Goal: Task Accomplishment & Management: Manage account settings

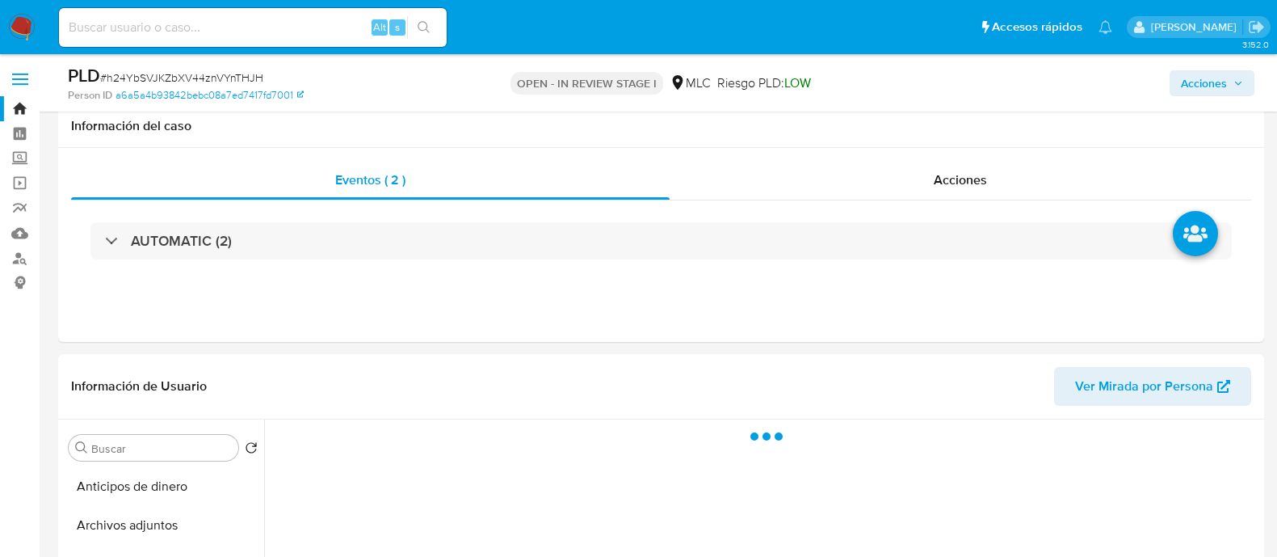
select select "10"
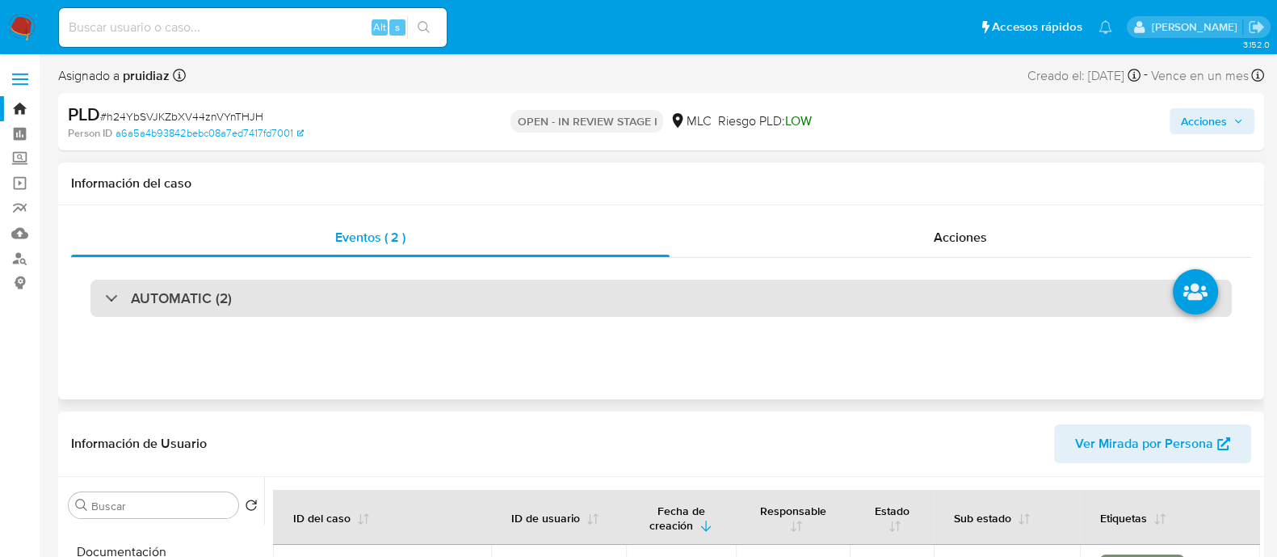
click at [179, 301] on h3 "AUTOMATIC (2)" at bounding box center [181, 298] width 101 height 18
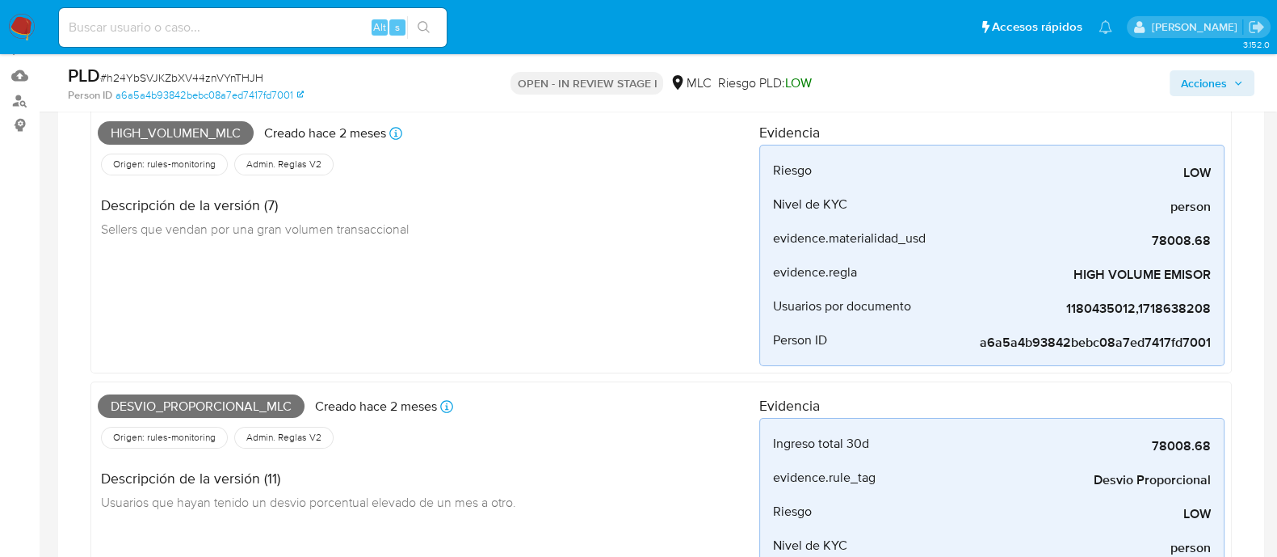
scroll to position [100, 0]
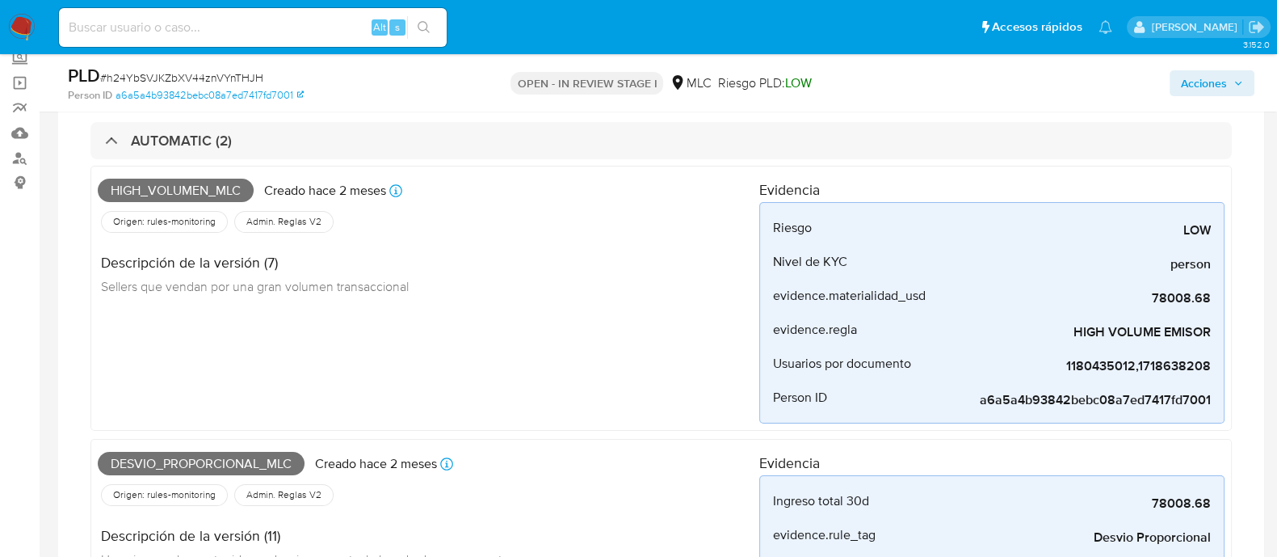
click at [185, 193] on span "High_volumen_mlc" at bounding box center [176, 191] width 156 height 24
click at [186, 193] on span "High_volumen_mlc" at bounding box center [176, 191] width 156 height 24
copy span "High_volumen_mlc"
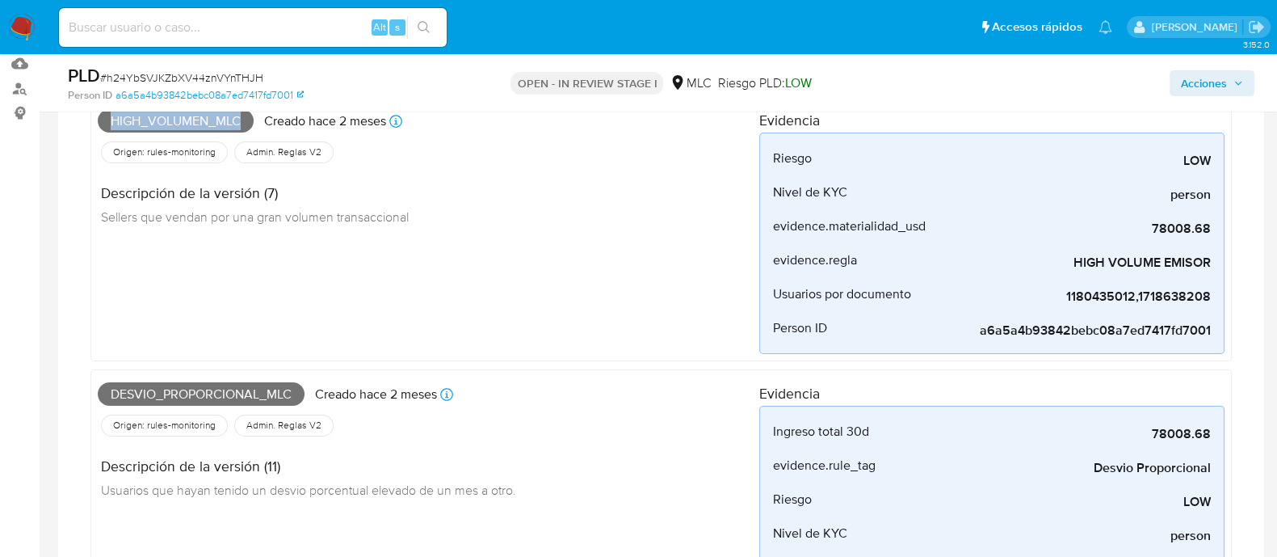
scroll to position [201, 0]
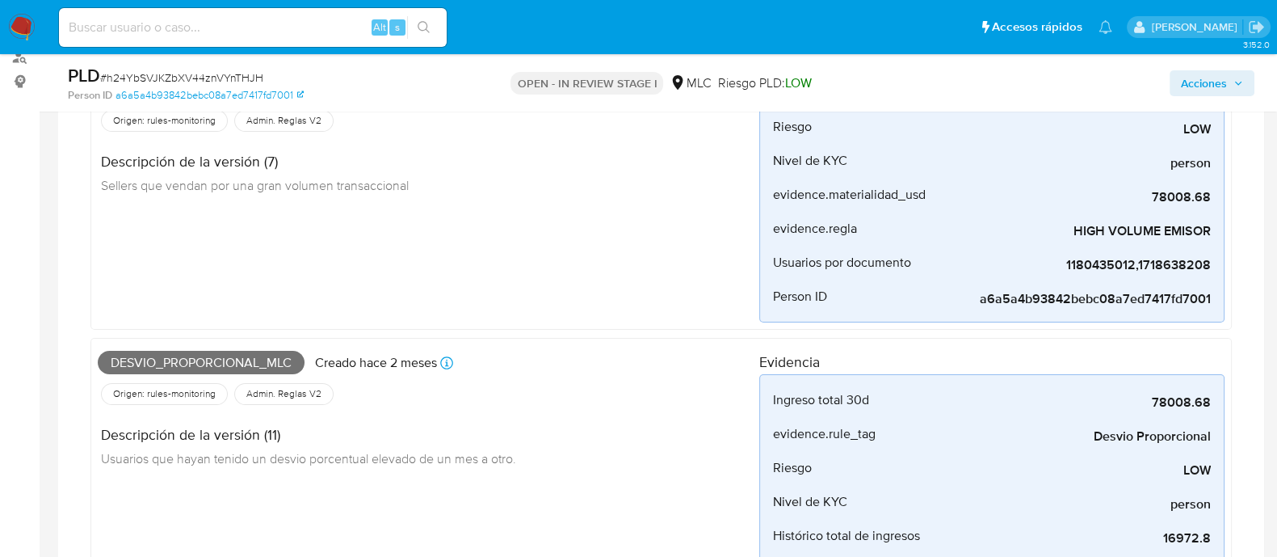
click at [205, 367] on span "Desvio_proporcional_mlc" at bounding box center [201, 363] width 207 height 24
copy span "Desvio_proporcional_mlc"
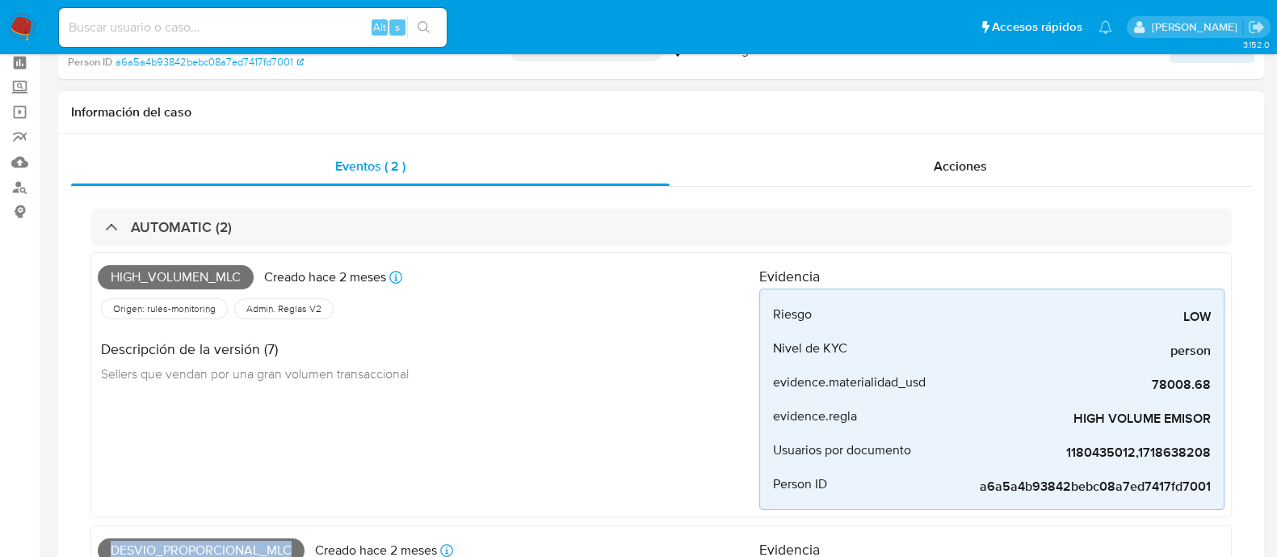
scroll to position [0, 0]
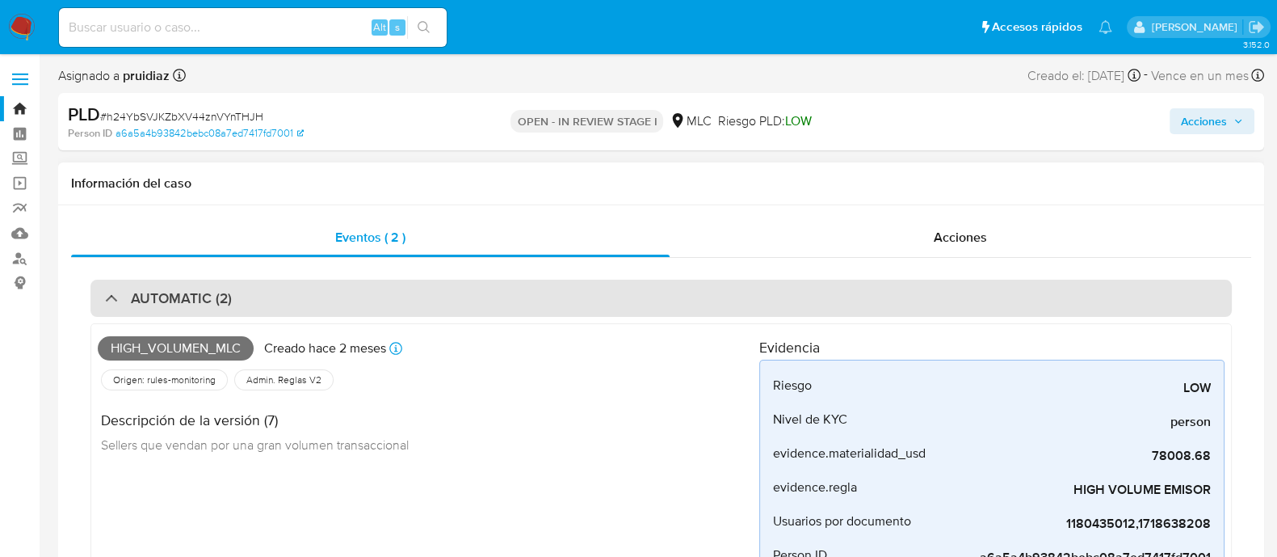
click at [238, 292] on div "AUTOMATIC (2)" at bounding box center [661, 298] width 1142 height 37
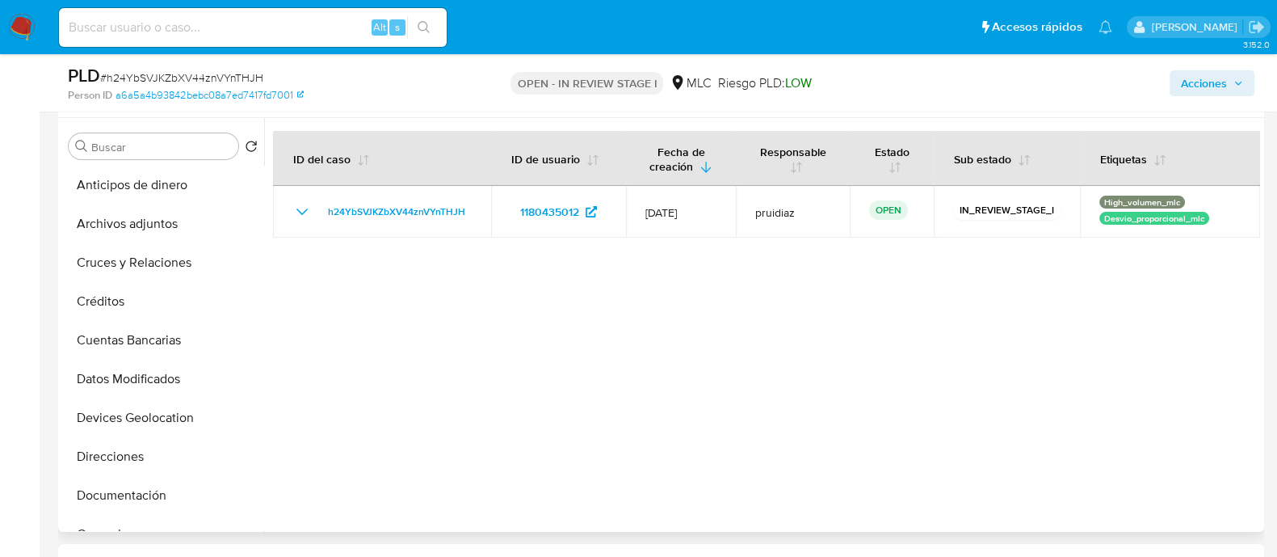
scroll to position [201, 0]
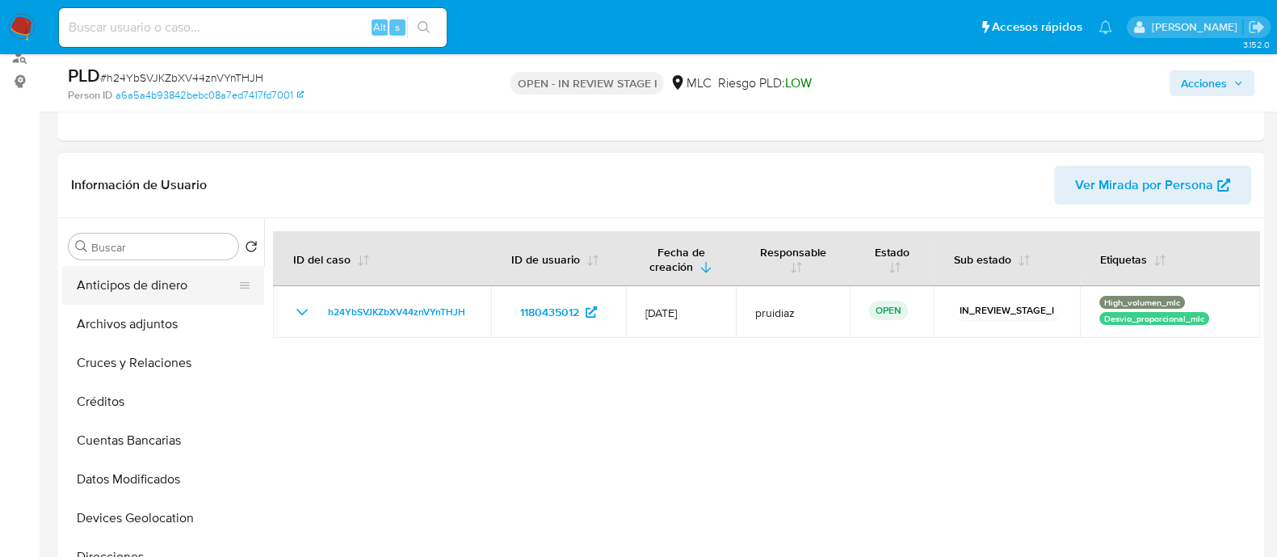
drag, startPoint x: 125, startPoint y: 316, endPoint x: 232, endPoint y: 289, distance: 109.9
click at [125, 317] on button "Archivos adjuntos" at bounding box center [163, 324] width 202 height 39
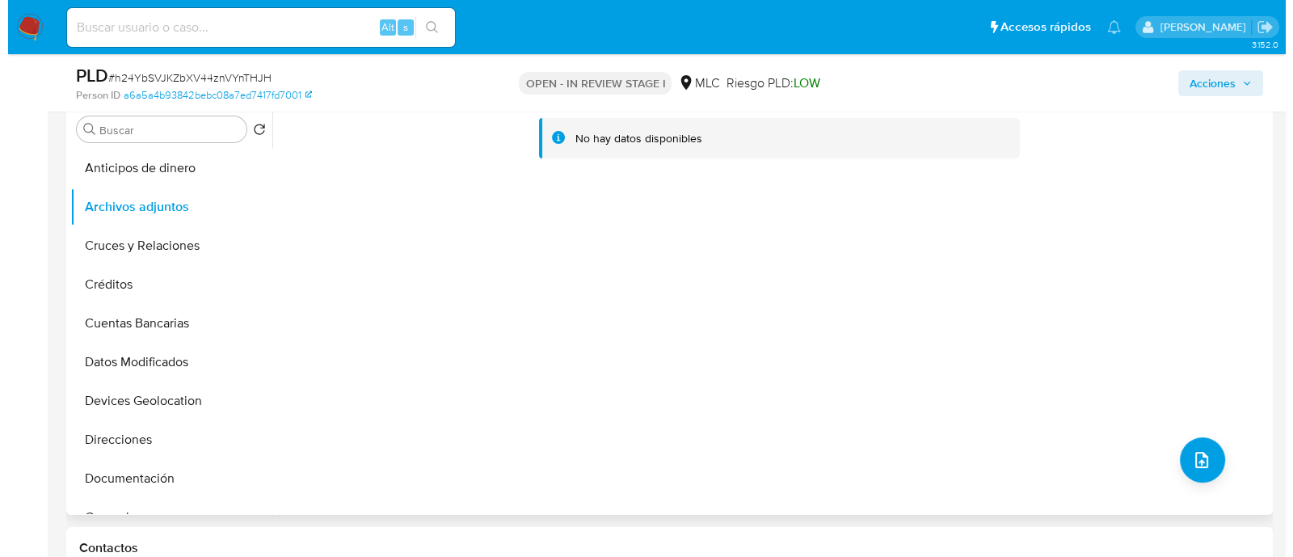
scroll to position [403, 0]
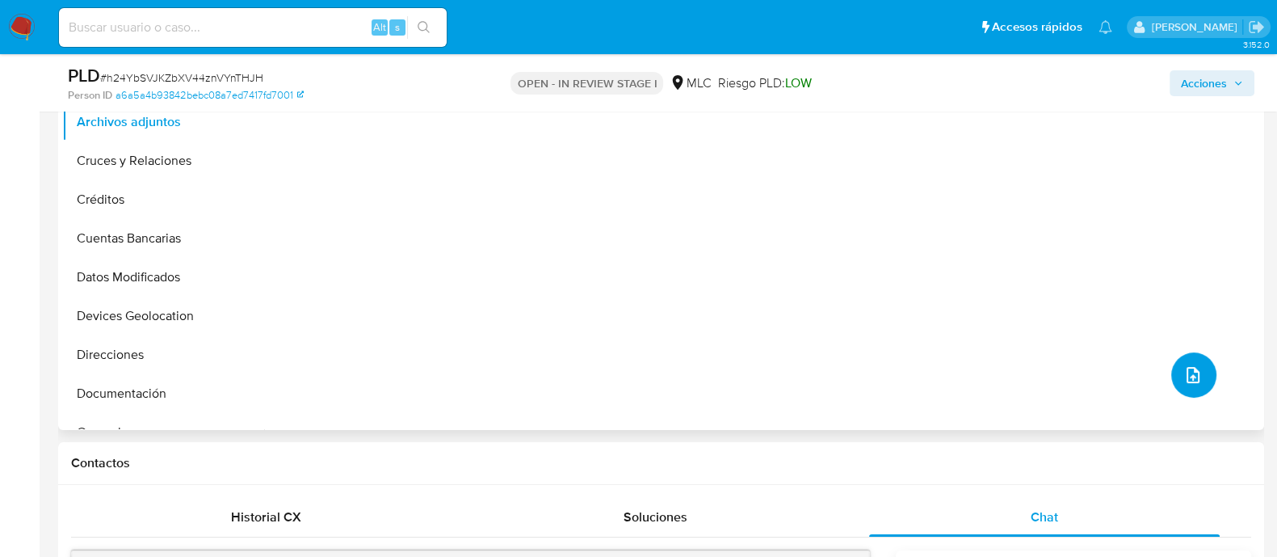
click at [1190, 368] on icon "upload-file" at bounding box center [1193, 375] width 13 height 16
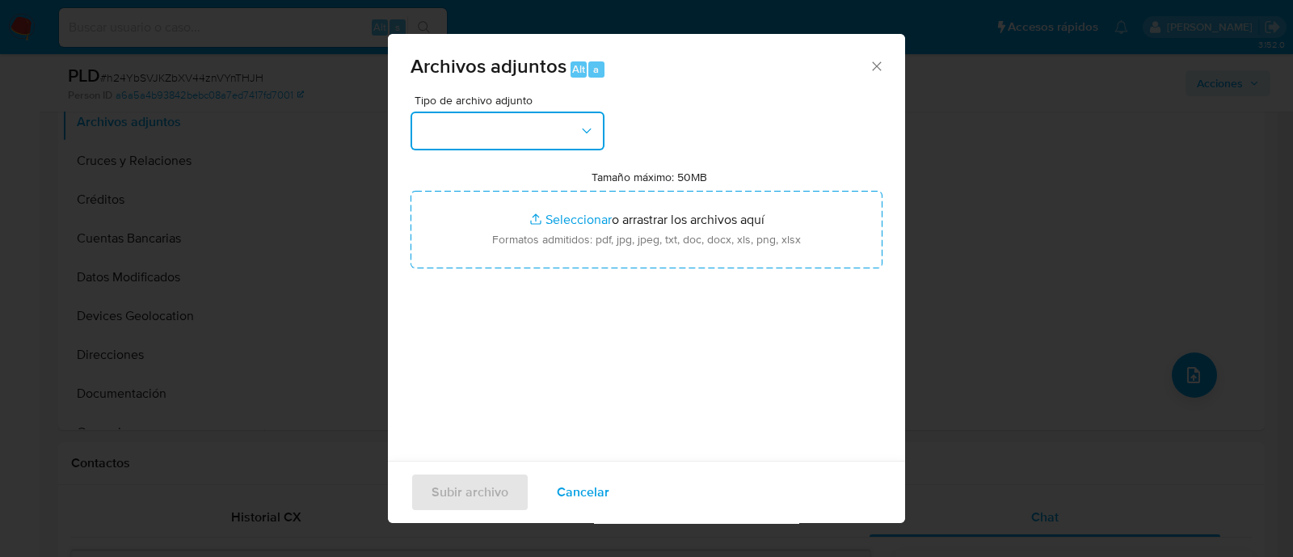
click at [524, 121] on button "button" at bounding box center [507, 130] width 194 height 39
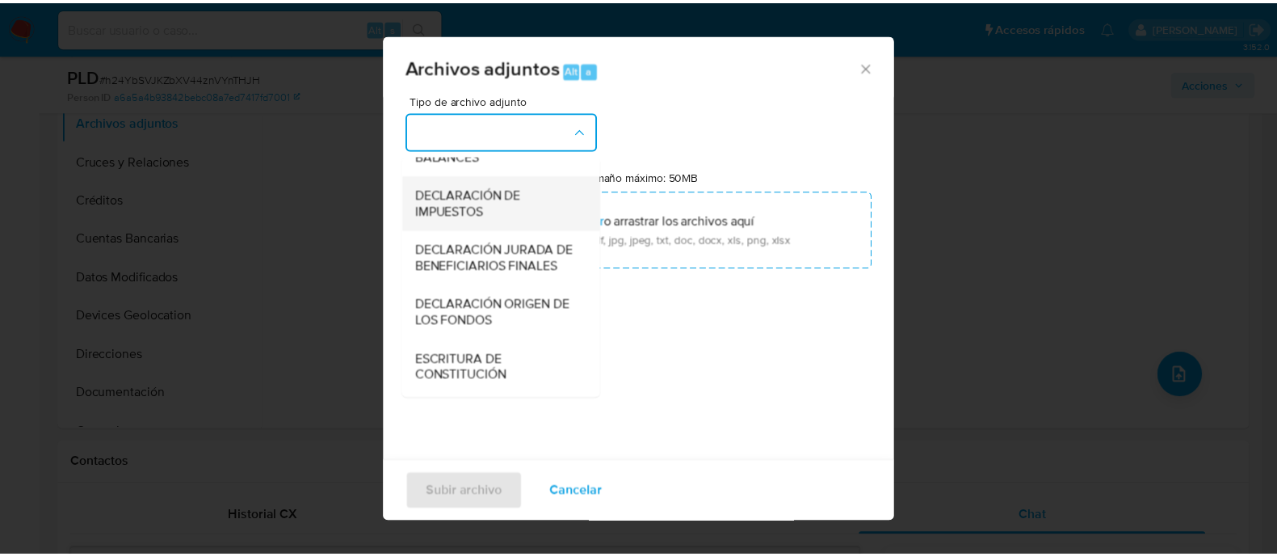
scroll to position [267, 0]
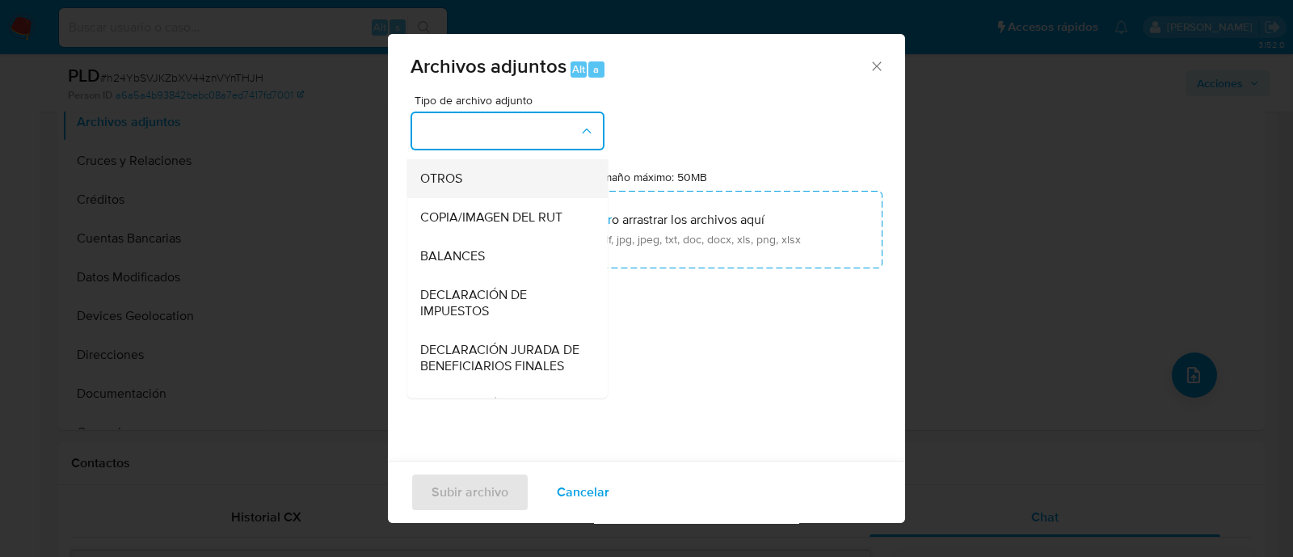
click at [472, 194] on div "OTROS" at bounding box center [502, 178] width 165 height 39
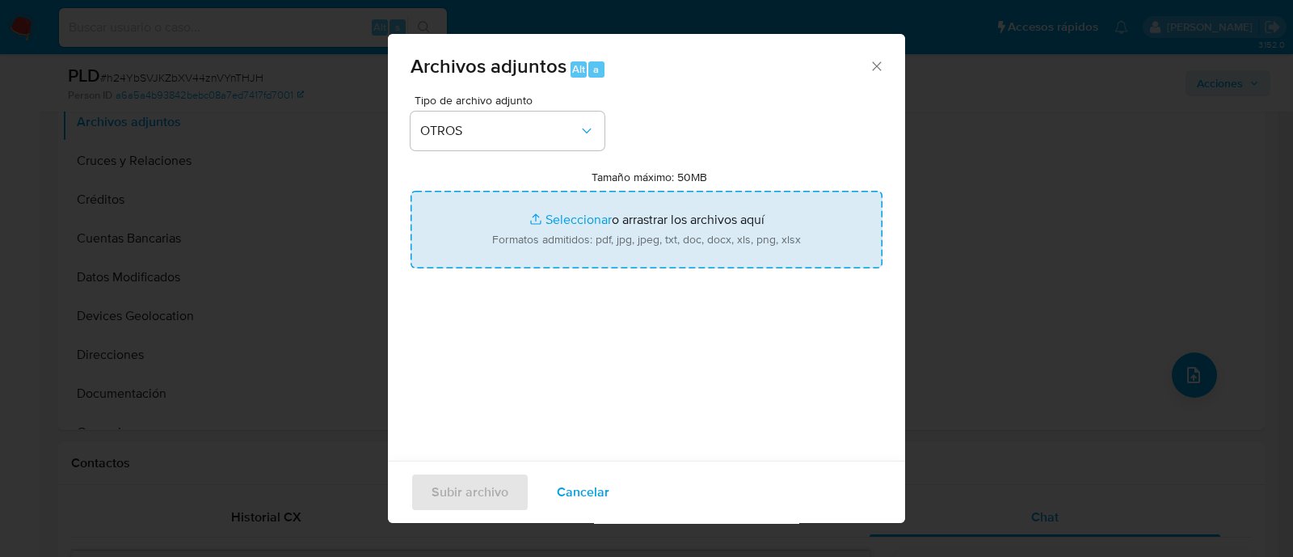
click at [696, 224] on input "Tamaño máximo: 50MB Seleccionar archivos" at bounding box center [646, 230] width 472 height 78
type input "C:\fakepath\1180435012 - 13_08_2025.xlsx"
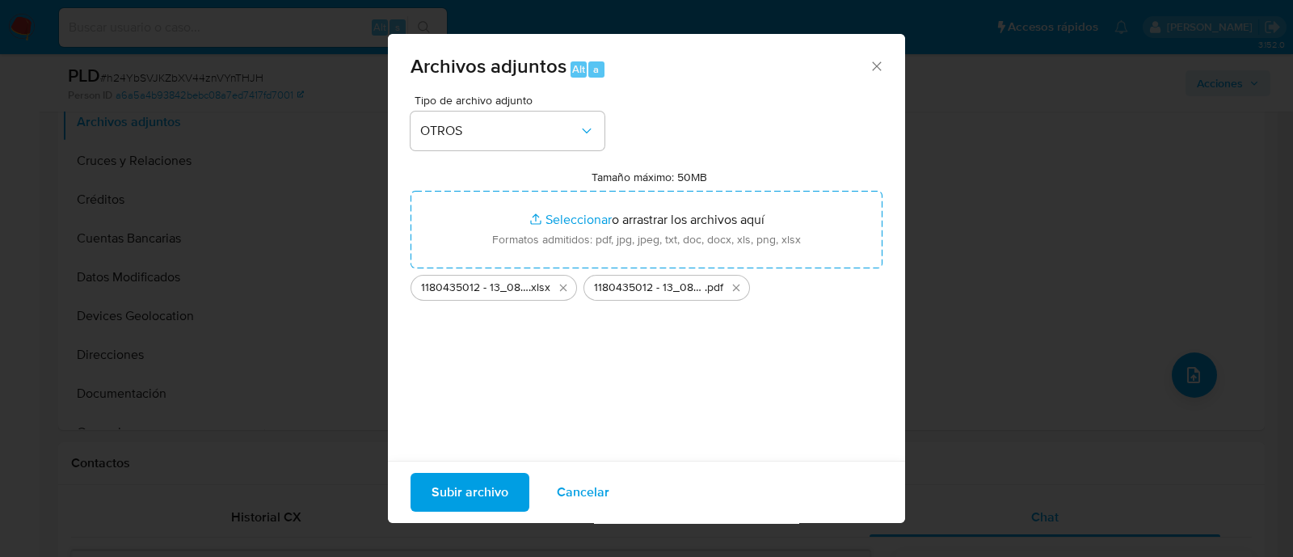
click at [452, 492] on span "Subir archivo" at bounding box center [469, 492] width 77 height 36
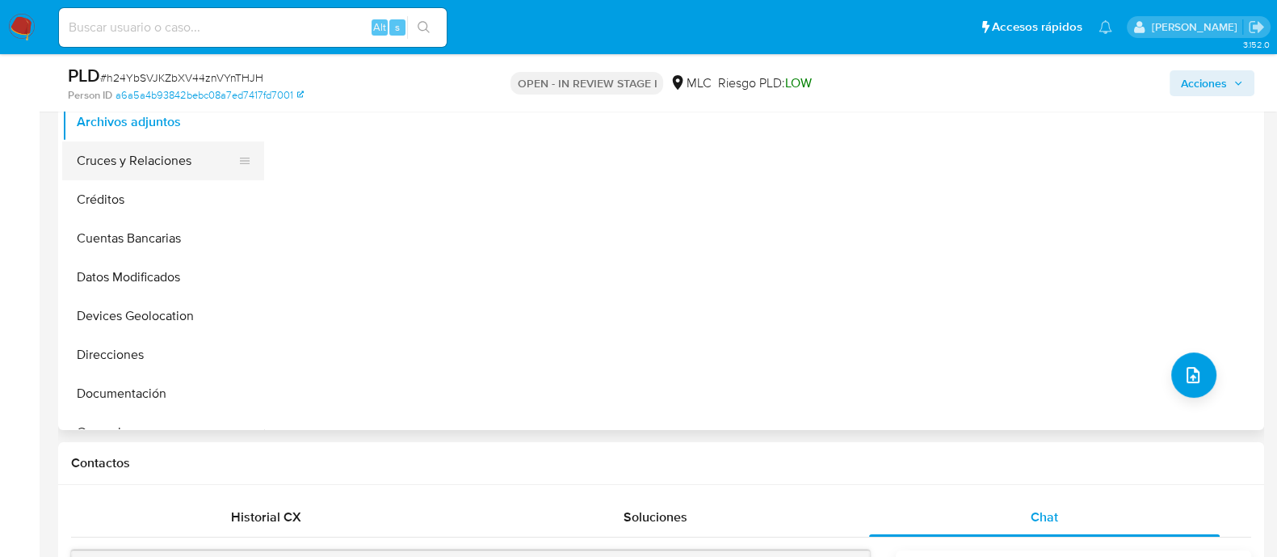
click at [156, 163] on button "Cruces y Relaciones" at bounding box center [156, 160] width 189 height 39
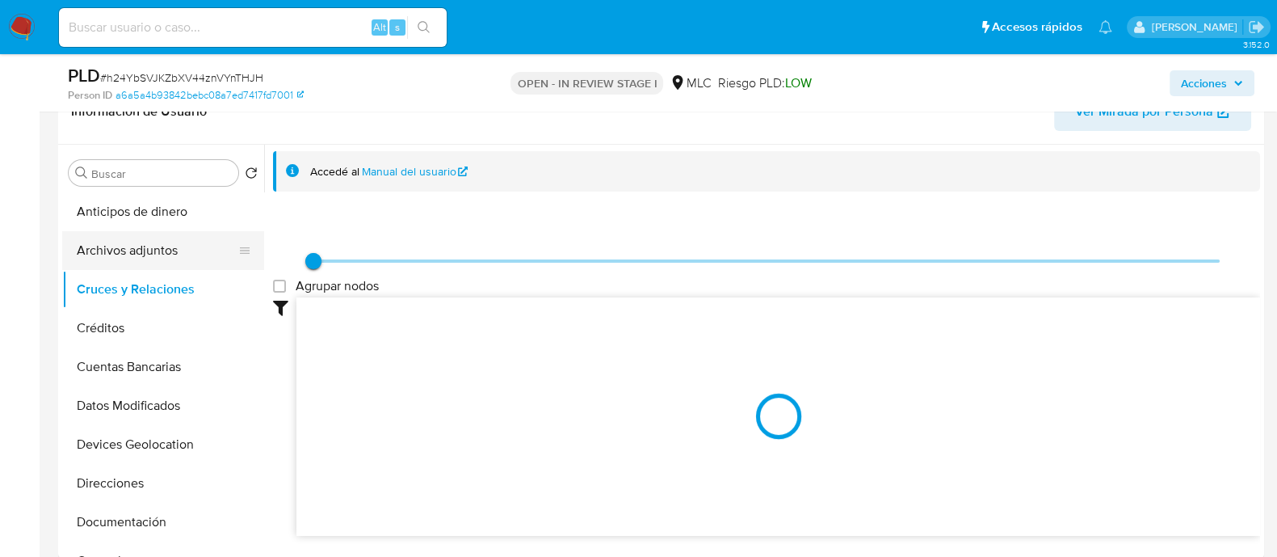
click at [143, 270] on button "Archivos adjuntos" at bounding box center [156, 250] width 189 height 39
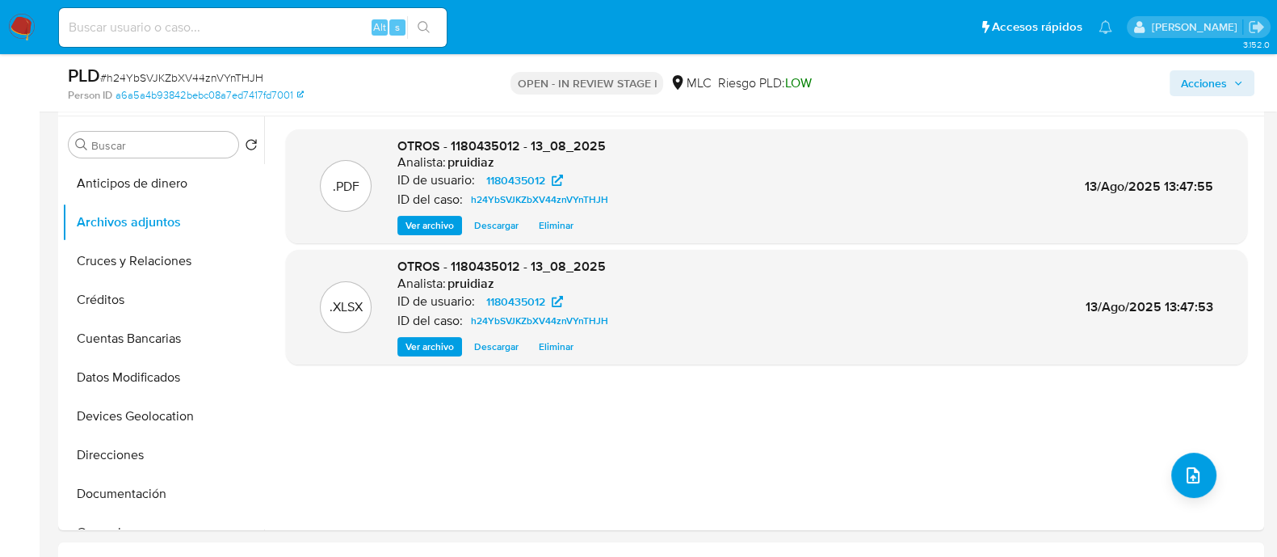
scroll to position [0, 0]
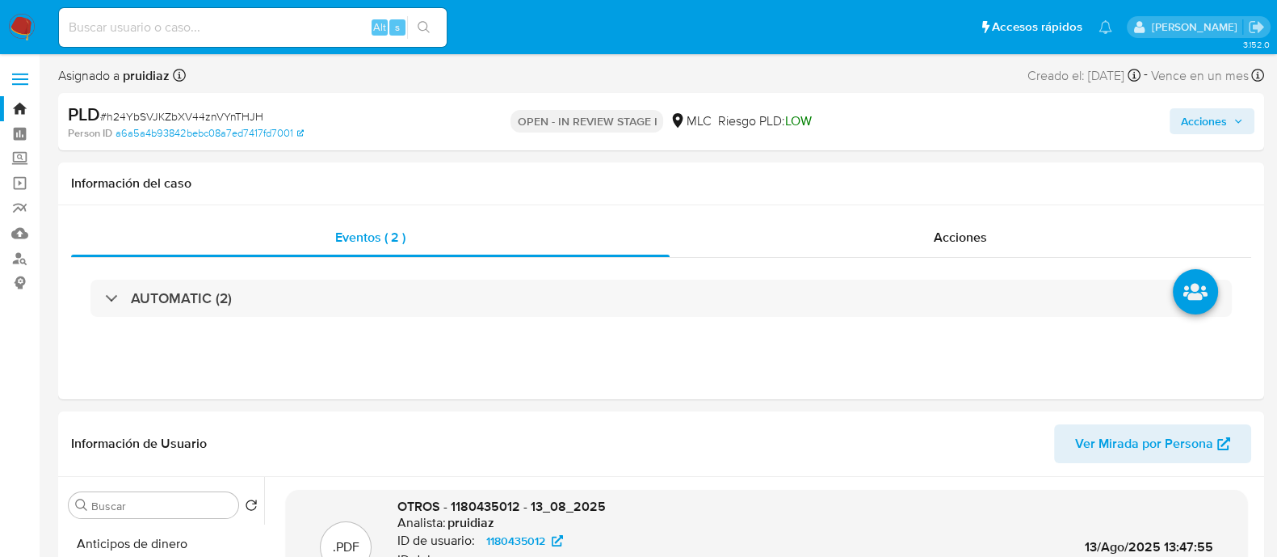
click at [1196, 121] on span "Acciones" at bounding box center [1204, 121] width 46 height 26
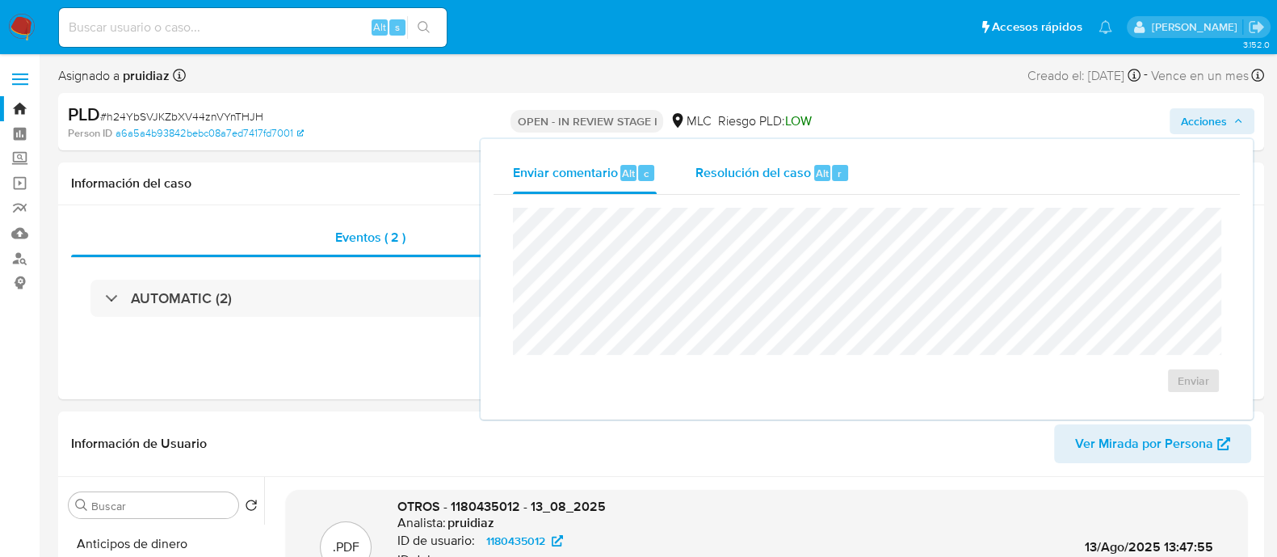
click at [828, 179] on div "Alt r" at bounding box center [831, 173] width 34 height 16
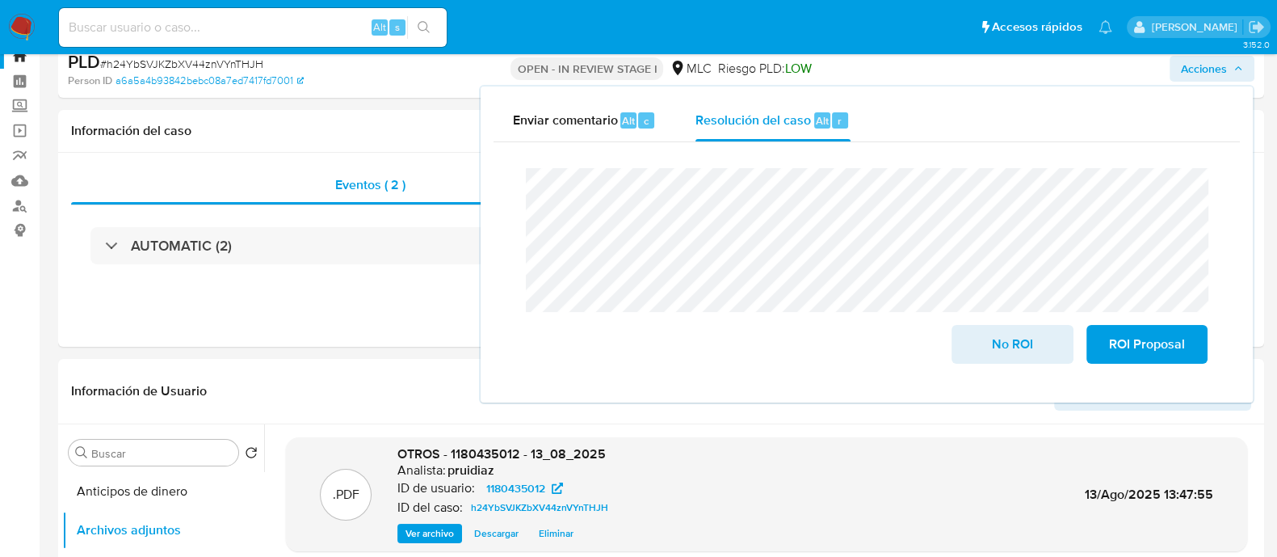
scroll to position [201, 0]
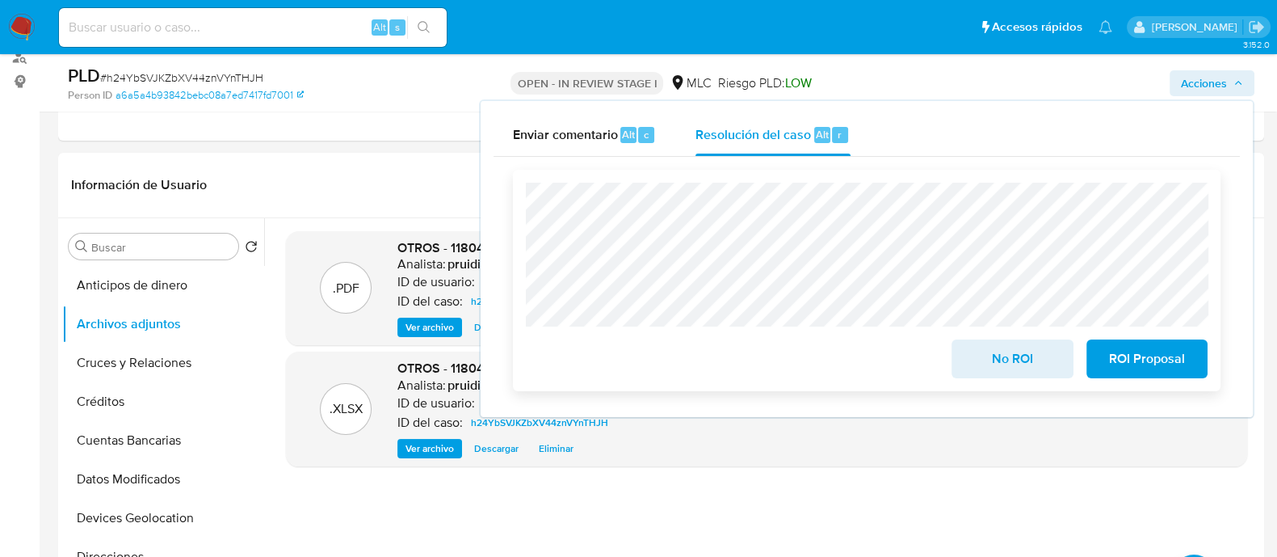
click at [993, 369] on span "No ROI" at bounding box center [1012, 359] width 79 height 36
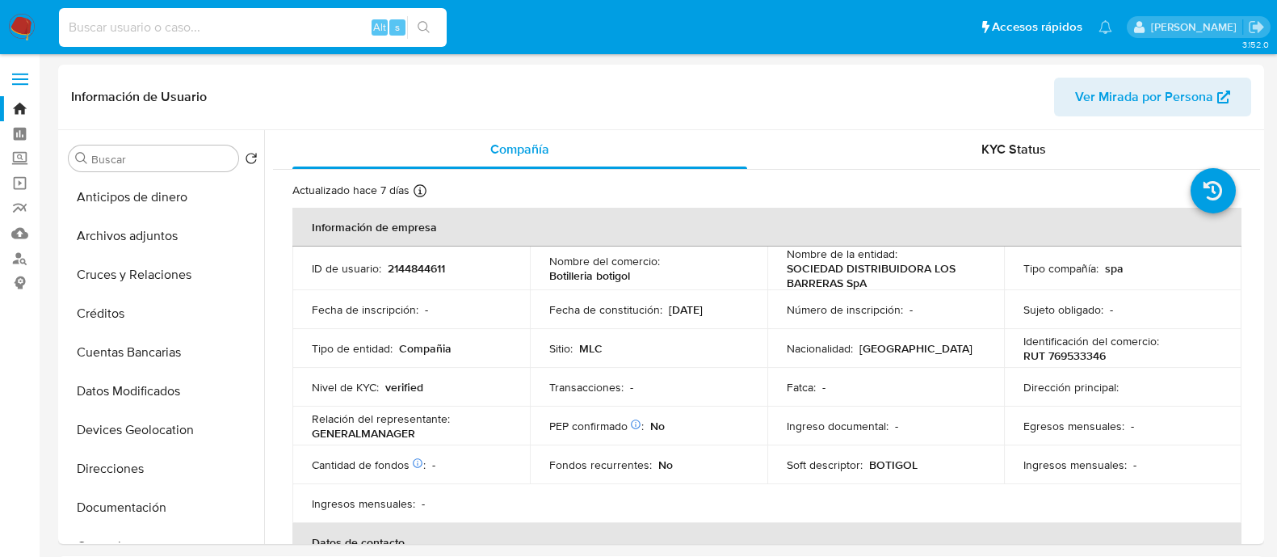
select select "10"
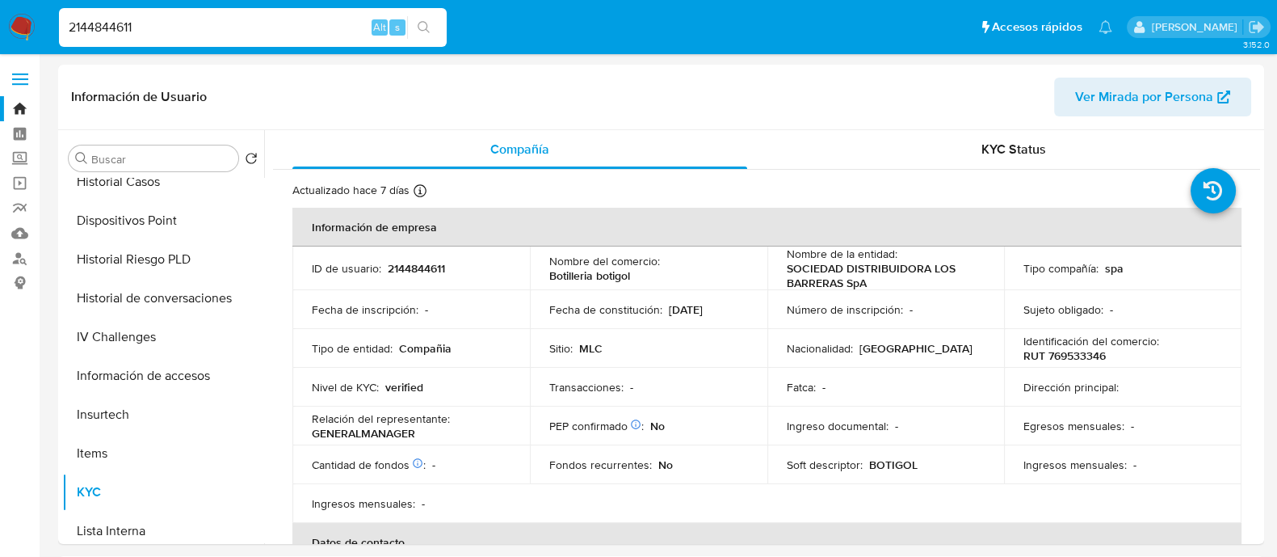
type input "2144844611"
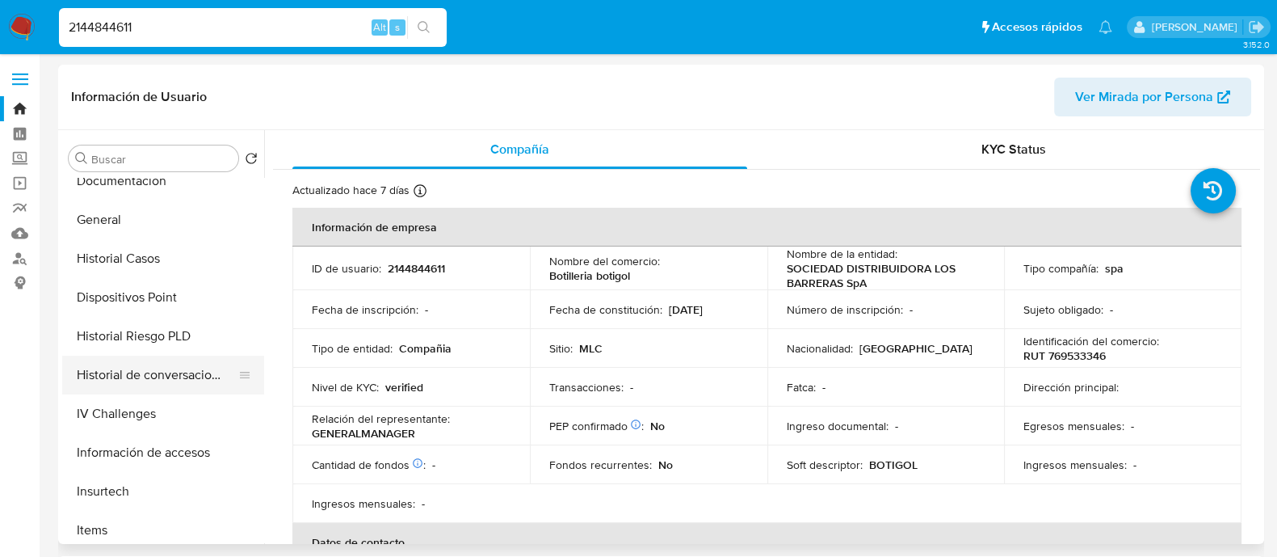
scroll to position [201, 0]
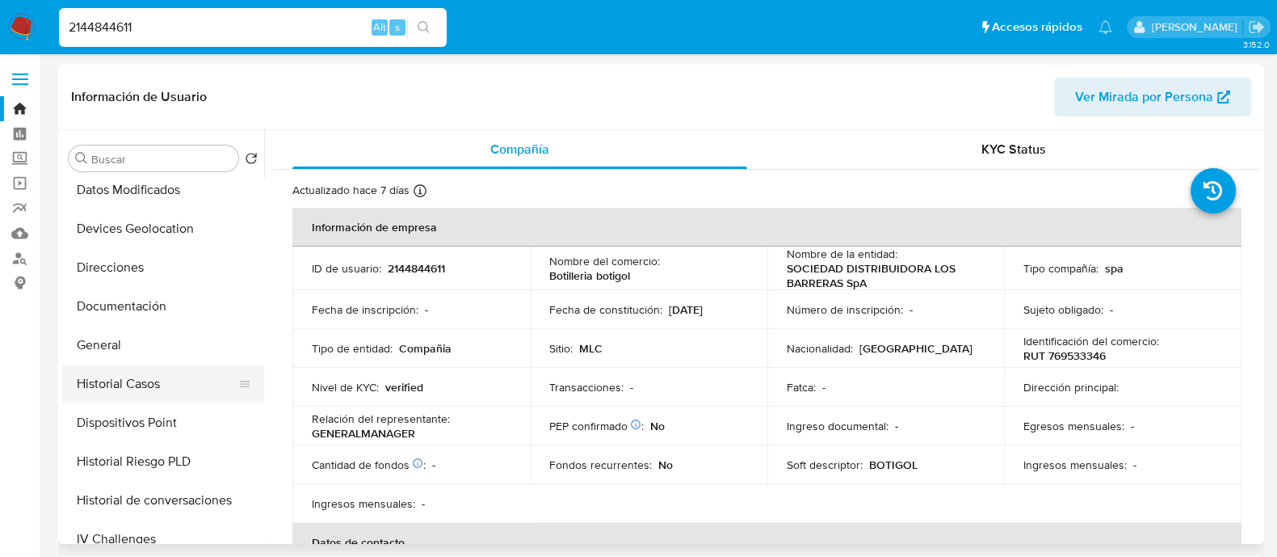
click at [142, 383] on button "Historial Casos" at bounding box center [156, 383] width 189 height 39
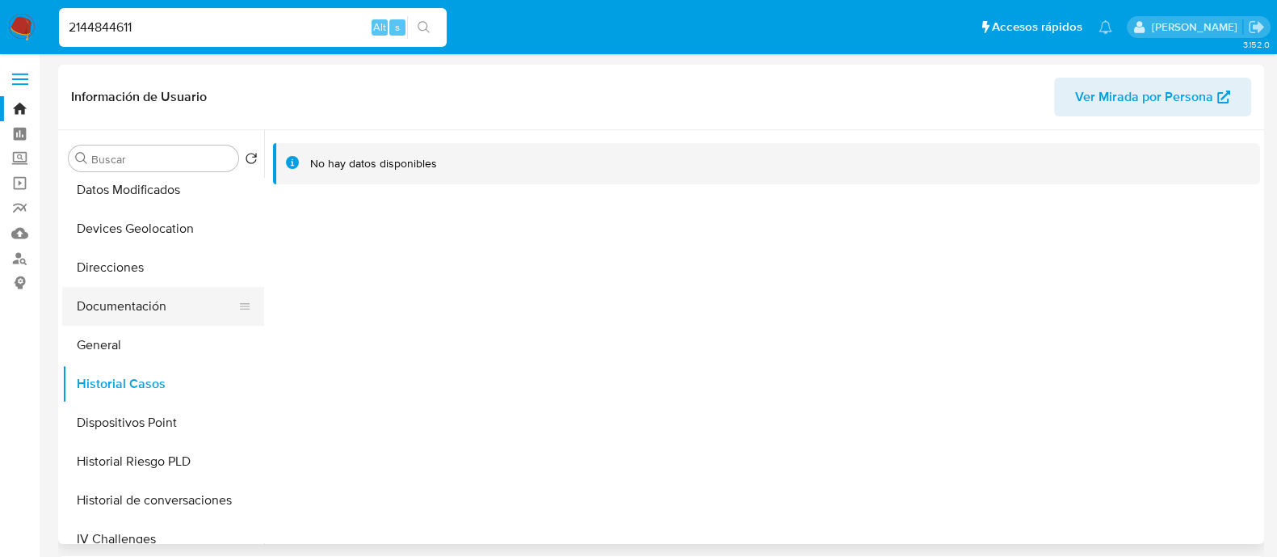
click at [156, 312] on button "Documentación" at bounding box center [156, 306] width 189 height 39
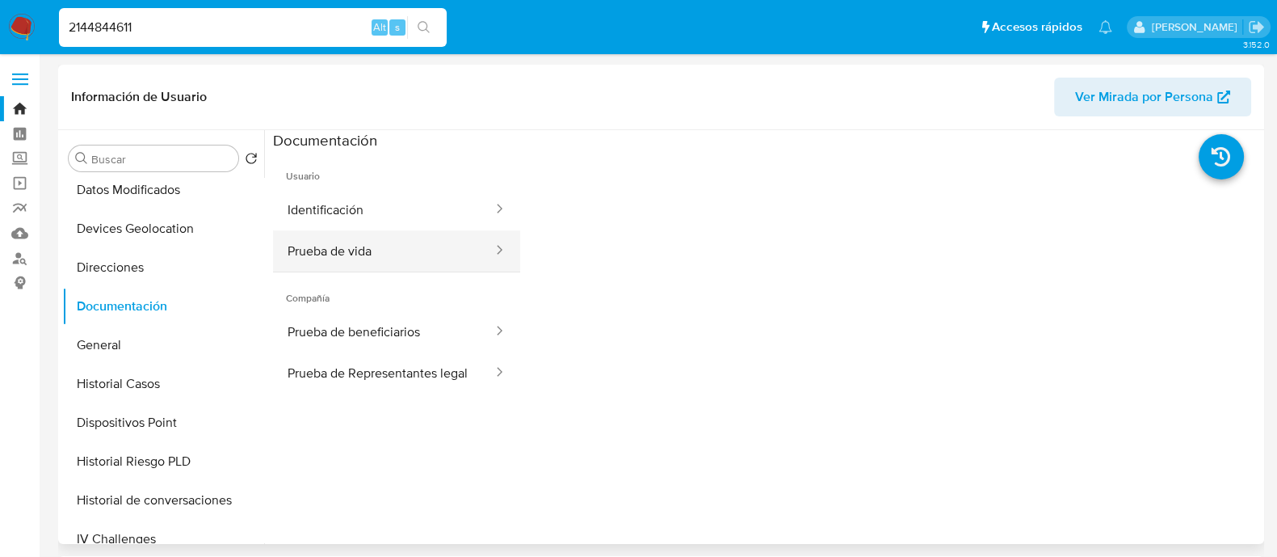
click at [405, 244] on button "Prueba de vida" at bounding box center [383, 250] width 221 height 41
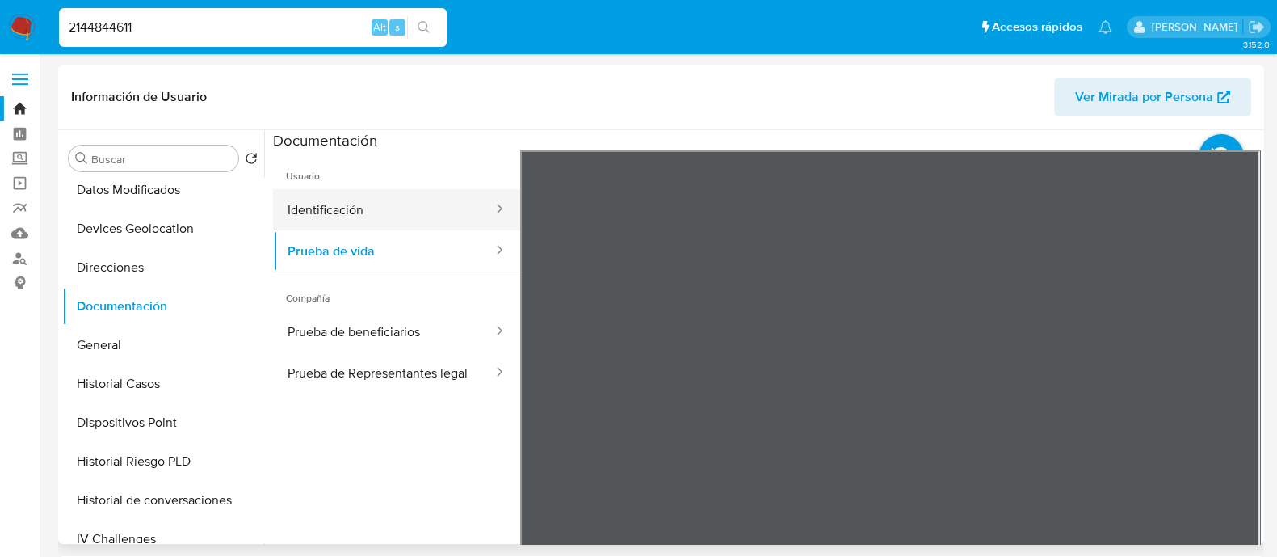
click at [389, 208] on button "Identificación" at bounding box center [383, 209] width 221 height 41
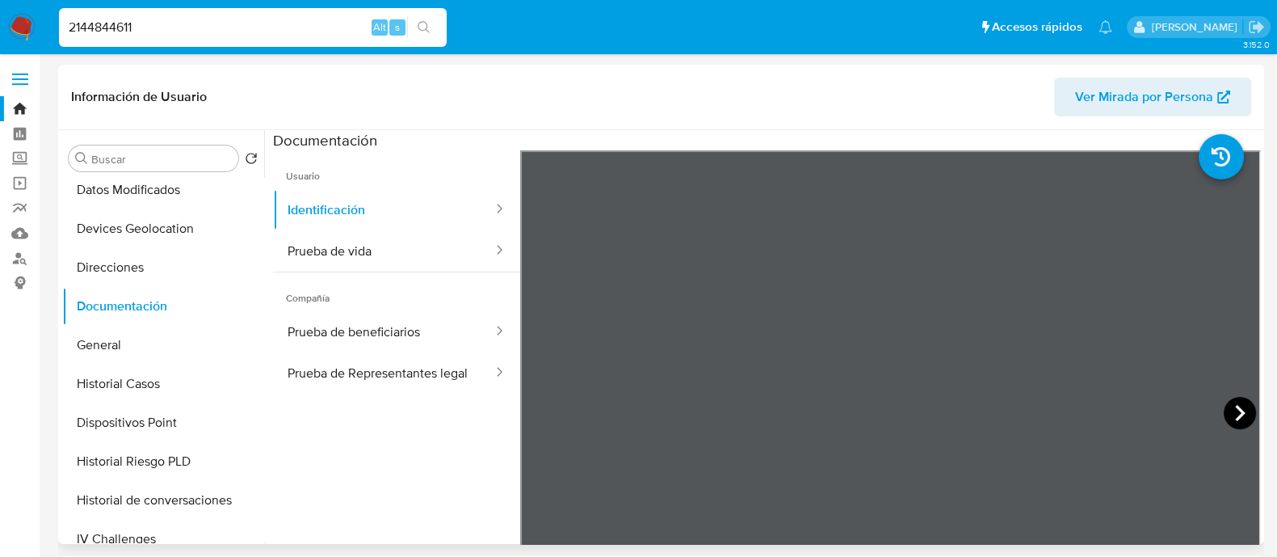
click at [1224, 415] on icon at bounding box center [1240, 413] width 32 height 32
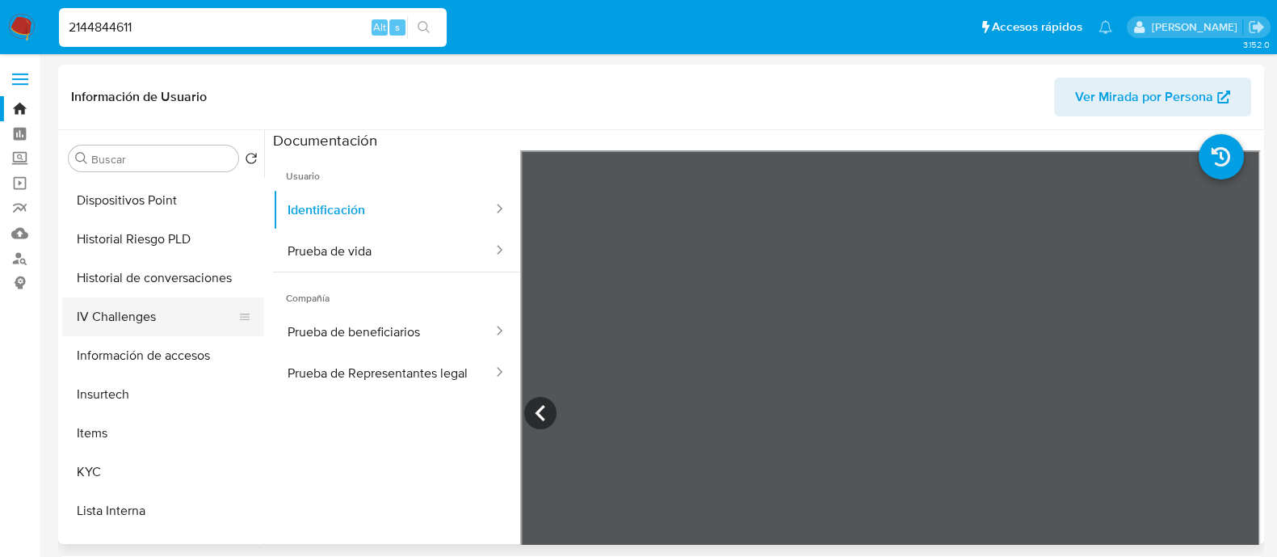
scroll to position [505, 0]
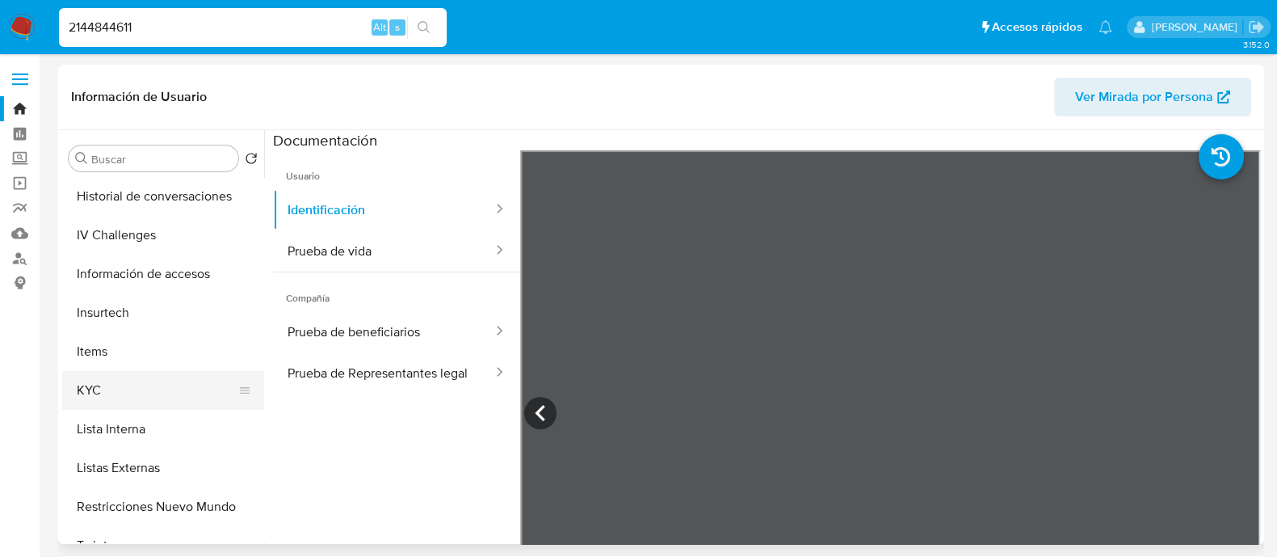
click at [105, 393] on button "KYC" at bounding box center [156, 390] width 189 height 39
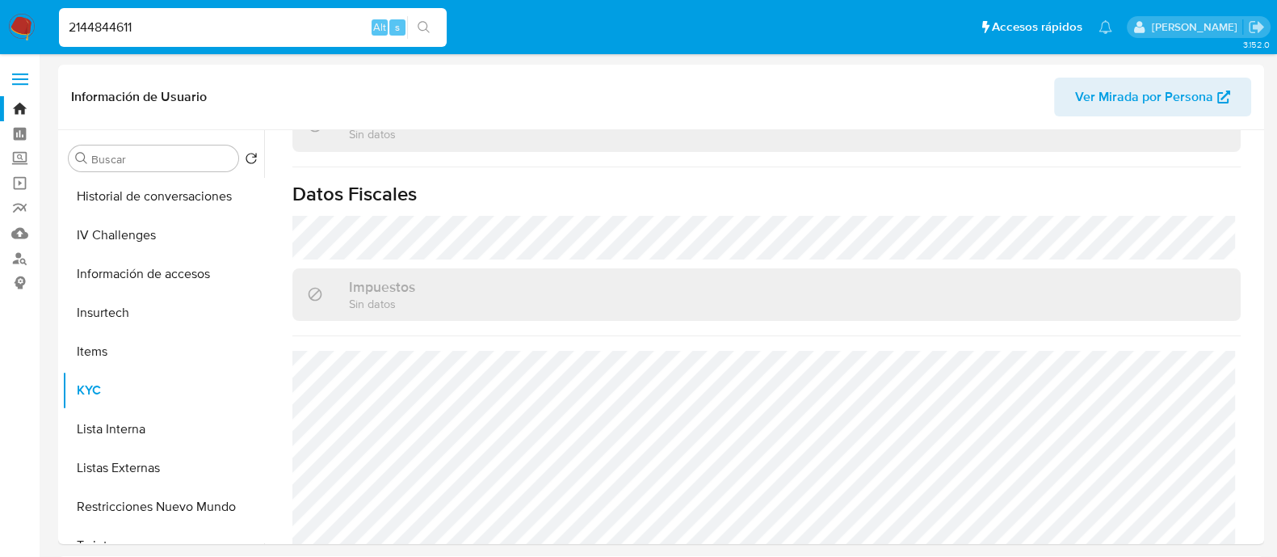
scroll to position [1069, 0]
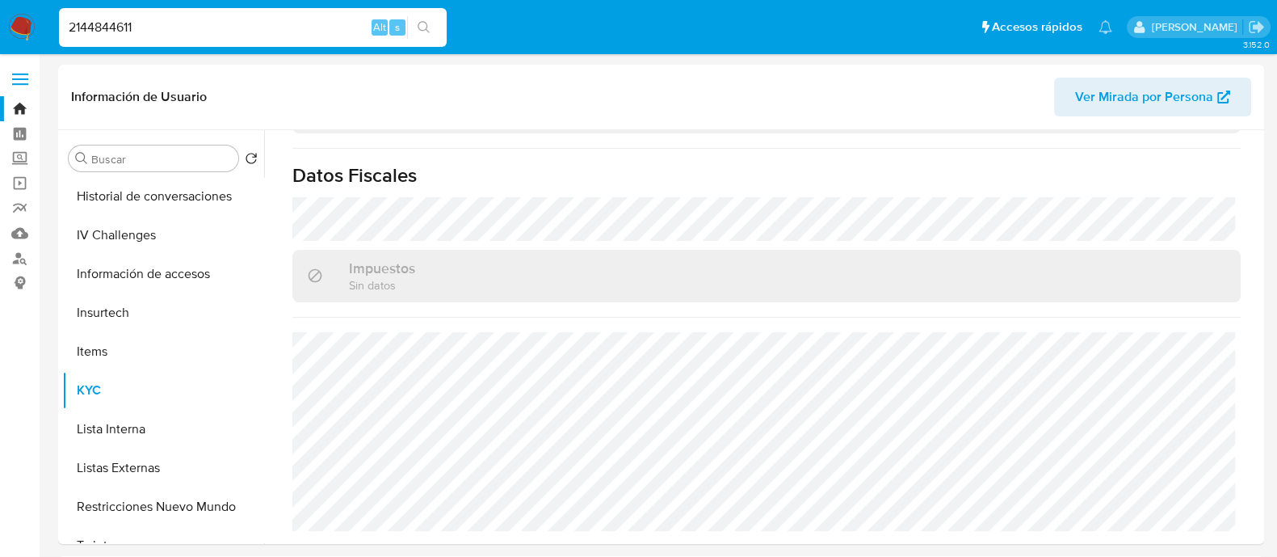
click at [19, 25] on img at bounding box center [21, 27] width 27 height 27
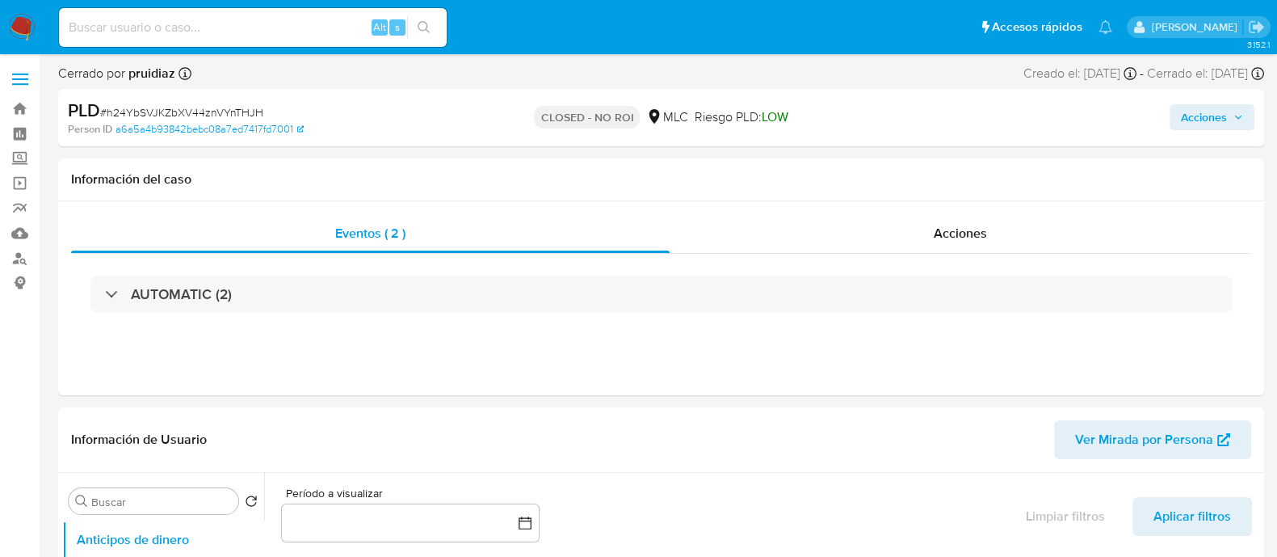
select select "10"
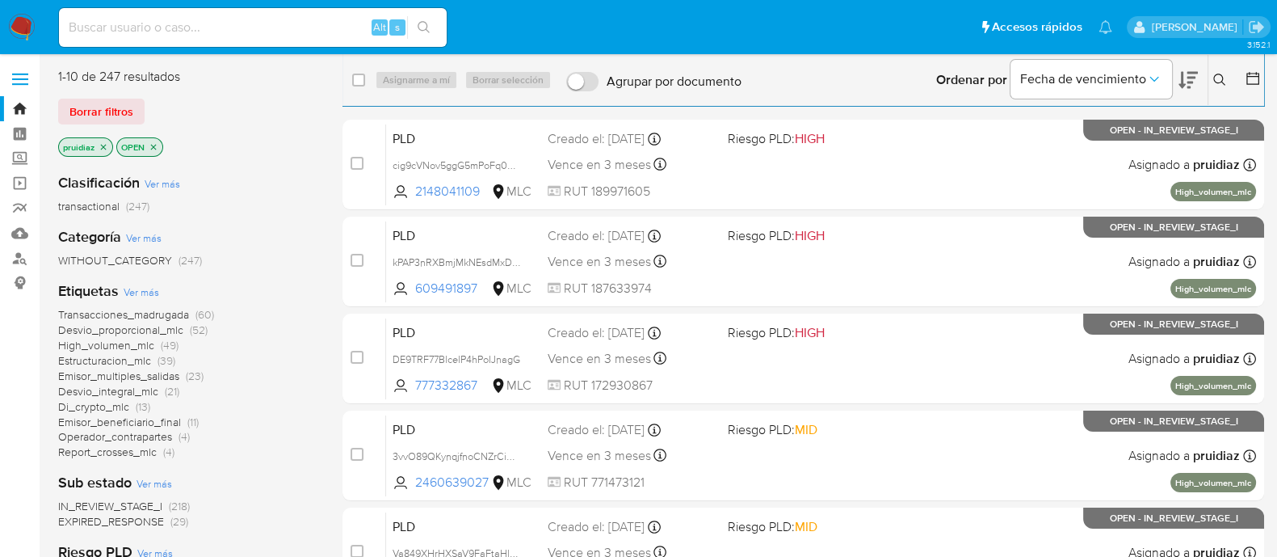
click at [1193, 78] on icon at bounding box center [1188, 80] width 19 height 17
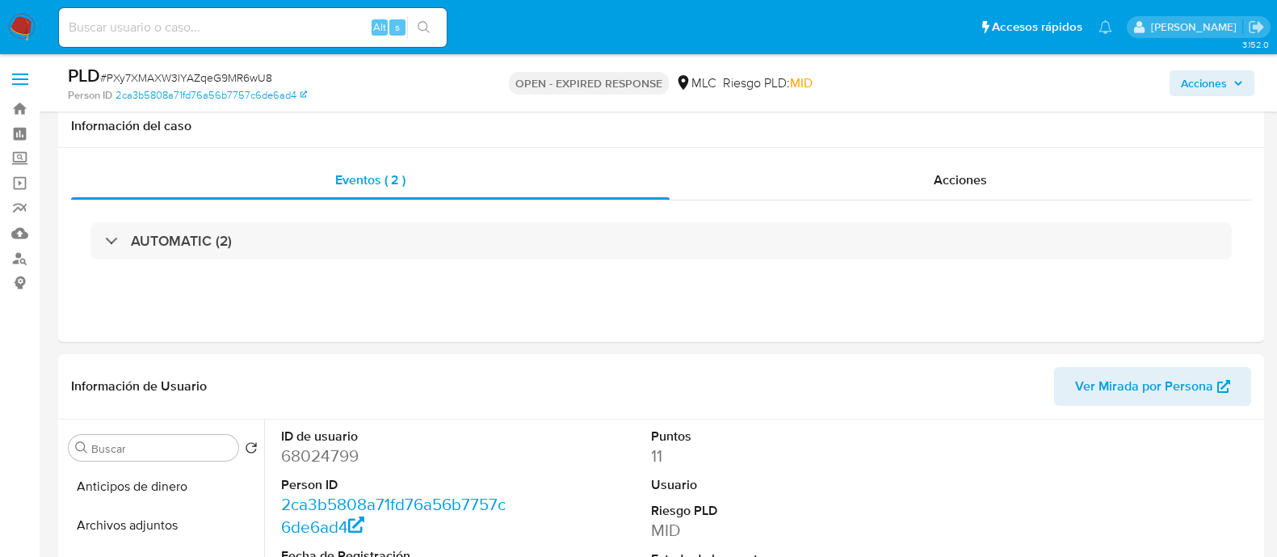
select select "10"
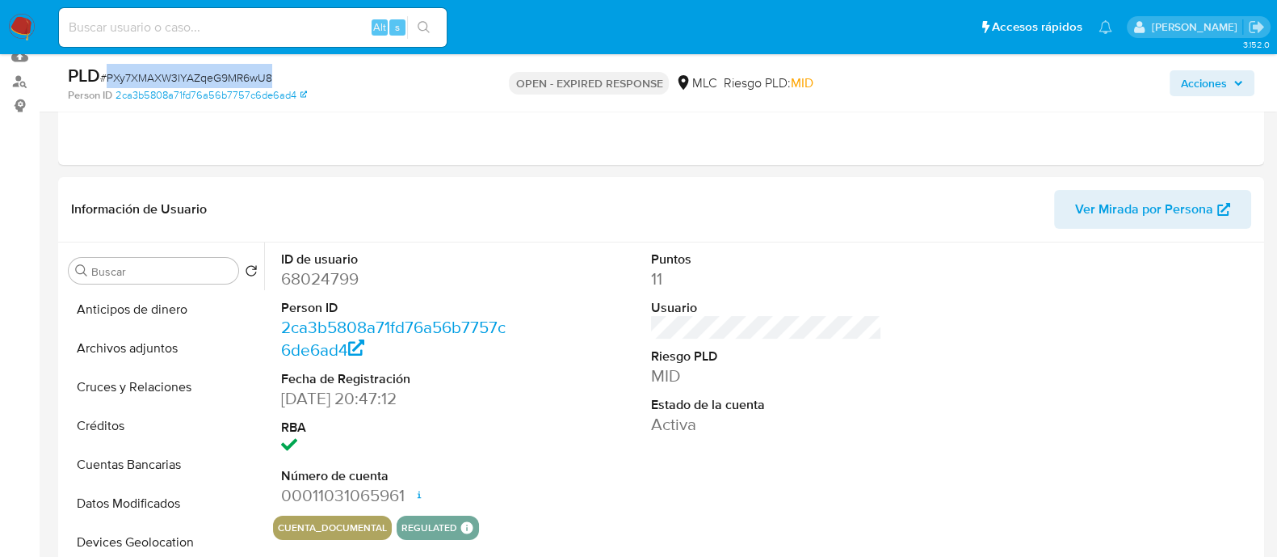
scroll to position [272, 0]
click at [261, 77] on span "# PXy7XMAXW3lYAZqeG9MR6wU8" at bounding box center [186, 77] width 172 height 16
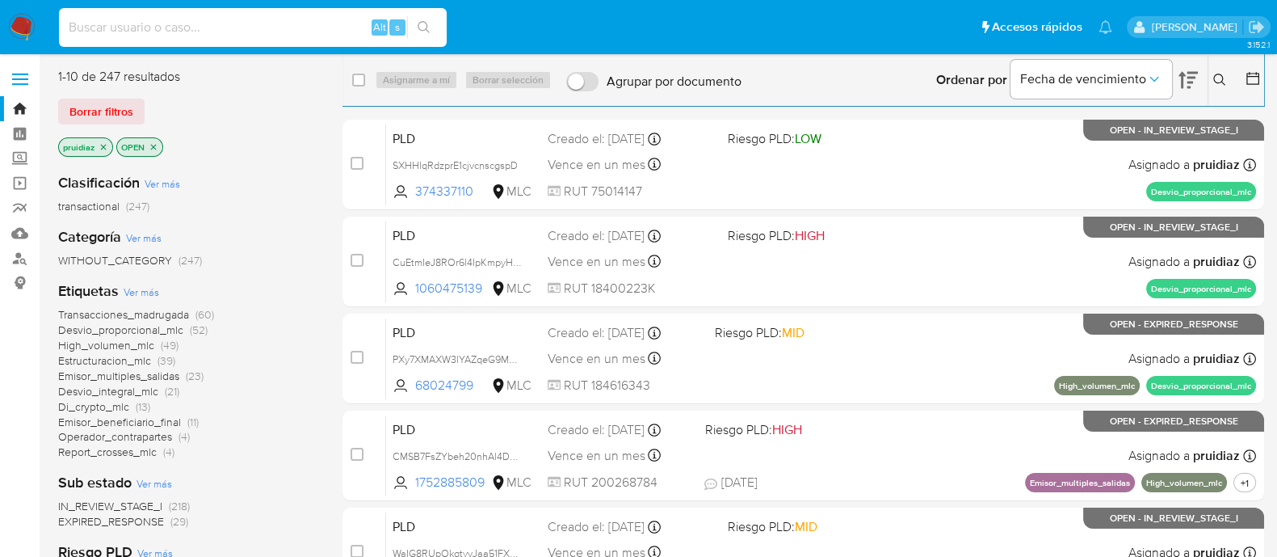
click at [155, 31] on input at bounding box center [253, 27] width 388 height 21
paste input "PXy7XMAXW3lYAZqeG9MR6wU8"
type input "PXy7XMAXW3lYAZqeG9MR6wU8"
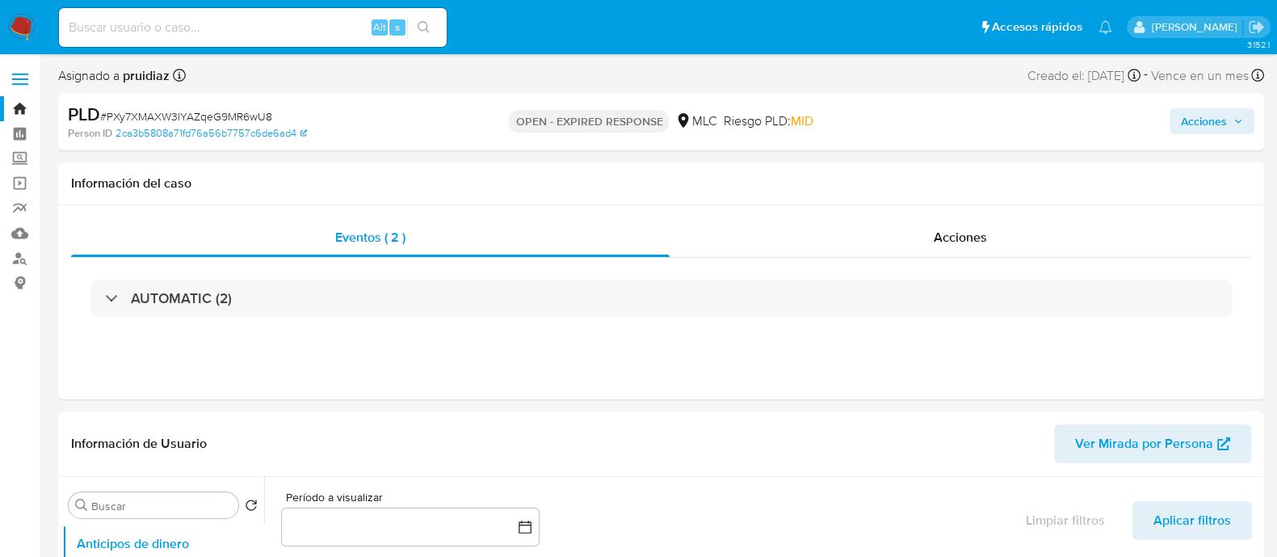
select select "10"
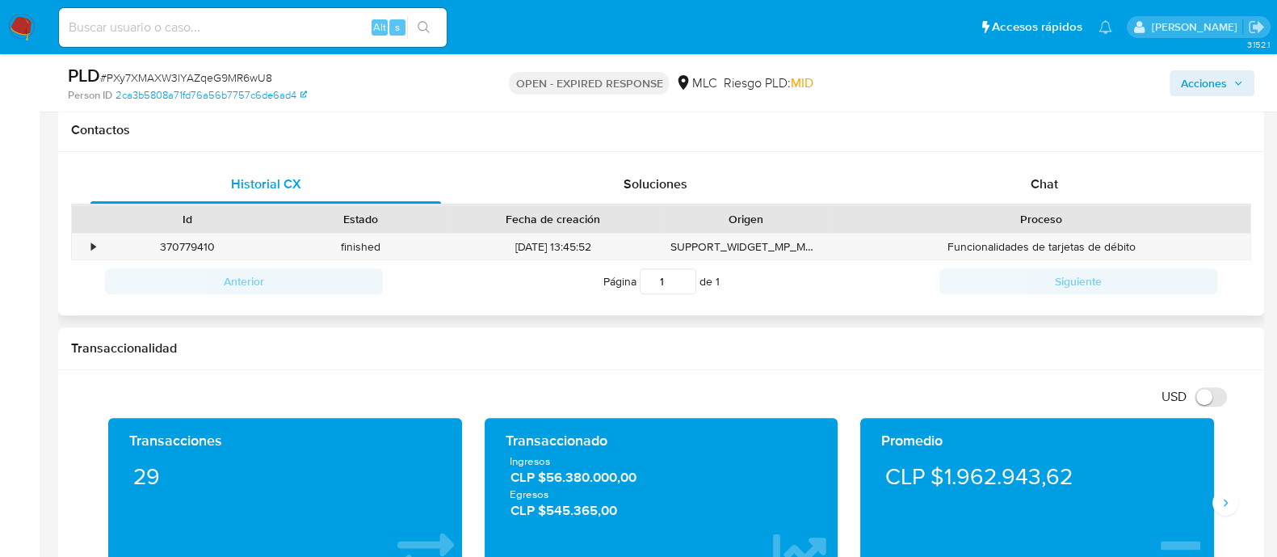
scroll to position [807, 0]
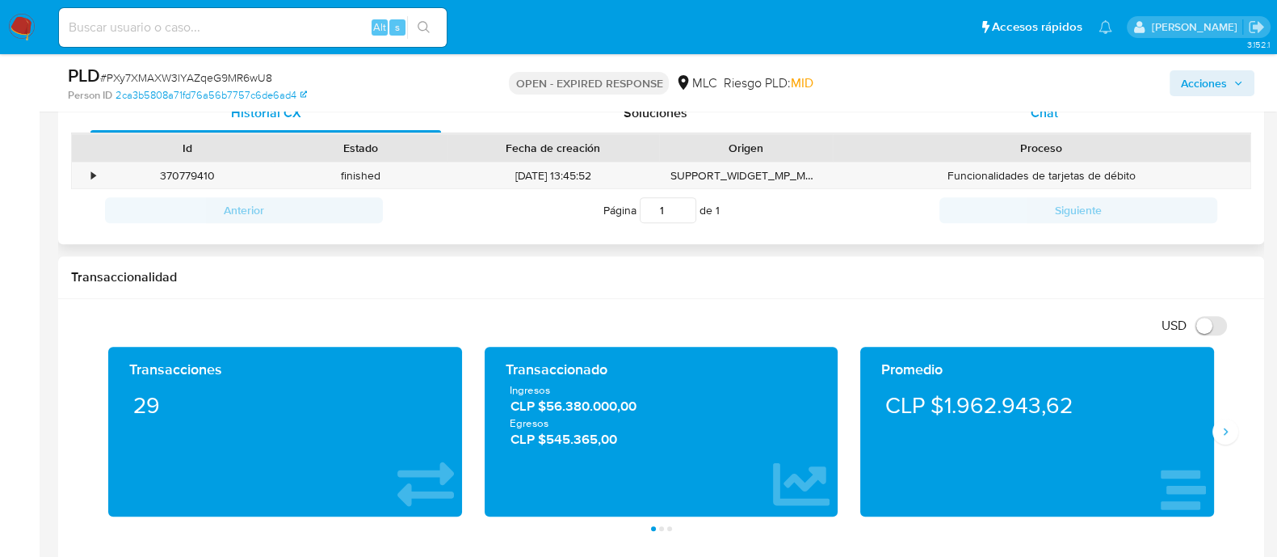
click at [1046, 120] on div "Chat" at bounding box center [1044, 113] width 351 height 39
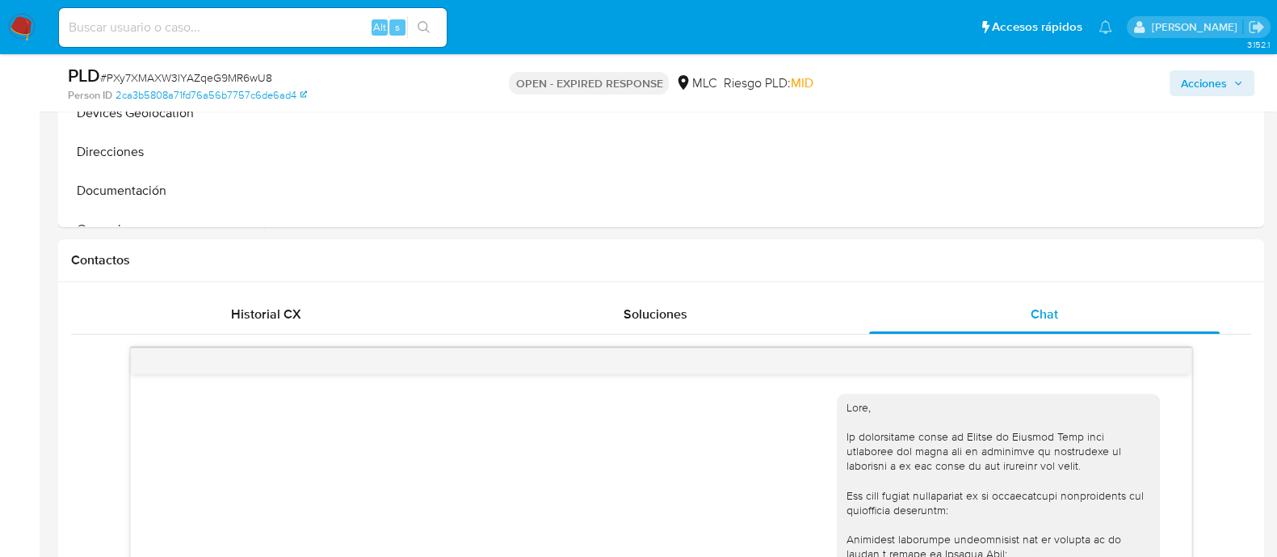
scroll to position [416, 0]
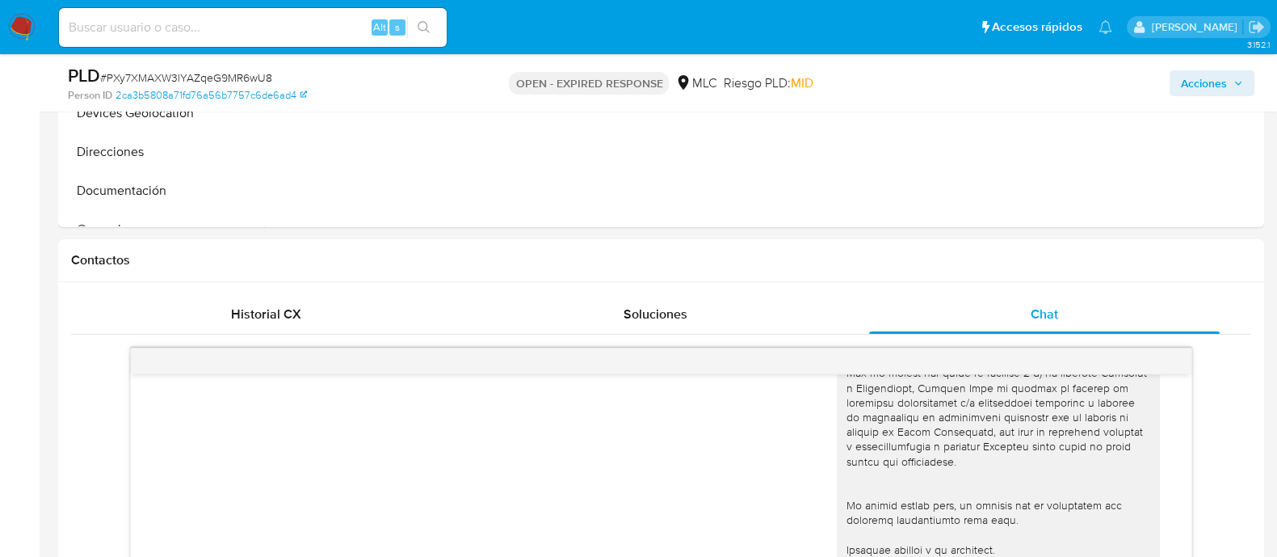
click at [224, 78] on span "# PXy7XMAXW3lYAZqeG9MR6wU8" at bounding box center [186, 77] width 172 height 16
copy span "PXy7XMAXW3lYAZqeG9MR6wU8"
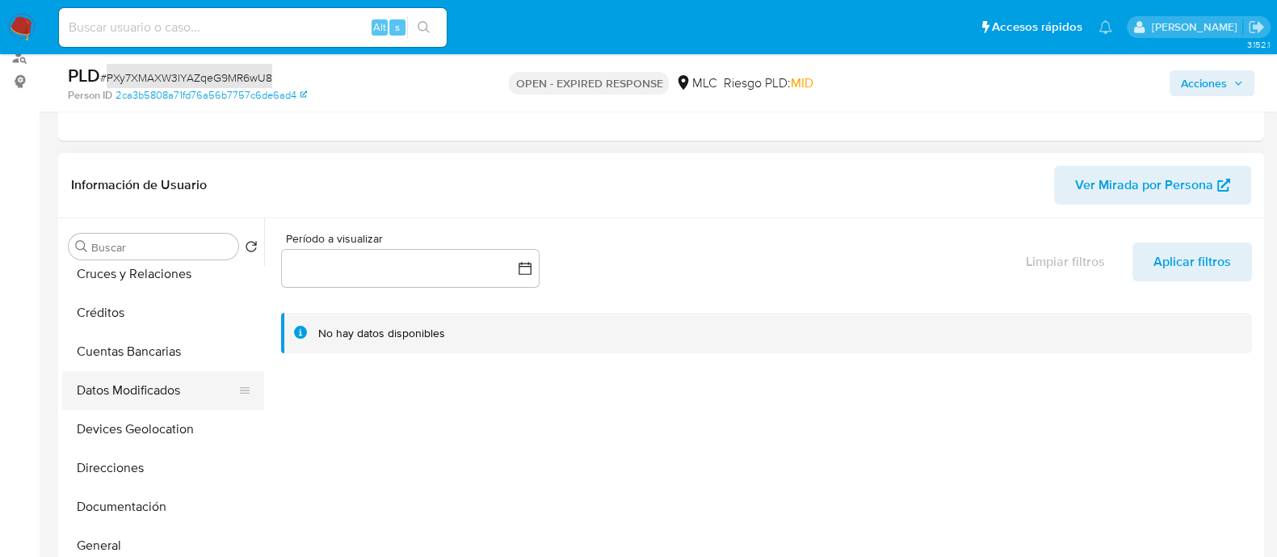
scroll to position [201, 0]
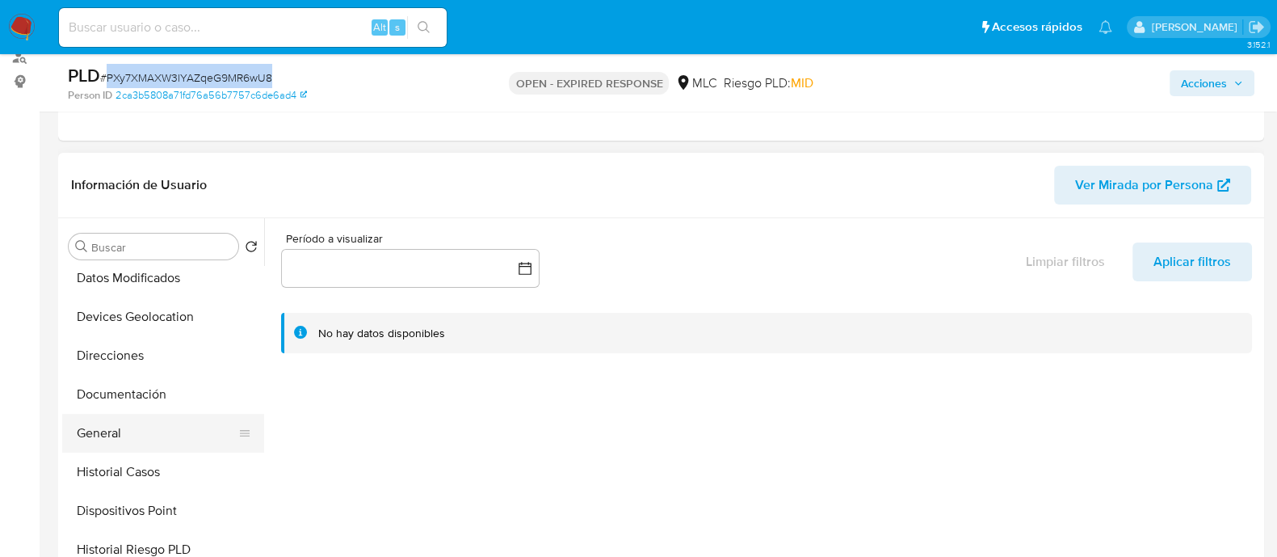
click at [99, 421] on button "General" at bounding box center [156, 433] width 189 height 39
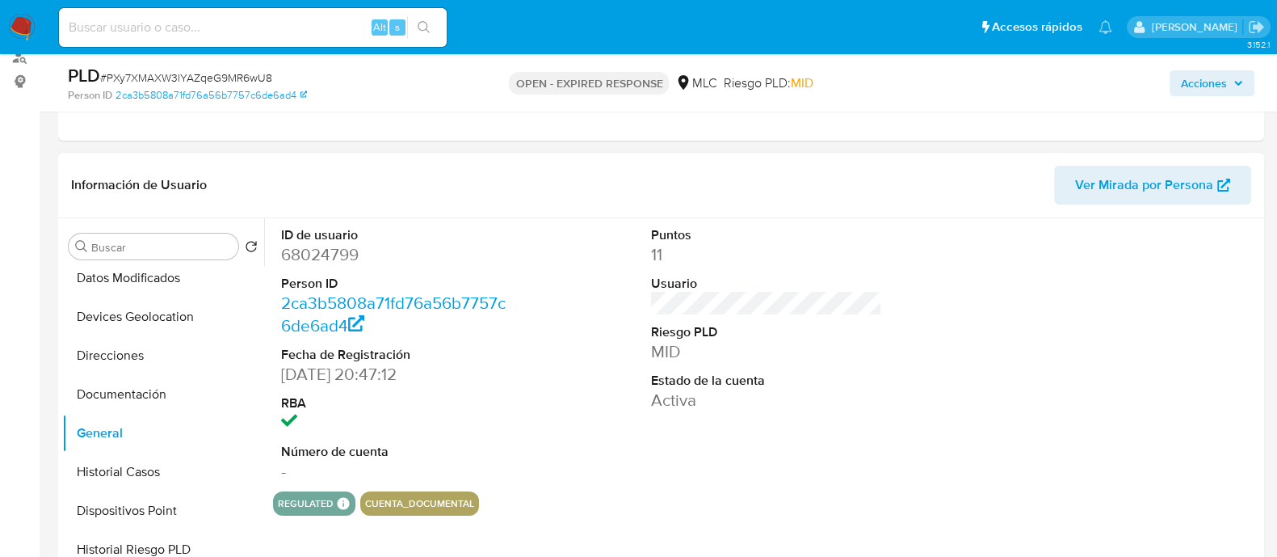
click at [343, 256] on dd "68024799" at bounding box center [396, 254] width 231 height 23
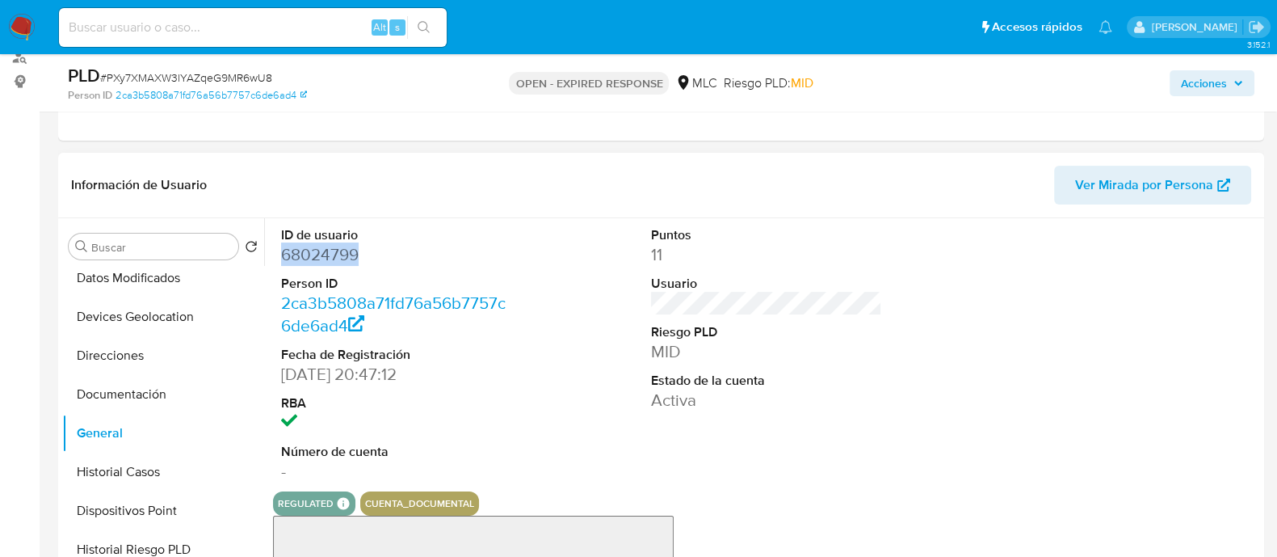
copy dd "68024799"
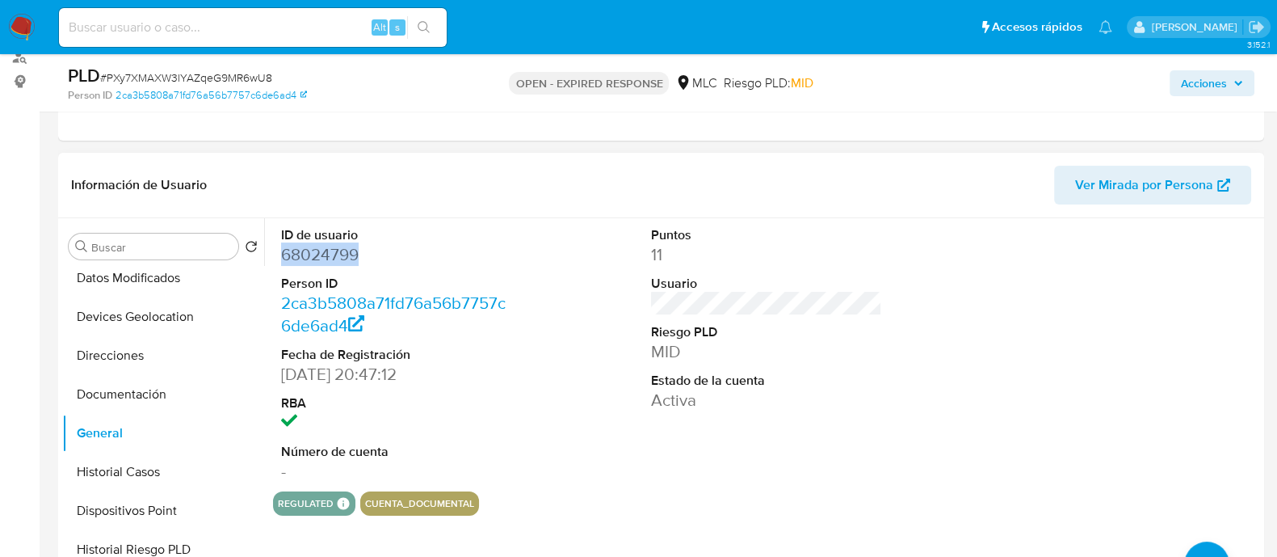
copy dd "68024799"
click at [226, 74] on span "# PXy7XMAXW3lYAZqeG9MR6wU8" at bounding box center [186, 77] width 172 height 16
copy span "PXy7XMAXW3lYAZqeG9MR6wU8"
click at [209, 73] on span "# PXy7XMAXW3lYAZqeG9MR6wU8" at bounding box center [186, 77] width 172 height 16
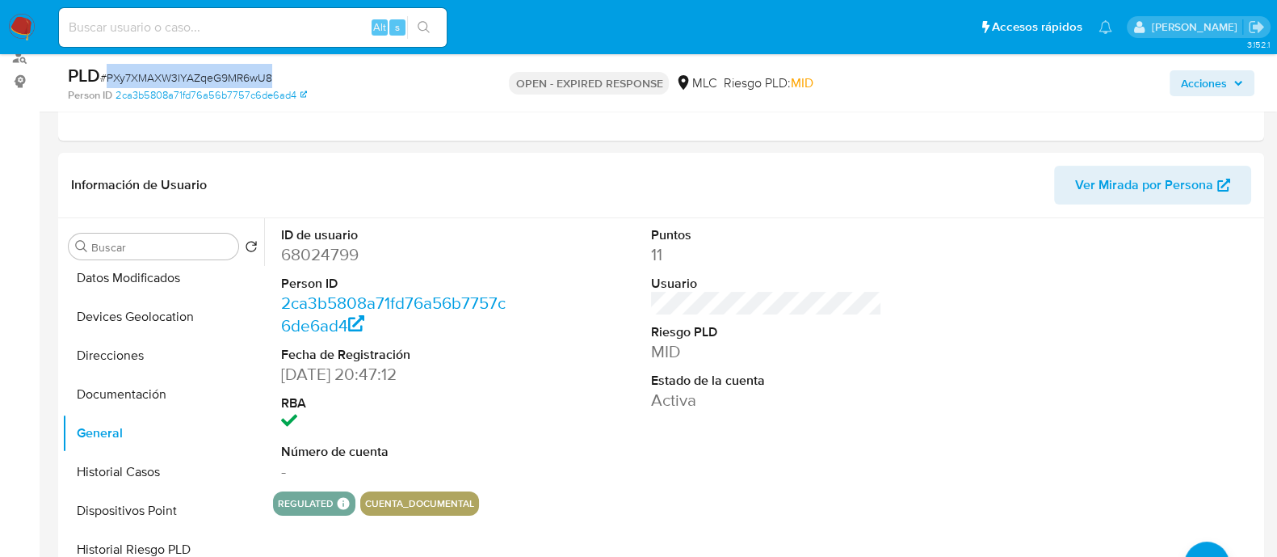
click at [209, 73] on span "# PXy7XMAXW3lYAZqeG9MR6wU8" at bounding box center [186, 77] width 172 height 16
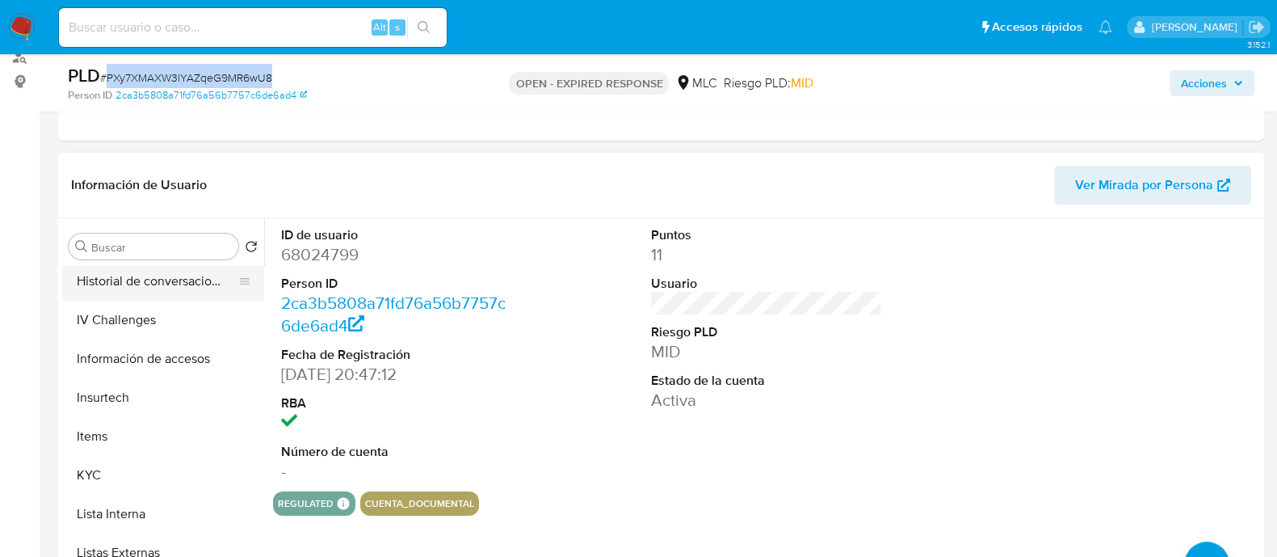
scroll to position [606, 0]
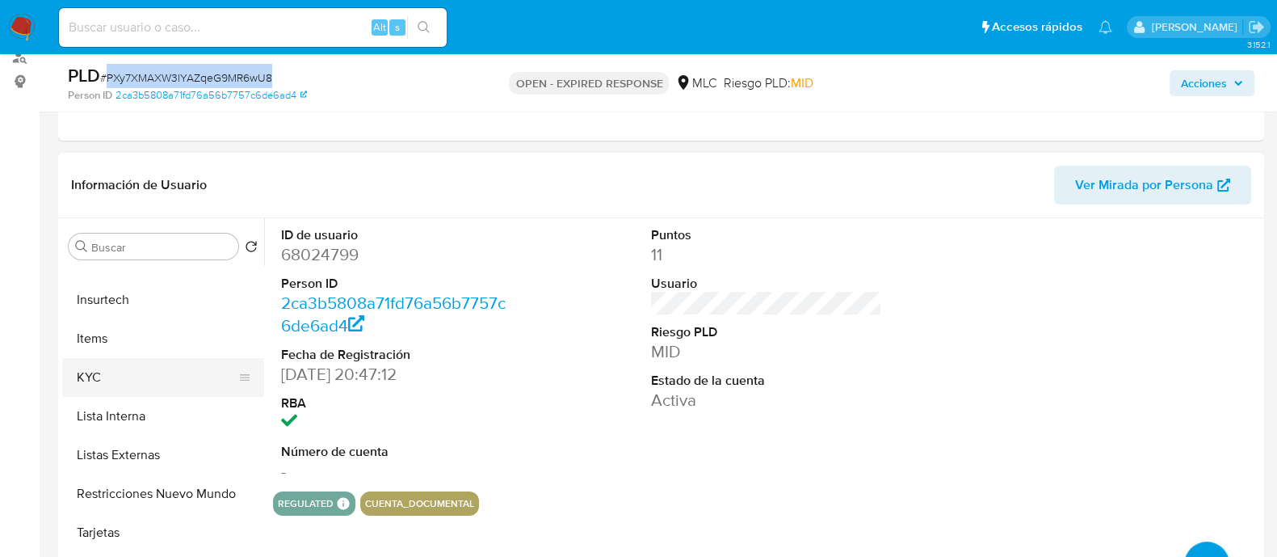
click at [111, 367] on button "KYC" at bounding box center [156, 377] width 189 height 39
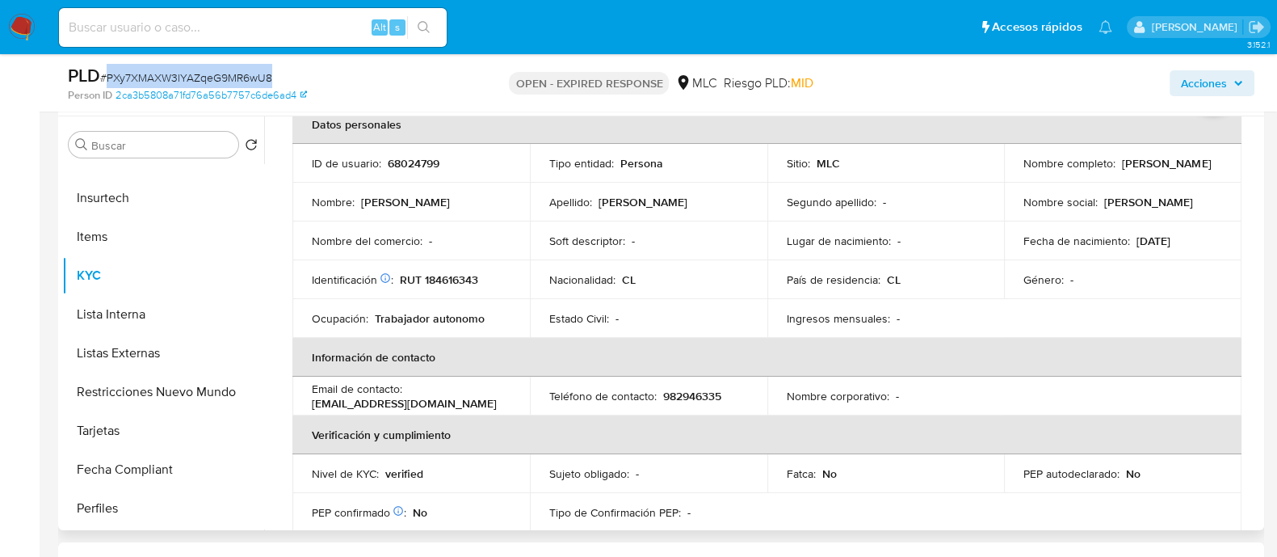
scroll to position [86, 0]
click at [457, 284] on p "RUT 184616343" at bounding box center [439, 281] width 78 height 15
copy p "184616343"
click at [444, 284] on p "RUT 184616343" at bounding box center [439, 281] width 78 height 15
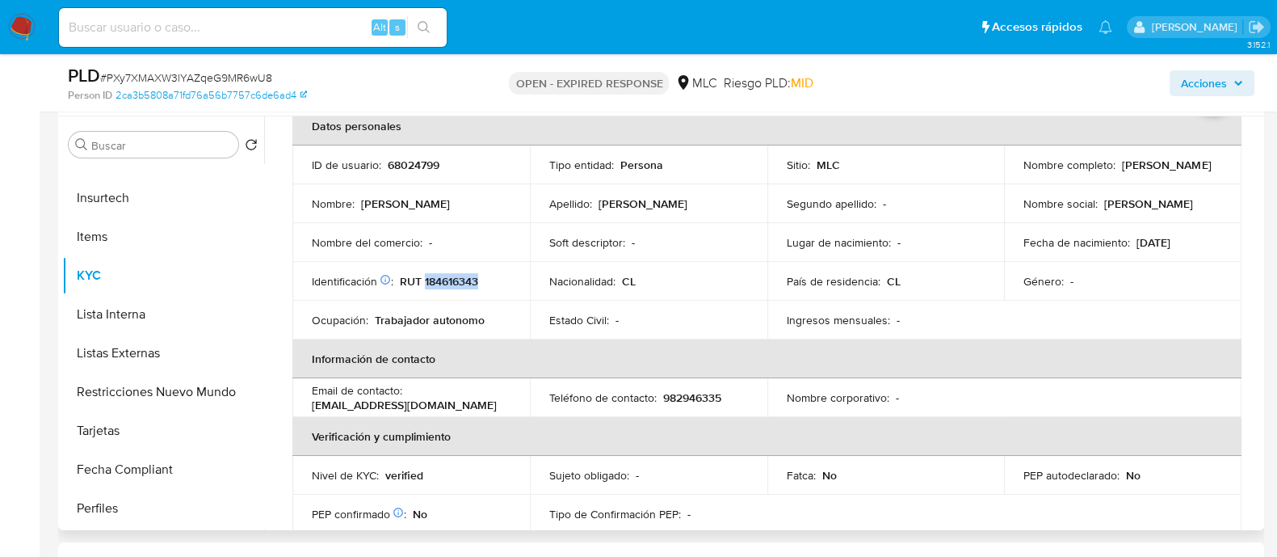
click at [444, 284] on p "RUT 184616343" at bounding box center [439, 281] width 78 height 15
click at [461, 284] on p "RUT 184616343" at bounding box center [439, 281] width 78 height 15
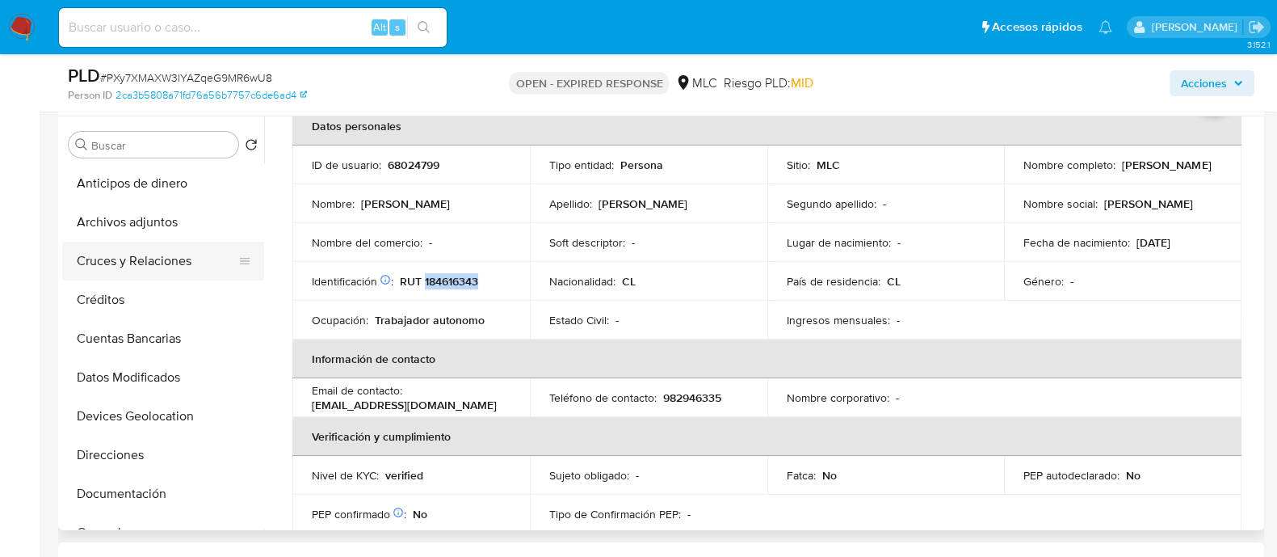
click at [125, 263] on button "Cruces y Relaciones" at bounding box center [156, 261] width 189 height 39
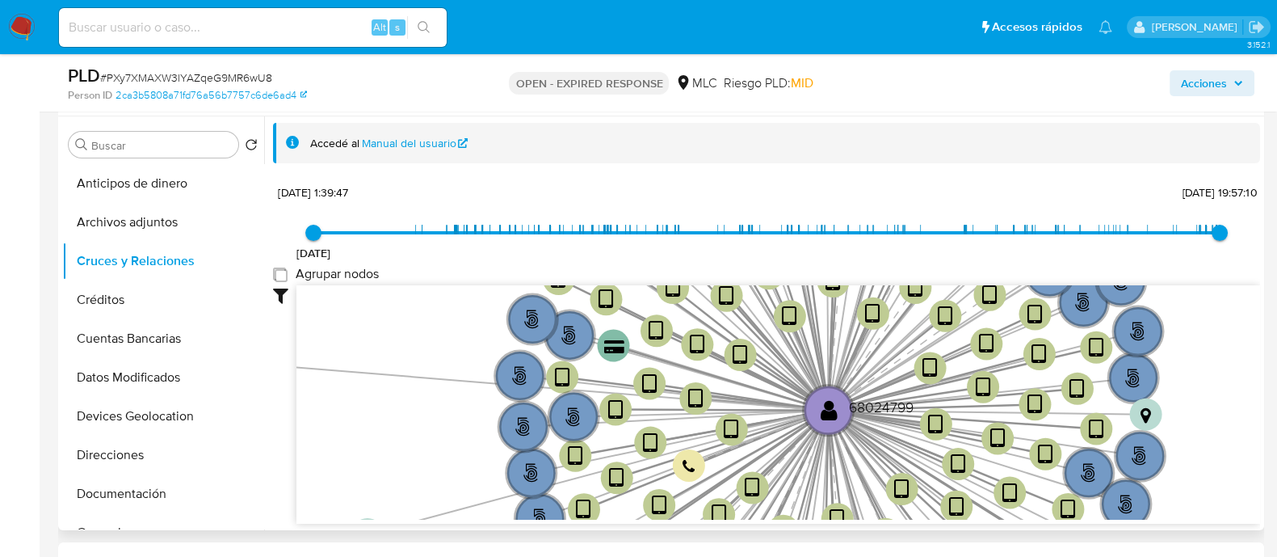
drag, startPoint x: 282, startPoint y: 275, endPoint x: 291, endPoint y: 281, distance: 11.0
click at [282, 272] on group_nodes "Agrupar nodos" at bounding box center [279, 273] width 13 height 13
checkbox group_nodes "true"
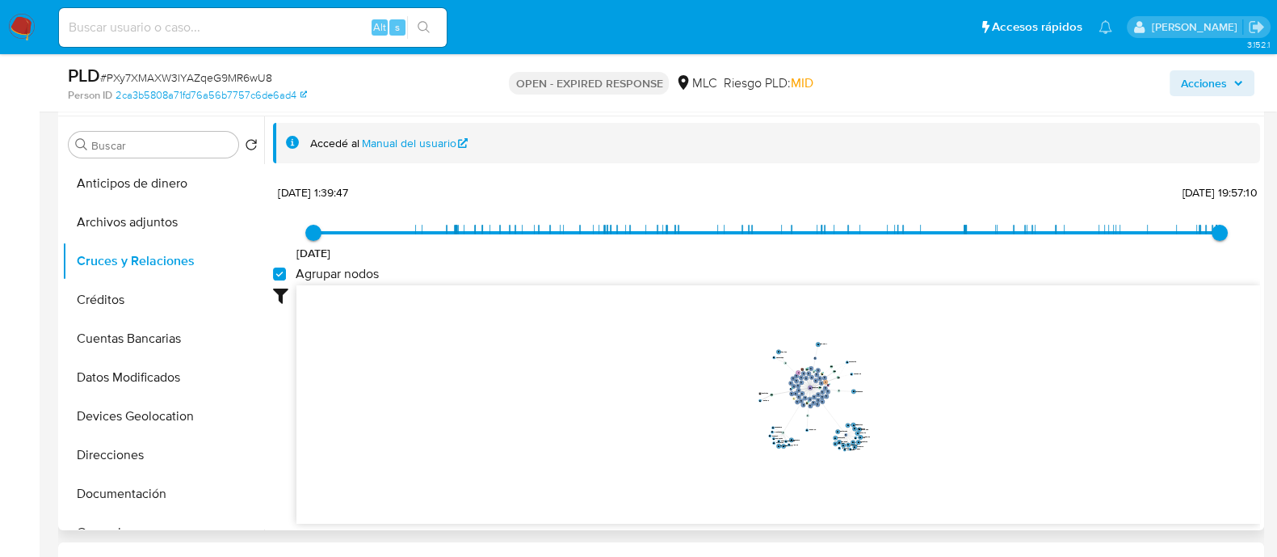
click at [913, 388] on icon "user-68024799  68024799 phone-00cc6e295b6950ae9570b20f187985a1  person-2ca3b5…" at bounding box center [779, 402] width 964 height 234
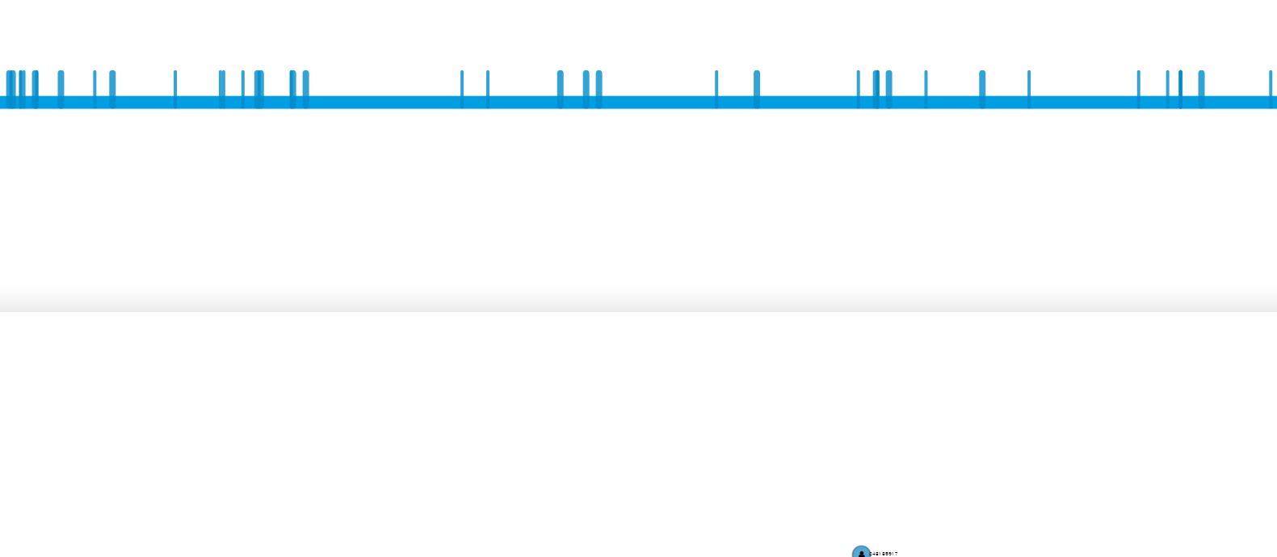
scroll to position [303, 0]
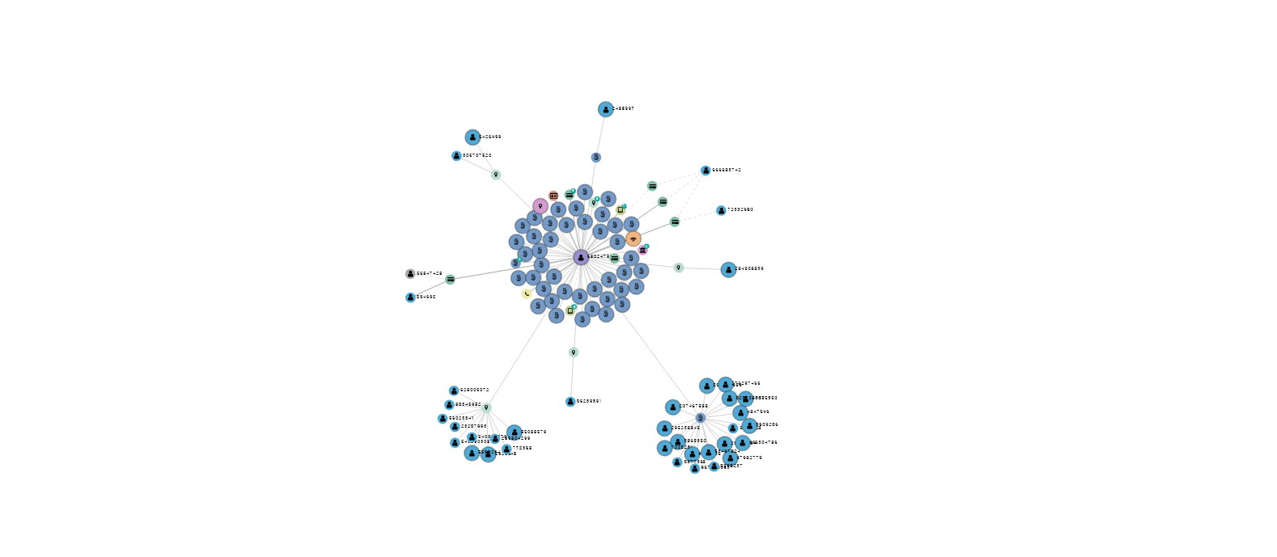
drag, startPoint x: 872, startPoint y: 368, endPoint x: 804, endPoint y: 355, distance: 69.2
click at [804, 355] on icon "user-68024799  68024799 phone-00cc6e295b6950ae9570b20f187985a1  person-2ca3b5…" at bounding box center [779, 400] width 964 height 234
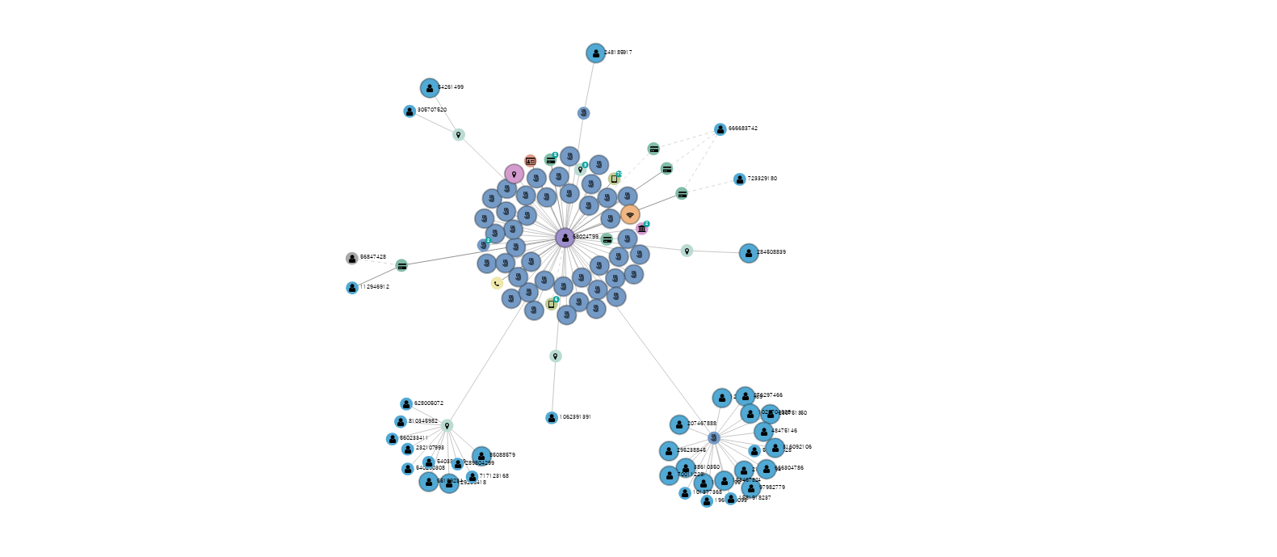
drag, startPoint x: 804, startPoint y: 355, endPoint x: 817, endPoint y: 348, distance: 14.5
click at [817, 348] on icon "user-68024799  68024799 phone-00cc6e295b6950ae9570b20f187985a1  person-2ca3b5…" at bounding box center [779, 400] width 964 height 234
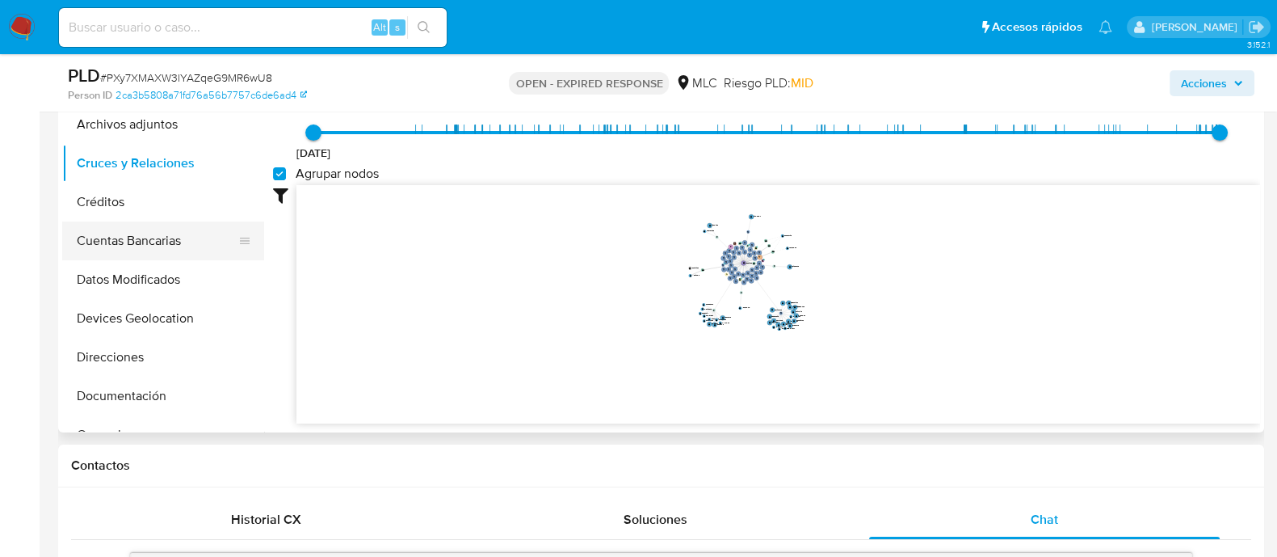
scroll to position [100, 0]
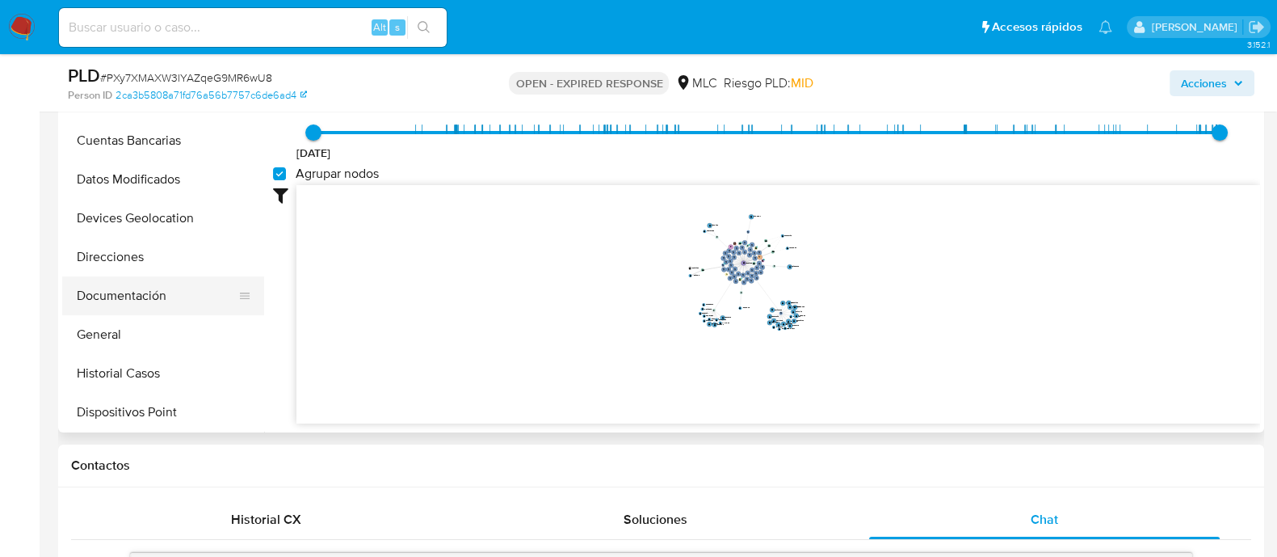
click at [135, 291] on button "Documentación" at bounding box center [156, 295] width 189 height 39
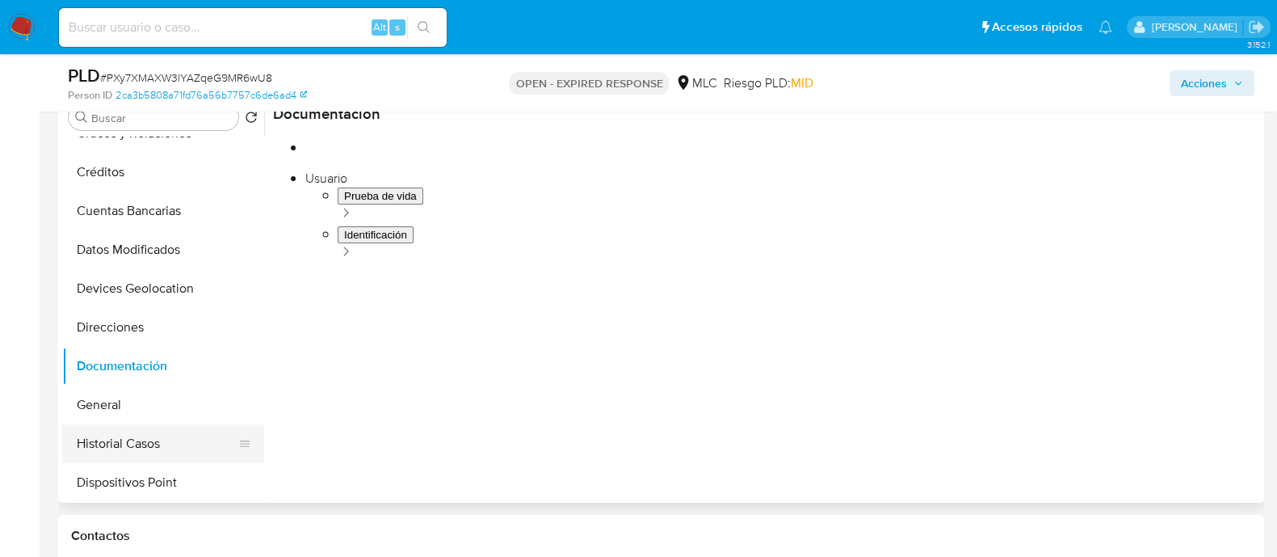
scroll to position [300, 0]
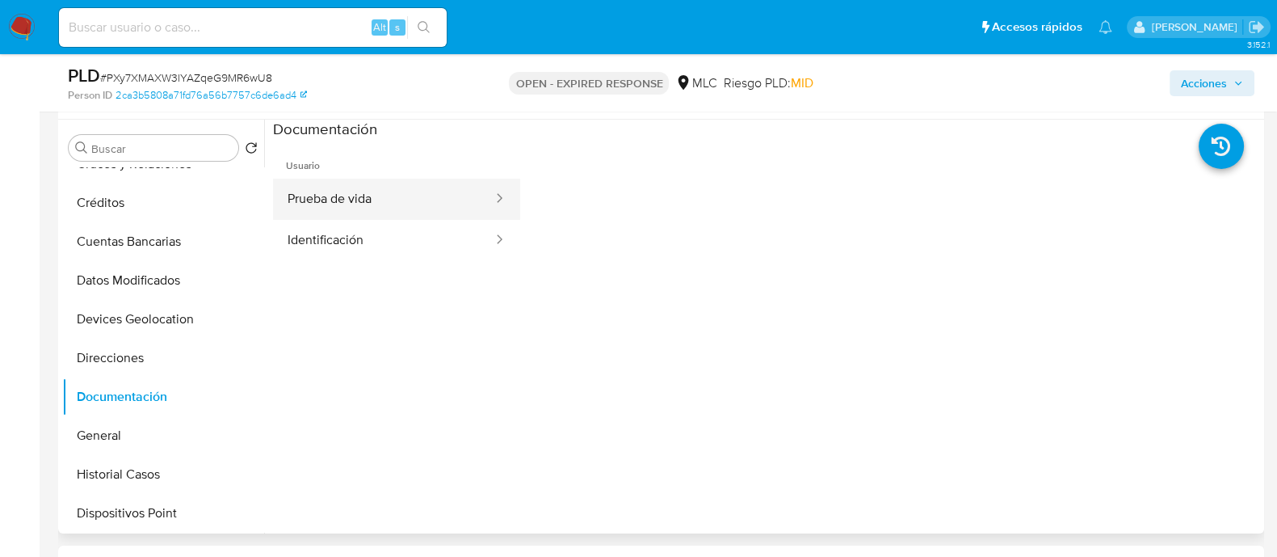
click at [352, 196] on button "Prueba de vida" at bounding box center [383, 199] width 221 height 41
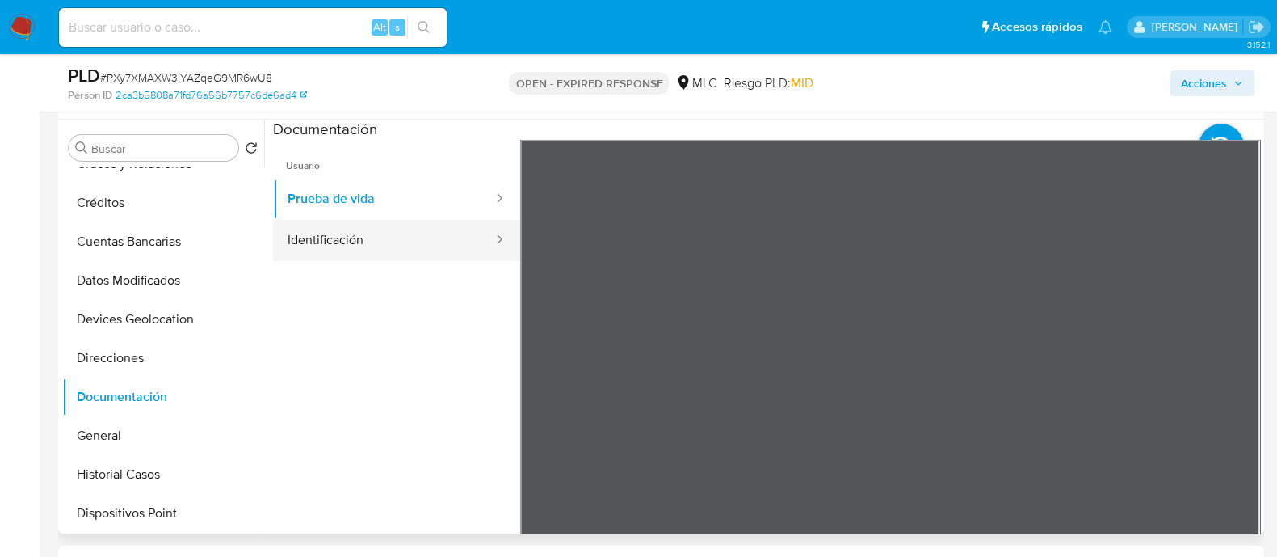
click at [351, 236] on button "Identificación" at bounding box center [383, 240] width 221 height 41
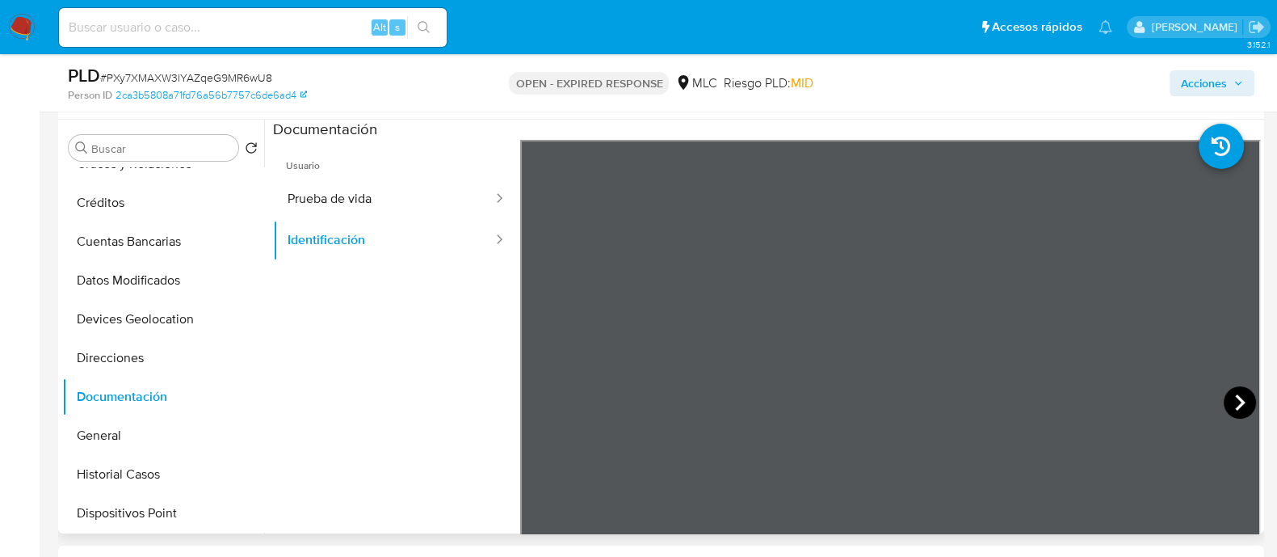
click at [1232, 392] on icon at bounding box center [1240, 402] width 32 height 32
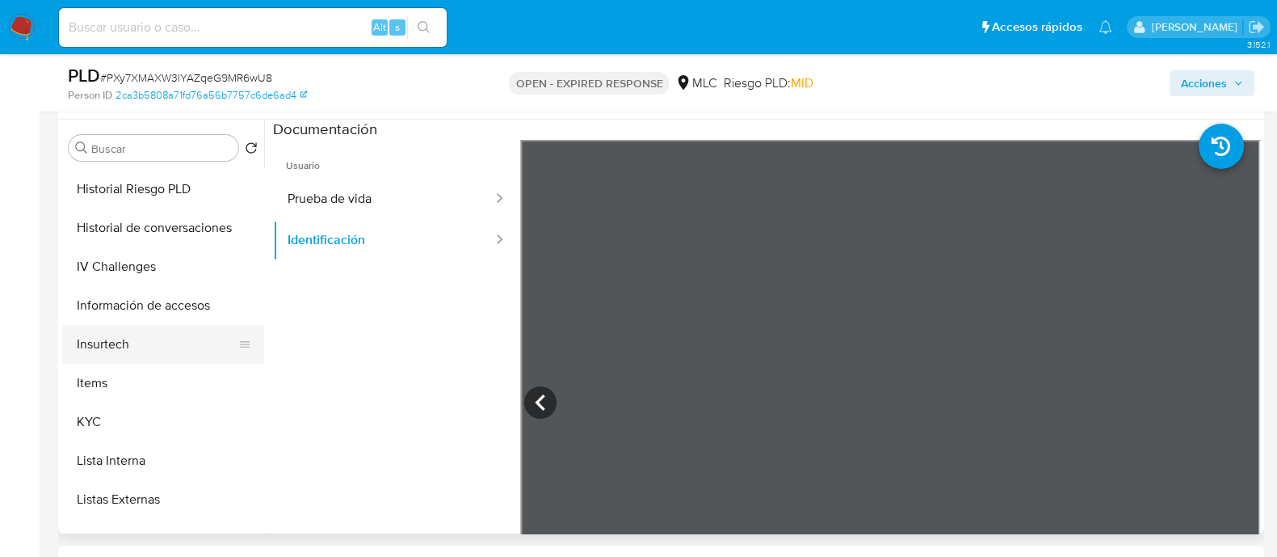
scroll to position [504, 0]
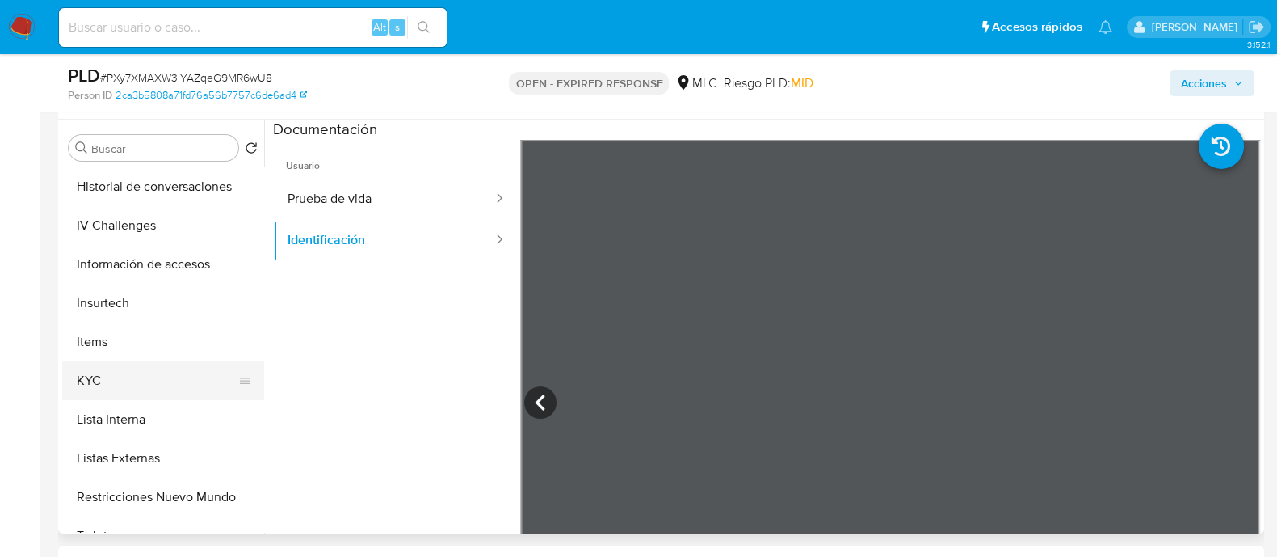
click at [127, 376] on button "KYC" at bounding box center [156, 380] width 189 height 39
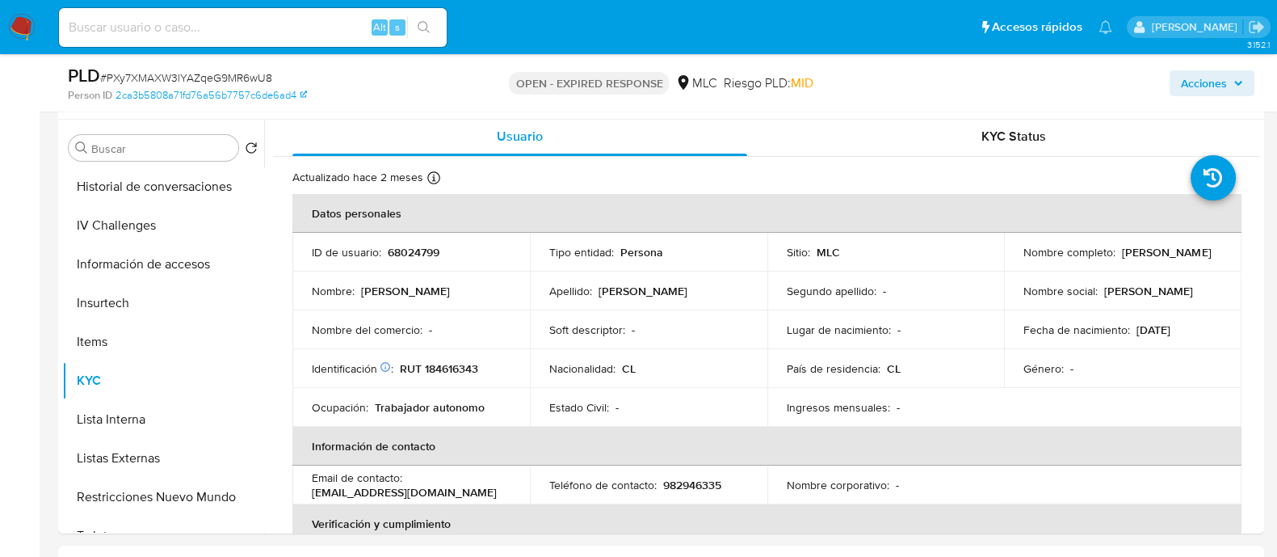
scroll to position [0, 0]
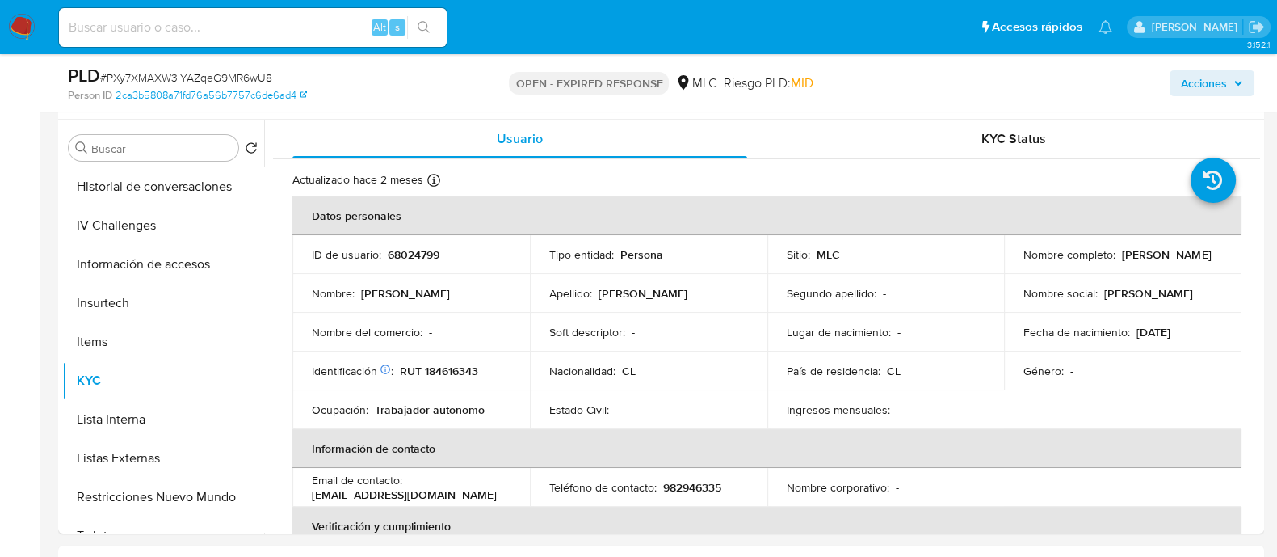
drag, startPoint x: 1192, startPoint y: 264, endPoint x: 1007, endPoint y: 264, distance: 185.8
click at [1007, 264] on td "Nombre completo : Carolina Francisca García Mardini" at bounding box center [1123, 254] width 238 height 39
copy p "Carolina Francisca García Mardini"
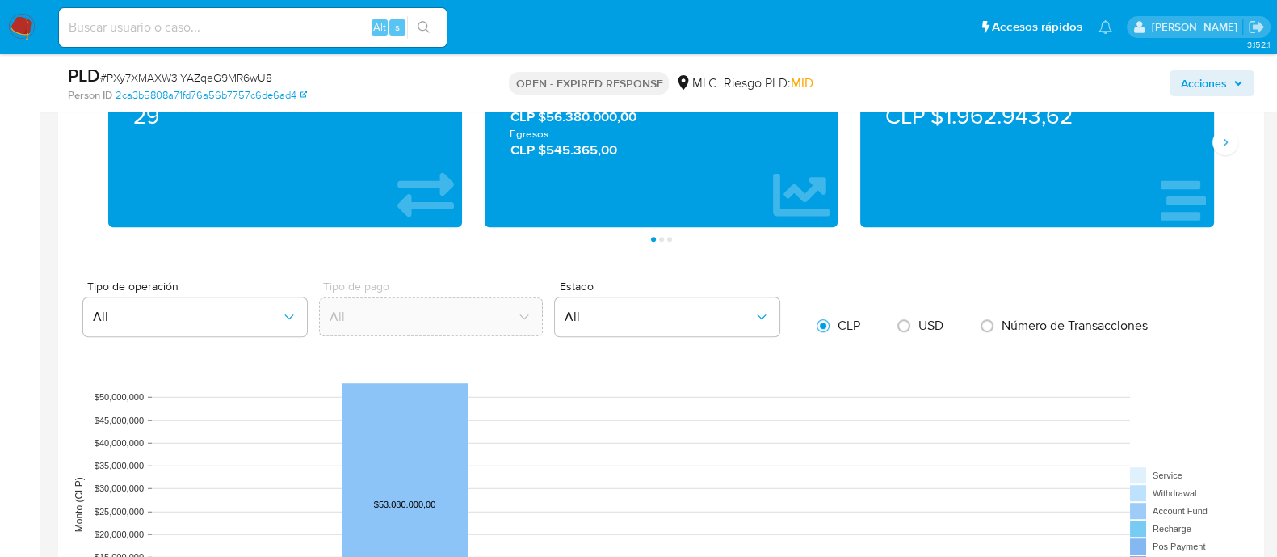
scroll to position [1010, 0]
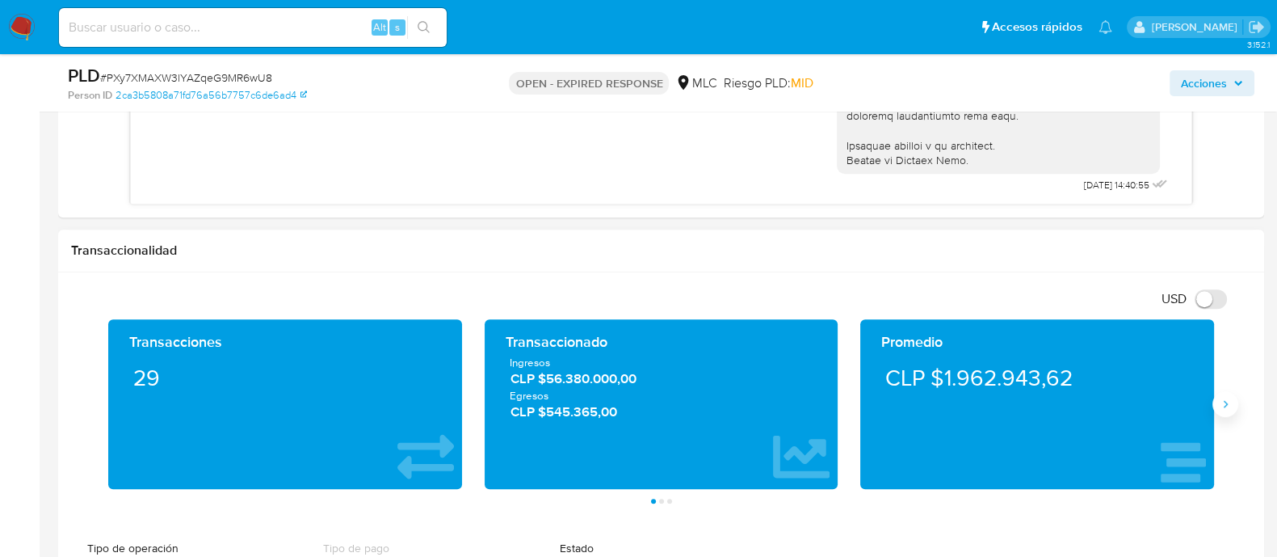
click at [1226, 406] on icon "Siguiente" at bounding box center [1225, 403] width 13 height 13
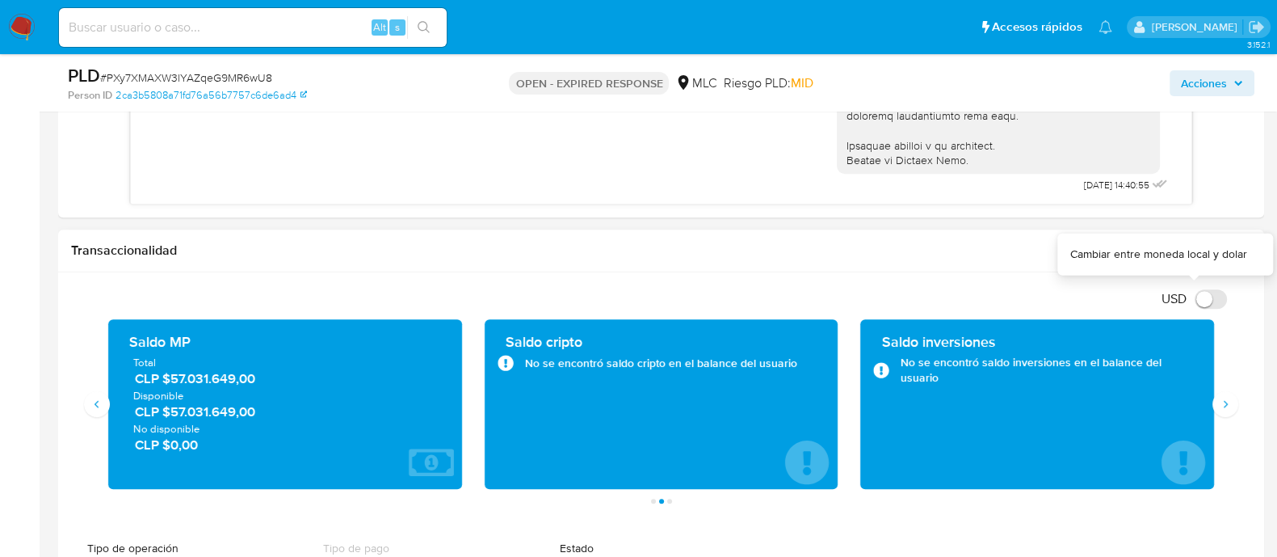
click at [1199, 292] on input "USD" at bounding box center [1211, 298] width 32 height 19
checkbox input "true"
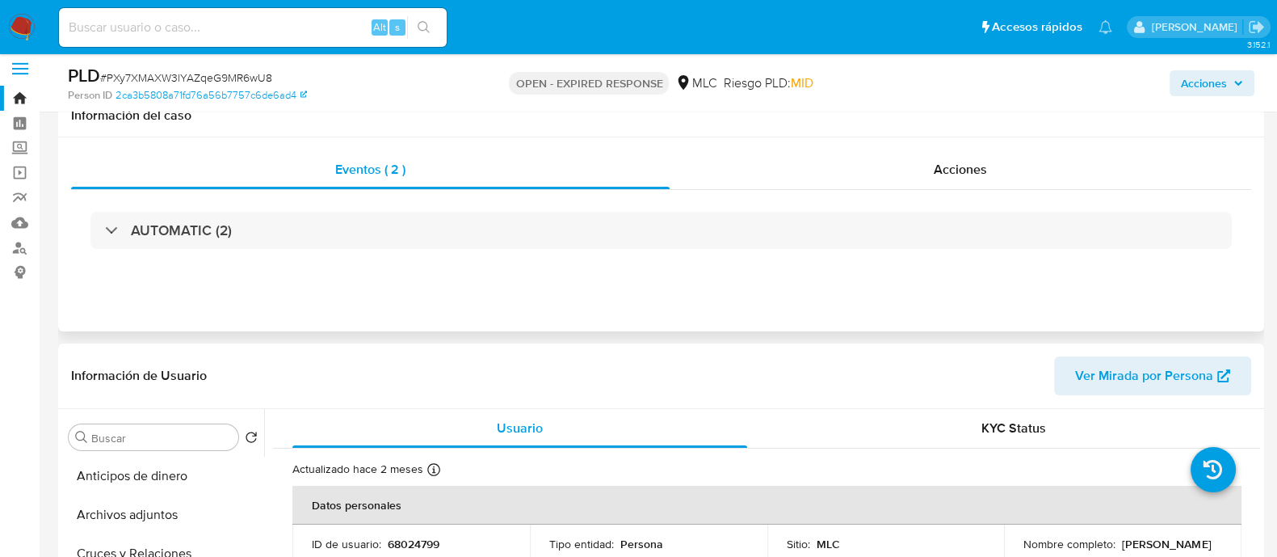
scroll to position [0, 0]
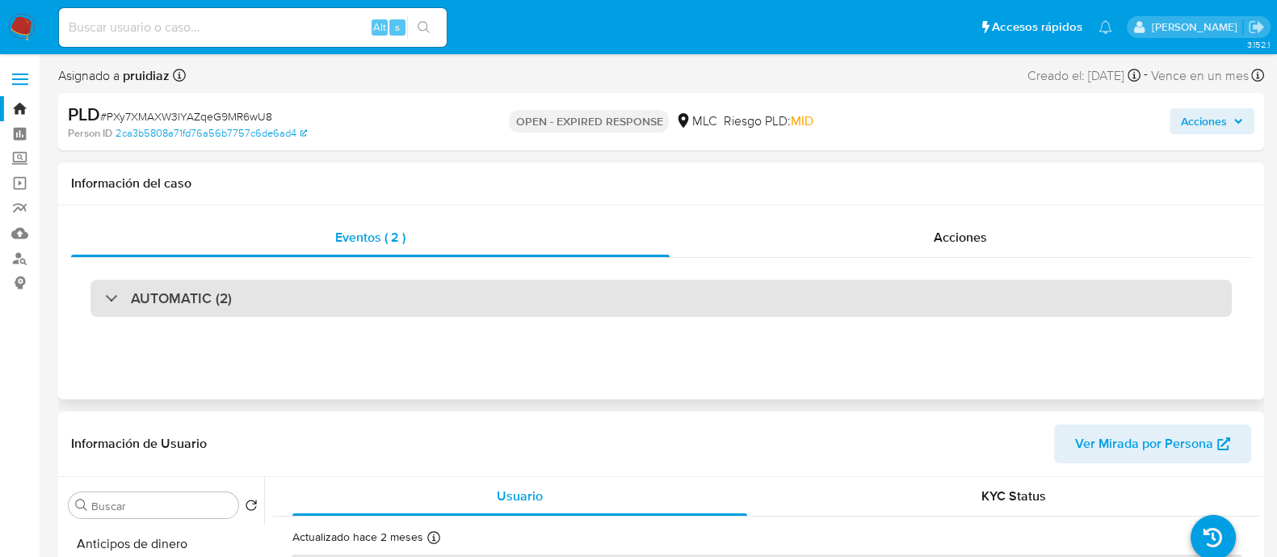
click at [213, 289] on h3 "AUTOMATIC (2)" at bounding box center [181, 298] width 101 height 18
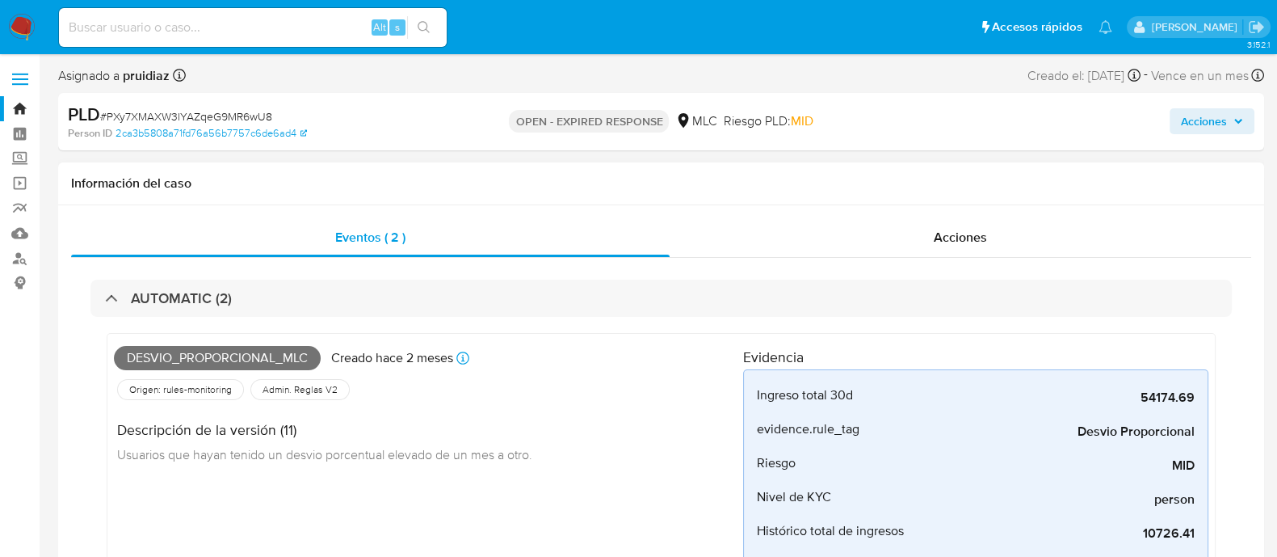
click at [176, 363] on span "Desvio_proporcional_mlc" at bounding box center [217, 358] width 207 height 24
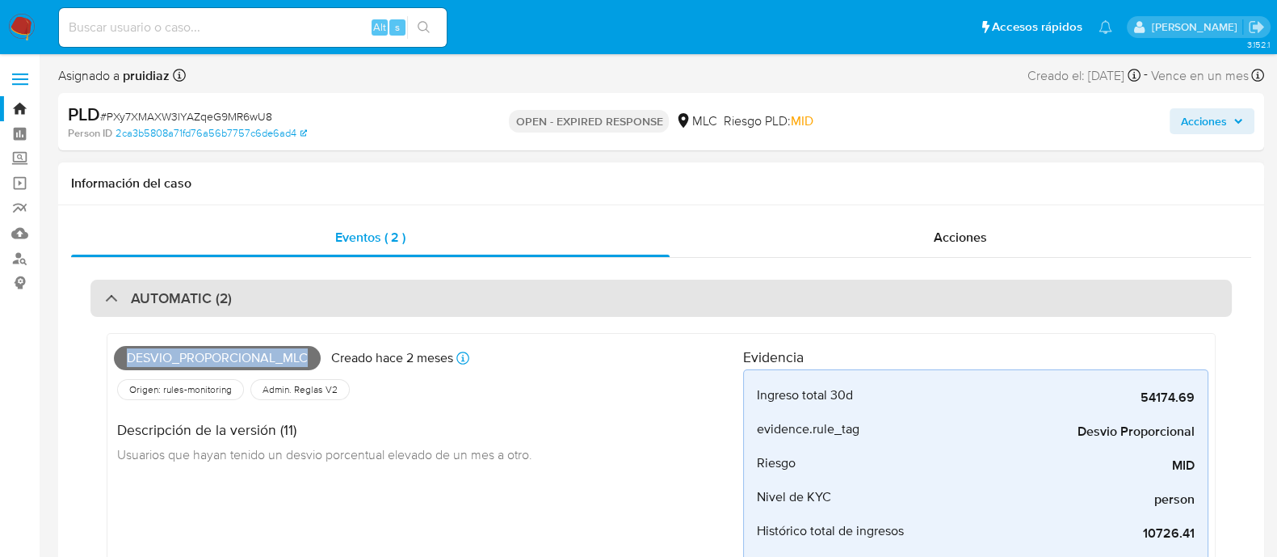
copy span "Desvio_proporcional_mlc"
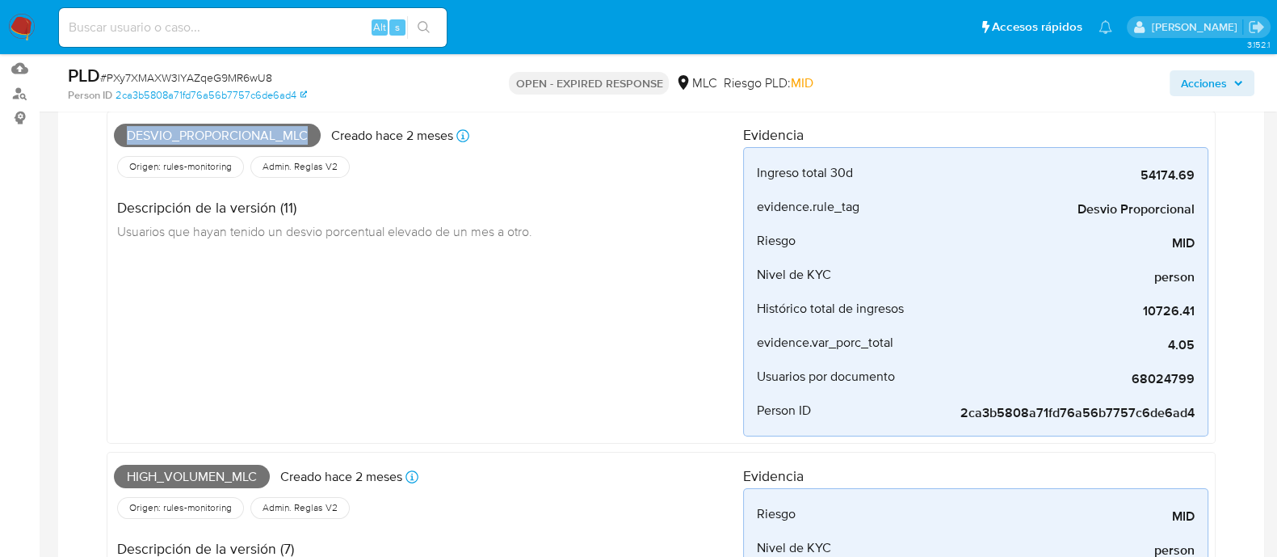
scroll to position [505, 0]
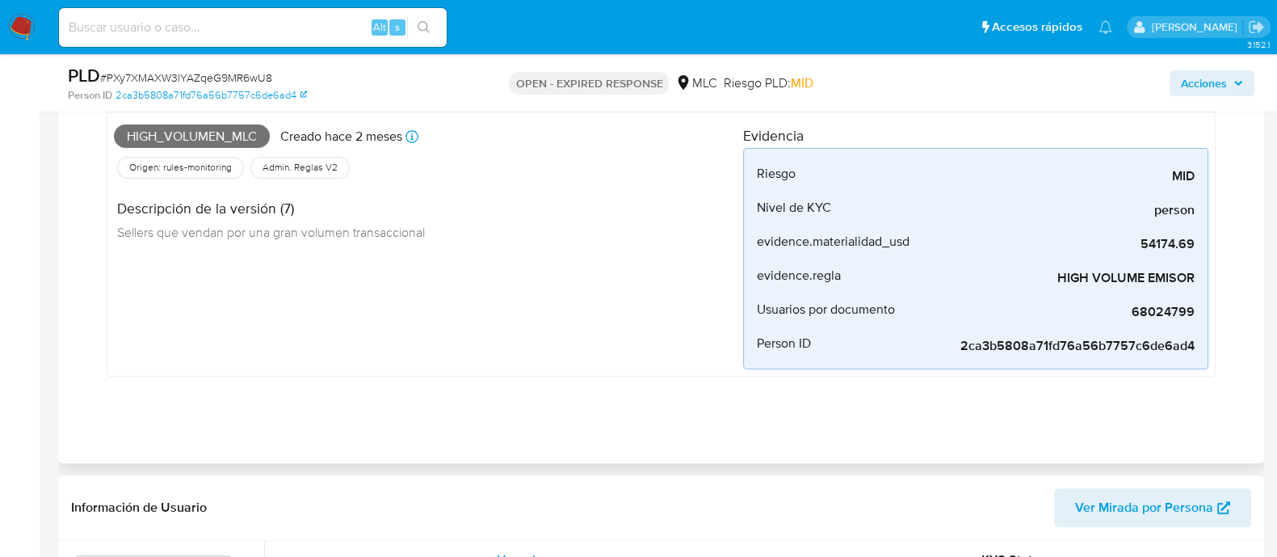
click at [199, 135] on span "High_volumen_mlc" at bounding box center [192, 136] width 156 height 24
copy span "High_volumen_mlc"
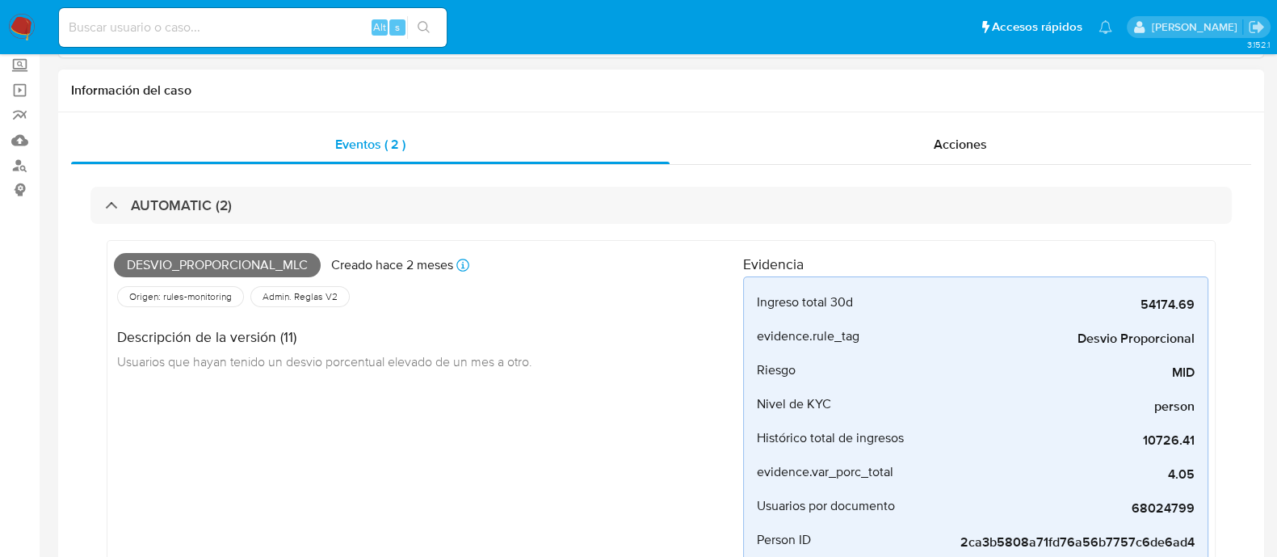
scroll to position [0, 0]
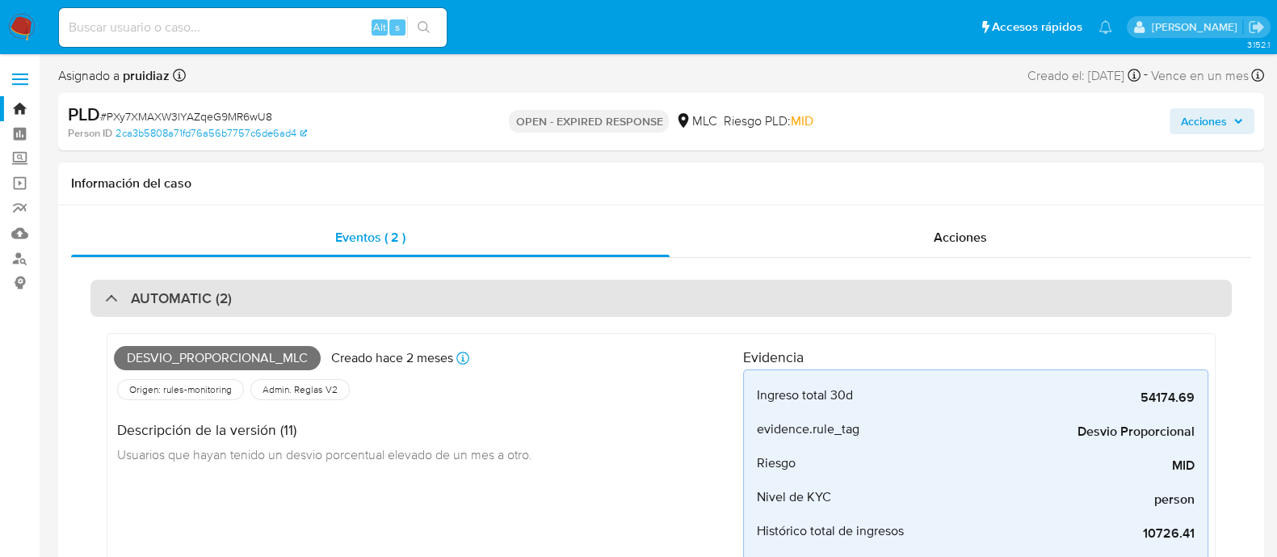
click at [238, 286] on div "AUTOMATIC (2)" at bounding box center [661, 298] width 1142 height 37
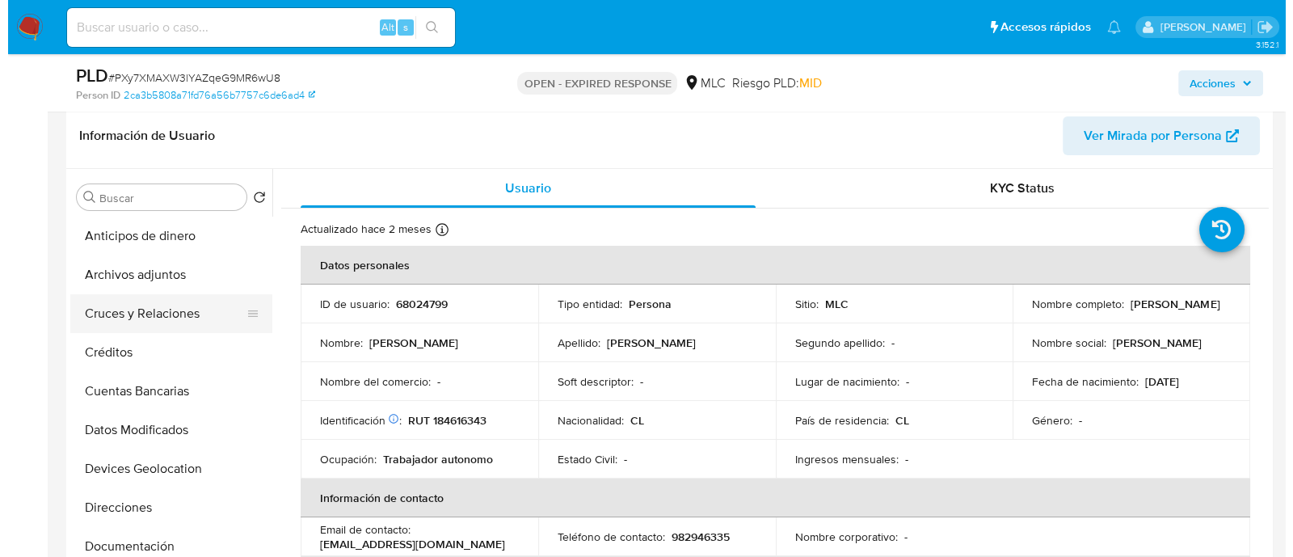
scroll to position [303, 0]
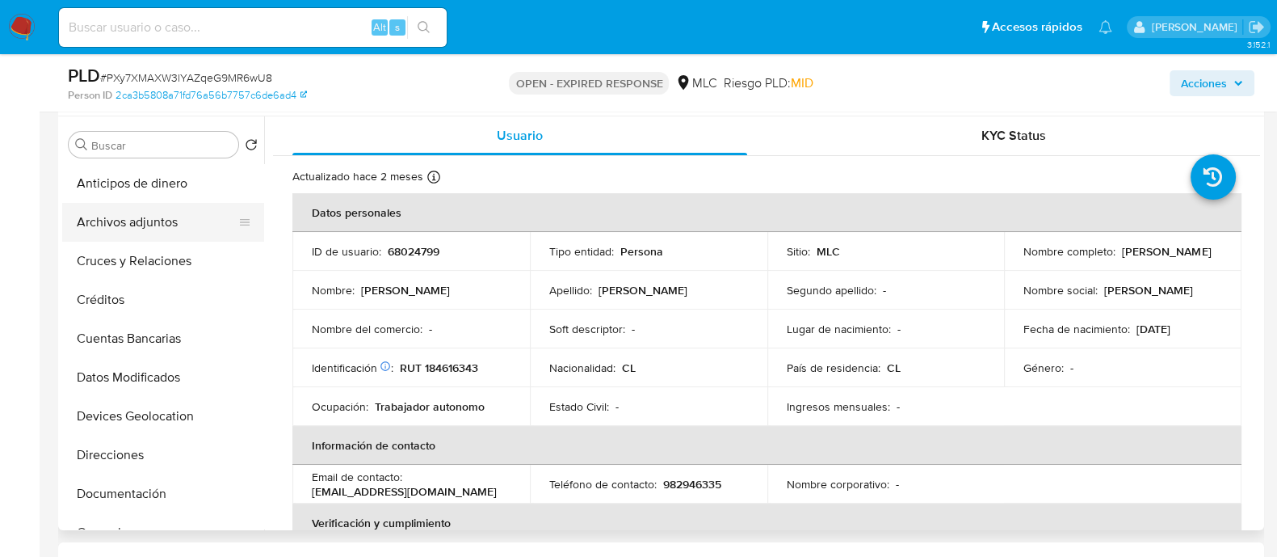
click at [153, 203] on button "Archivos adjuntos" at bounding box center [156, 222] width 189 height 39
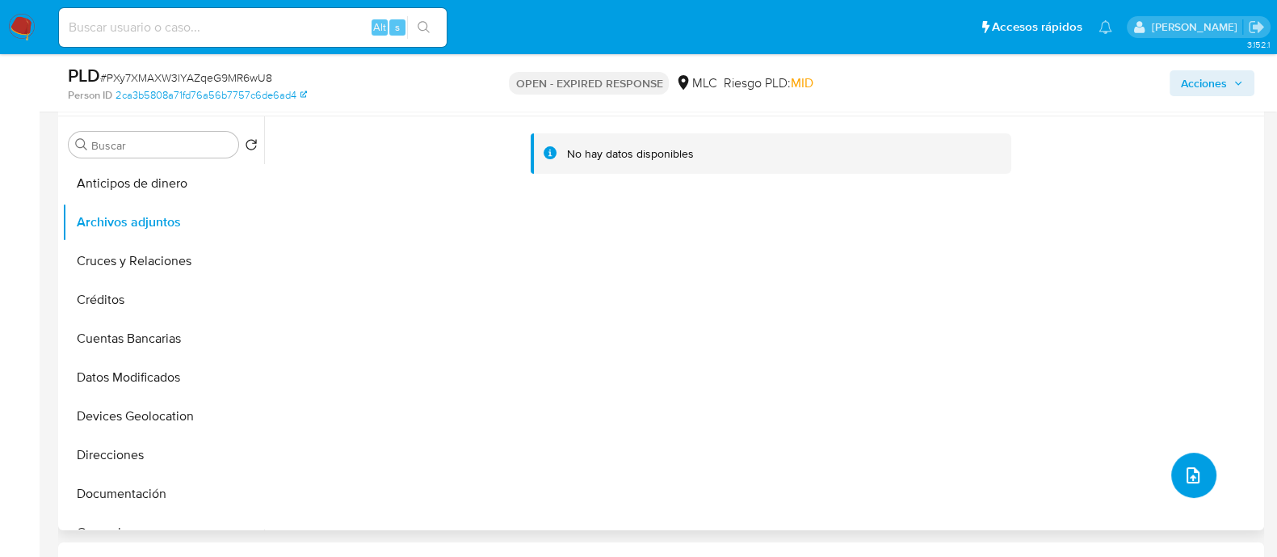
click at [1187, 473] on icon "upload-file" at bounding box center [1193, 474] width 19 height 19
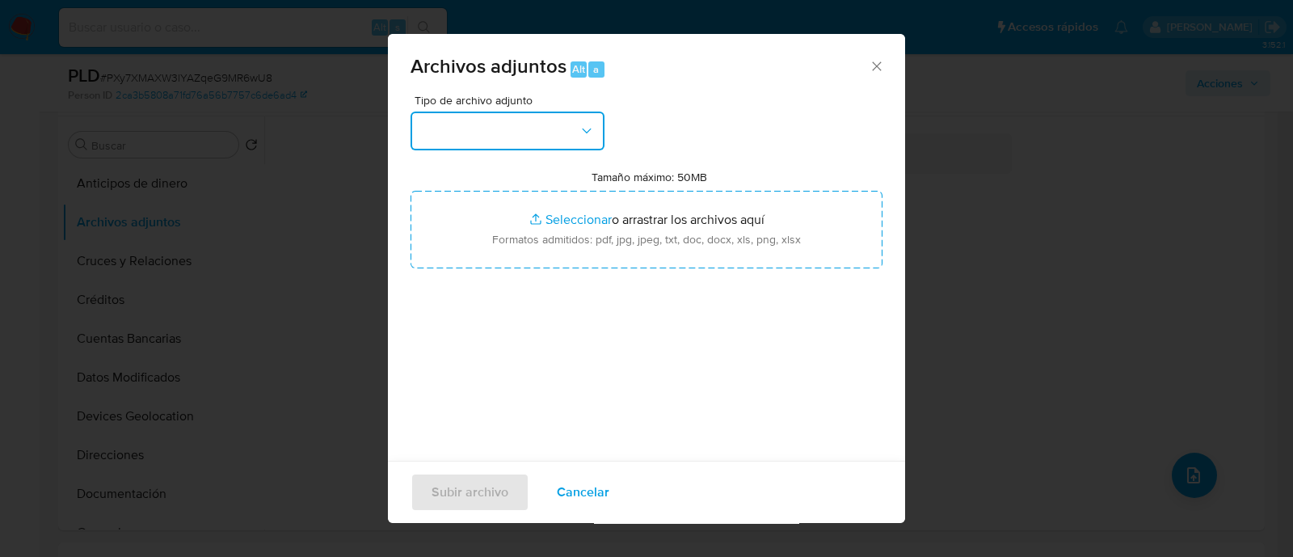
click at [549, 123] on button "button" at bounding box center [507, 130] width 194 height 39
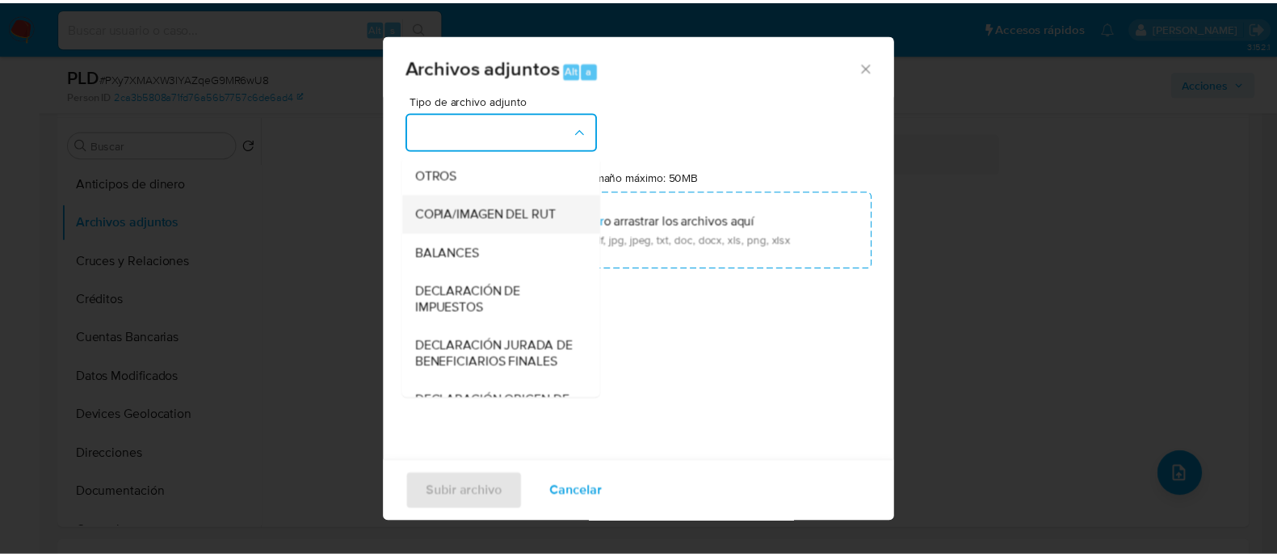
scroll to position [267, 0]
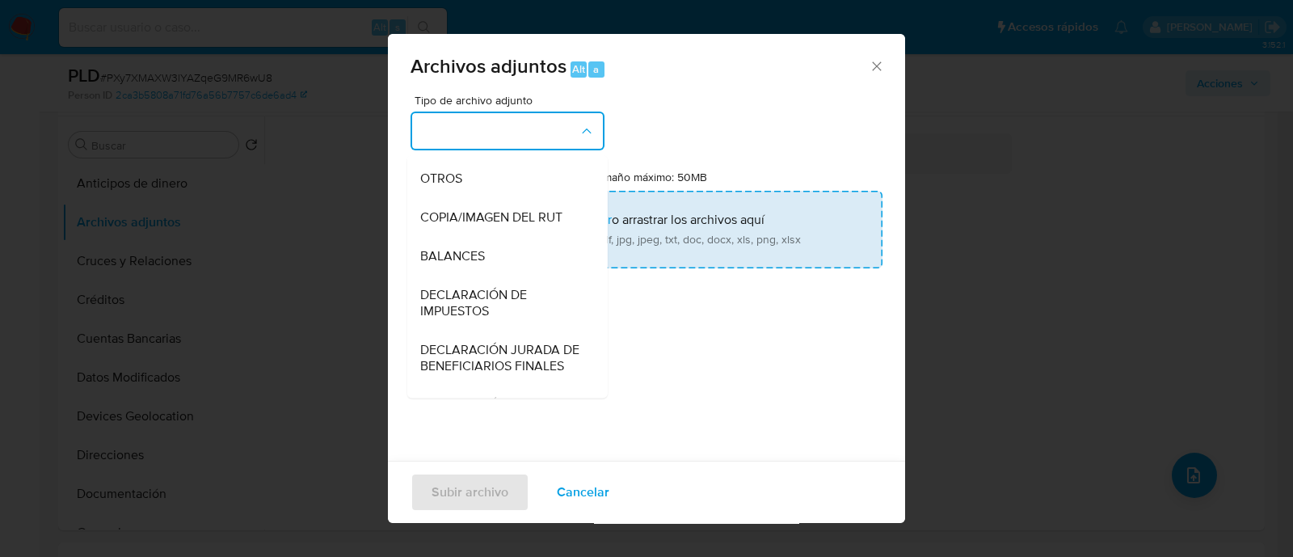
click at [456, 187] on span "OTROS" at bounding box center [441, 178] width 42 height 16
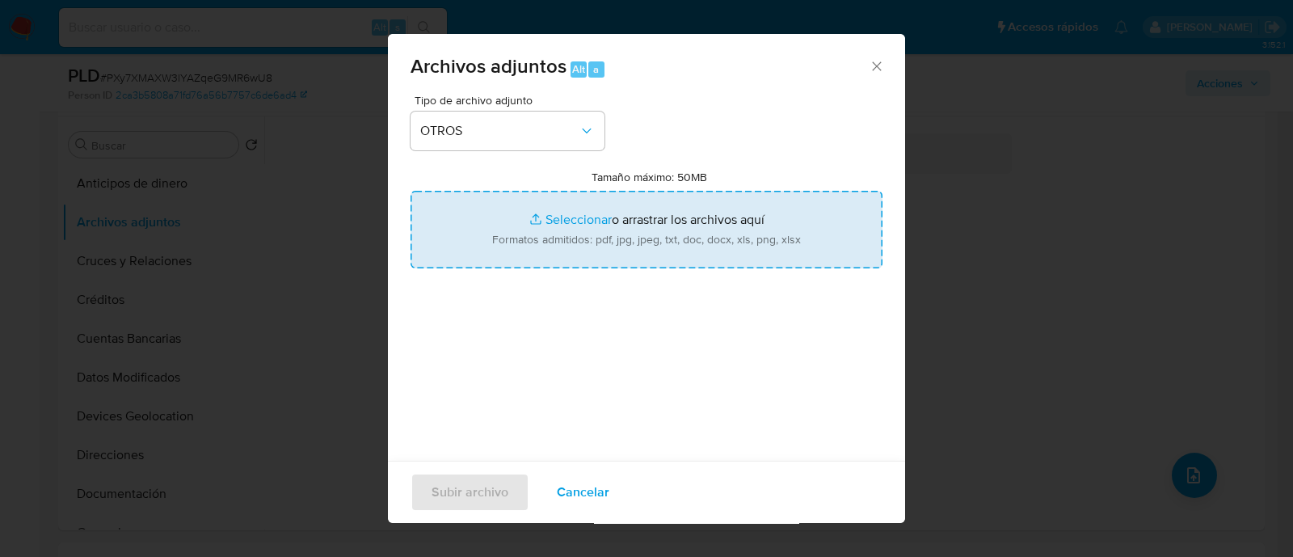
click at [606, 227] on input "Tamaño máximo: 50MB Seleccionar archivos" at bounding box center [646, 230] width 472 height 78
type input "C:\fakepath\68024799 - 13_08_2025.xlsx"
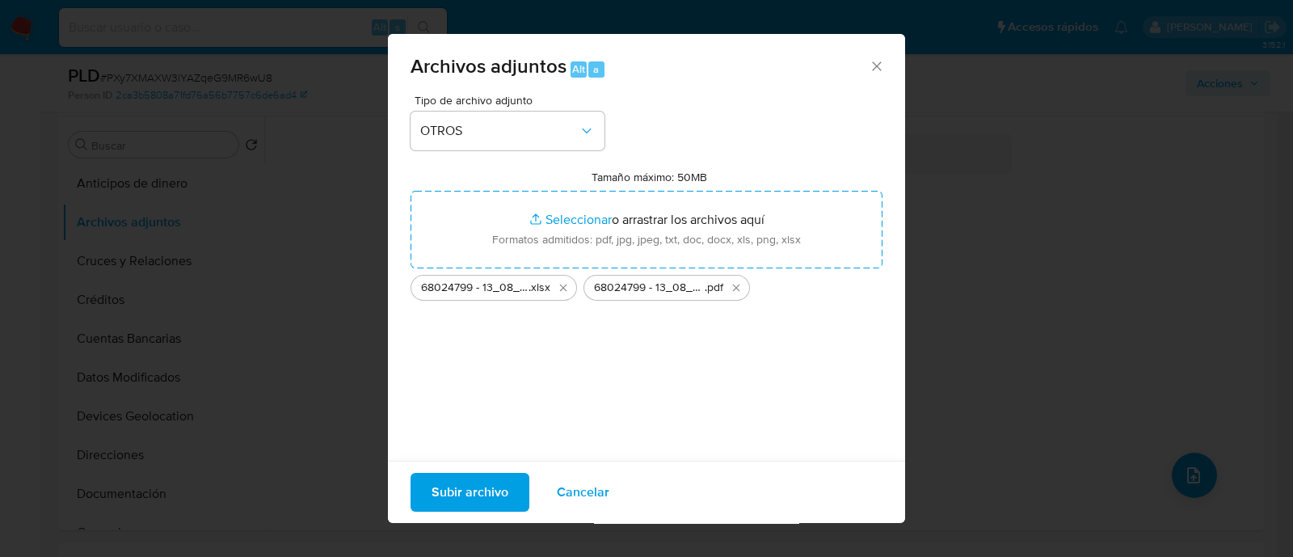
click at [465, 497] on span "Subir archivo" at bounding box center [469, 492] width 77 height 36
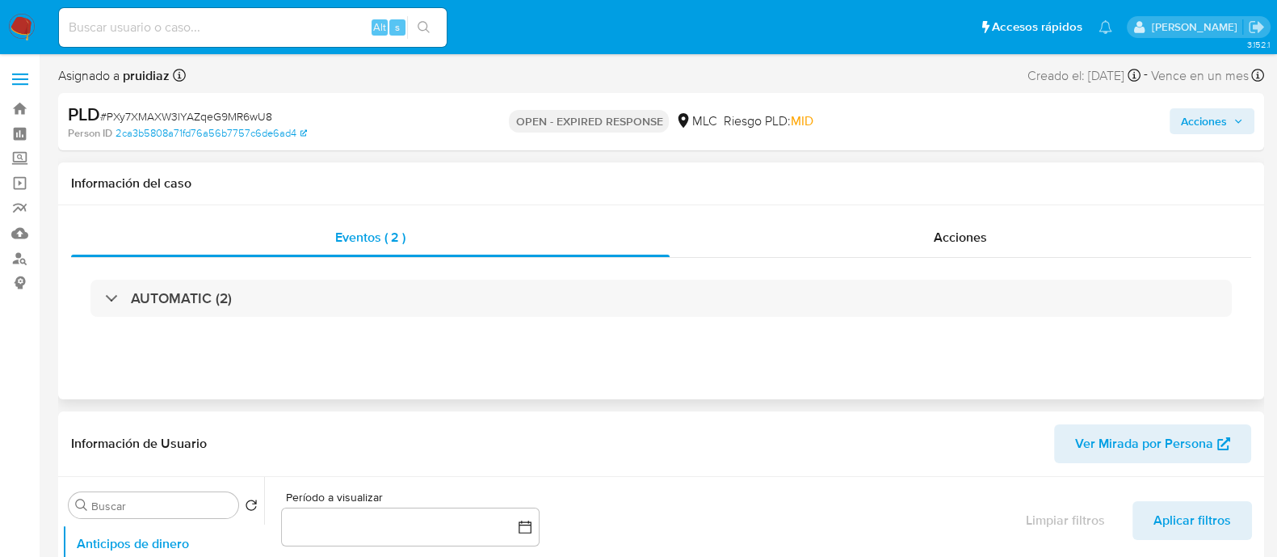
select select "10"
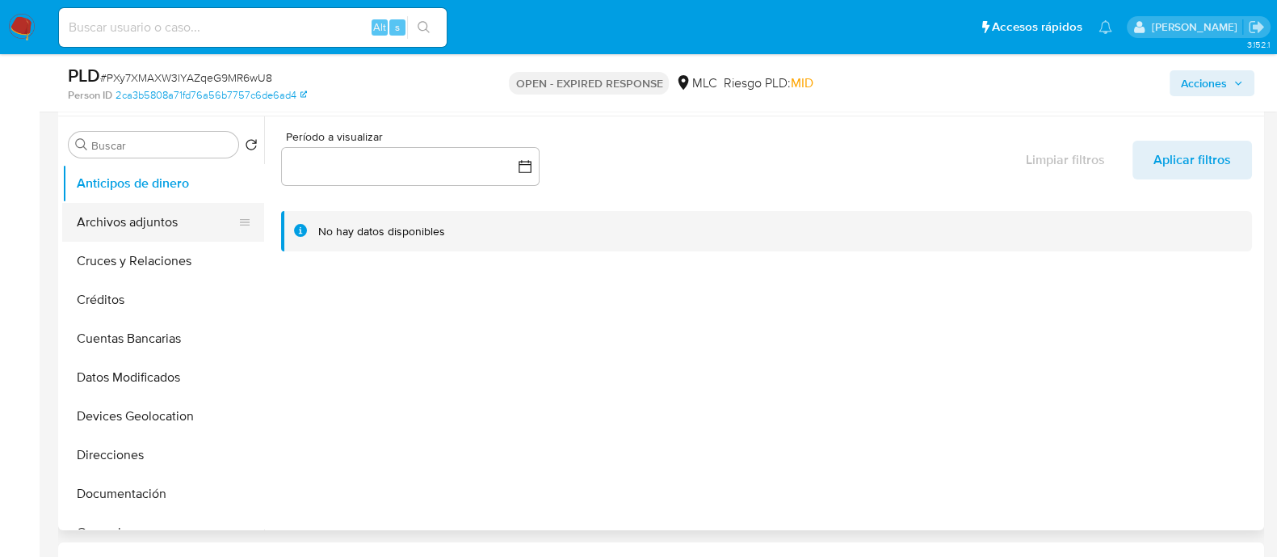
click at [158, 228] on button "Archivos adjuntos" at bounding box center [156, 222] width 189 height 39
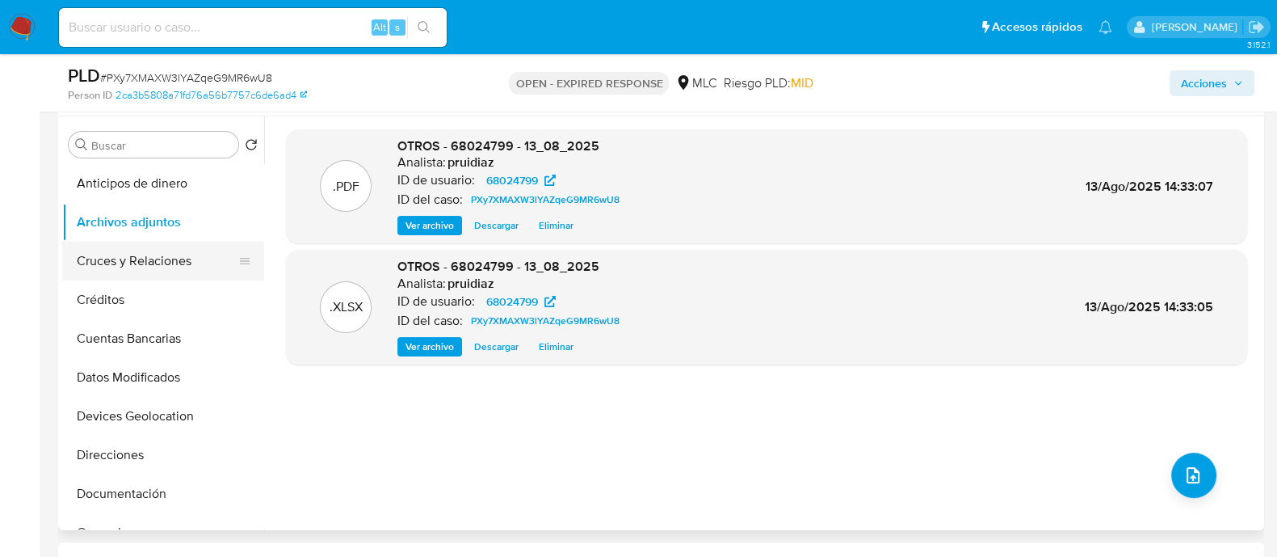
scroll to position [302, 0]
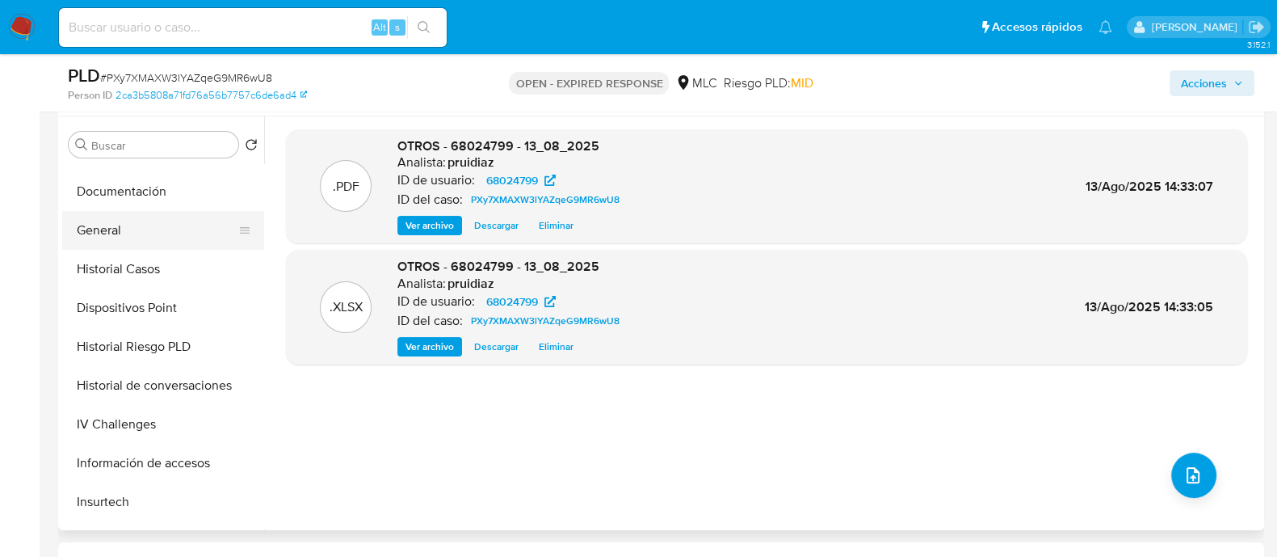
click at [124, 228] on button "General" at bounding box center [156, 230] width 189 height 39
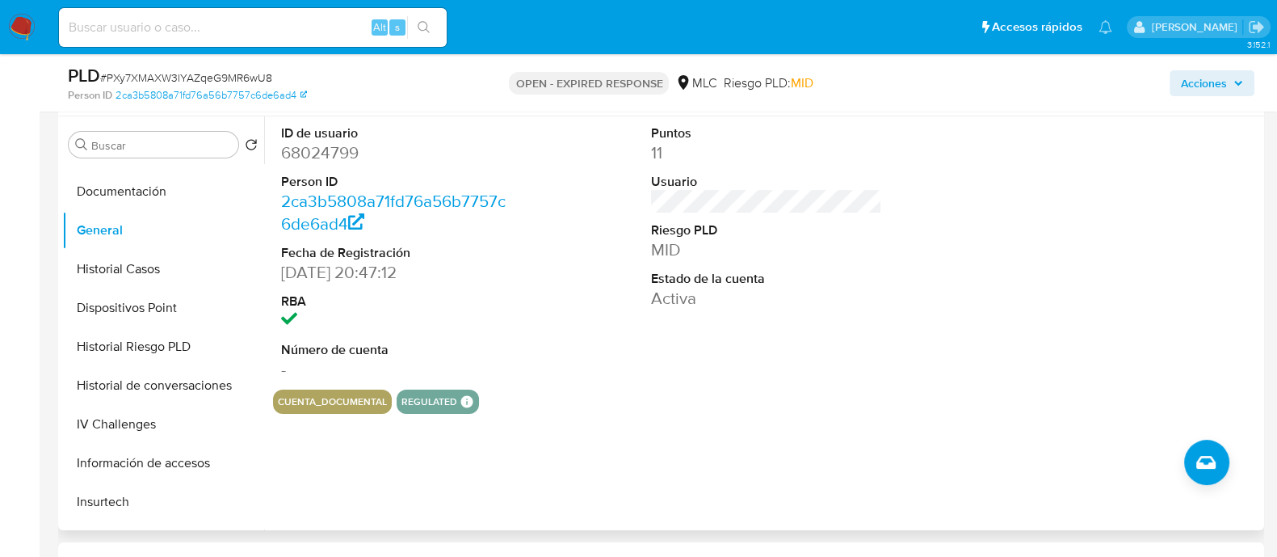
click at [333, 156] on dd "68024799" at bounding box center [396, 152] width 231 height 23
copy dd "68024799"
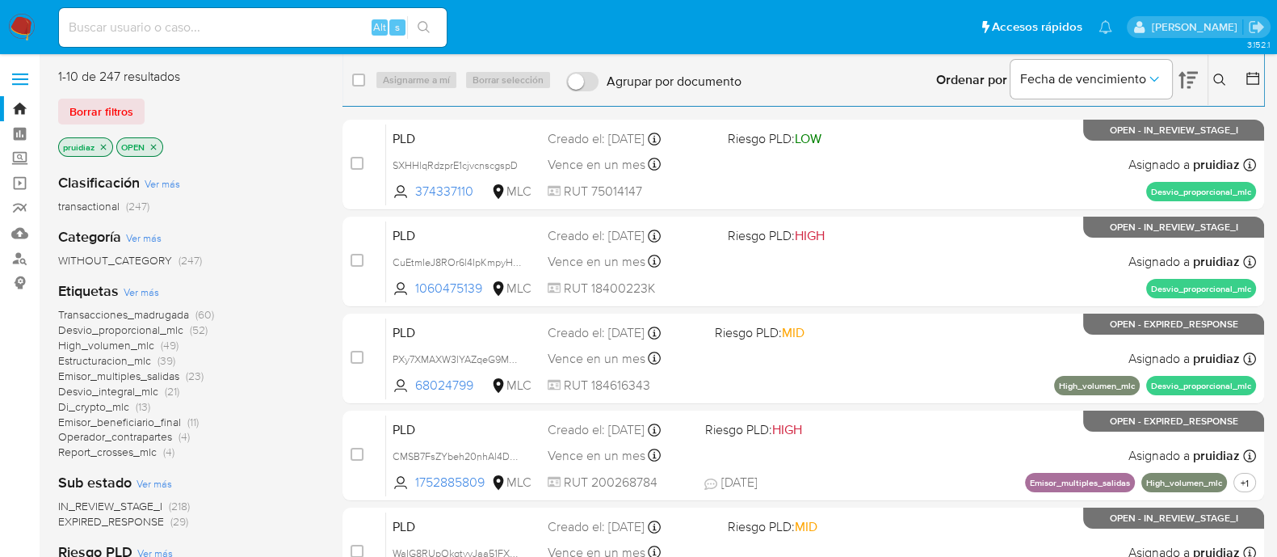
drag, startPoint x: 1213, startPoint y: 78, endPoint x: 1204, endPoint y: 90, distance: 15.0
click at [1213, 78] on icon at bounding box center [1219, 80] width 13 height 13
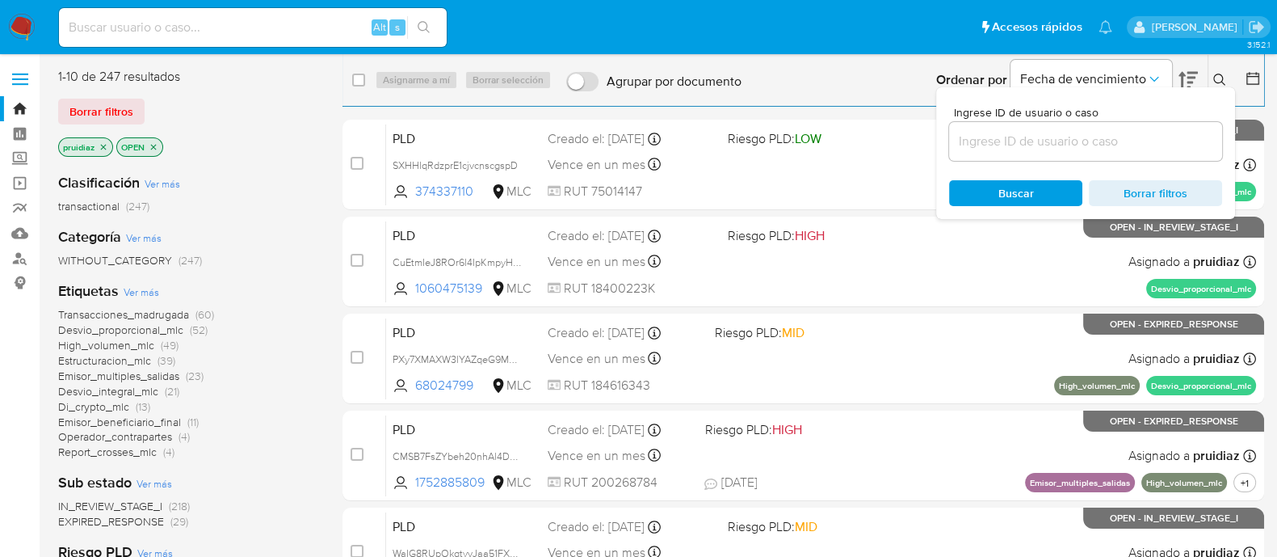
click at [1063, 139] on input at bounding box center [1085, 141] width 273 height 21
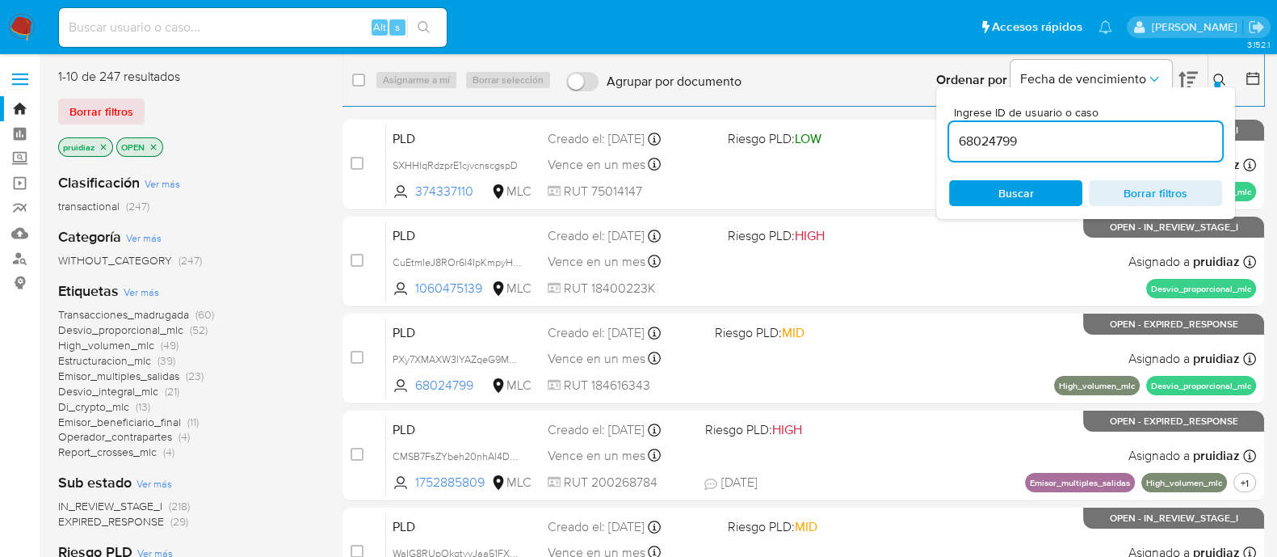
type input "68024799"
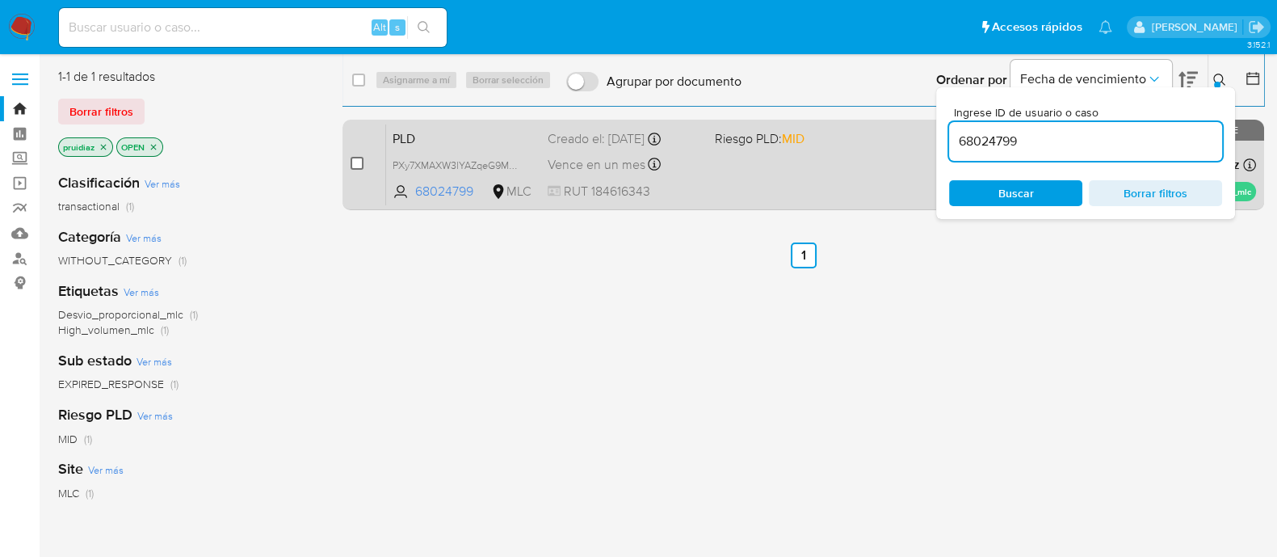
click at [356, 157] on input "checkbox" at bounding box center [357, 163] width 13 height 13
checkbox input "true"
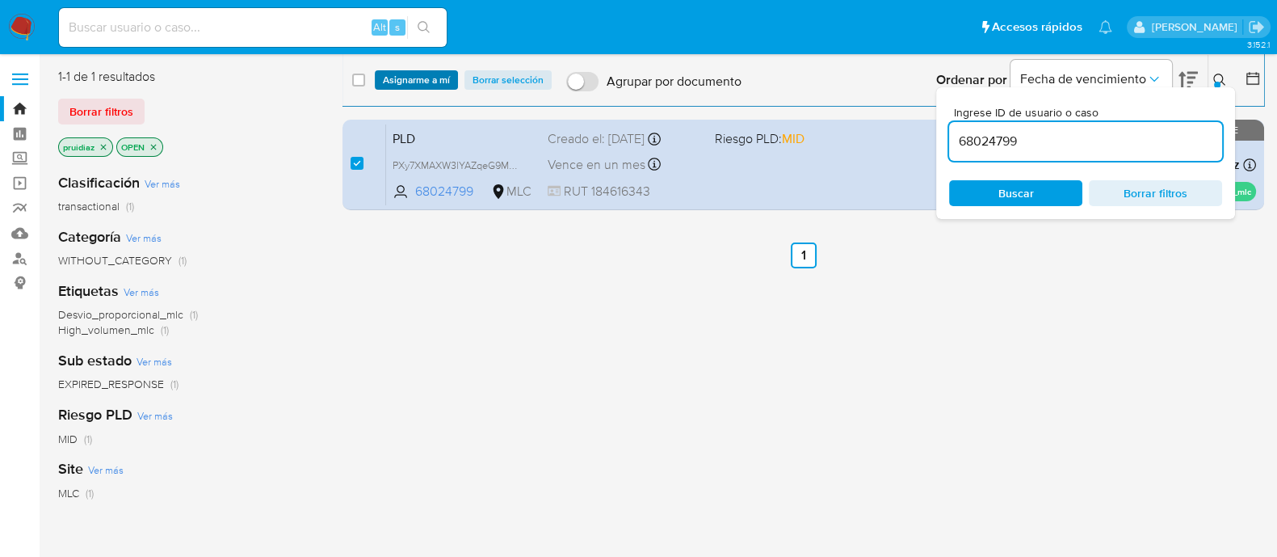
click at [440, 77] on span "Asignarme a mí" at bounding box center [416, 80] width 67 height 16
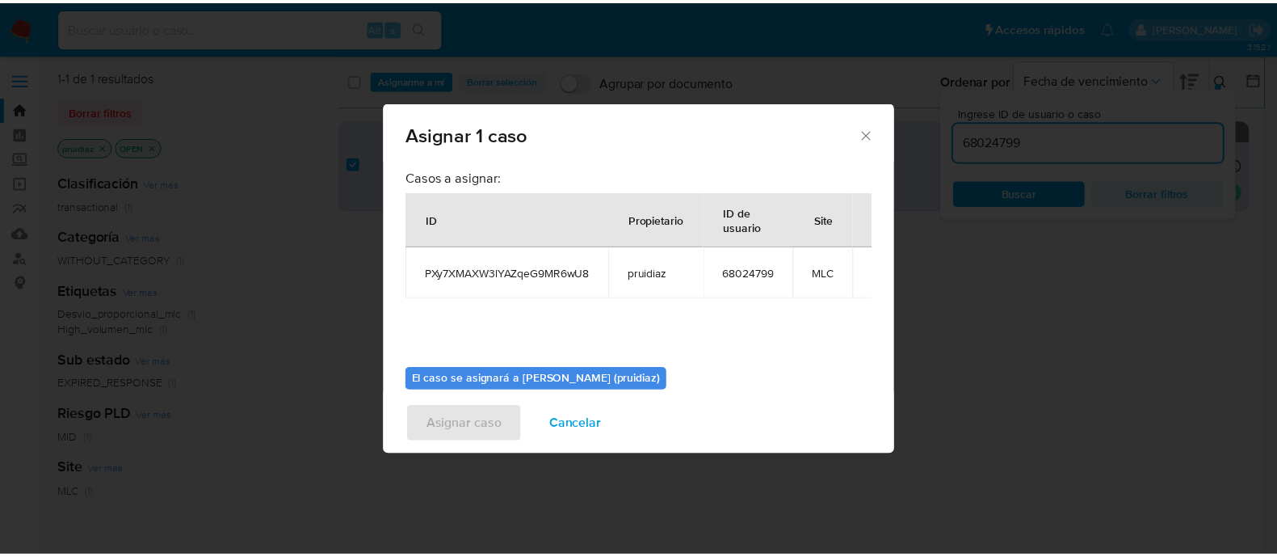
scroll to position [83, 0]
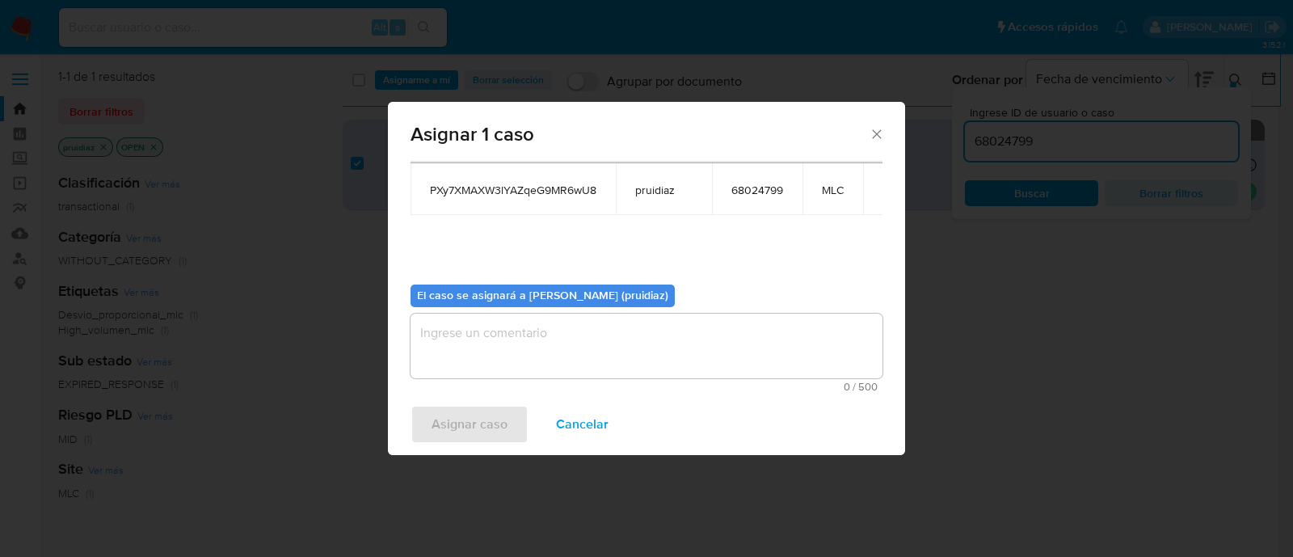
click at [650, 331] on textarea "assign-modal" at bounding box center [646, 345] width 472 height 65
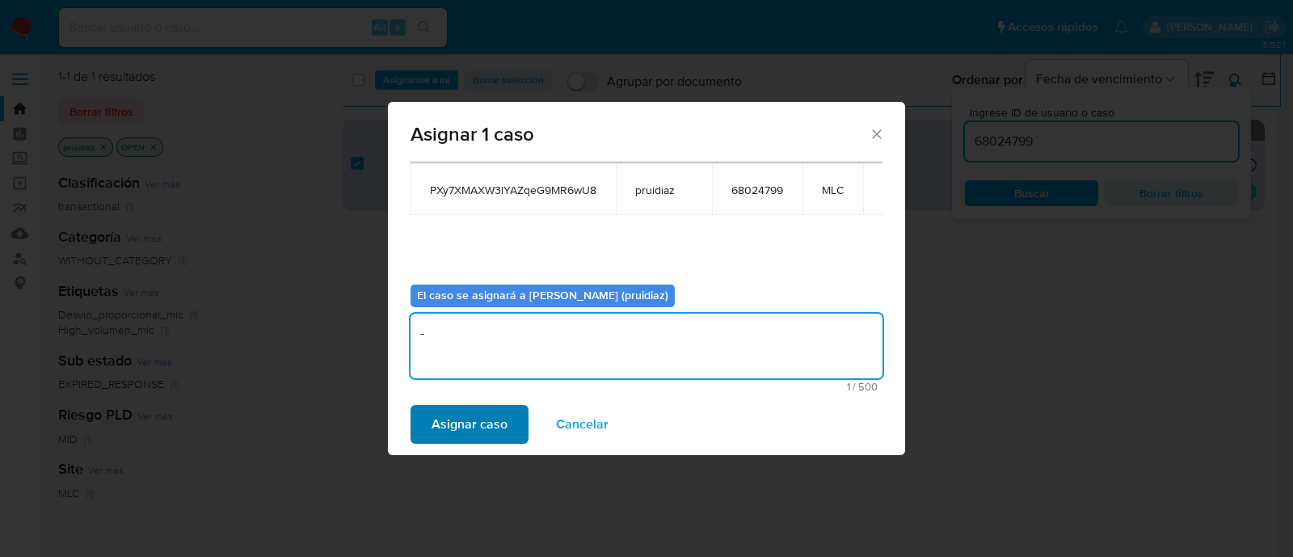
type textarea "-"
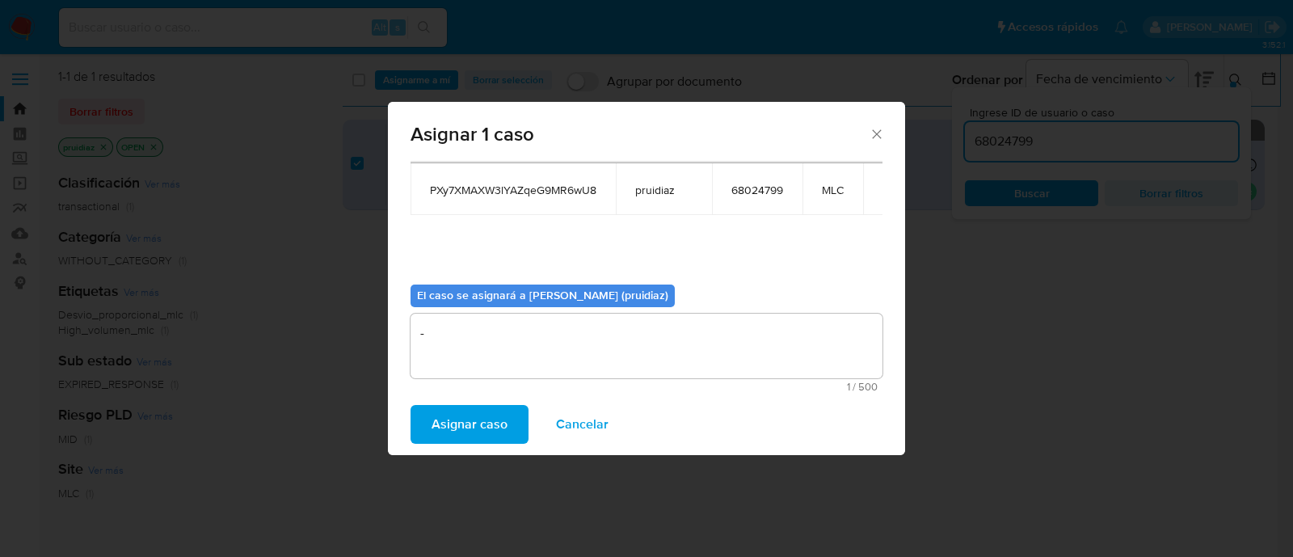
click at [459, 424] on span "Asignar caso" at bounding box center [469, 424] width 76 height 36
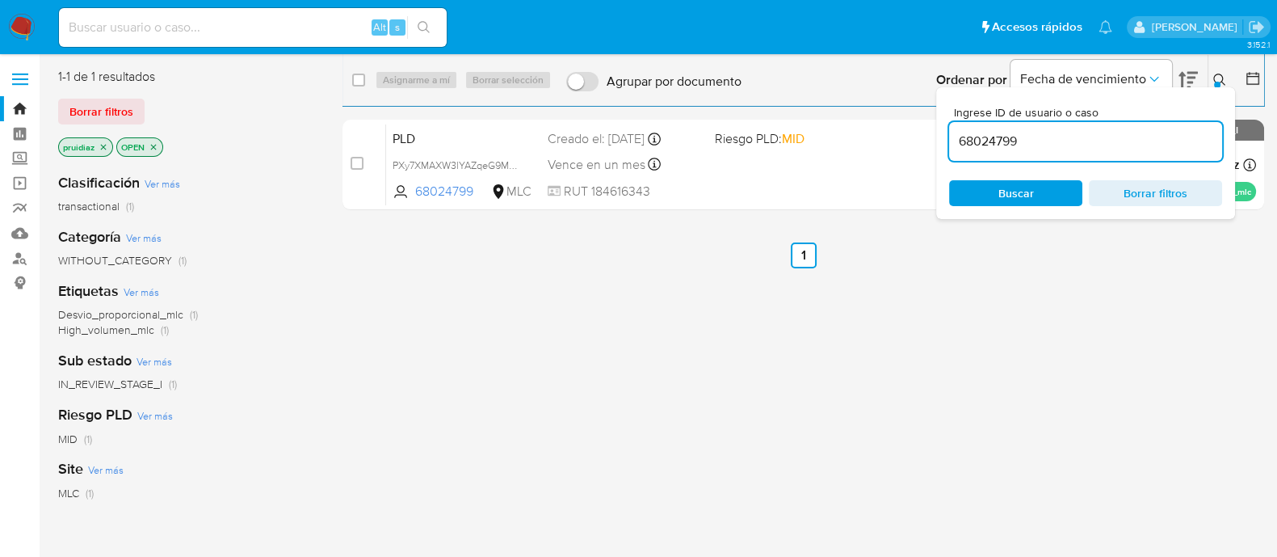
click at [21, 34] on img at bounding box center [21, 27] width 27 height 27
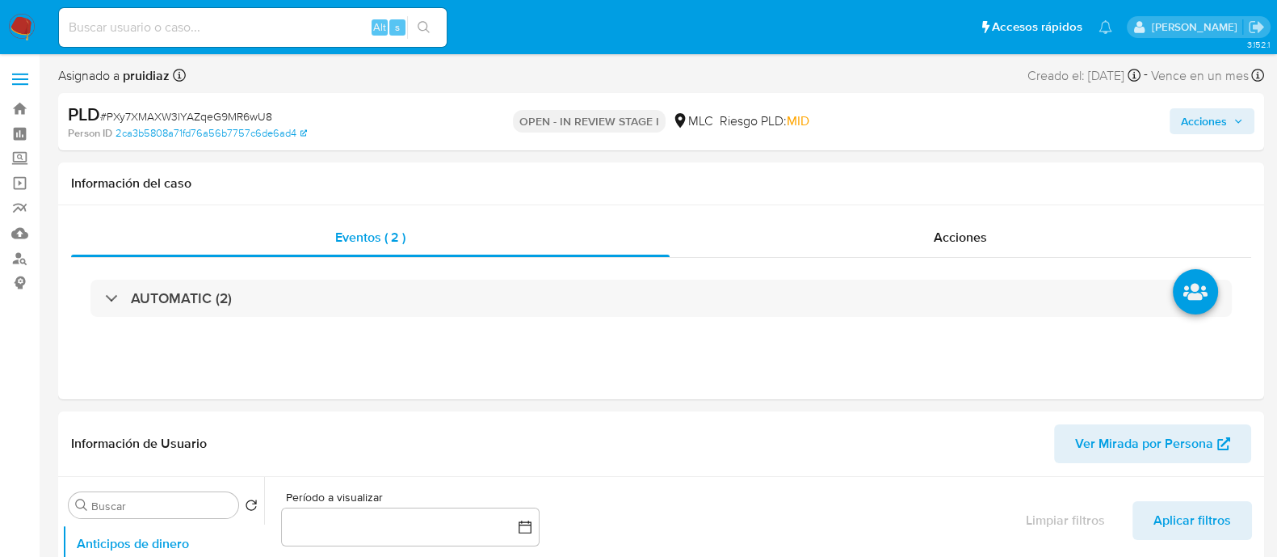
select select "10"
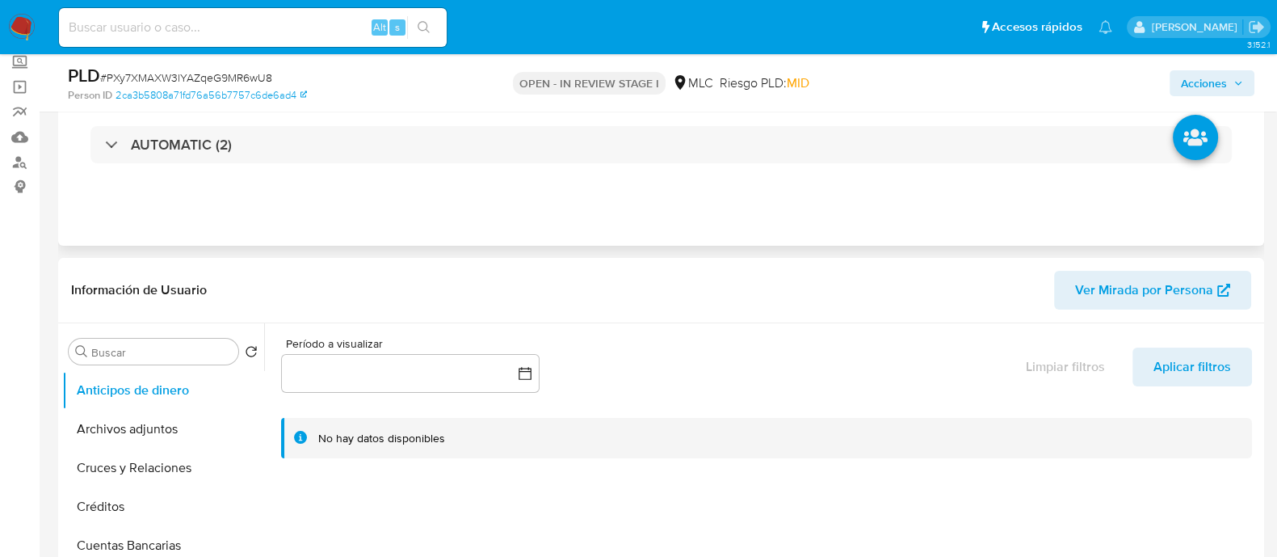
scroll to position [201, 0]
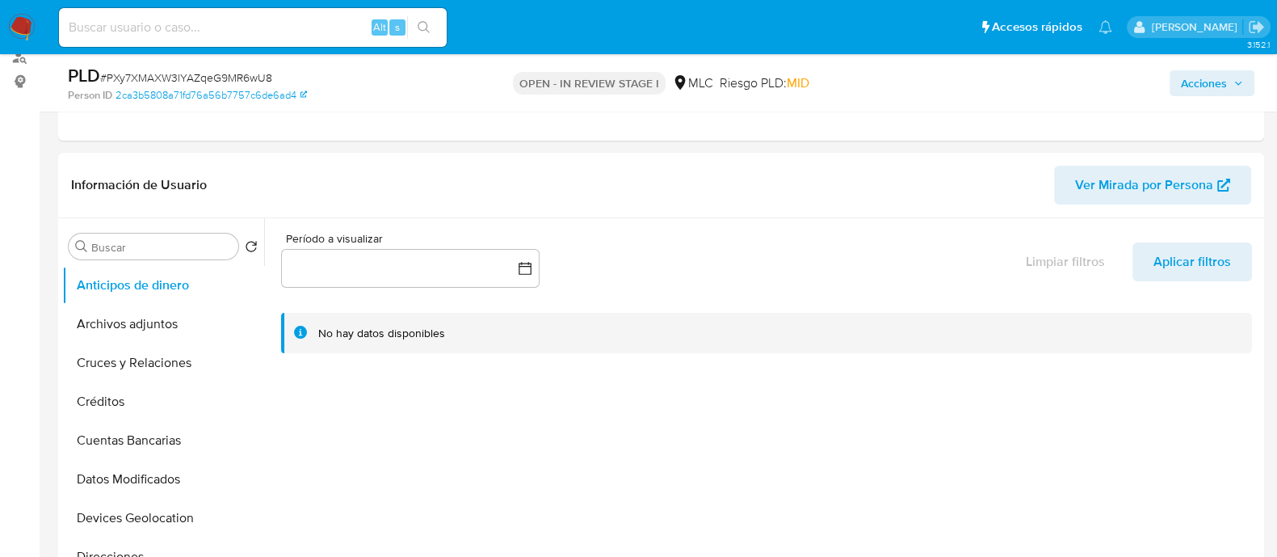
drag, startPoint x: 1212, startPoint y: 75, endPoint x: 1165, endPoint y: 86, distance: 48.2
click at [1209, 74] on span "Acciones" at bounding box center [1204, 83] width 46 height 26
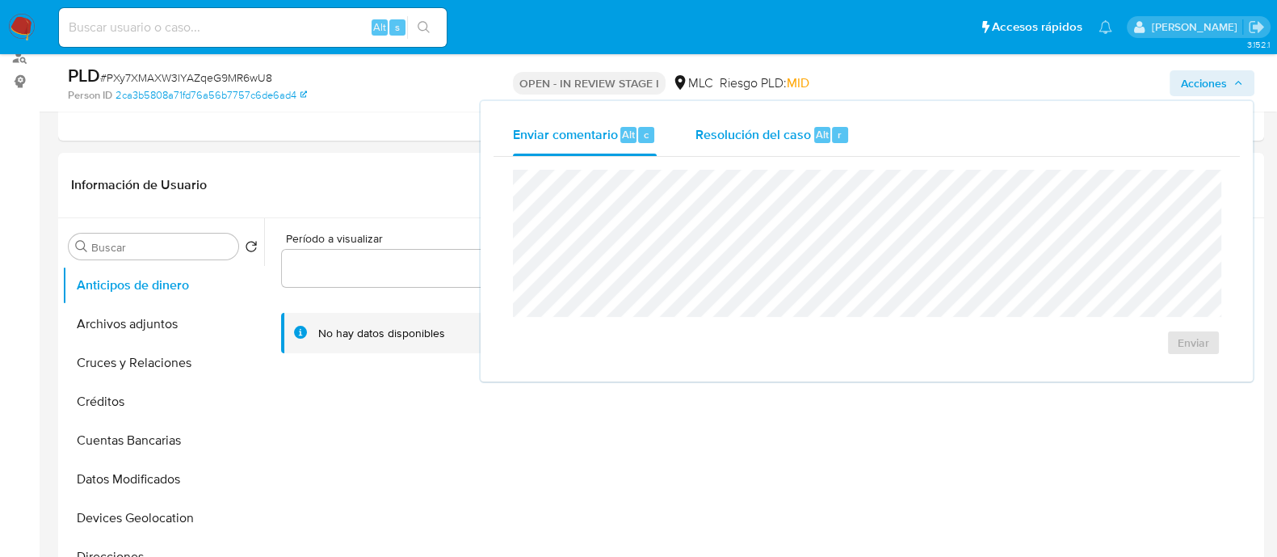
click at [767, 136] on span "Resolución del caso" at bounding box center [754, 133] width 116 height 19
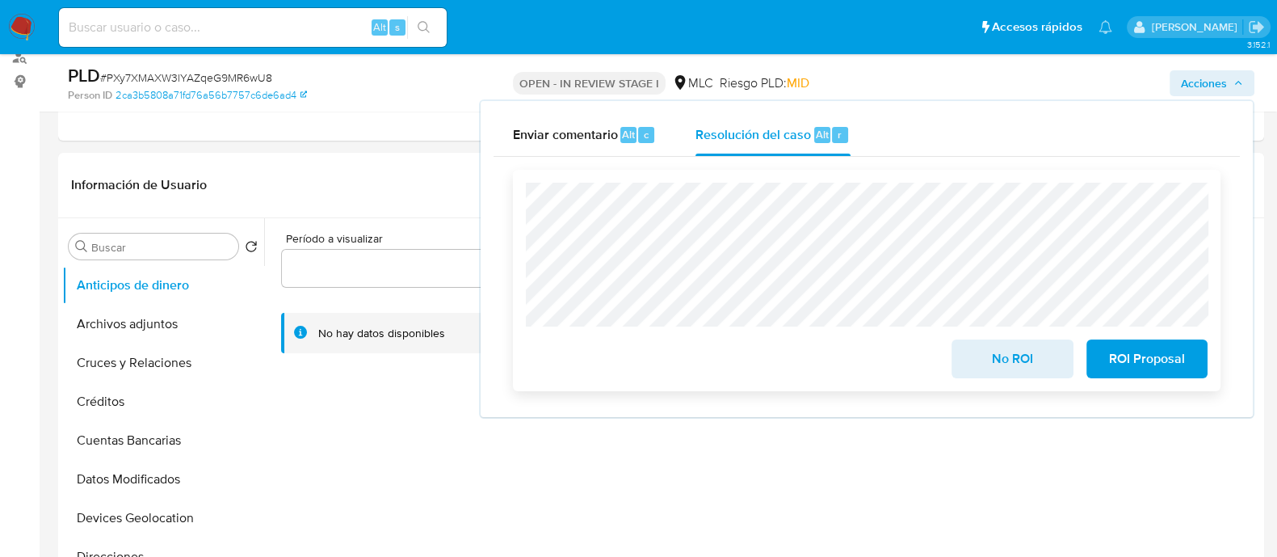
click at [984, 357] on span "No ROI" at bounding box center [1012, 359] width 79 height 36
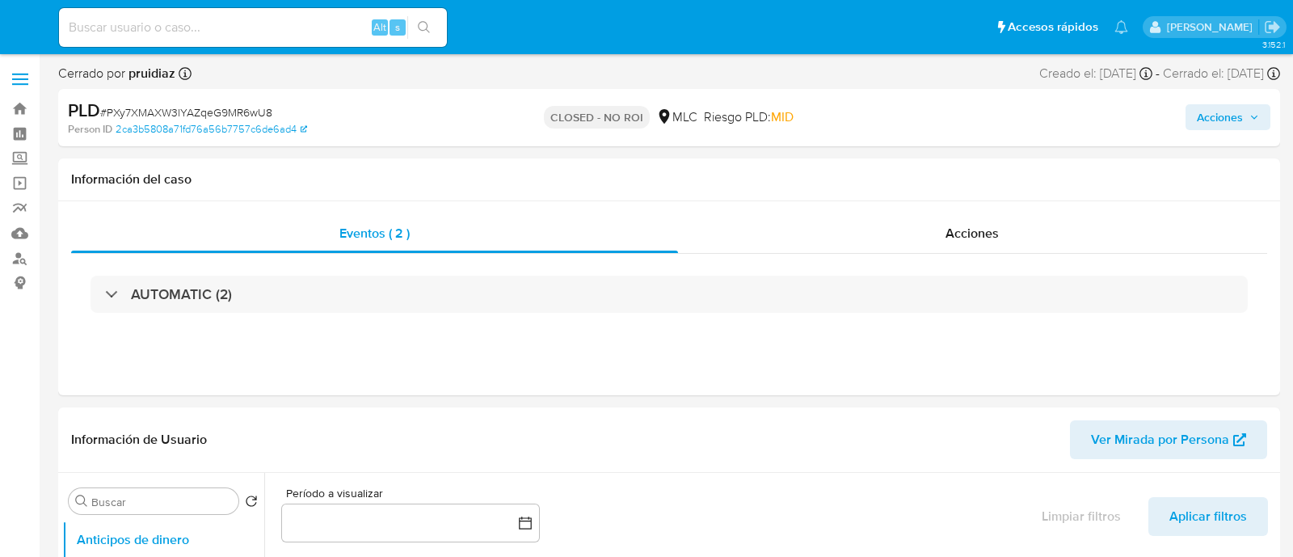
select select "10"
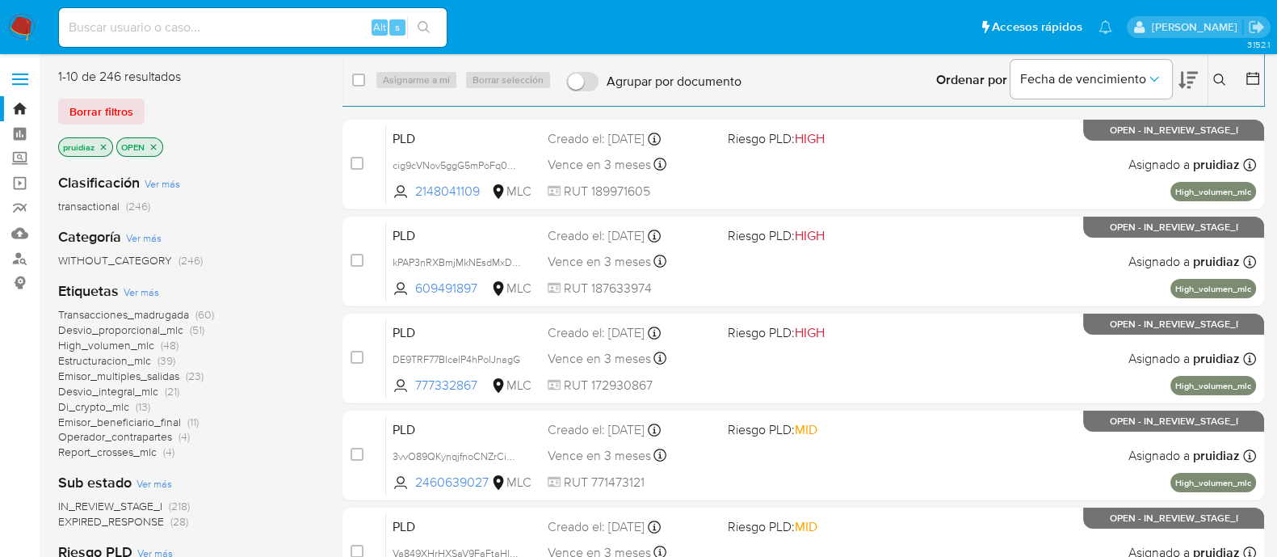
click at [1195, 86] on icon at bounding box center [1188, 79] width 19 height 19
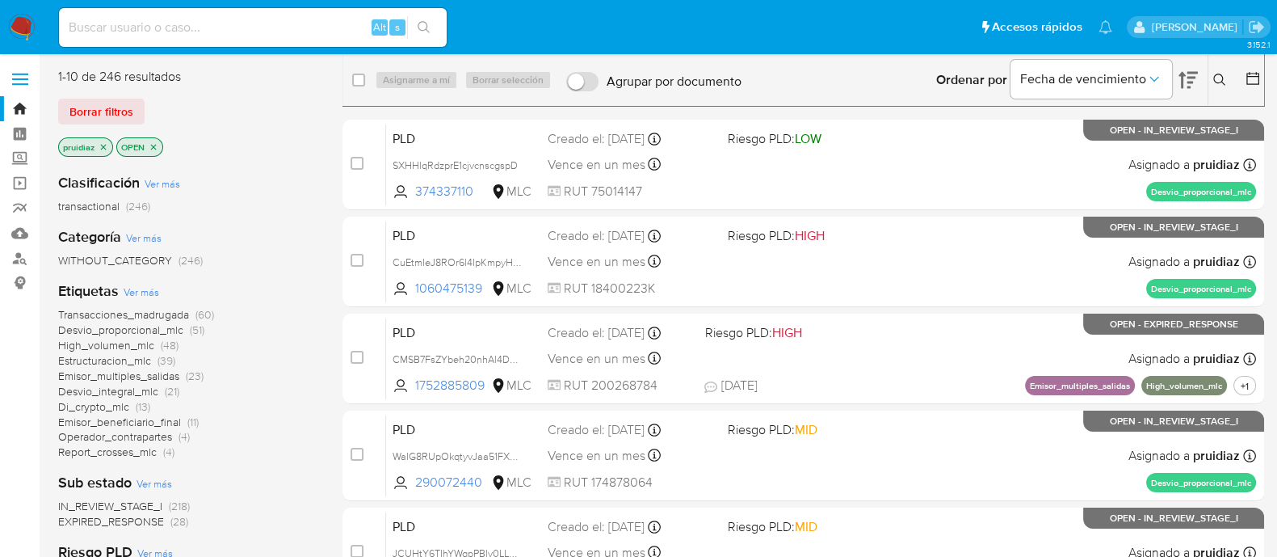
click at [1256, 82] on icon at bounding box center [1253, 78] width 16 height 16
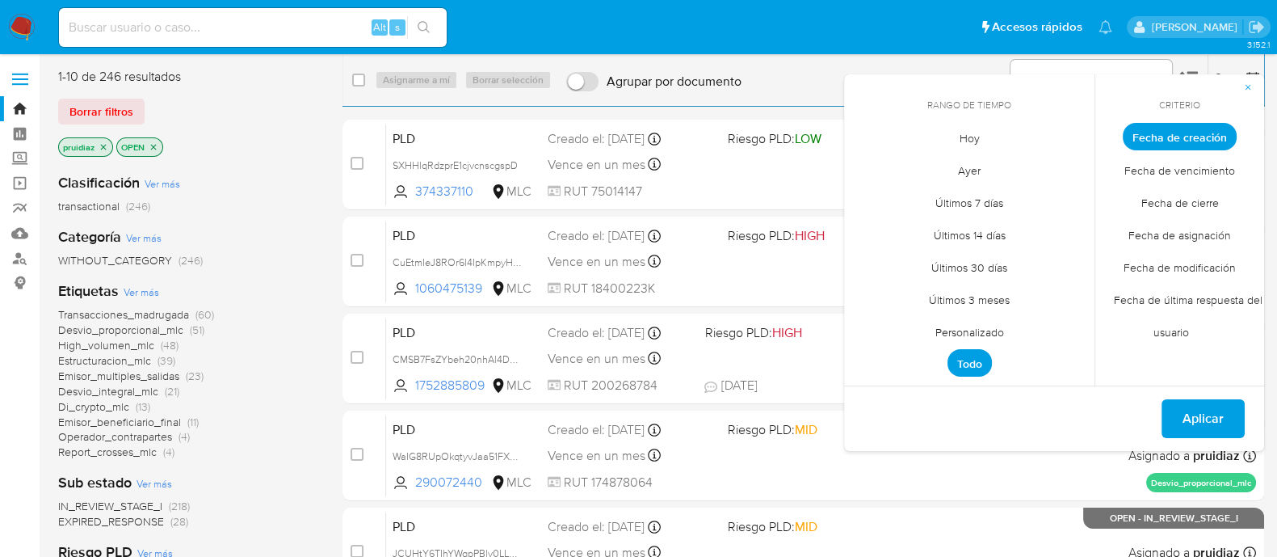
click at [957, 329] on span "Personalizado" at bounding box center [970, 331] width 103 height 33
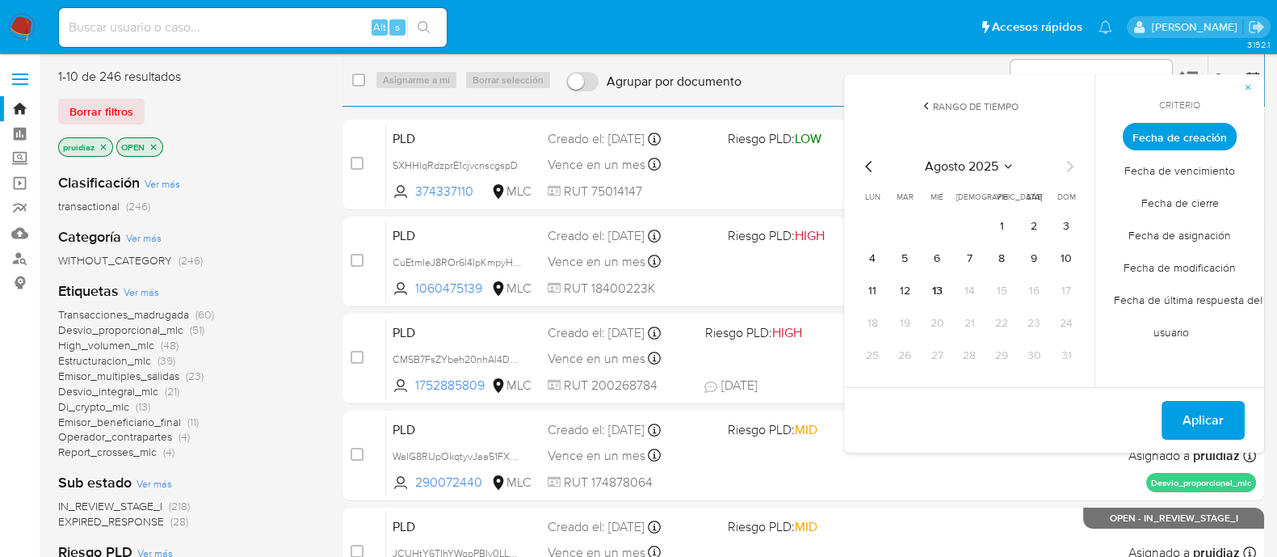
click at [871, 168] on icon "Mes anterior" at bounding box center [869, 166] width 19 height 19
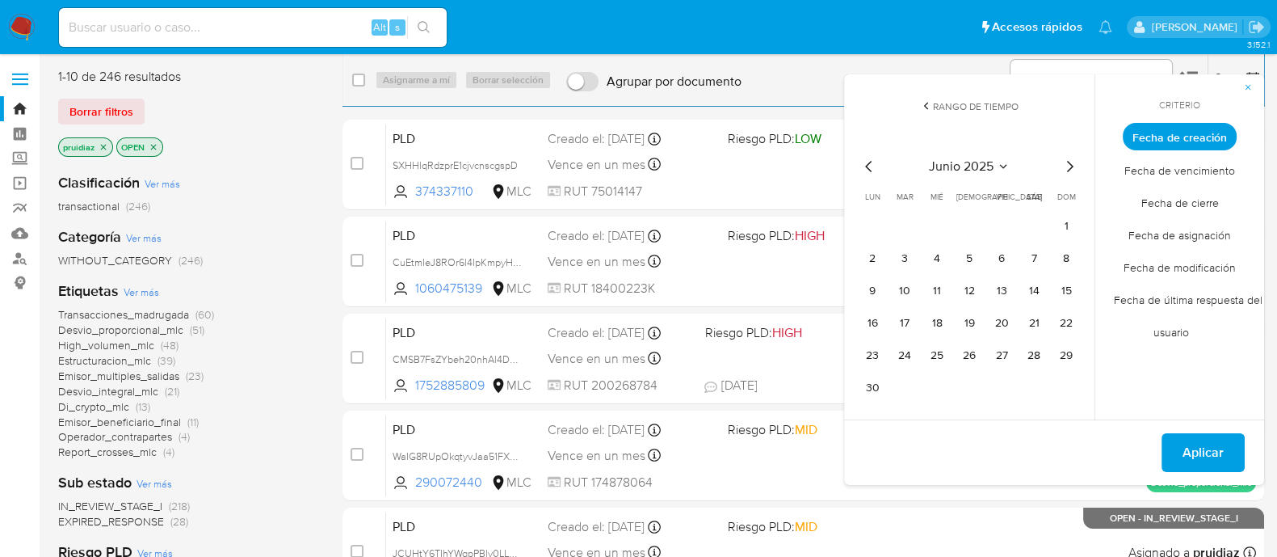
click at [871, 168] on icon "Mes anterior" at bounding box center [869, 166] width 19 height 19
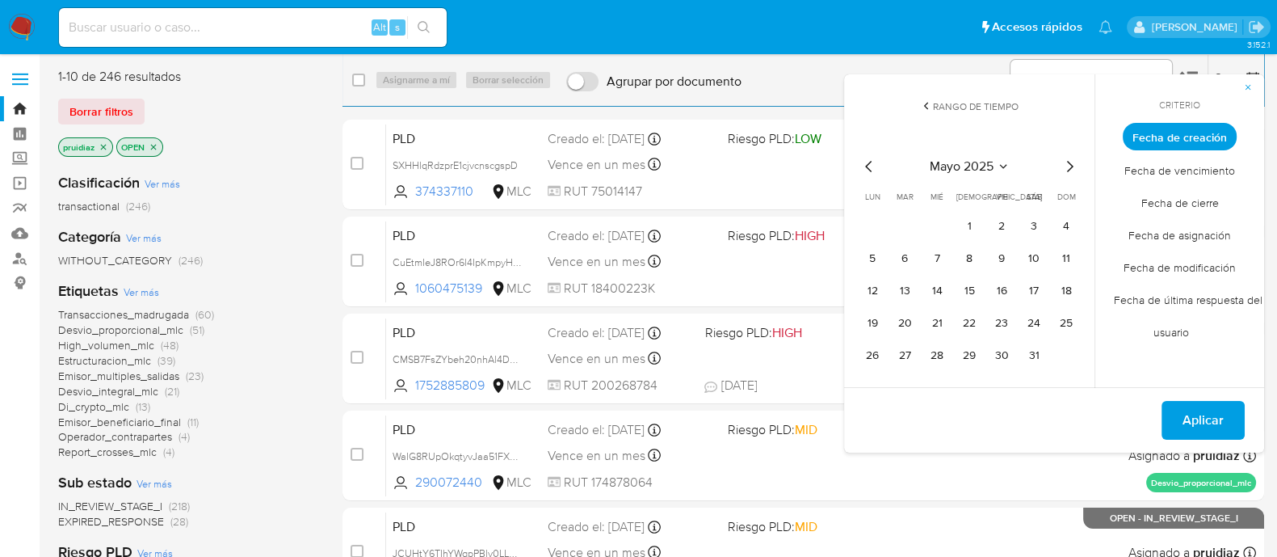
click at [1069, 161] on icon "Mes siguiente" at bounding box center [1069, 166] width 19 height 19
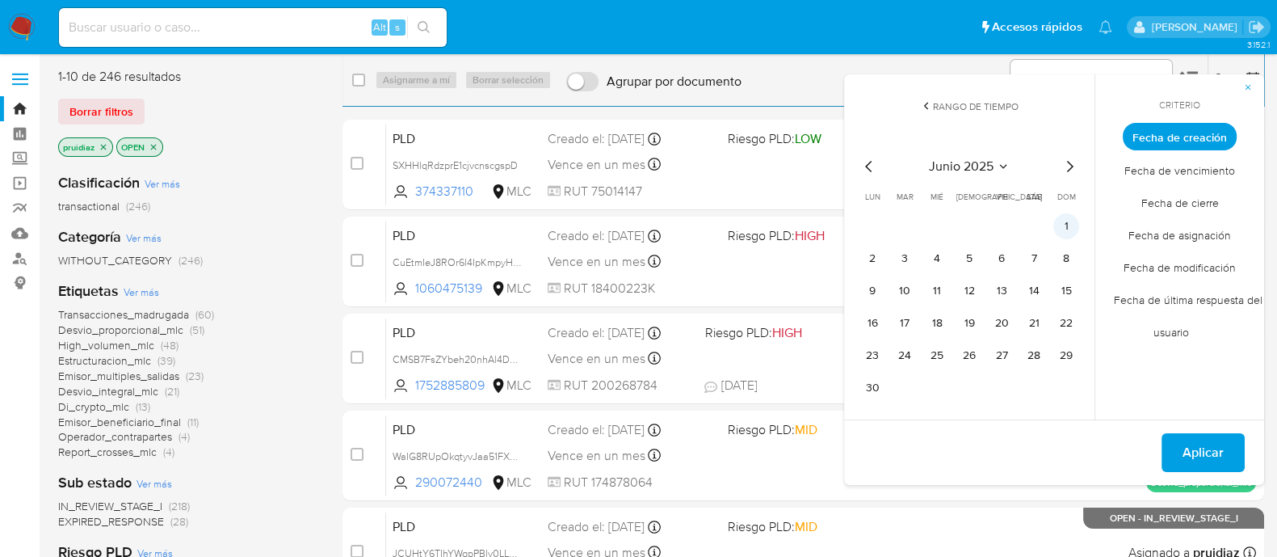
click at [1075, 233] on button "1" at bounding box center [1067, 226] width 26 height 26
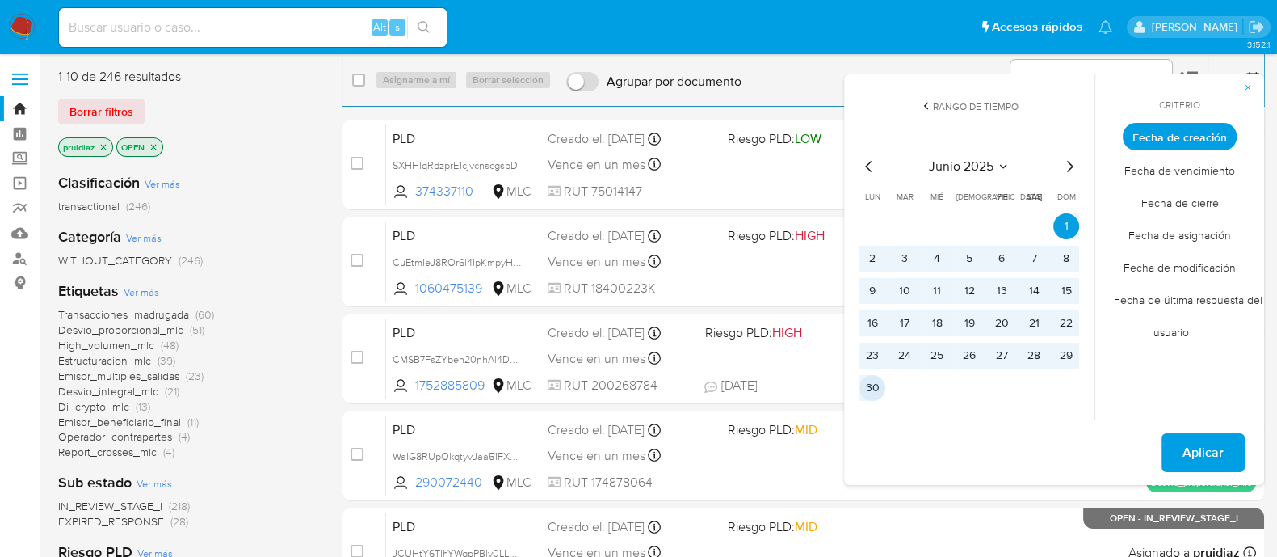
click at [868, 389] on button "30" at bounding box center [873, 388] width 26 height 26
click at [1191, 452] on span "Aplicar" at bounding box center [1203, 453] width 41 height 36
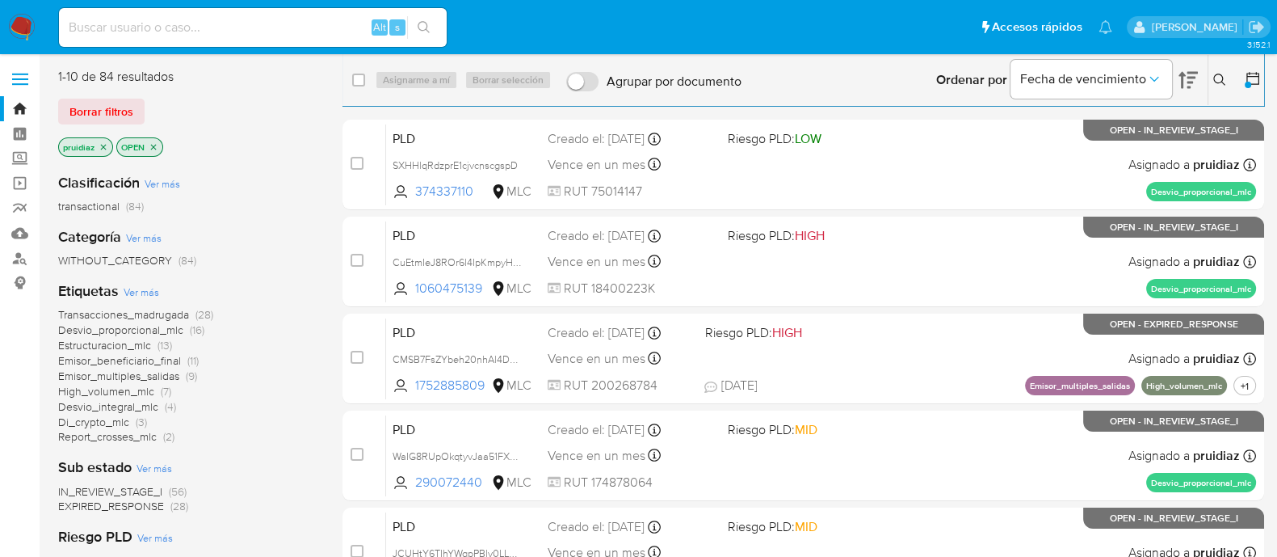
click at [124, 389] on span "High_volumen_mlc" at bounding box center [106, 391] width 96 height 16
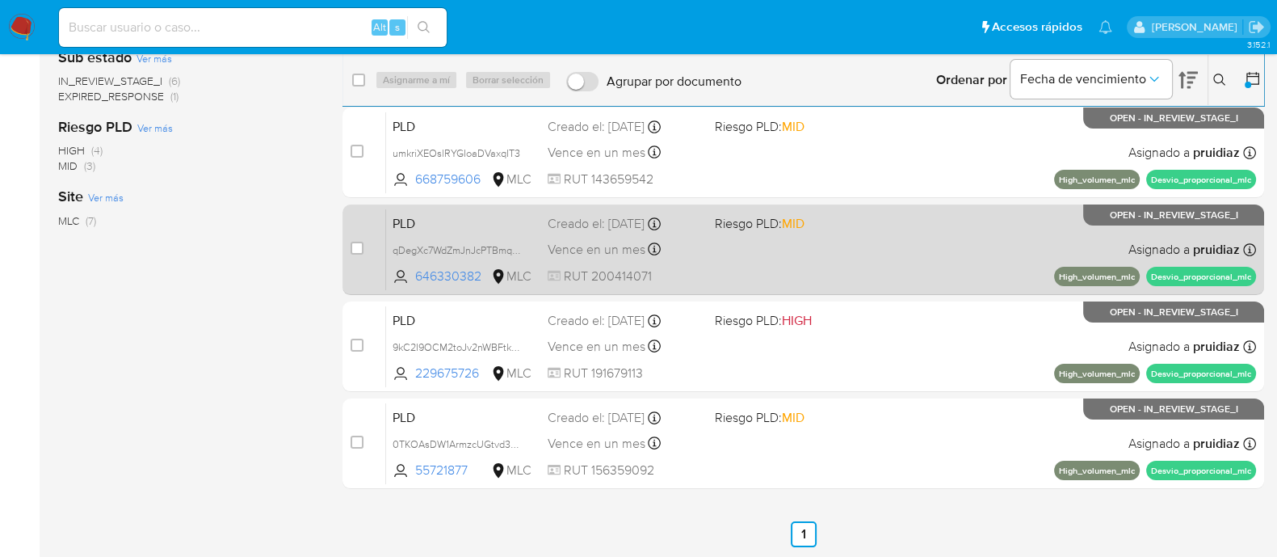
scroll to position [101, 0]
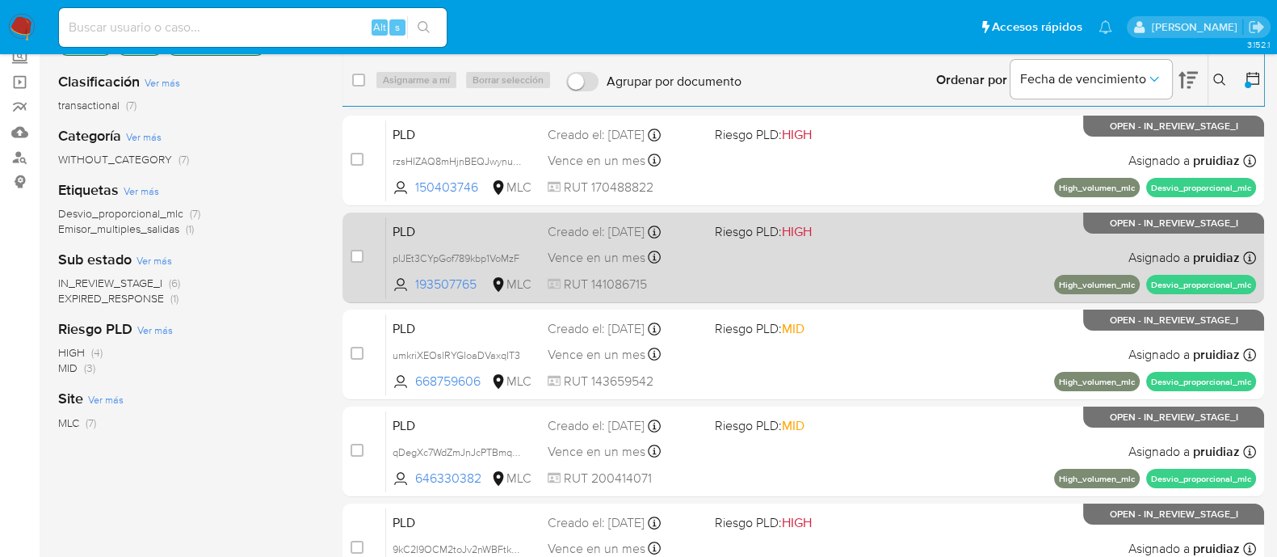
click at [887, 277] on div "PLD pIJEt3CYpGof789kbp1VoMzF 193507765 MLC Riesgo PLD: HIGH Creado el: 12/06/20…" at bounding box center [821, 258] width 870 height 82
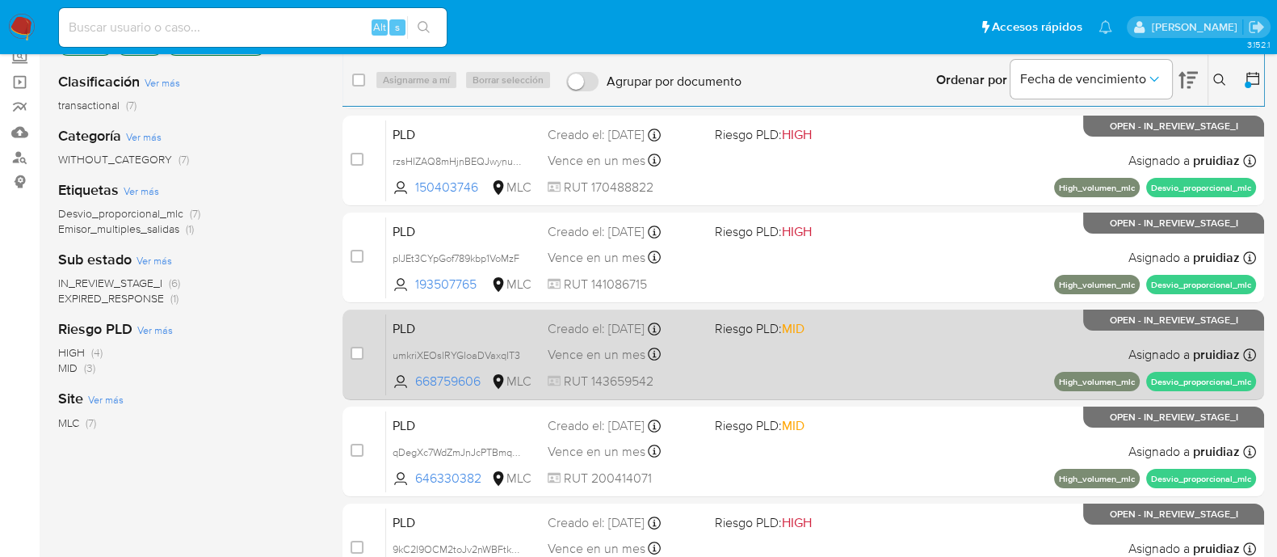
click at [932, 366] on div "PLD umkriXEOslRYGIoaDVaxqIT3 668759606 MLC Riesgo PLD: MID Creado el: 12/06/202…" at bounding box center [821, 354] width 870 height 82
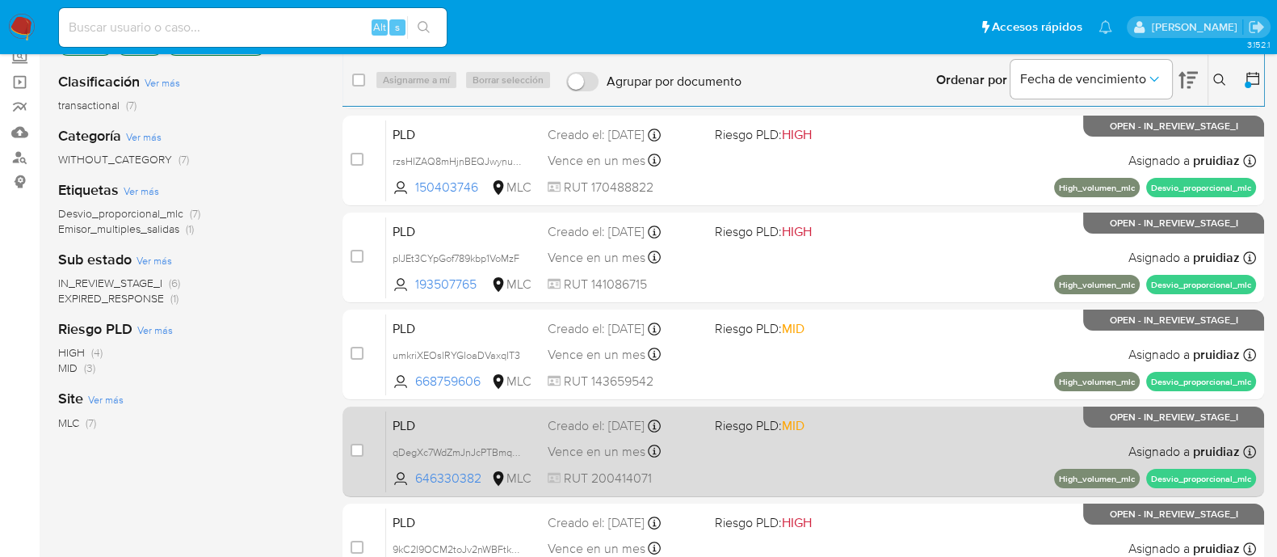
click at [863, 451] on div "PLD qDegXc7WdZmJnJcPTBmqIKUD 646330382 MLC Riesgo PLD: MID Creado el: 12/06/202…" at bounding box center [821, 451] width 870 height 82
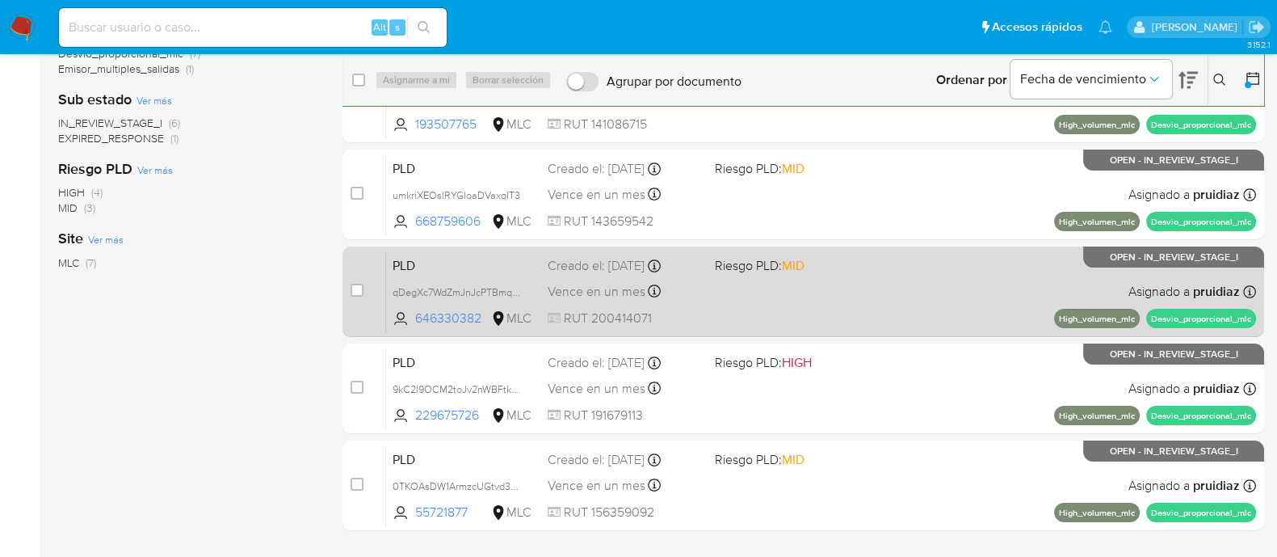
scroll to position [303, 0]
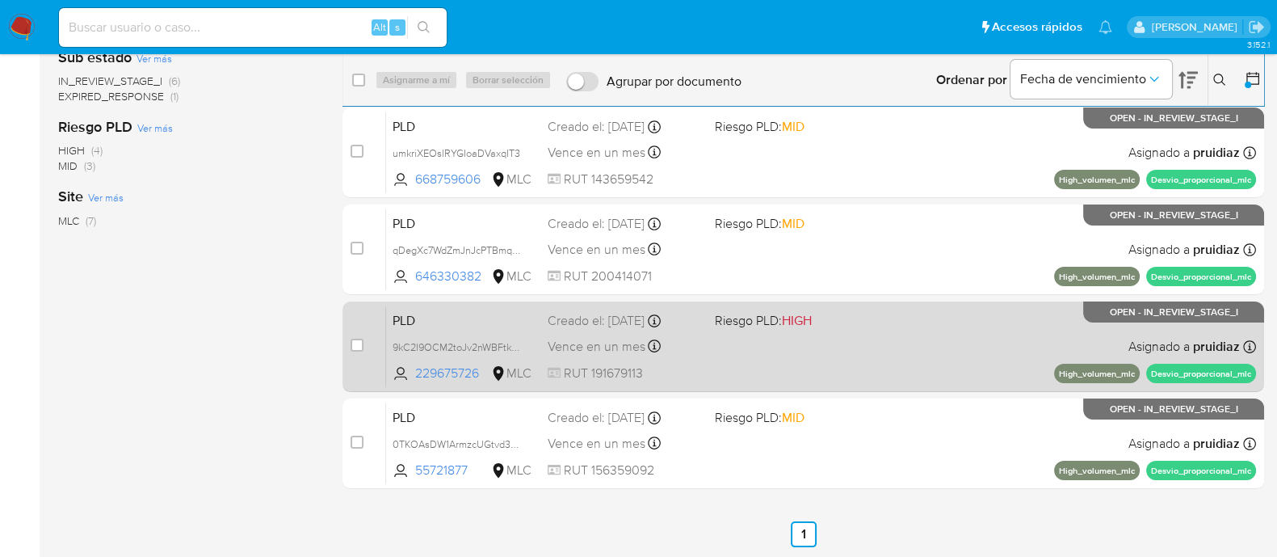
click at [864, 359] on div "PLD 9kC2I9OCM2toJv2nWBFtk5Ub 229675726 MLC Riesgo PLD: HIGH Creado el: 12/06/20…" at bounding box center [821, 346] width 870 height 82
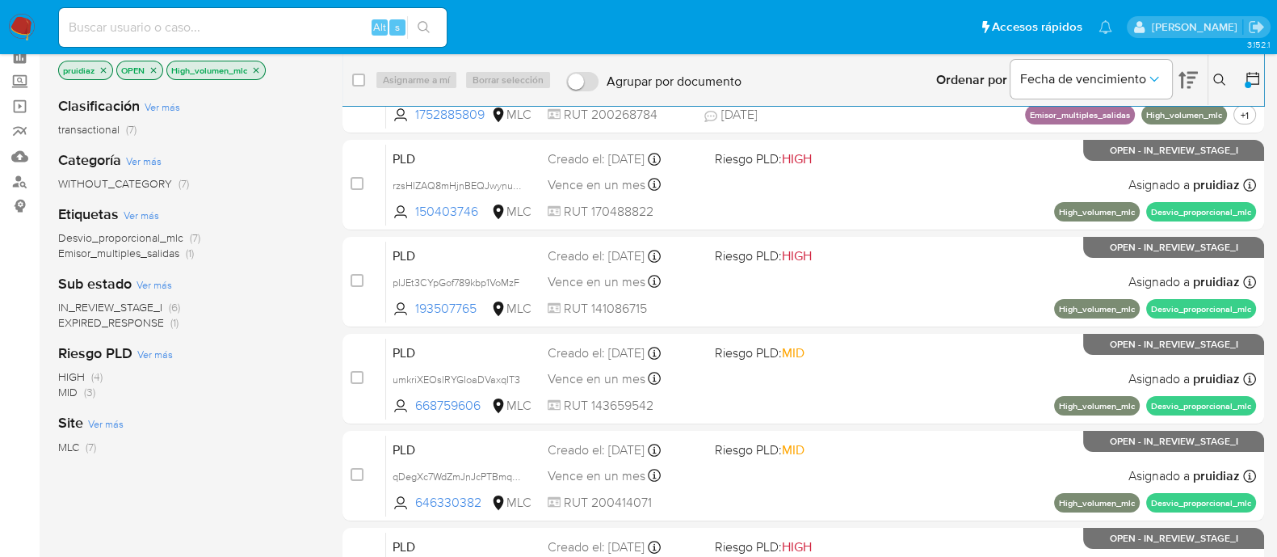
scroll to position [0, 0]
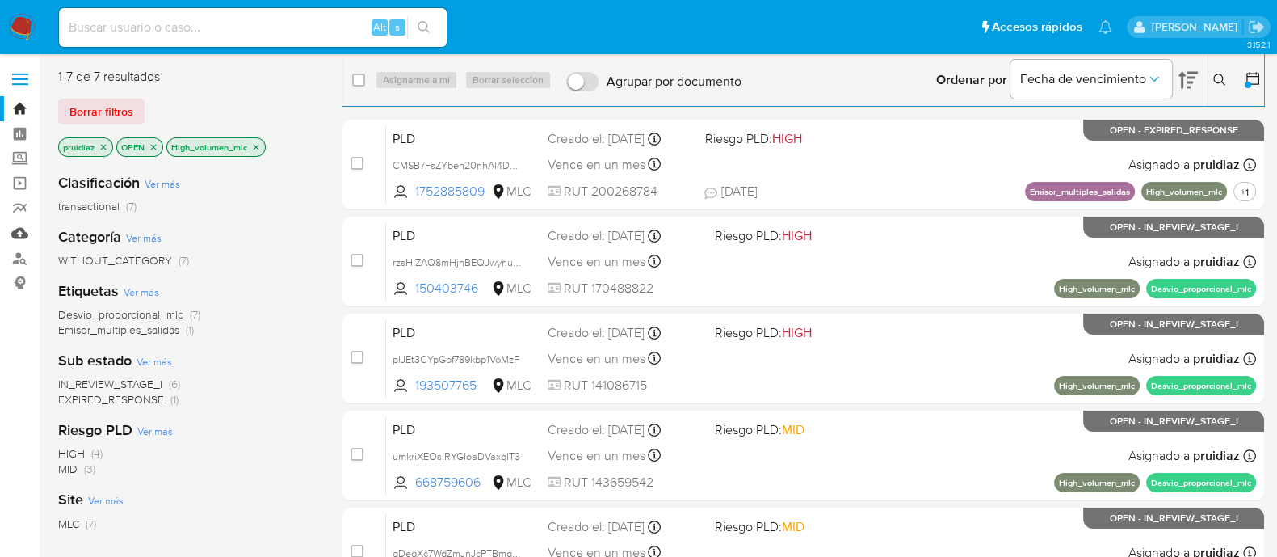
click at [19, 232] on link "Mulan" at bounding box center [96, 233] width 192 height 25
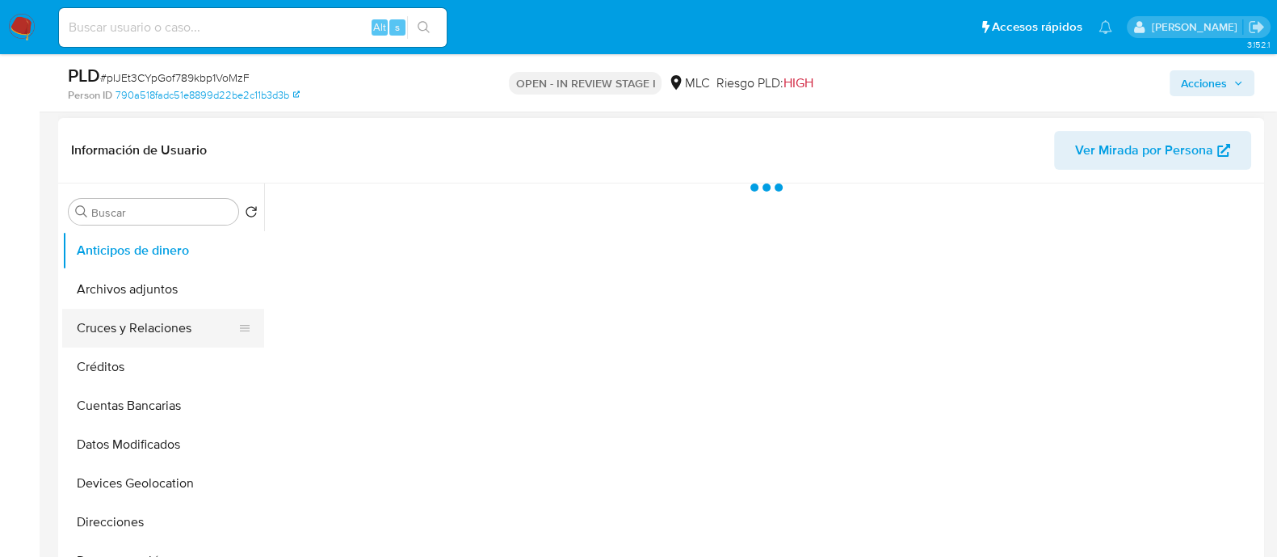
scroll to position [201, 0]
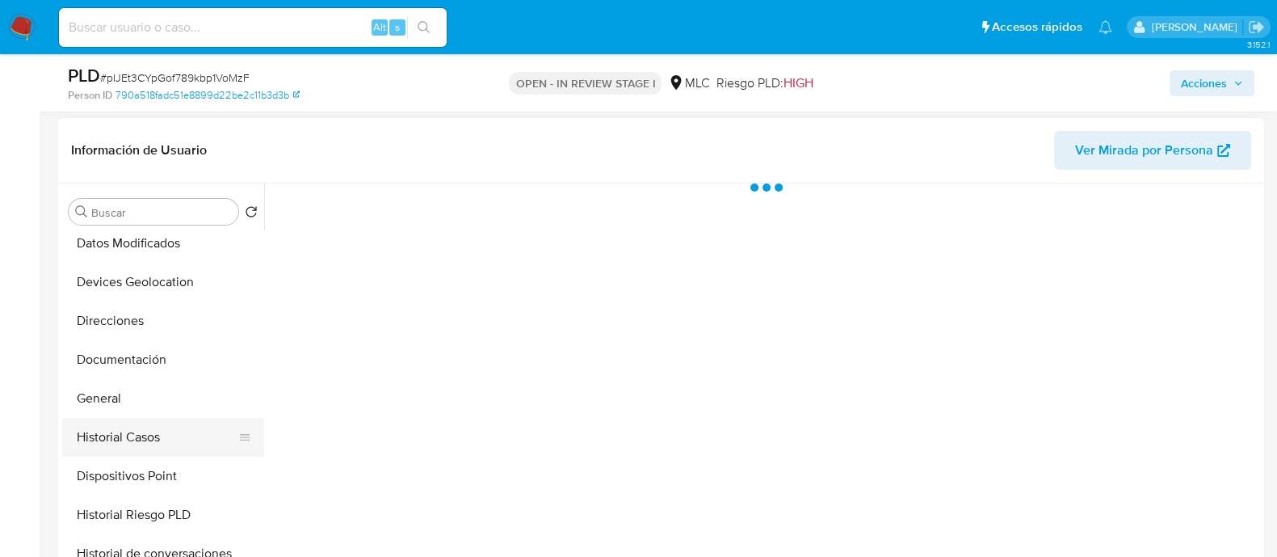
click at [128, 442] on ul "Anticipos de dinero Archivos adjuntos Cruces y Relaciones Créditos Cuentas Banc…" at bounding box center [163, 413] width 202 height 364
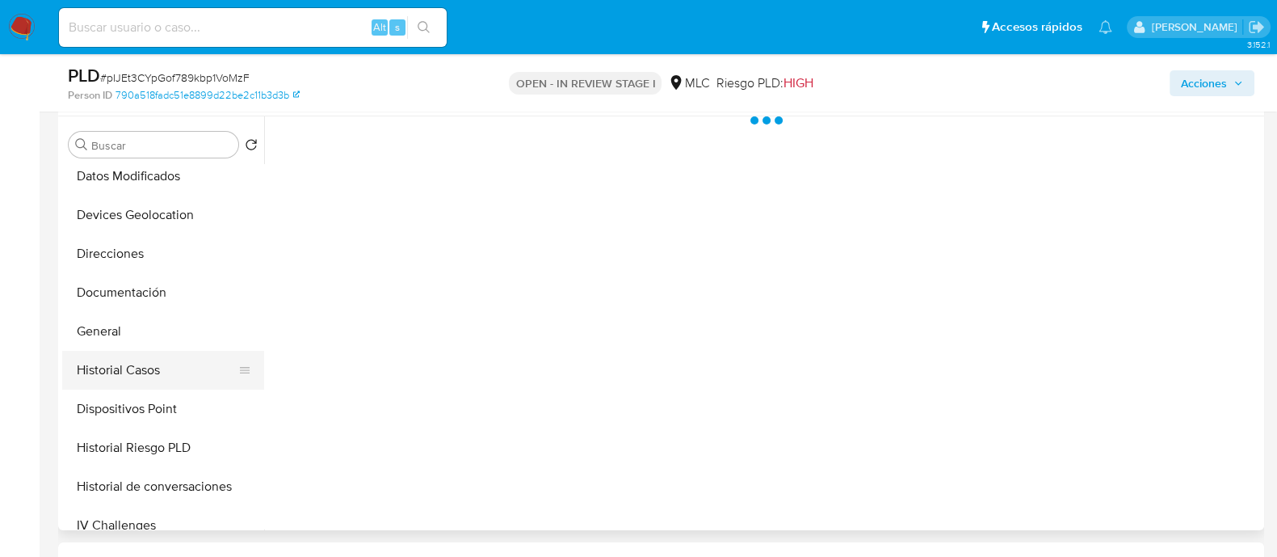
click at [154, 385] on button "Historial Casos" at bounding box center [156, 370] width 189 height 39
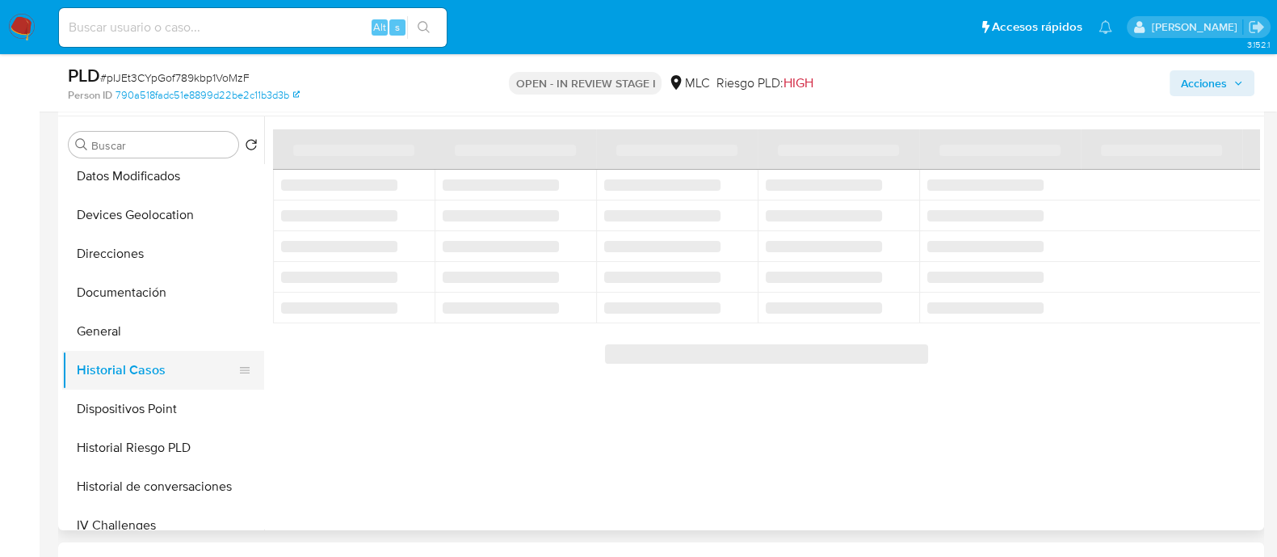
select select "10"
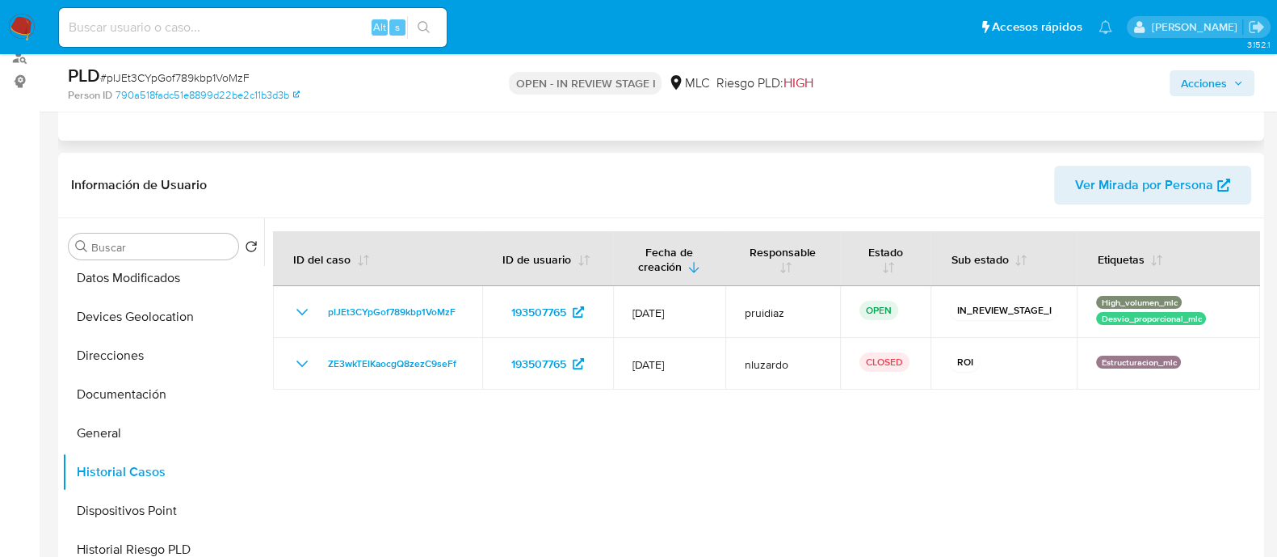
scroll to position [0, 0]
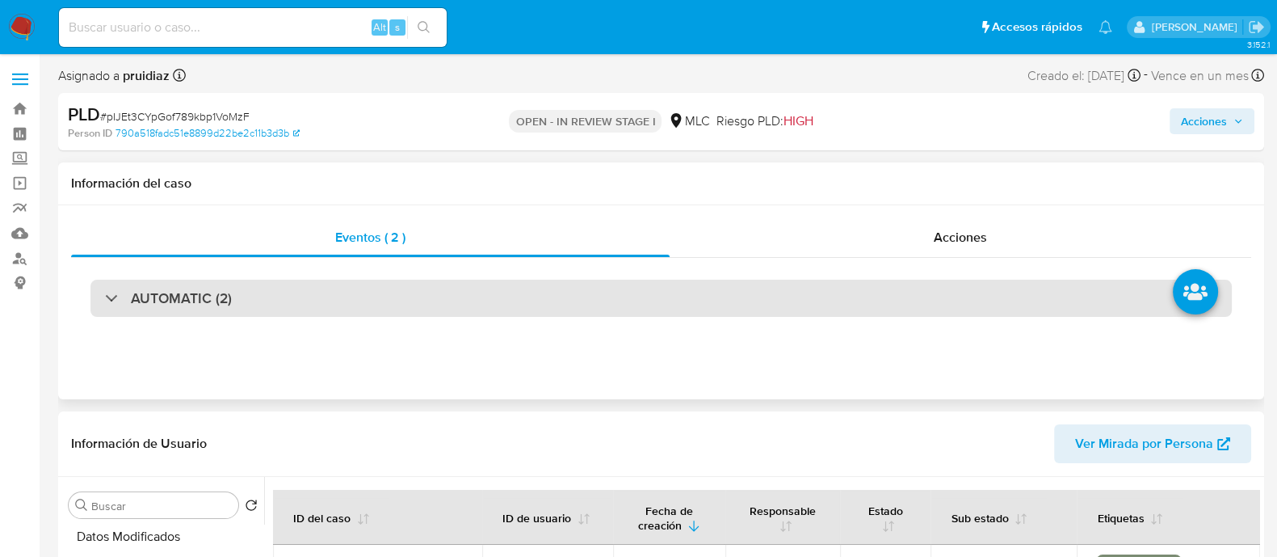
click at [214, 305] on h3 "AUTOMATIC (2)" at bounding box center [181, 298] width 101 height 18
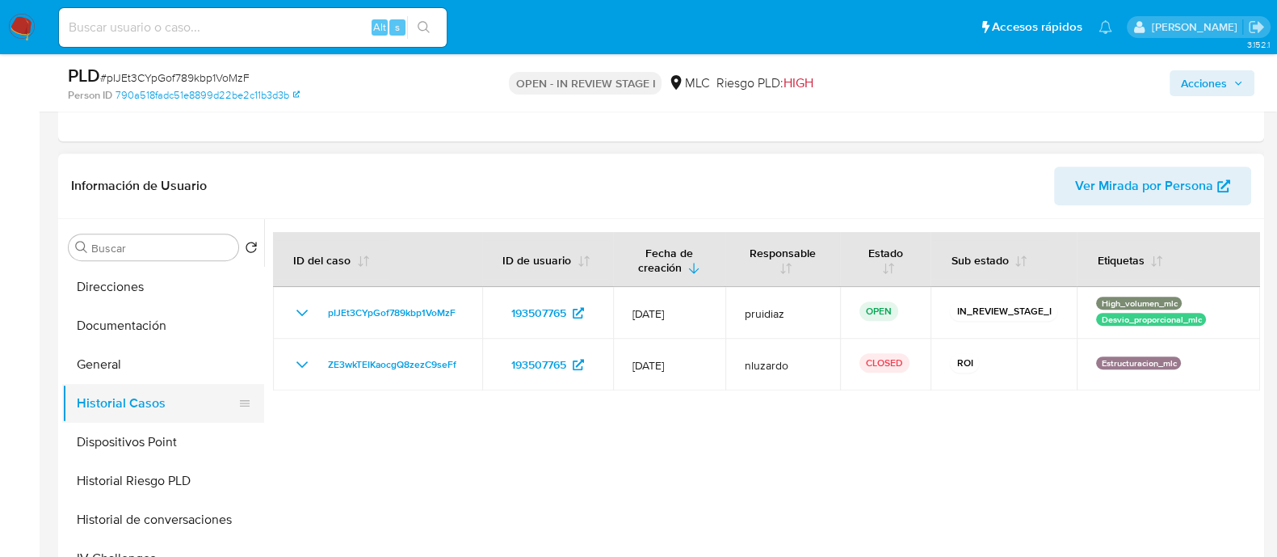
scroll to position [303, 0]
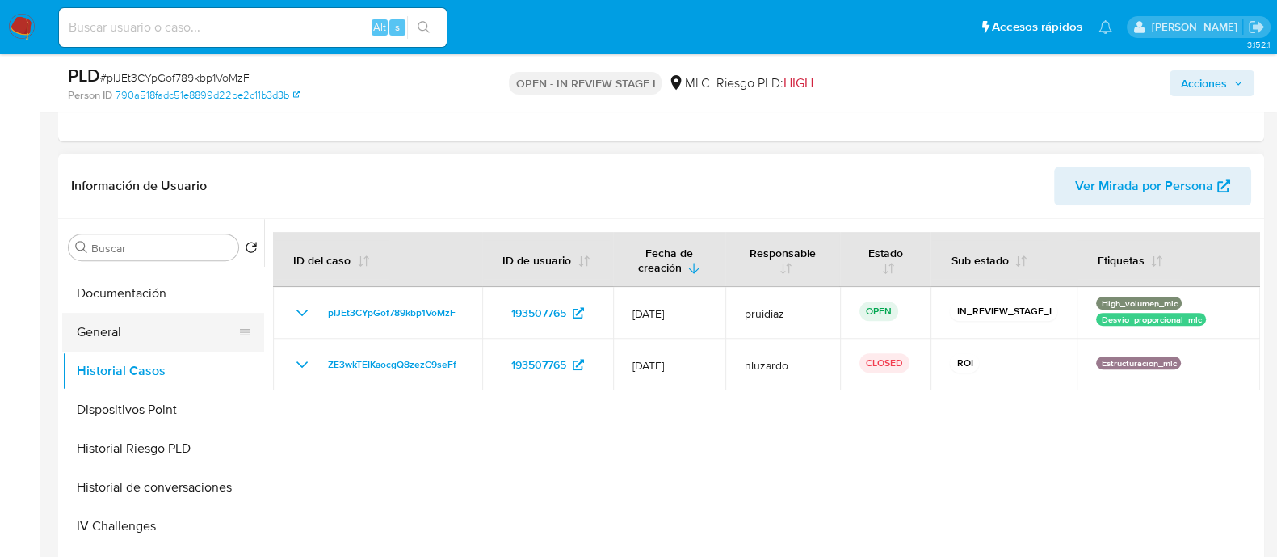
click at [136, 333] on button "General" at bounding box center [156, 332] width 189 height 39
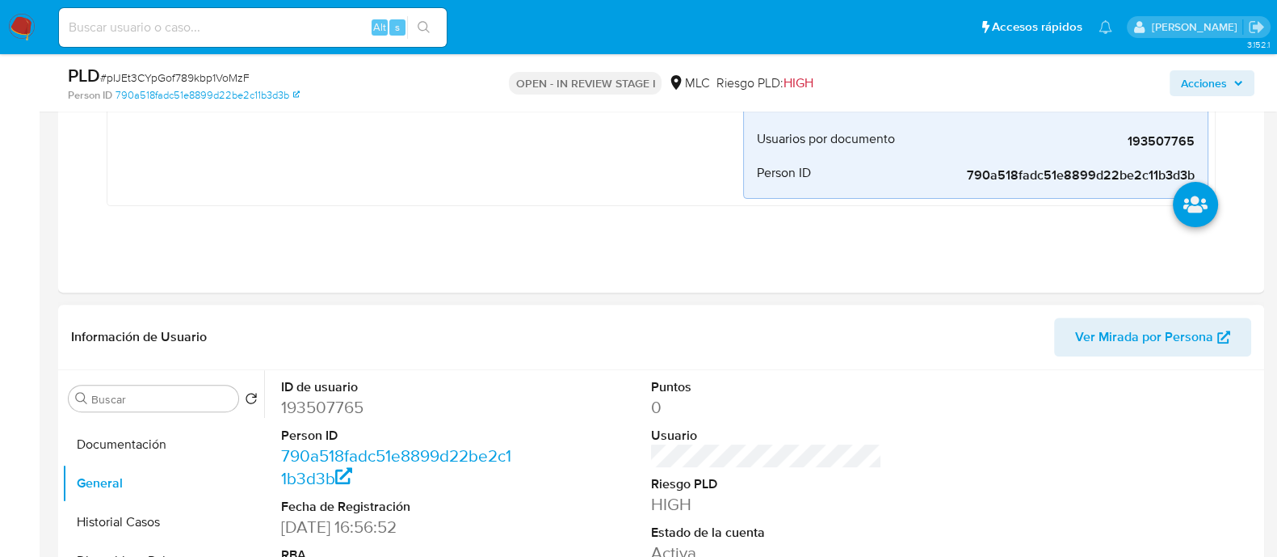
scroll to position [706, 0]
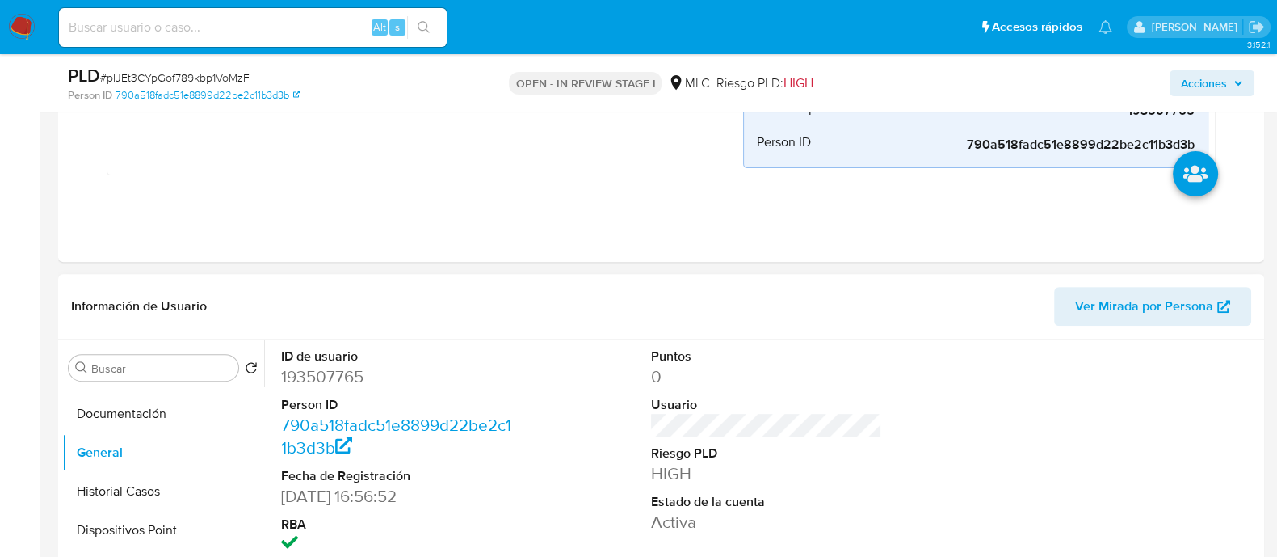
click at [329, 365] on dd "193507765" at bounding box center [396, 376] width 231 height 23
copy dd "193507765"
click at [337, 371] on dd "193507765" at bounding box center [396, 376] width 231 height 23
click at [337, 369] on dd "193507765" at bounding box center [396, 376] width 231 height 23
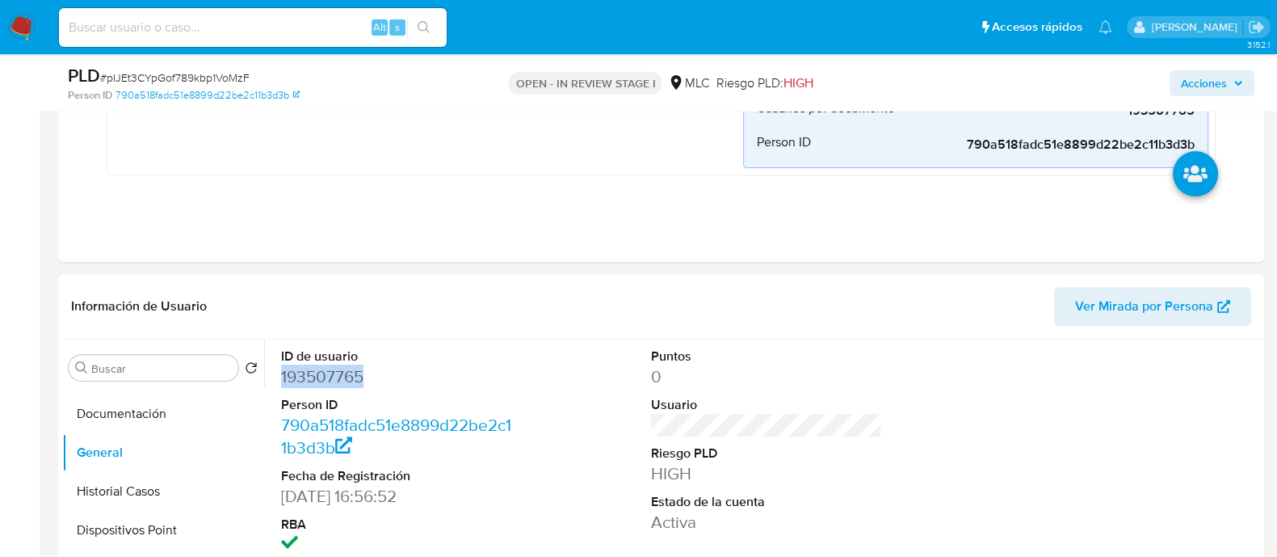
copy dd "193507765"
click at [185, 73] on span "# pIJEt3CYpGof789kbp1VoMzF" at bounding box center [174, 77] width 149 height 16
click at [184, 73] on span "# pIJEt3CYpGof789kbp1VoMzF" at bounding box center [174, 77] width 149 height 16
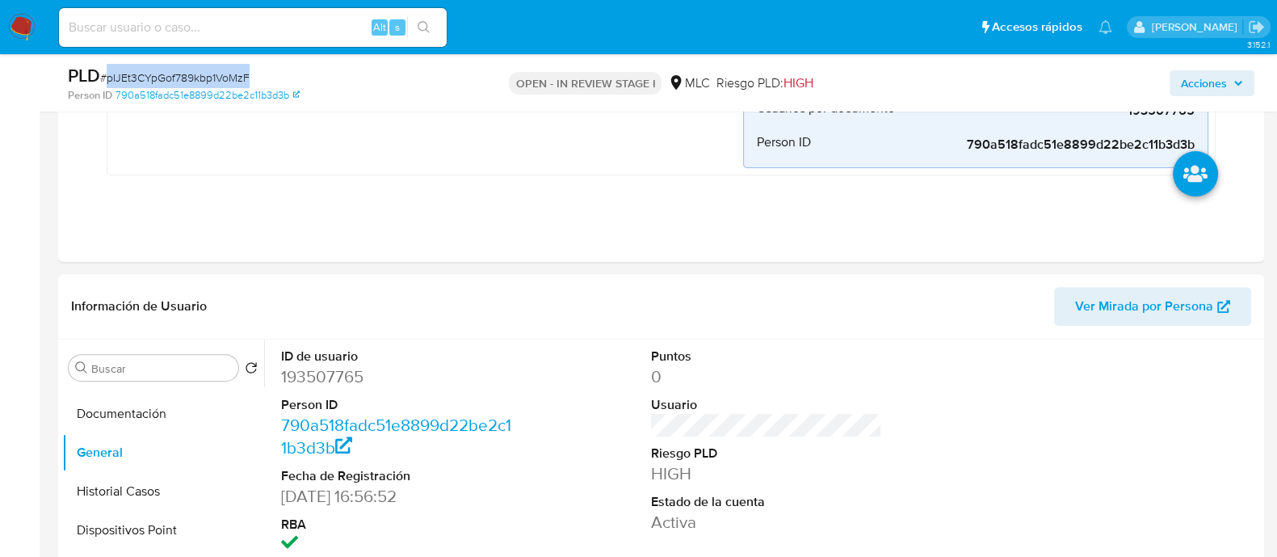
click at [184, 73] on span "# pIJEt3CYpGof789kbp1VoMzF" at bounding box center [174, 77] width 149 height 16
click at [191, 71] on span "# pIJEt3CYpGof789kbp1VoMzF" at bounding box center [174, 77] width 149 height 16
click at [186, 82] on span "# pIJEt3CYpGof789kbp1VoMzF" at bounding box center [174, 77] width 149 height 16
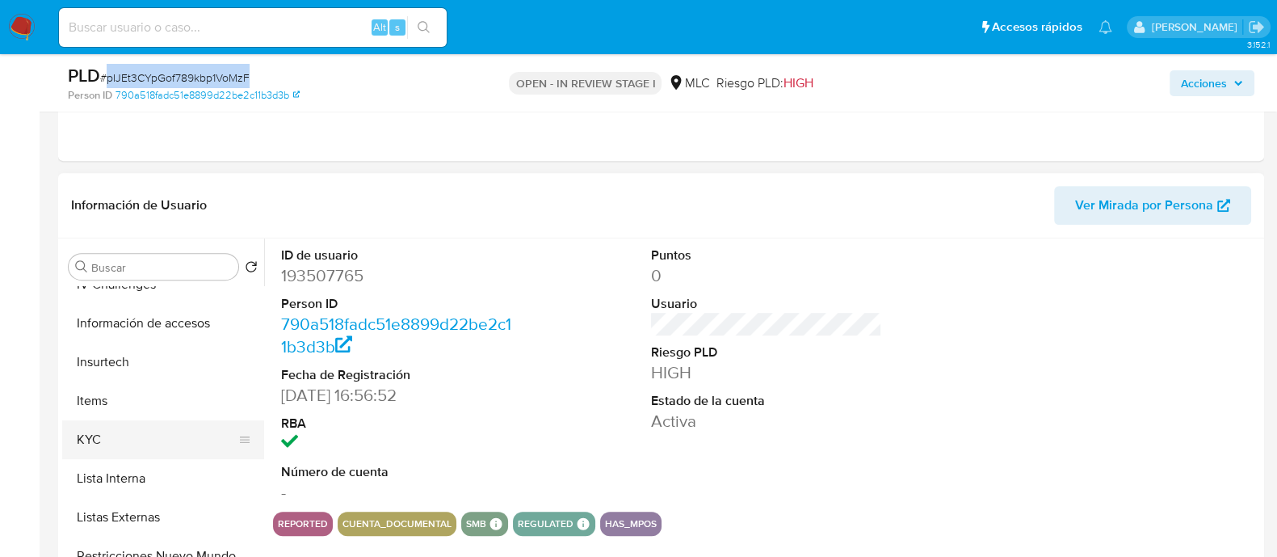
scroll to position [606, 0]
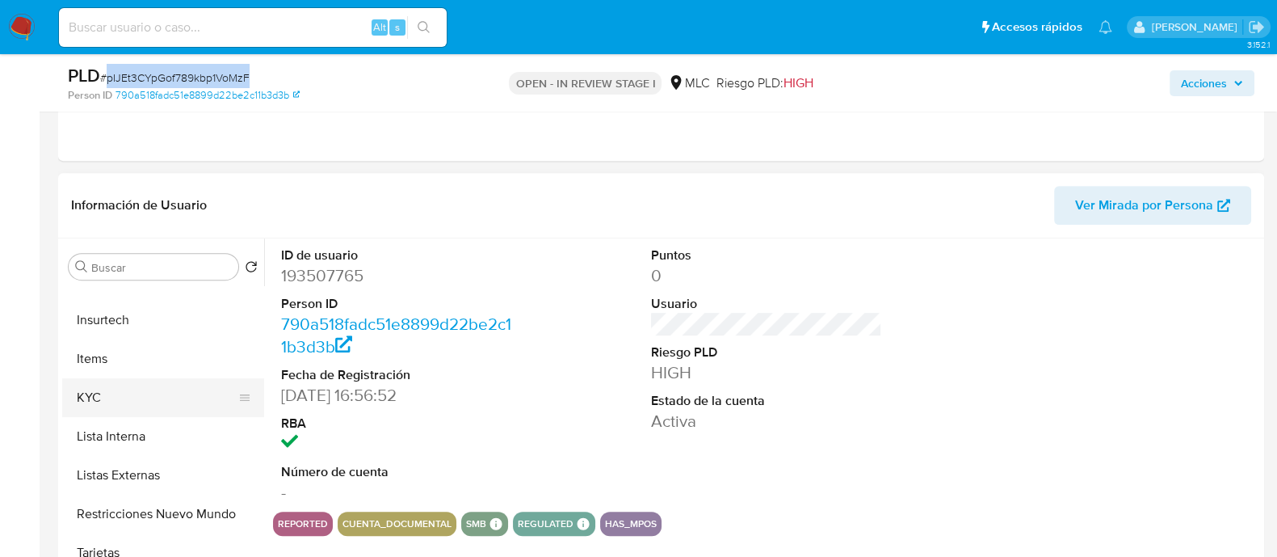
click at [106, 393] on button "KYC" at bounding box center [156, 397] width 189 height 39
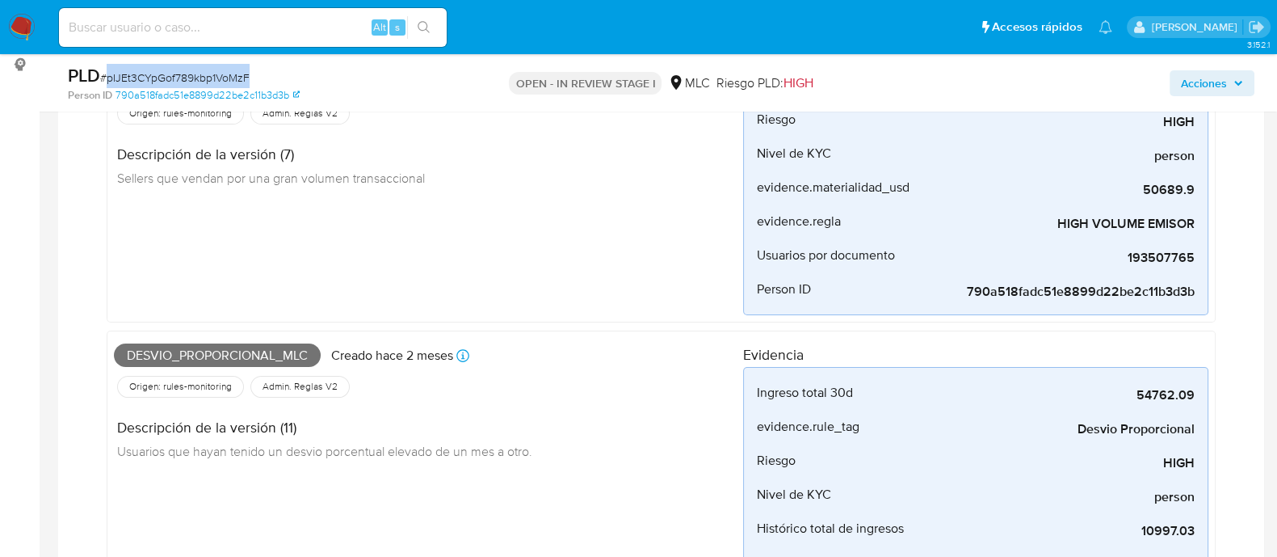
scroll to position [0, 0]
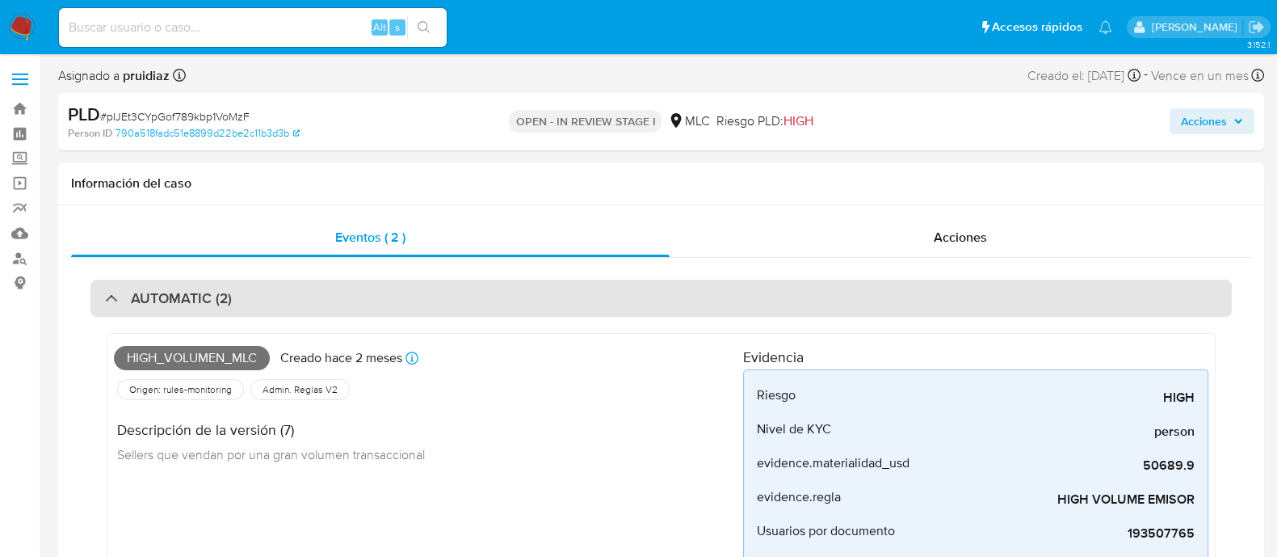
click at [254, 288] on div "AUTOMATIC (2)" at bounding box center [661, 298] width 1142 height 37
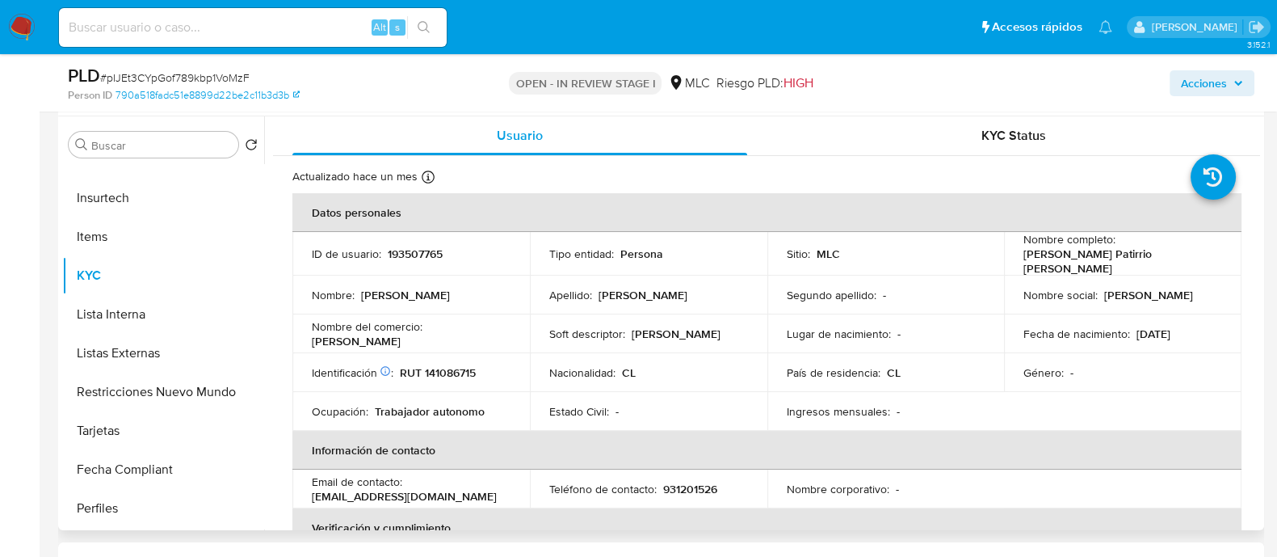
click at [459, 377] on p "RUT 141086715" at bounding box center [438, 372] width 76 height 15
copy p "141086715"
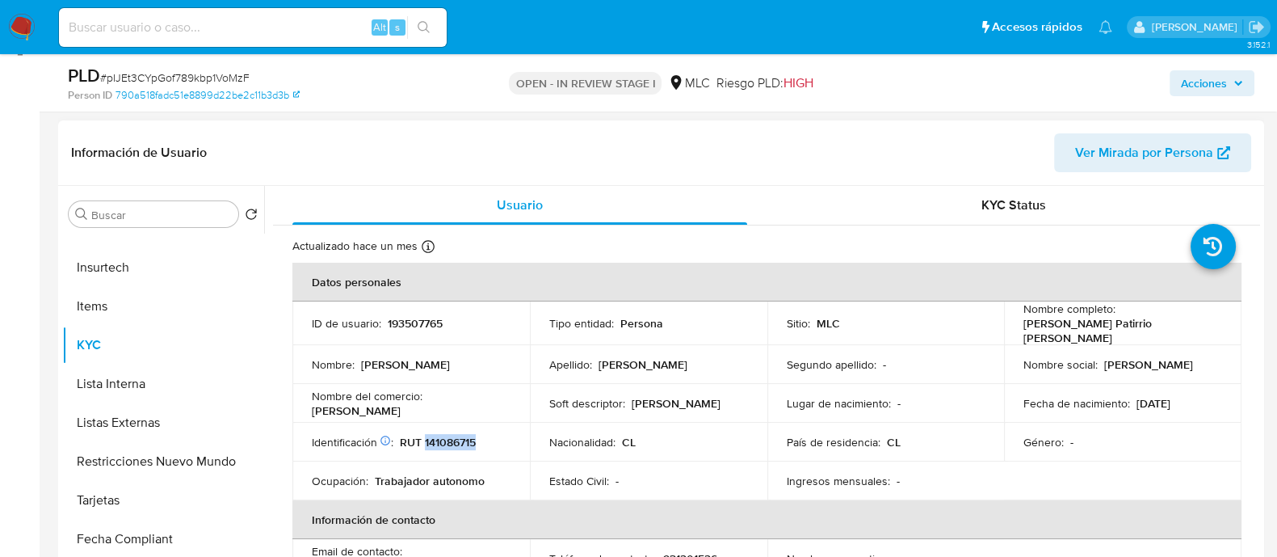
scroll to position [201, 0]
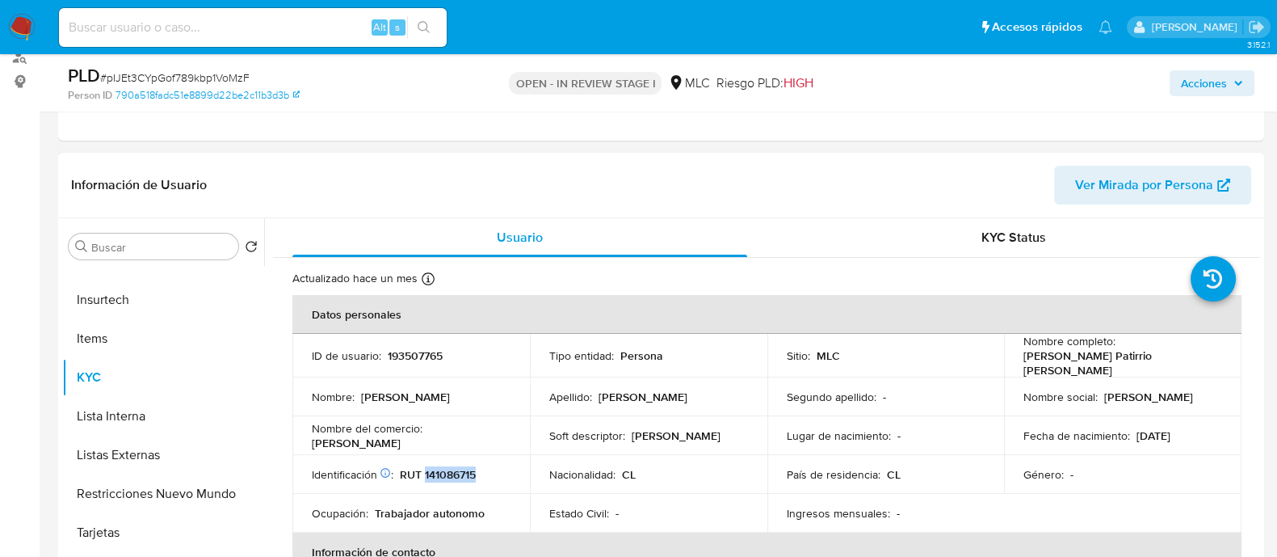
click at [456, 478] on p "RUT 141086715" at bounding box center [438, 474] width 76 height 15
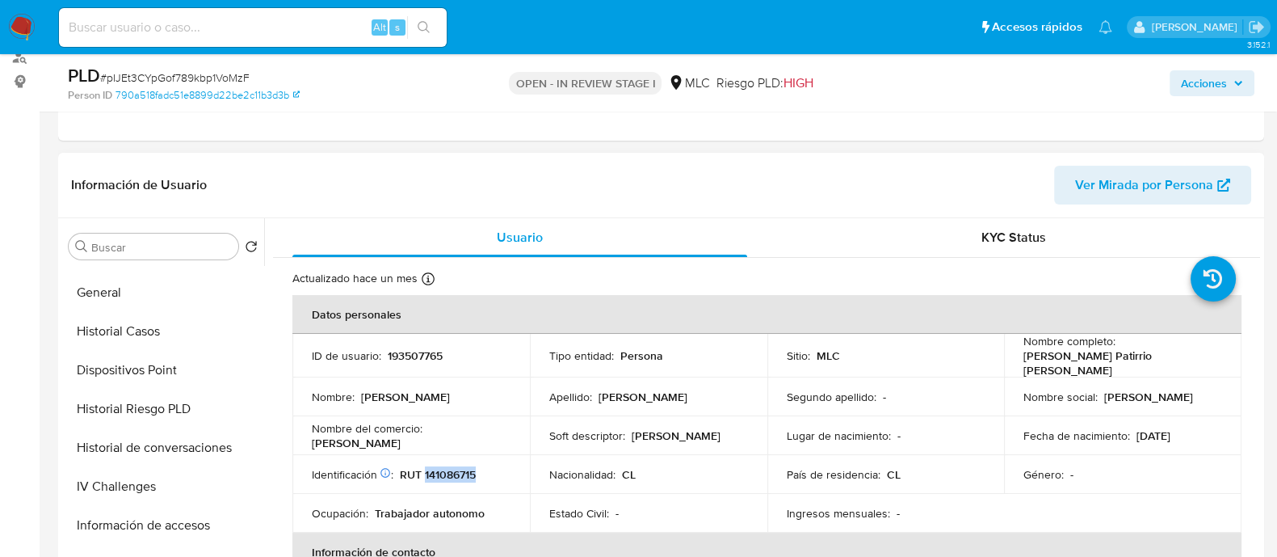
scroll to position [0, 0]
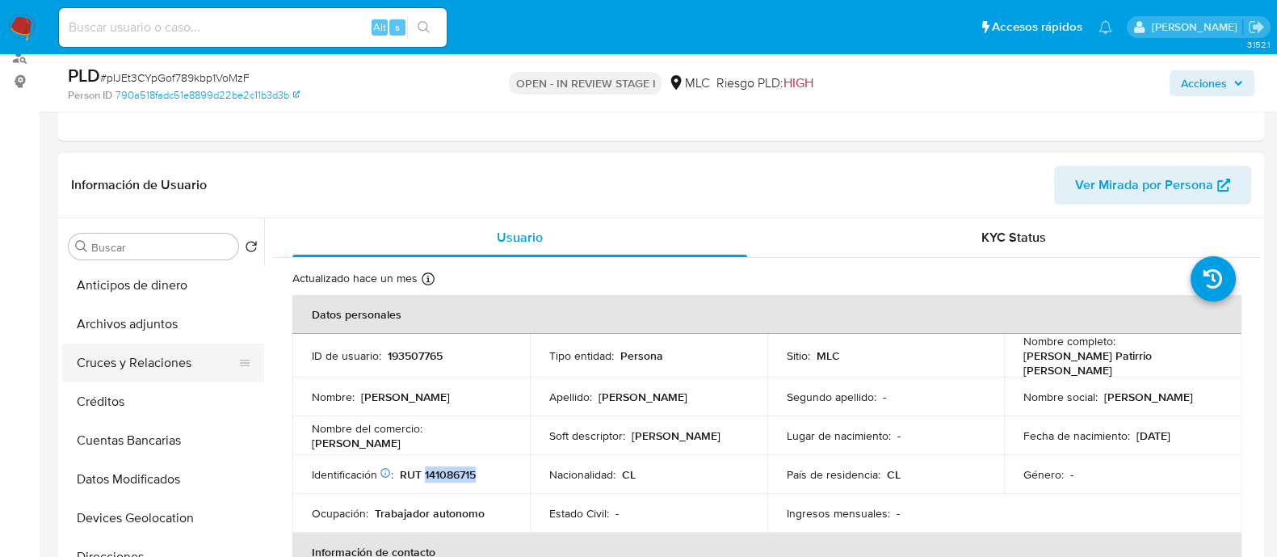
click at [137, 362] on button "Cruces y Relaciones" at bounding box center [156, 362] width 189 height 39
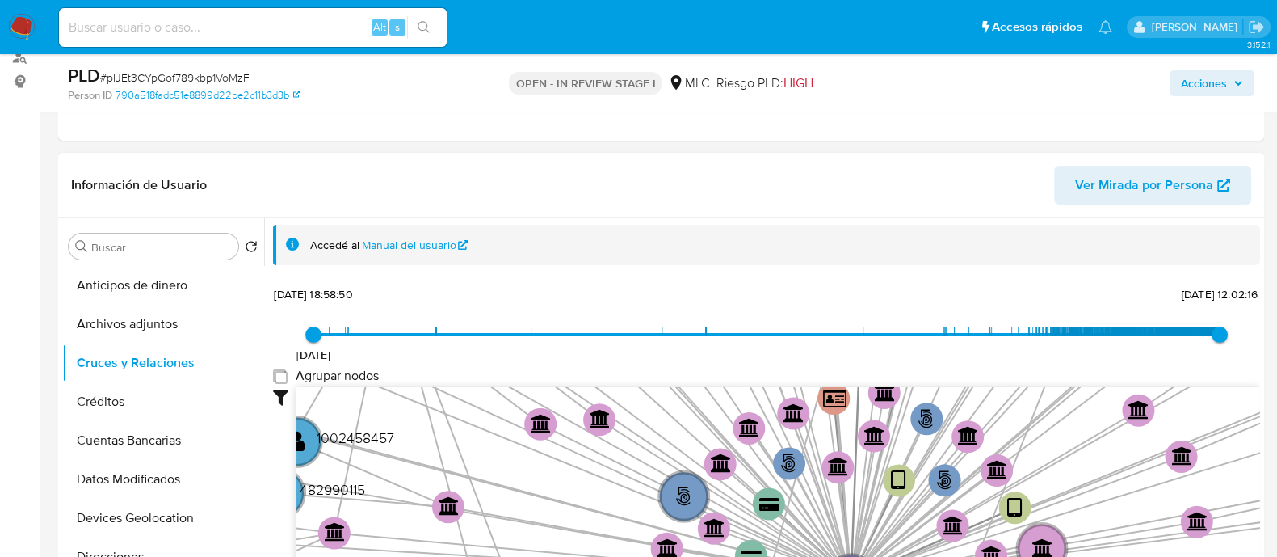
click at [280, 370] on group_nodes "Agrupar nodos" at bounding box center [279, 375] width 13 height 13
checkbox group_nodes "true"
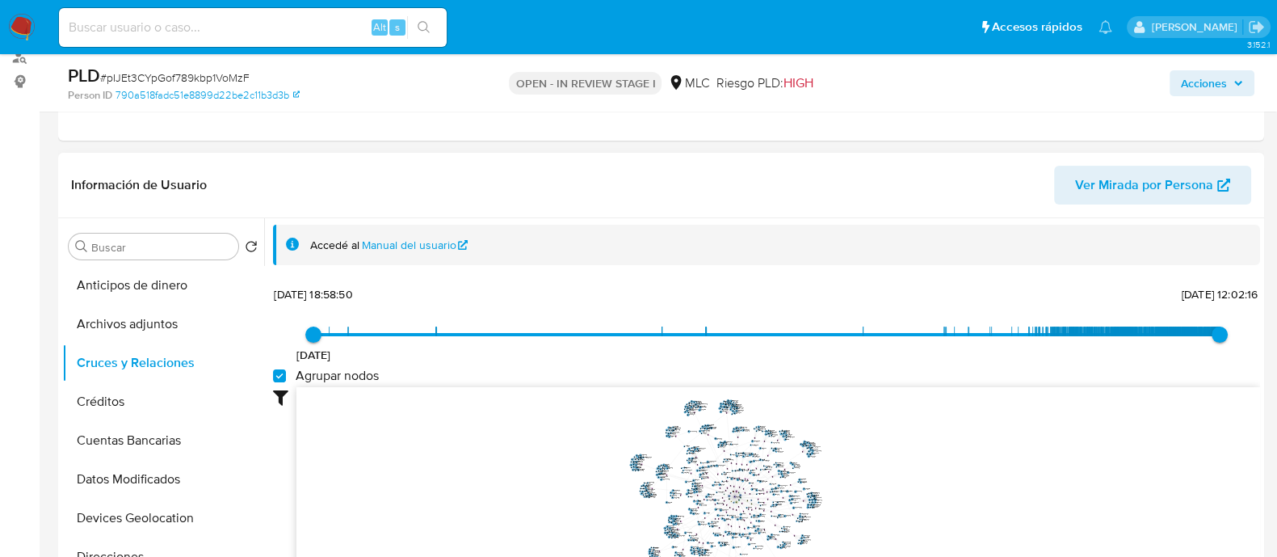
drag, startPoint x: 1096, startPoint y: 414, endPoint x: 893, endPoint y: 488, distance: 216.0
click at [894, 488] on icon "user-193507765  193507765 phone-3600349ad743788df7e9e0ddebc16888  person-790a…" at bounding box center [779, 504] width 964 height 234
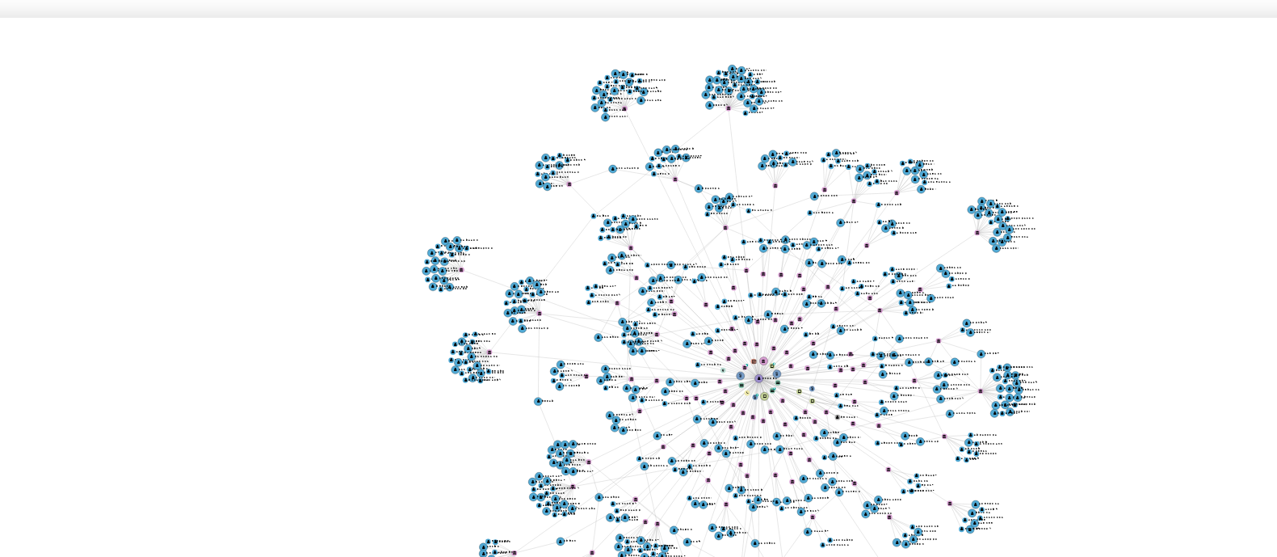
scroll to position [220, 0]
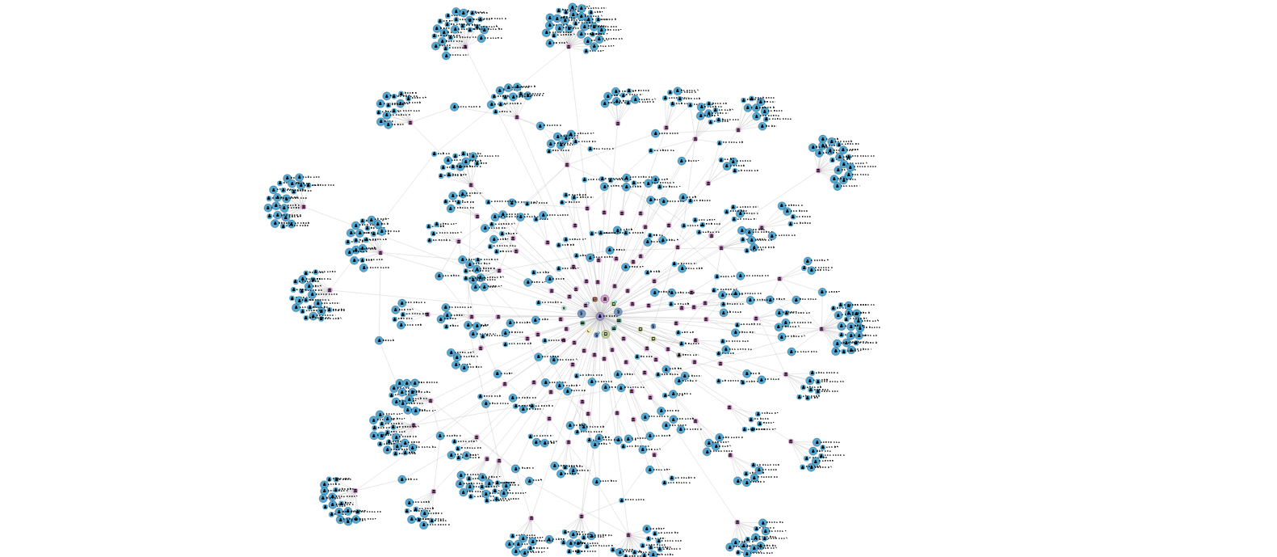
drag, startPoint x: 837, startPoint y: 480, endPoint x: 788, endPoint y: 484, distance: 49.4
click at [788, 484] on icon "user-193507765  193507765 phone-3600349ad743788df7e9e0ddebc16888  person-790a…" at bounding box center [779, 483] width 964 height 234
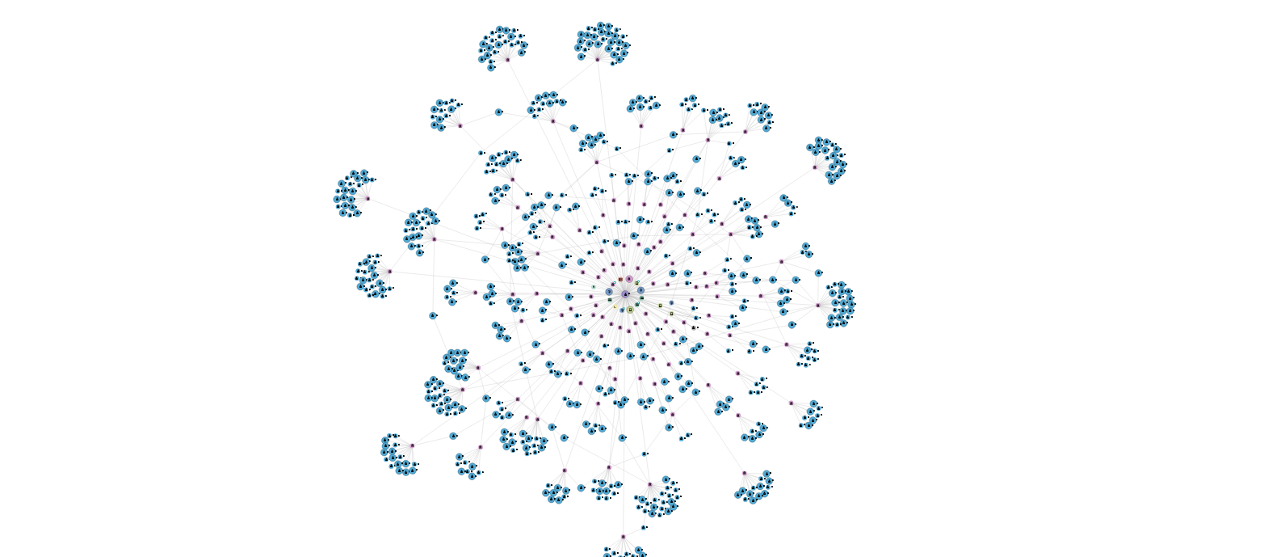
drag, startPoint x: 813, startPoint y: 484, endPoint x: 807, endPoint y: 477, distance: 9.2
click at [807, 477] on icon "user-193507765  193507765 phone-3600349ad743788df7e9e0ddebc16888  person-790a…" at bounding box center [779, 483] width 964 height 234
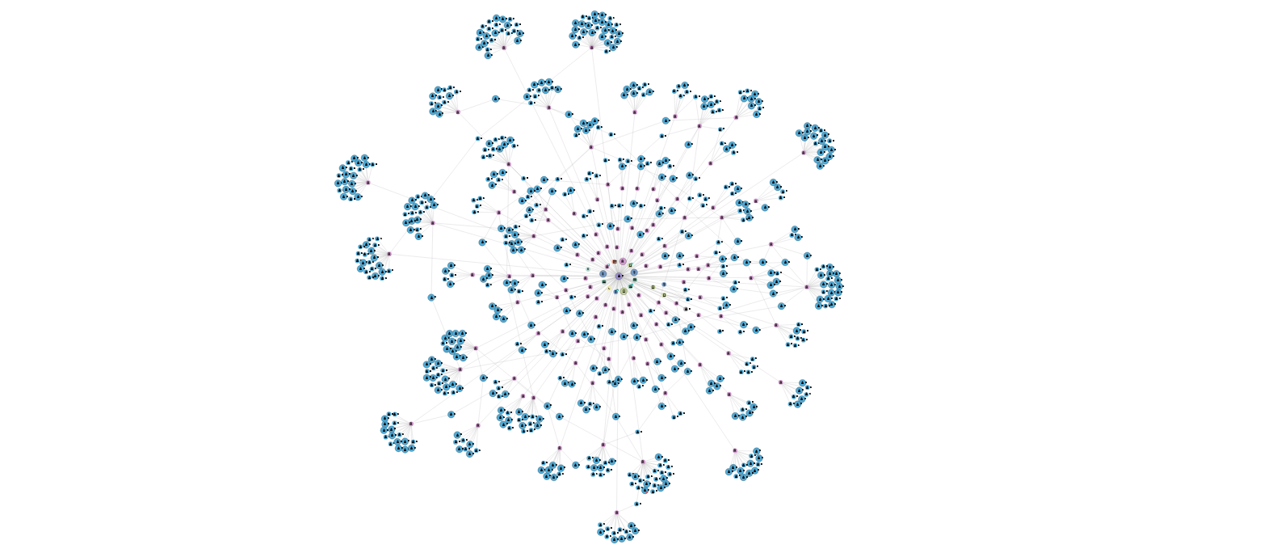
click at [802, 471] on icon "user-193507765  193507765 phone-3600349ad743788df7e9e0ddebc16888  person-790a…" at bounding box center [779, 483] width 964 height 234
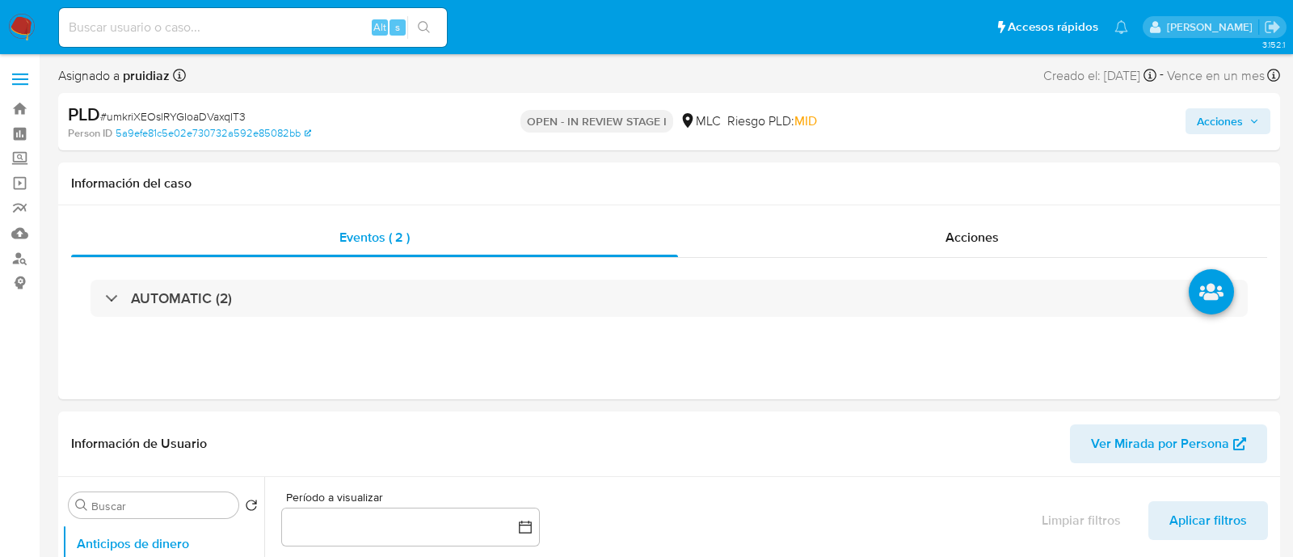
select select "10"
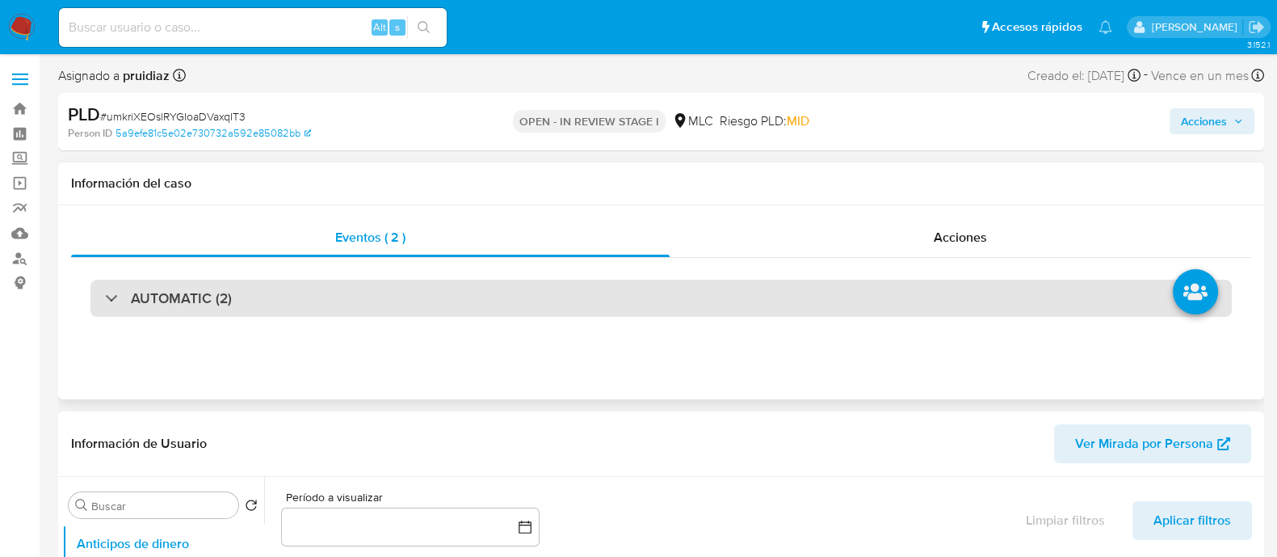
click at [212, 296] on h3 "AUTOMATIC (2)" at bounding box center [181, 298] width 101 height 18
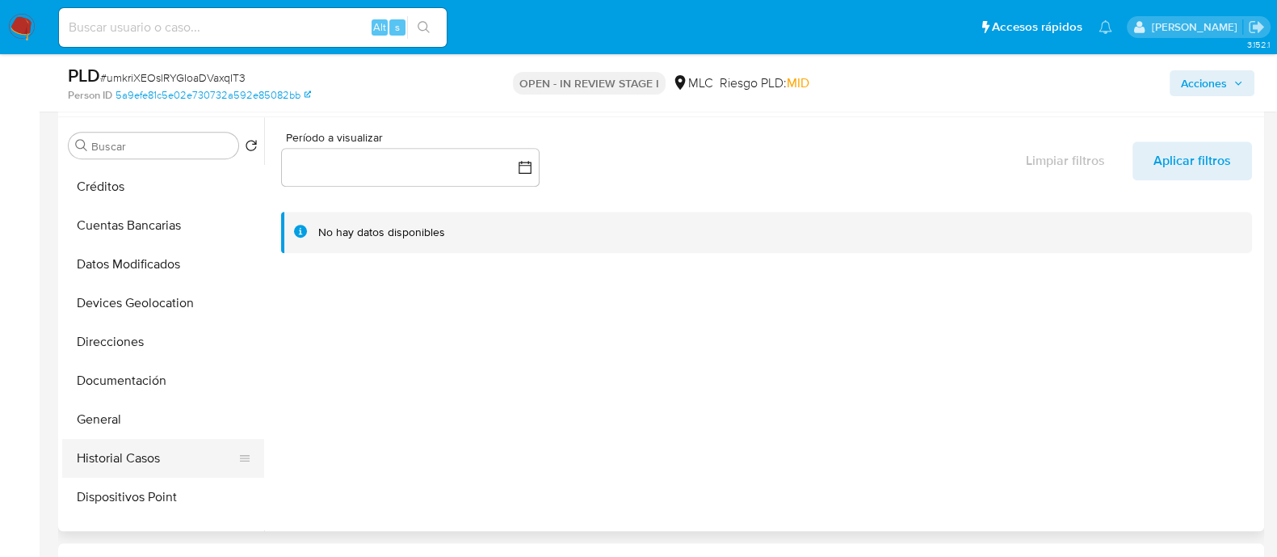
scroll to position [201, 0]
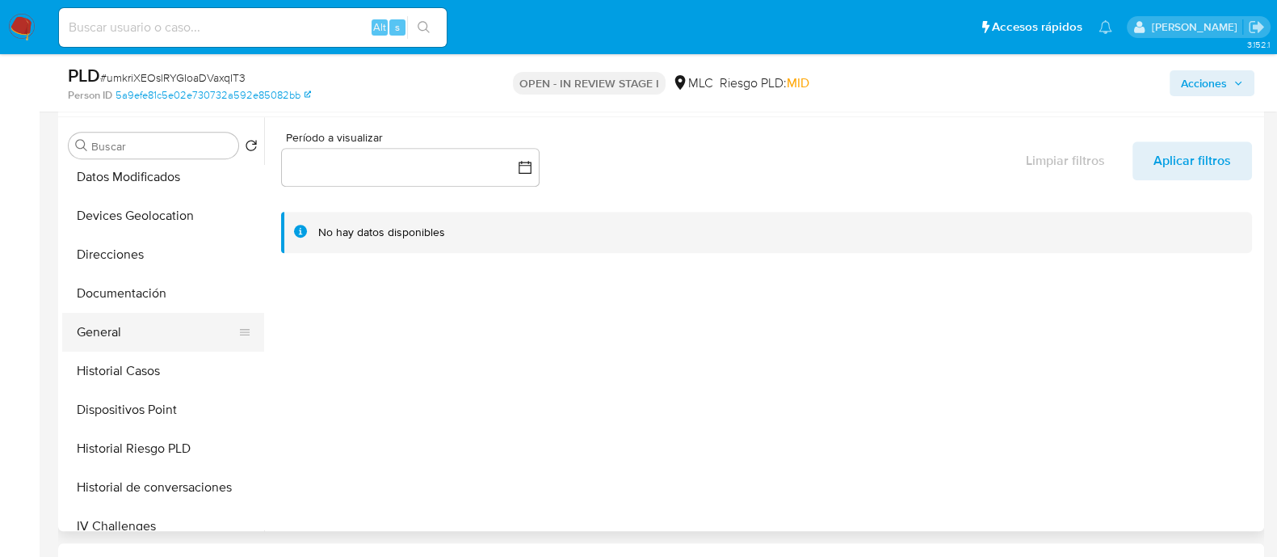
click at [108, 341] on button "General" at bounding box center [156, 332] width 189 height 39
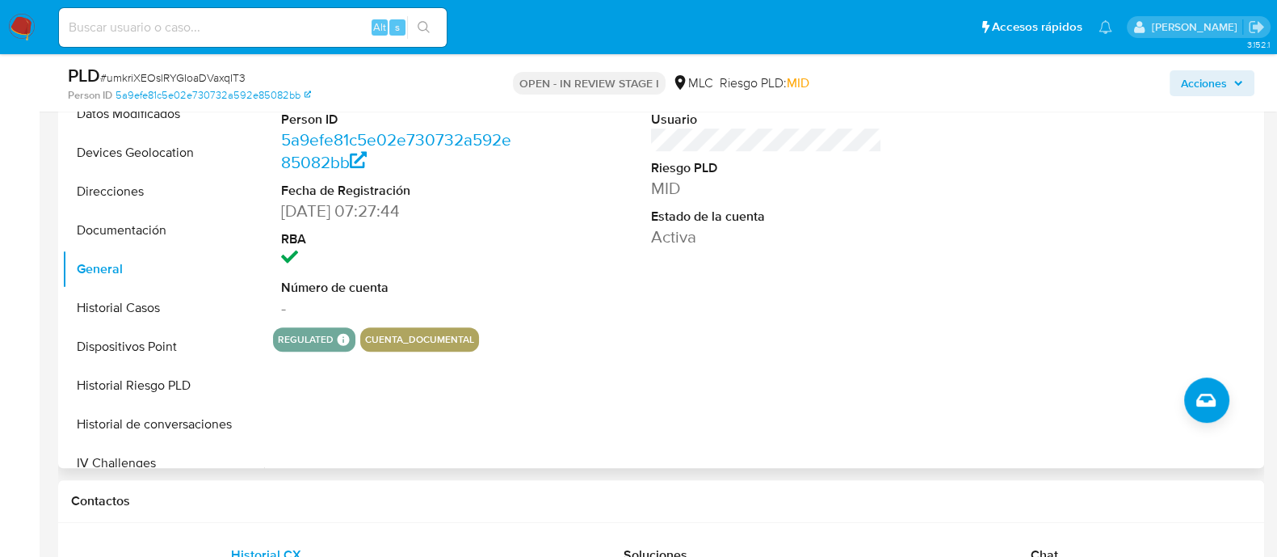
scroll to position [807, 0]
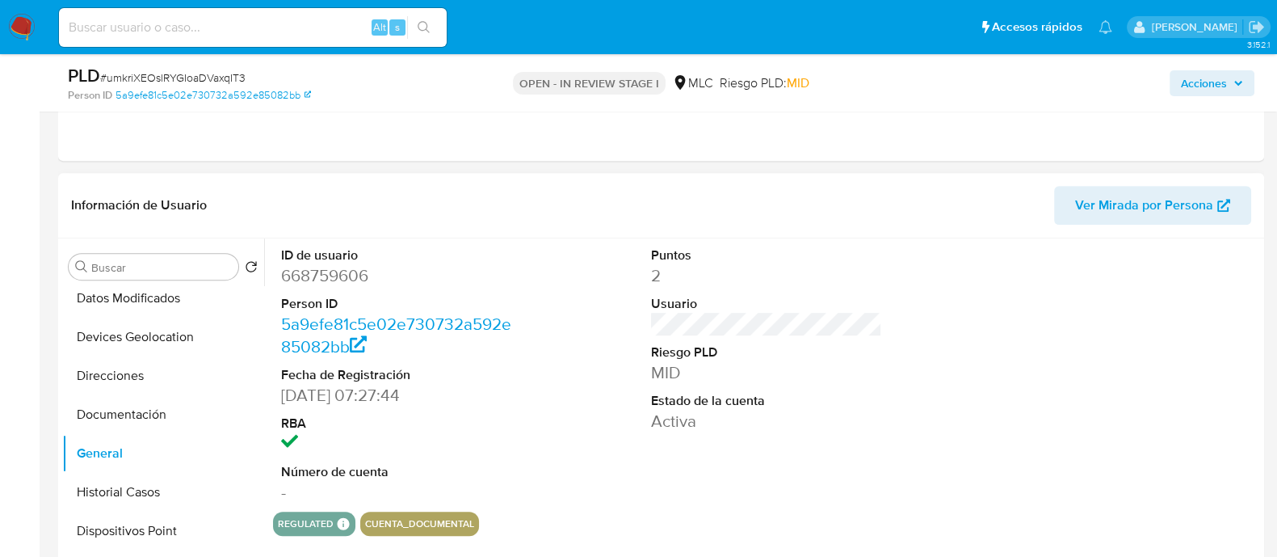
click at [315, 273] on dd "668759606" at bounding box center [396, 275] width 231 height 23
click at [314, 273] on dd "668759606" at bounding box center [396, 275] width 231 height 23
copy dd "668759606"
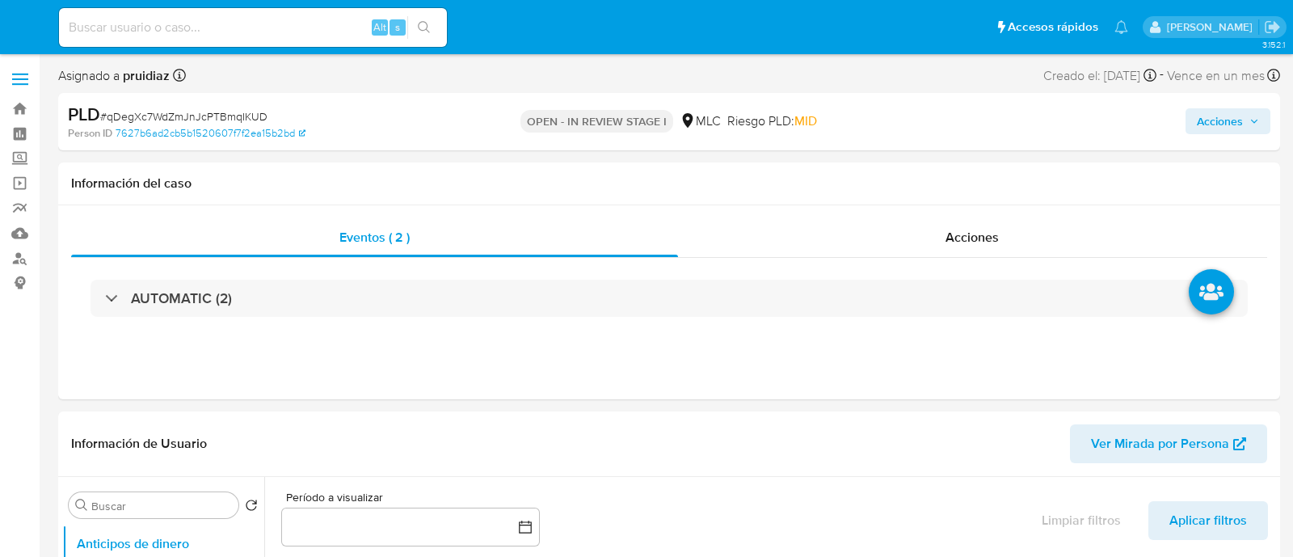
select select "10"
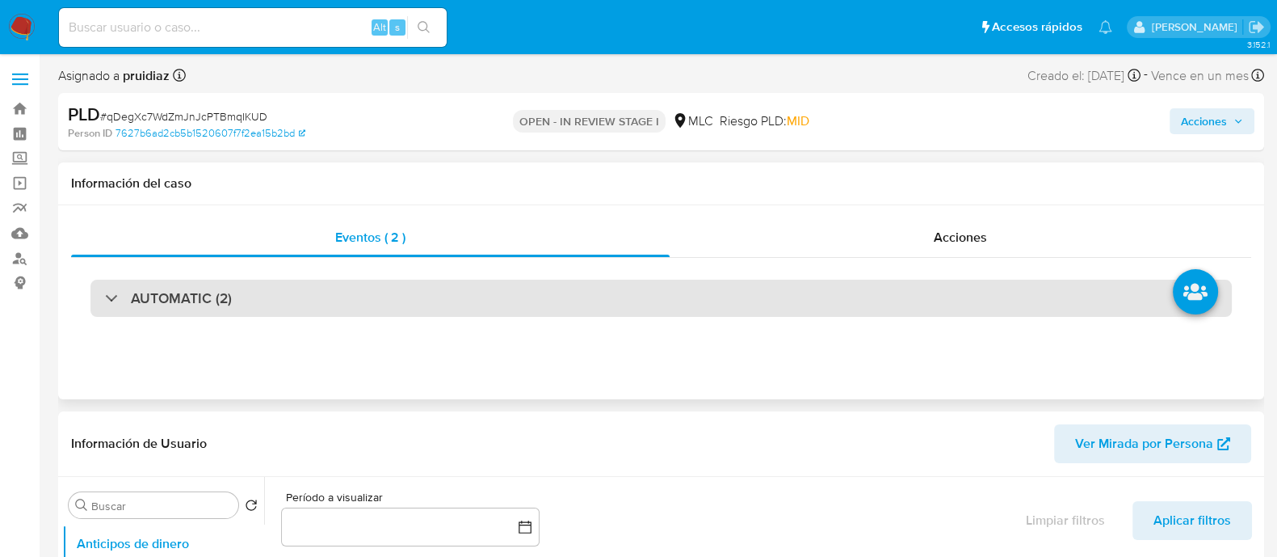
click at [258, 284] on div "AUTOMATIC (2)" at bounding box center [661, 298] width 1142 height 37
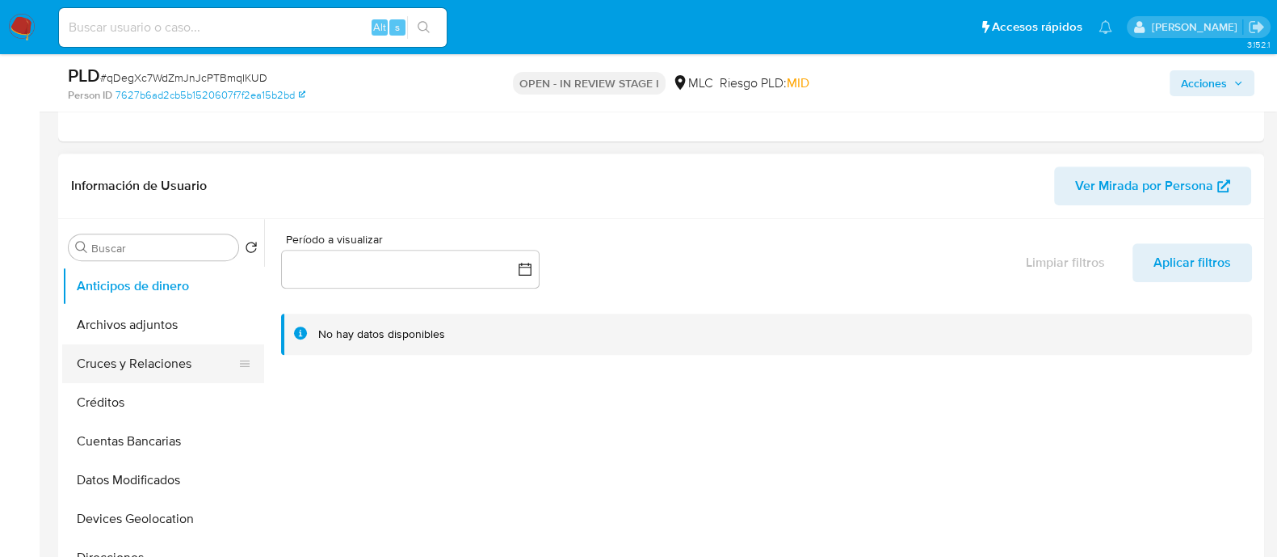
scroll to position [201, 0]
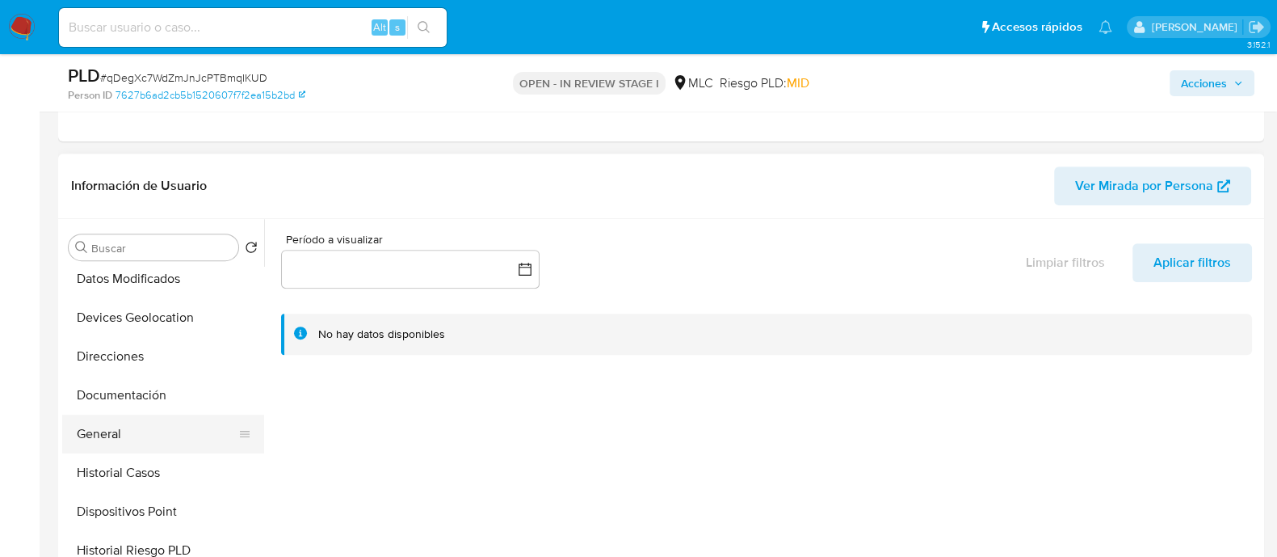
click at [109, 432] on button "General" at bounding box center [156, 433] width 189 height 39
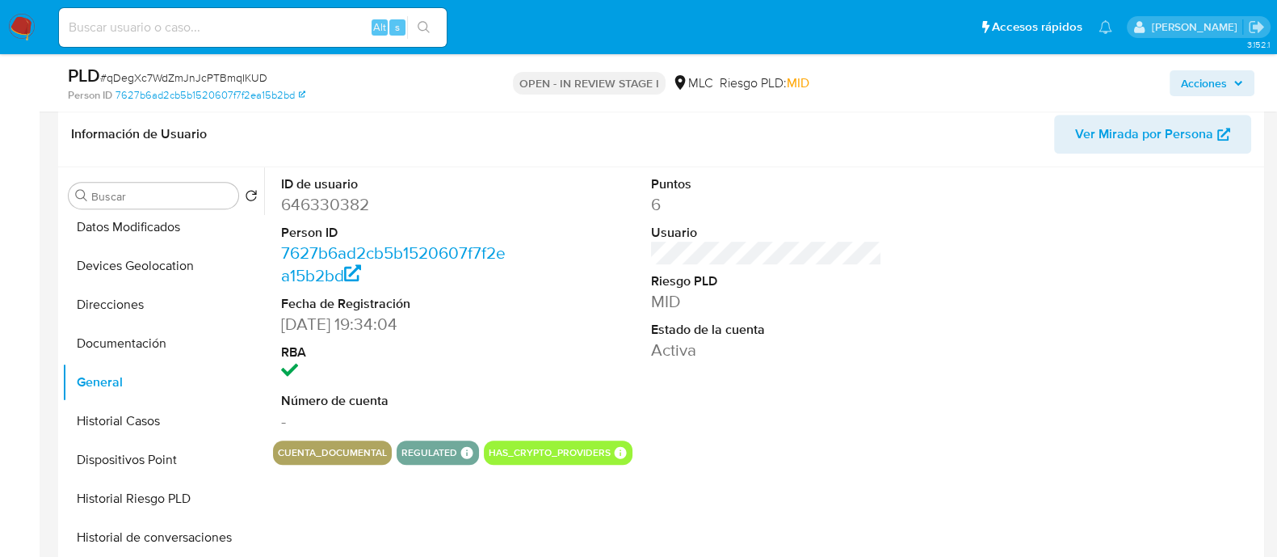
scroll to position [909, 0]
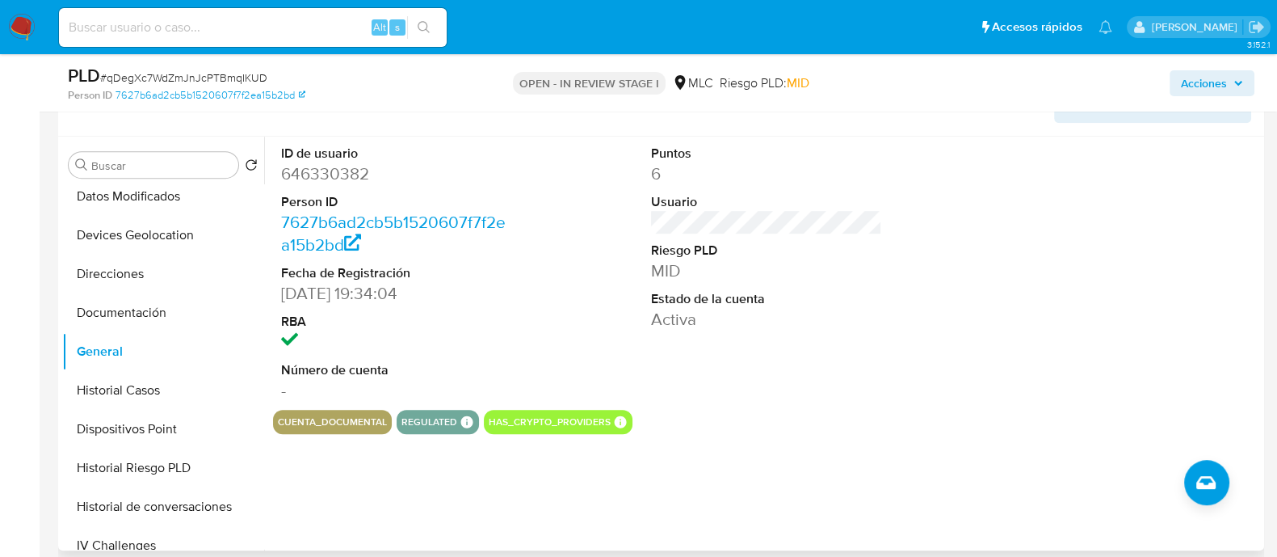
click at [347, 163] on dd "646330382" at bounding box center [396, 173] width 231 height 23
copy dd "646330382"
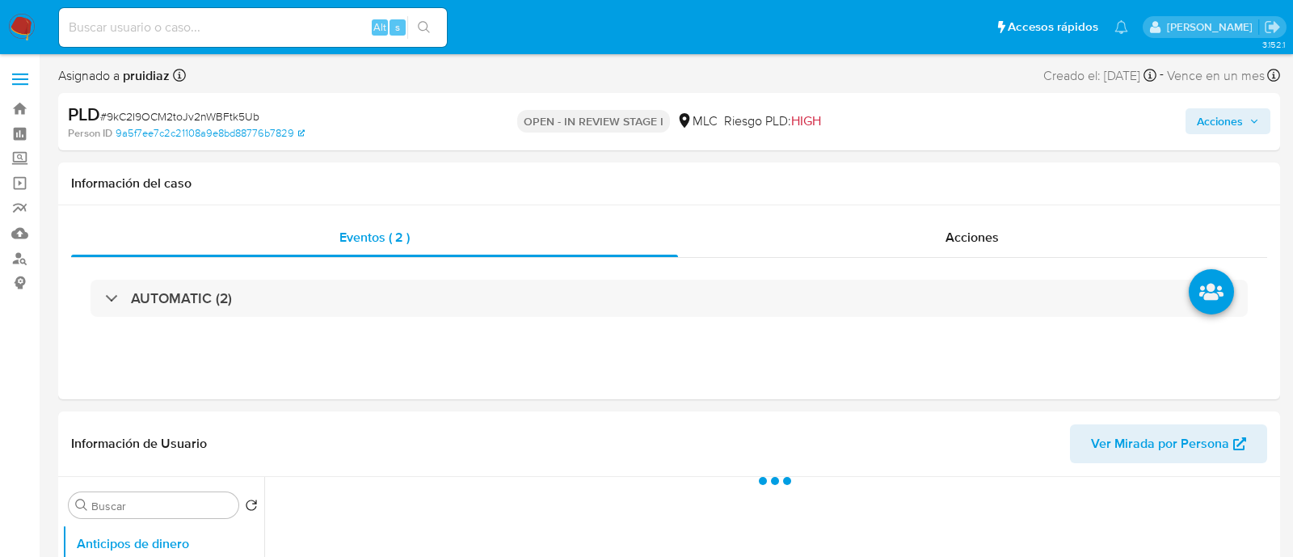
select select "10"
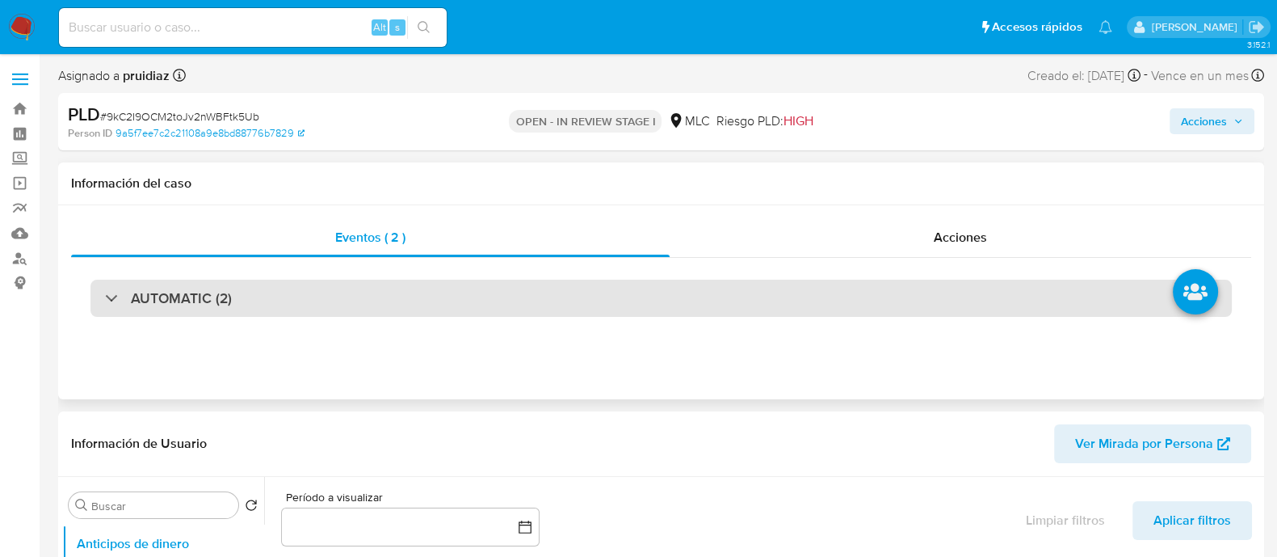
click at [199, 301] on h3 "AUTOMATIC (2)" at bounding box center [181, 298] width 101 height 18
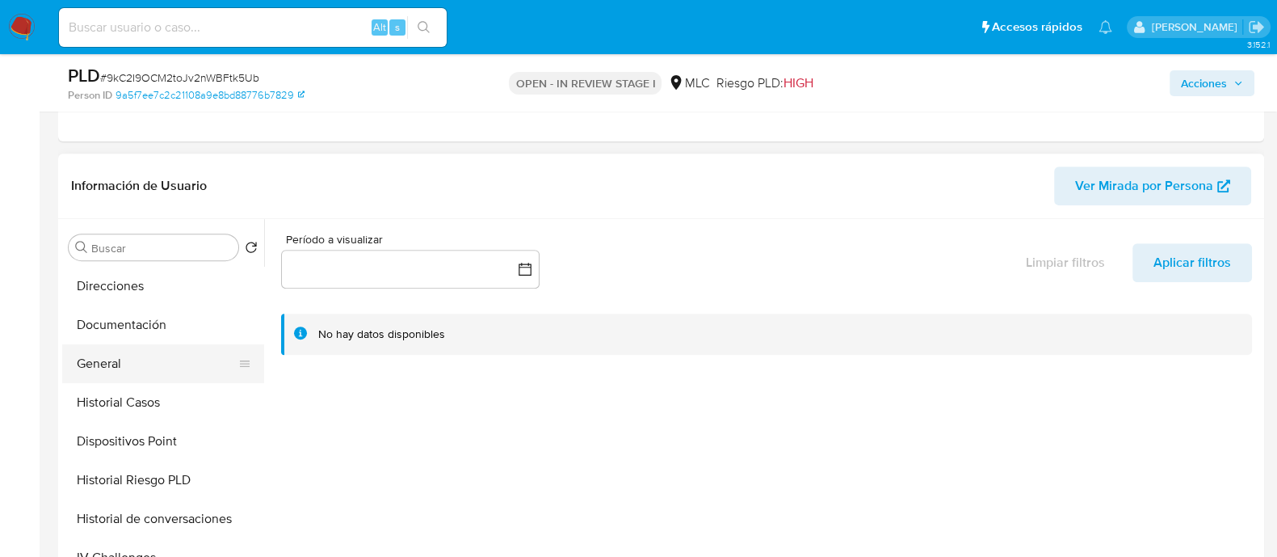
scroll to position [302, 0]
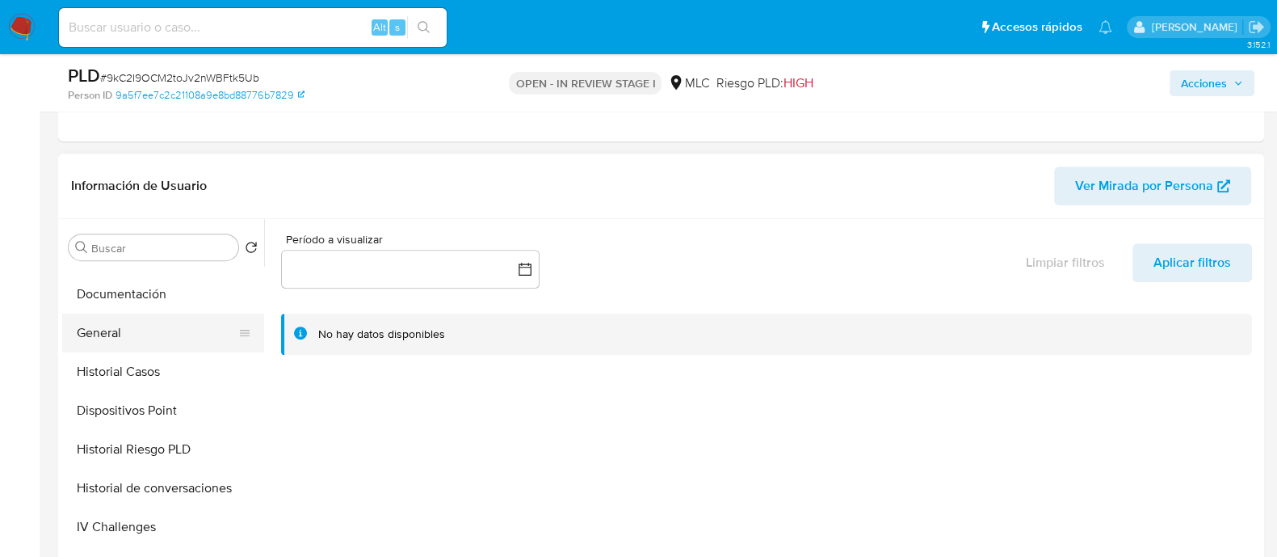
click at [120, 346] on button "General" at bounding box center [156, 332] width 189 height 39
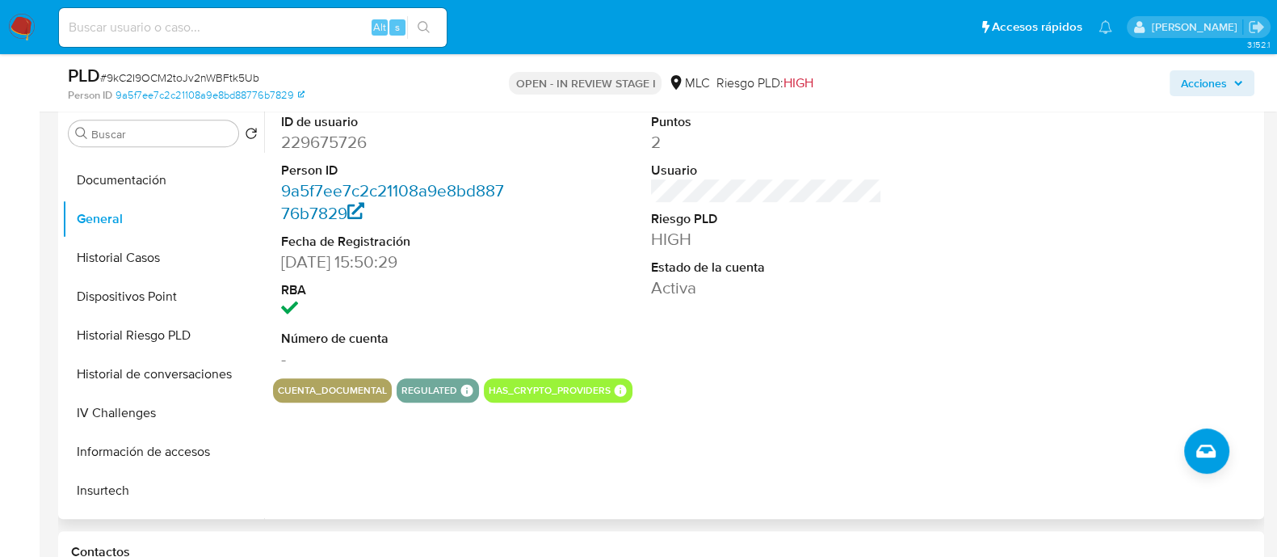
scroll to position [909, 0]
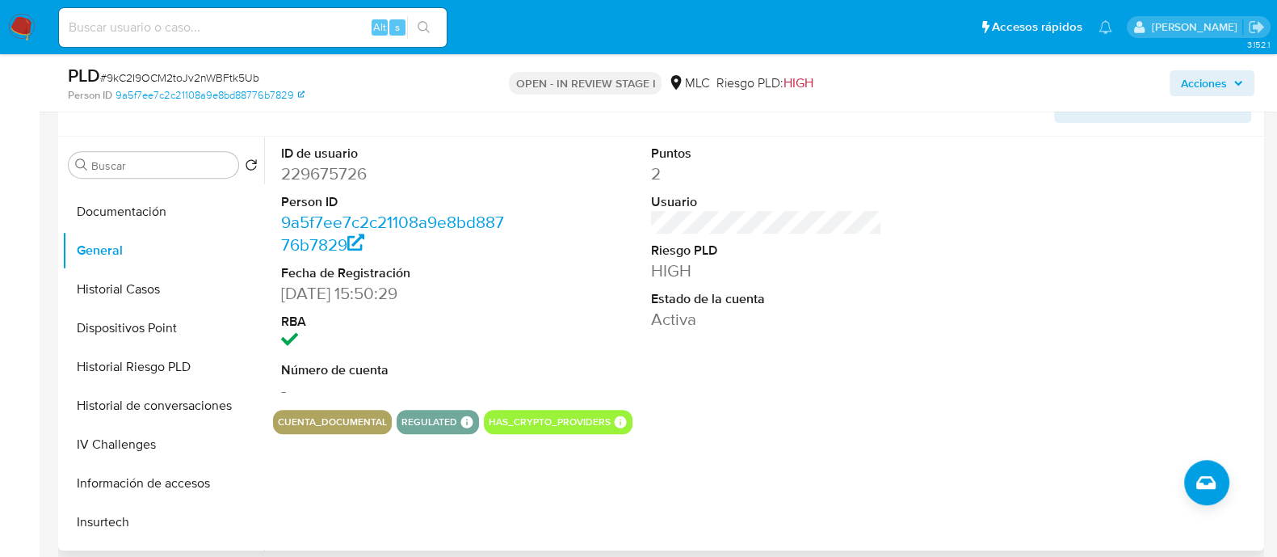
click at [335, 180] on dd "229675726" at bounding box center [396, 173] width 231 height 23
click at [335, 179] on dd "229675726" at bounding box center [396, 173] width 231 height 23
copy dd "229675726"
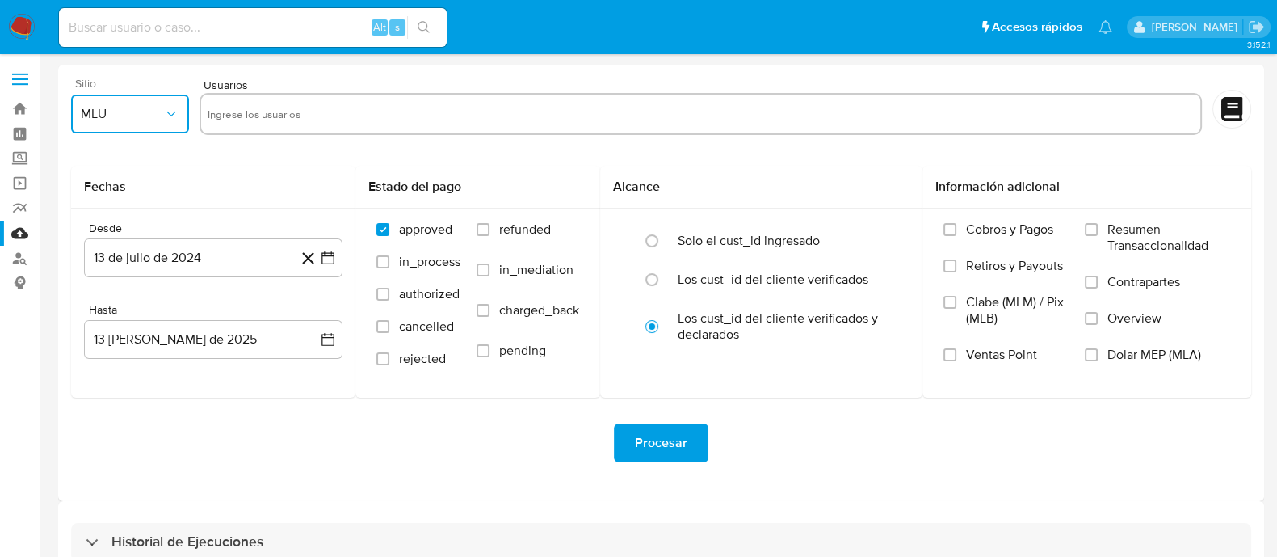
click at [175, 111] on icon "button" at bounding box center [171, 114] width 16 height 16
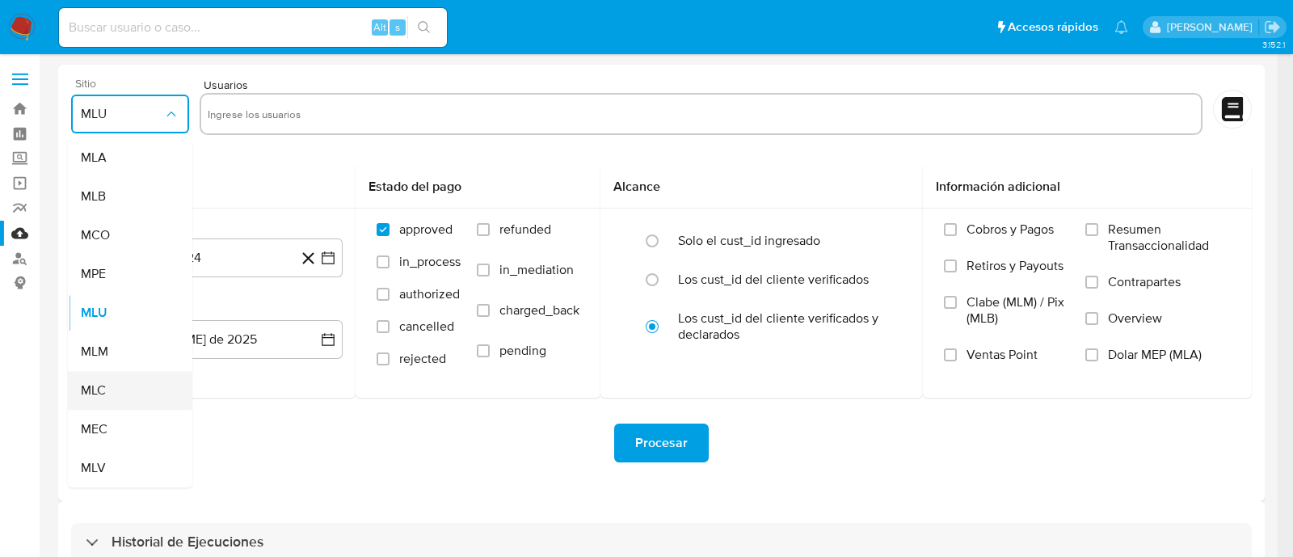
click at [81, 393] on span "MLC" at bounding box center [93, 390] width 25 height 16
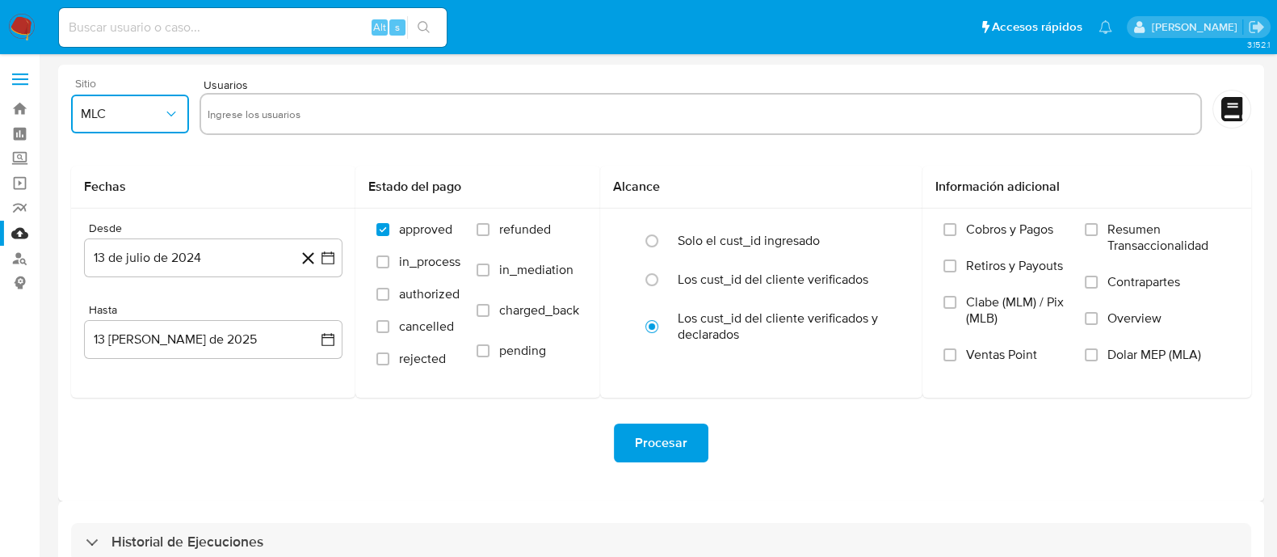
click at [299, 103] on input "text" at bounding box center [701, 114] width 987 height 26
type input "193507765"
paste input "668759606"
type input "668759606"
paste input "646330382"
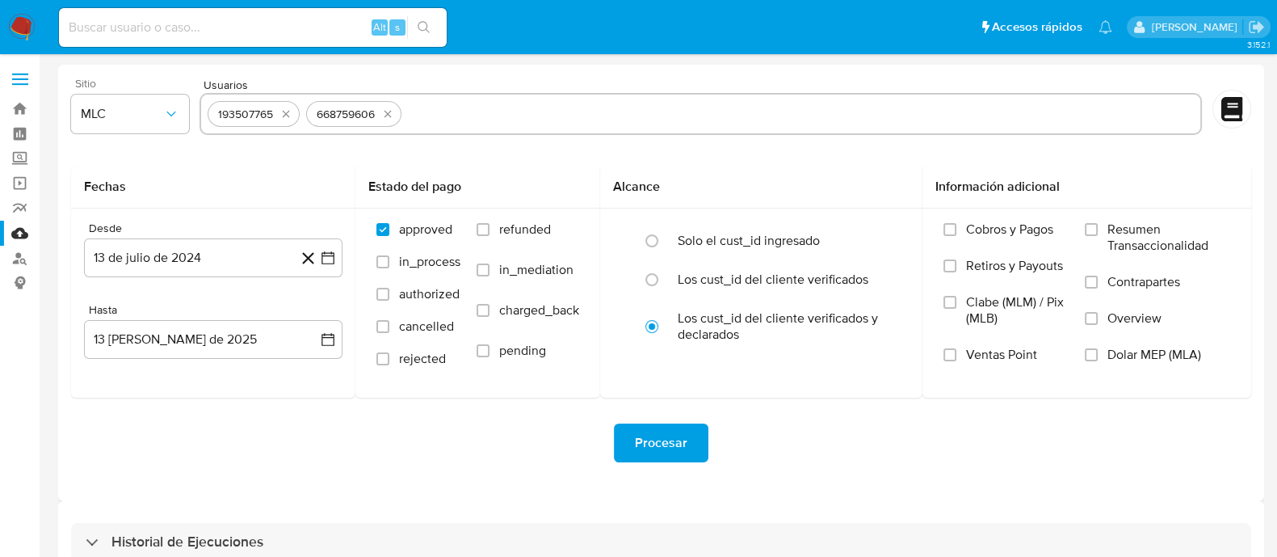
type input "646330382"
paste input "229675726"
type input "229675726"
click at [329, 260] on icon "button" at bounding box center [328, 258] width 16 height 16
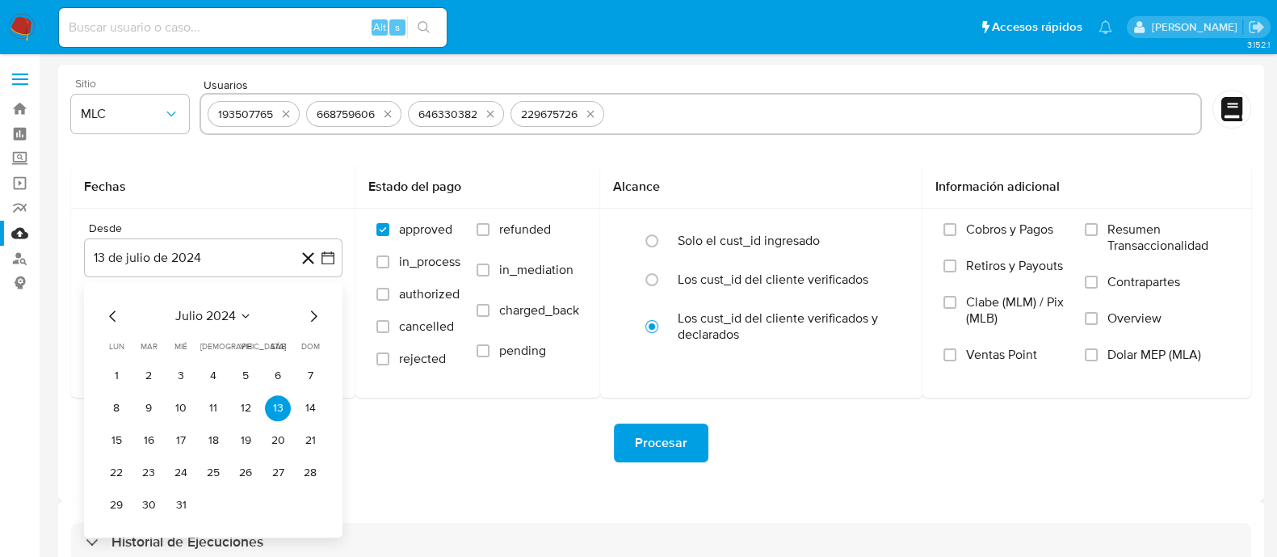
click at [118, 499] on button "29" at bounding box center [116, 505] width 26 height 26
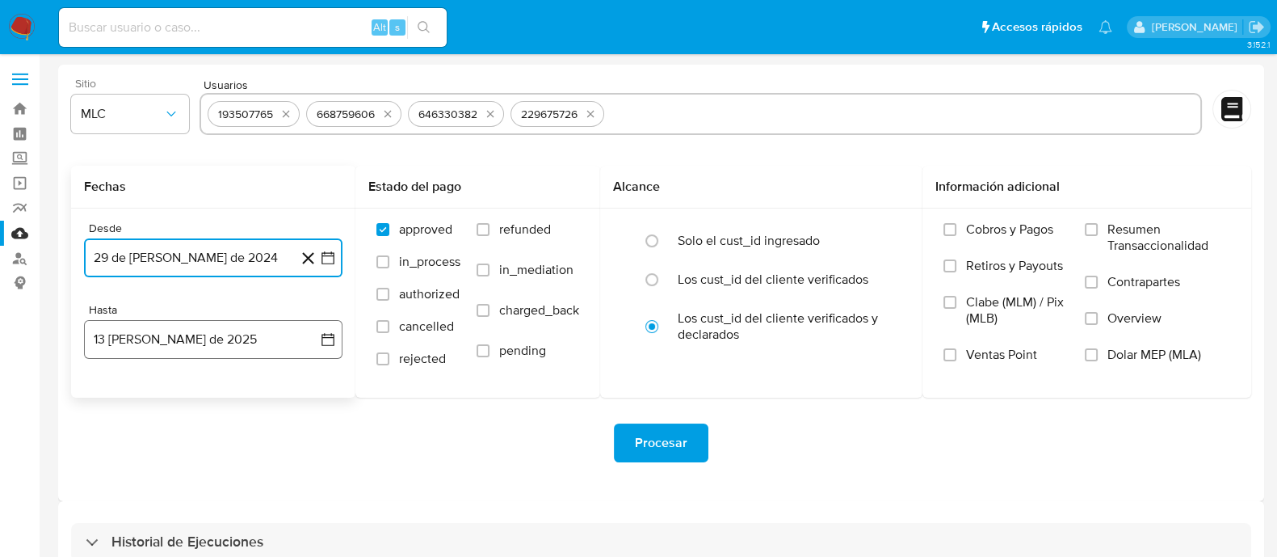
click at [324, 333] on icon "button" at bounding box center [328, 339] width 13 height 13
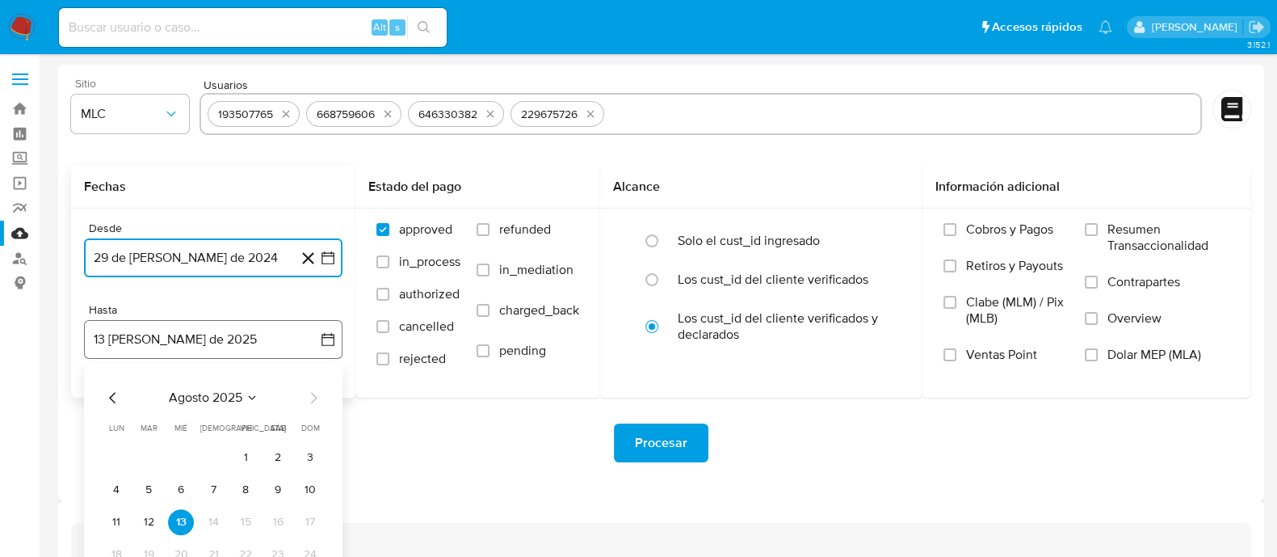
drag, startPoint x: 111, startPoint y: 397, endPoint x: 149, endPoint y: 340, distance: 67.7
click at [113, 396] on icon "Mes anterior" at bounding box center [112, 397] width 19 height 19
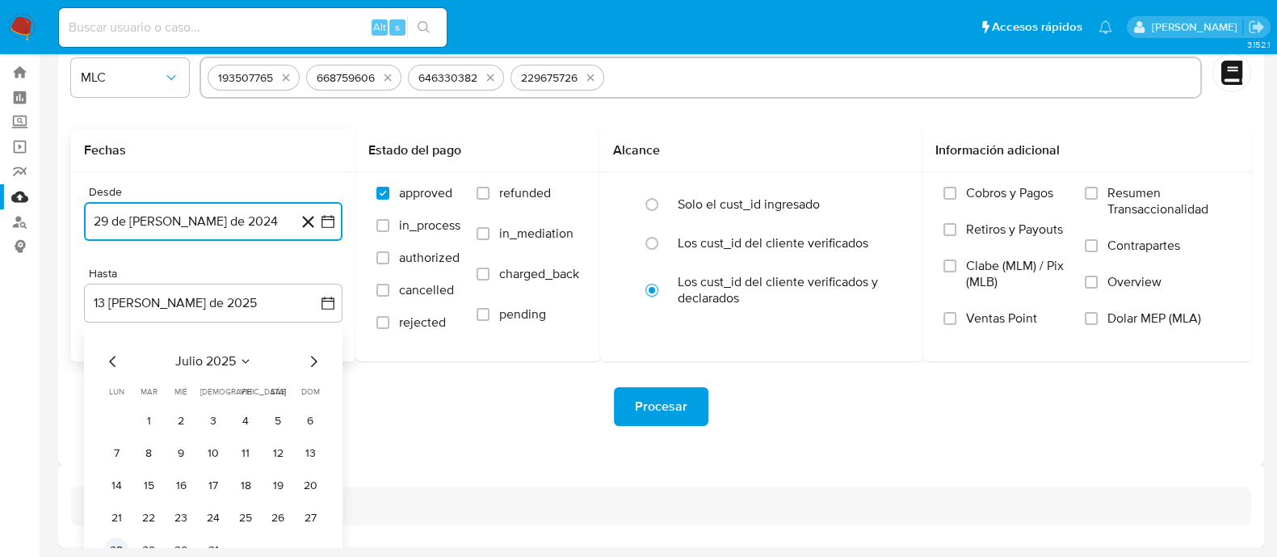
click at [116, 542] on button "28" at bounding box center [116, 550] width 26 height 26
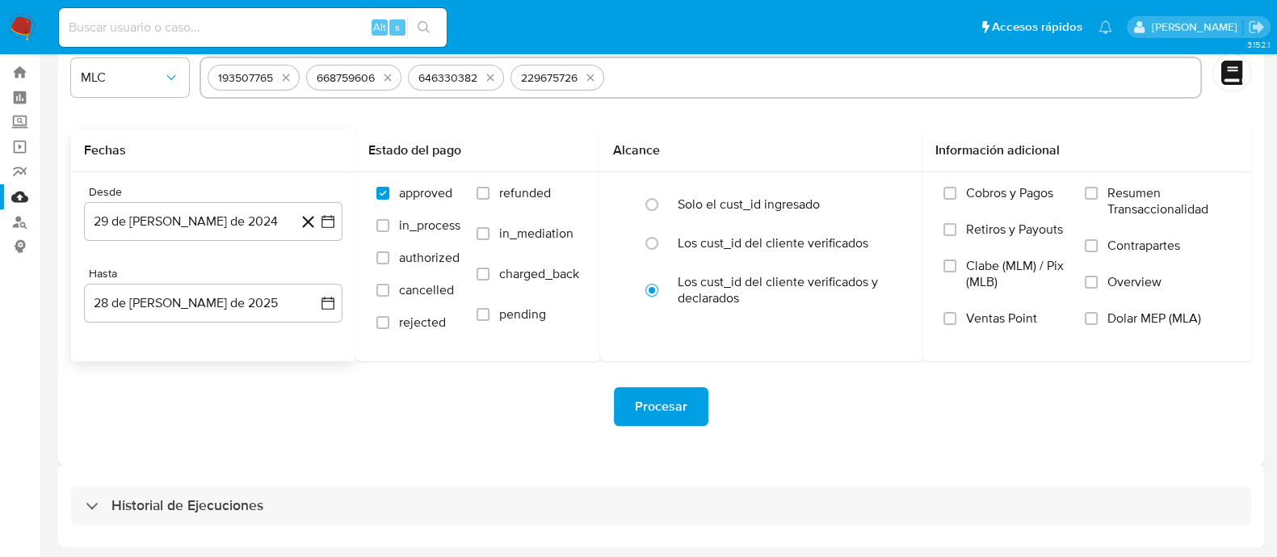
click at [362, 361] on div "Procesar" at bounding box center [661, 406] width 1180 height 90
click at [667, 403] on span "Procesar" at bounding box center [661, 407] width 53 height 36
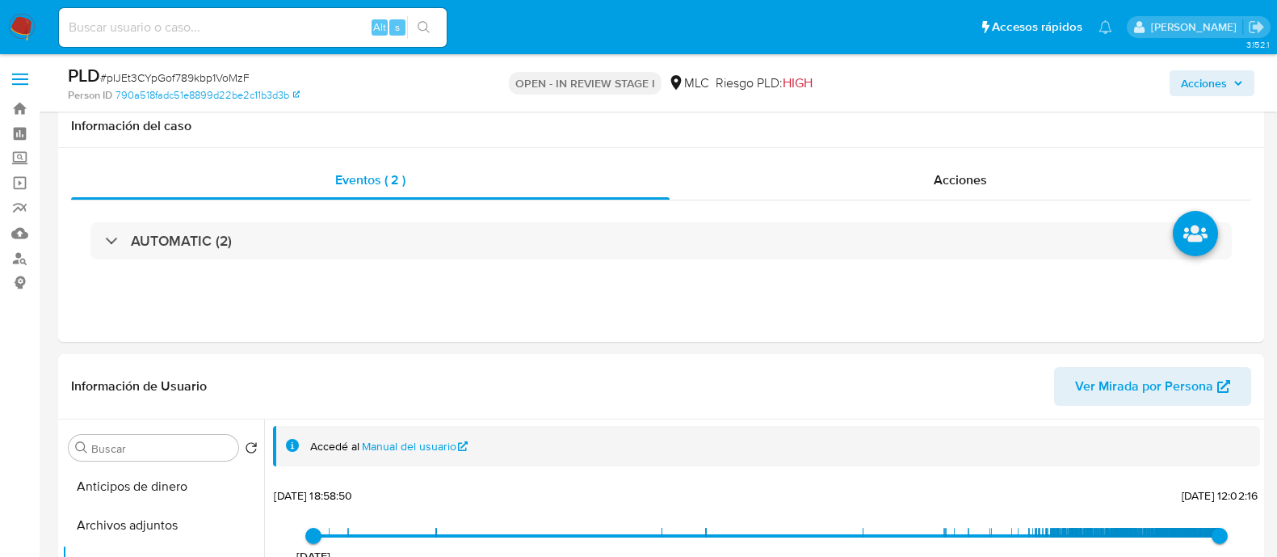
select select "10"
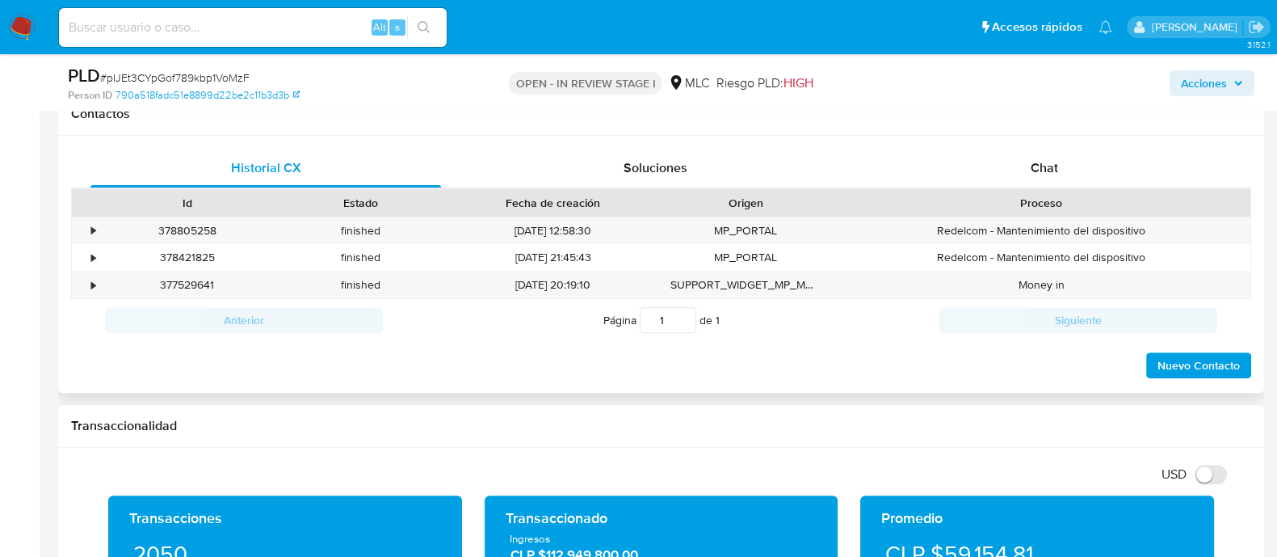
scroll to position [706, 0]
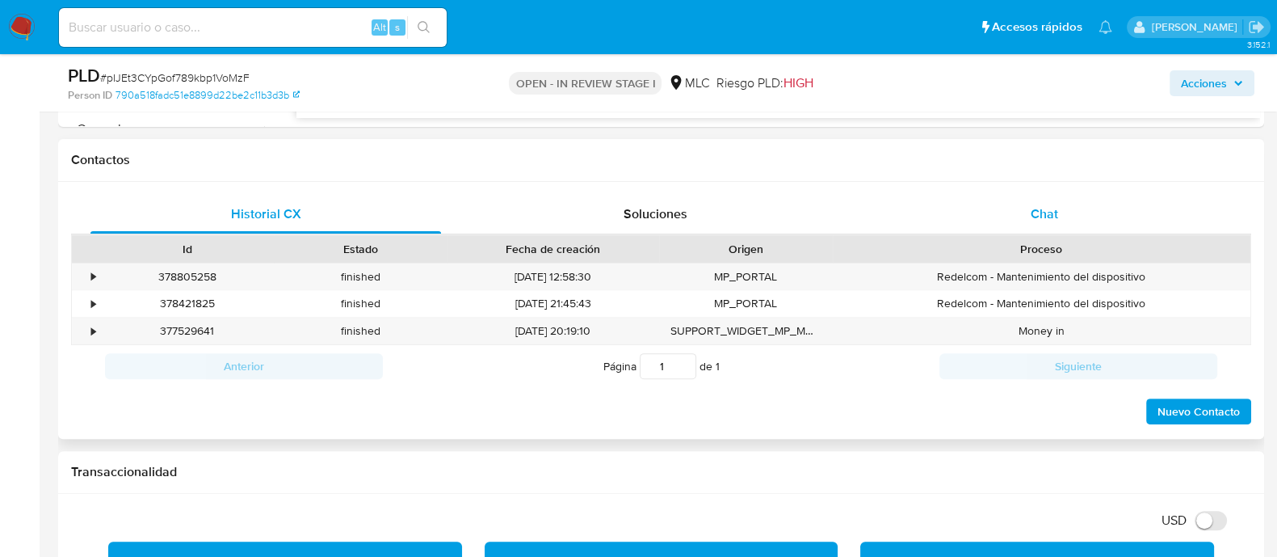
click at [1066, 206] on div "Chat" at bounding box center [1044, 214] width 351 height 39
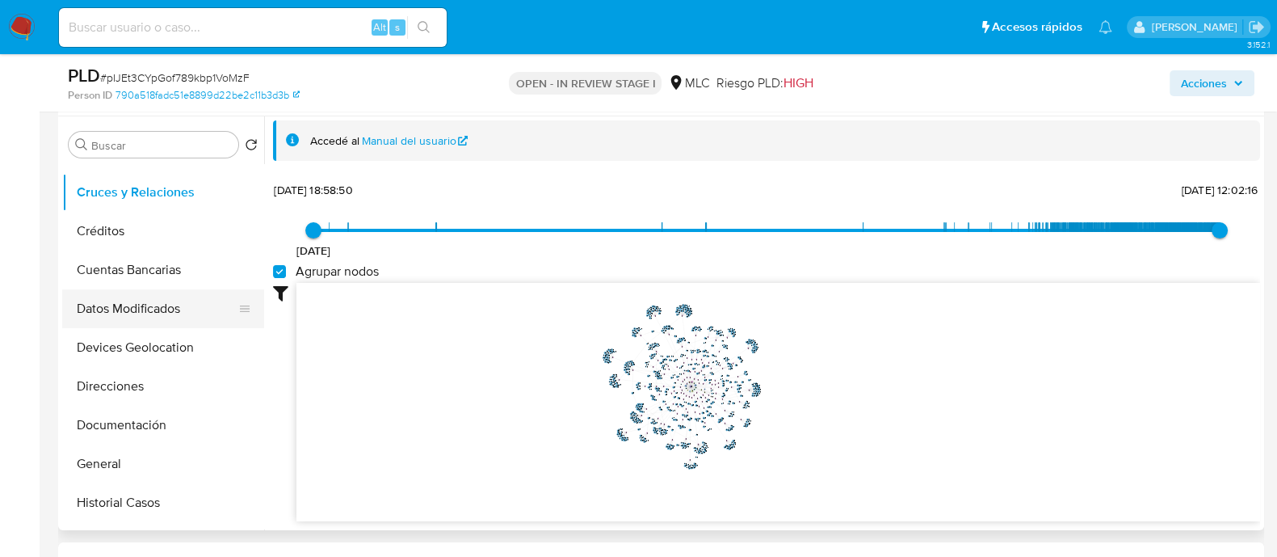
scroll to position [100, 0]
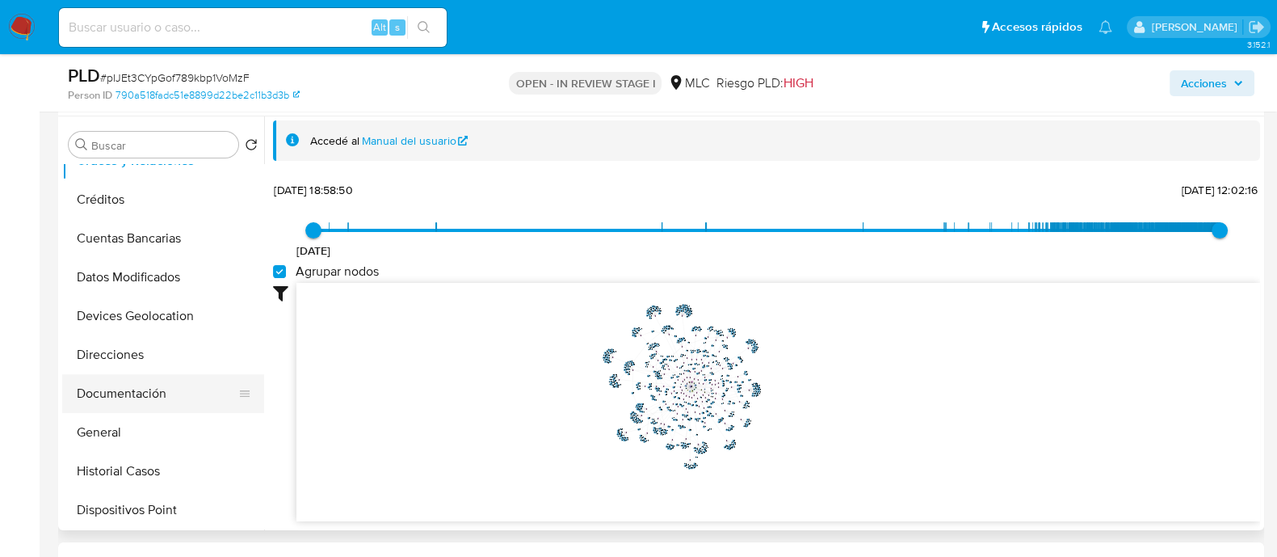
click at [124, 397] on button "Documentación" at bounding box center [156, 393] width 189 height 39
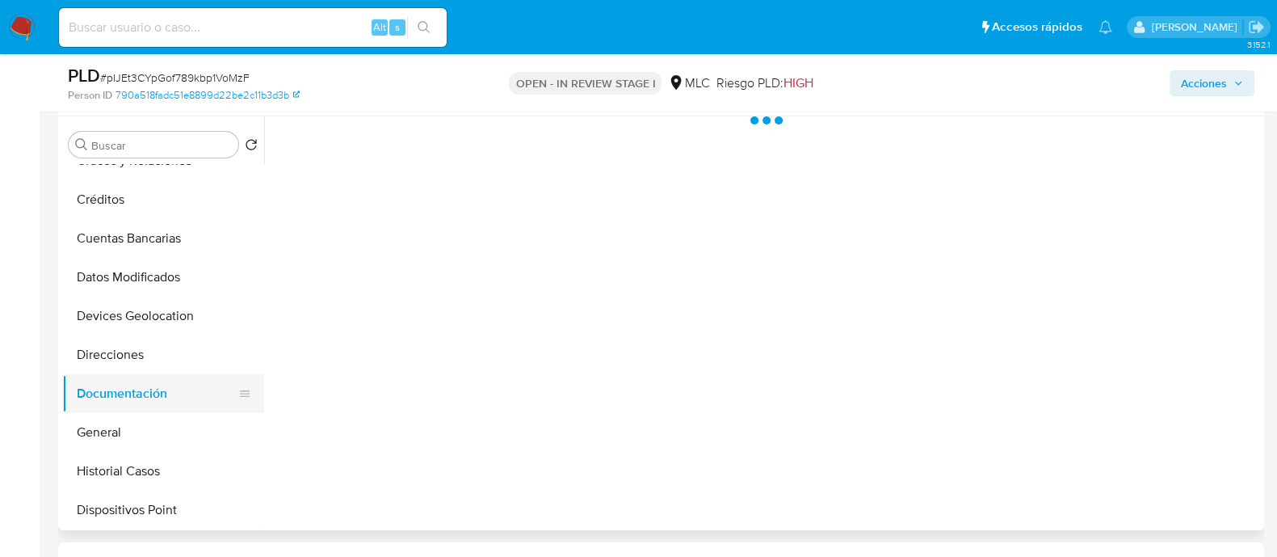
scroll to position [0, 0]
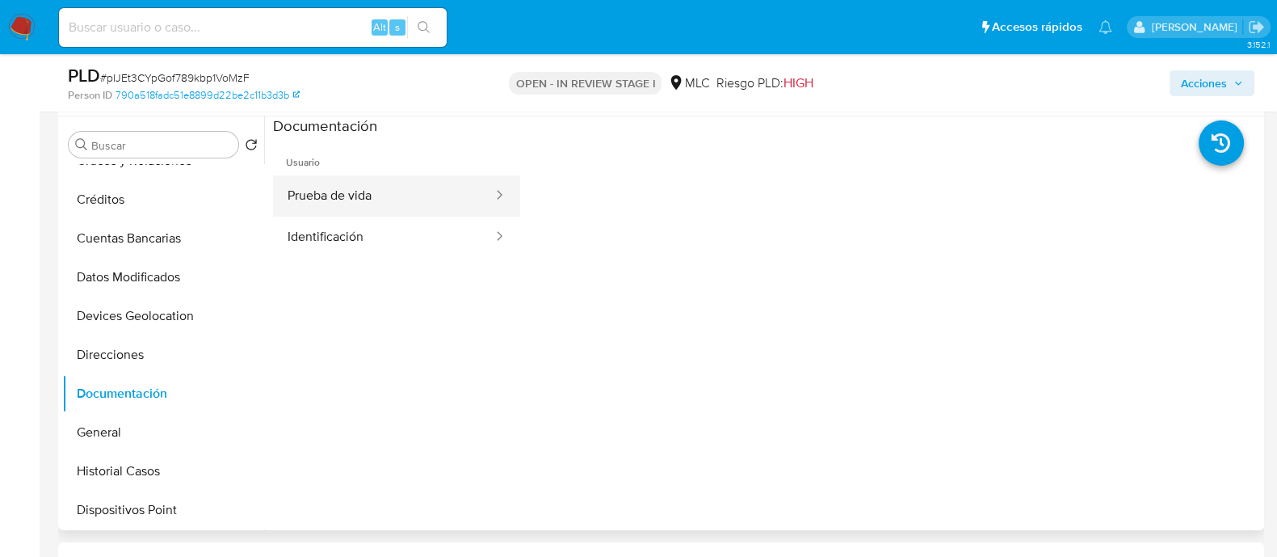
click at [353, 204] on button "Prueba de vida" at bounding box center [383, 195] width 221 height 41
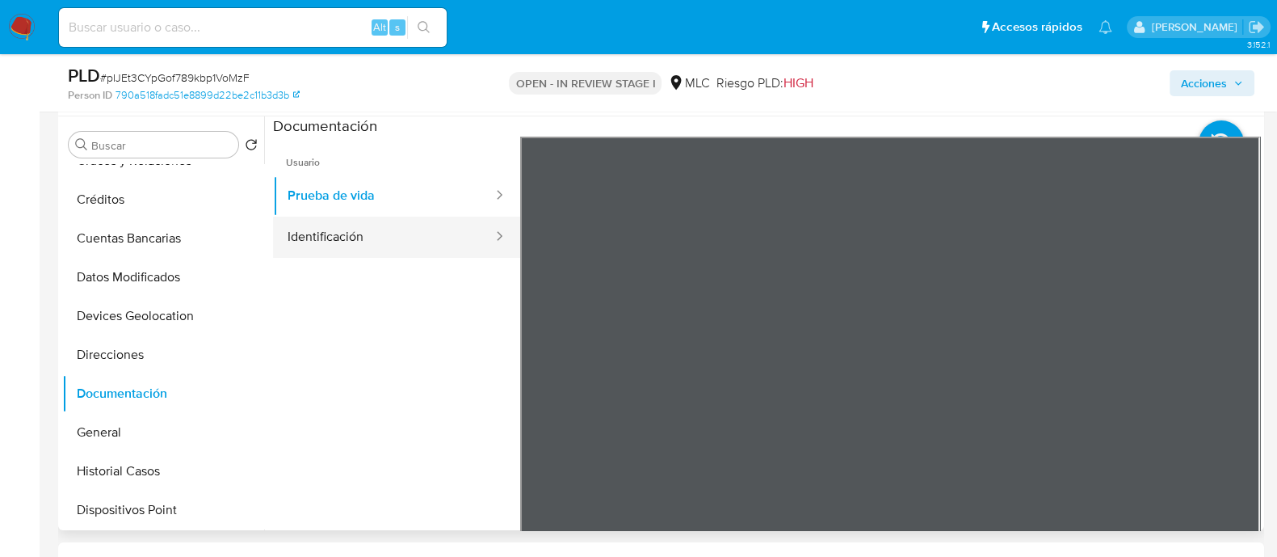
click at [411, 228] on button "Identificación" at bounding box center [383, 237] width 221 height 41
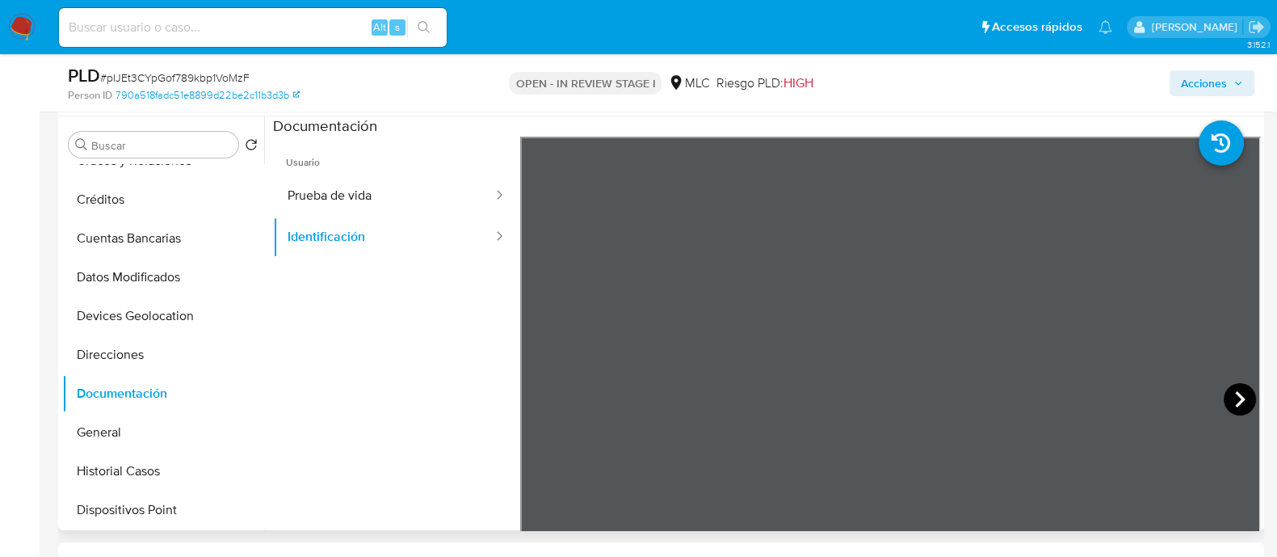
click at [1224, 402] on icon at bounding box center [1240, 399] width 32 height 32
click at [537, 397] on icon at bounding box center [540, 399] width 10 height 16
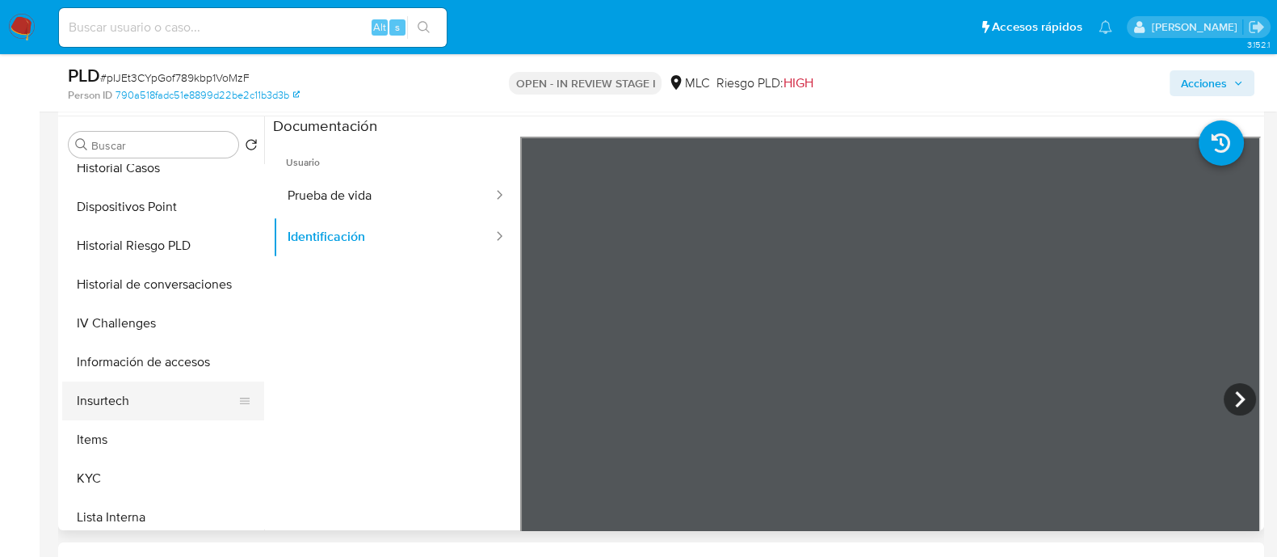
scroll to position [606, 0]
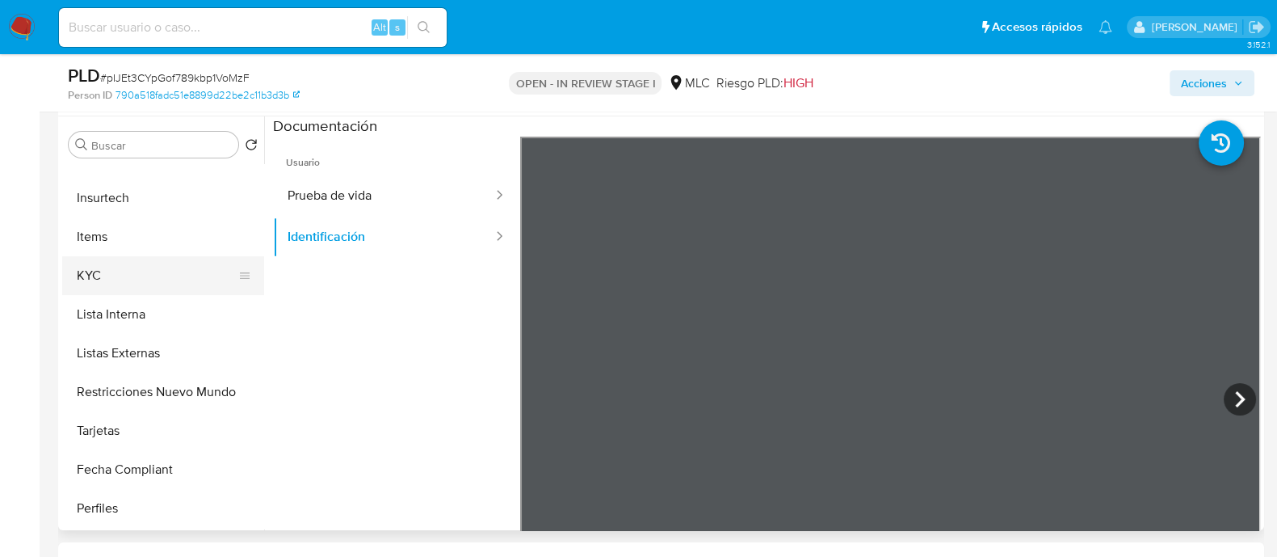
click at [105, 286] on button "KYC" at bounding box center [156, 275] width 189 height 39
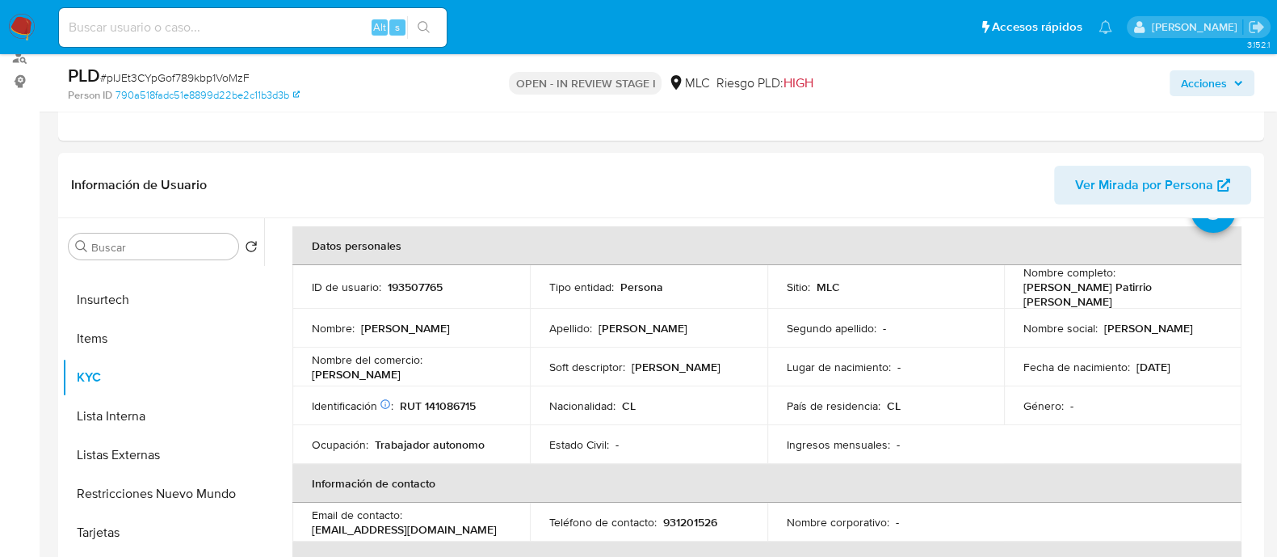
scroll to position [100, 0]
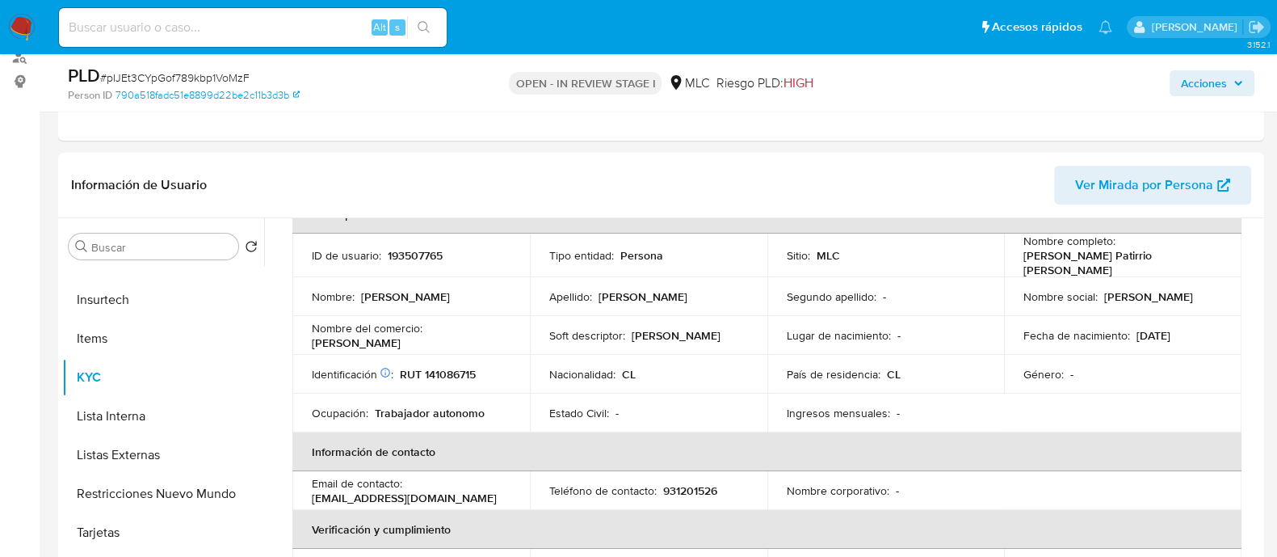
drag, startPoint x: 1074, startPoint y: 271, endPoint x: 1005, endPoint y: 251, distance: 71.4
click at [1005, 251] on td "Nombre completo : Graciela Guadalupe Patirrio Contreras" at bounding box center [1123, 255] width 238 height 44
copy p "Graciela Guadalupe Patirrio Contreras"
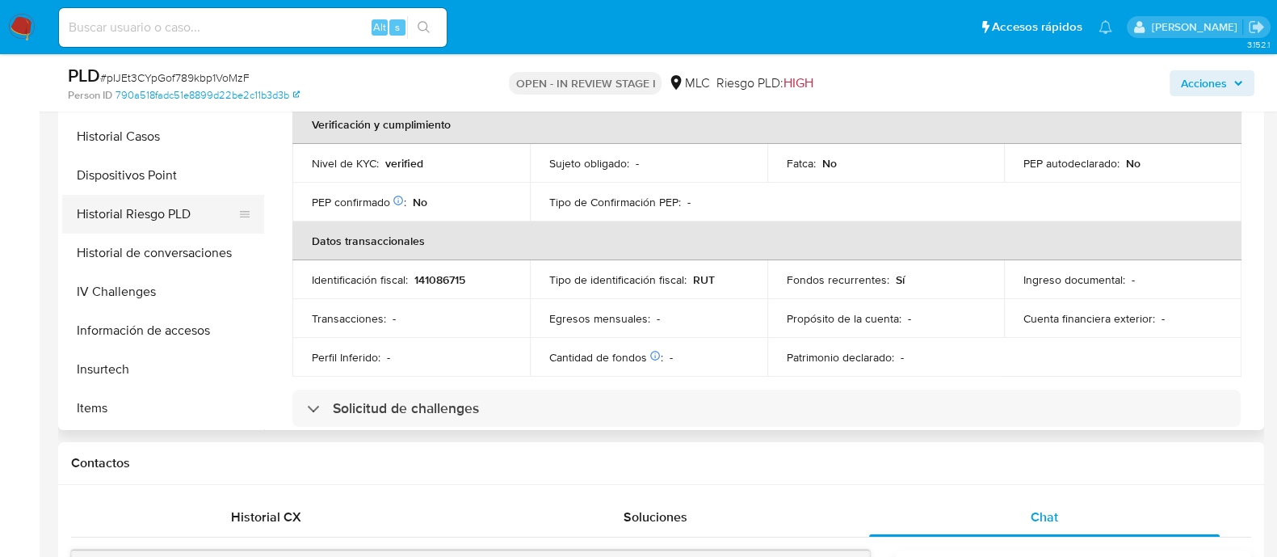
scroll to position [303, 0]
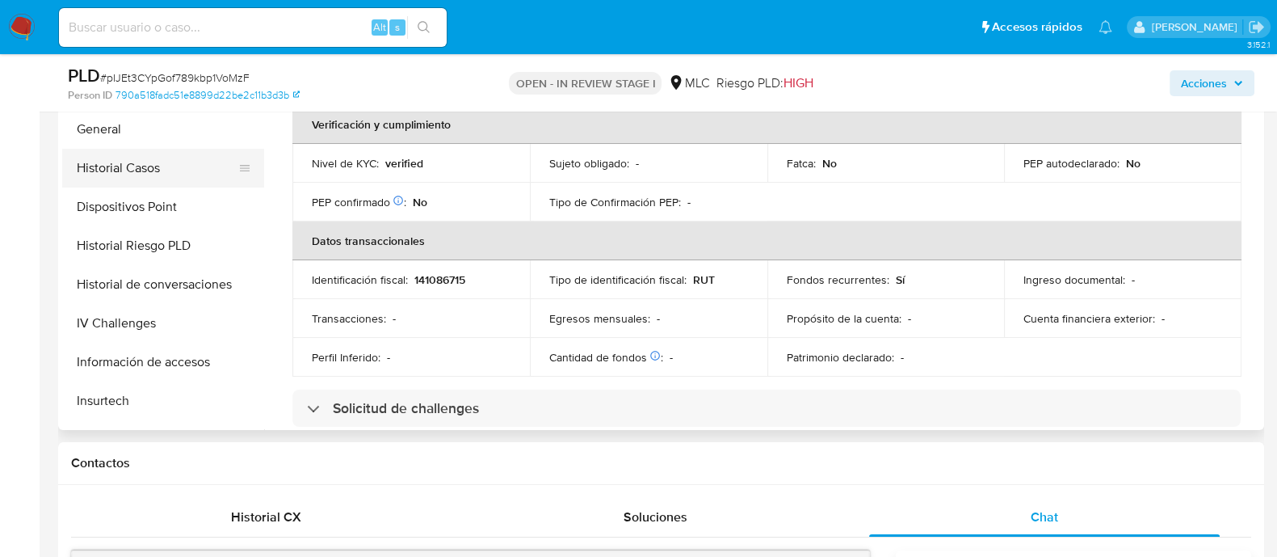
click at [142, 174] on button "Historial Casos" at bounding box center [156, 168] width 189 height 39
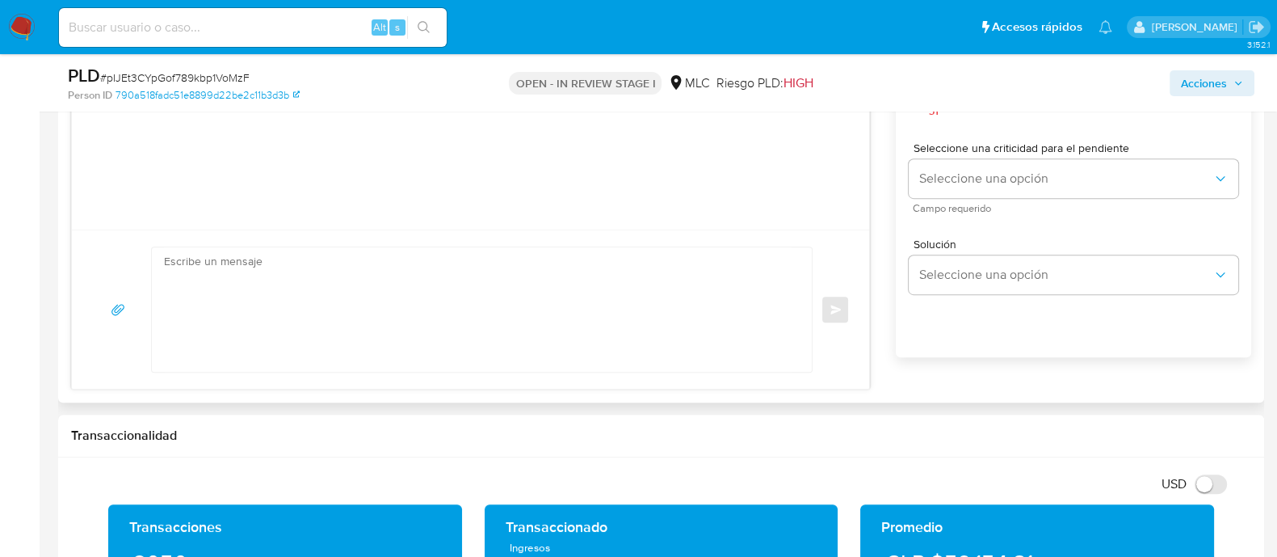
scroll to position [807, 0]
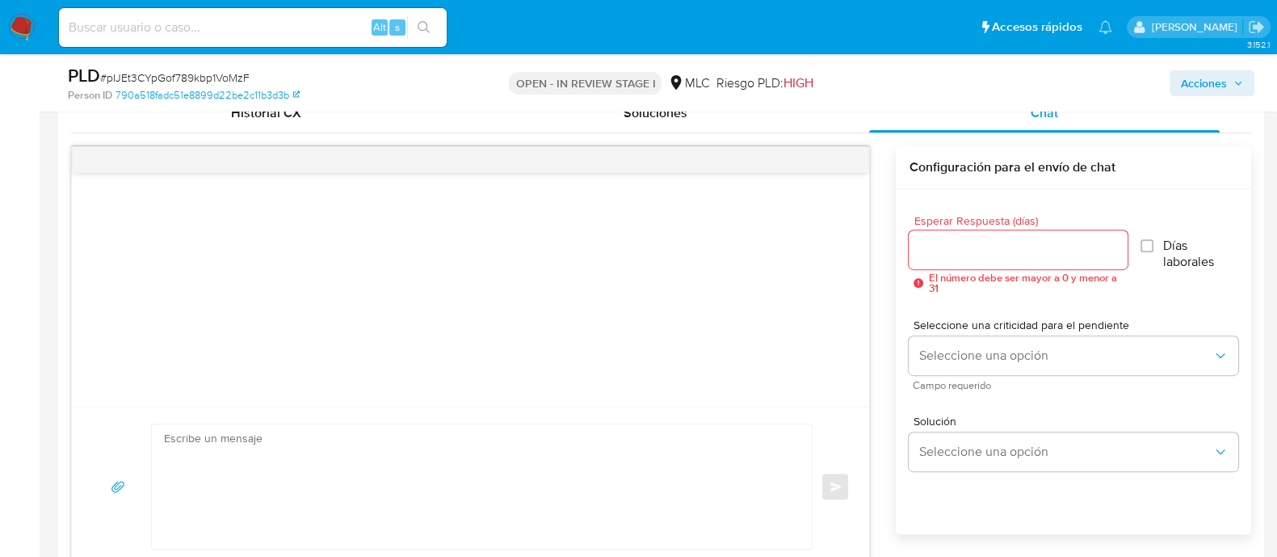
click at [987, 246] on input "Esperar Respuesta (días)" at bounding box center [1018, 249] width 218 height 21
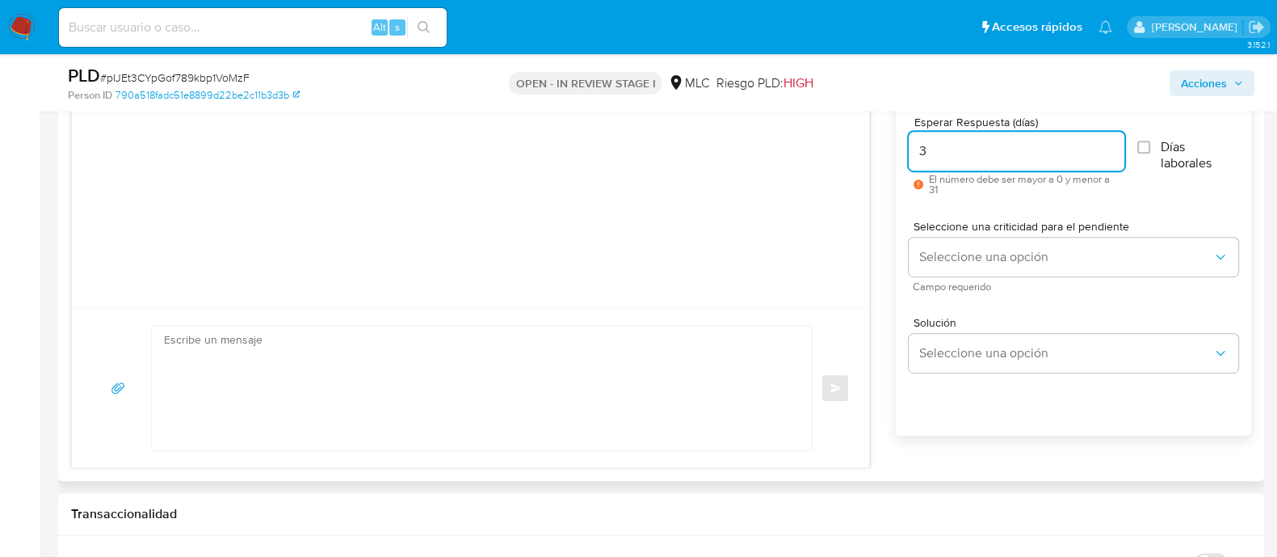
scroll to position [1010, 0]
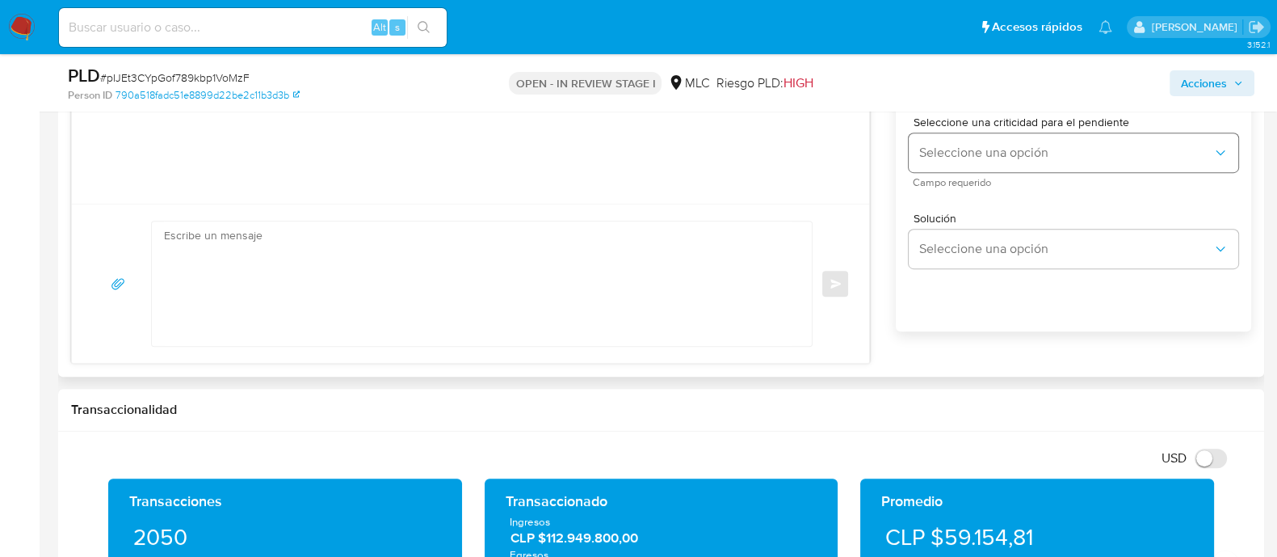
type input "3"
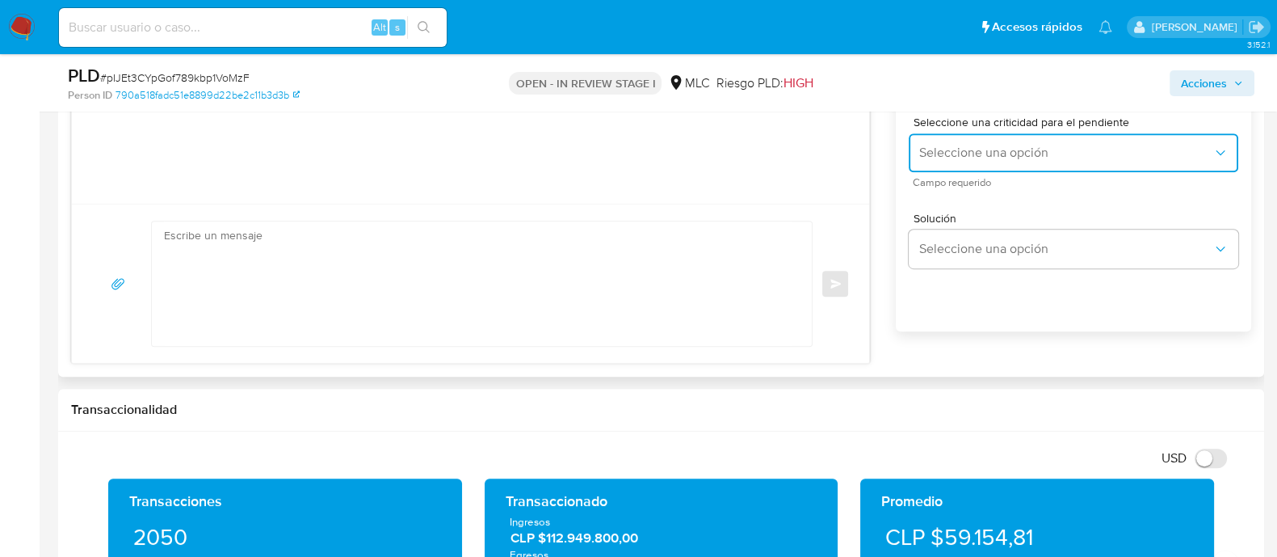
drag, startPoint x: 1074, startPoint y: 154, endPoint x: 1058, endPoint y: 156, distance: 16.2
click at [1072, 152] on span "Seleccione una opción" at bounding box center [1066, 153] width 294 height 16
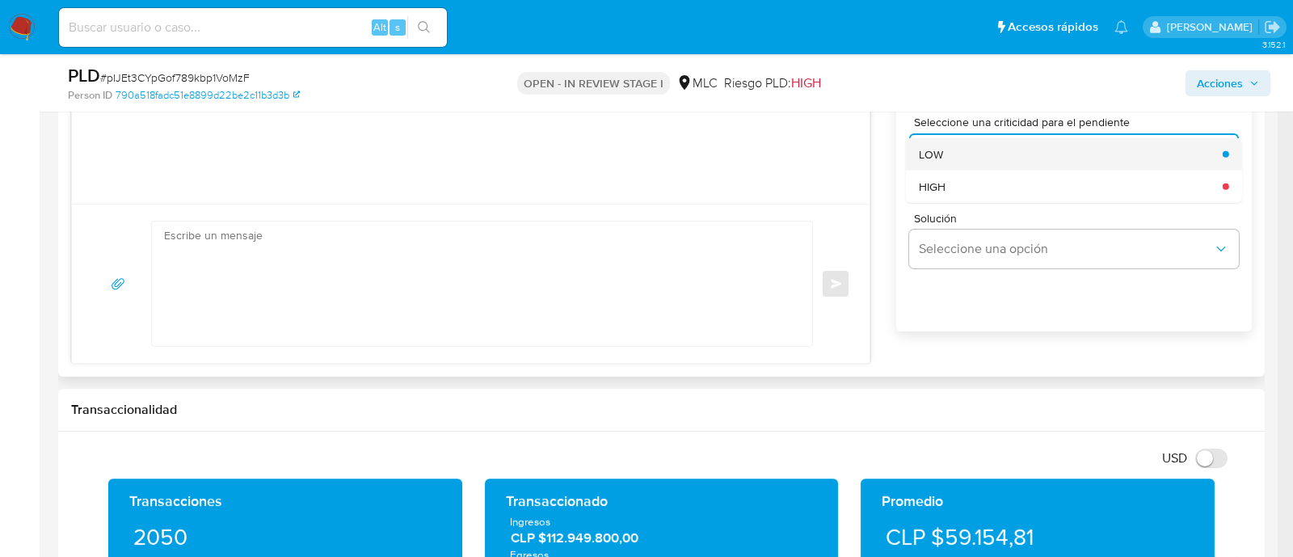
click at [959, 155] on div "LOW" at bounding box center [1066, 153] width 294 height 32
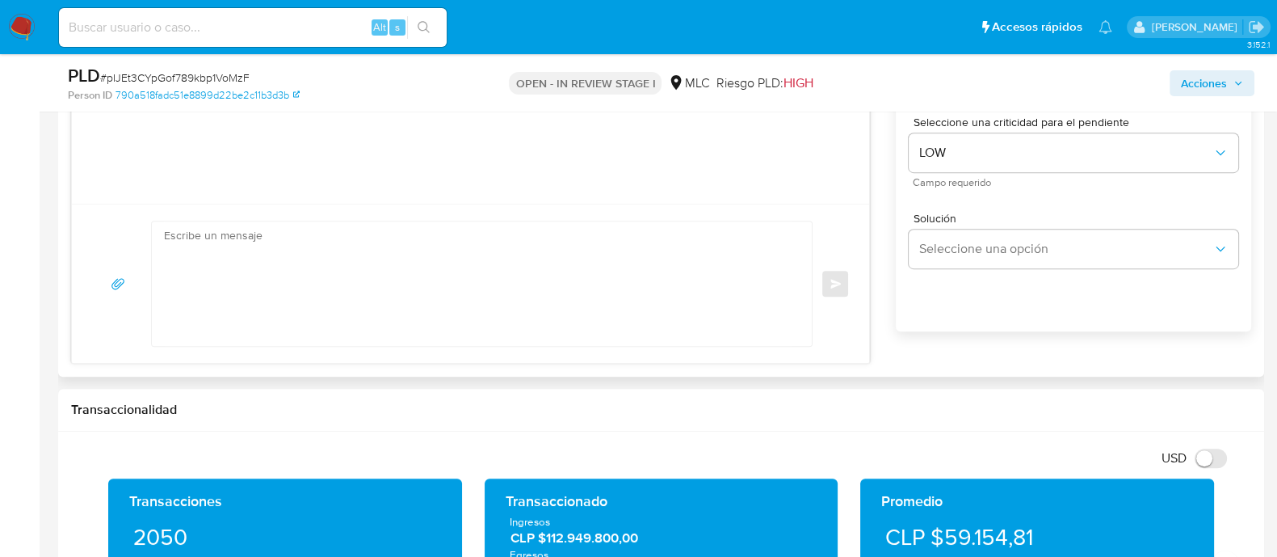
click at [516, 305] on textarea at bounding box center [478, 283] width 628 height 124
paste textarea "Hola XXX, Te contactamos ya que necesitamos verificar algunos datos para poder …"
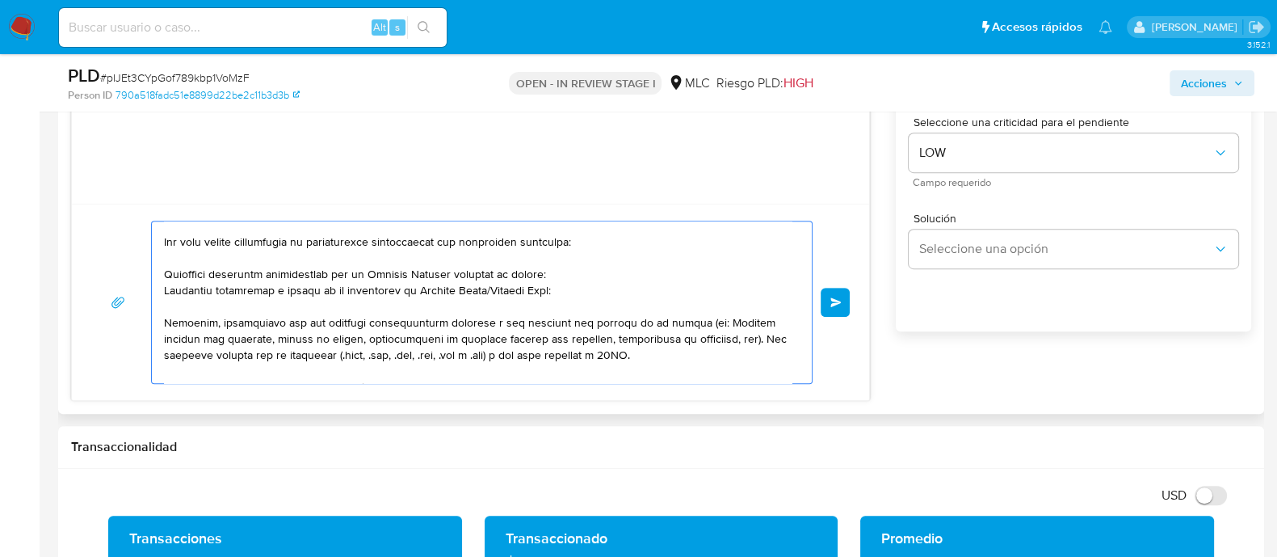
scroll to position [0, 0]
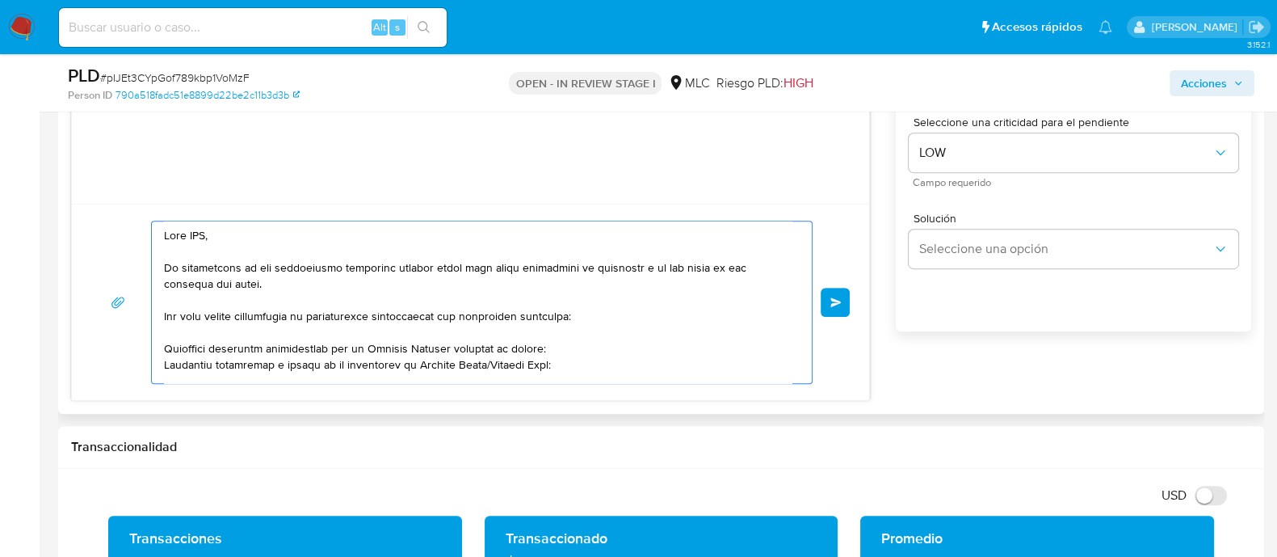
drag, startPoint x: 281, startPoint y: 251, endPoint x: 106, endPoint y: 236, distance: 176.0
click at [106, 236] on div "Enviar" at bounding box center [470, 302] width 759 height 163
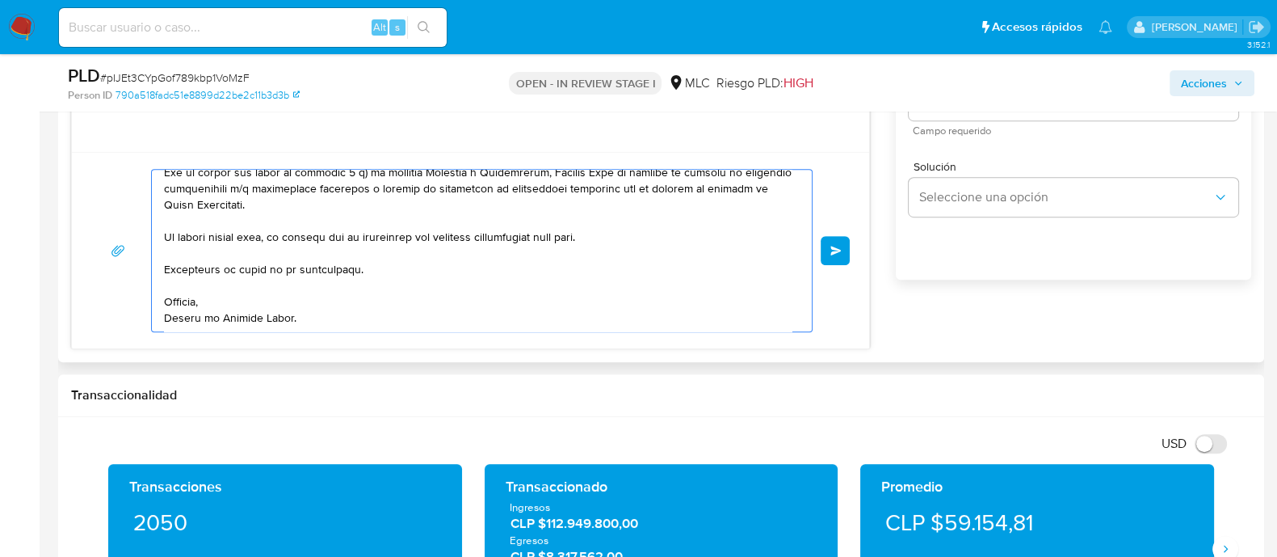
scroll to position [1063, 0]
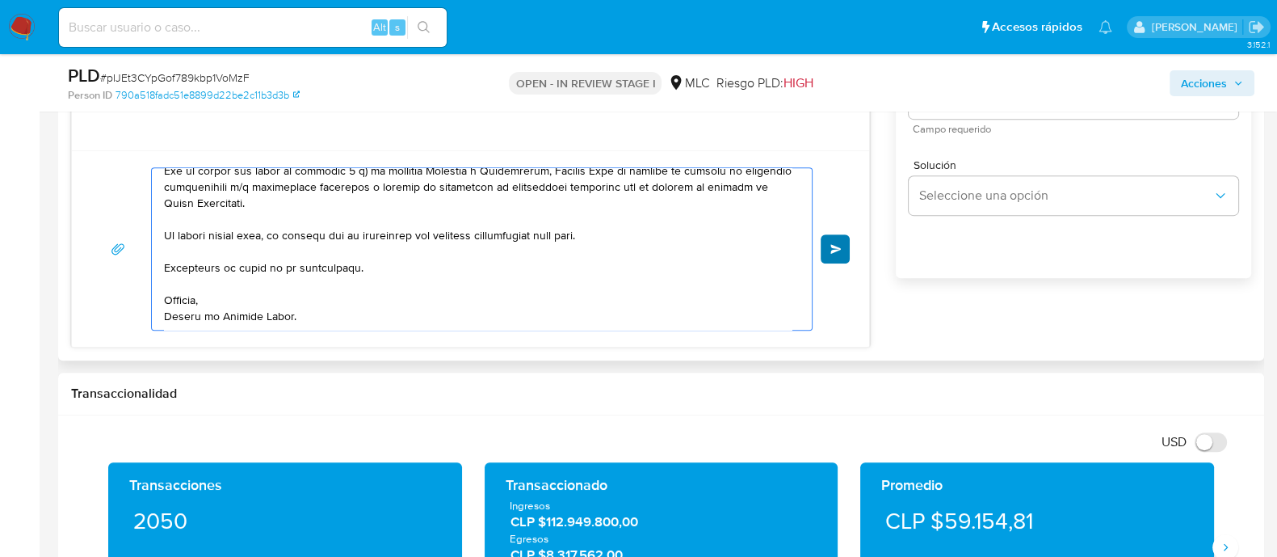
type textarea "Hola. Te contactamos ya que necesitamos verificar algunos datos para poder gara…"
click at [843, 244] on button "Enviar" at bounding box center [835, 248] width 29 height 29
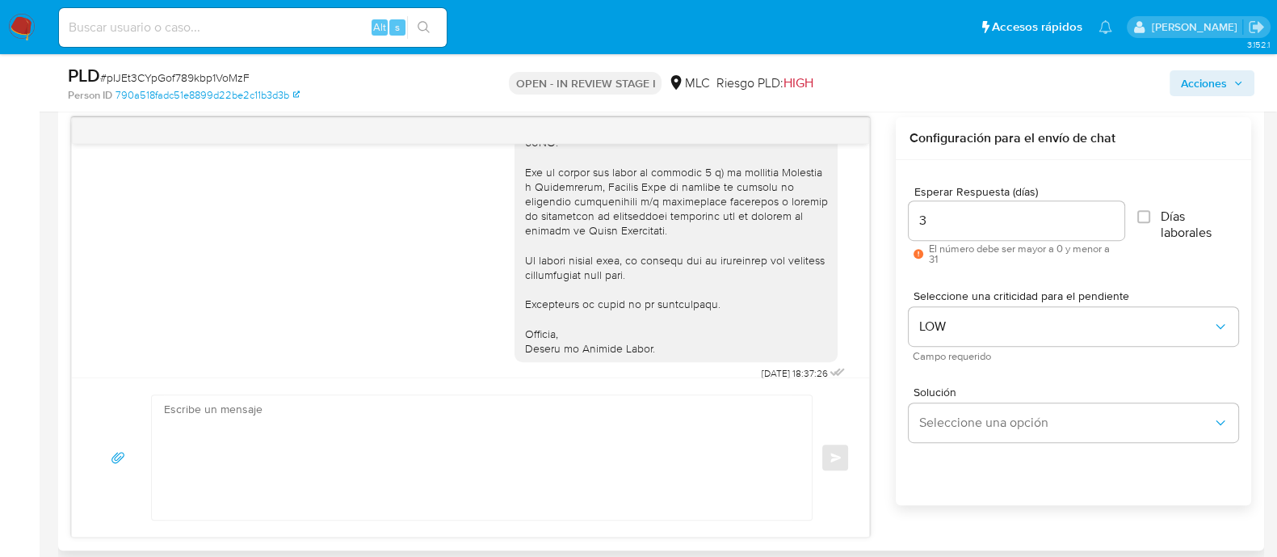
scroll to position [829, 0]
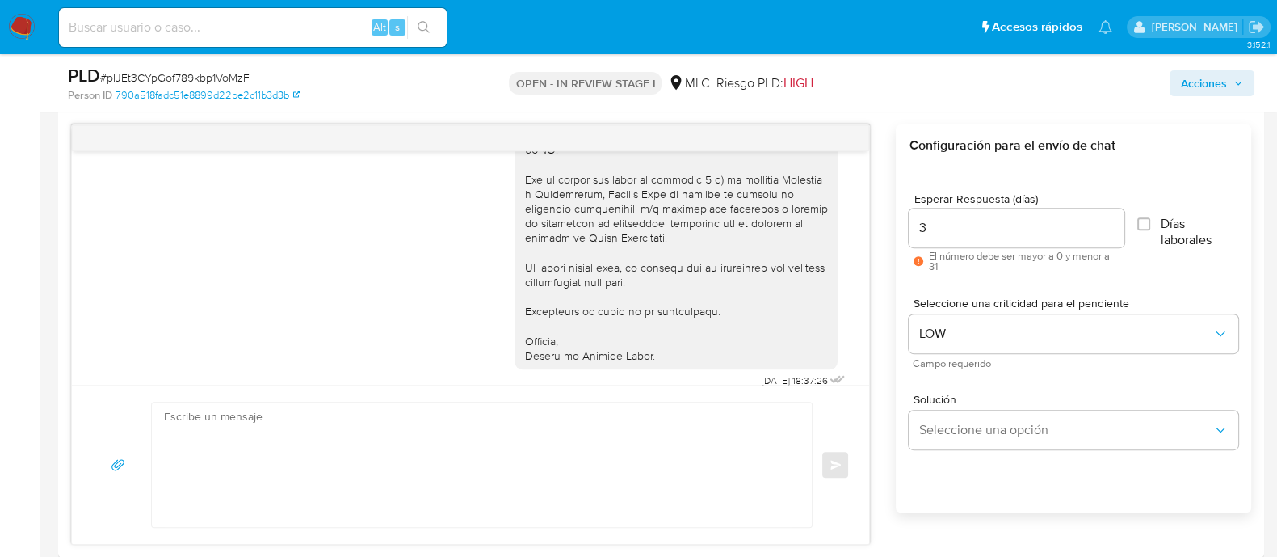
click at [149, 65] on div "PLD # pIJEt3CYpGof789kbp1VoMzF" at bounding box center [262, 76] width 389 height 24
copy span "pIJEt3CYpGof789kbp1VoMzF"
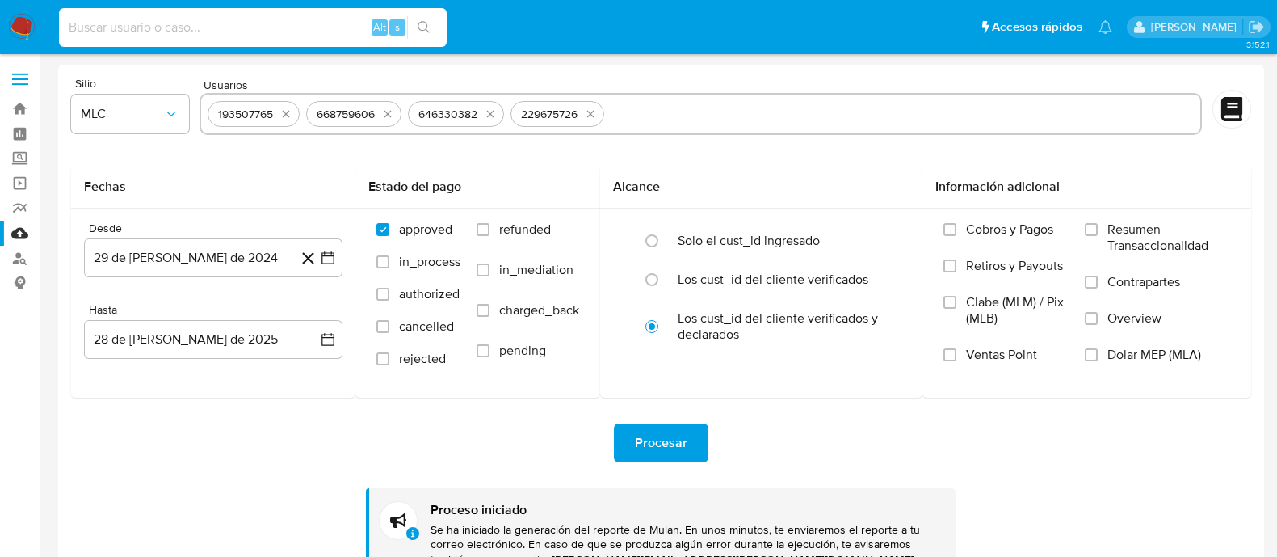
scroll to position [36, 0]
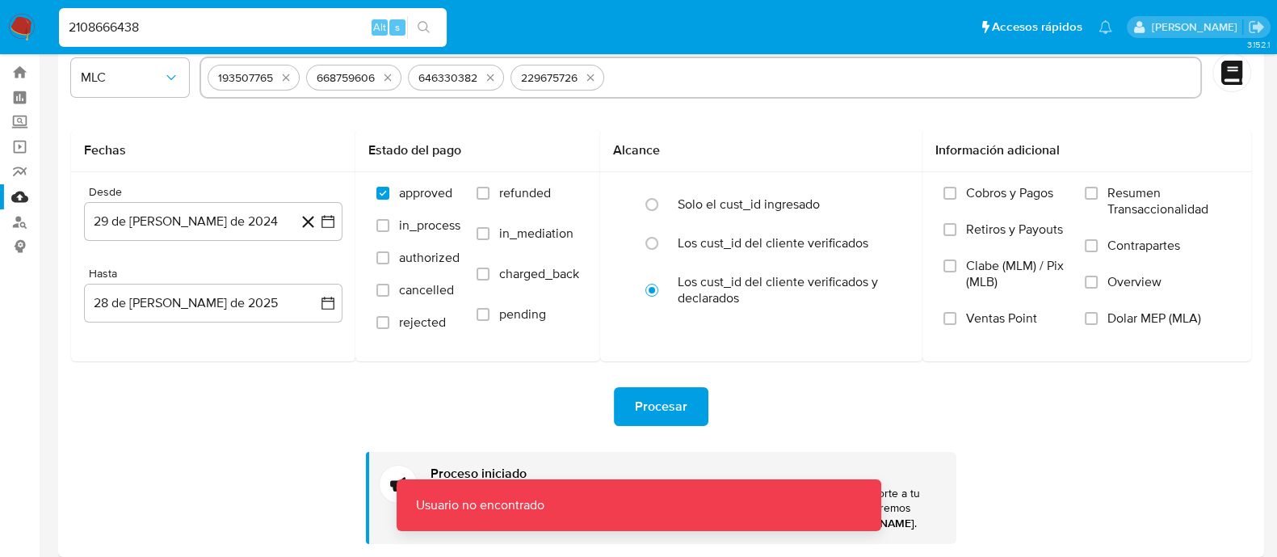
click at [164, 29] on input "2108666438" at bounding box center [253, 27] width 388 height 21
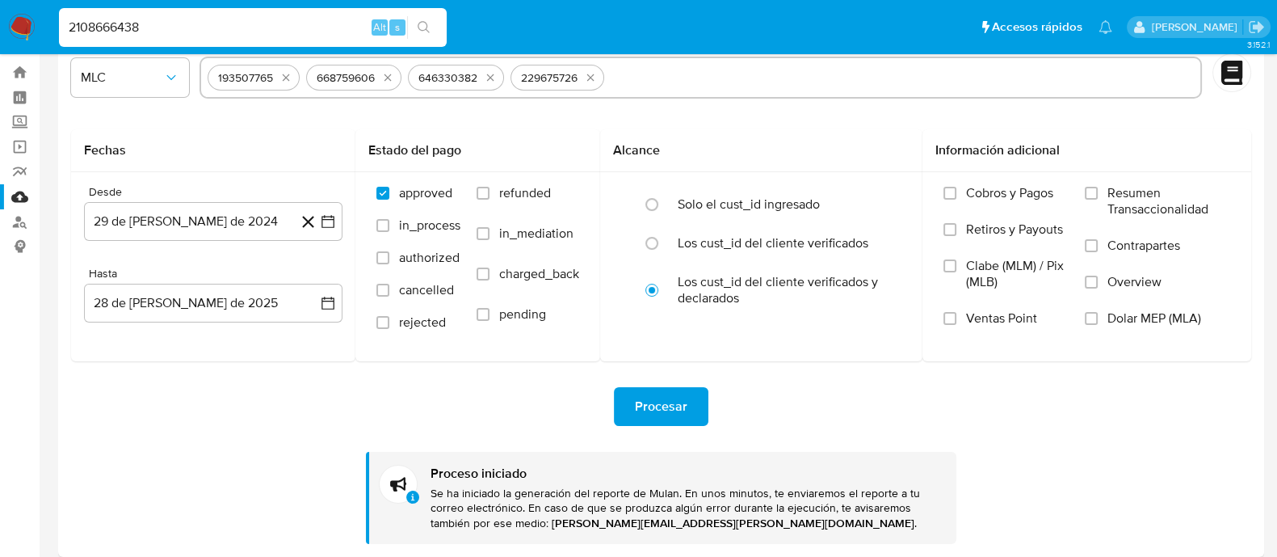
type input "2108666438"
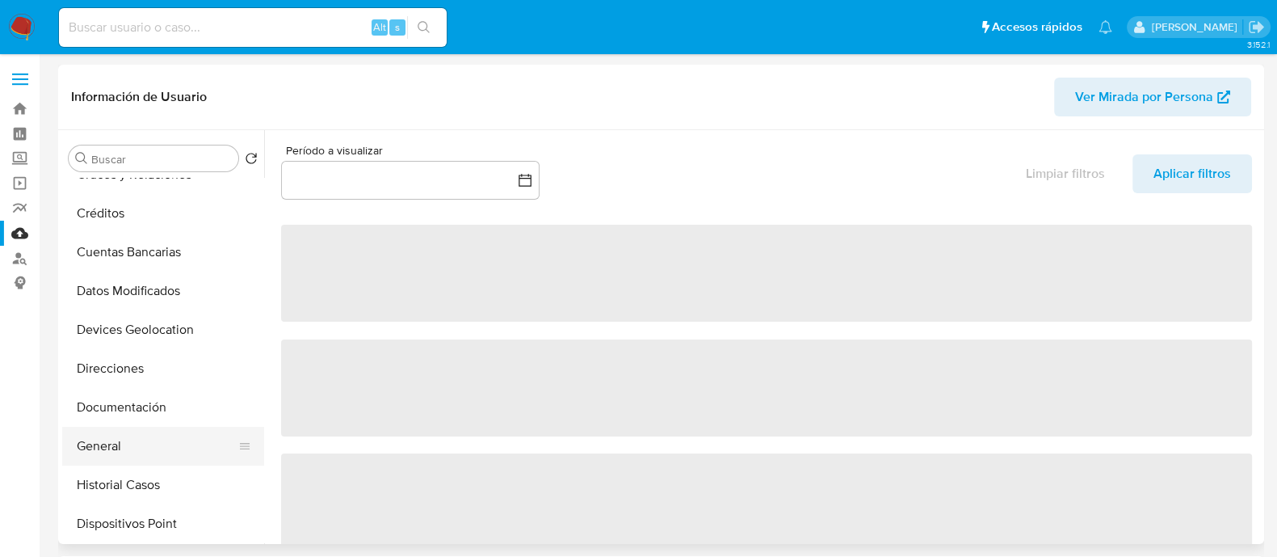
scroll to position [201, 0]
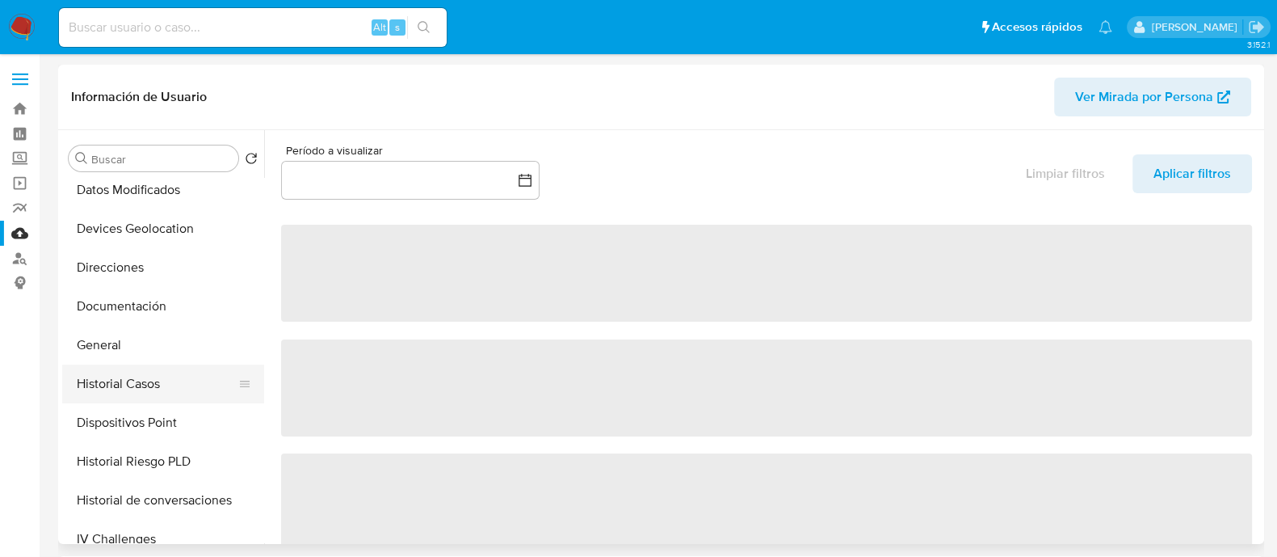
select select "10"
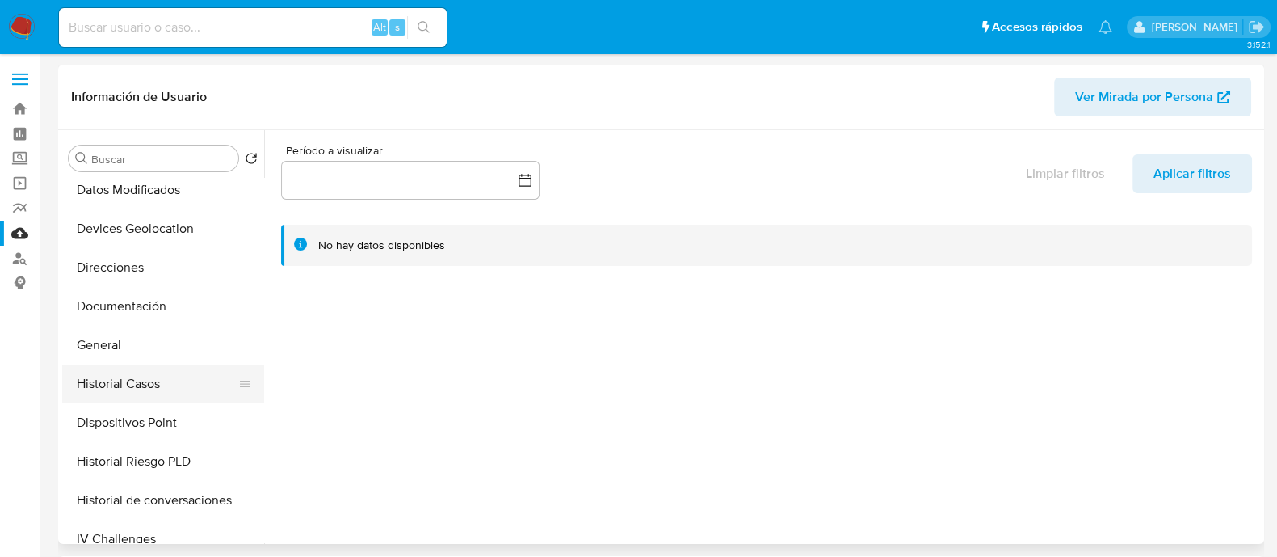
click at [142, 368] on button "Historial Casos" at bounding box center [156, 383] width 189 height 39
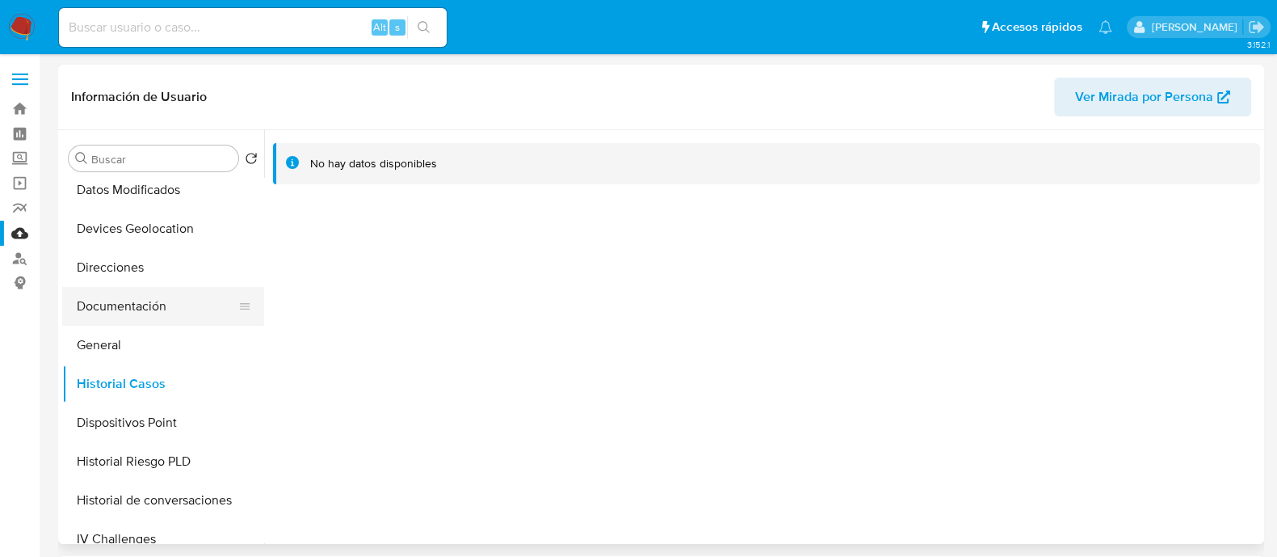
click at [186, 317] on button "Documentación" at bounding box center [156, 306] width 189 height 39
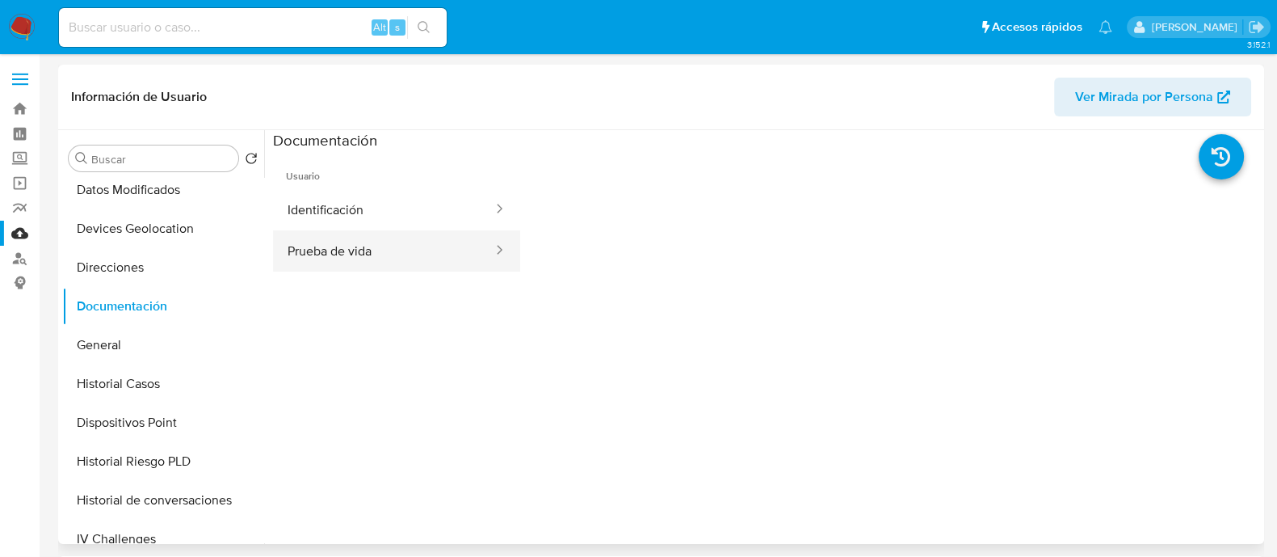
click at [364, 237] on button "Prueba de vida" at bounding box center [383, 250] width 221 height 41
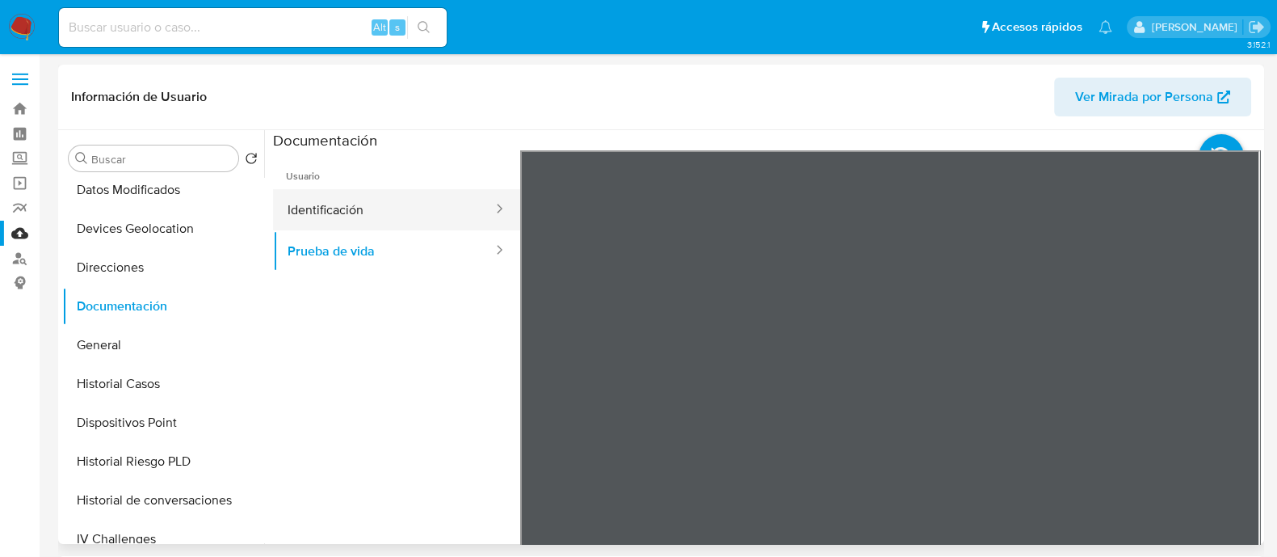
click at [297, 202] on button "Identificación" at bounding box center [383, 209] width 221 height 41
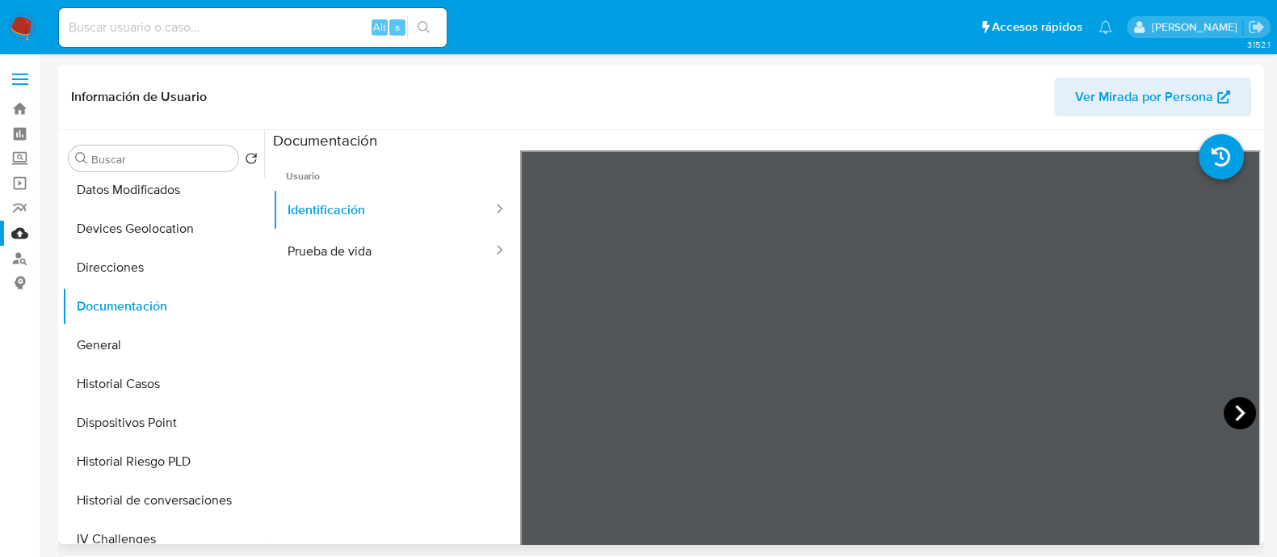
click at [1245, 416] on icon at bounding box center [1240, 413] width 32 height 32
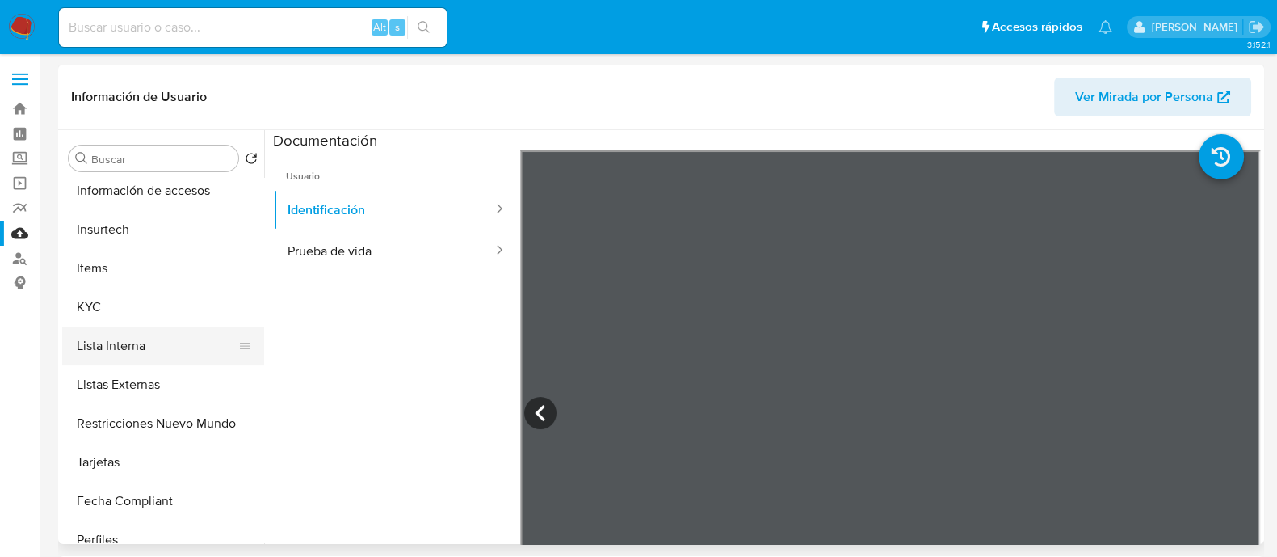
scroll to position [644, 0]
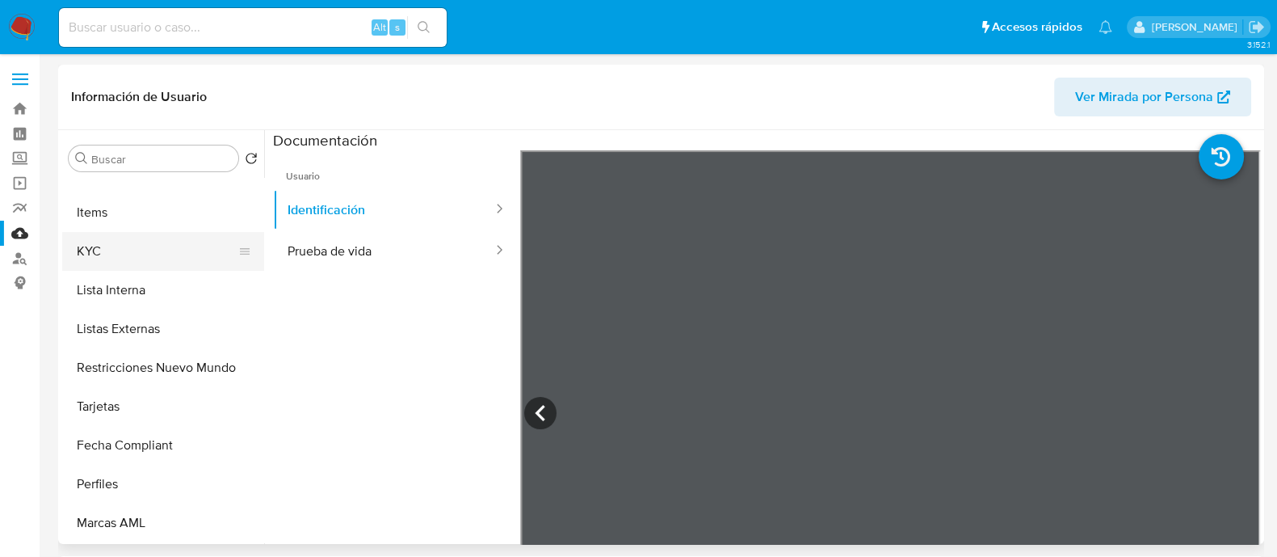
click at [140, 255] on button "KYC" at bounding box center [156, 251] width 189 height 39
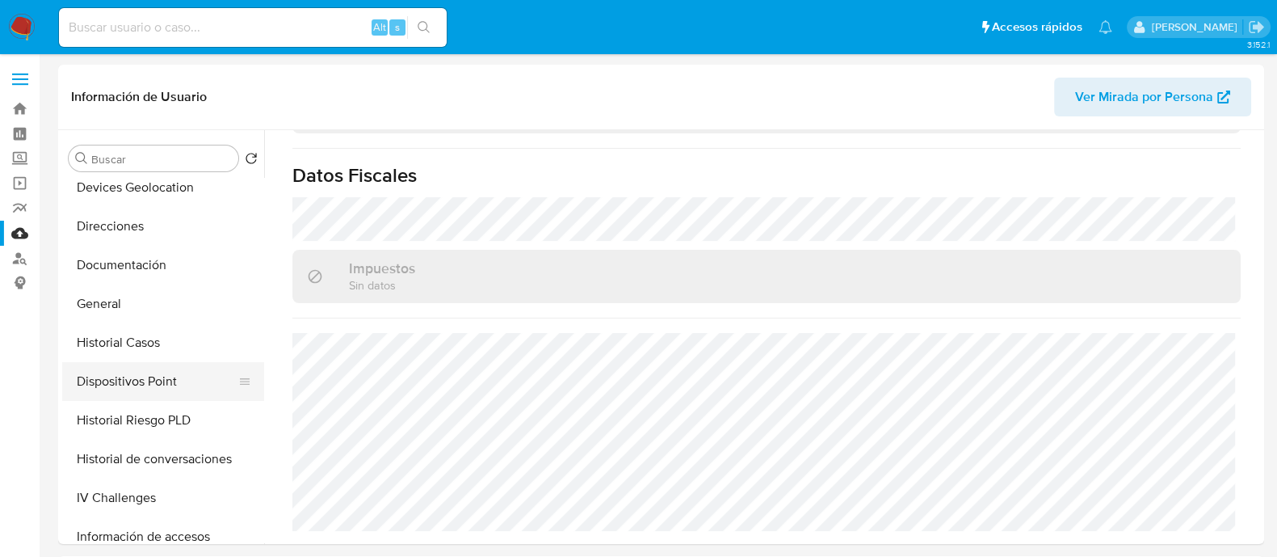
scroll to position [240, 0]
click at [130, 347] on button "Historial Casos" at bounding box center [156, 345] width 189 height 39
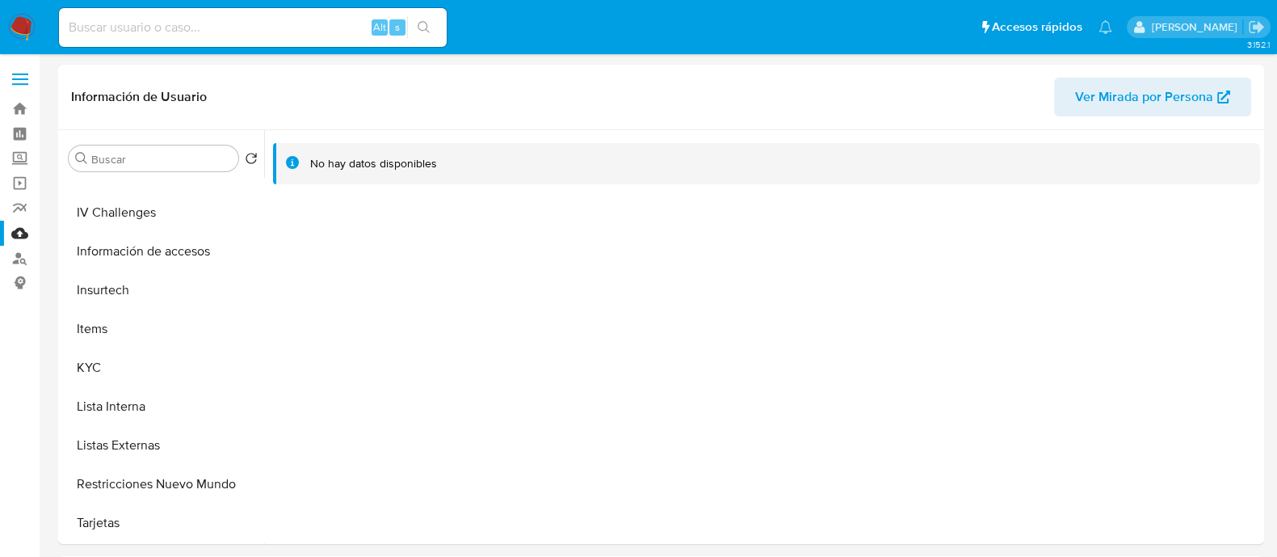
scroll to position [644, 0]
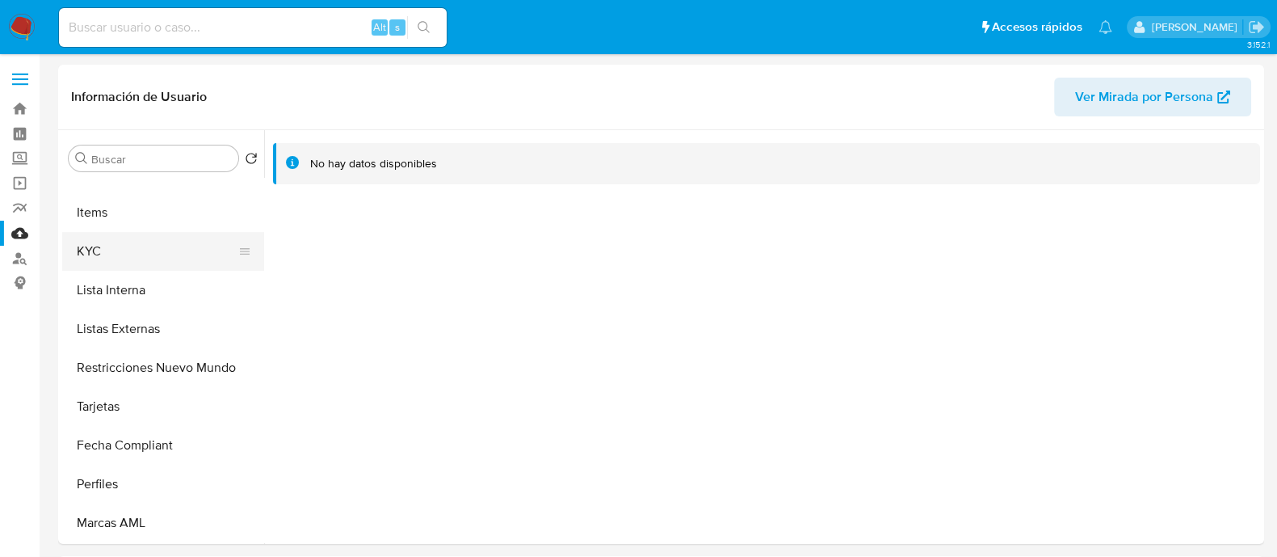
click at [145, 263] on button "KYC" at bounding box center [156, 251] width 189 height 39
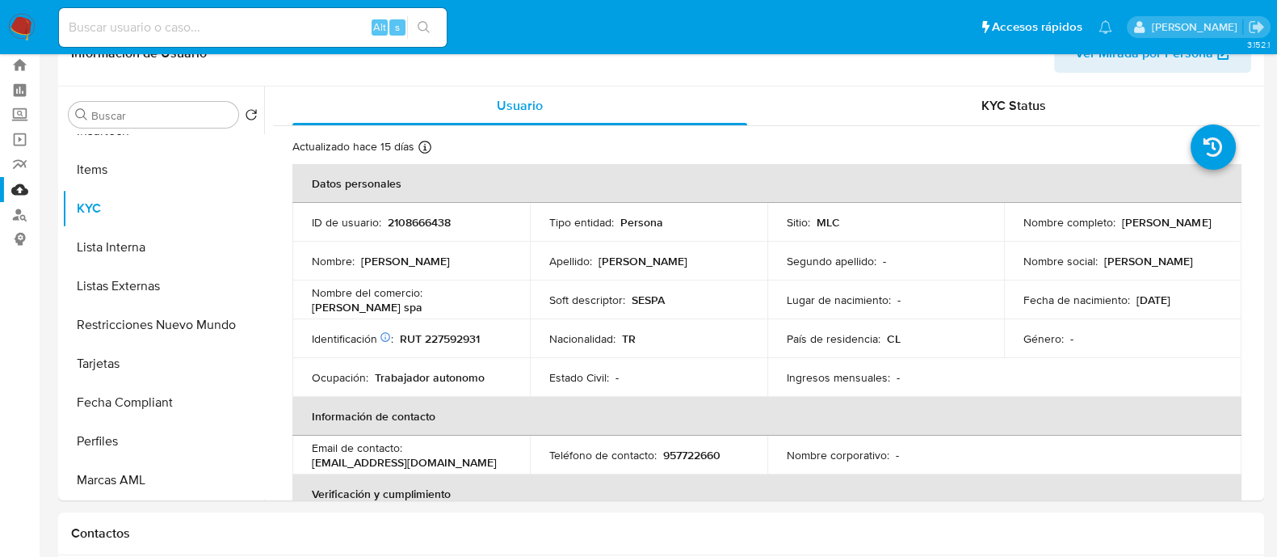
scroll to position [0, 0]
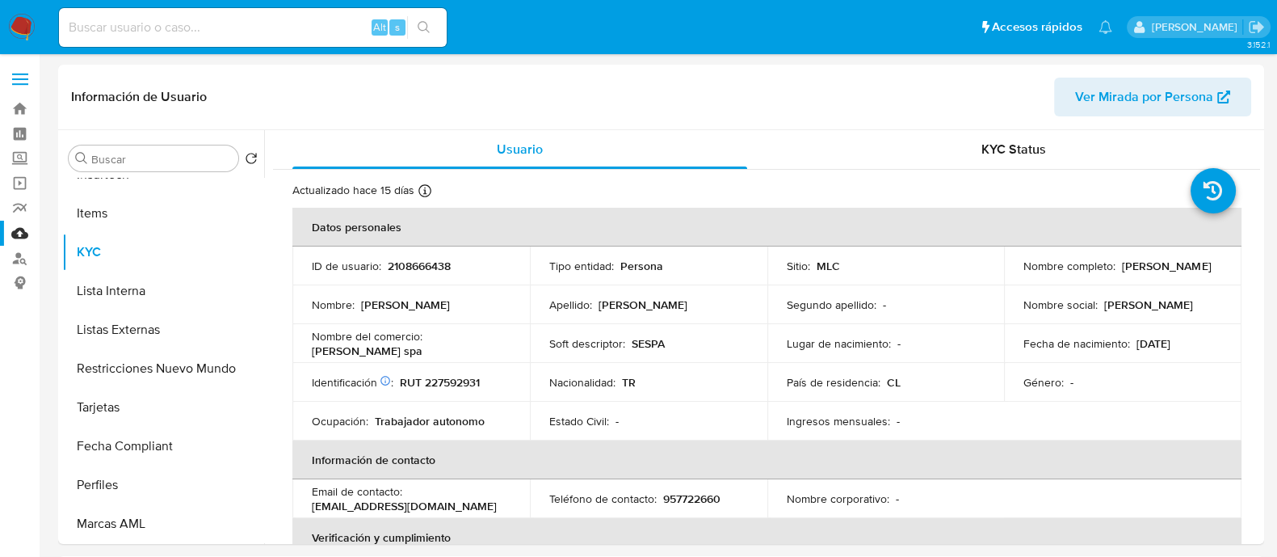
click at [27, 20] on img at bounding box center [21, 27] width 27 height 27
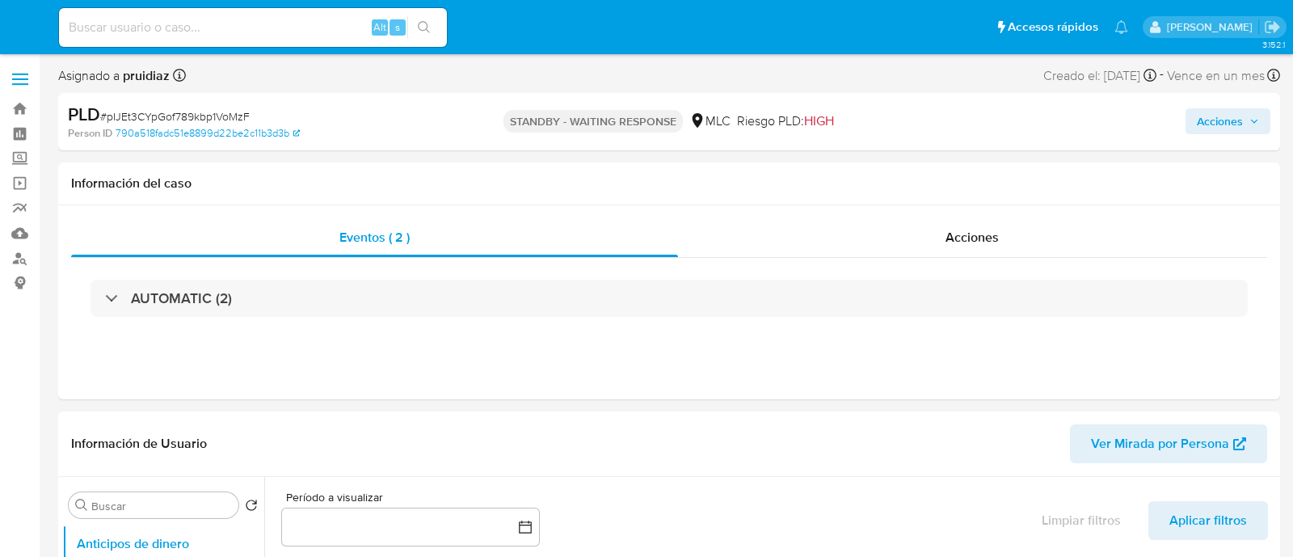
select select "10"
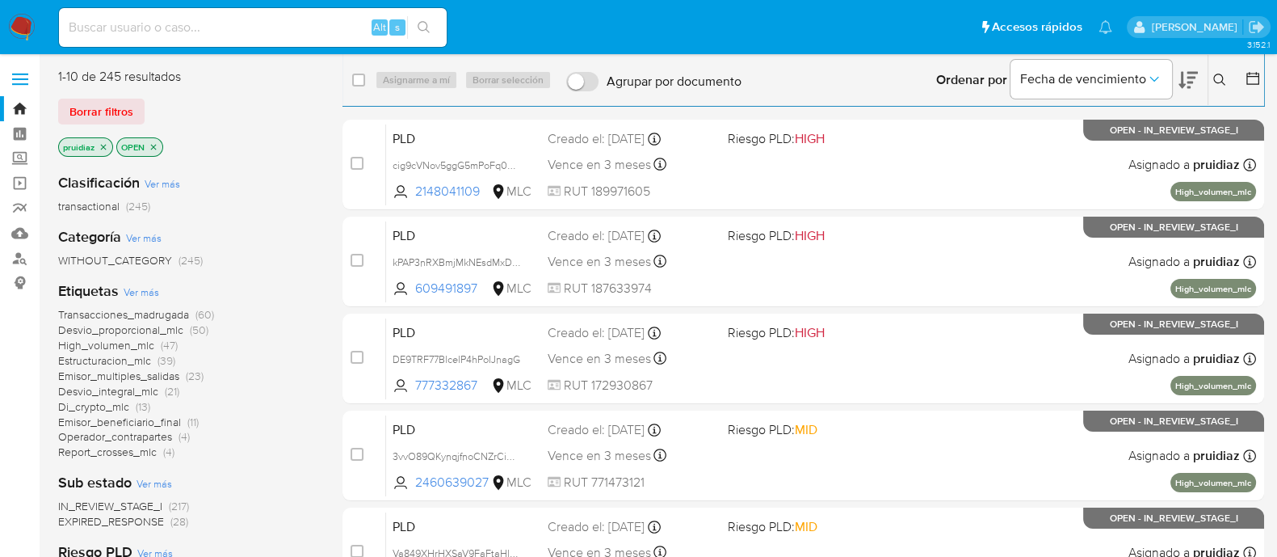
click at [1180, 74] on icon at bounding box center [1188, 79] width 19 height 19
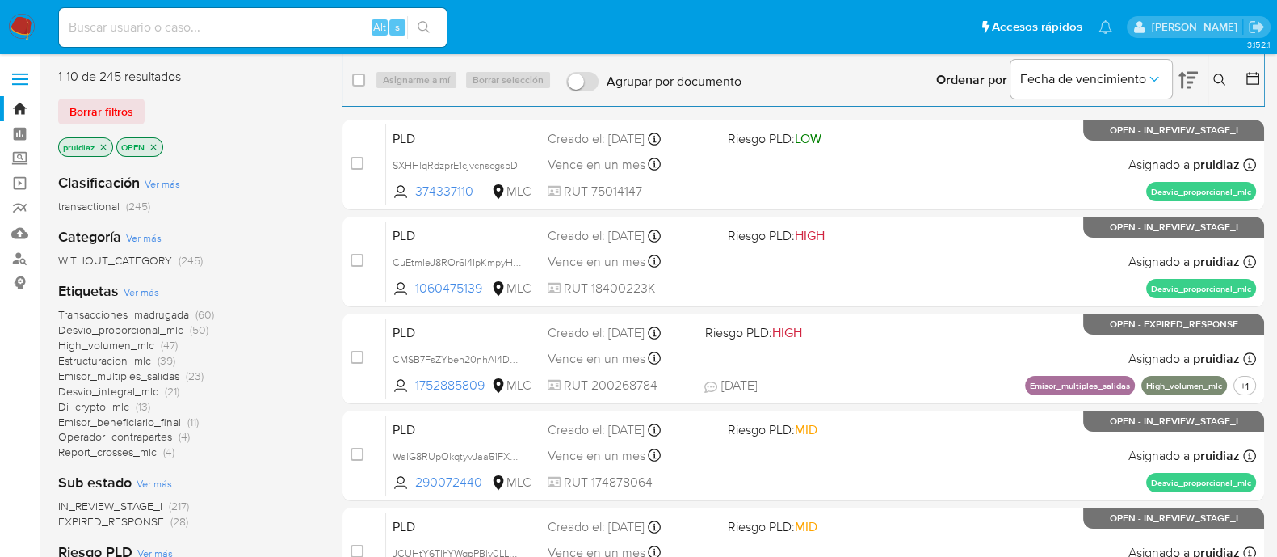
click at [190, 26] on input at bounding box center [253, 27] width 388 height 21
paste input "74348000 [PERSON_NAME]"
drag, startPoint x: 336, startPoint y: 26, endPoint x: 138, endPoint y: 31, distance: 198.0
click at [138, 31] on input "74348000 [PERSON_NAME]" at bounding box center [253, 27] width 388 height 21
type input "74348000"
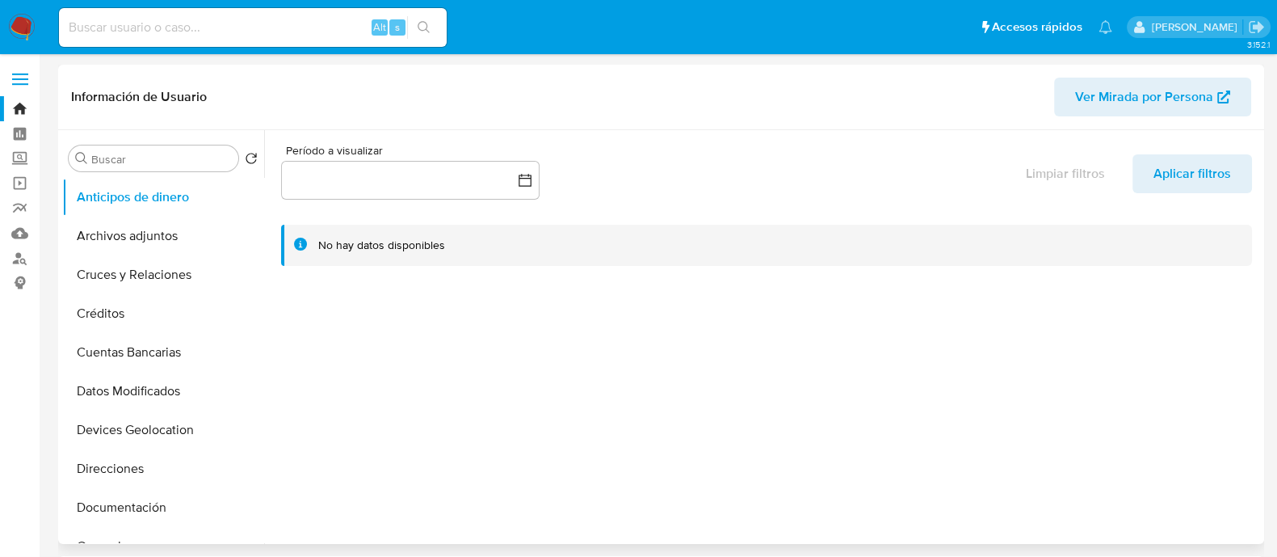
select select "10"
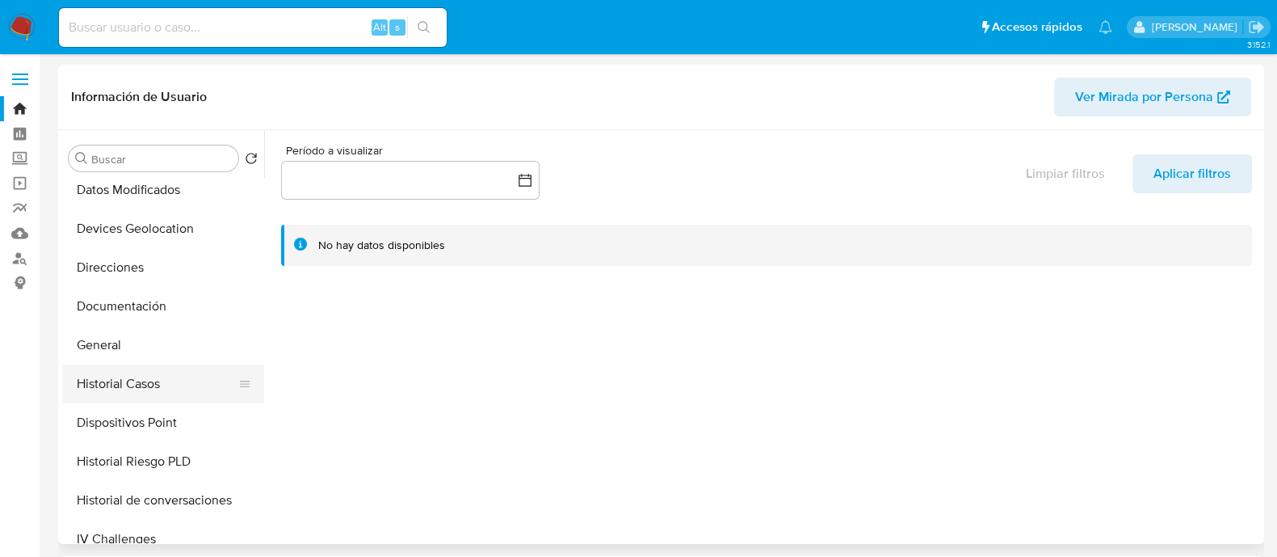
click at [111, 378] on button "Historial Casos" at bounding box center [156, 383] width 189 height 39
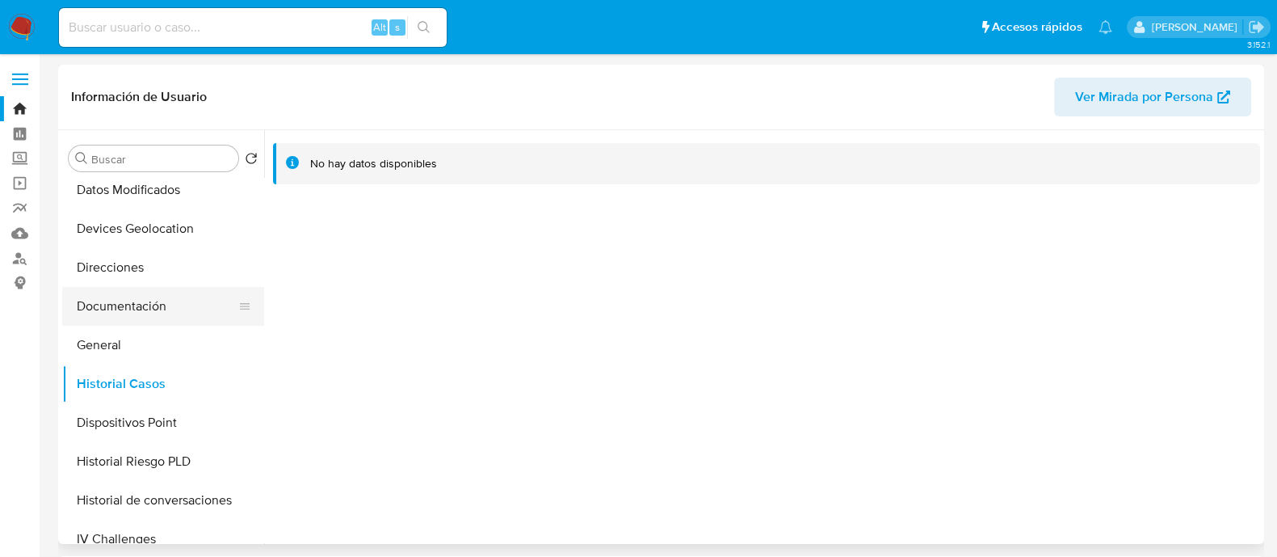
click at [129, 305] on button "Documentación" at bounding box center [156, 306] width 189 height 39
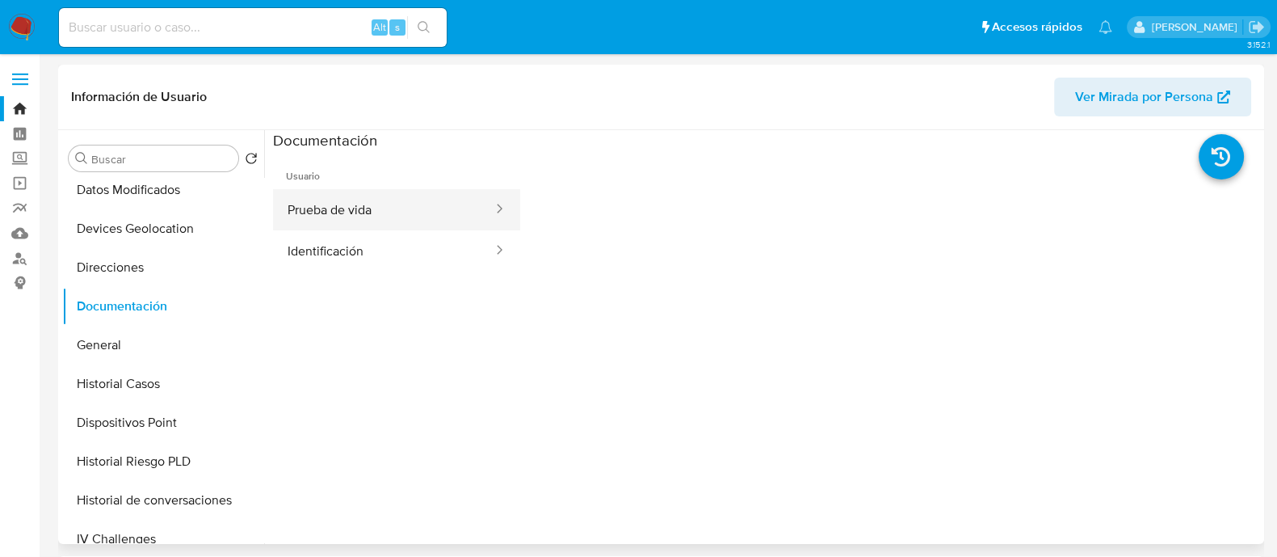
click at [356, 209] on button "Prueba de vida" at bounding box center [383, 209] width 221 height 41
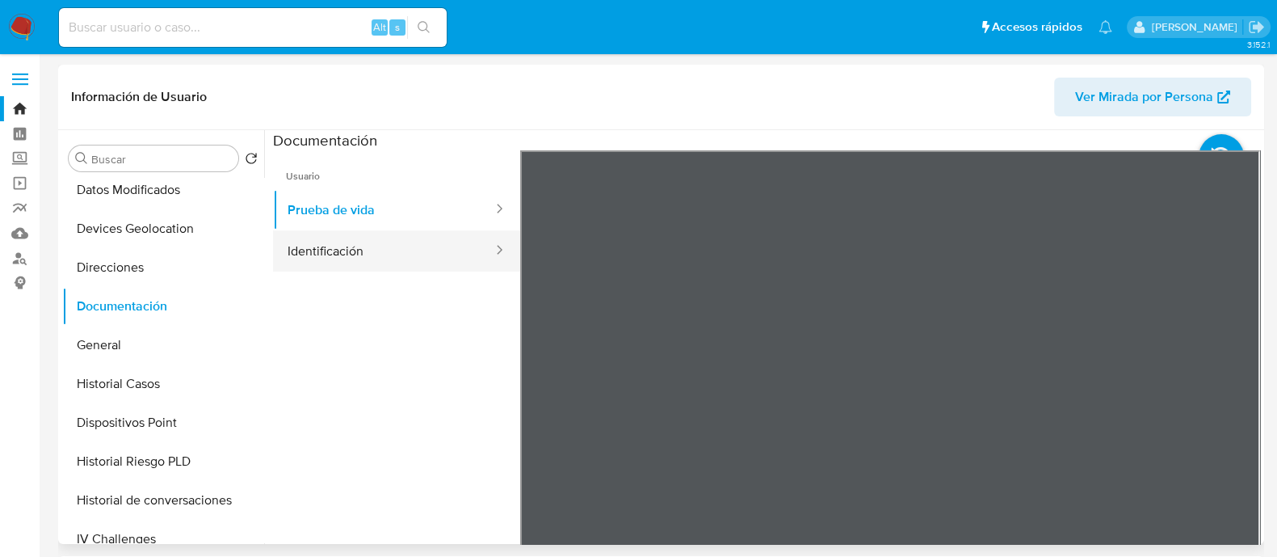
click at [298, 240] on button "Identificación" at bounding box center [383, 250] width 221 height 41
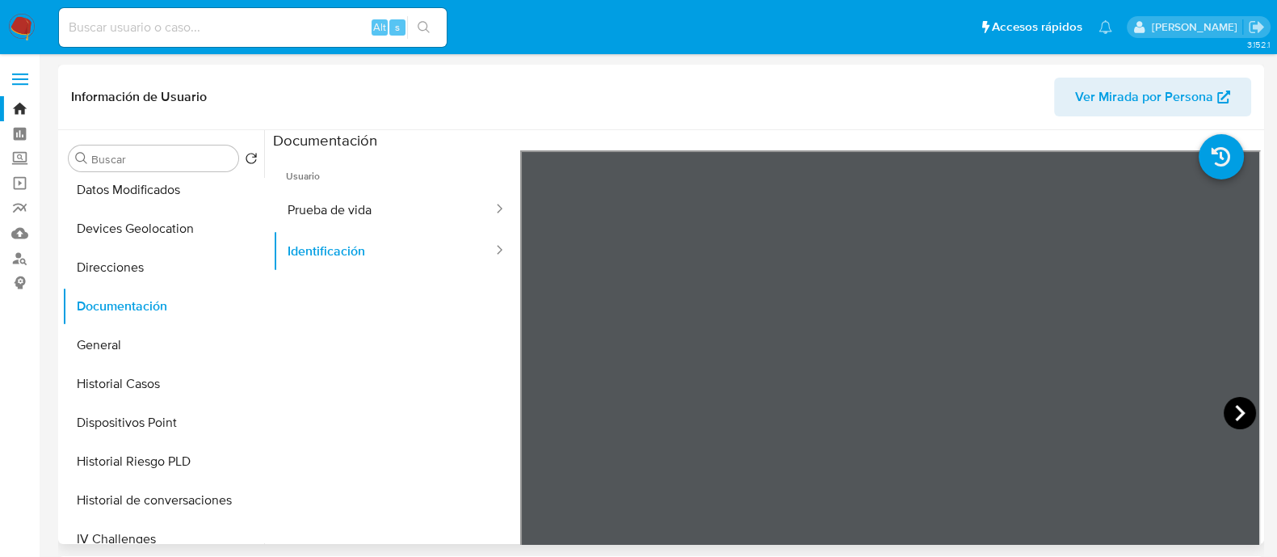
click at [1233, 424] on icon at bounding box center [1240, 413] width 32 height 32
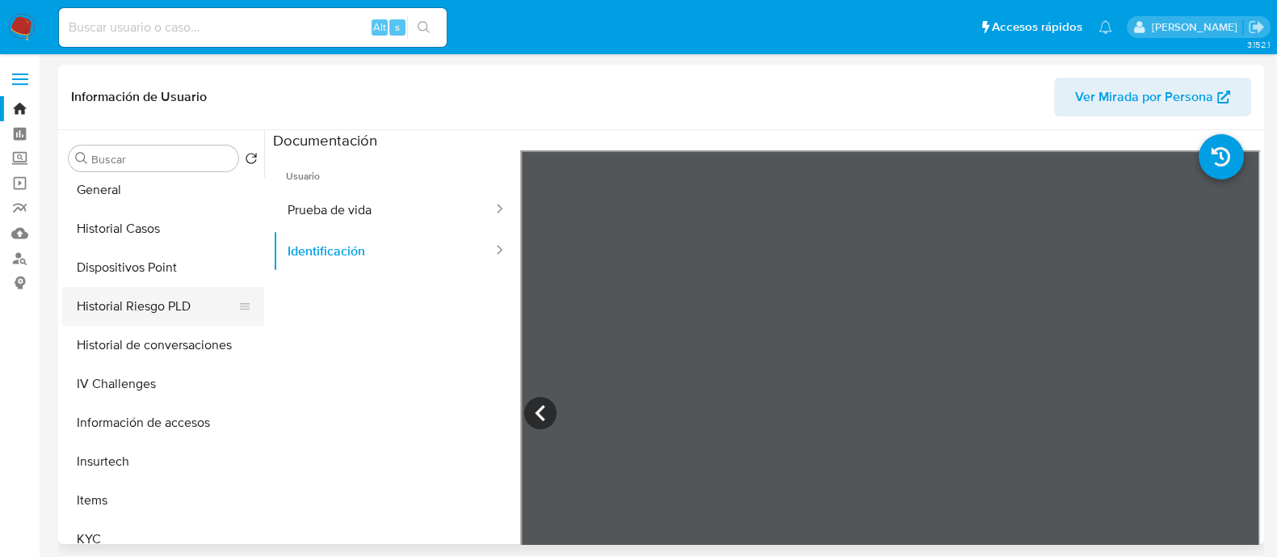
scroll to position [606, 0]
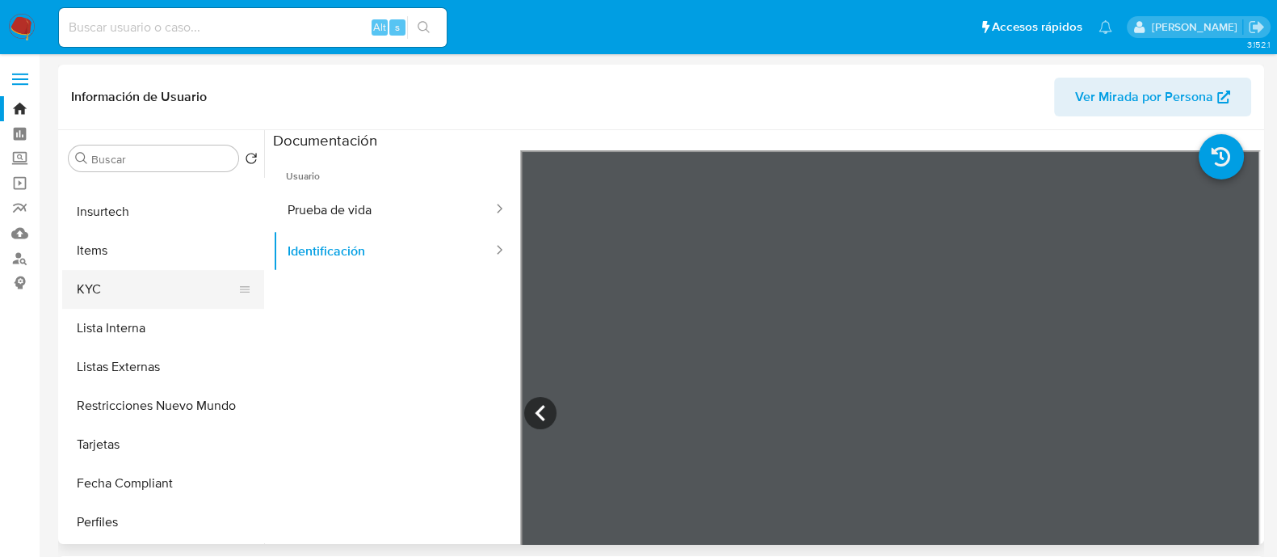
click at [93, 293] on button "KYC" at bounding box center [156, 289] width 189 height 39
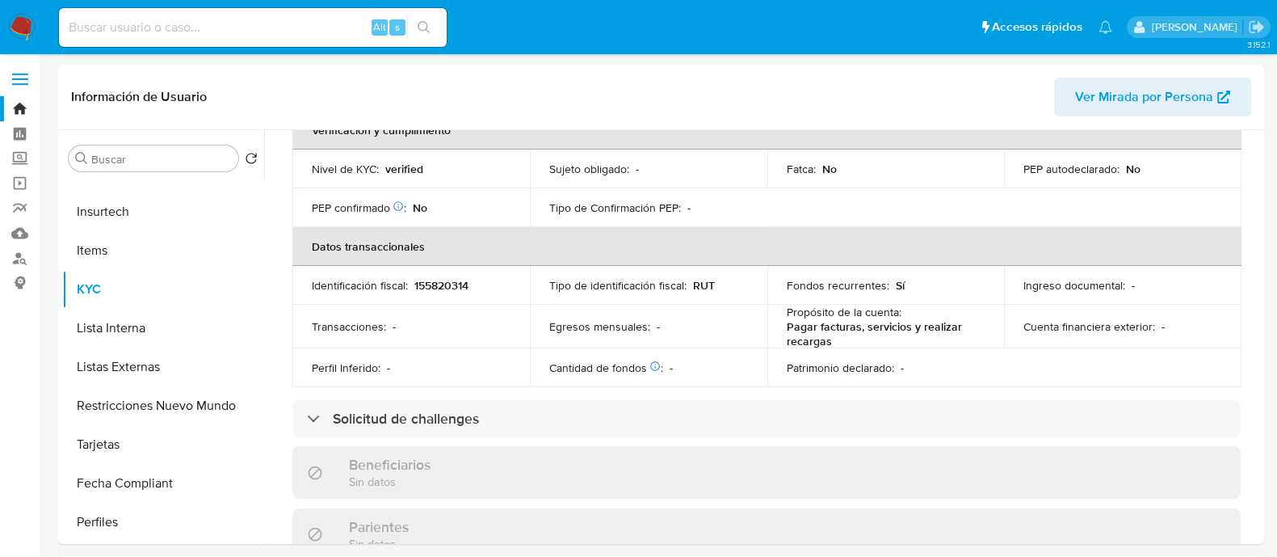
scroll to position [391, 0]
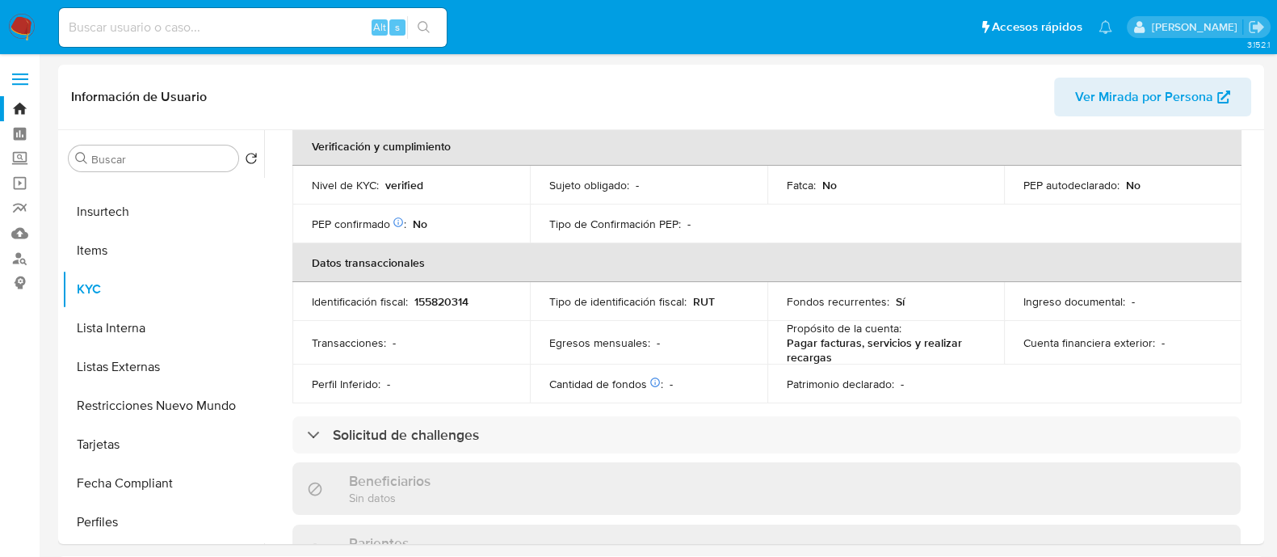
click at [17, 34] on img at bounding box center [21, 27] width 27 height 27
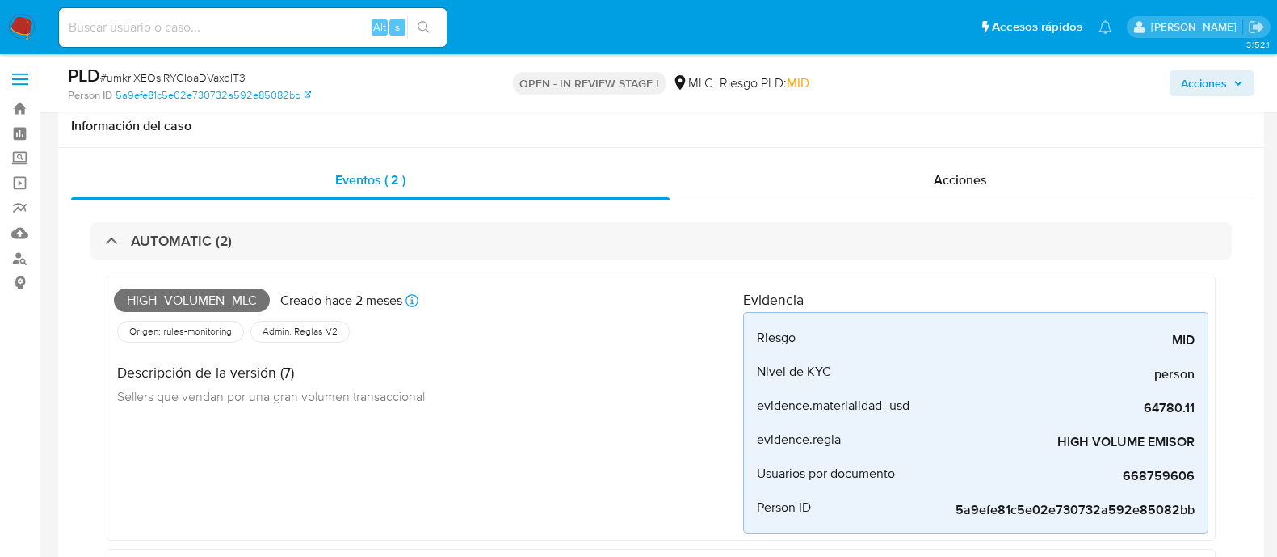
select select "10"
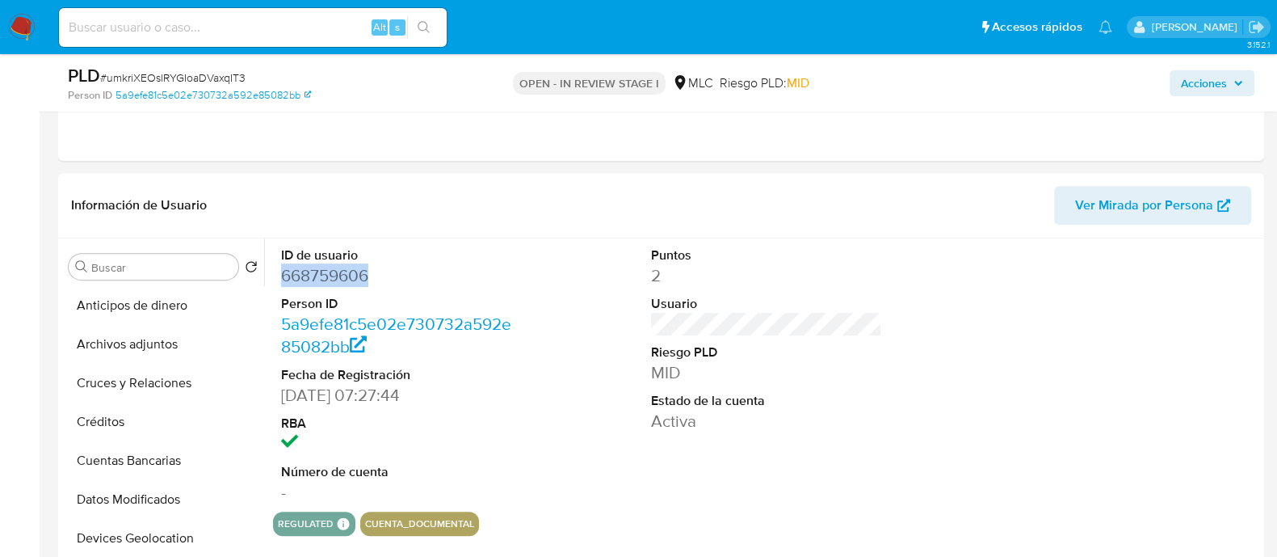
scroll to position [201, 0]
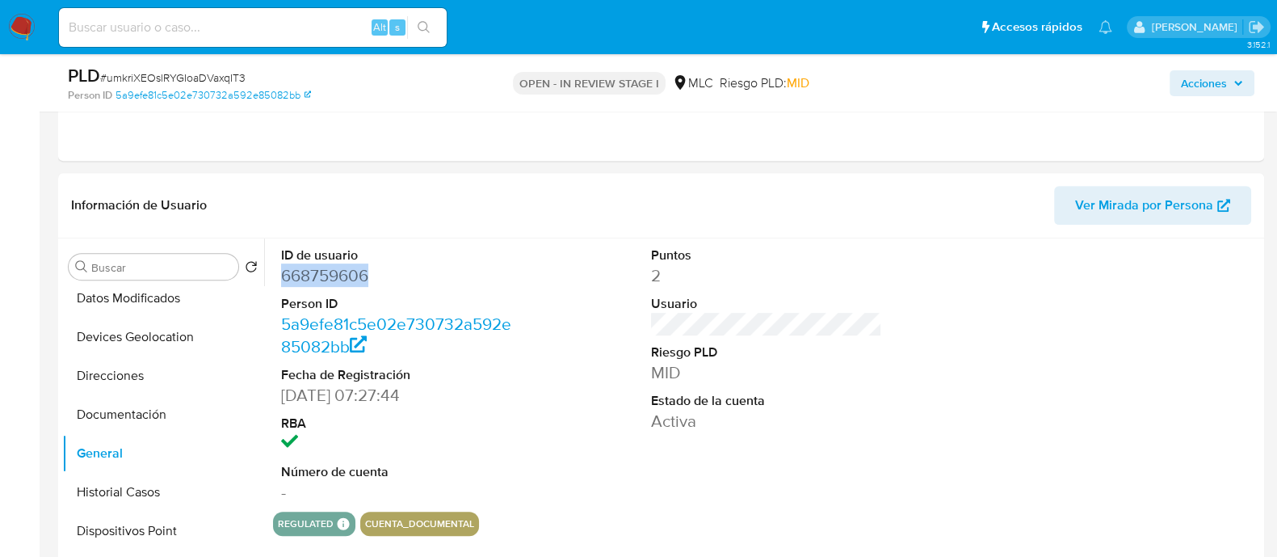
click at [322, 272] on dd "668759606" at bounding box center [396, 275] width 231 height 23
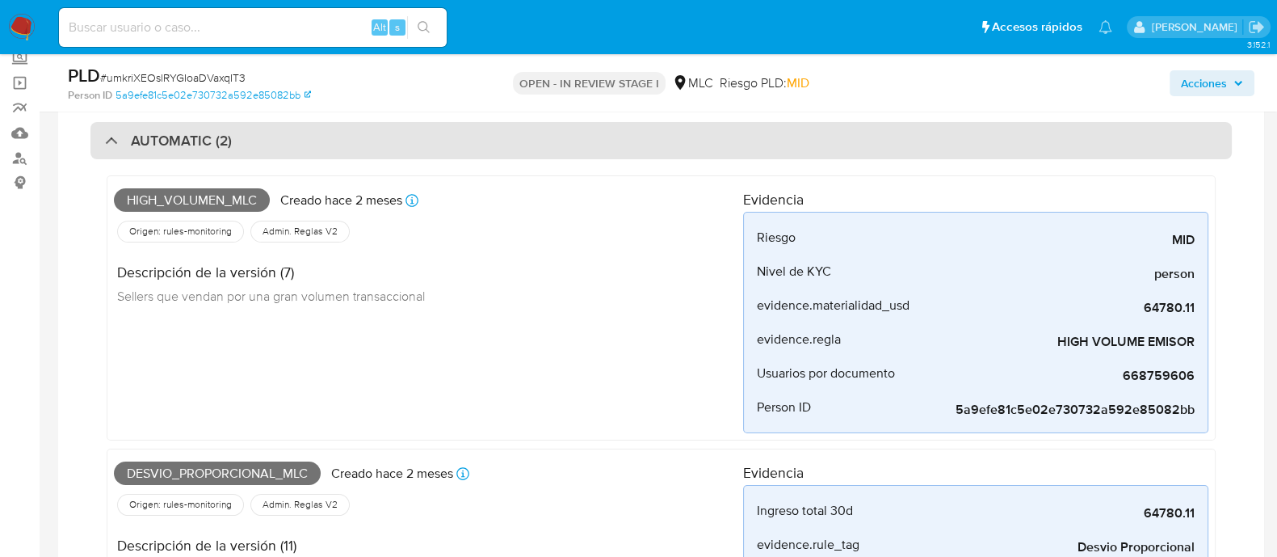
click at [245, 139] on div "AUTOMATIC (2)" at bounding box center [661, 140] width 1142 height 37
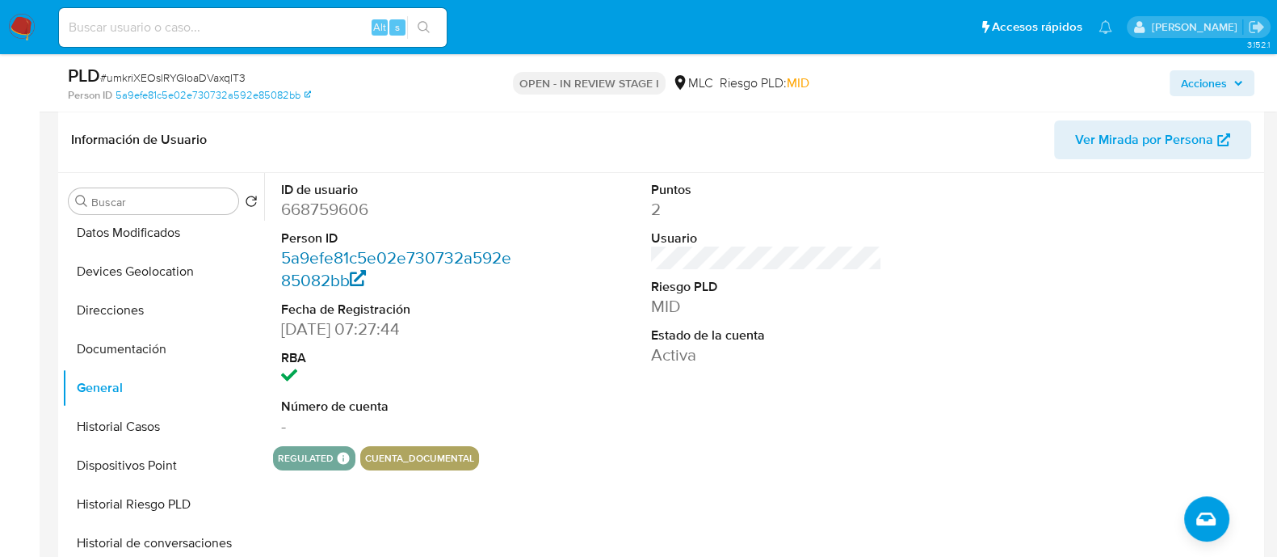
scroll to position [303, 0]
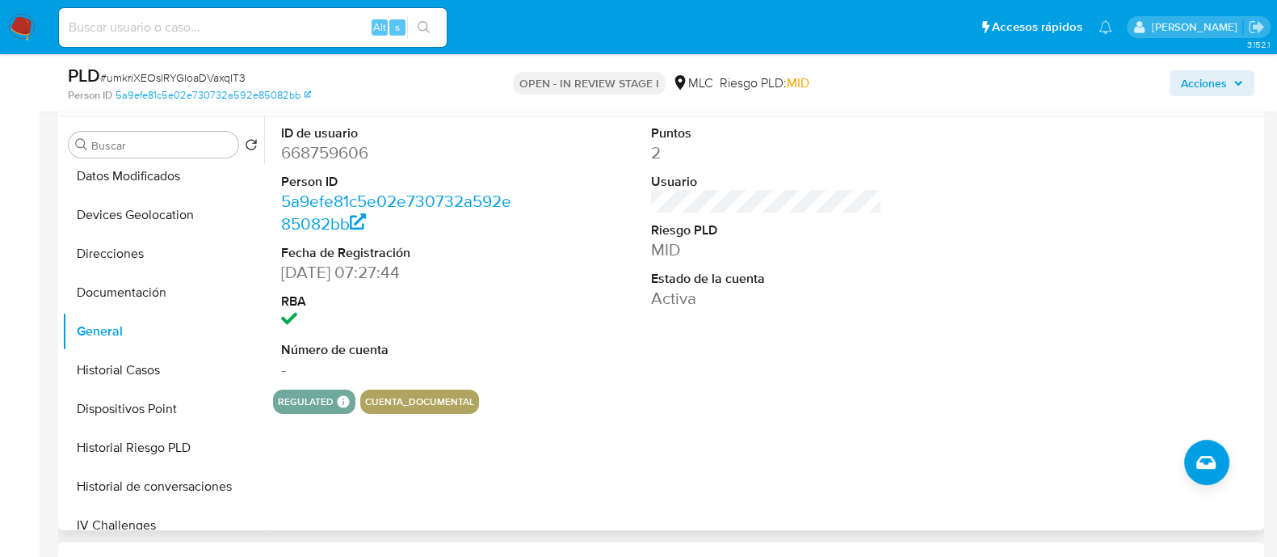
click at [336, 149] on dd "668759606" at bounding box center [396, 152] width 231 height 23
copy dd "668759606"
click at [212, 80] on span "# umkriXEOslRYGIoaDVaxqIT3" at bounding box center [172, 77] width 145 height 16
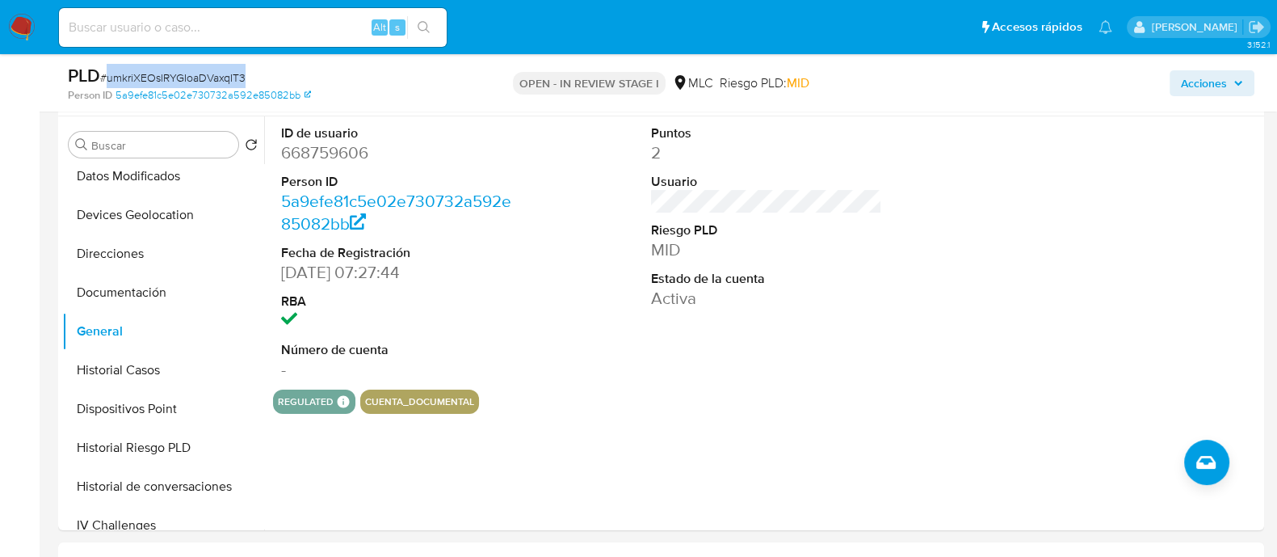
copy span "umkriXEOslRYGIoaDVaxqIT3"
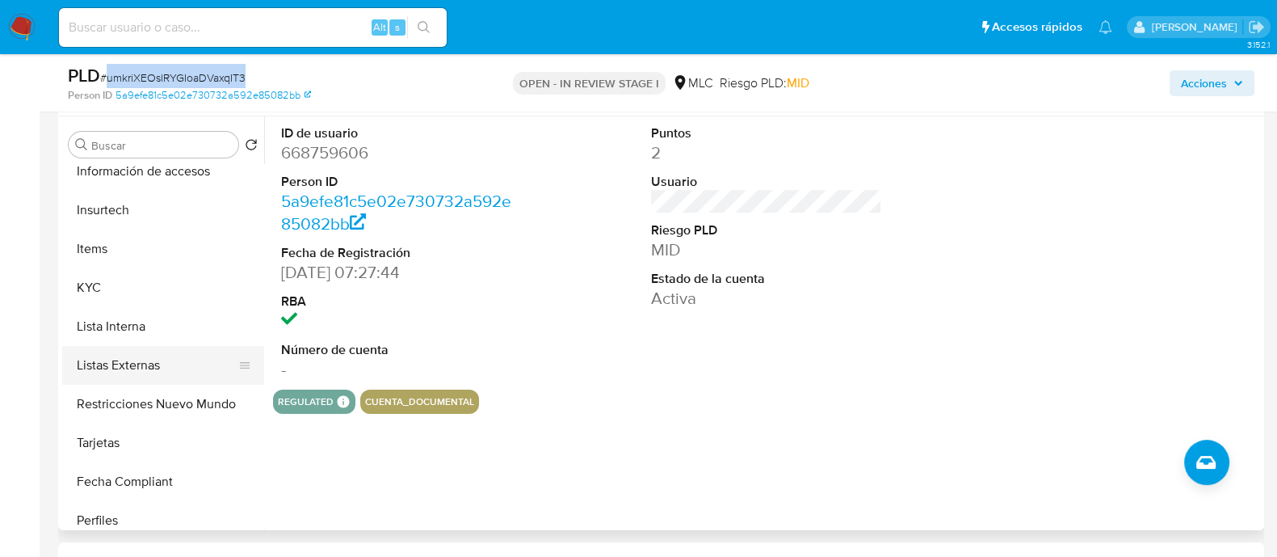
scroll to position [606, 0]
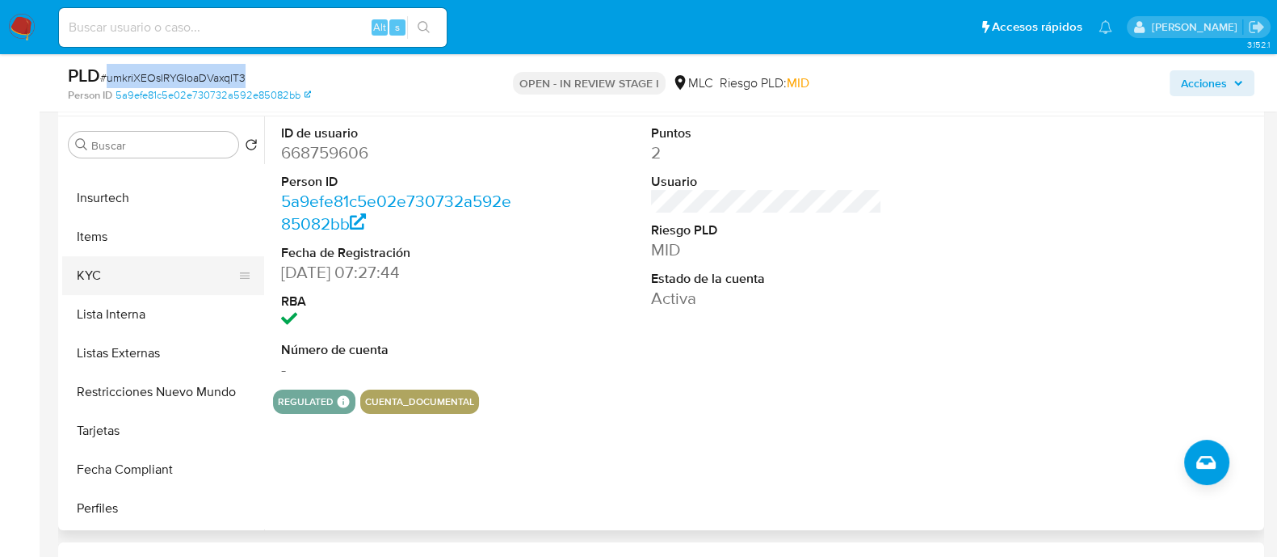
click at [97, 265] on button "KYC" at bounding box center [156, 275] width 189 height 39
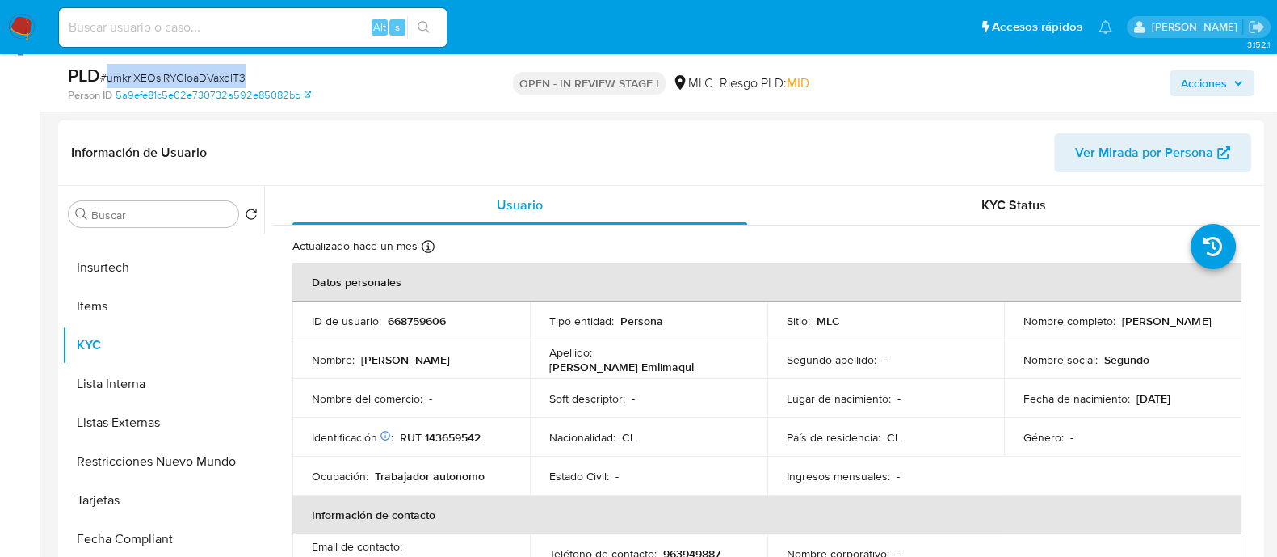
scroll to position [201, 0]
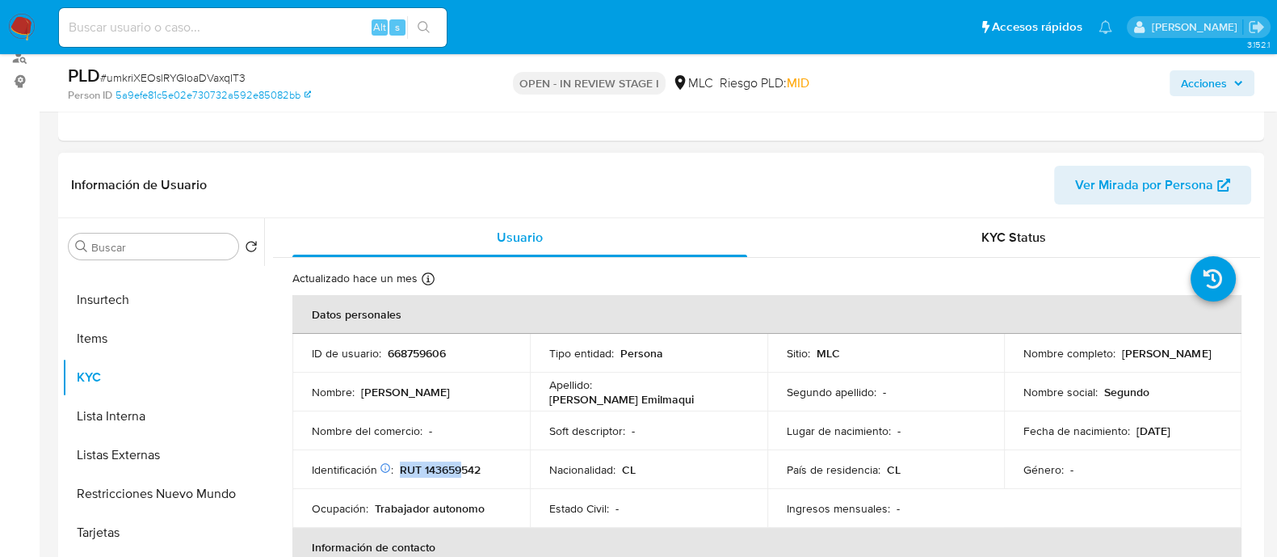
drag, startPoint x: 466, startPoint y: 464, endPoint x: 459, endPoint y: 471, distance: 10.3
click at [459, 471] on td "Identificación Nº de serie: 525858414 : RUT 143659542" at bounding box center [411, 469] width 238 height 39
click at [459, 471] on p "RUT 143659542" at bounding box center [440, 469] width 81 height 15
click at [446, 465] on p "RUT 143659542" at bounding box center [440, 469] width 81 height 15
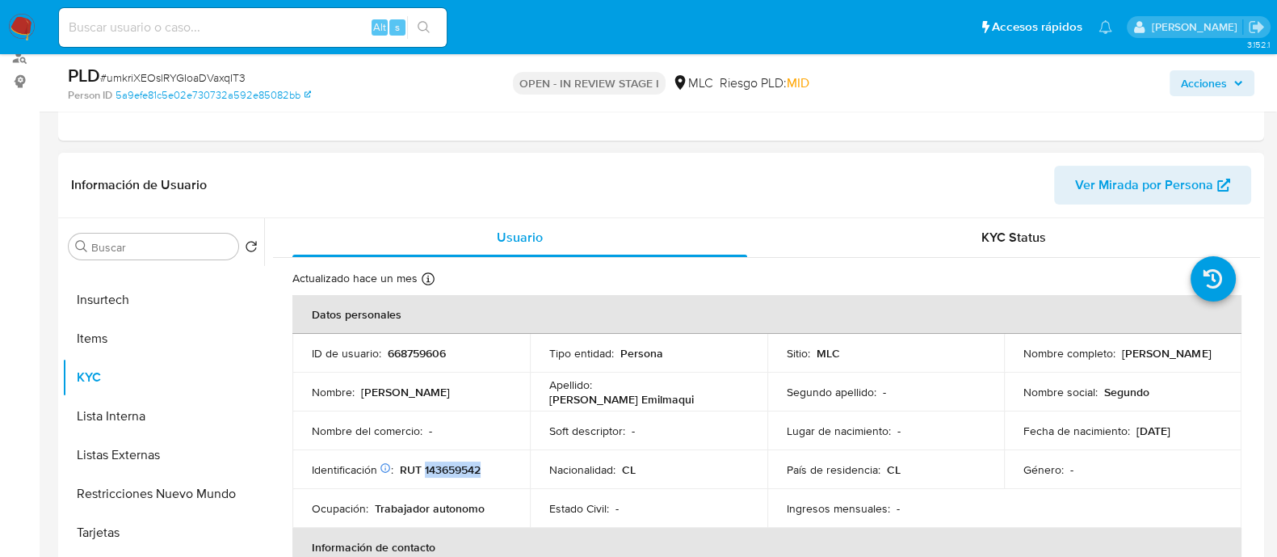
click at [446, 465] on p "RUT 143659542" at bounding box center [440, 469] width 81 height 15
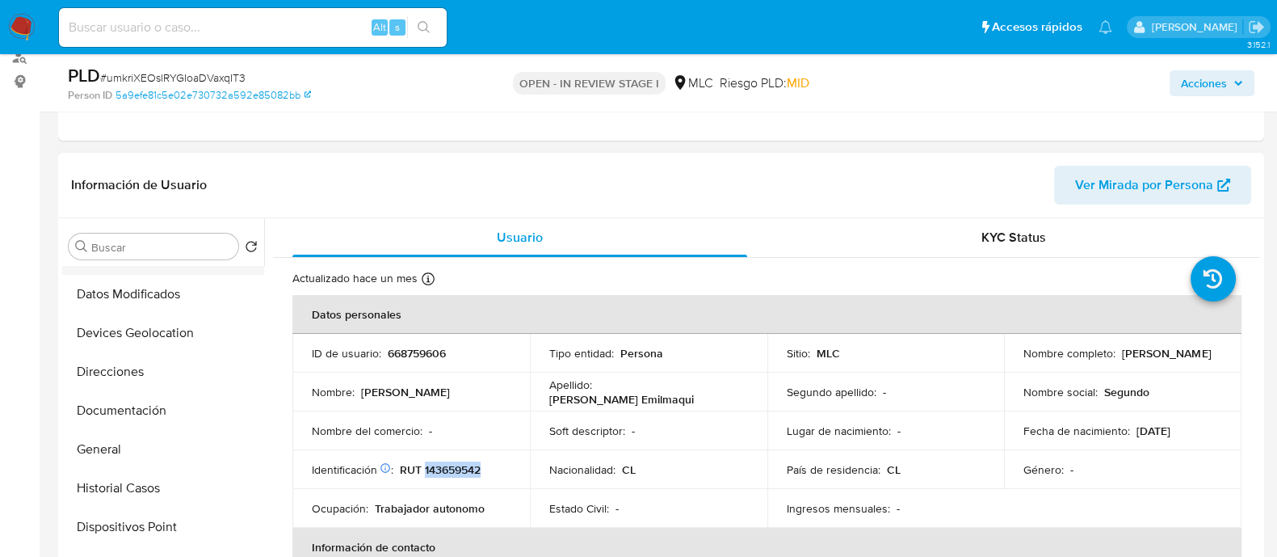
scroll to position [0, 0]
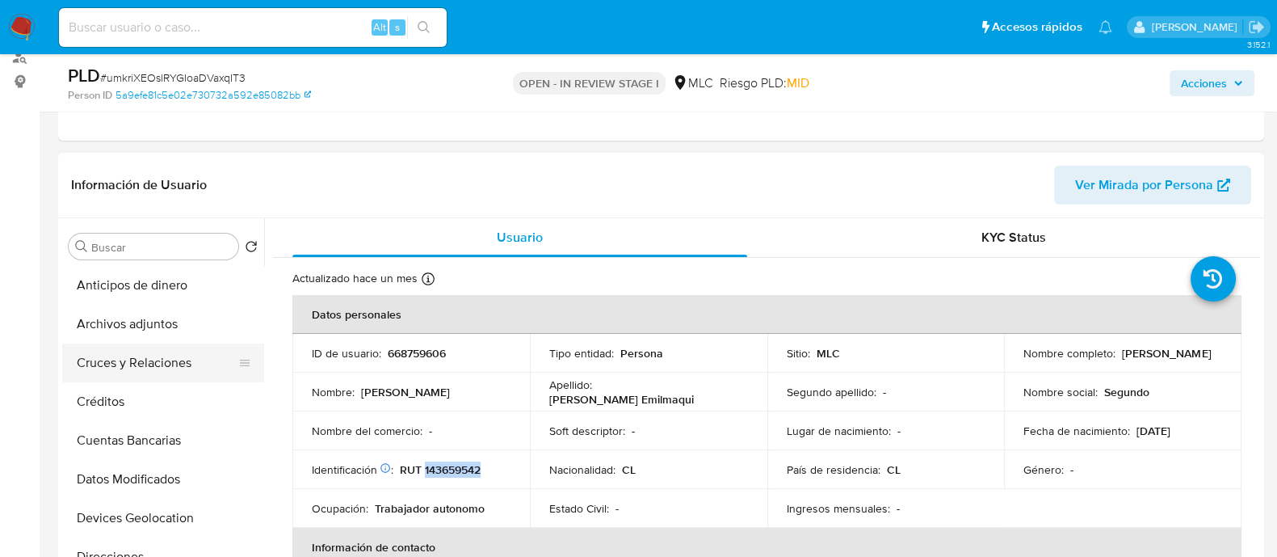
click at [135, 355] on button "Cruces y Relaciones" at bounding box center [156, 362] width 189 height 39
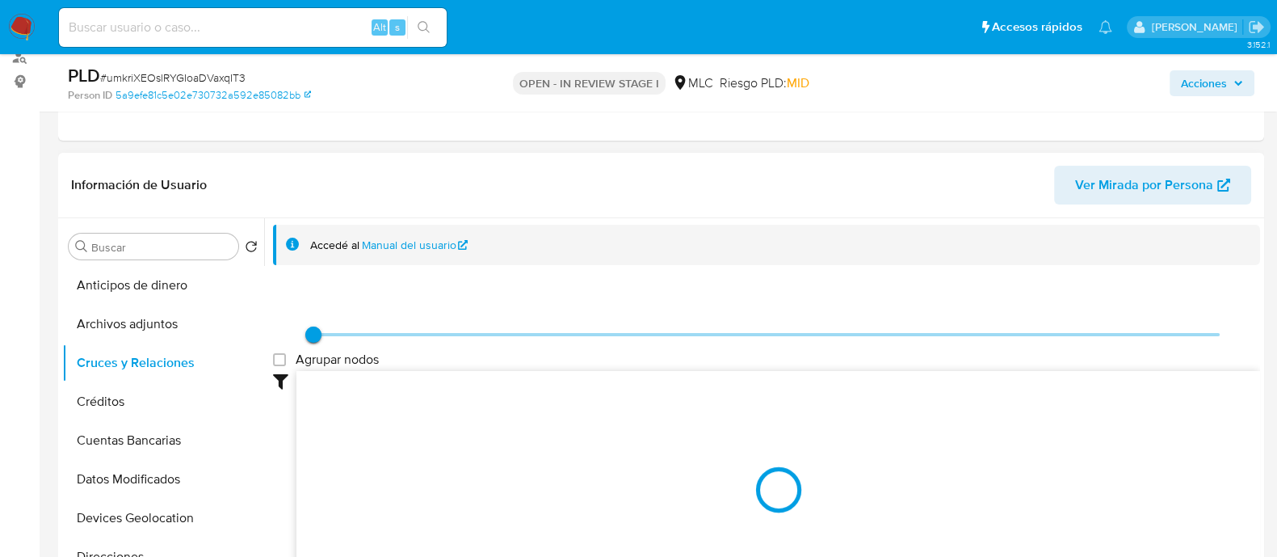
scroll to position [303, 0]
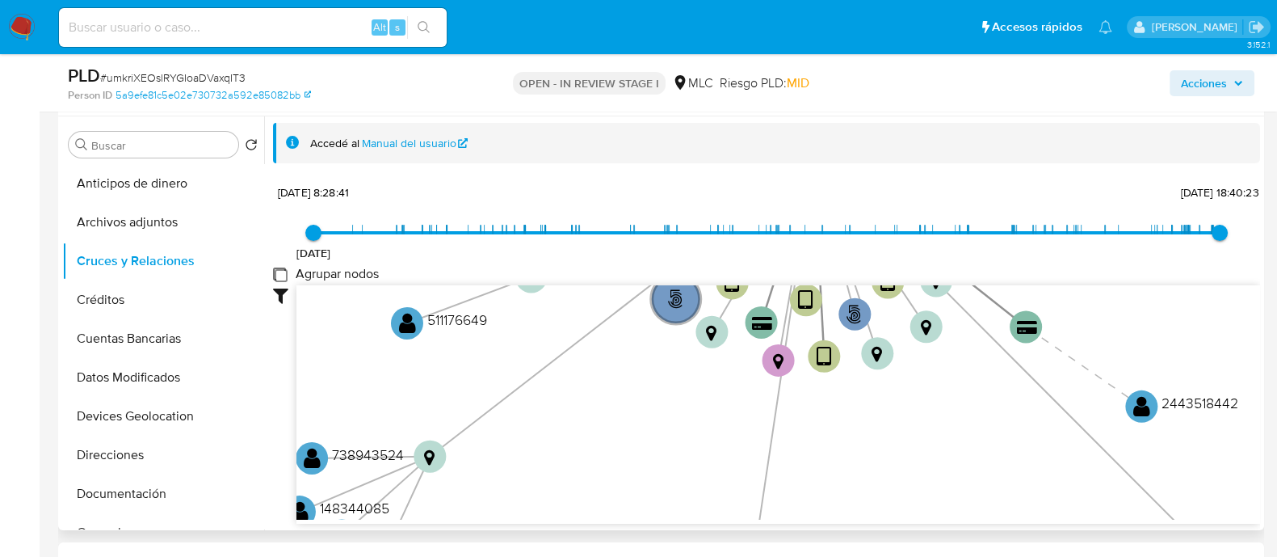
click at [277, 273] on group_nodes "Agrupar nodos" at bounding box center [279, 273] width 13 height 13
checkbox group_nodes "true"
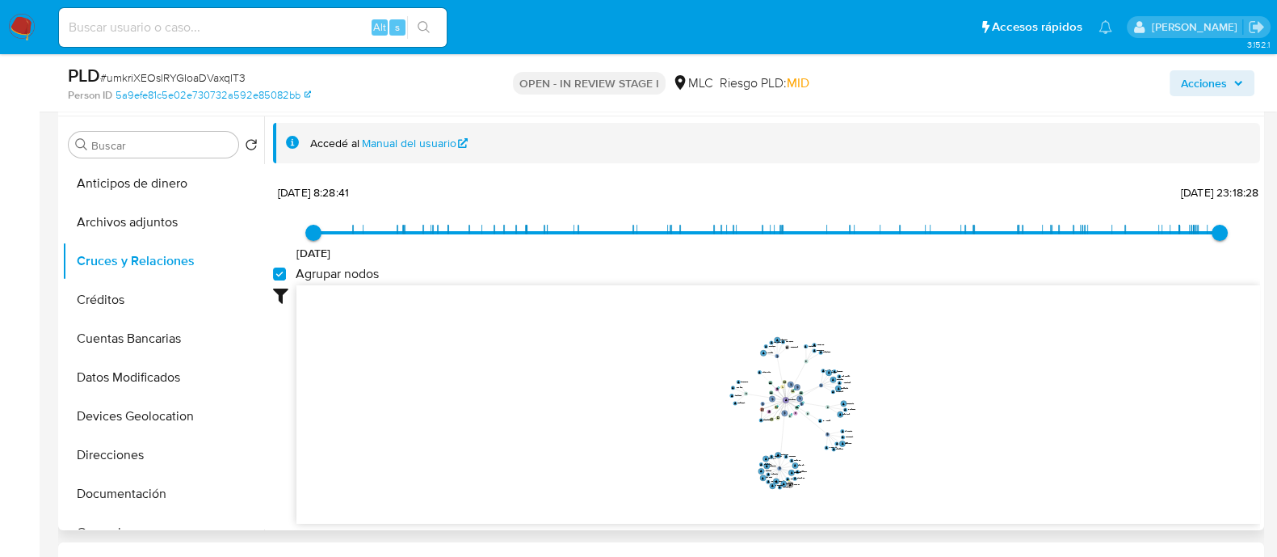
drag, startPoint x: 978, startPoint y: 313, endPoint x: 919, endPoint y: 353, distance: 71.0
click at [923, 357] on icon "user-668759606  668759606 phone-1f57013bc597506df483e0bba0d0ba30  person-5a9e…" at bounding box center [779, 402] width 964 height 234
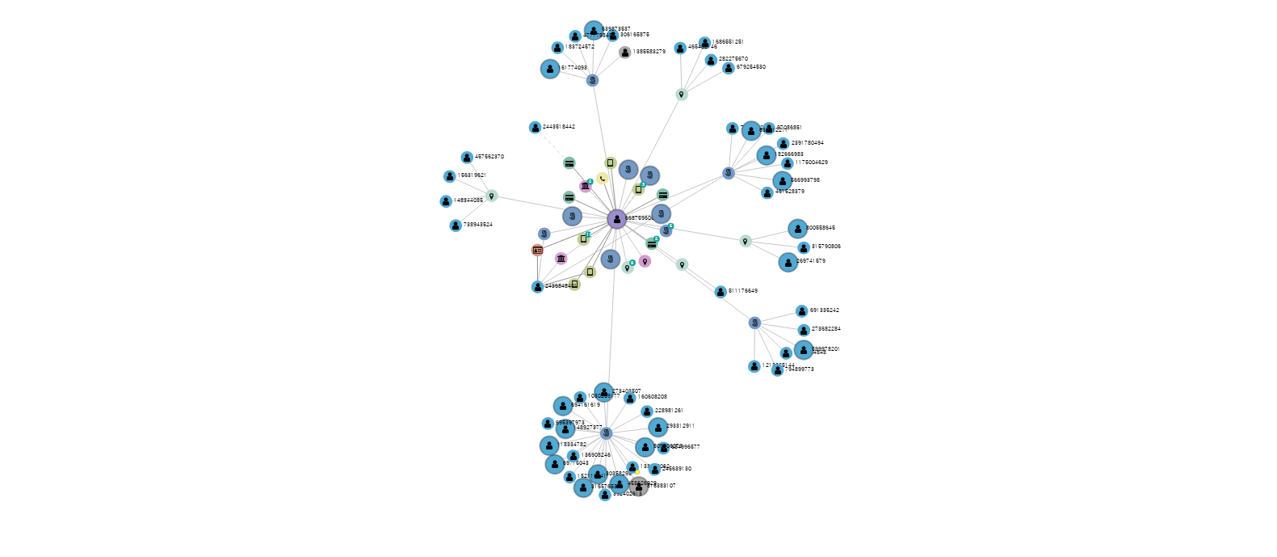
drag, startPoint x: 852, startPoint y: 372, endPoint x: 818, endPoint y: 347, distance: 41.5
click at [818, 347] on icon "user-668759606  668759606 phone-1f57013bc597506df483e0bba0d0ba30  person-5a9e…" at bounding box center [779, 400] width 964 height 234
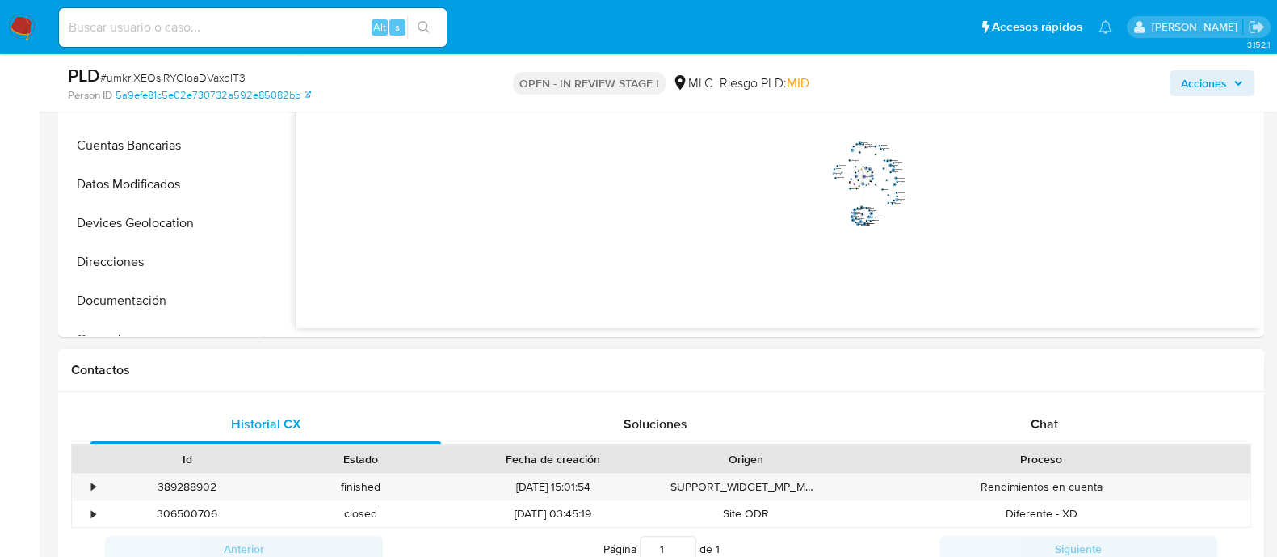
scroll to position [505, 0]
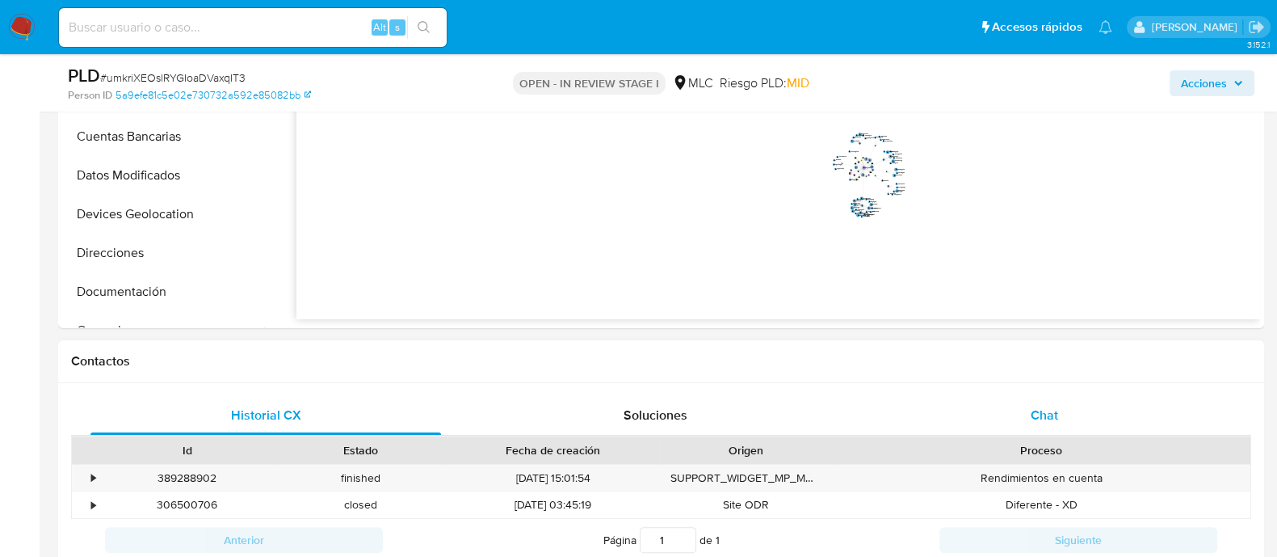
click at [1063, 406] on div "Chat" at bounding box center [1044, 415] width 351 height 39
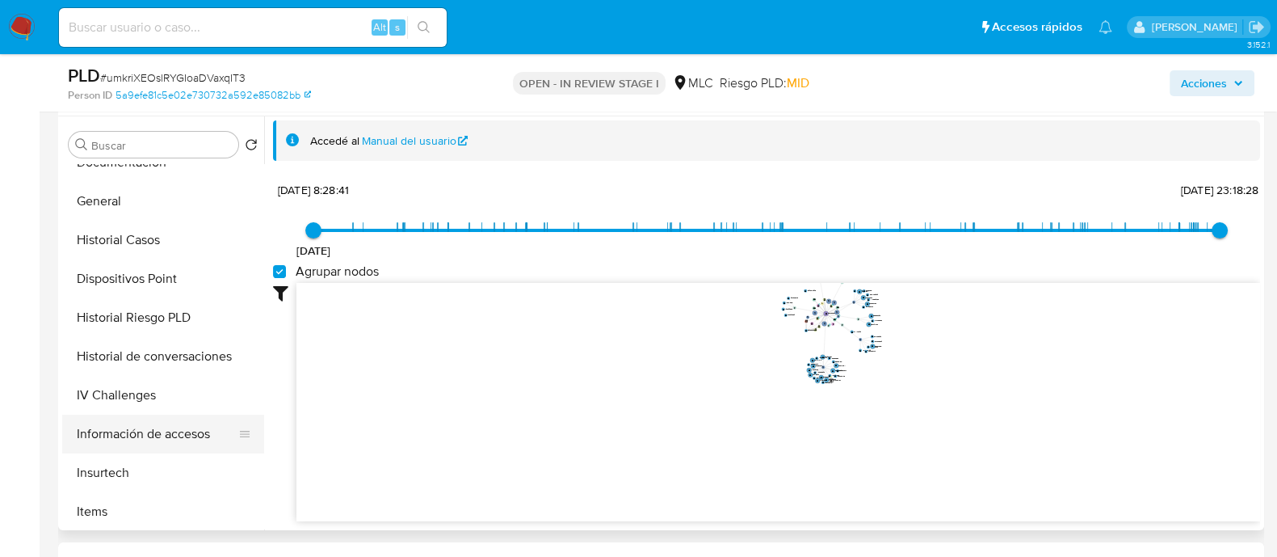
scroll to position [403, 0]
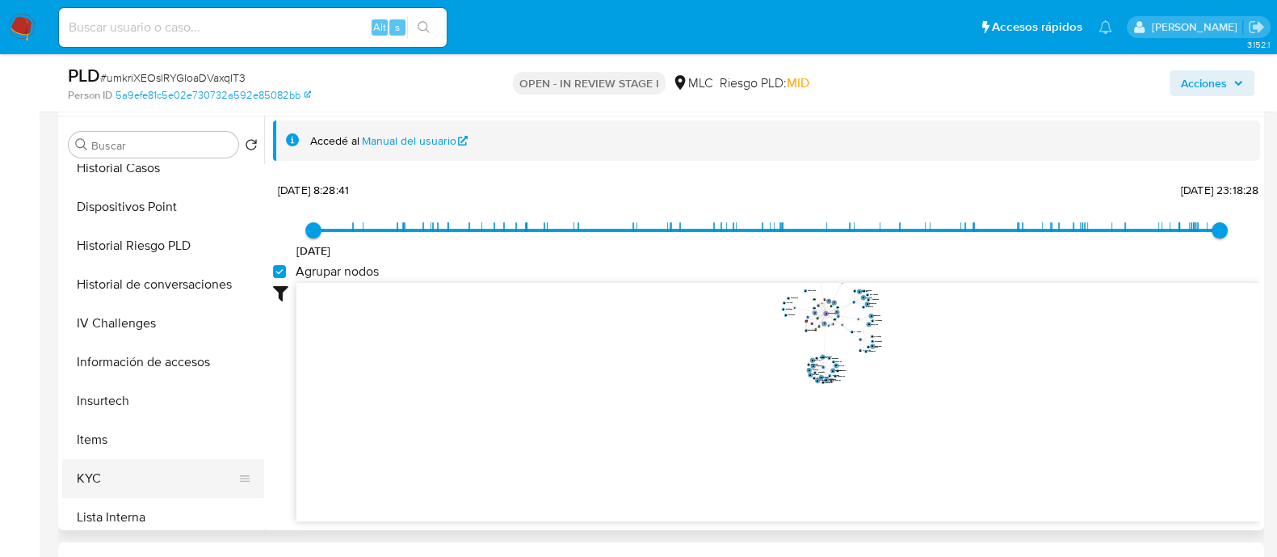
click at [94, 473] on button "KYC" at bounding box center [156, 478] width 189 height 39
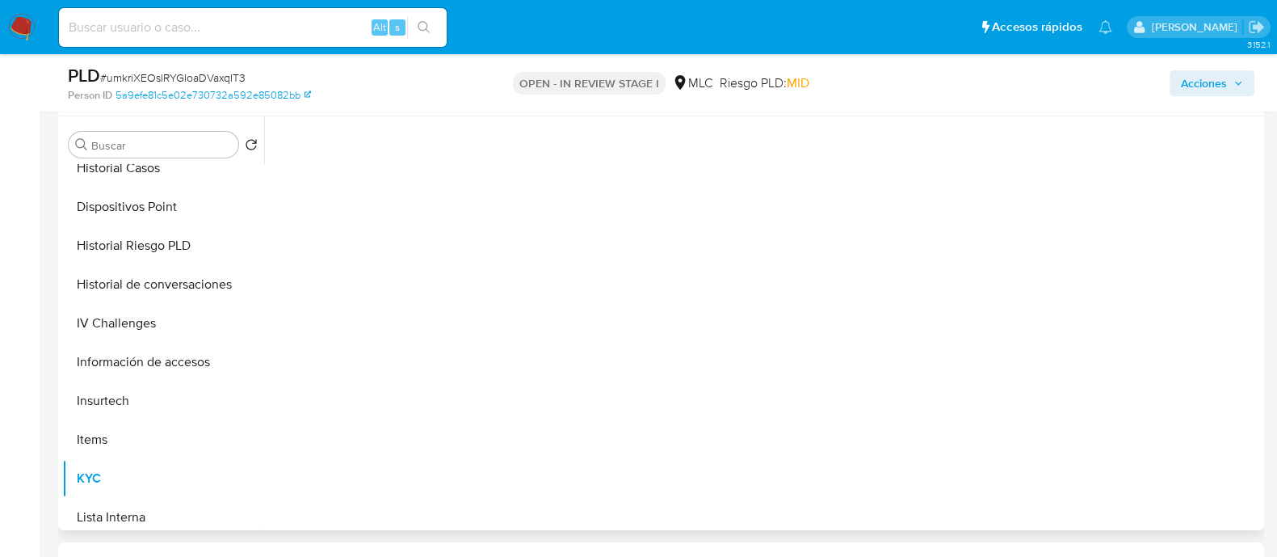
scroll to position [0, 0]
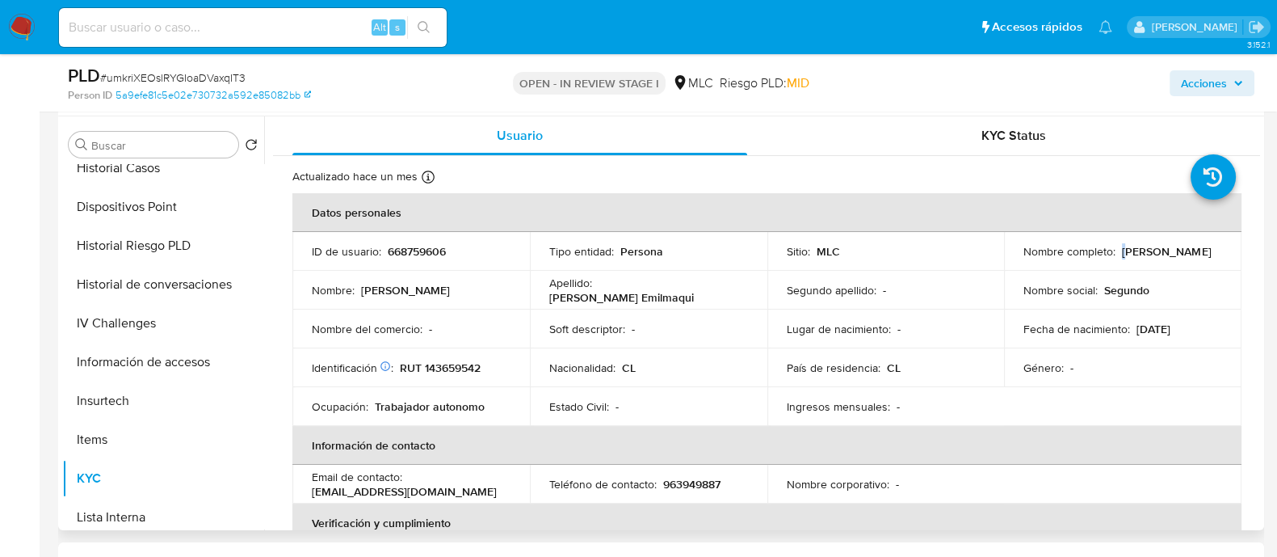
drag, startPoint x: 1216, startPoint y: 258, endPoint x: 1028, endPoint y: 256, distance: 188.3
click at [1028, 256] on td "Nombre completo : Casildo Segundo Montes Emilmaqui" at bounding box center [1123, 251] width 238 height 39
click at [1200, 249] on p "Casildo Segundo Montes Emilmaqui" at bounding box center [1166, 251] width 89 height 15
drag, startPoint x: 1203, startPoint y: 259, endPoint x: 1009, endPoint y: 260, distance: 193.9
click at [1009, 260] on td "Nombre completo : Casildo Segundo Montes Emilmaqui" at bounding box center [1123, 251] width 238 height 39
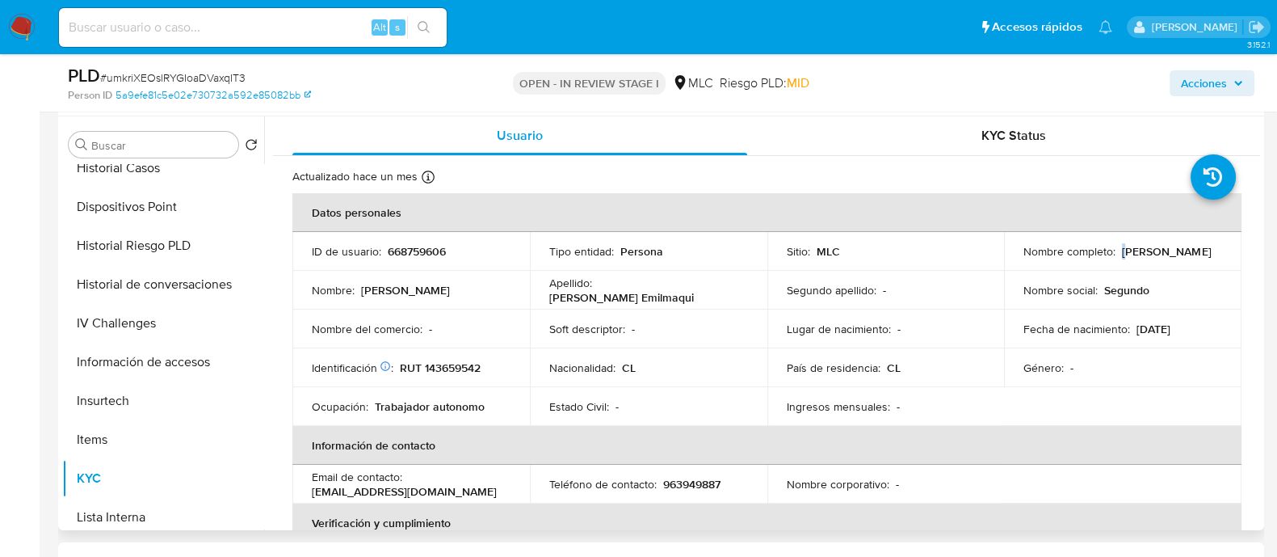
copy p "Casildo Segundo Montes Emilmaqui"
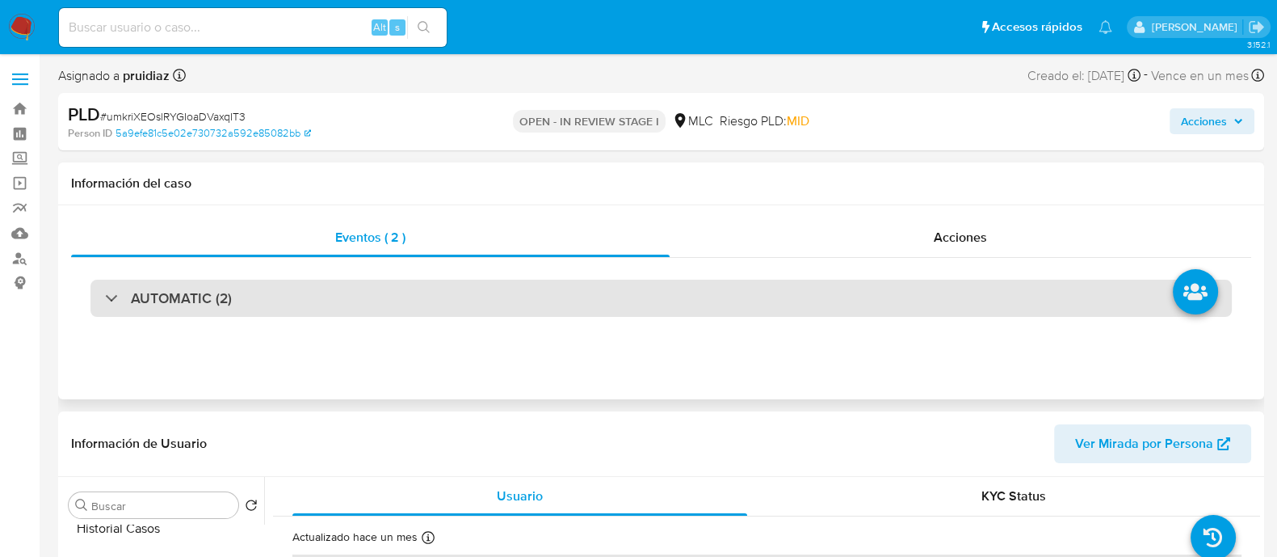
click at [187, 303] on h3 "AUTOMATIC (2)" at bounding box center [181, 298] width 101 height 18
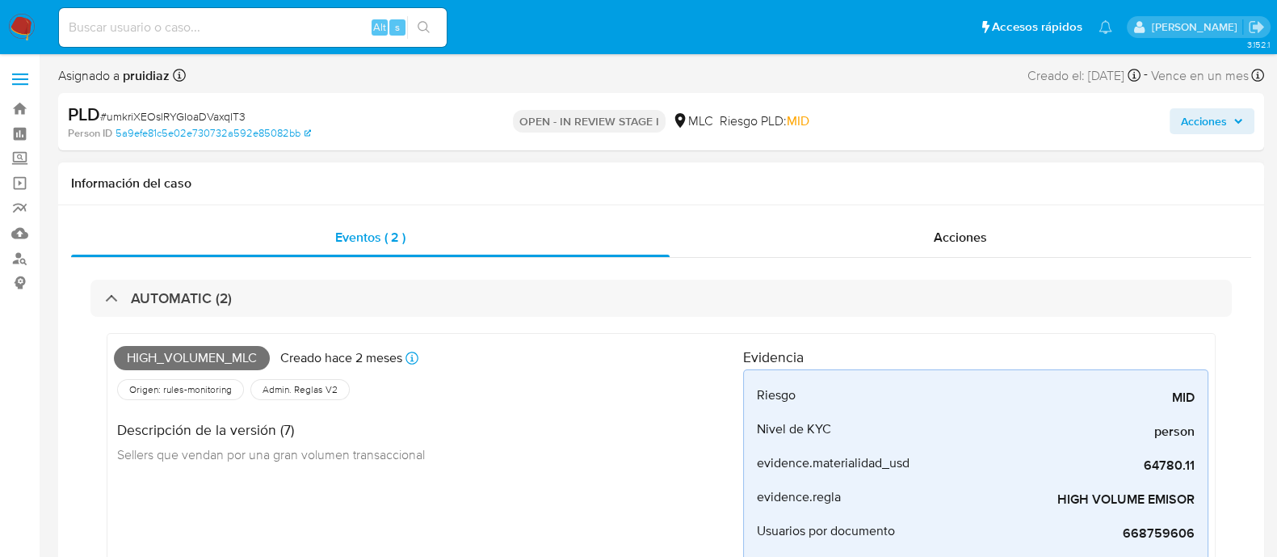
click at [176, 347] on span "High_volumen_mlc" at bounding box center [192, 358] width 156 height 24
click at [175, 347] on span "High_volumen_mlc" at bounding box center [192, 358] width 156 height 24
click at [191, 355] on span "High_volumen_mlc" at bounding box center [192, 358] width 156 height 24
click at [194, 355] on span "High_volumen_mlc" at bounding box center [192, 358] width 156 height 24
copy span "High_volumen_mlc"
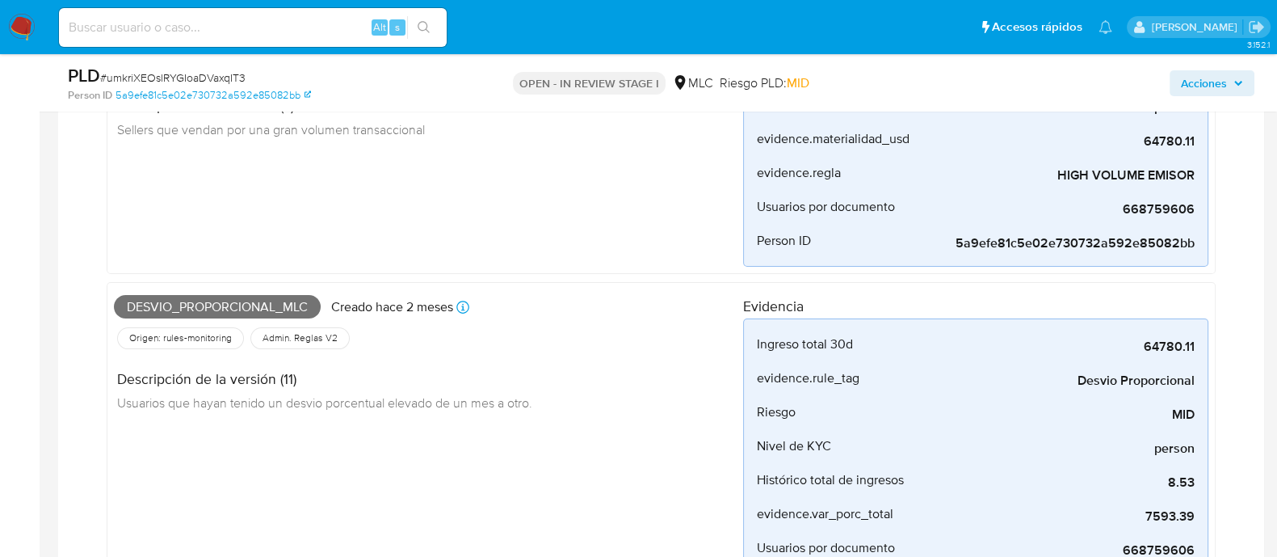
scroll to position [403, 0]
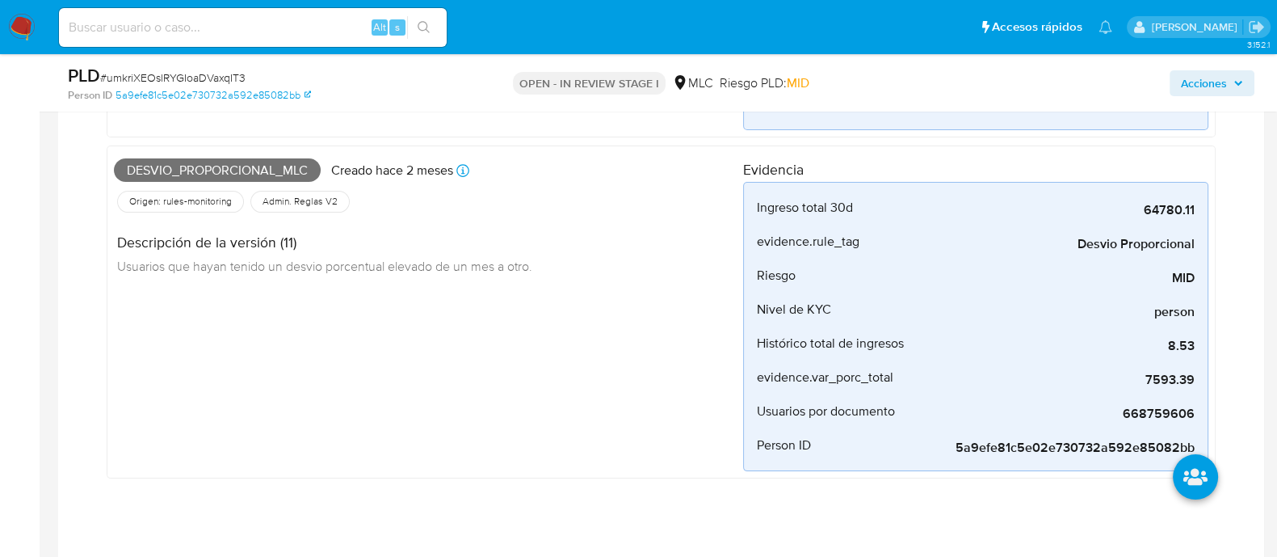
click at [226, 166] on span "Desvio_proporcional_mlc" at bounding box center [217, 170] width 207 height 24
copy span "Desvio_proporcional_mlc"
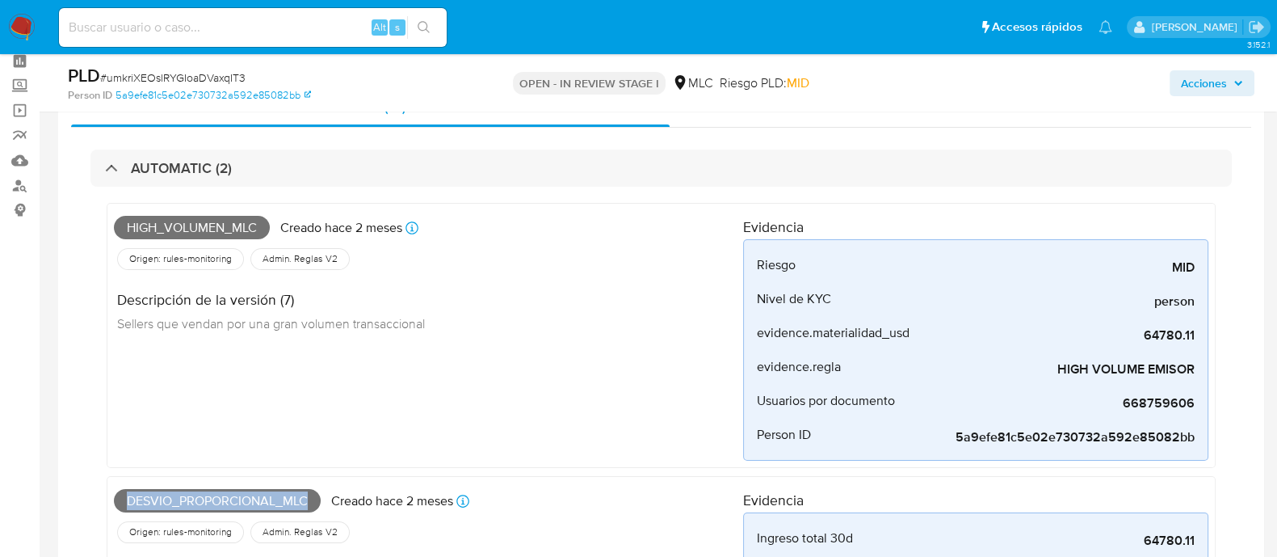
scroll to position [0, 0]
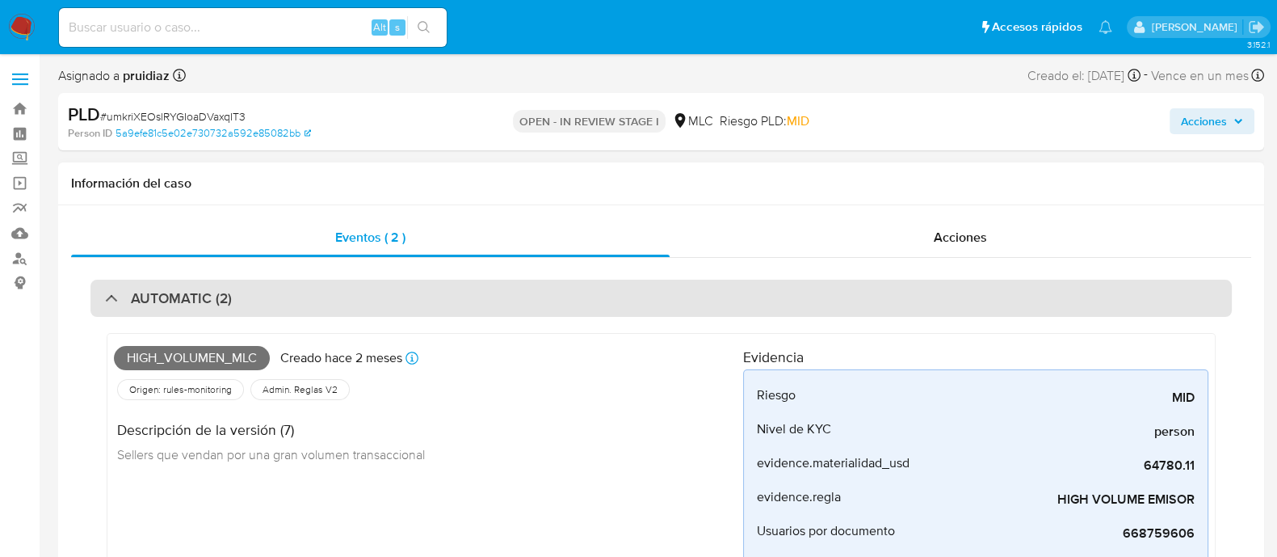
click at [237, 299] on div "AUTOMATIC (2)" at bounding box center [661, 298] width 1142 height 37
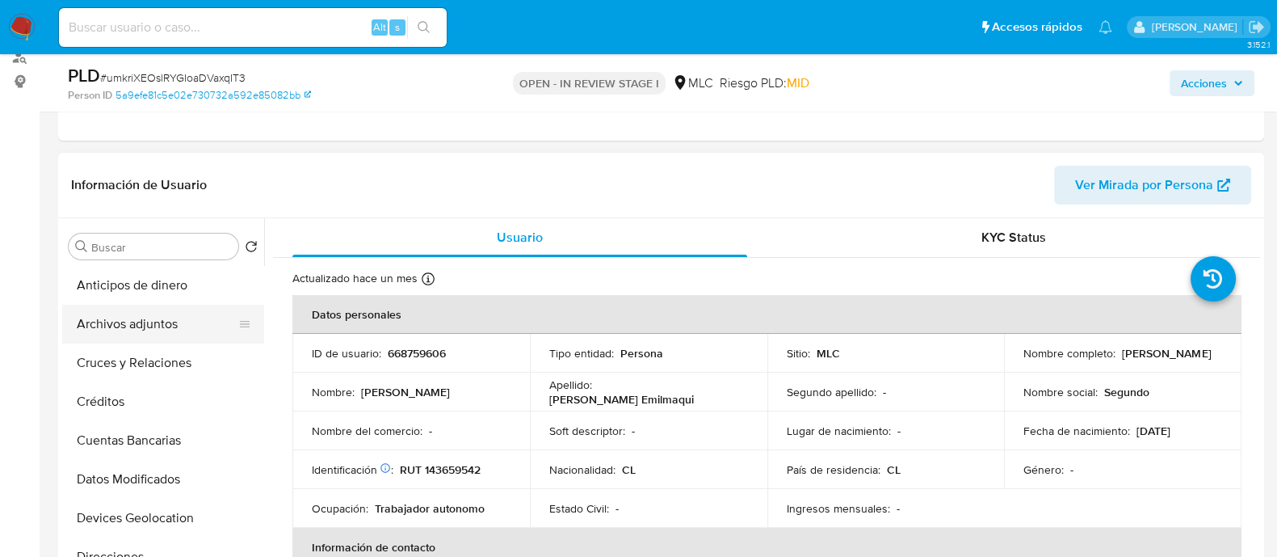
click at [133, 312] on button "Archivos adjuntos" at bounding box center [156, 324] width 189 height 39
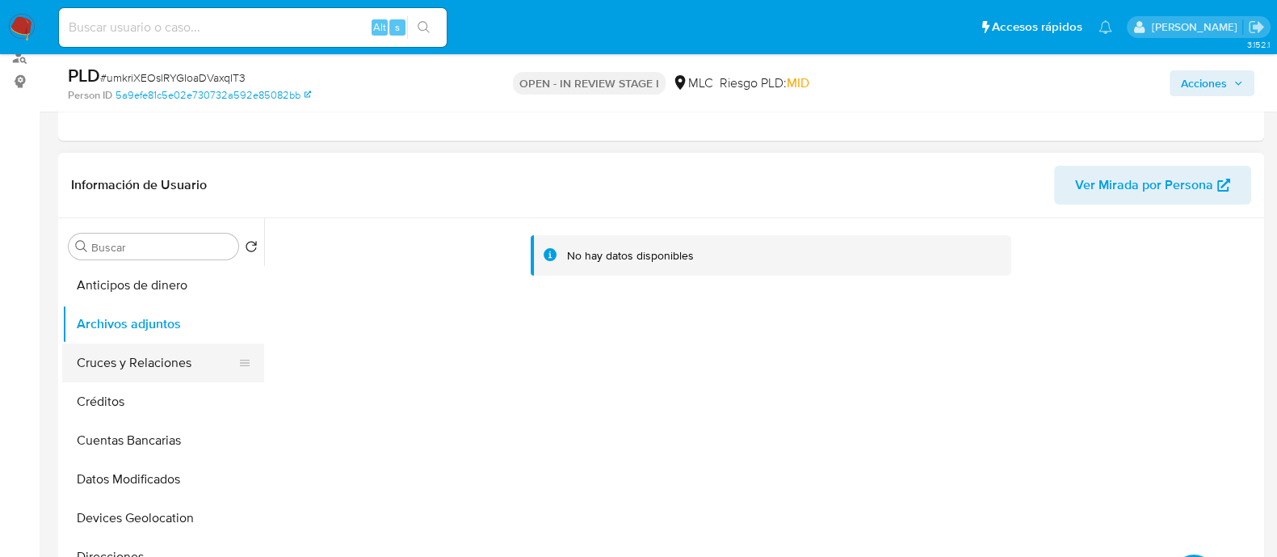
click at [158, 355] on button "Cruces y Relaciones" at bounding box center [156, 362] width 189 height 39
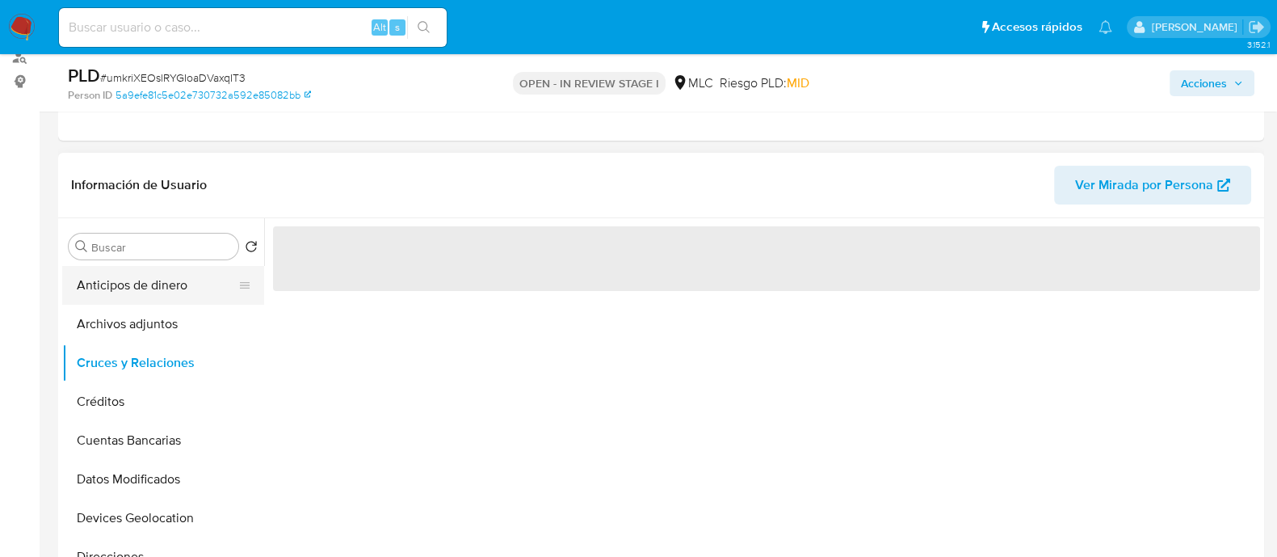
click at [136, 288] on button "Anticipos de dinero" at bounding box center [156, 285] width 189 height 39
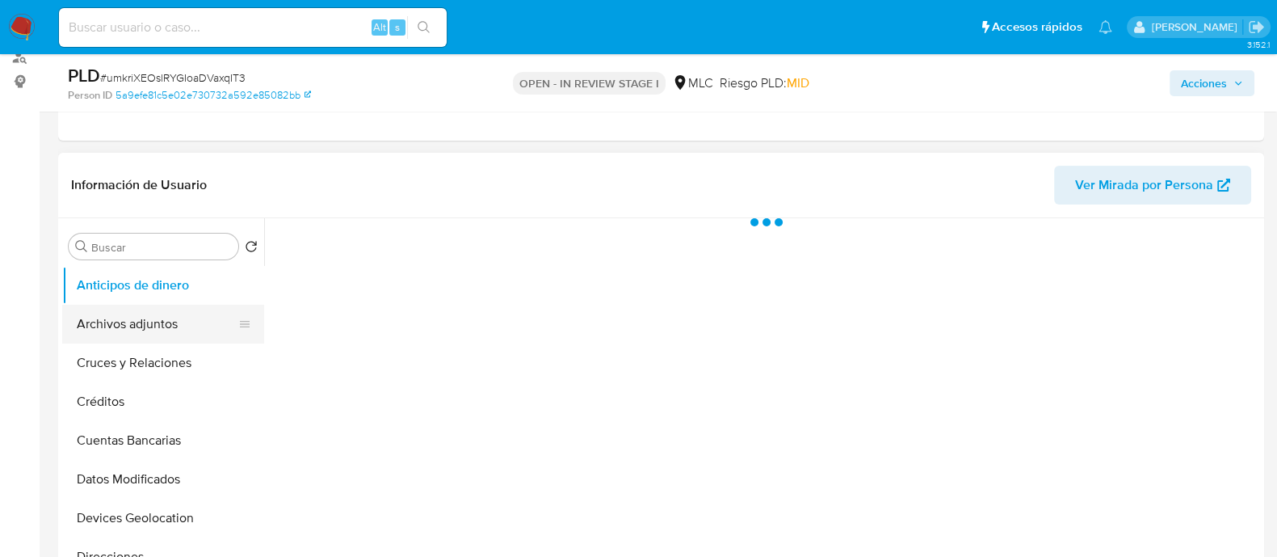
click at [131, 325] on button "Archivos adjuntos" at bounding box center [156, 324] width 189 height 39
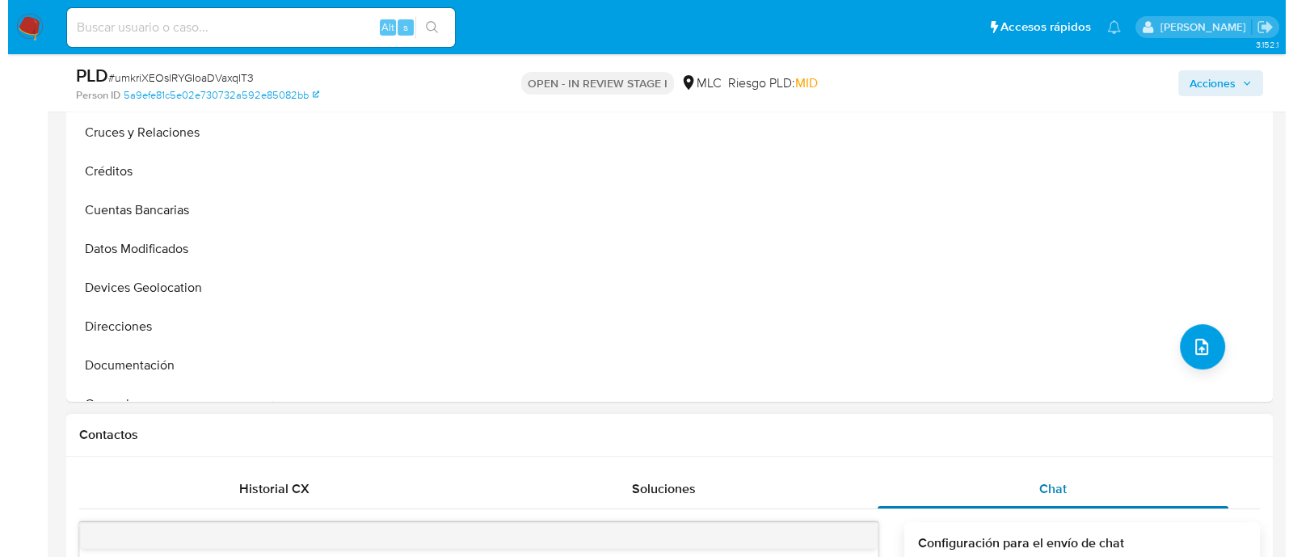
scroll to position [505, 0]
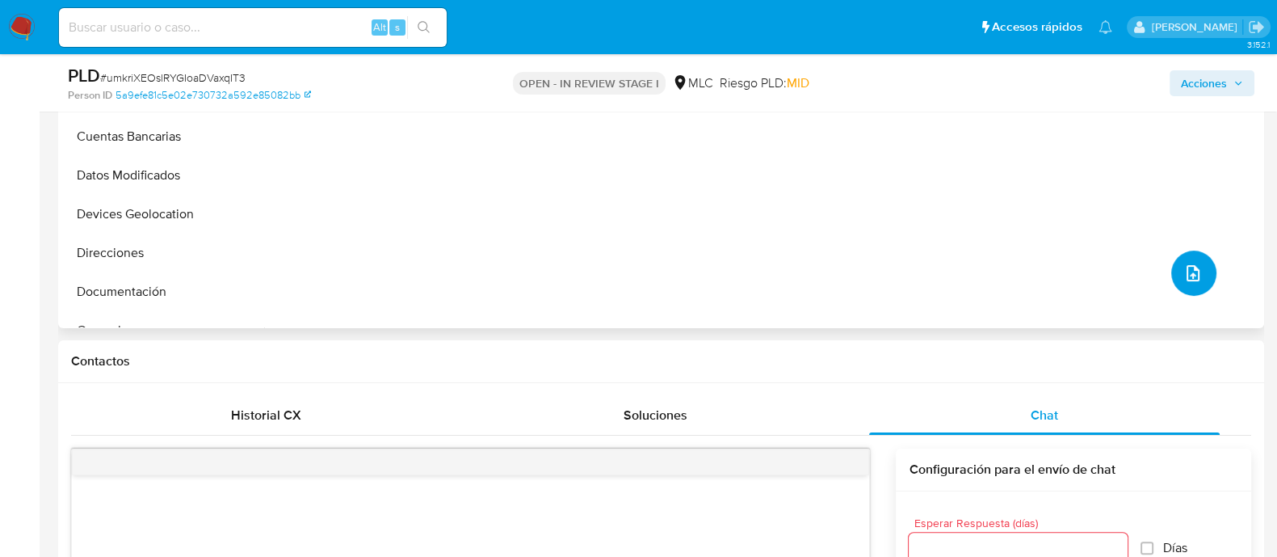
click at [1185, 287] on button "upload-file" at bounding box center [1193, 272] width 45 height 45
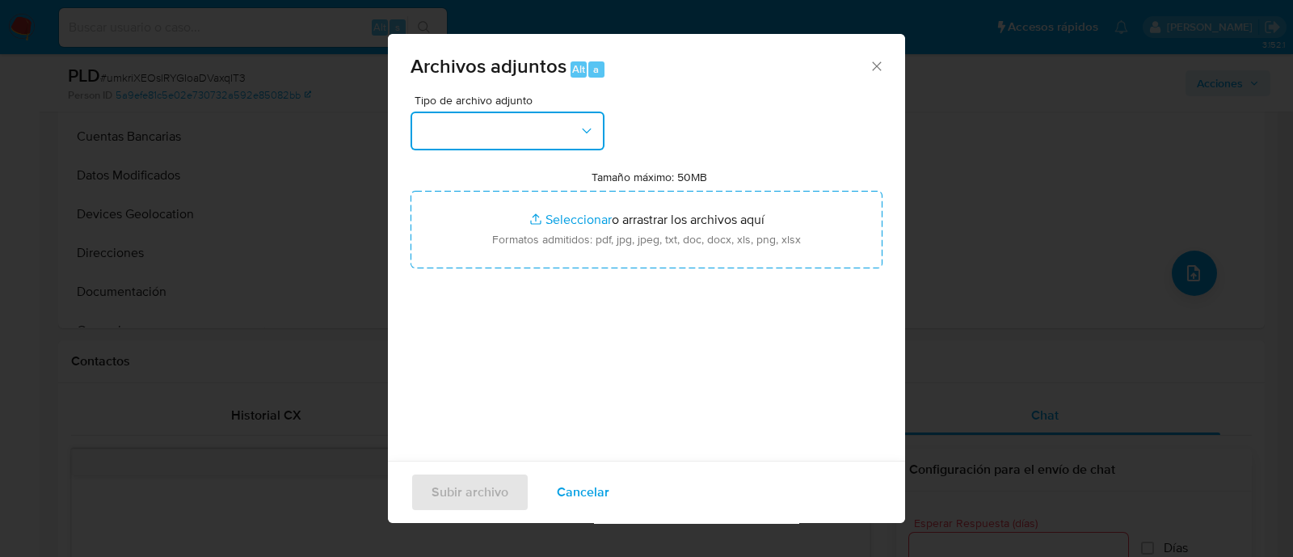
click at [532, 111] on button "button" at bounding box center [507, 130] width 194 height 39
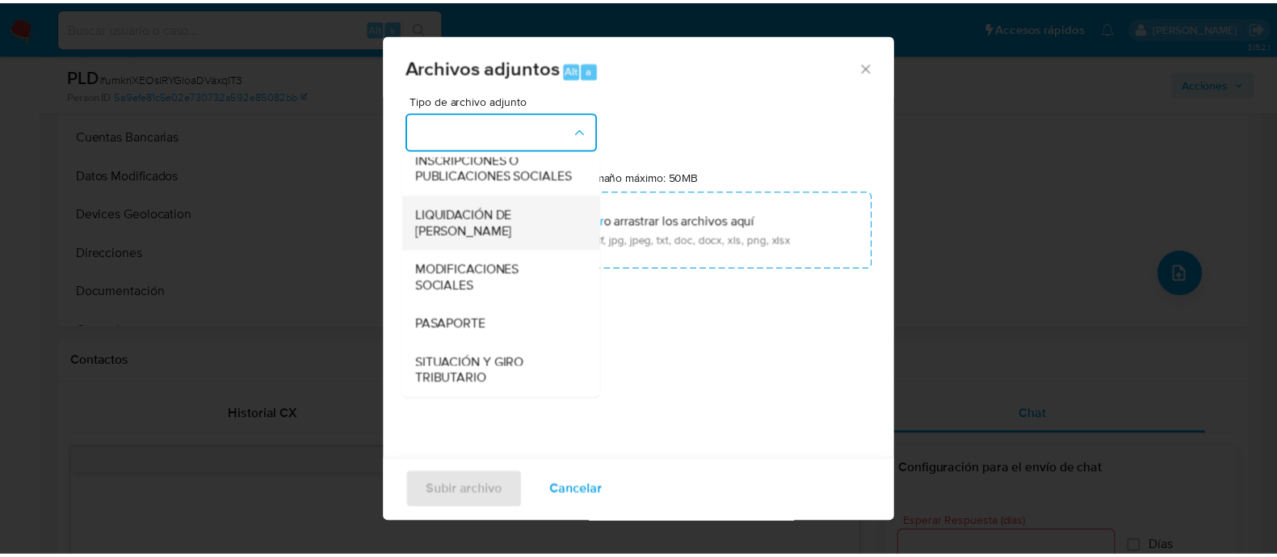
scroll to position [267, 0]
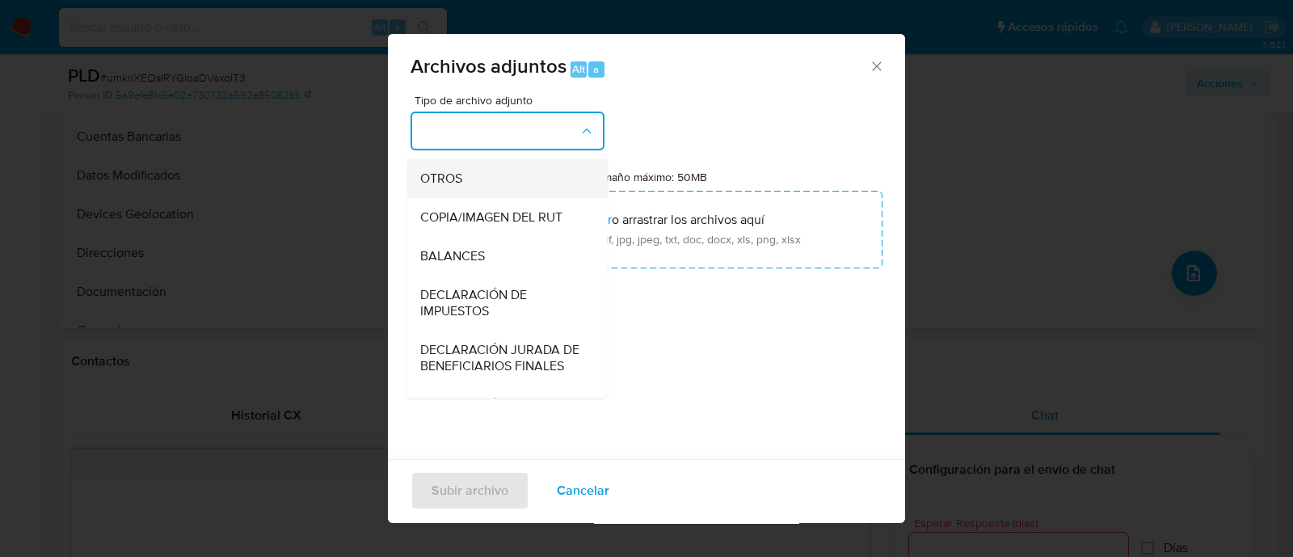
click at [473, 198] on div "OTROS" at bounding box center [502, 178] width 165 height 39
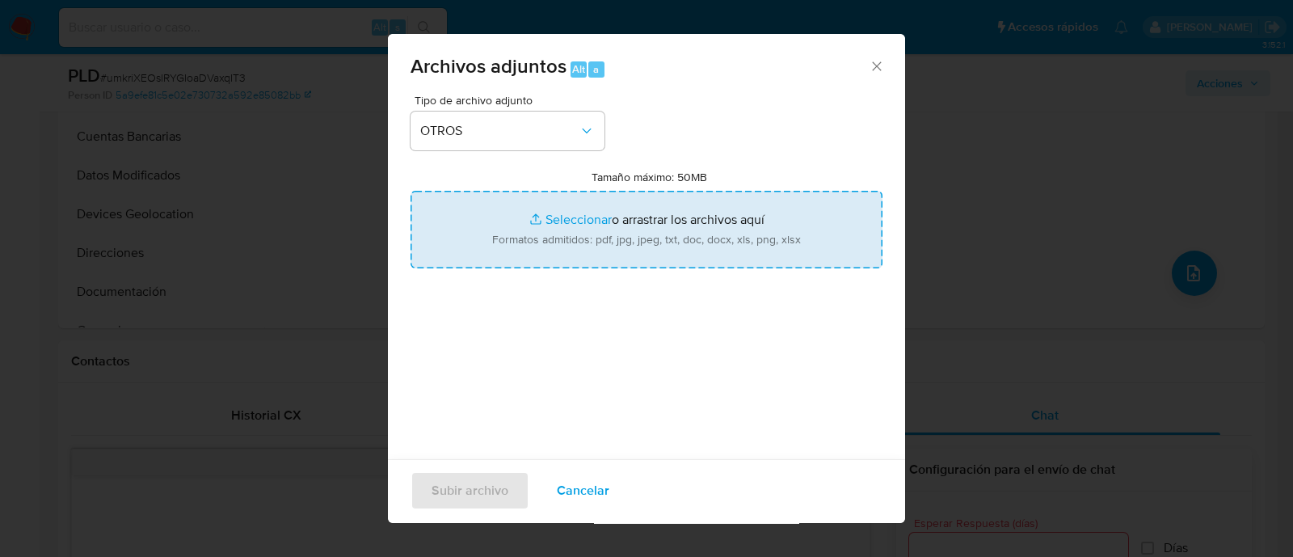
click at [622, 228] on input "Tamaño máximo: 50MB Seleccionar archivos" at bounding box center [646, 230] width 472 height 78
type input "C:\fakepath\668759606 - 13_08_2025.xlsx"
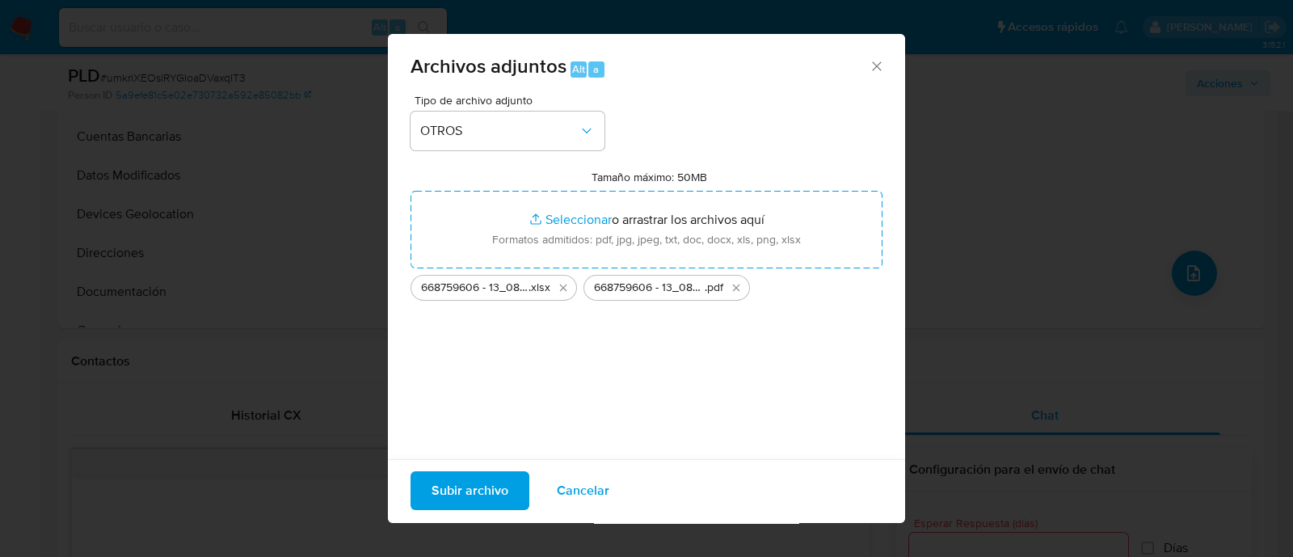
click at [490, 490] on span "Subir archivo" at bounding box center [469, 491] width 77 height 36
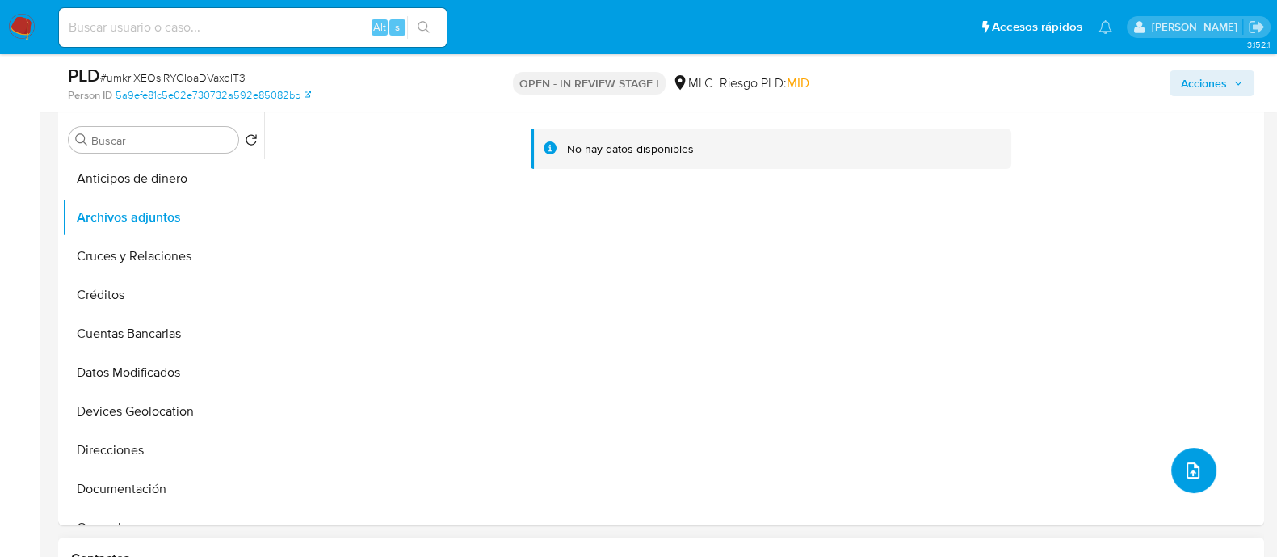
scroll to position [303, 0]
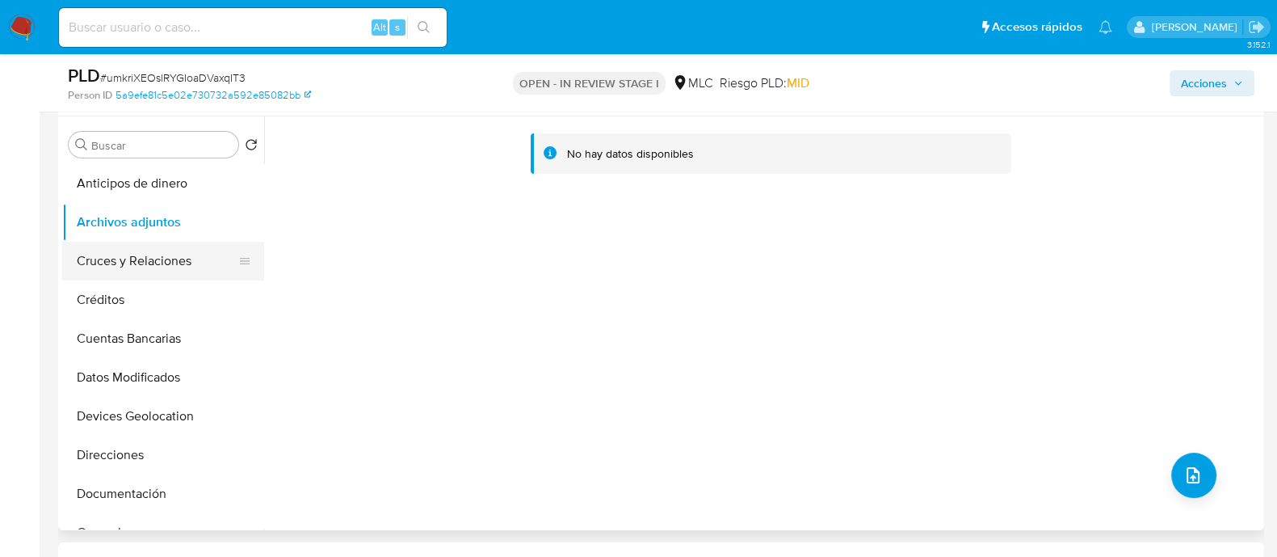
click at [177, 267] on button "Cruces y Relaciones" at bounding box center [156, 261] width 189 height 39
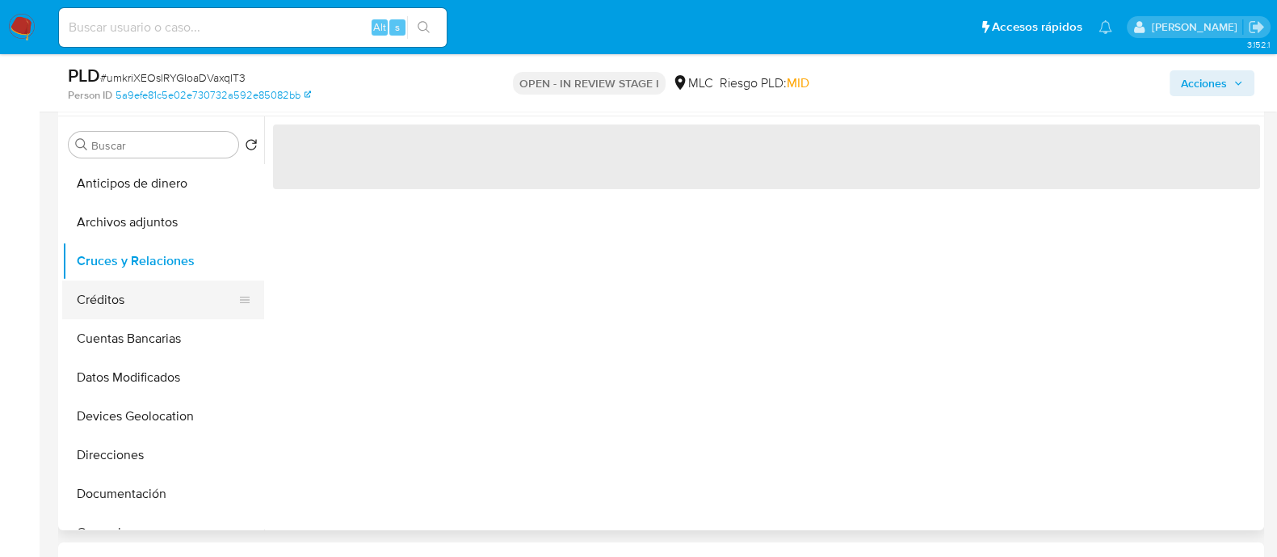
click at [146, 302] on button "Créditos" at bounding box center [156, 299] width 189 height 39
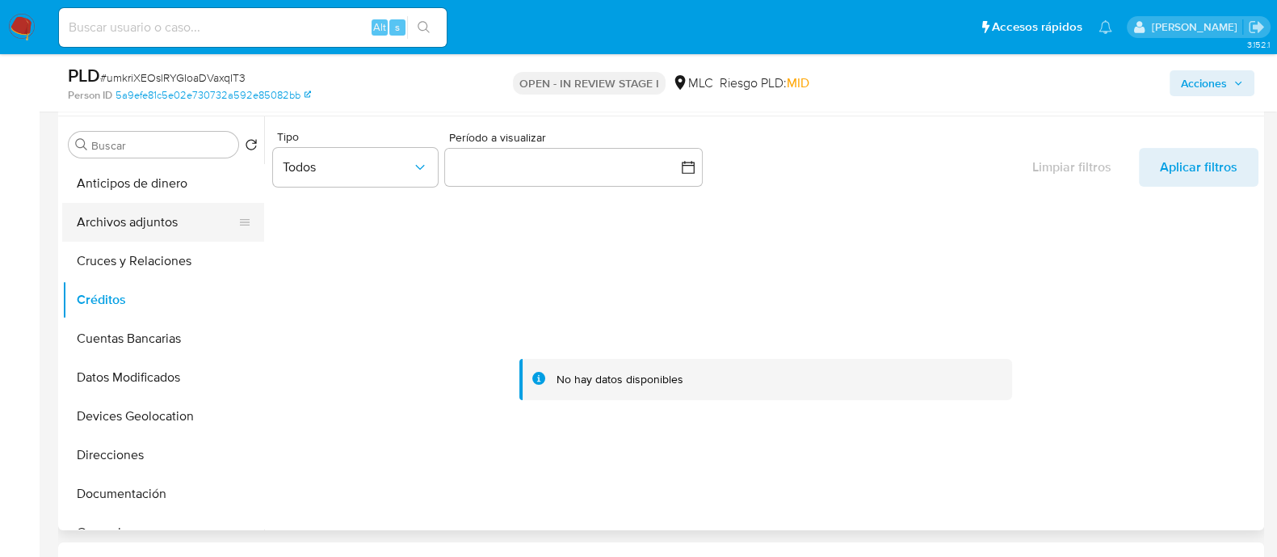
click at [158, 224] on button "Archivos adjuntos" at bounding box center [156, 222] width 189 height 39
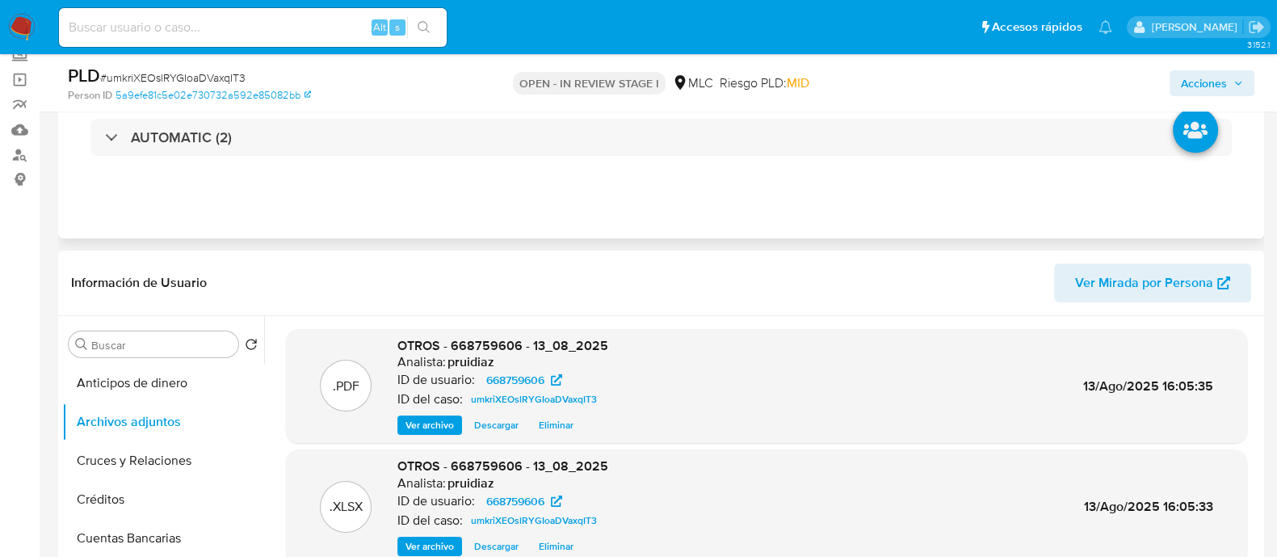
scroll to position [0, 0]
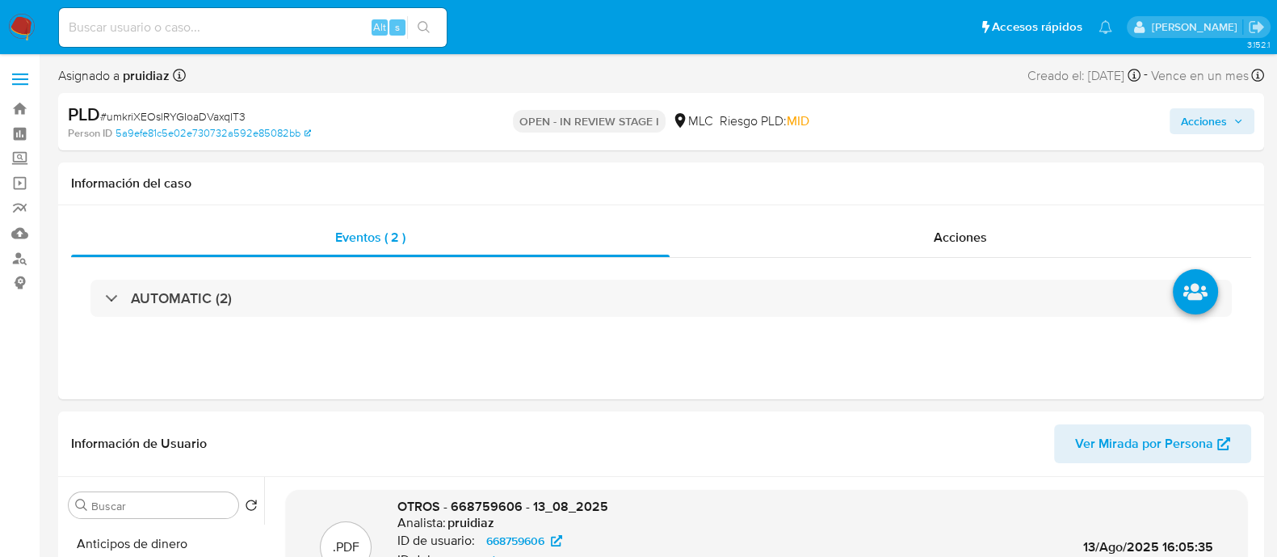
click at [1201, 126] on span "Acciones" at bounding box center [1204, 121] width 46 height 26
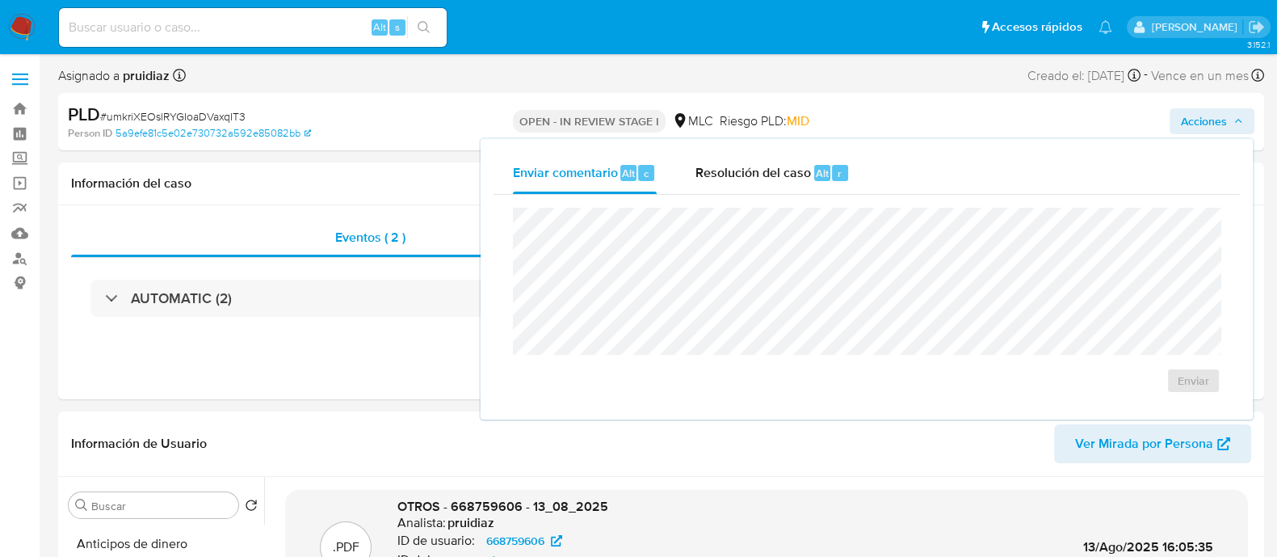
drag, startPoint x: 805, startPoint y: 171, endPoint x: 780, endPoint y: 195, distance: 34.3
click at [802, 170] on span "Resolución del caso" at bounding box center [754, 172] width 116 height 19
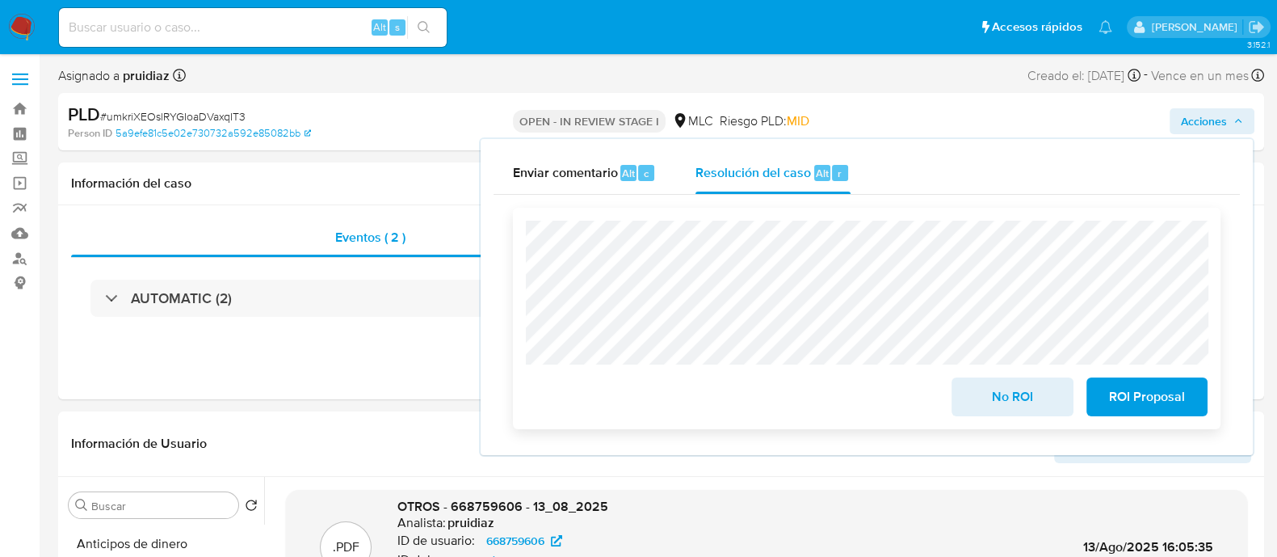
click at [998, 402] on span "No ROI" at bounding box center [1012, 397] width 79 height 36
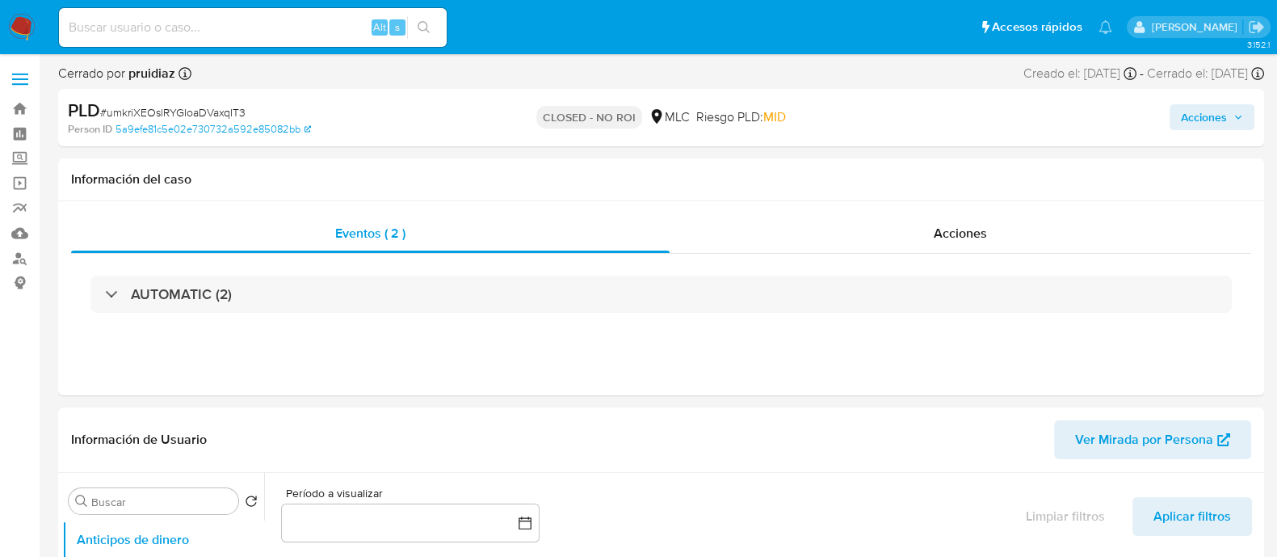
select select "10"
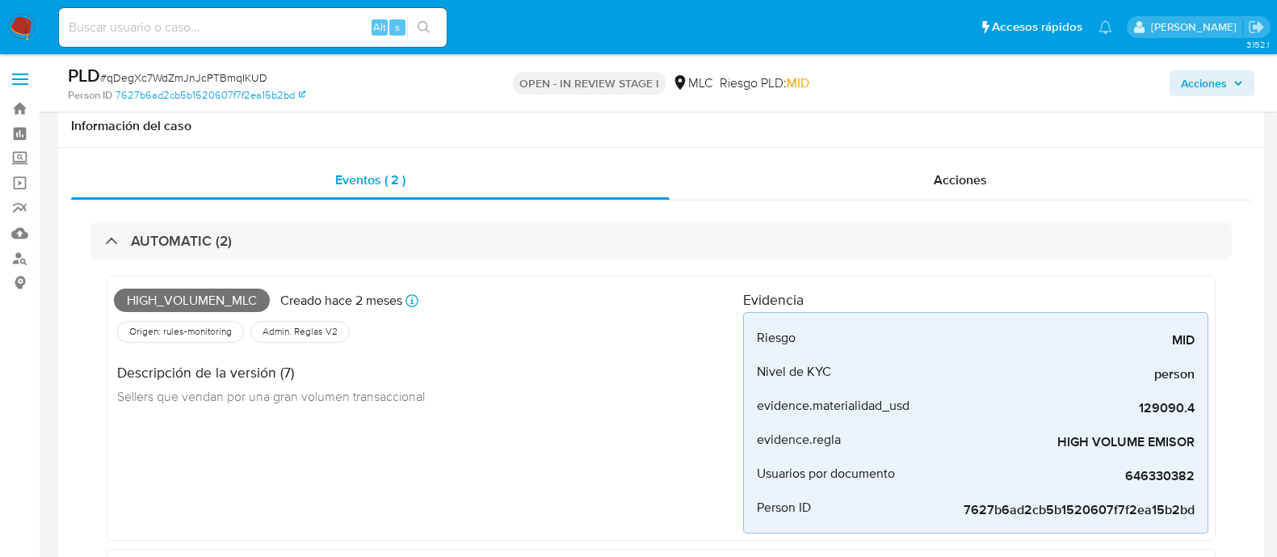
select select "10"
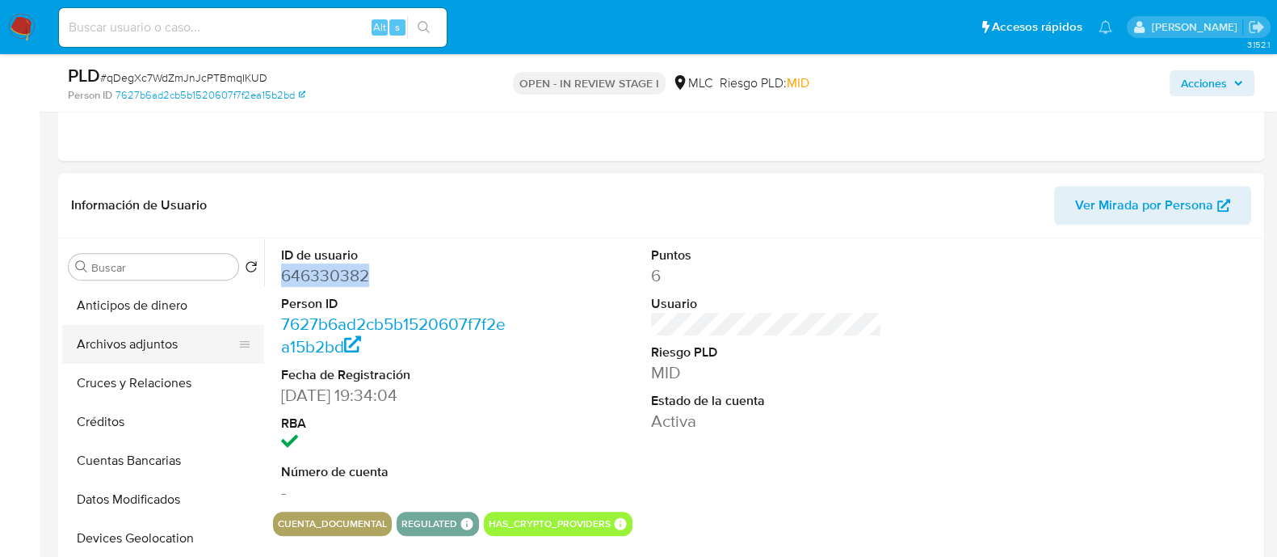
click at [141, 344] on button "Archivos adjuntos" at bounding box center [156, 344] width 189 height 39
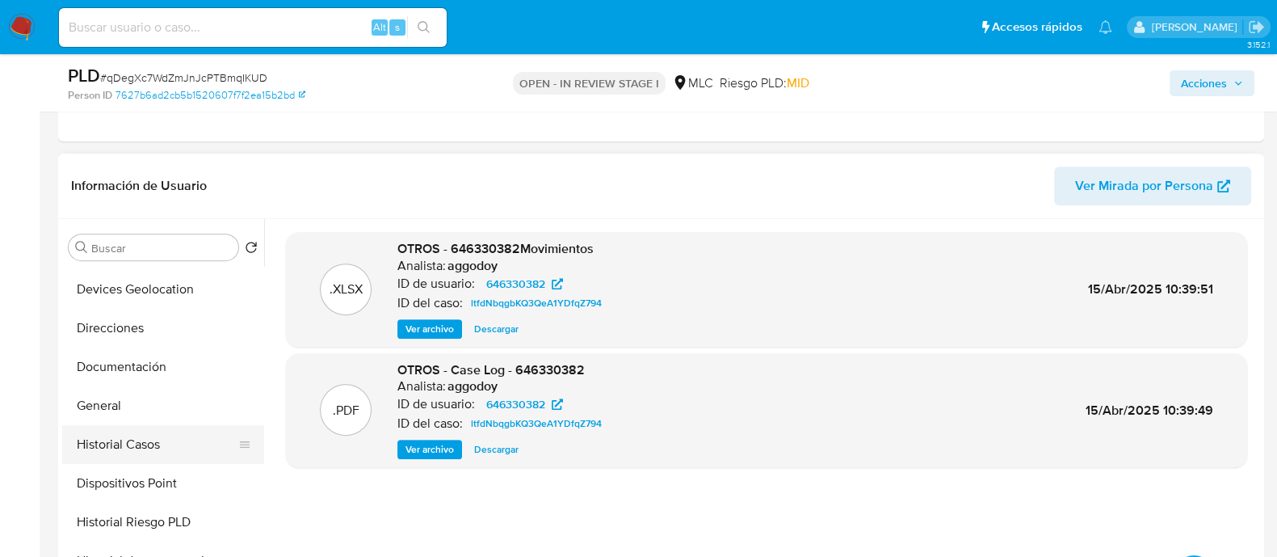
scroll to position [303, 0]
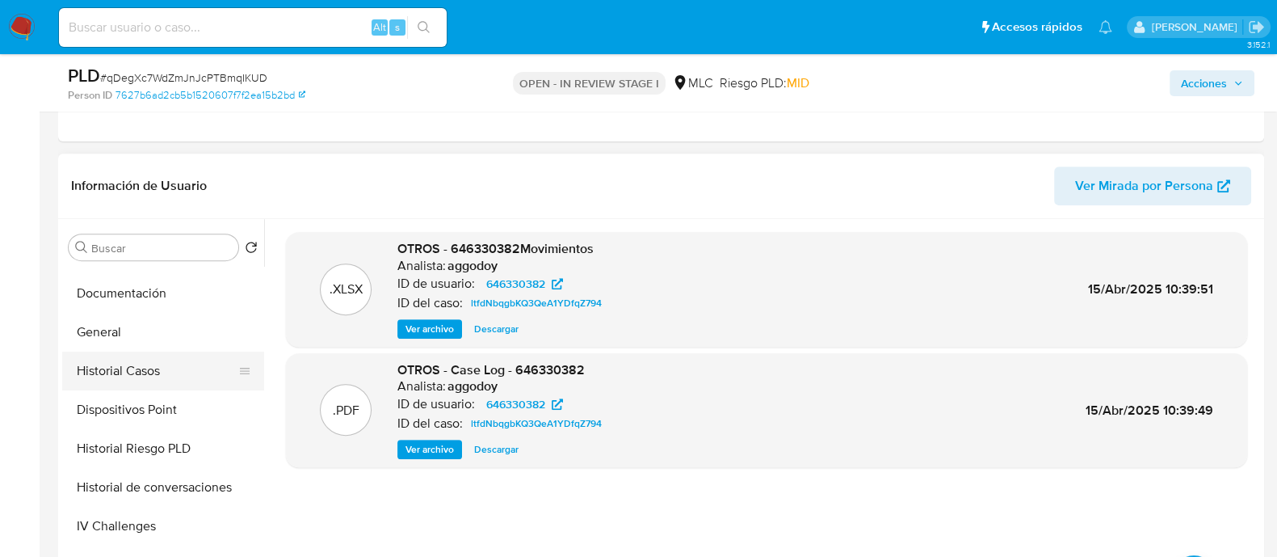
click at [129, 372] on button "Historial Casos" at bounding box center [156, 370] width 189 height 39
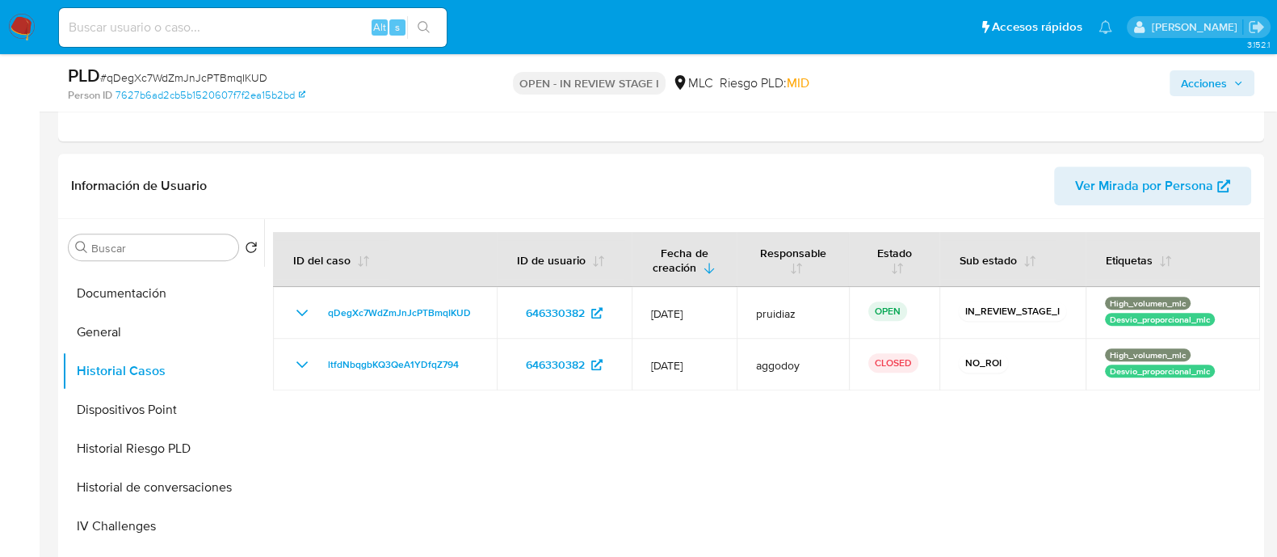
scroll to position [909, 0]
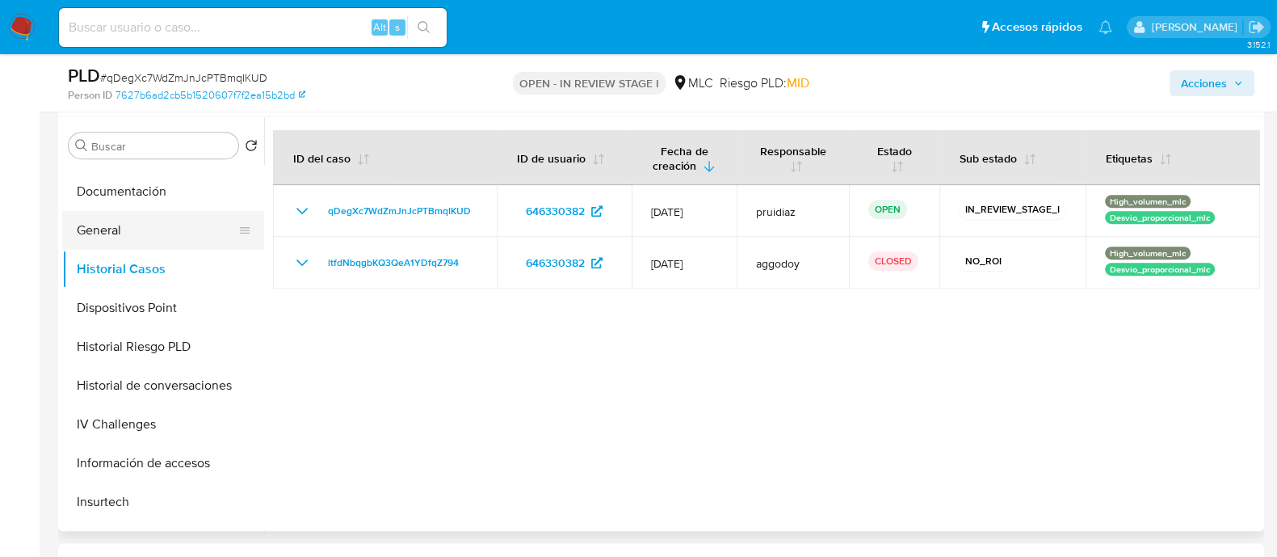
click at [96, 221] on button "General" at bounding box center [156, 230] width 189 height 39
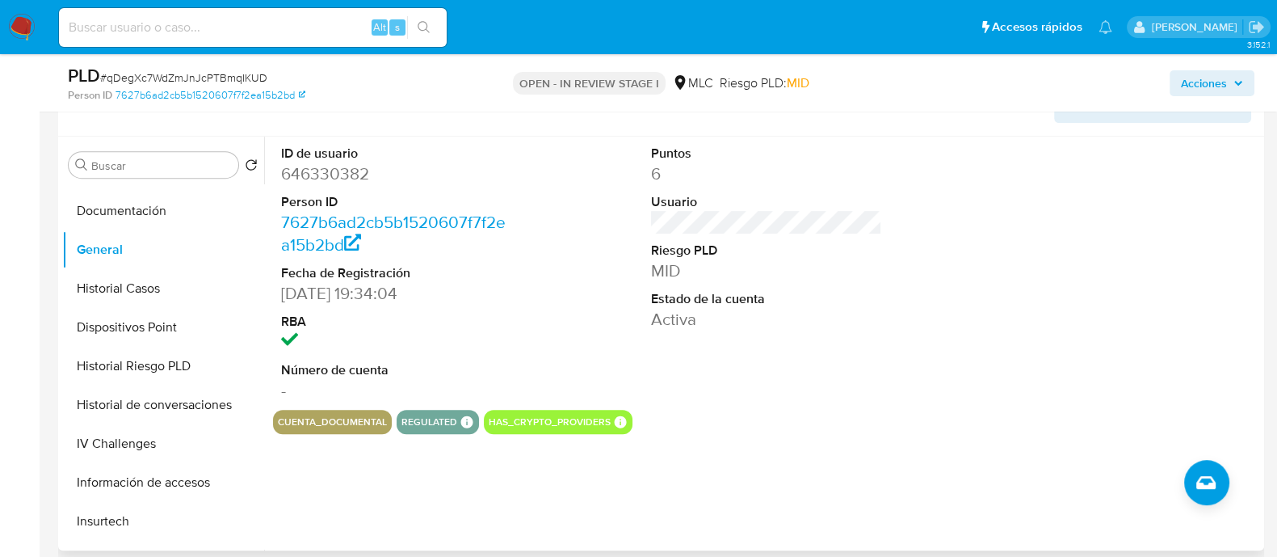
click at [348, 171] on dd "646330382" at bounding box center [396, 173] width 231 height 23
copy dd "646330382"
click at [351, 173] on dd "646330382" at bounding box center [396, 173] width 231 height 23
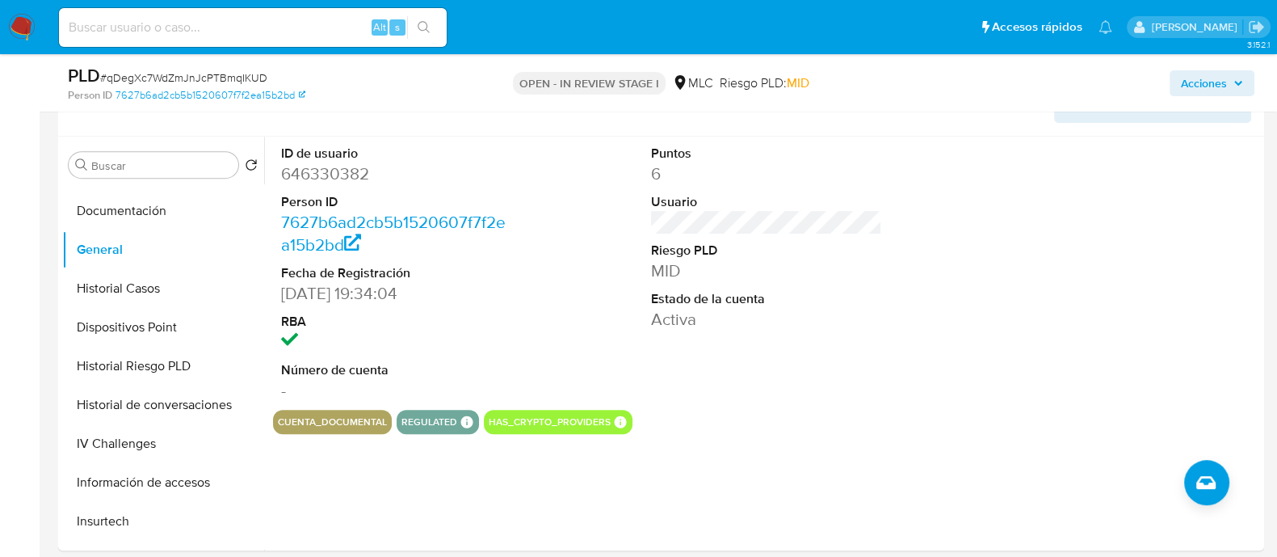
click at [221, 72] on span "# qDegXc7WdZmJnJcPTBmqIKUD" at bounding box center [183, 77] width 167 height 16
copy span "qDegXc7WdZmJnJcPTBmqIKUD"
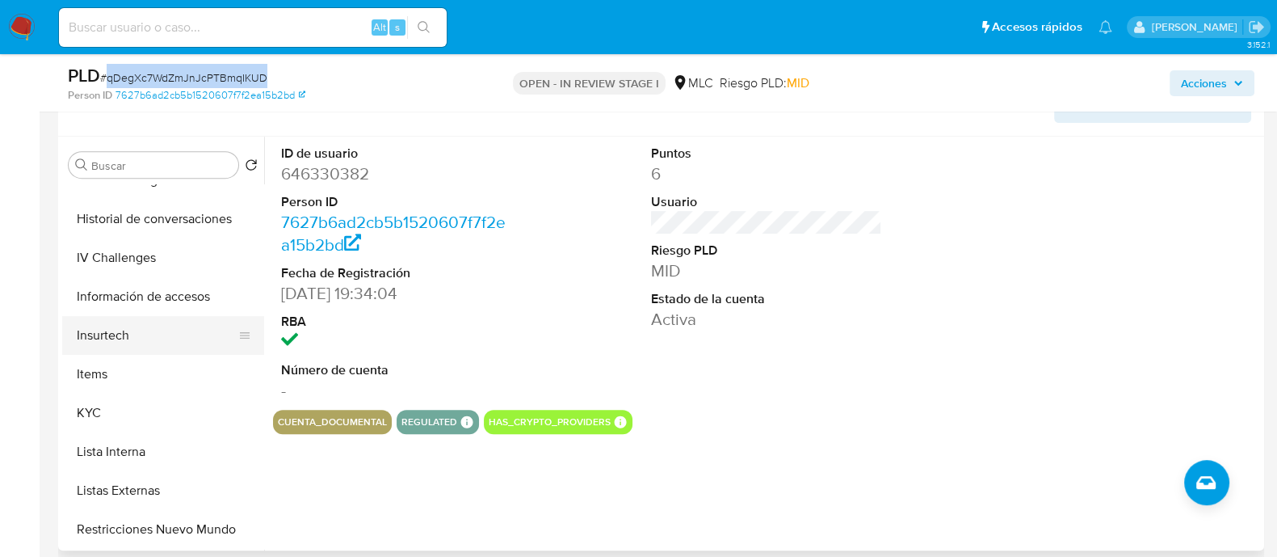
scroll to position [505, 0]
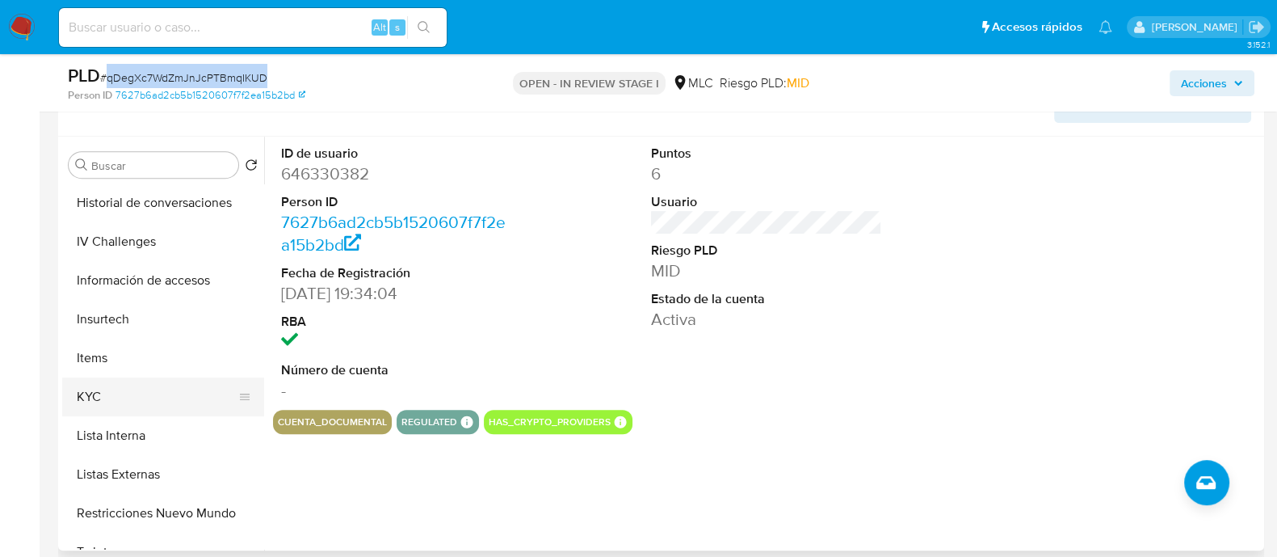
click at [86, 396] on button "KYC" at bounding box center [156, 396] width 189 height 39
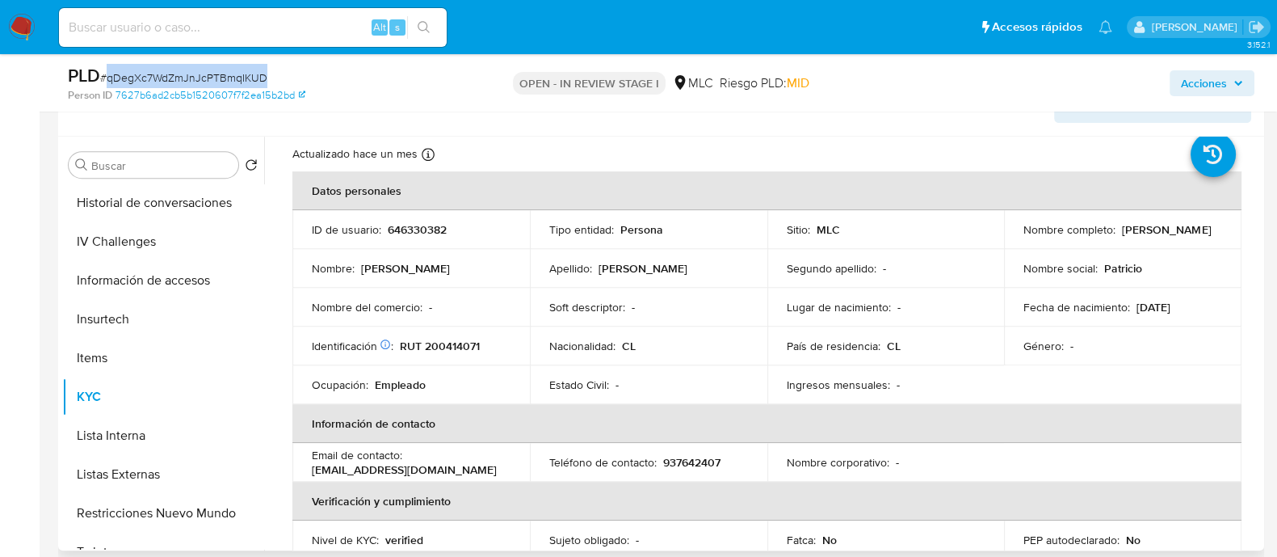
scroll to position [0, 0]
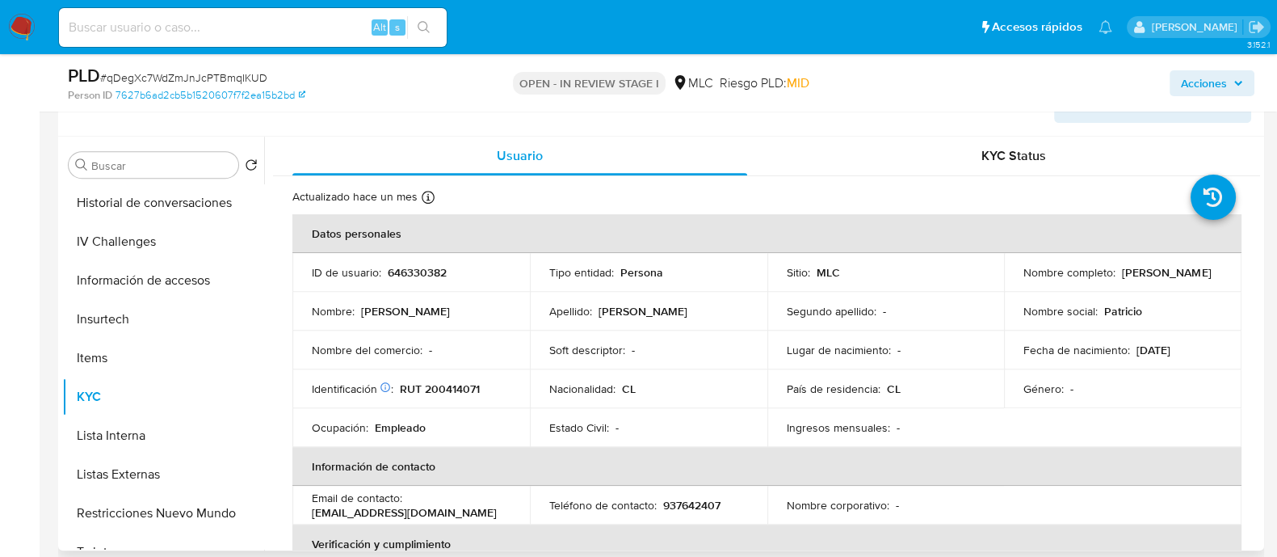
click at [451, 385] on p "RUT 200414071" at bounding box center [440, 388] width 80 height 15
copy p "200414071"
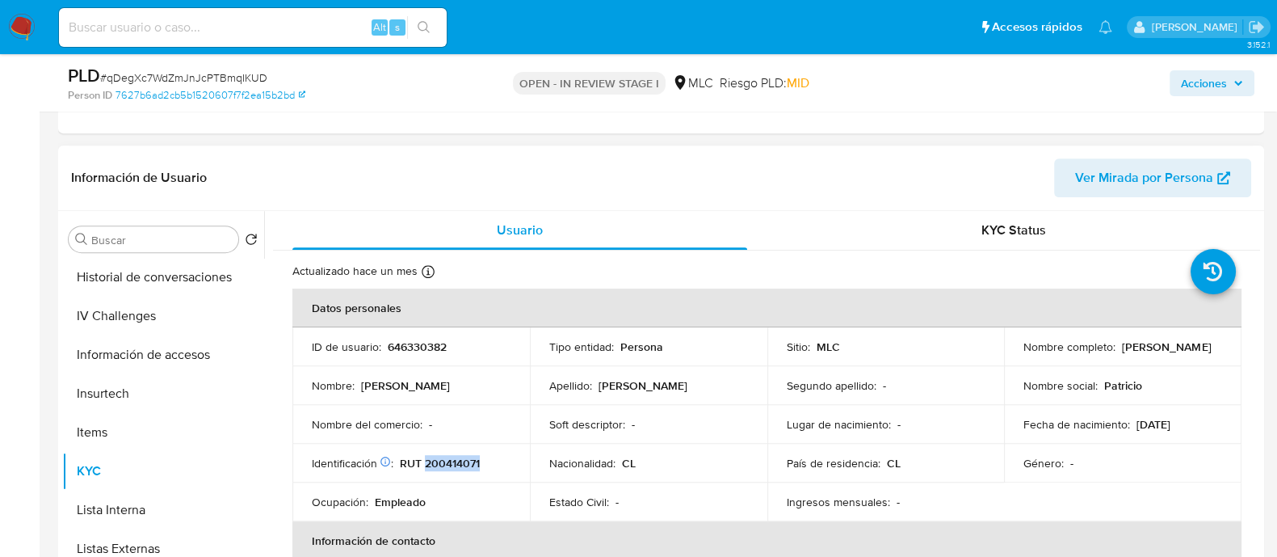
scroll to position [807, 0]
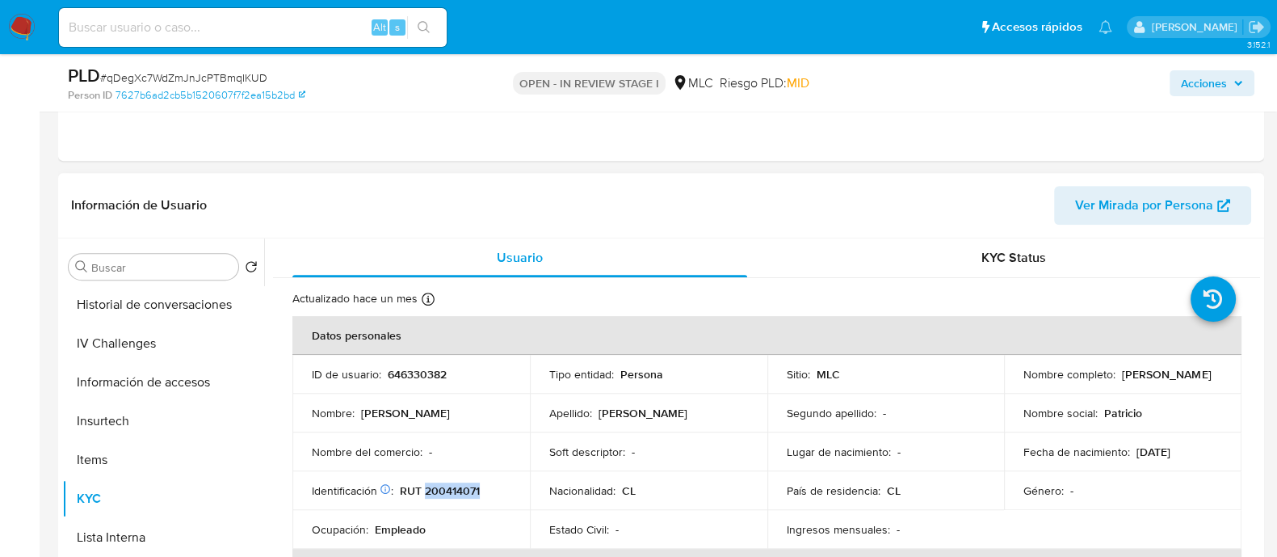
click at [448, 487] on p "RUT 200414071" at bounding box center [440, 490] width 80 height 15
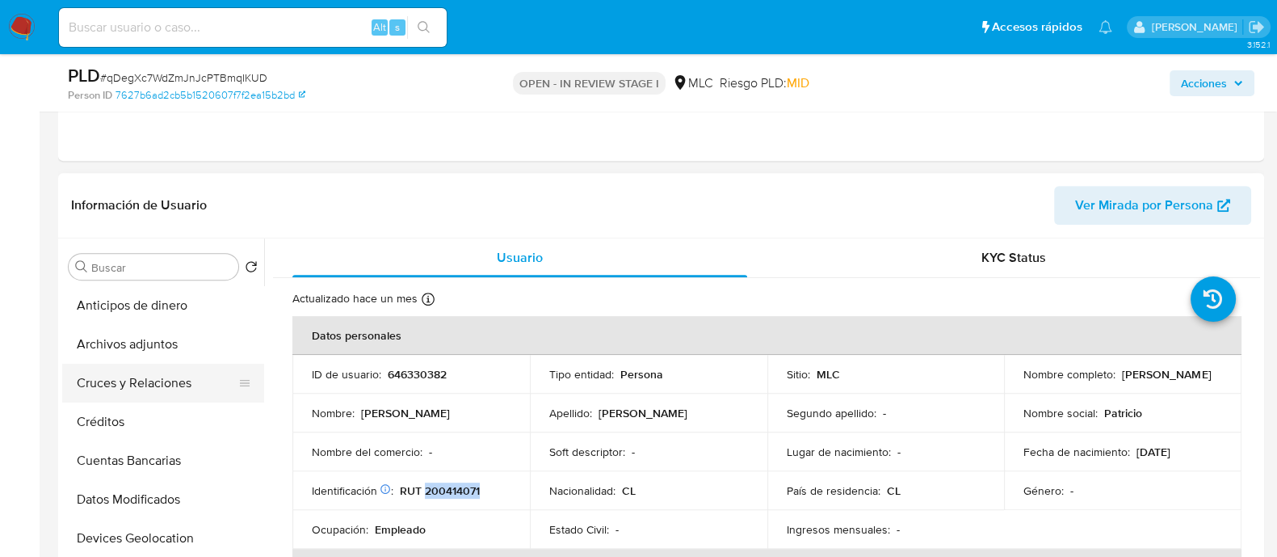
click at [133, 377] on button "Cruces y Relaciones" at bounding box center [156, 383] width 189 height 39
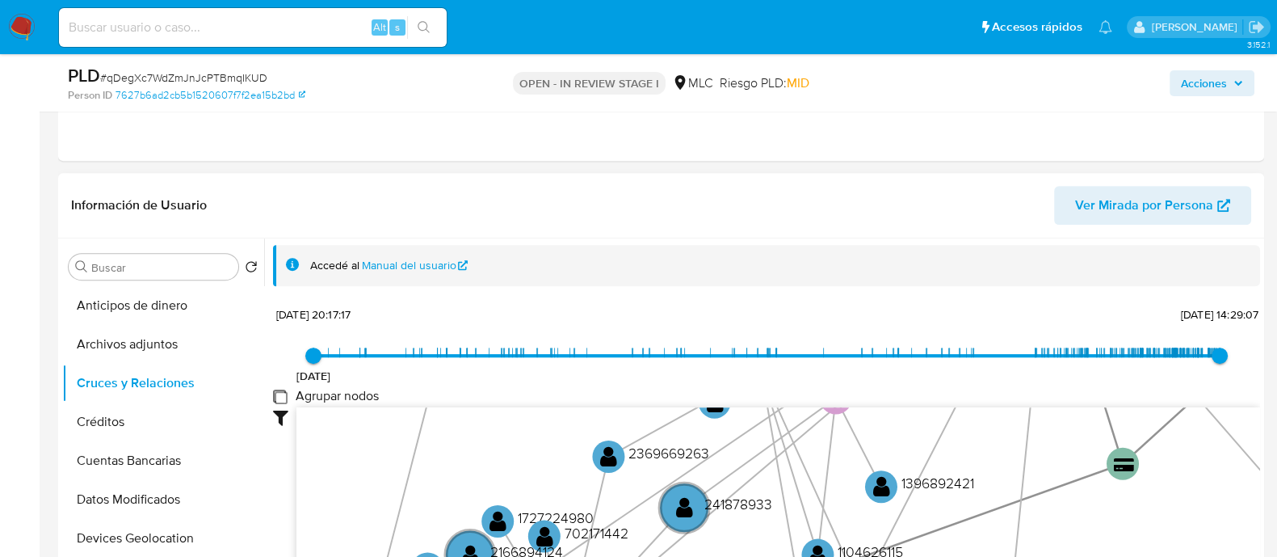
click at [273, 393] on group_nodes "Agrupar nodos" at bounding box center [279, 395] width 13 height 13
checkbox group_nodes "true"
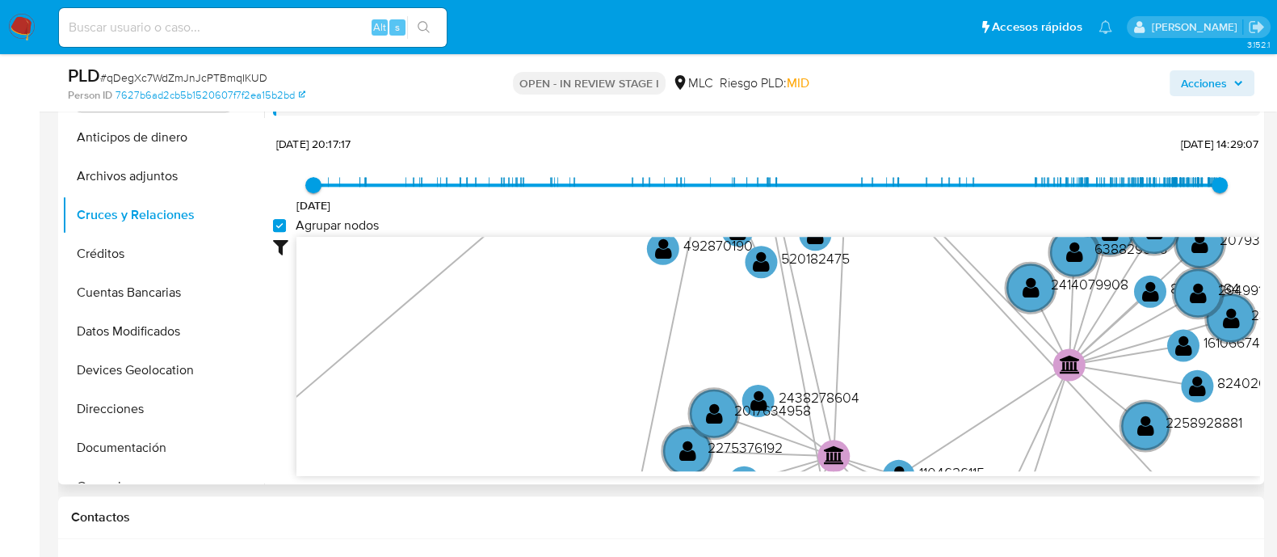
scroll to position [1111, 0]
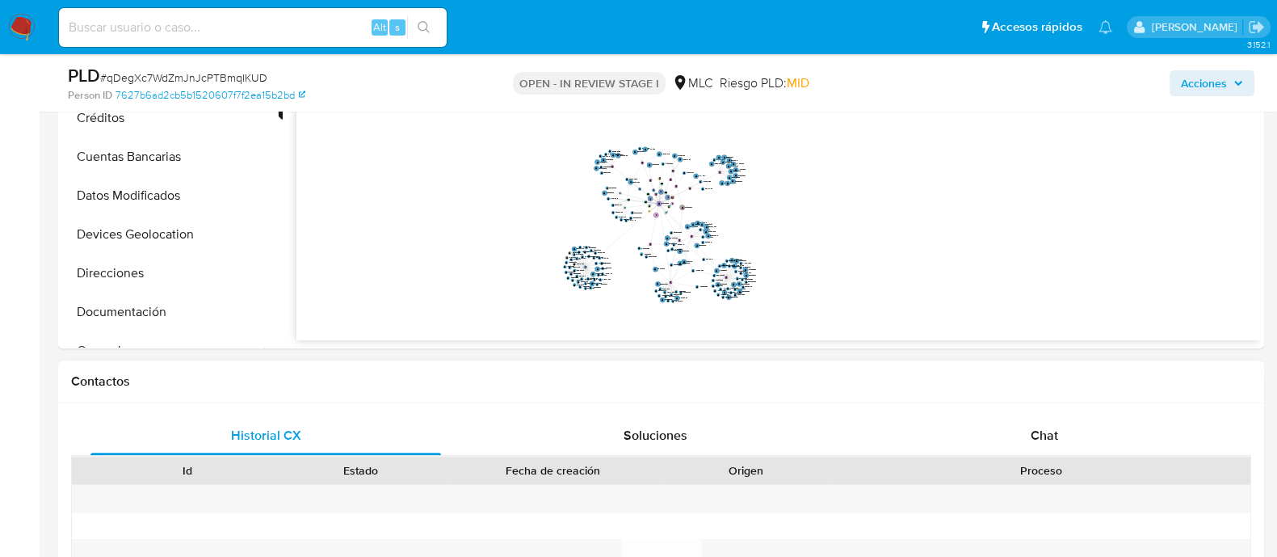
drag, startPoint x: 722, startPoint y: 430, endPoint x: 727, endPoint y: 526, distance: 96.3
click at [727, 526] on div "Historial CX Soluciones Chat Id Estado Fecha de creación Origen Proceso Anterio…" at bounding box center [661, 559] width 1180 height 286
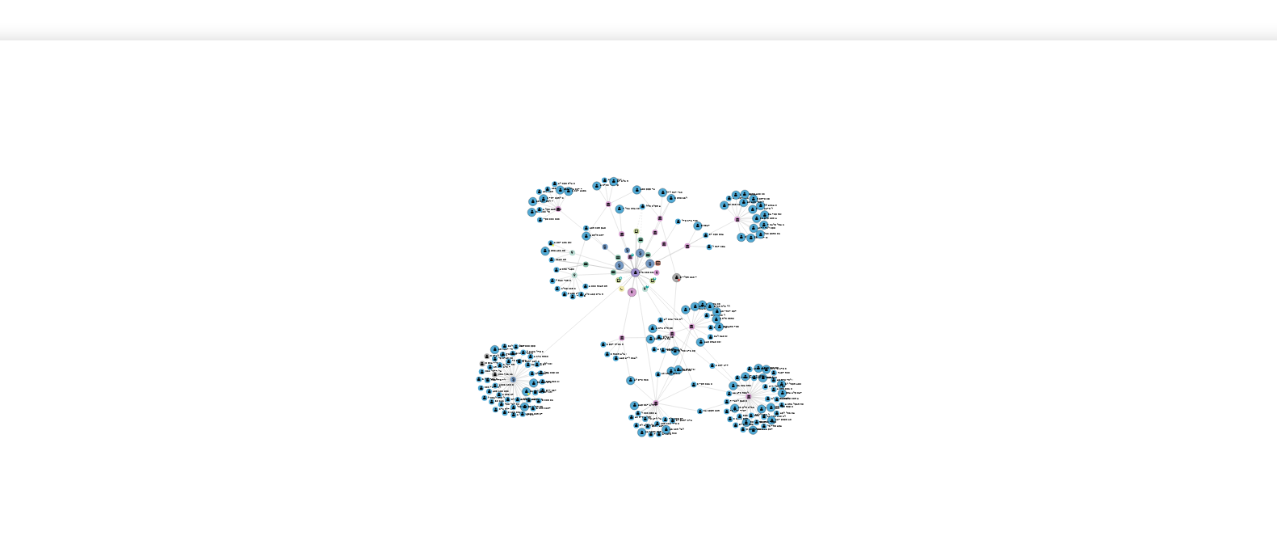
scroll to position [953, 0]
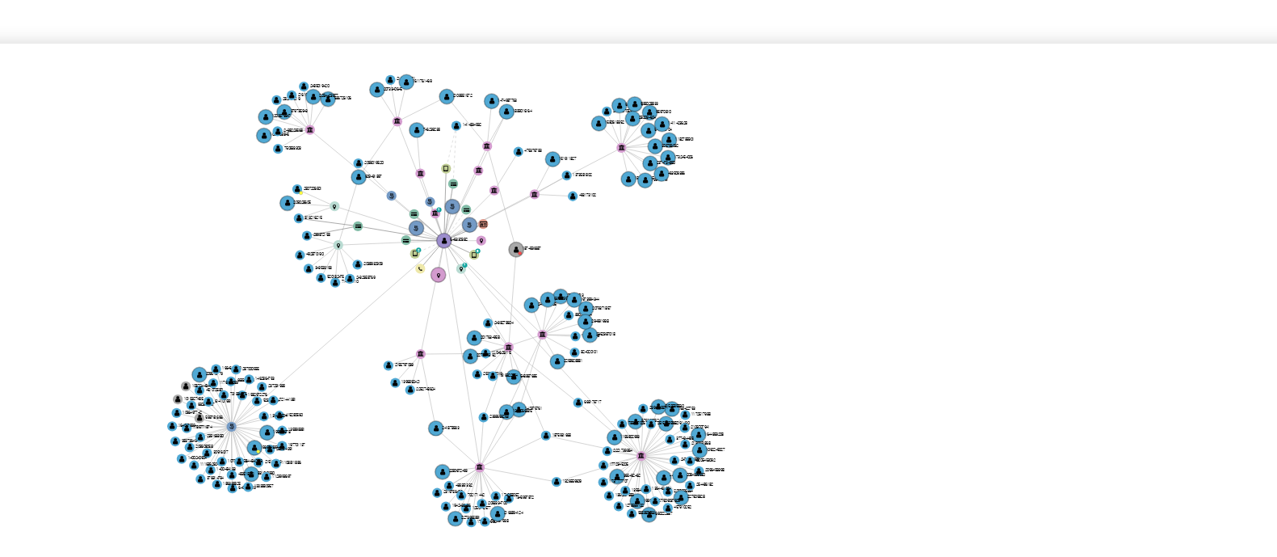
drag, startPoint x: 742, startPoint y: 420, endPoint x: 713, endPoint y: 451, distance: 41.7
click at [713, 451] on icon "user-646330382  646330382 phone-14addbe858c2c5d7f495001b6abbe0d2  person-7627…" at bounding box center [779, 376] width 964 height 234
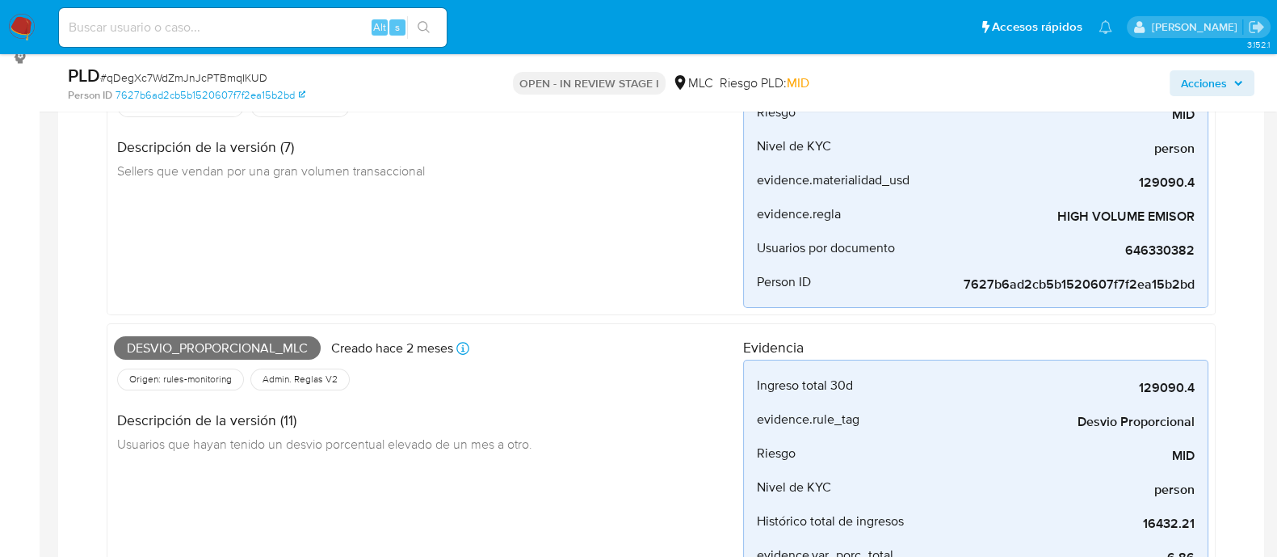
scroll to position [0, 0]
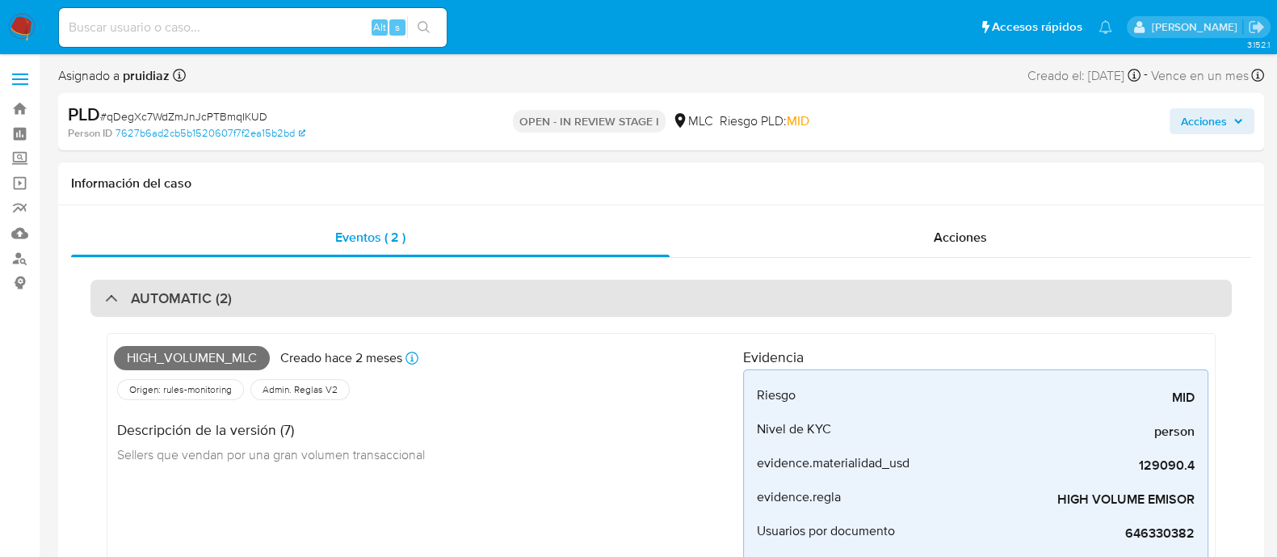
click at [170, 301] on h3 "AUTOMATIC (2)" at bounding box center [181, 298] width 101 height 18
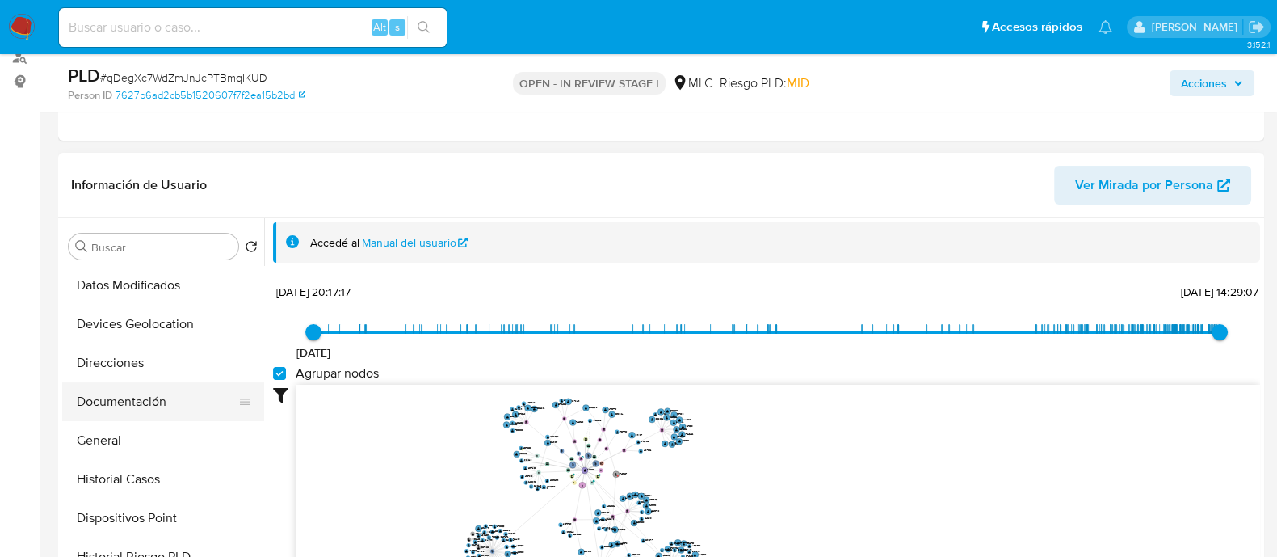
scroll to position [201, 0]
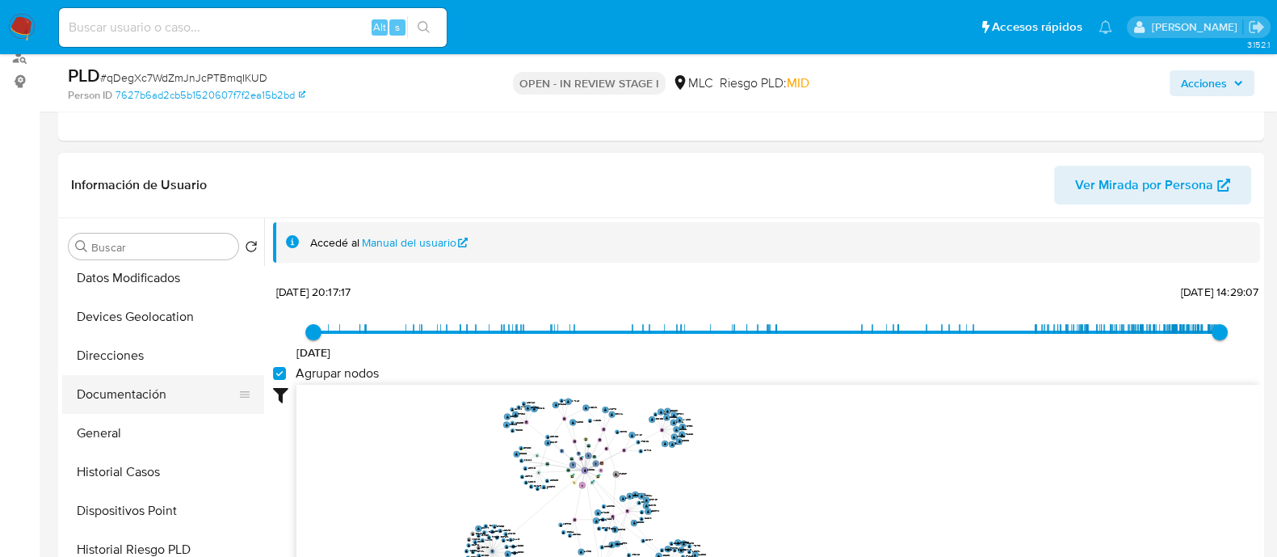
click at [124, 394] on button "Documentación" at bounding box center [156, 394] width 189 height 39
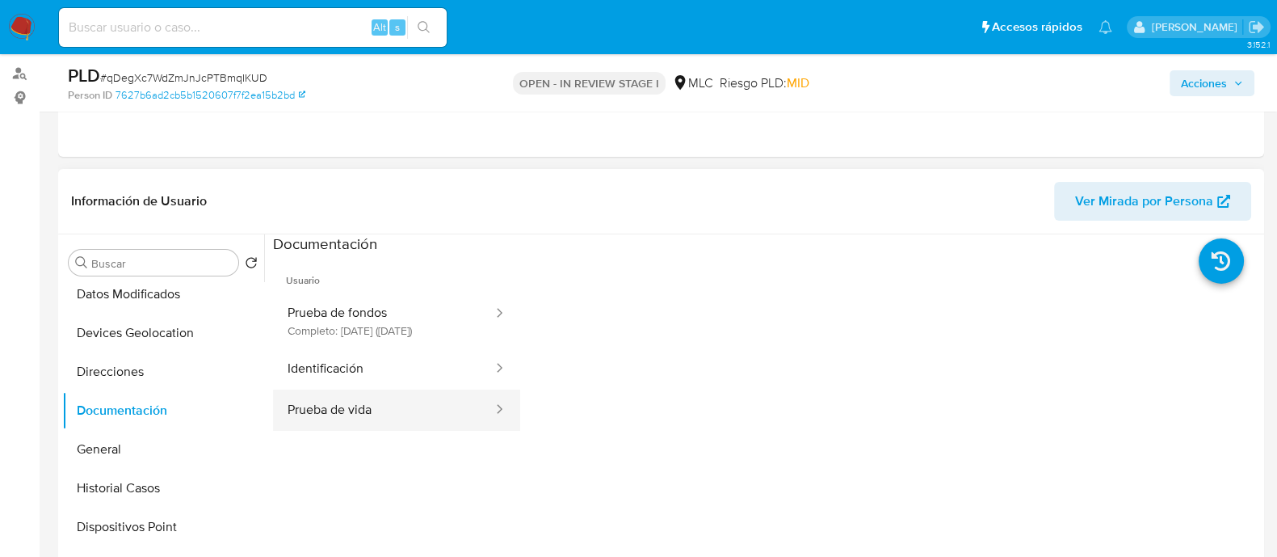
scroll to position [303, 0]
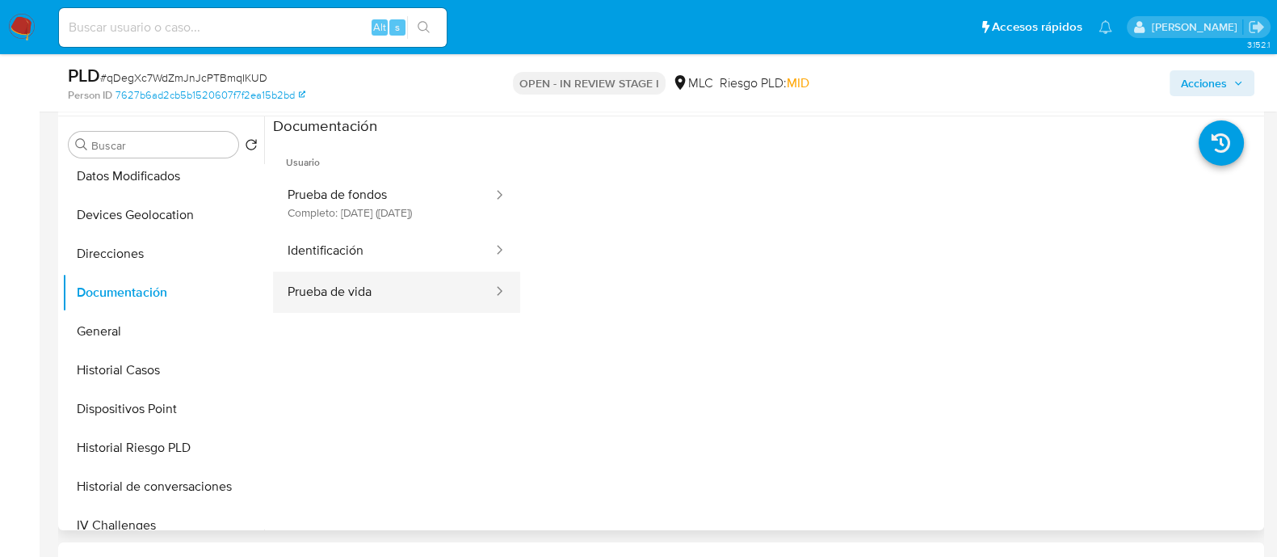
click at [406, 292] on button "Prueba de vida" at bounding box center [383, 291] width 221 height 41
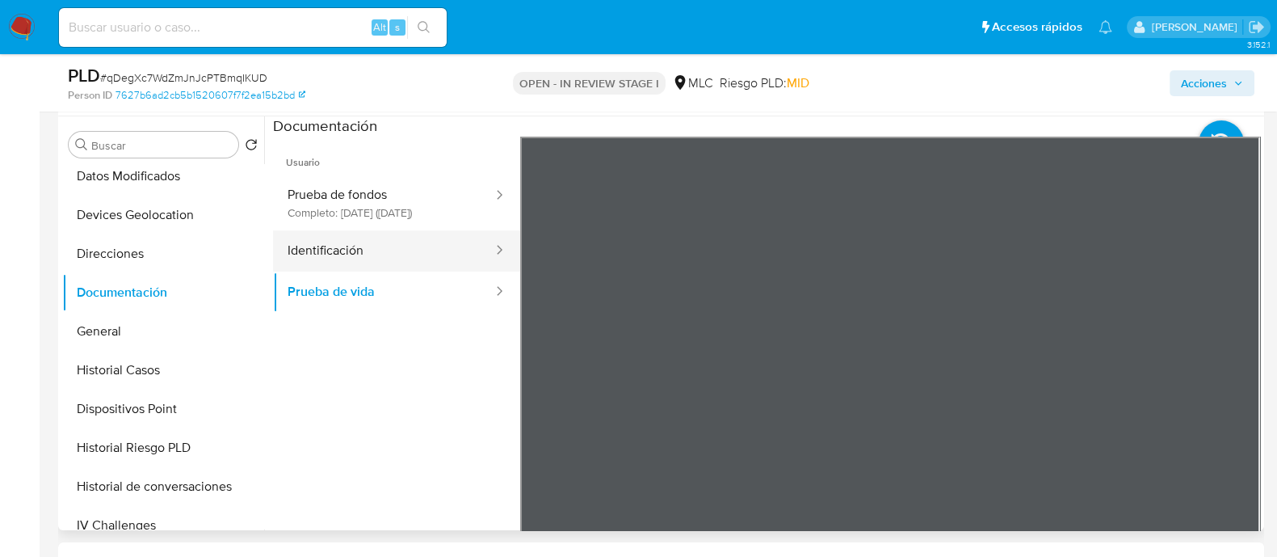
click at [315, 271] on button "Identificación" at bounding box center [383, 250] width 221 height 41
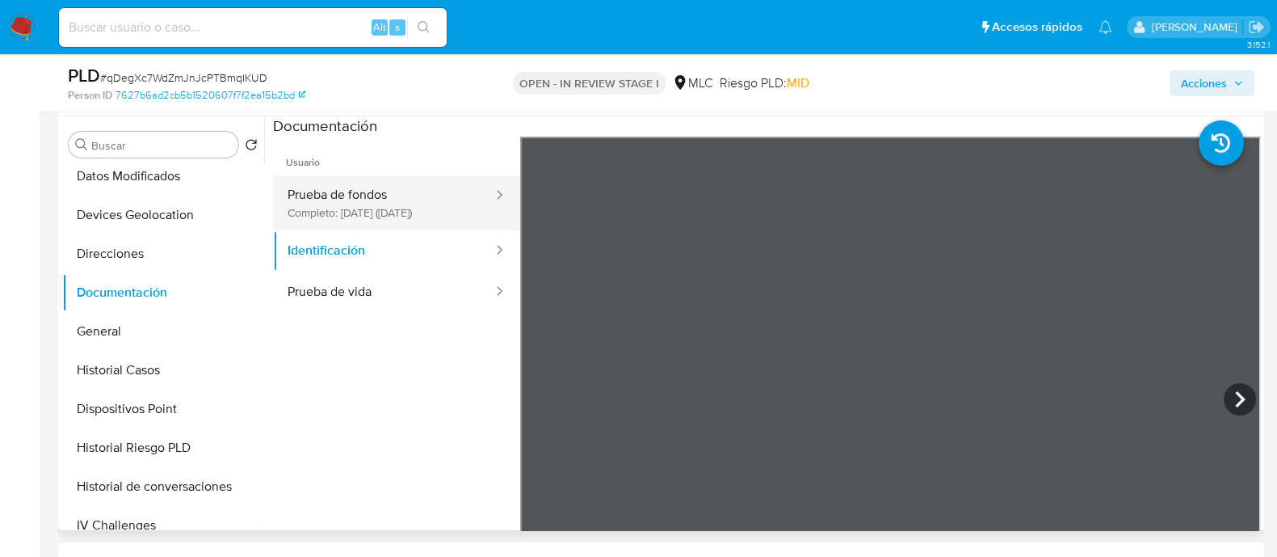
click at [431, 194] on button "Prueba de fondos Completo: 14/06/2025 (hace 2 meses)" at bounding box center [383, 202] width 221 height 55
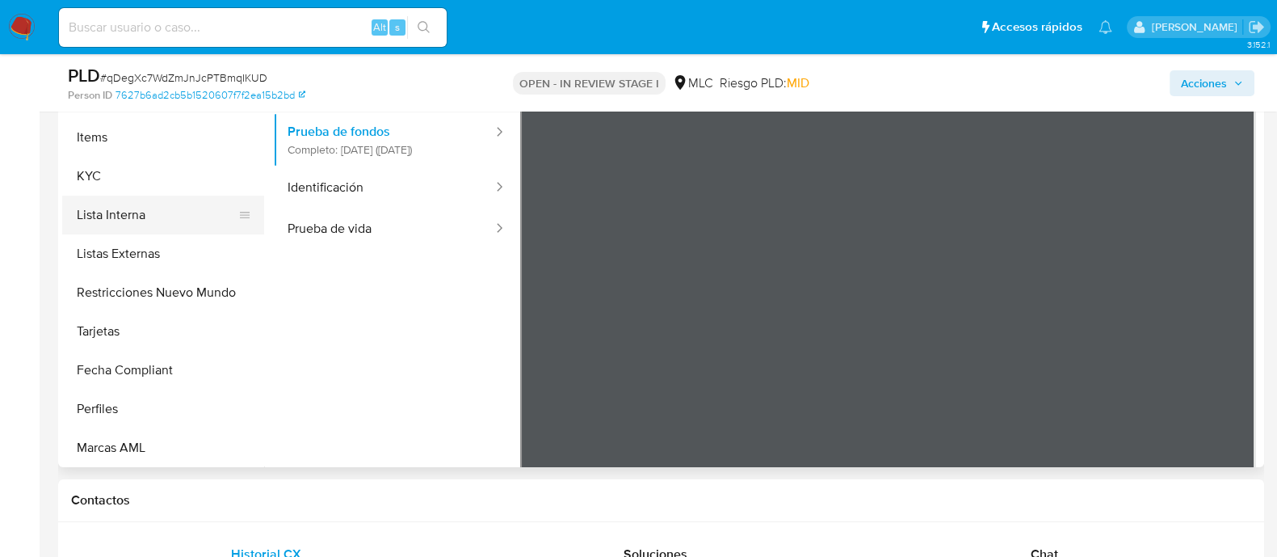
scroll to position [644, 0]
click at [134, 179] on button "KYC" at bounding box center [156, 174] width 189 height 39
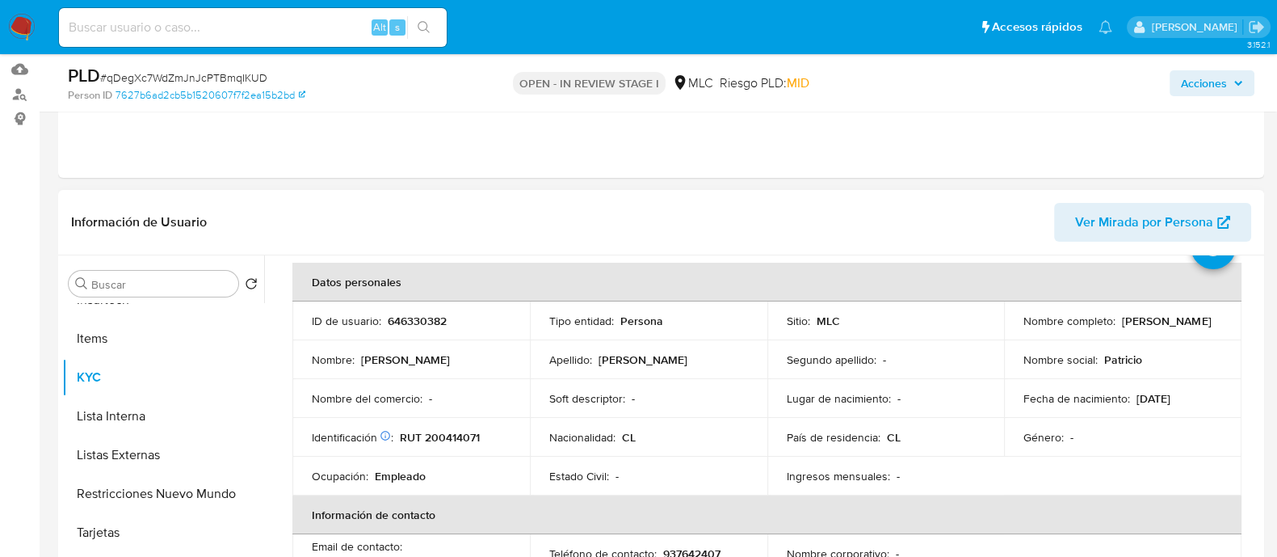
scroll to position [100, 0]
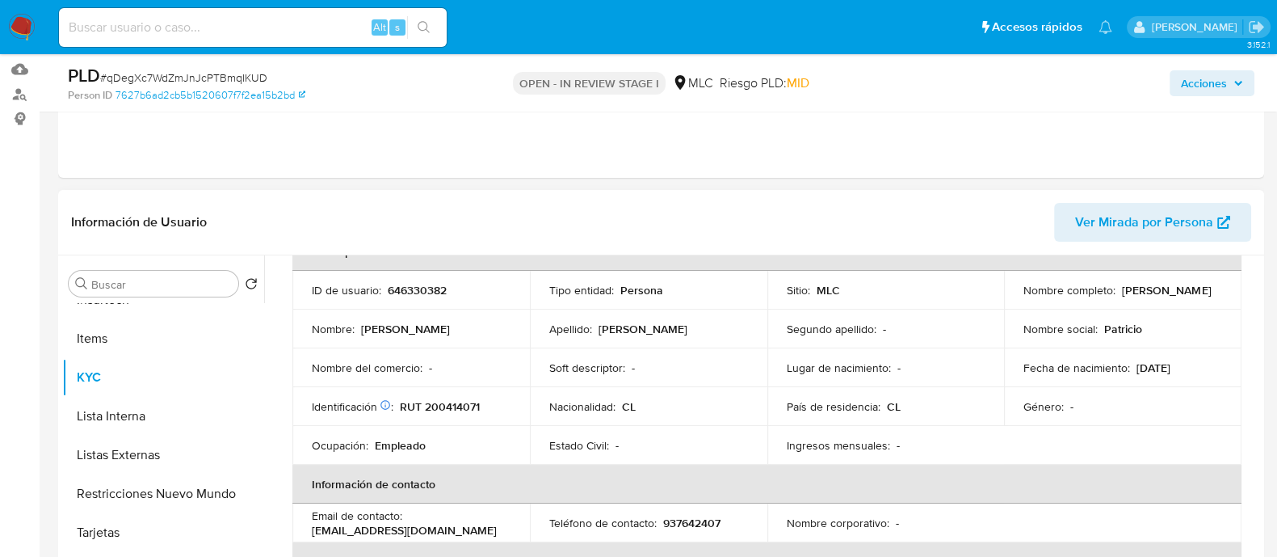
drag, startPoint x: 1188, startPoint y: 297, endPoint x: 1003, endPoint y: 294, distance: 184.2
click at [1004, 294] on td "Nombre completo : Patricio Javier Carrasco Morales" at bounding box center [1123, 290] width 238 height 39
copy p "Patricio Javier Carrasco Morales"
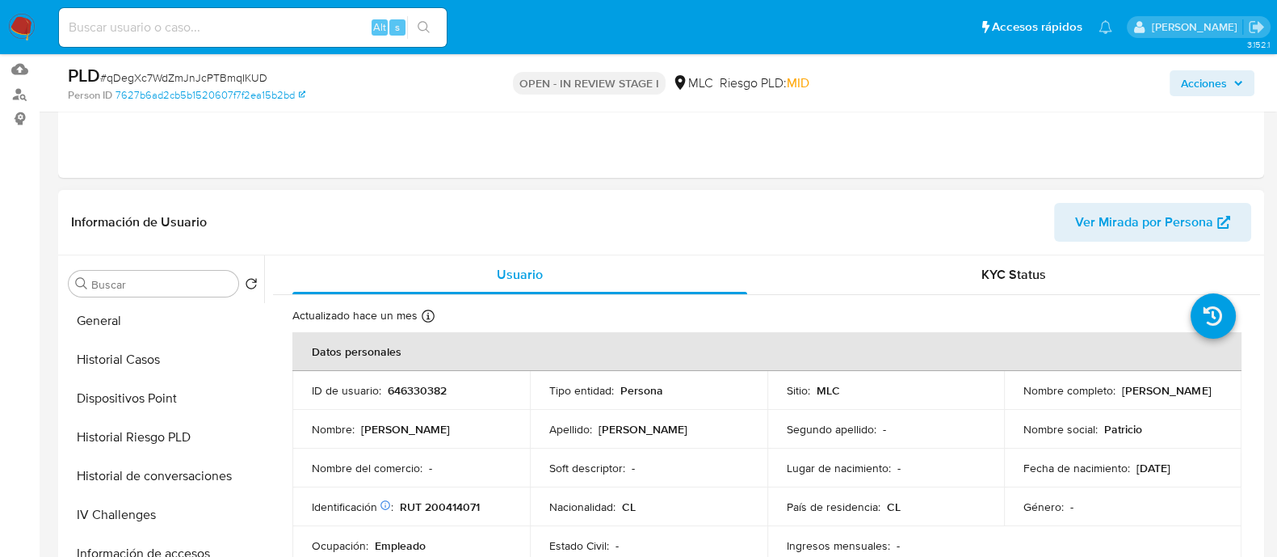
scroll to position [0, 0]
drag, startPoint x: 155, startPoint y: 373, endPoint x: 276, endPoint y: 313, distance: 134.8
click at [152, 373] on button "Archivos adjuntos" at bounding box center [163, 361] width 202 height 39
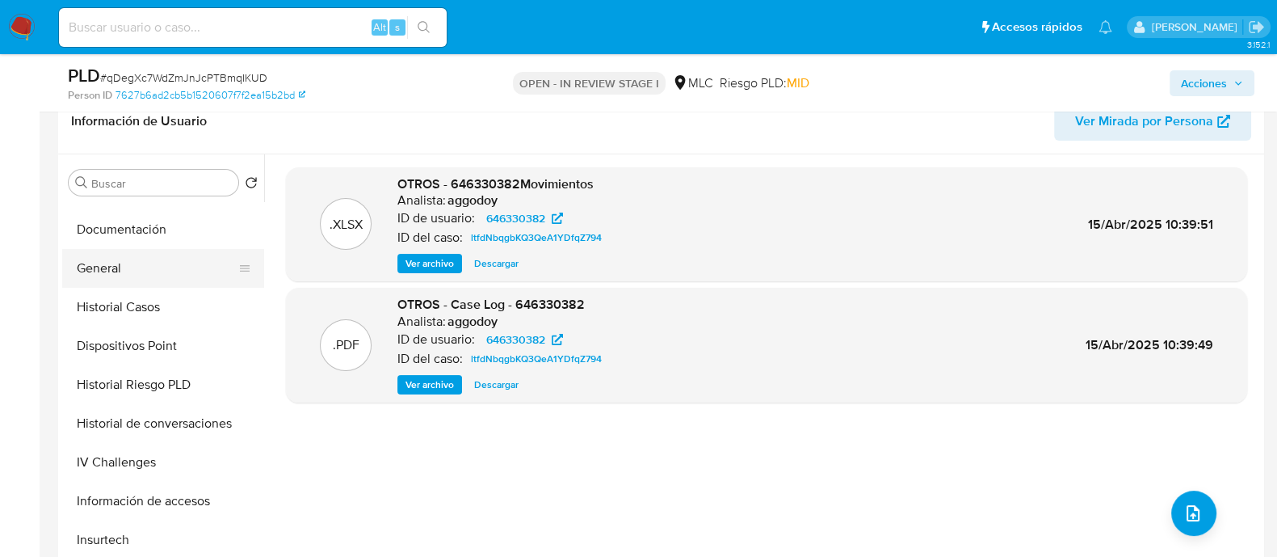
scroll to position [301, 0]
click at [135, 236] on button "Documentación" at bounding box center [156, 230] width 189 height 39
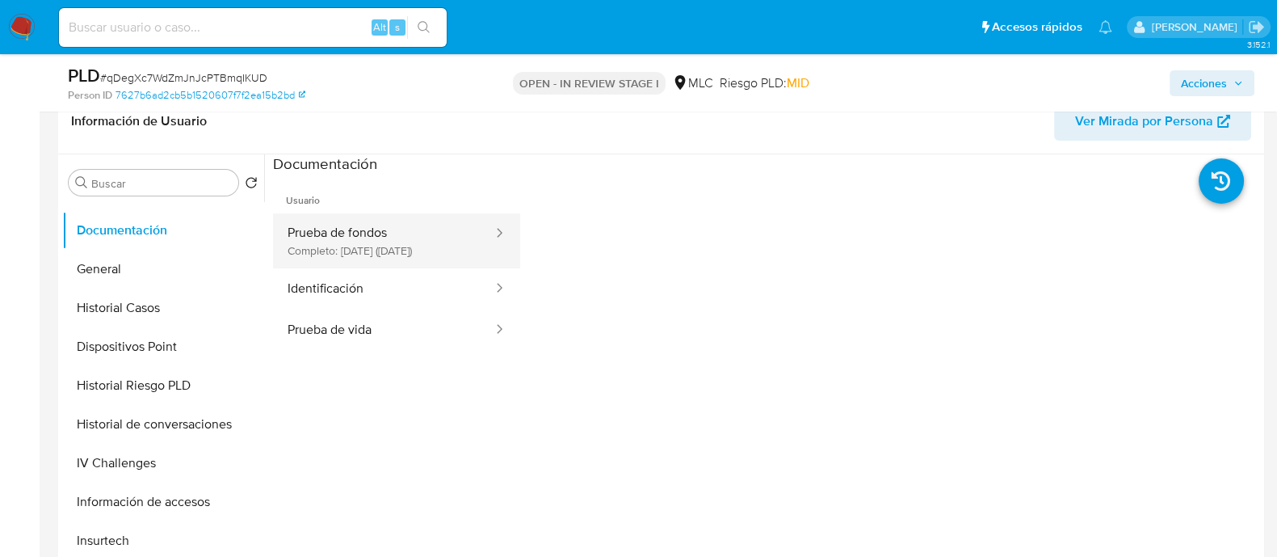
click at [454, 254] on button "Prueba de fondos Completo: 14/06/2025 (hace 2 meses)" at bounding box center [383, 240] width 221 height 55
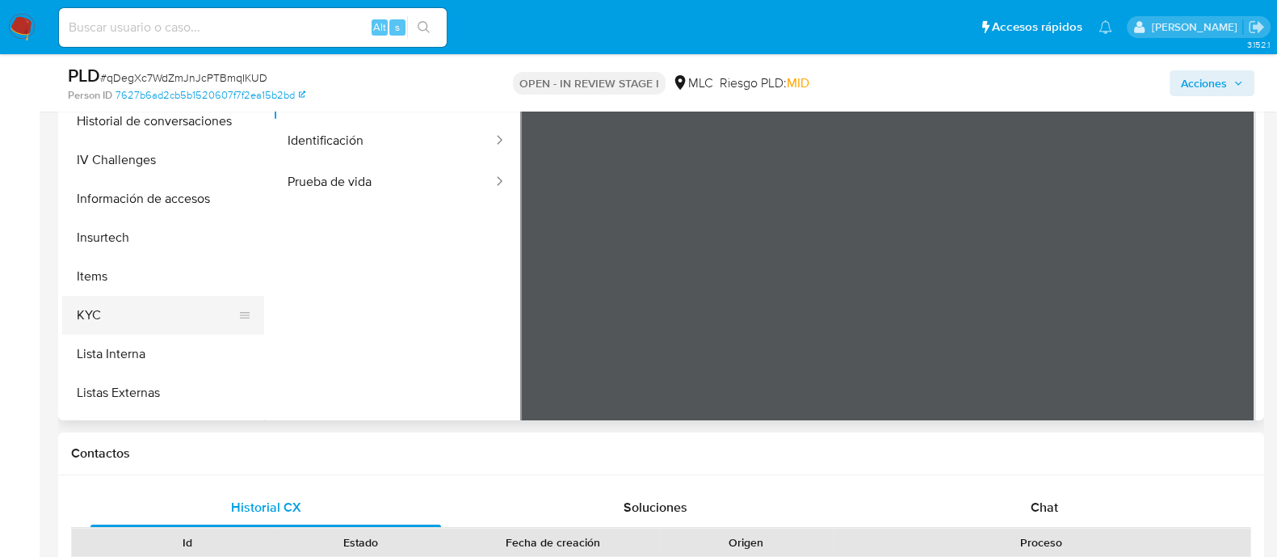
scroll to position [456, 0]
click at [113, 296] on button "KYC" at bounding box center [156, 315] width 189 height 39
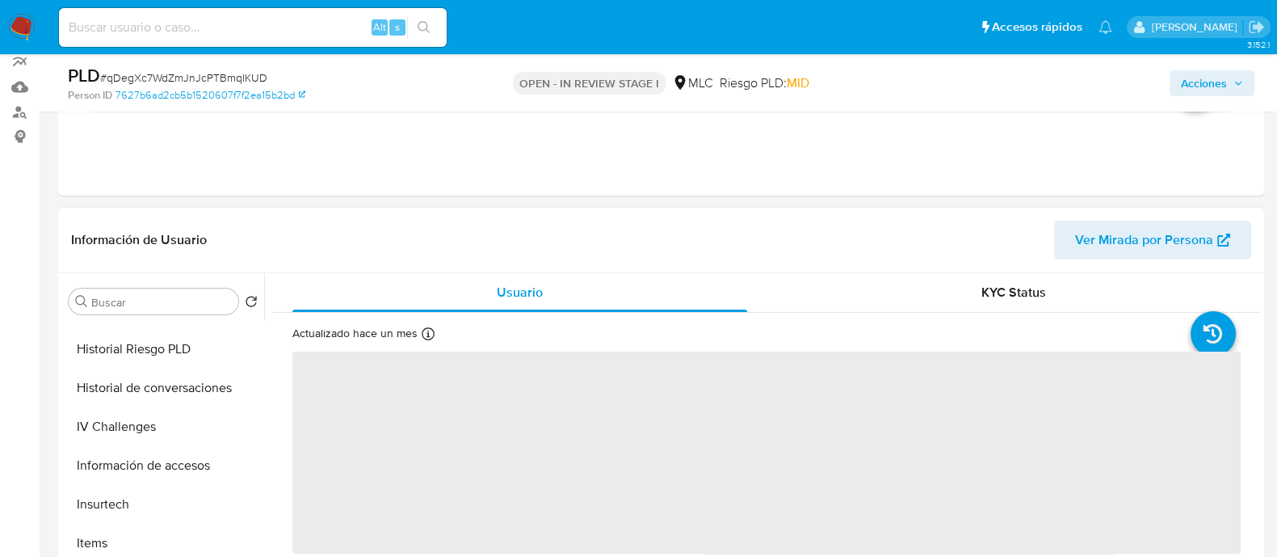
scroll to position [144, 0]
click at [993, 313] on div "KYC Status" at bounding box center [1013, 295] width 455 height 39
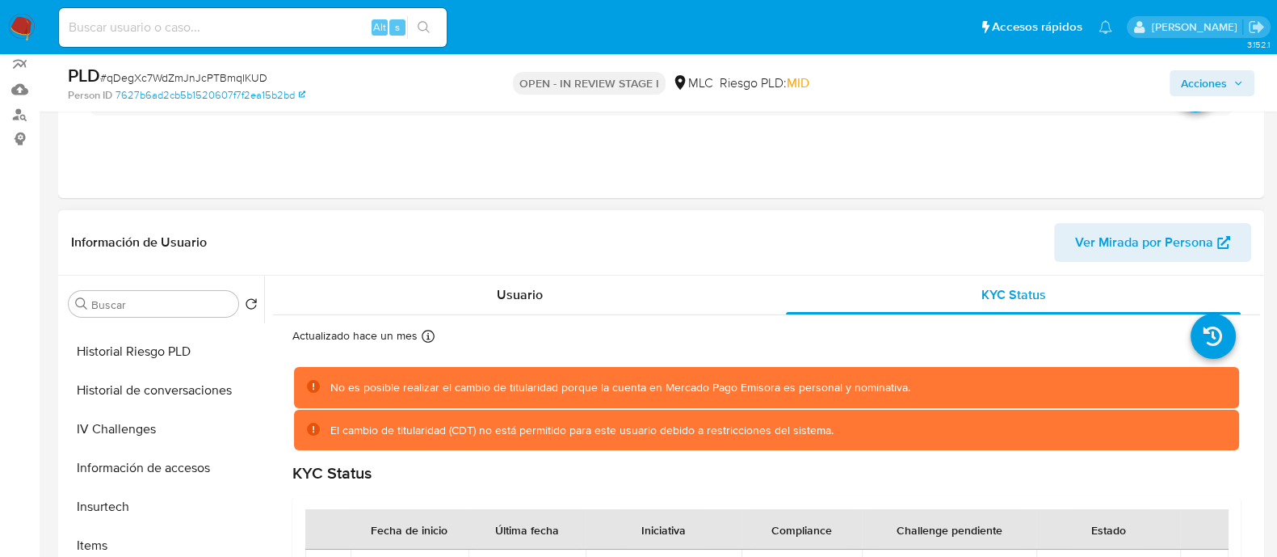
scroll to position [137, 0]
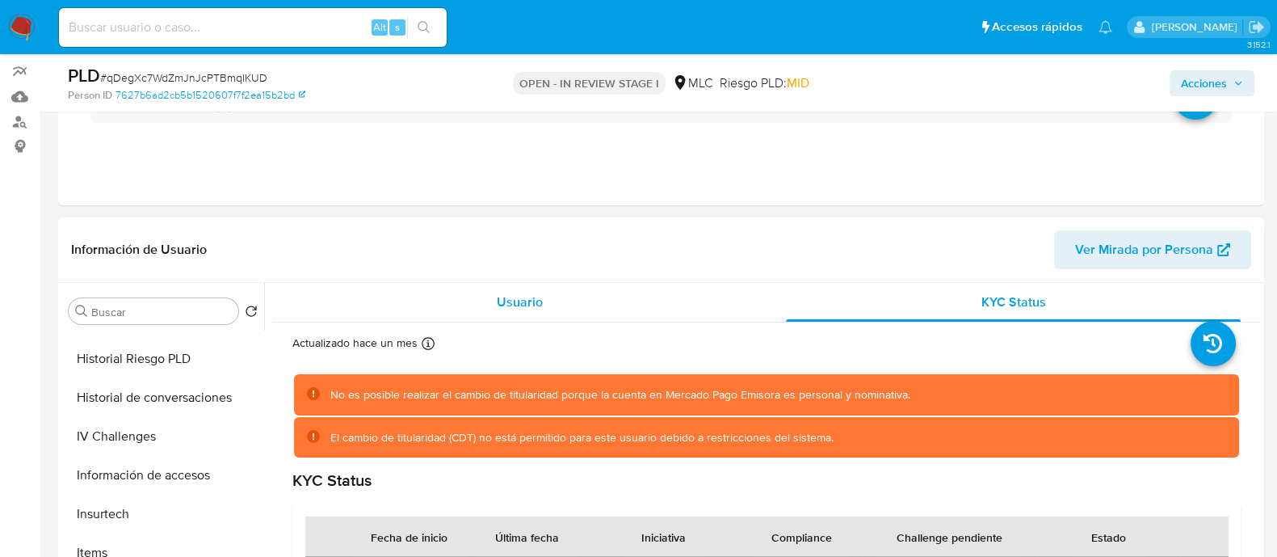
click at [528, 305] on span "Usuario" at bounding box center [520, 301] width 46 height 19
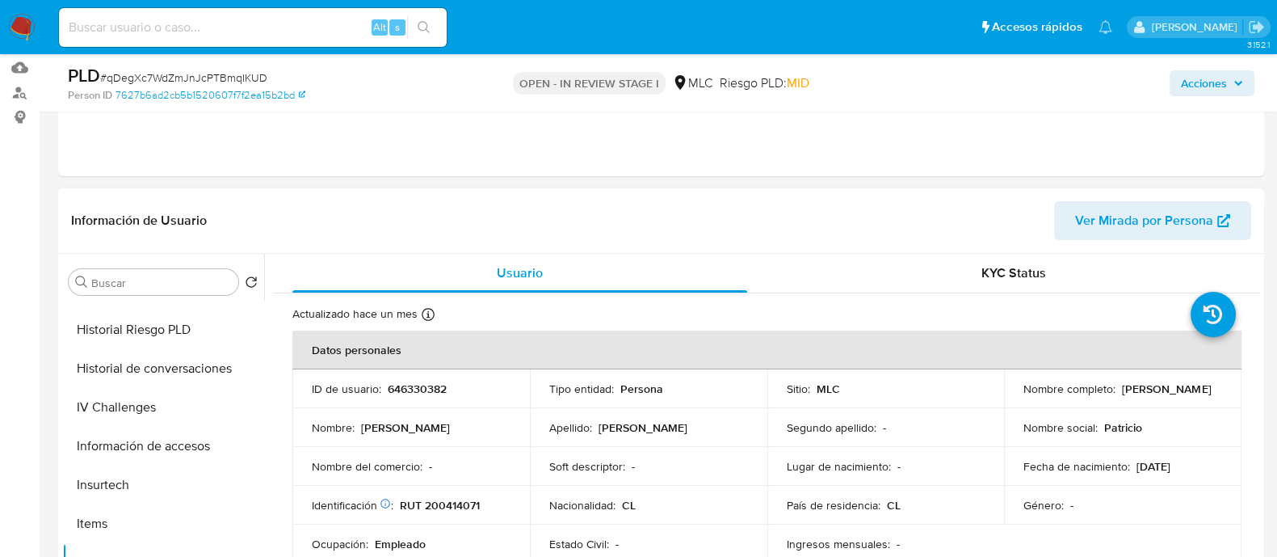
scroll to position [160, 0]
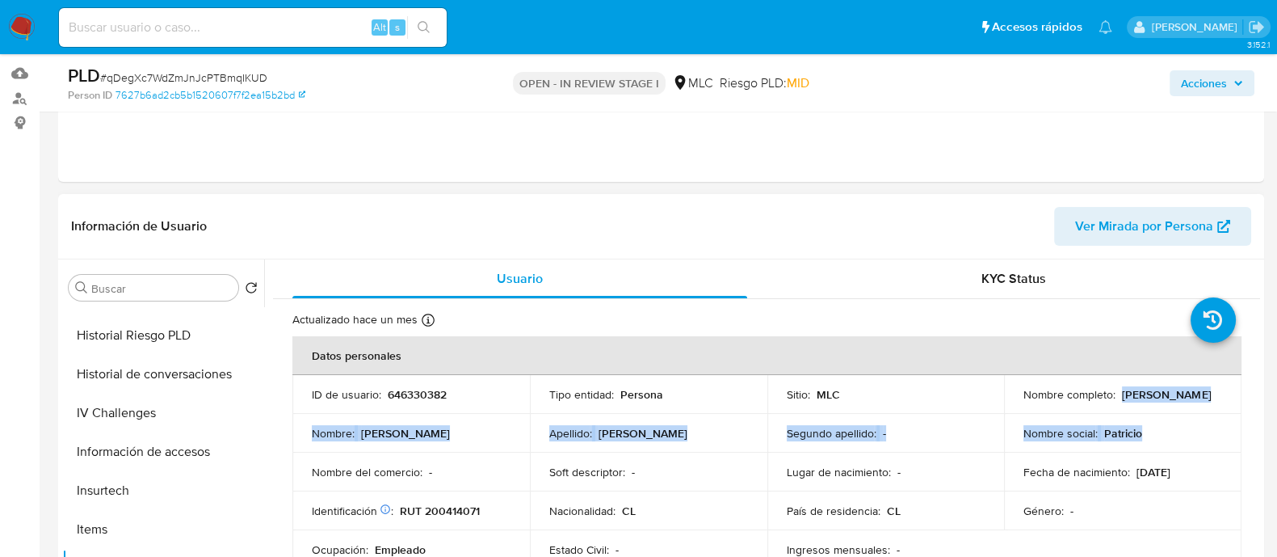
drag, startPoint x: 1194, startPoint y: 414, endPoint x: 1021, endPoint y: 395, distance: 173.9
click at [1021, 395] on tbody "ID de usuario : 646330382 Tipo entidad : Persona Sitio : MLC Nombre completo : …" at bounding box center [766, 472] width 949 height 194
click at [1122, 395] on p "Patricio Javier Carrasco Morales" at bounding box center [1166, 394] width 89 height 15
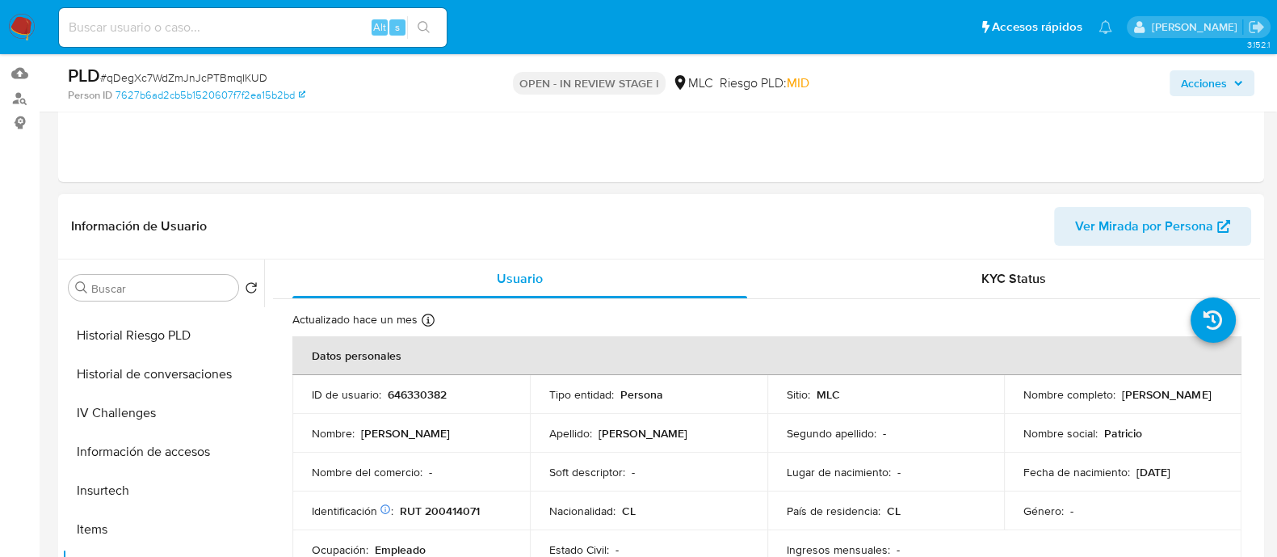
click at [1122, 397] on p "Patricio Javier Carrasco Morales" at bounding box center [1166, 394] width 89 height 15
drag, startPoint x: 1187, startPoint y: 402, endPoint x: 1011, endPoint y: 395, distance: 176.2
click at [1011, 395] on td "Nombre completo : Patricio Javier Carrasco Morales" at bounding box center [1123, 394] width 238 height 39
copy p "Patricio Javier Carrasco Morales"
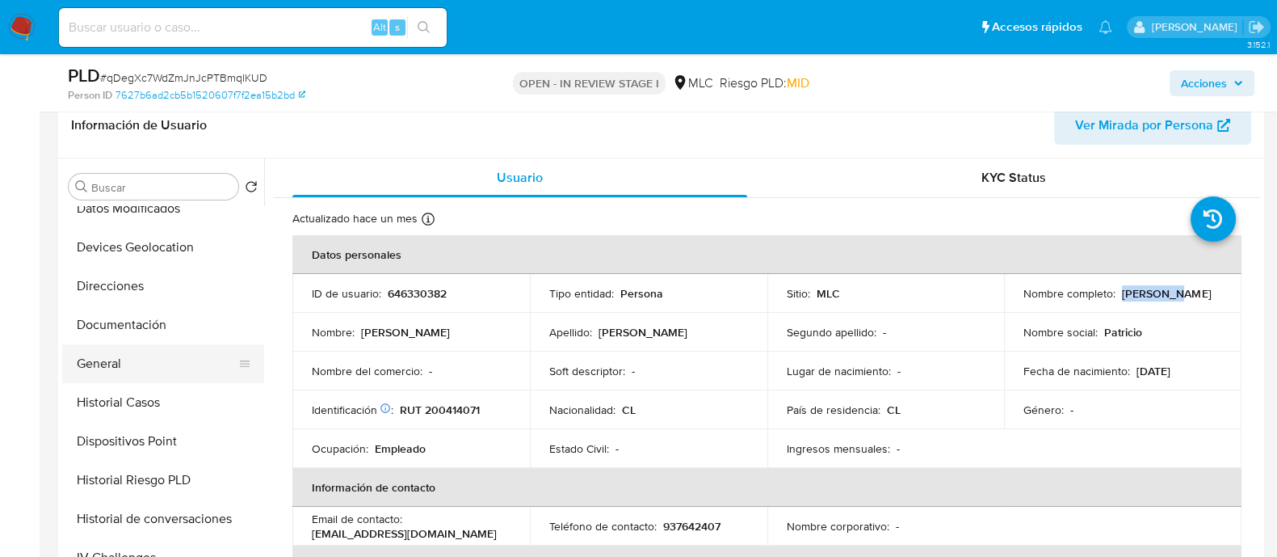
scroll to position [254, 0]
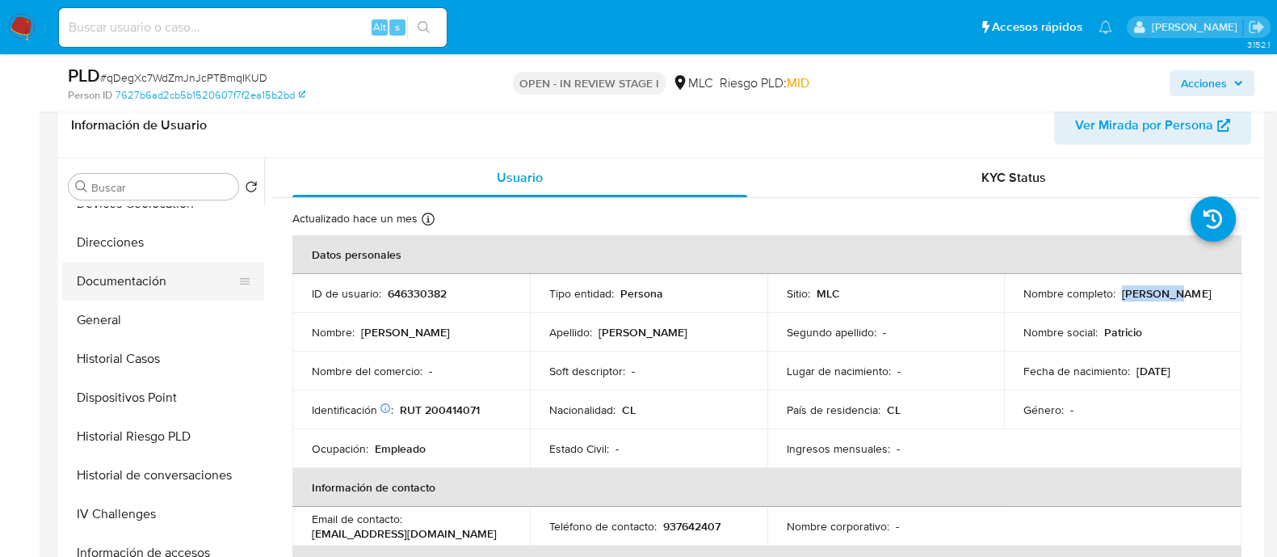
click at [164, 279] on button "Documentación" at bounding box center [156, 281] width 189 height 39
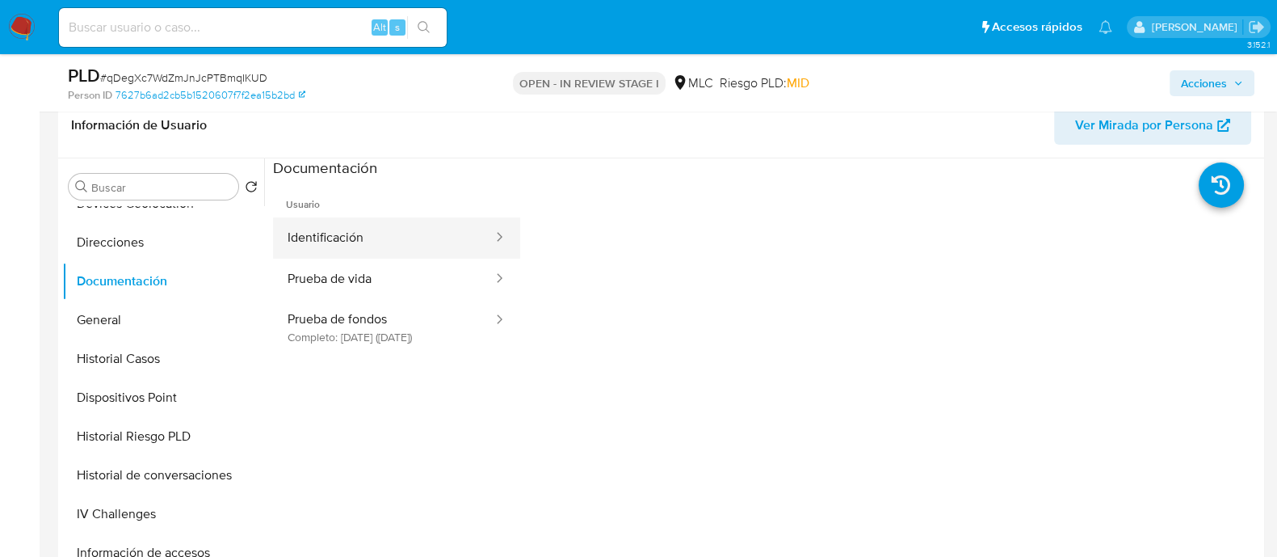
click at [368, 237] on button "Identificación" at bounding box center [383, 237] width 221 height 41
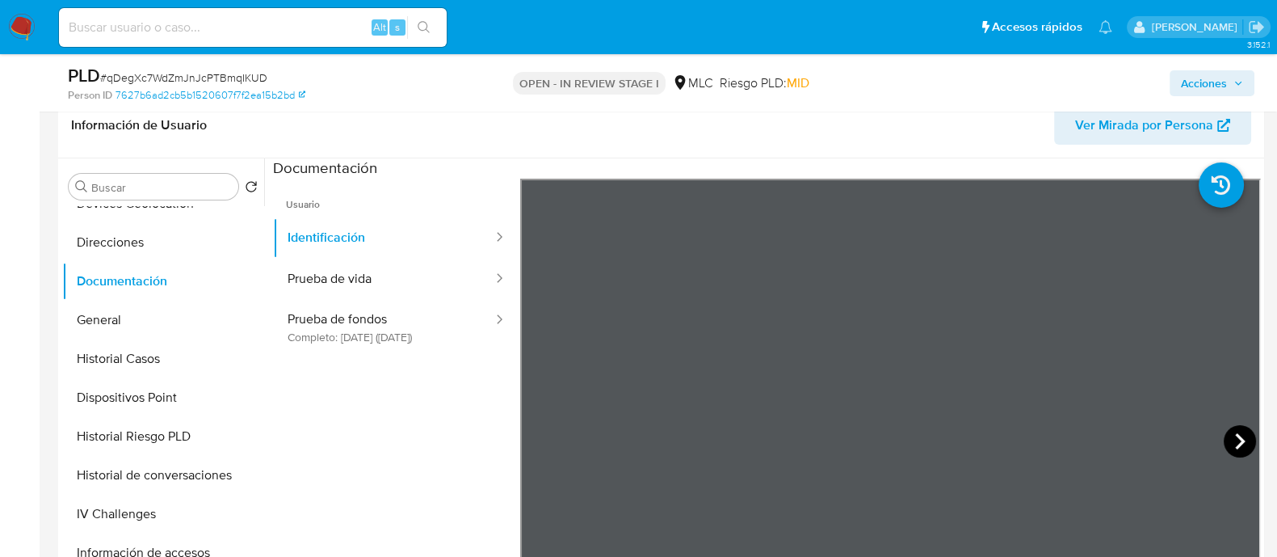
click at [1224, 439] on icon at bounding box center [1240, 441] width 32 height 32
click at [440, 284] on button "Prueba de vida" at bounding box center [383, 279] width 221 height 41
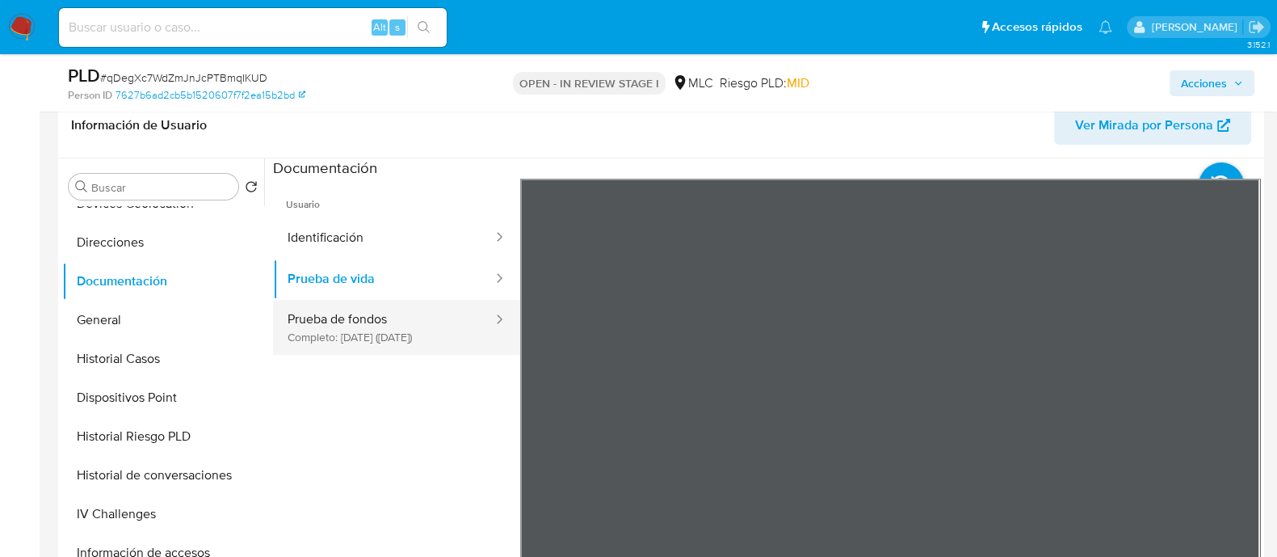
click at [421, 323] on button "Prueba de fondos Completo: 14/06/2025 (hace 2 meses)" at bounding box center [383, 327] width 221 height 55
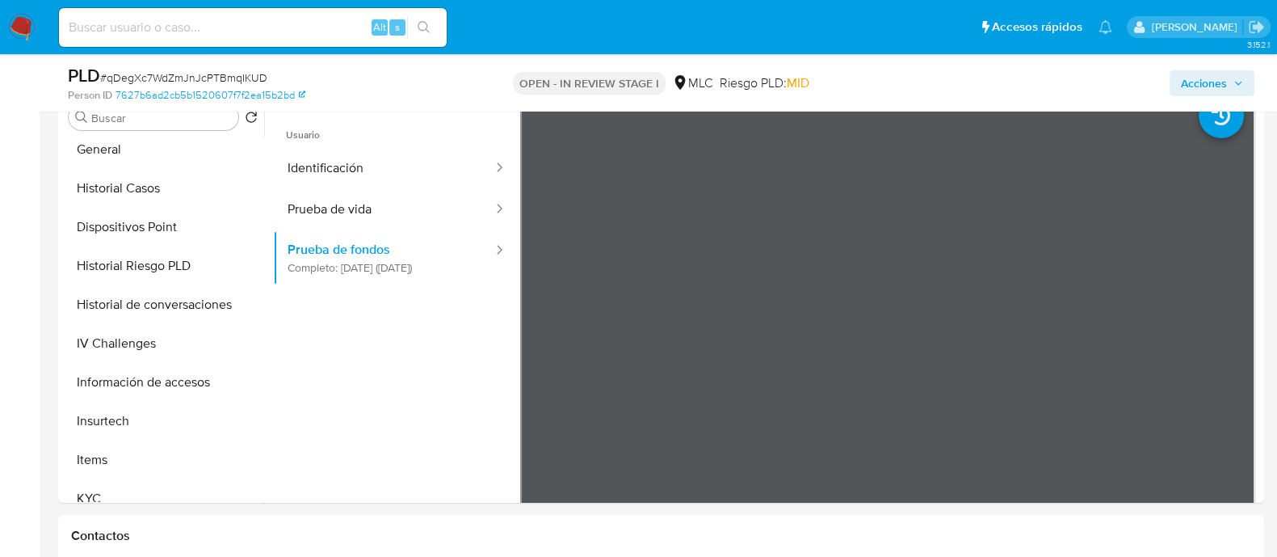
scroll to position [734, 0]
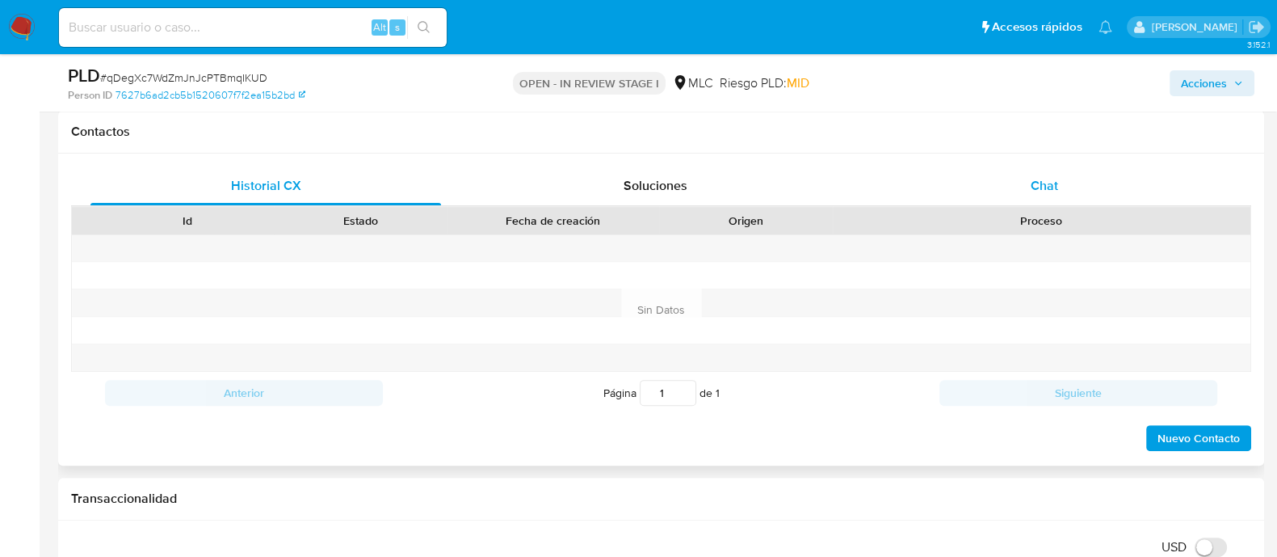
click at [1115, 182] on div "Chat" at bounding box center [1044, 185] width 351 height 39
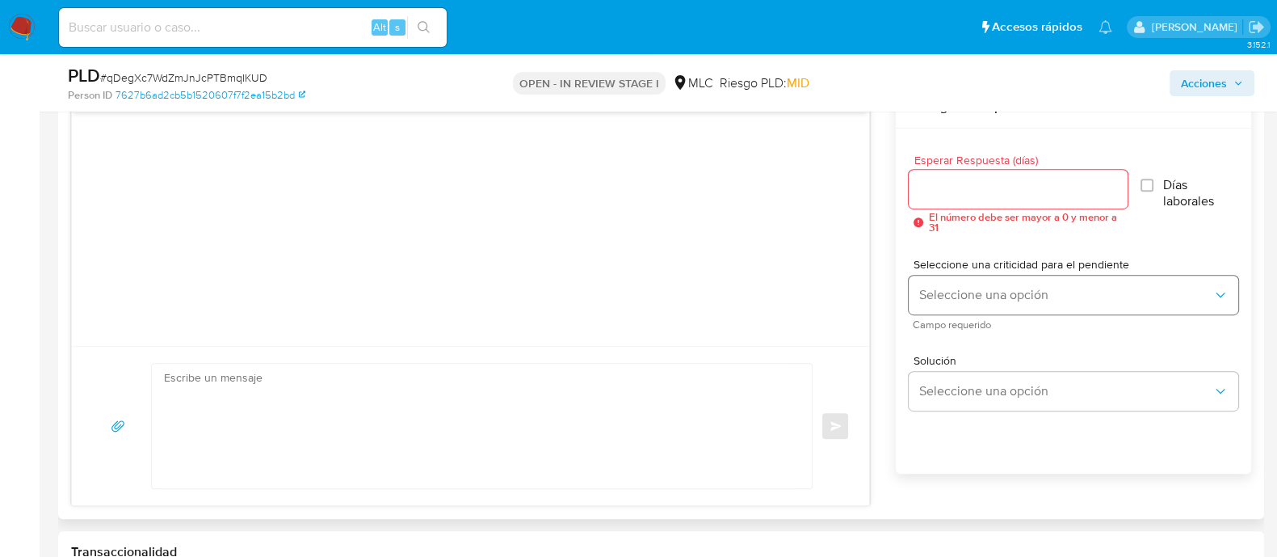
scroll to position [836, 0]
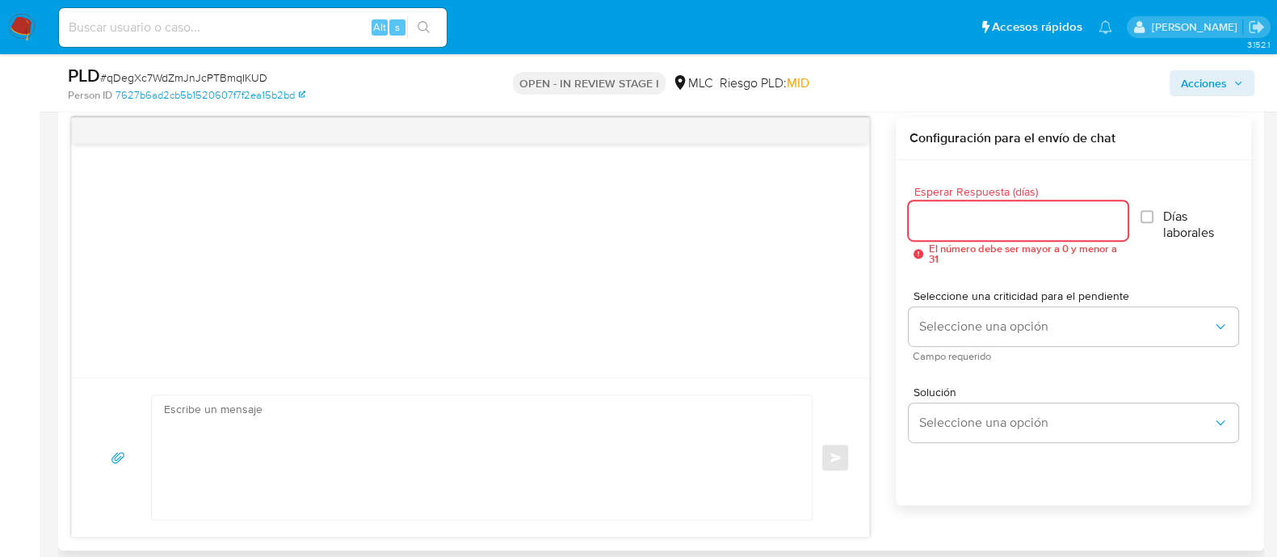
click at [1014, 212] on input "Esperar Respuesta (días)" at bounding box center [1018, 220] width 218 height 21
type input "3"
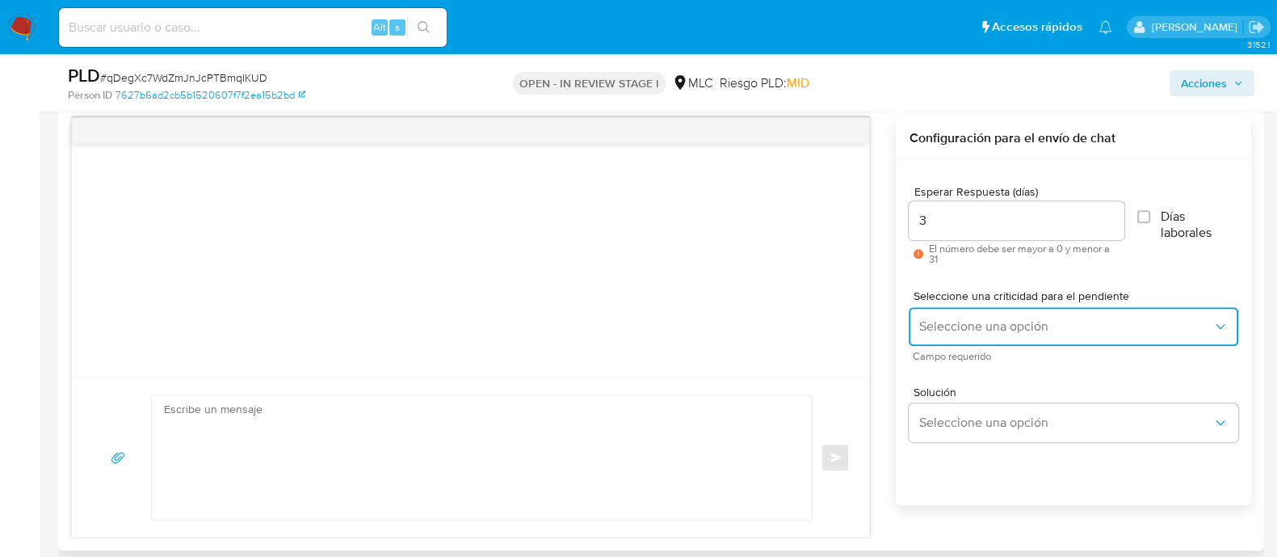
click at [967, 330] on span "Seleccione una opción" at bounding box center [1066, 326] width 294 height 16
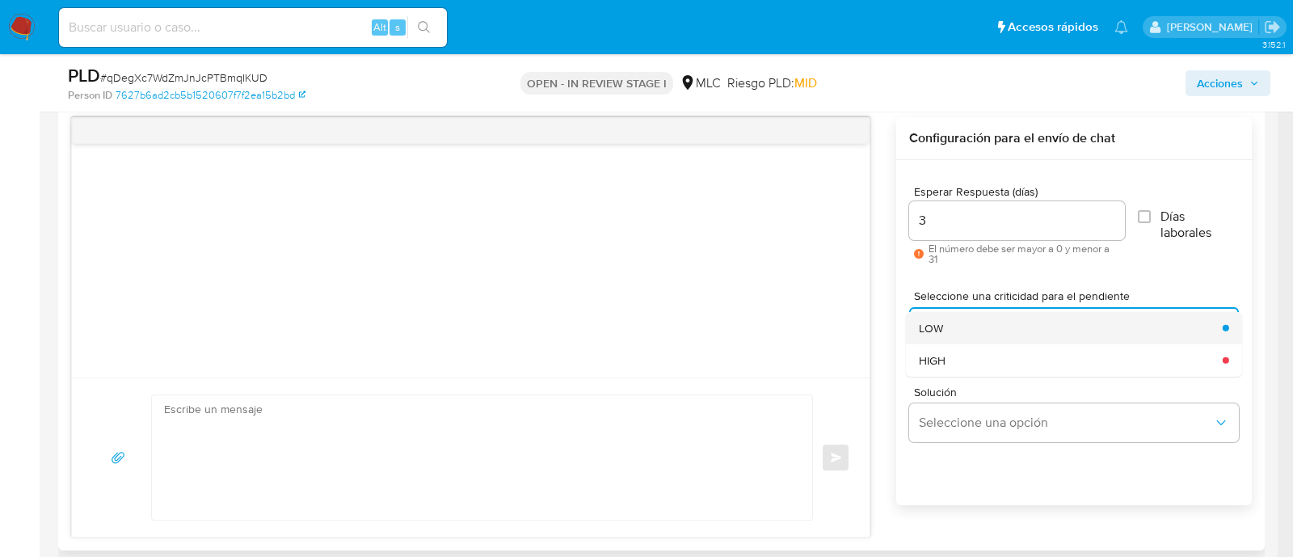
click at [929, 333] on span "LOW" at bounding box center [931, 327] width 24 height 15
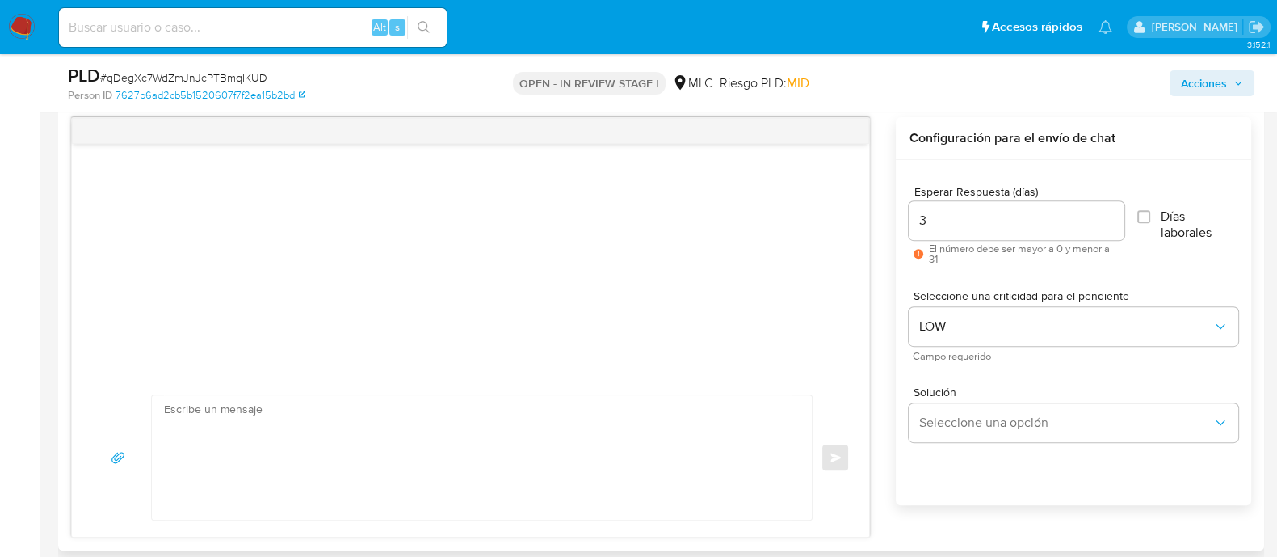
click at [654, 431] on textarea at bounding box center [478, 457] width 628 height 124
drag, startPoint x: 351, startPoint y: 408, endPoint x: 349, endPoint y: 416, distance: 8.2
click at [349, 416] on textarea at bounding box center [478, 457] width 628 height 124
paste textarea "Hola XXX, Te contactamos ya que necesitamos verificar algunos datos para poder …"
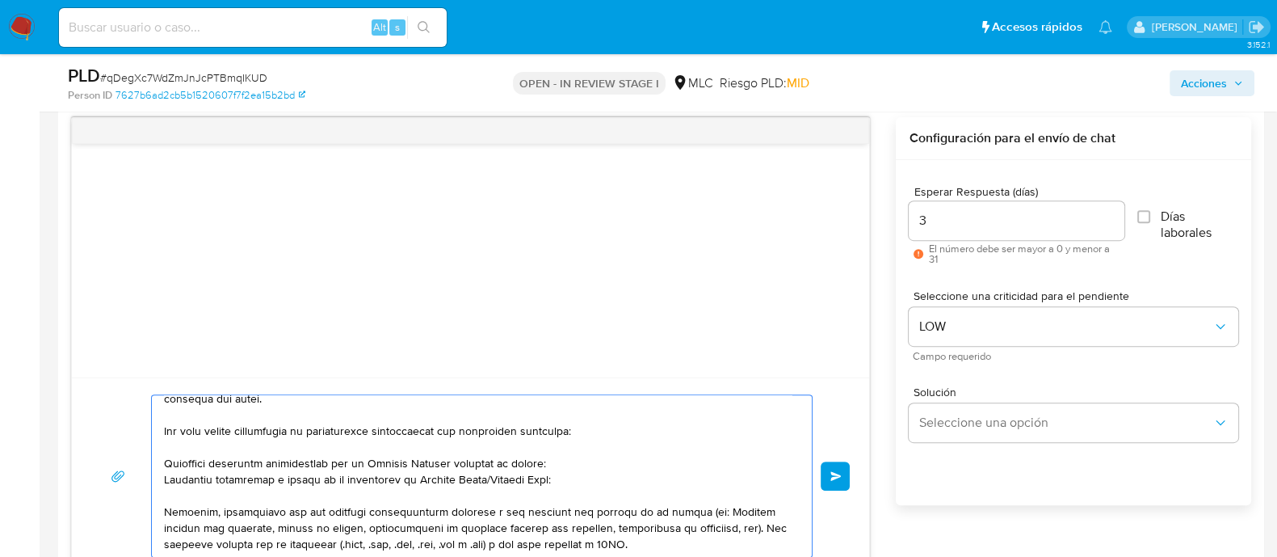
scroll to position [0, 0]
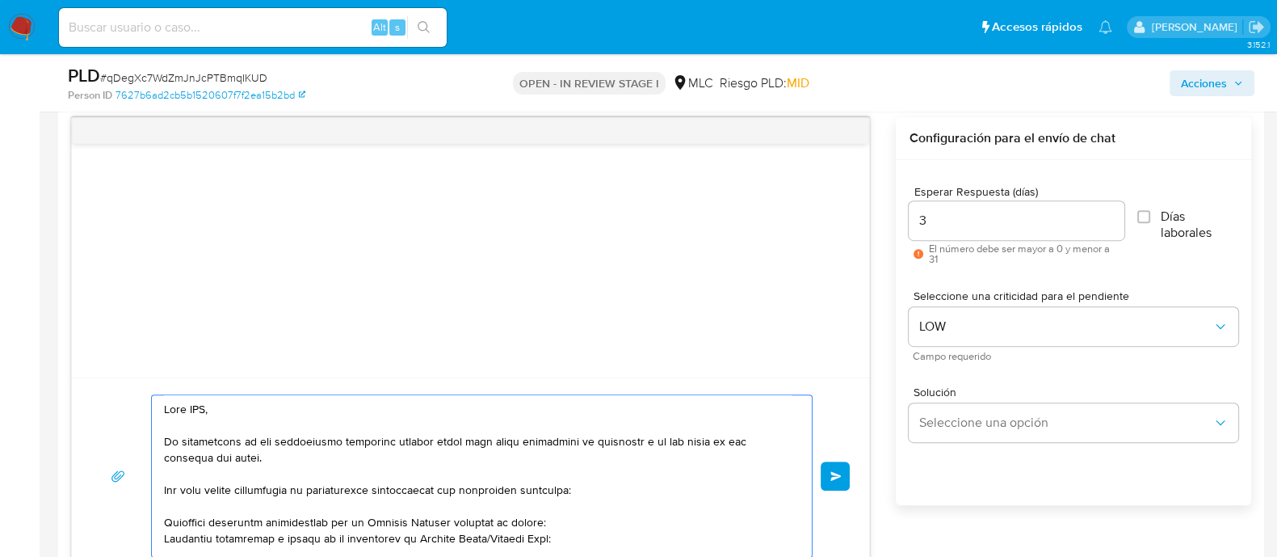
drag, startPoint x: 254, startPoint y: 418, endPoint x: 128, endPoint y: 395, distance: 128.0
click at [128, 395] on div "Enviar" at bounding box center [470, 475] width 759 height 163
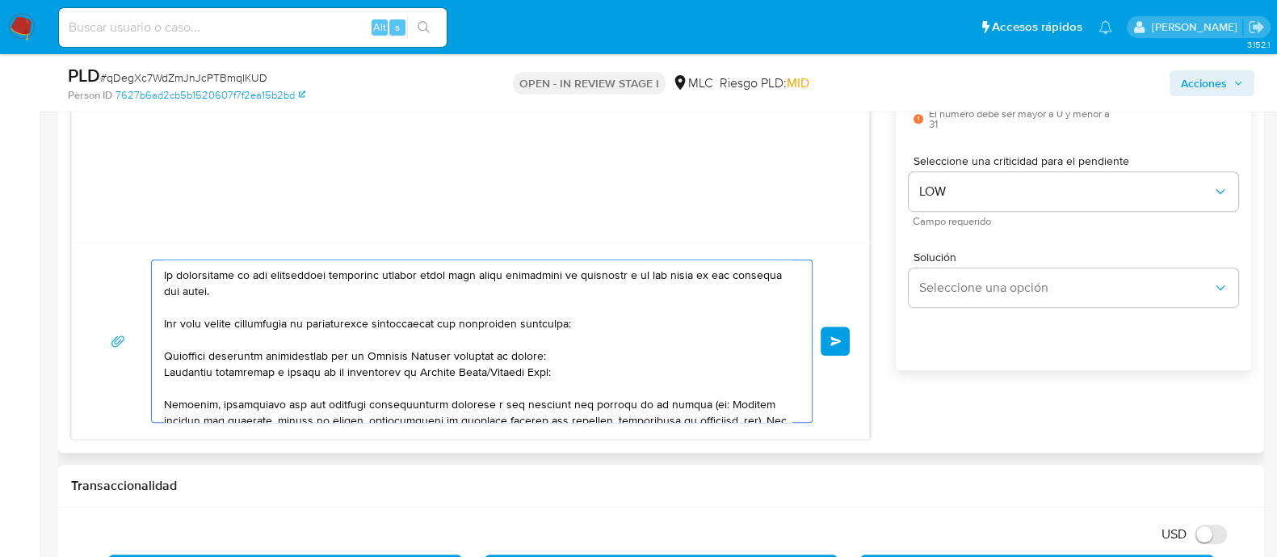
scroll to position [30, 0]
type textarea "Hola. Te contactamos ya que necesitamos verificar algunos datos para poder gara…"
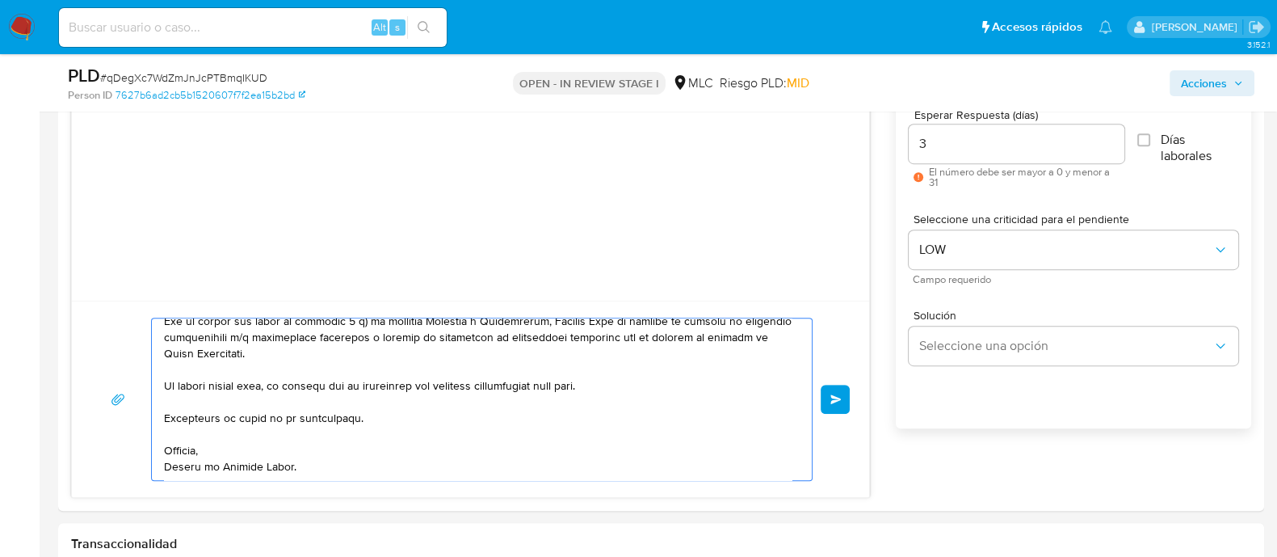
scroll to position [870, 0]
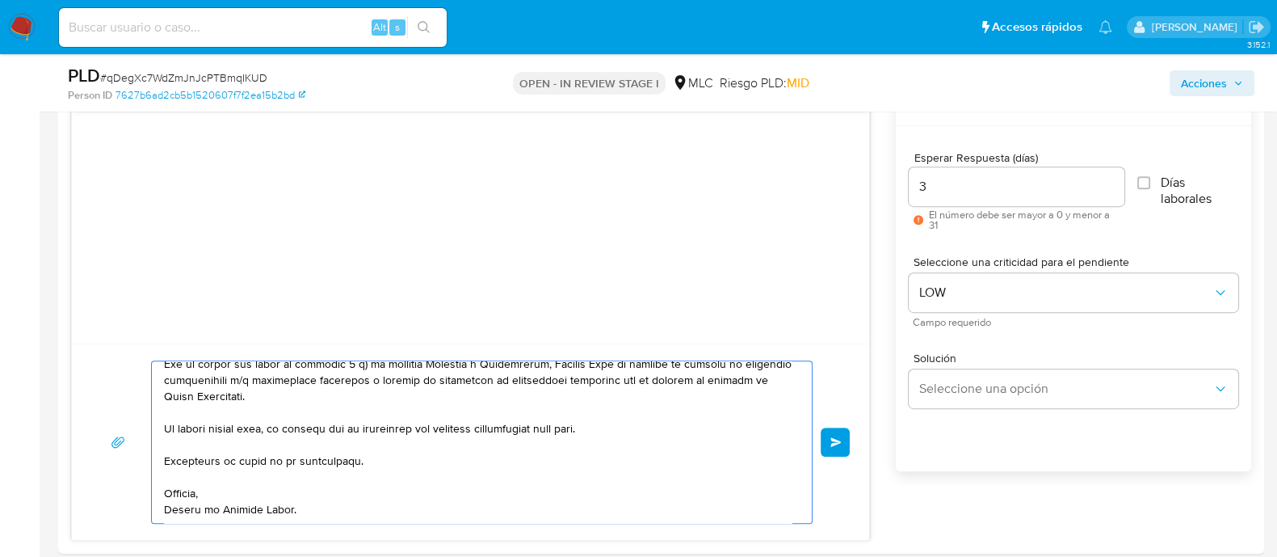
click at [834, 438] on span "Enviar" at bounding box center [836, 442] width 11 height 10
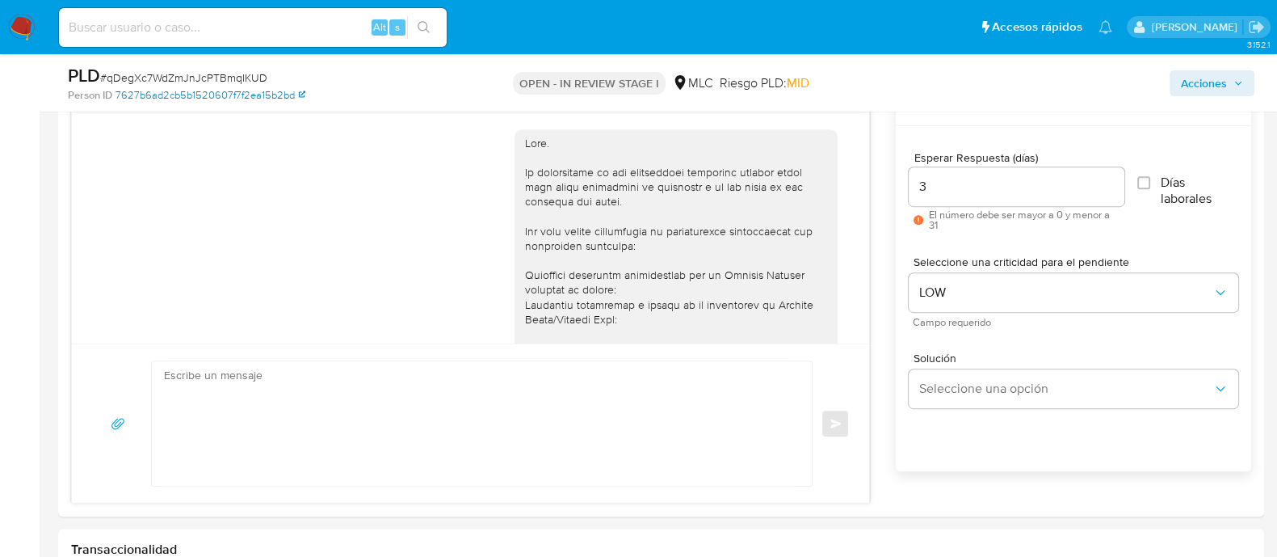
scroll to position [328, 0]
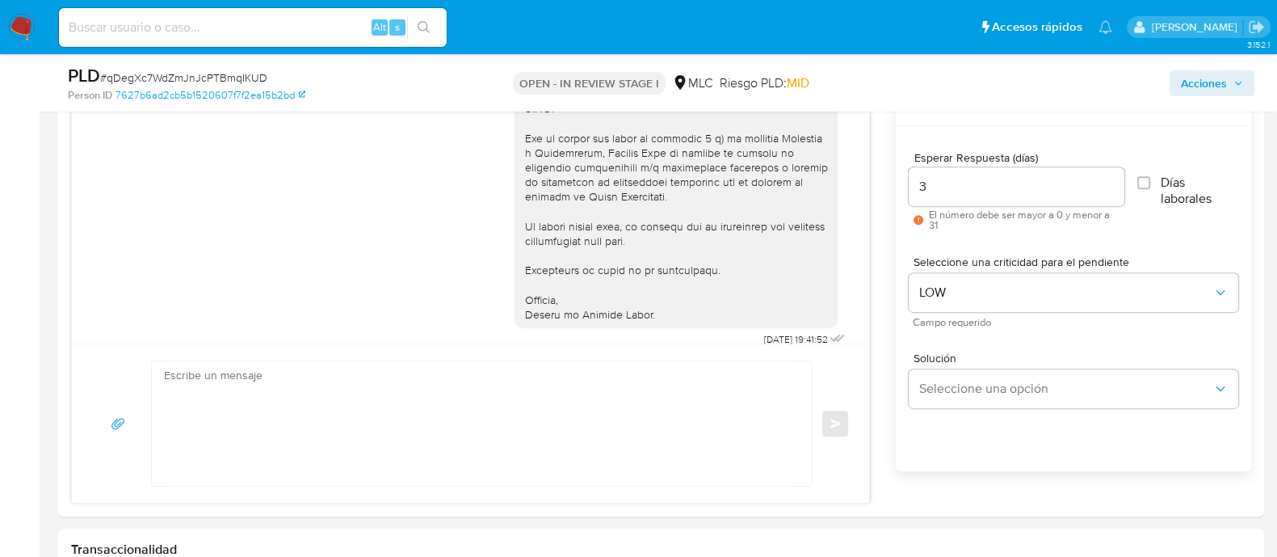
click at [230, 74] on span "# qDegXc7WdZmJnJcPTBmqIKUD" at bounding box center [183, 77] width 167 height 16
click at [230, 73] on span "# qDegXc7WdZmJnJcPTBmqIKUD" at bounding box center [183, 77] width 167 height 16
copy span "qDegXc7WdZmJnJcPTBmqIKUD"
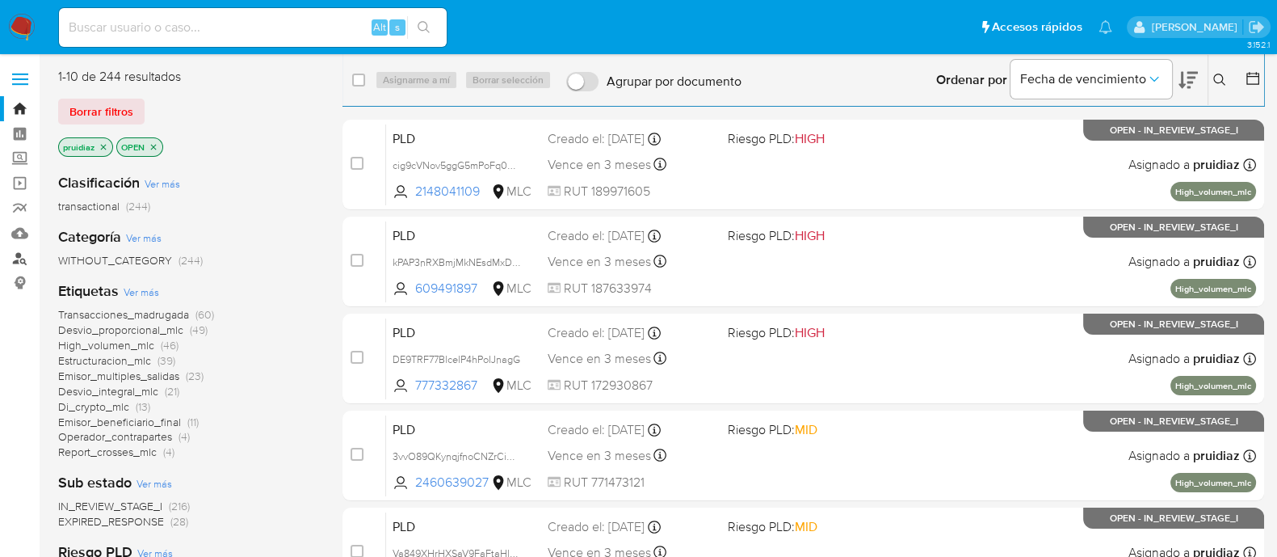
click at [22, 256] on link "Buscador de personas" at bounding box center [96, 258] width 192 height 25
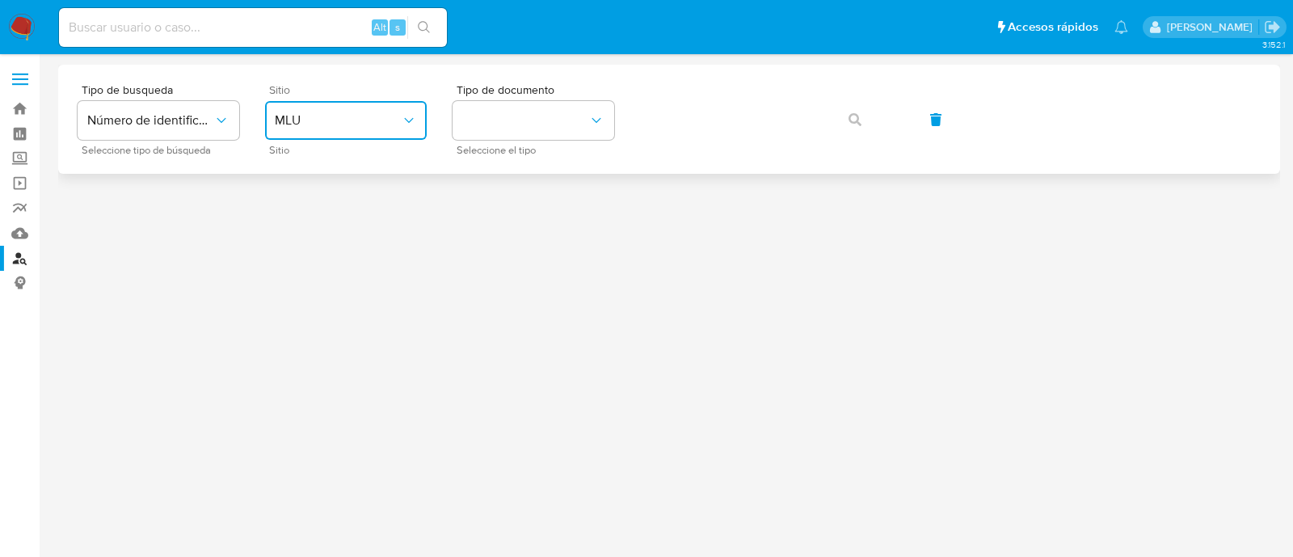
click at [307, 114] on span "MLU" at bounding box center [338, 120] width 126 height 16
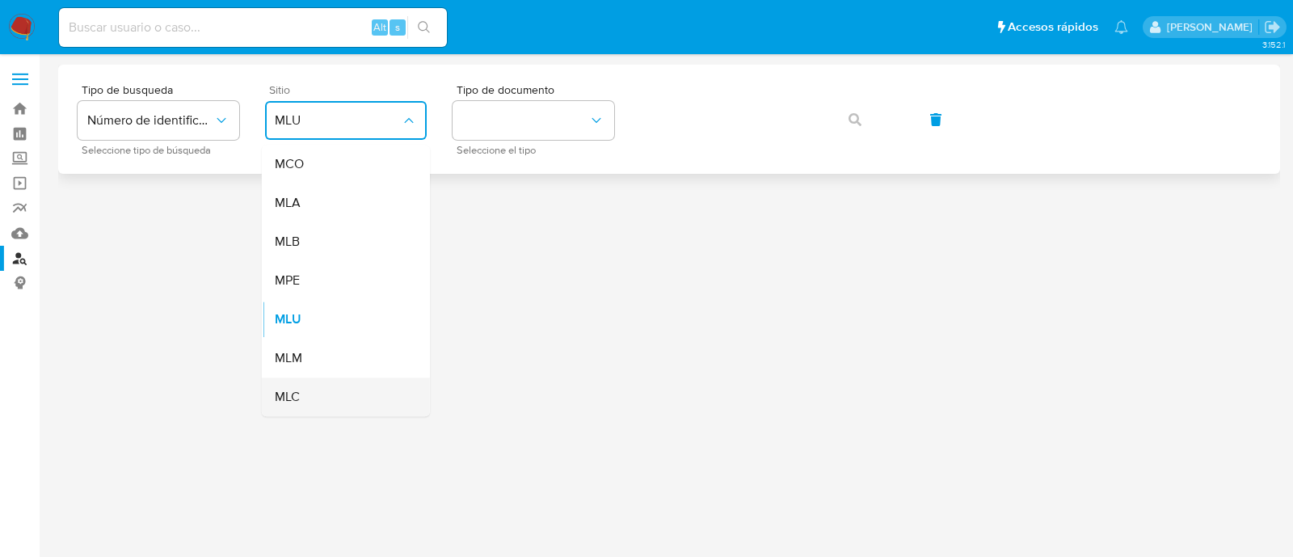
click at [356, 402] on div "MLC" at bounding box center [341, 396] width 132 height 39
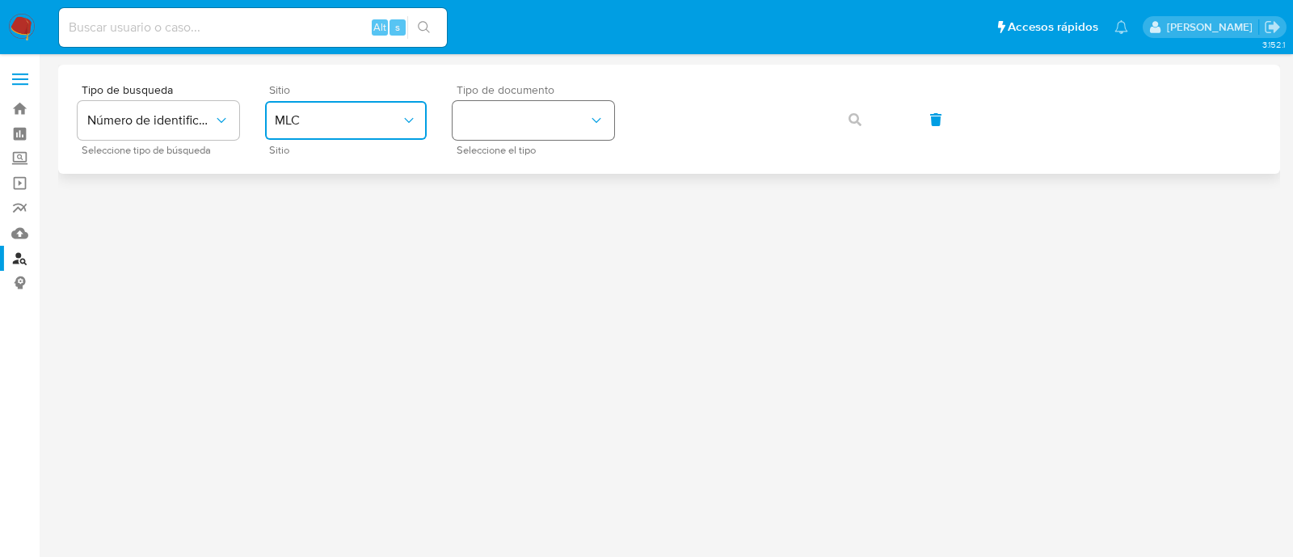
click at [506, 124] on button "identificationType" at bounding box center [533, 120] width 162 height 39
click at [488, 179] on div "RUT RUT" at bounding box center [528, 172] width 132 height 55
click at [831, 127] on button "button" at bounding box center [854, 119] width 55 height 39
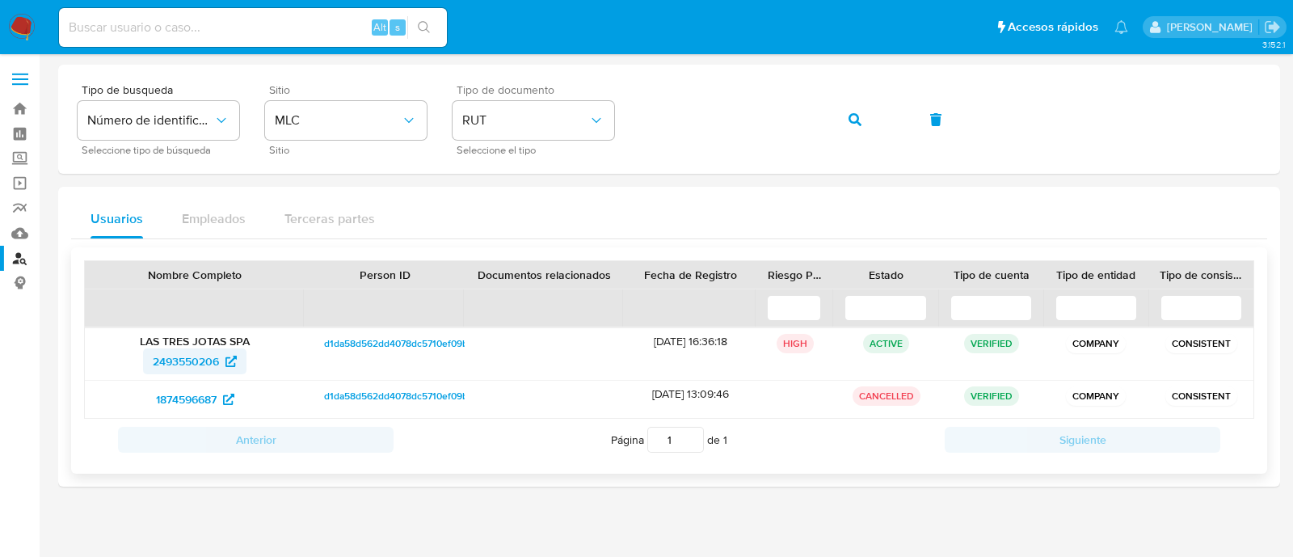
click at [208, 361] on span "2493550206" at bounding box center [186, 361] width 66 height 26
click at [205, 396] on span "1874596687" at bounding box center [186, 399] width 61 height 26
click at [859, 111] on span "button" at bounding box center [854, 120] width 13 height 36
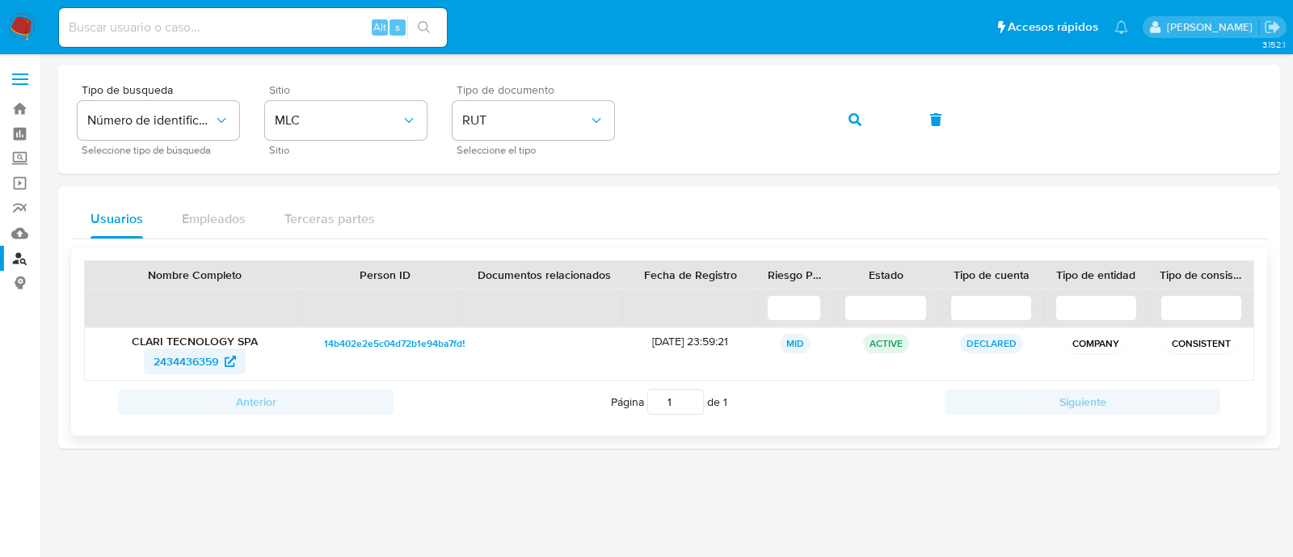
click at [168, 360] on span "2434436359" at bounding box center [186, 361] width 65 height 26
click at [18, 26] on img at bounding box center [21, 27] width 27 height 27
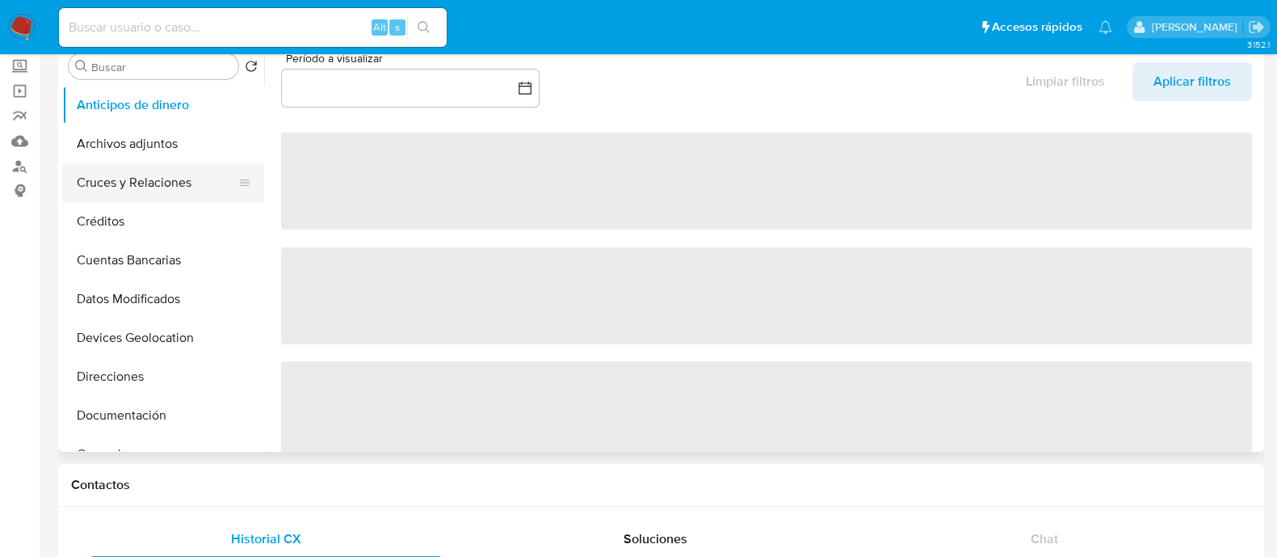
scroll to position [100, 0]
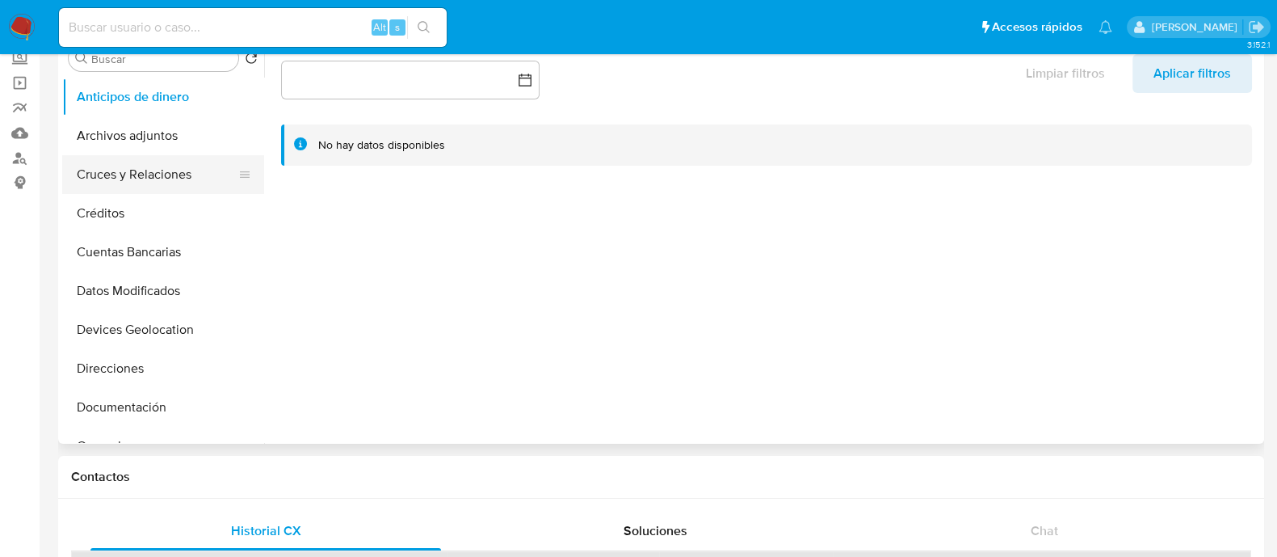
select select "10"
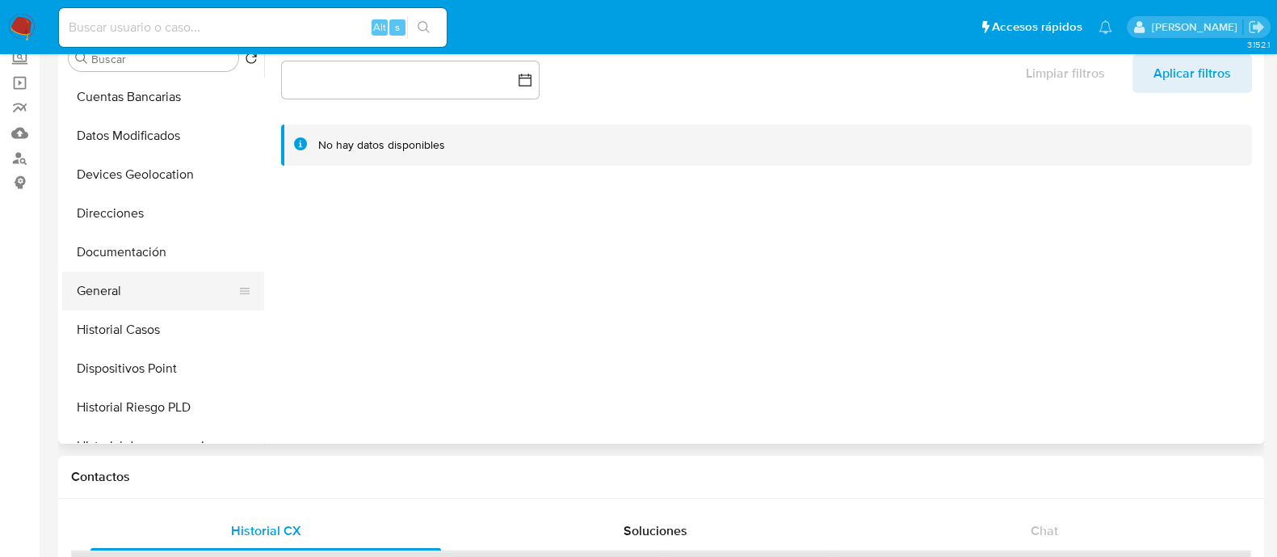
scroll to position [201, 0]
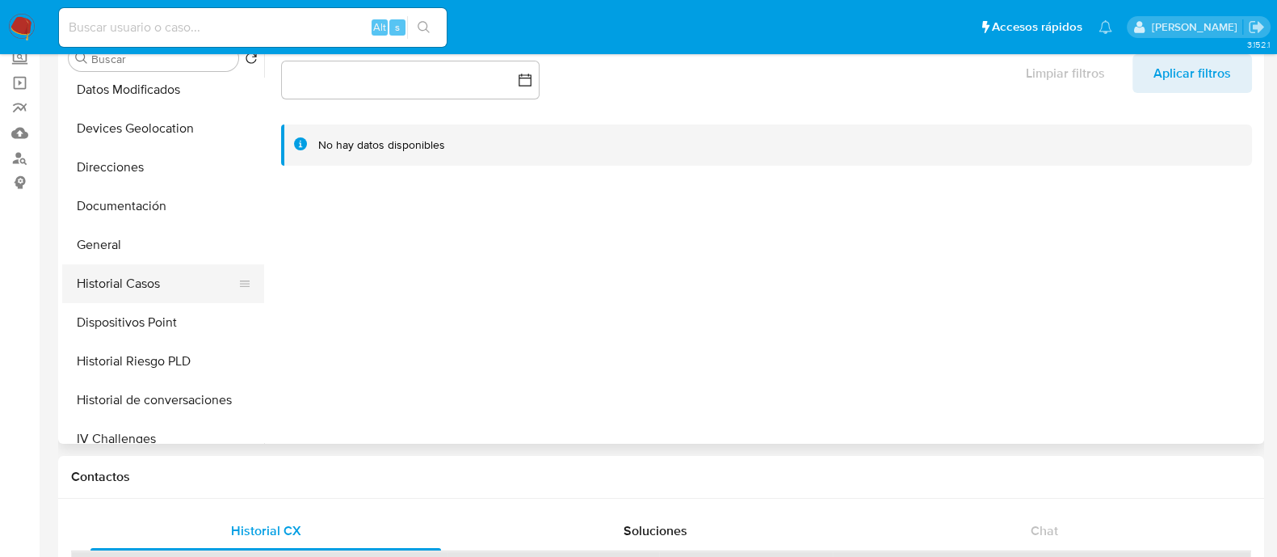
click at [120, 270] on button "Historial Casos" at bounding box center [156, 283] width 189 height 39
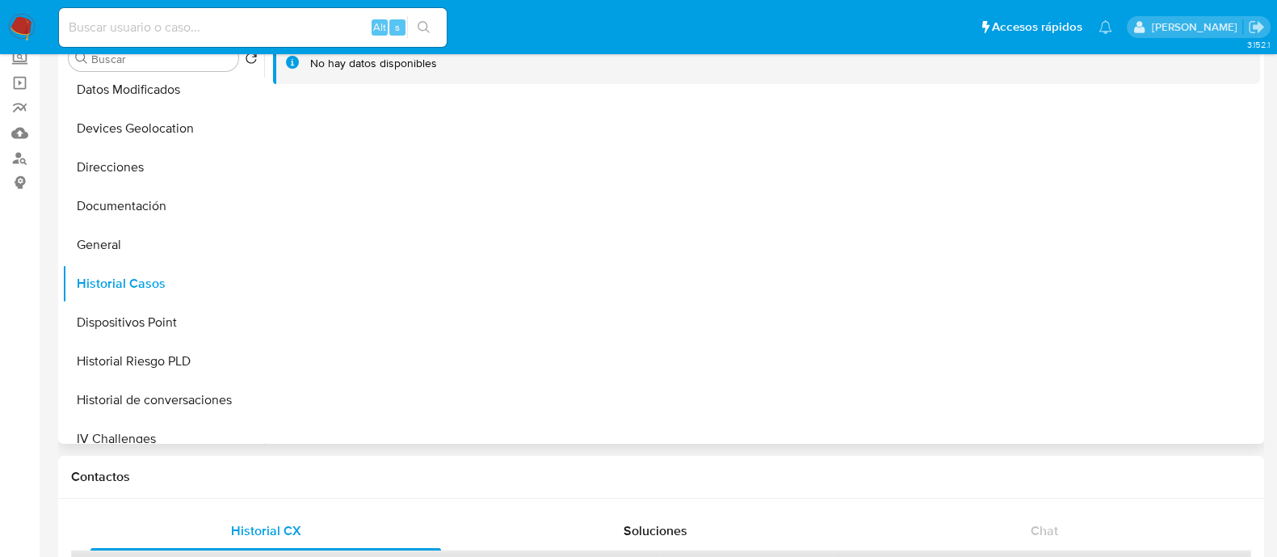
scroll to position [0, 0]
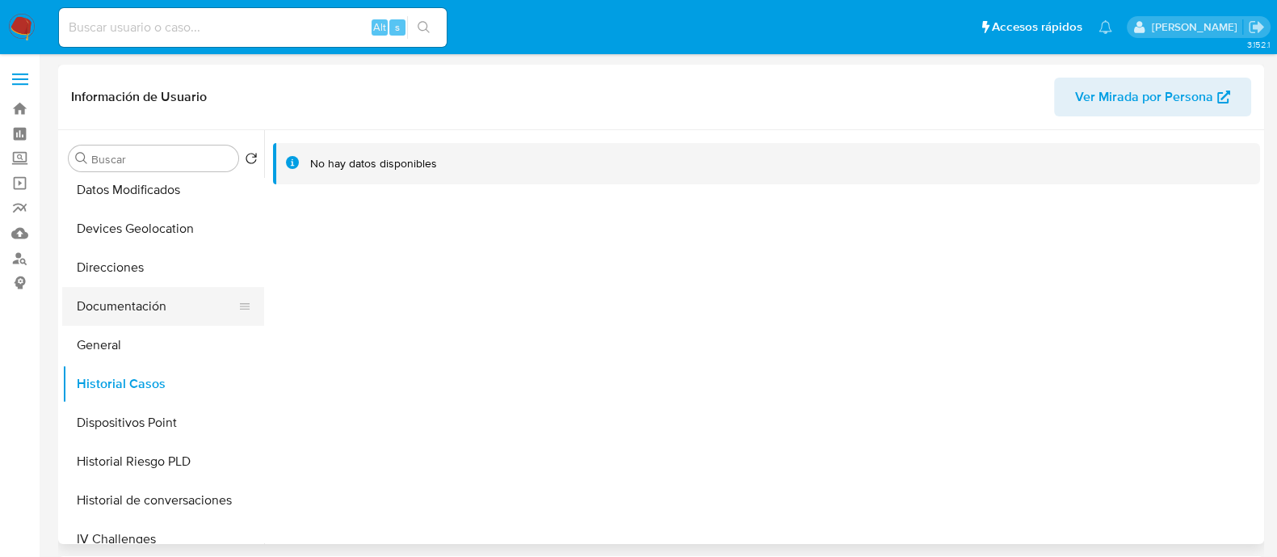
click at [141, 308] on button "Documentación" at bounding box center [156, 306] width 189 height 39
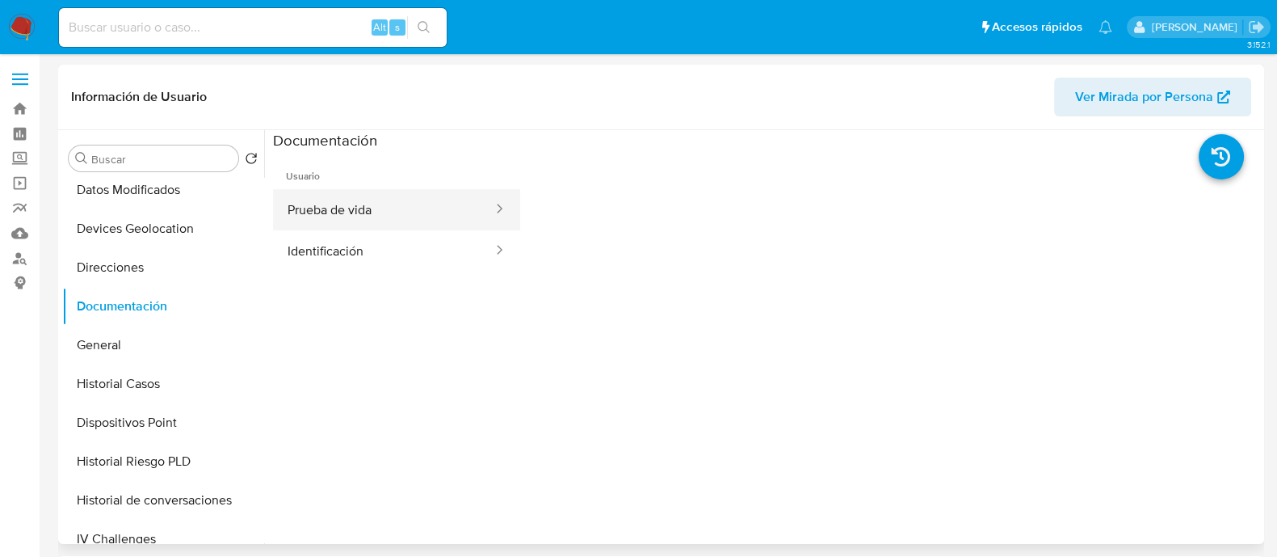
click at [403, 213] on button "Prueba de vida" at bounding box center [383, 209] width 221 height 41
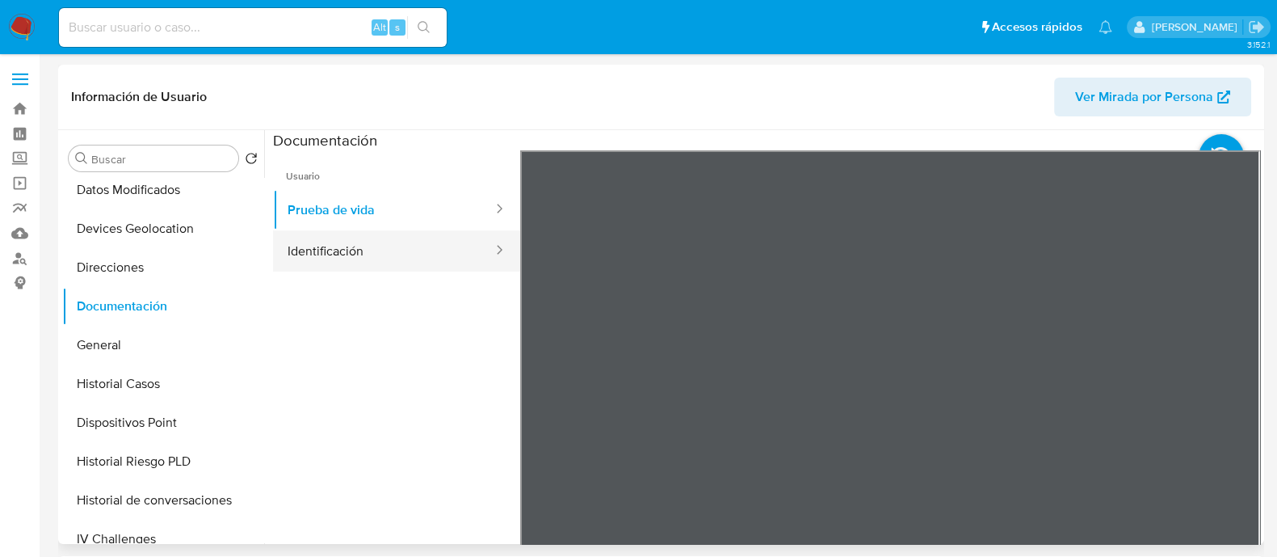
click at [384, 263] on button "Identificación" at bounding box center [383, 250] width 221 height 41
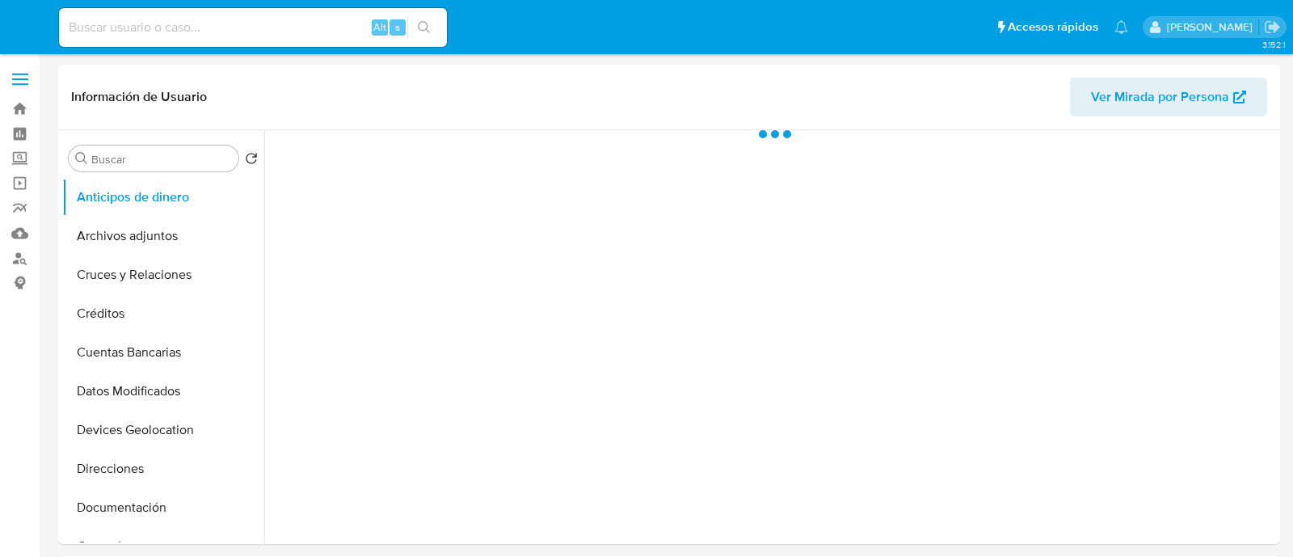
select select "10"
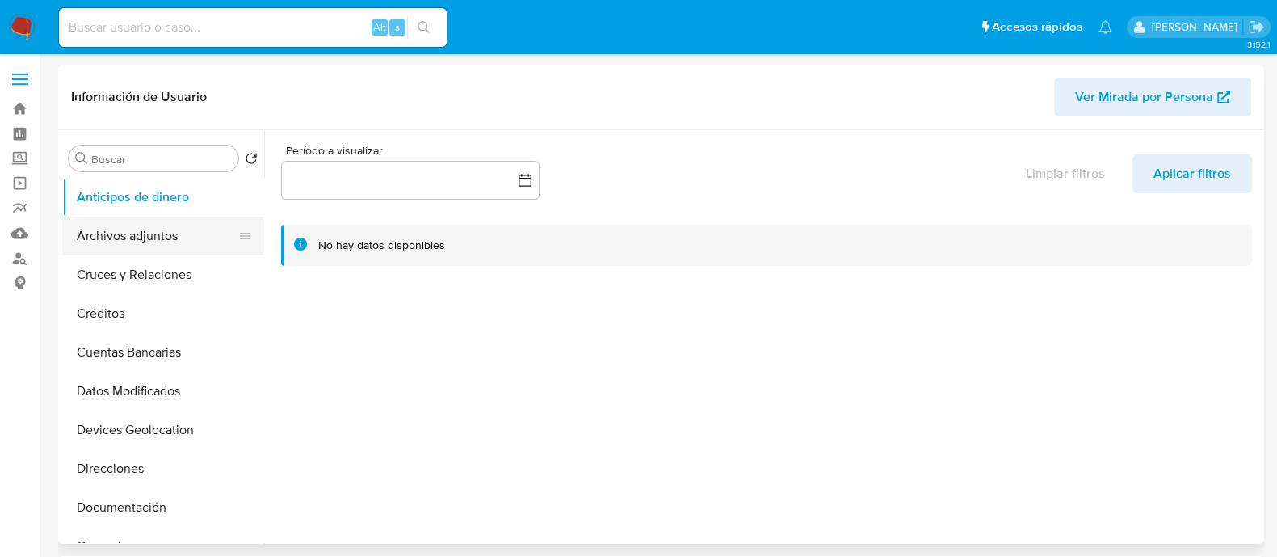
scroll to position [201, 0]
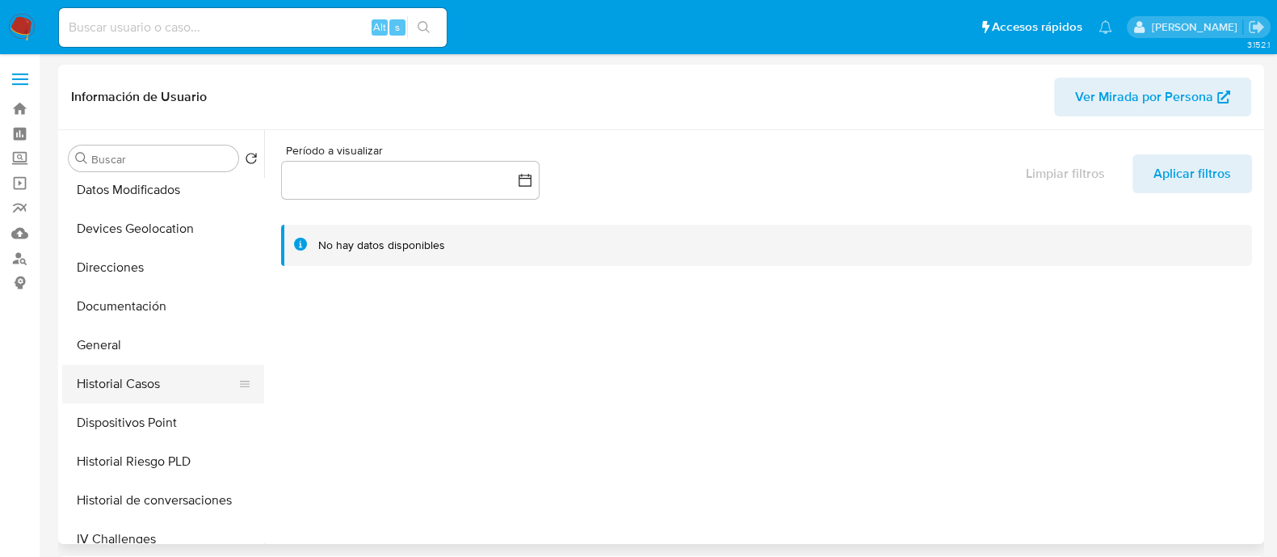
click at [132, 369] on button "Historial Casos" at bounding box center [156, 383] width 189 height 39
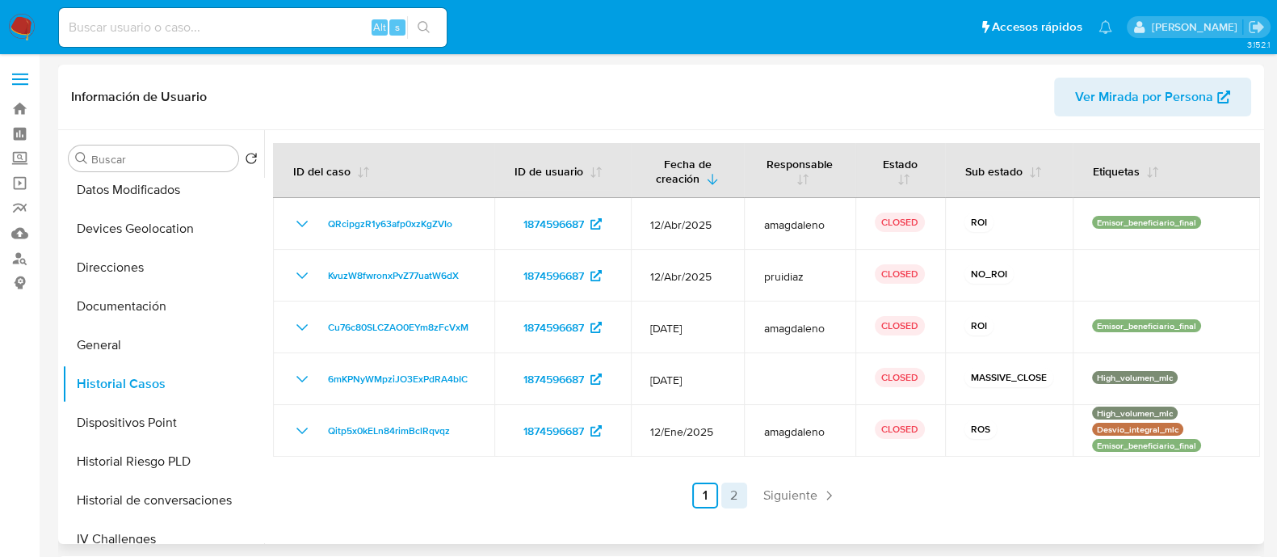
click at [736, 502] on link "2" at bounding box center [734, 495] width 26 height 26
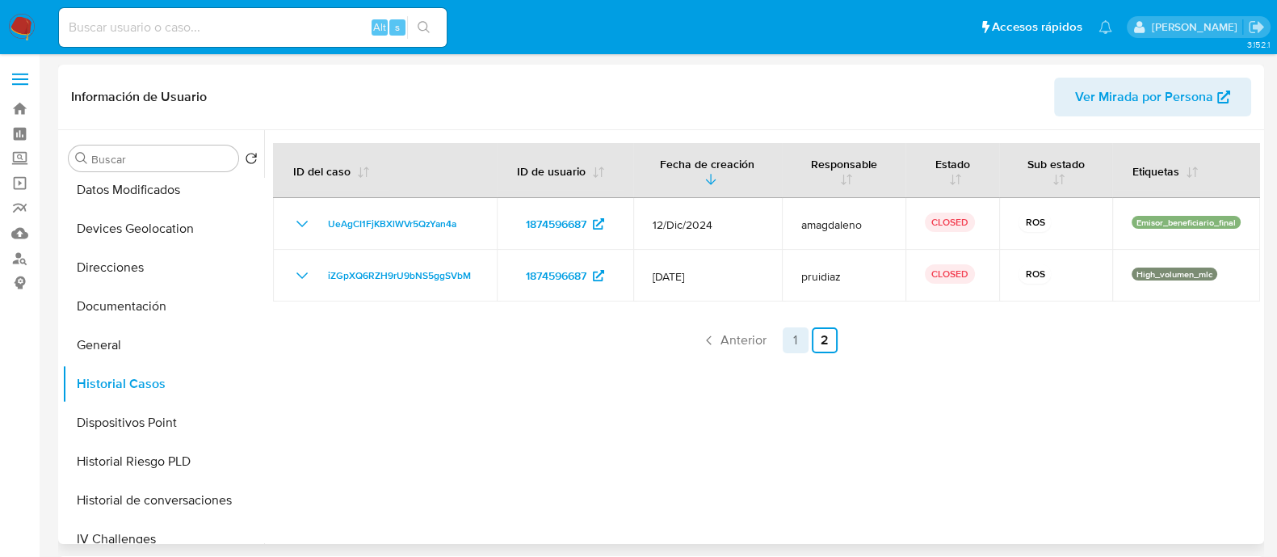
click at [784, 339] on link "1" at bounding box center [796, 340] width 26 height 26
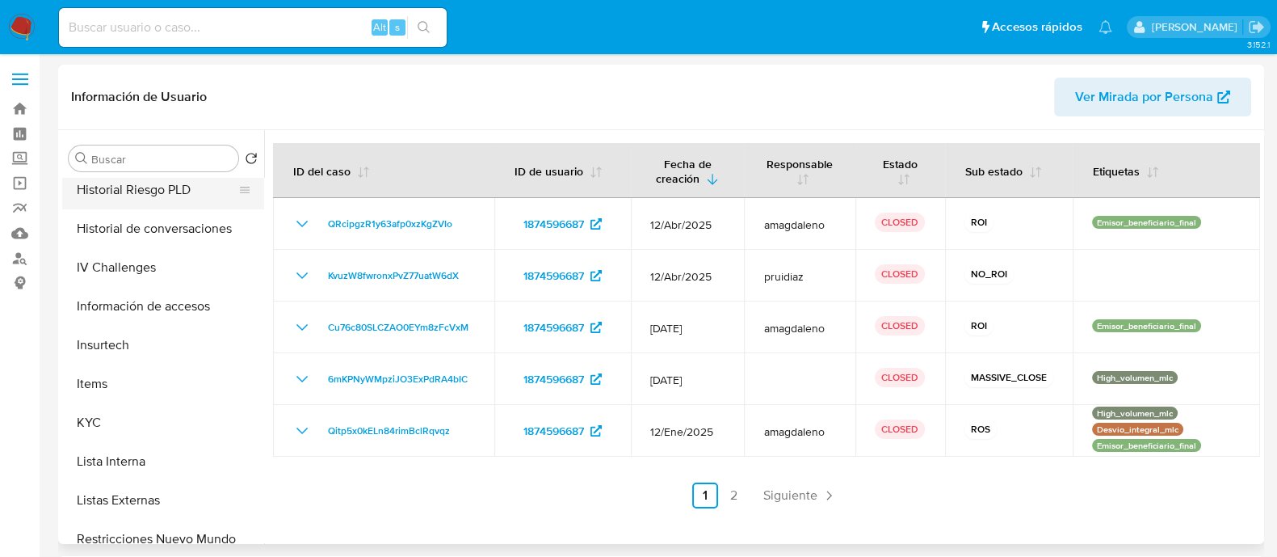
scroll to position [504, 0]
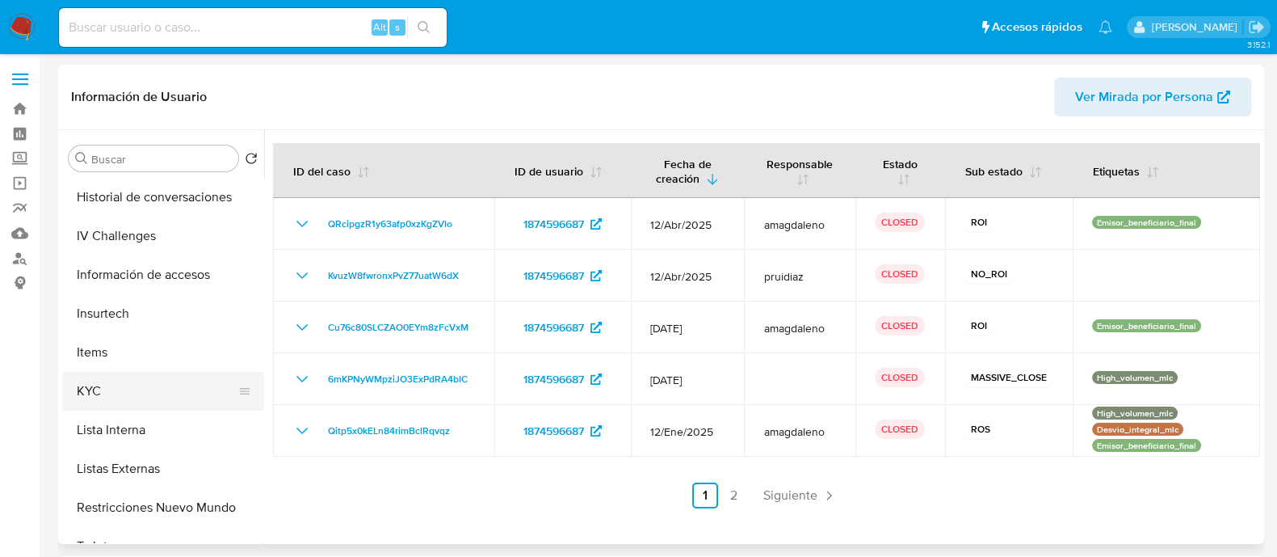
click at [98, 393] on button "KYC" at bounding box center [156, 391] width 189 height 39
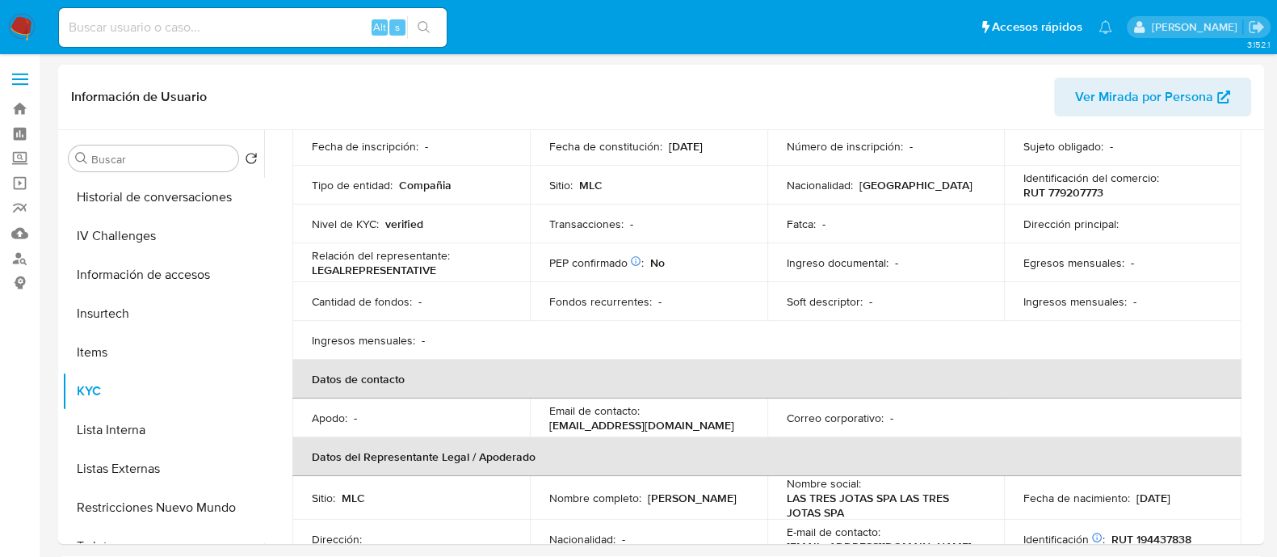
scroll to position [303, 0]
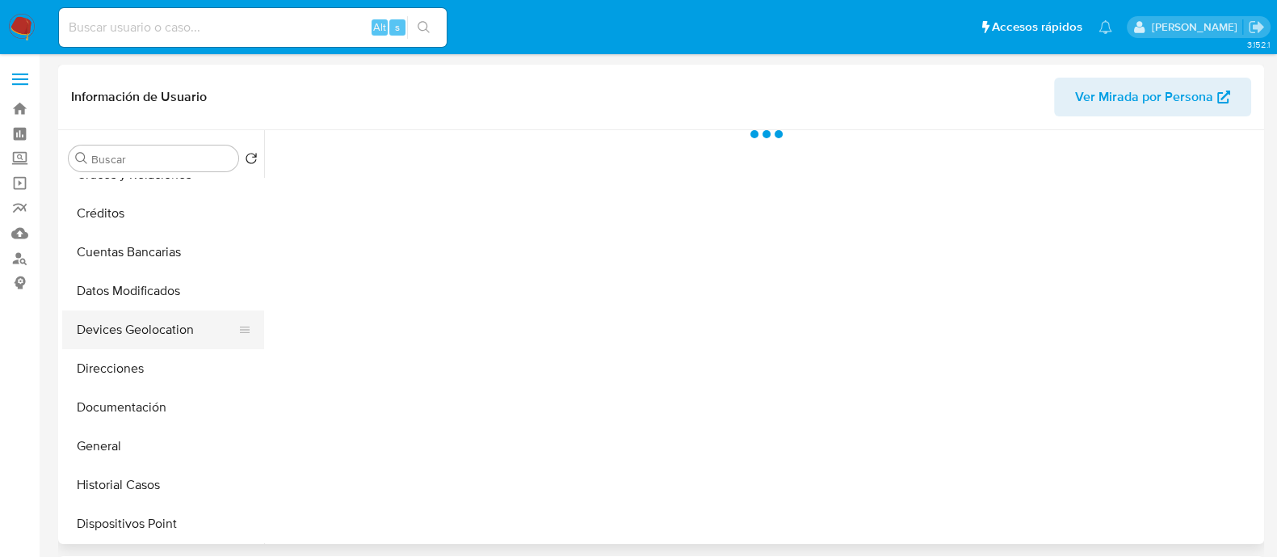
scroll to position [100, 0]
click at [116, 404] on button "Documentación" at bounding box center [156, 407] width 189 height 39
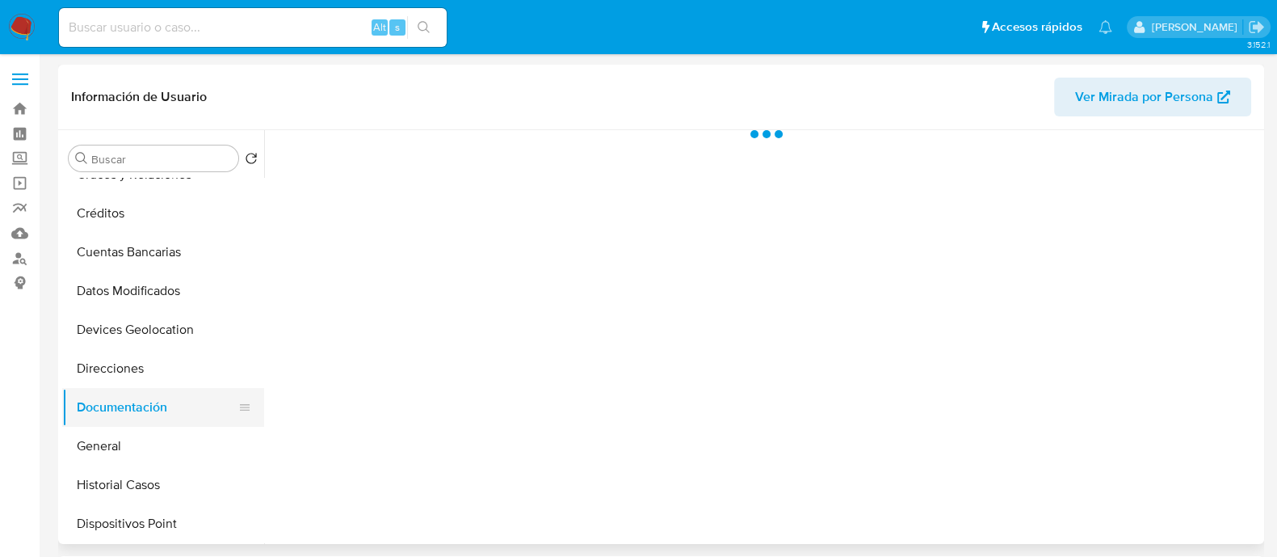
select select "10"
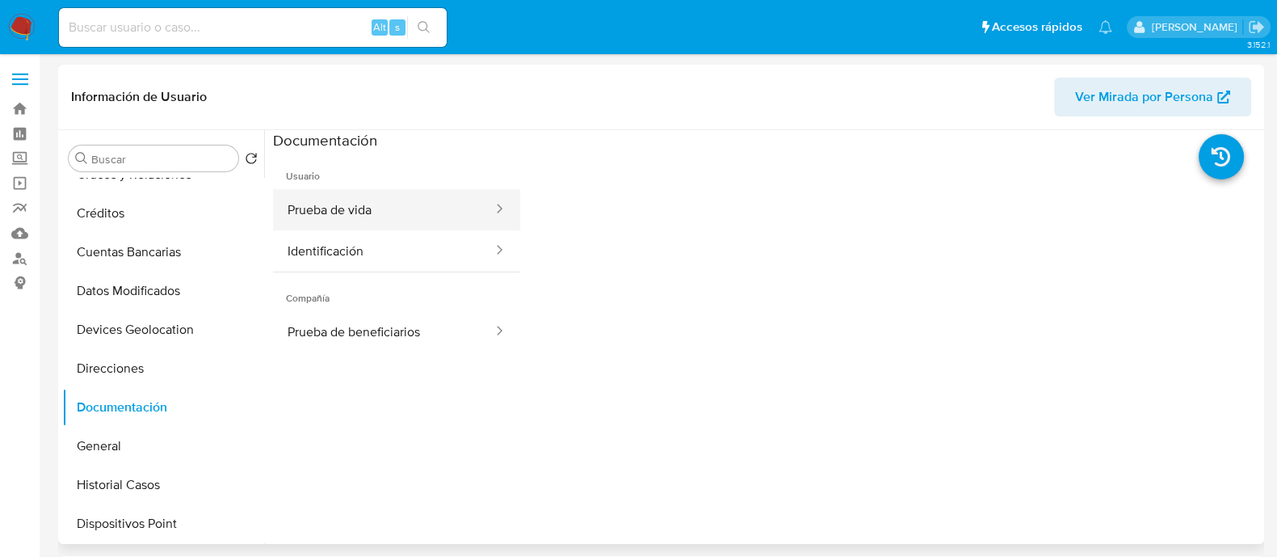
click at [393, 203] on button "Prueba de vida" at bounding box center [383, 209] width 221 height 41
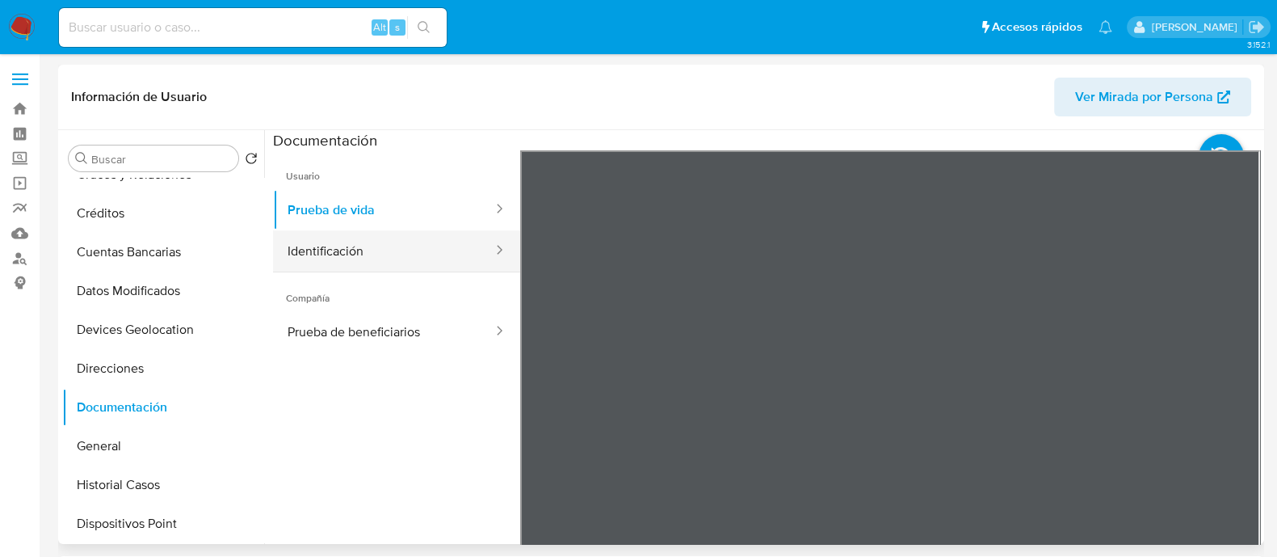
click at [438, 262] on button "Identificación" at bounding box center [383, 250] width 221 height 41
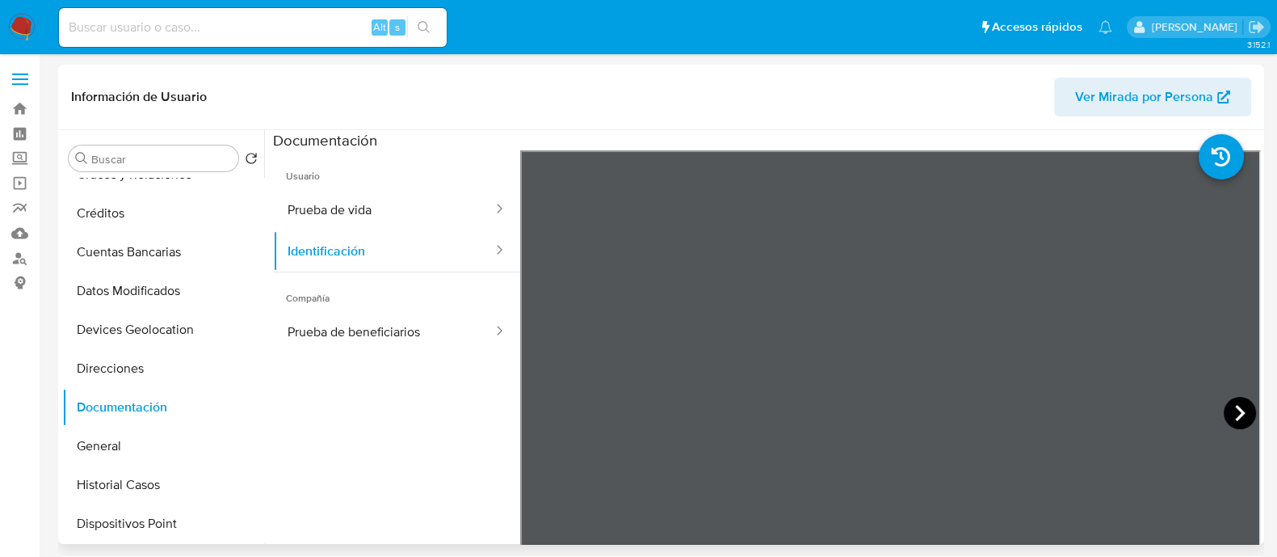
click at [1236, 410] on icon at bounding box center [1240, 413] width 10 height 16
click at [335, 204] on button "Prueba de vida" at bounding box center [383, 209] width 221 height 41
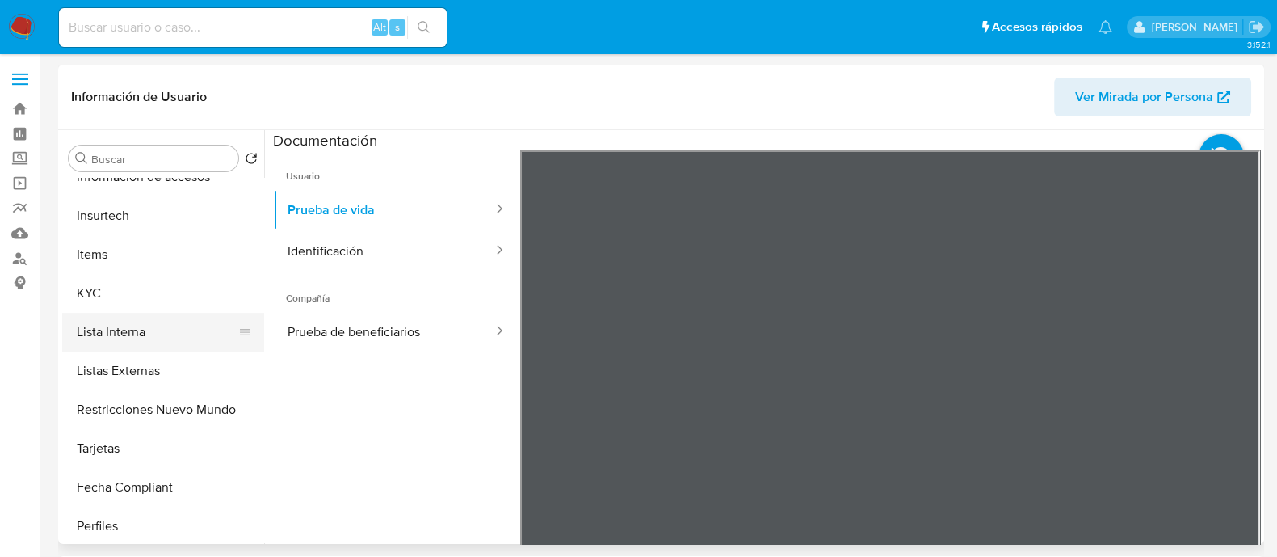
scroll to position [605, 0]
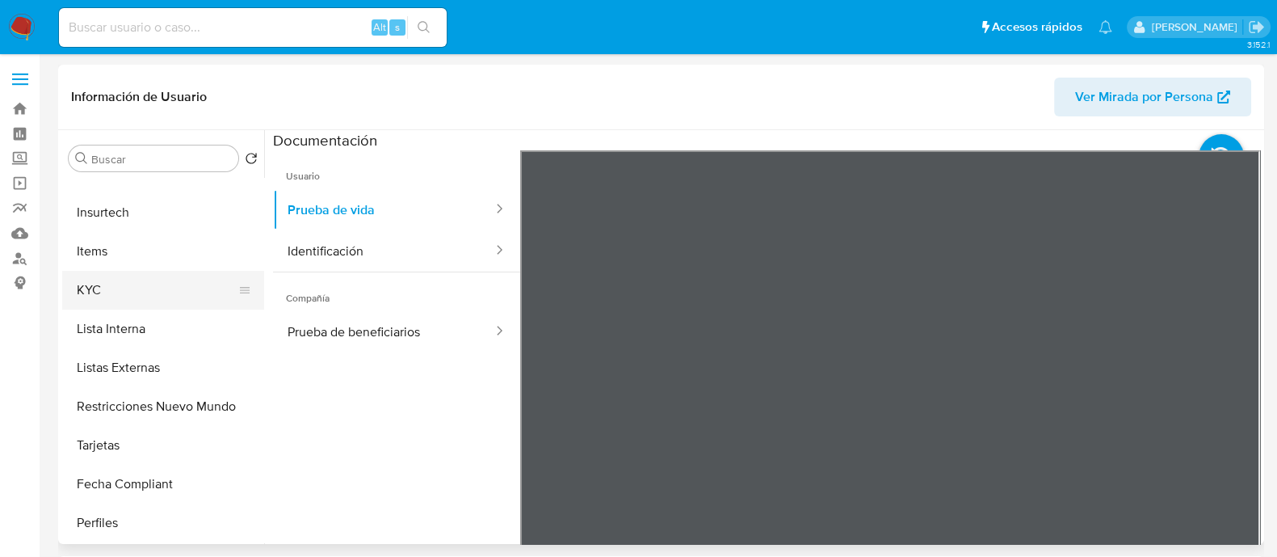
click at [123, 301] on button "KYC" at bounding box center [156, 290] width 189 height 39
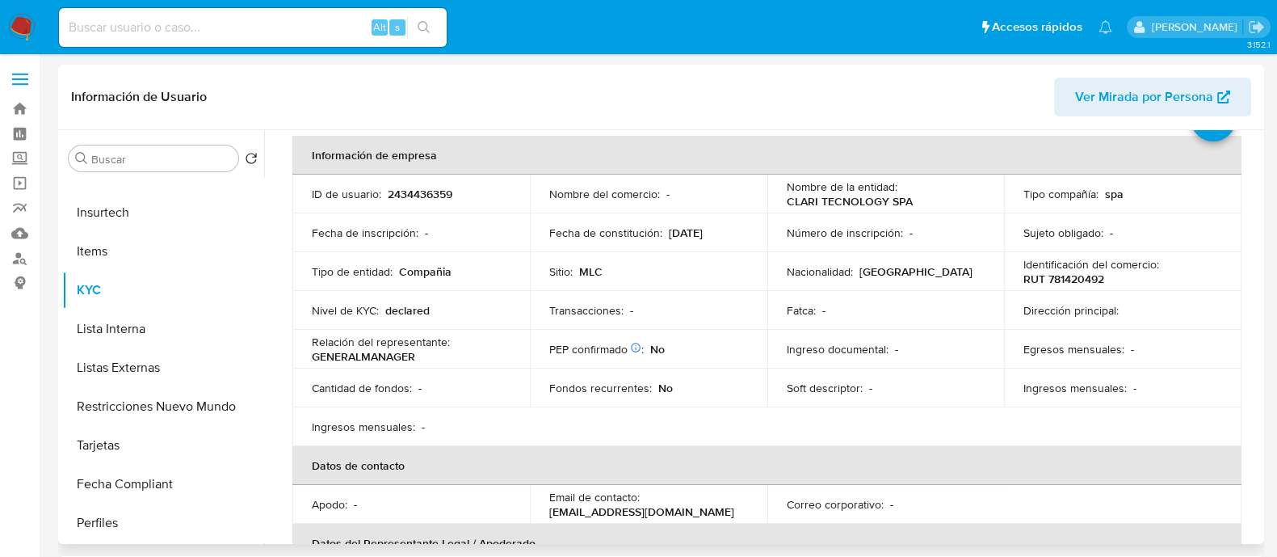
scroll to position [0, 0]
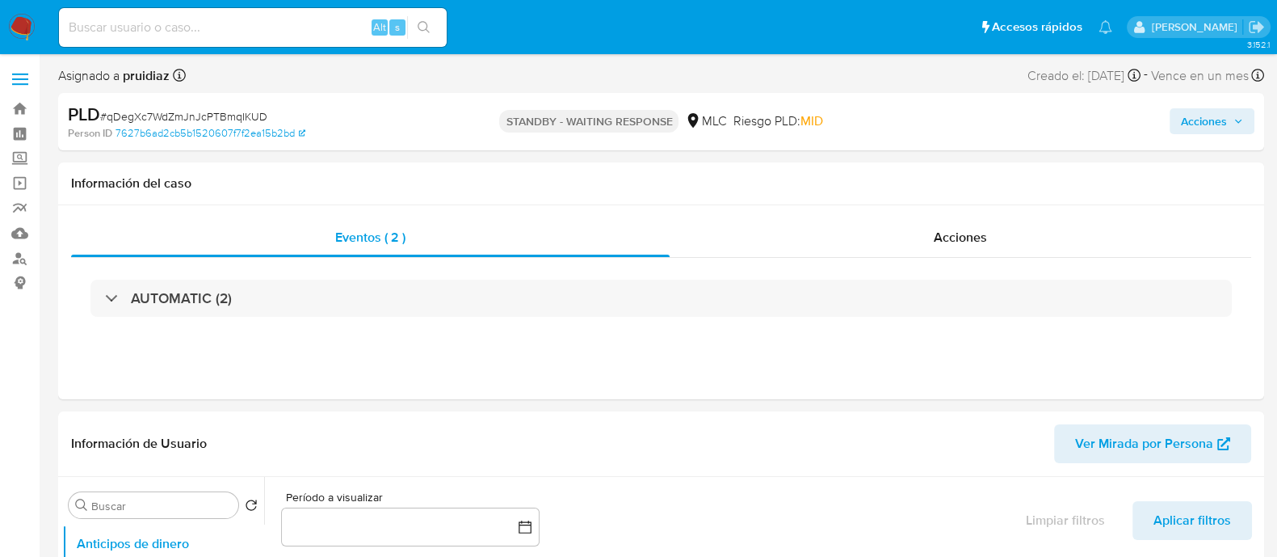
select select "10"
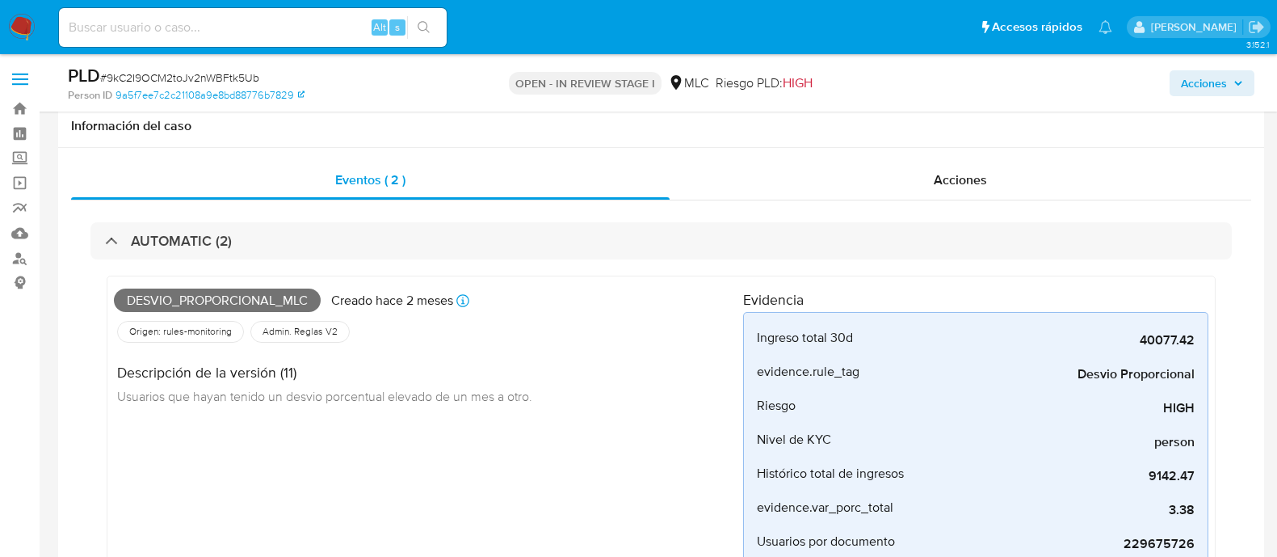
select select "10"
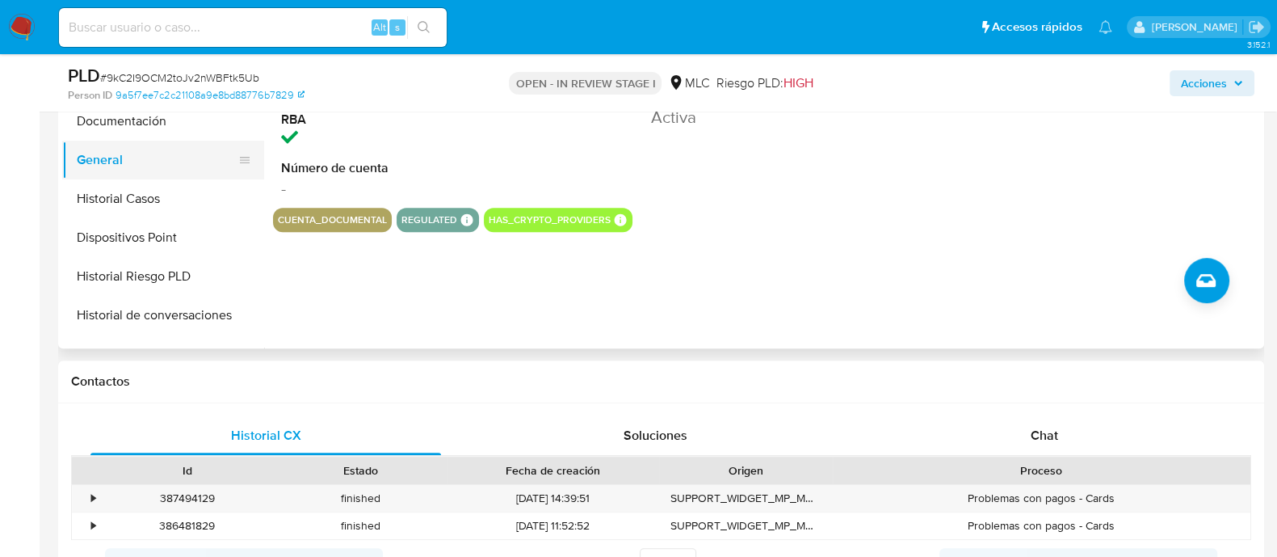
scroll to position [100, 0]
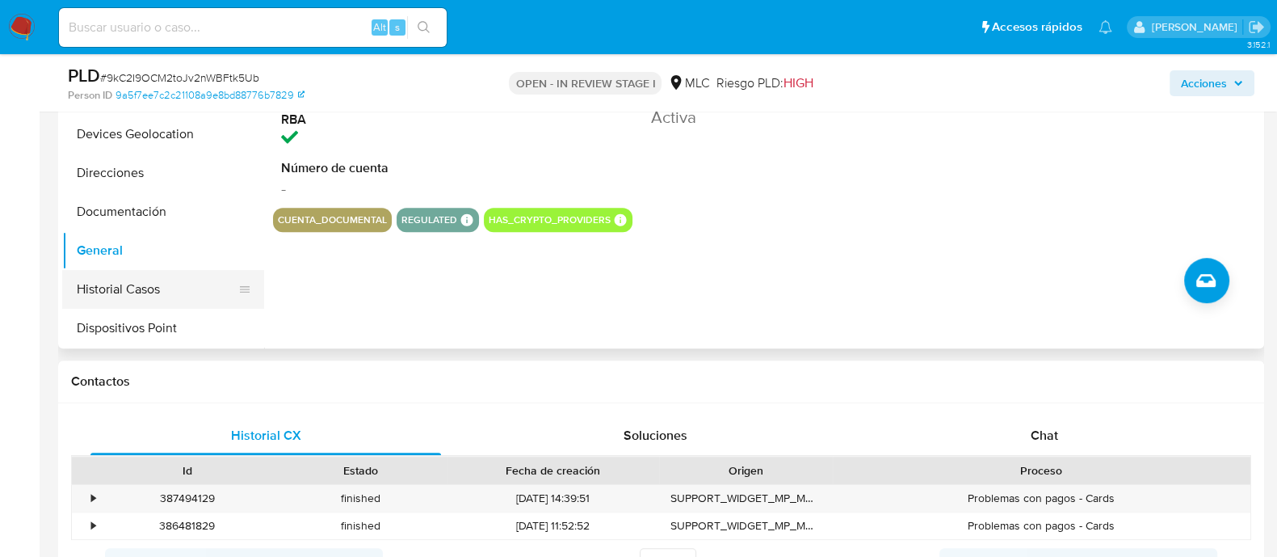
click at [144, 284] on button "Historial Casos" at bounding box center [156, 289] width 189 height 39
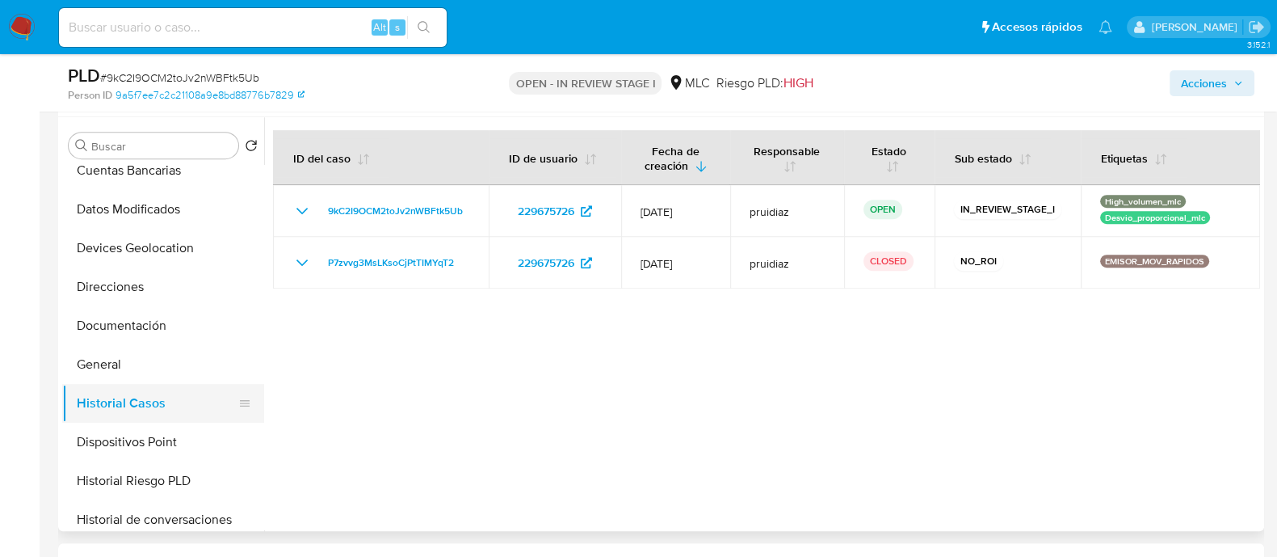
scroll to position [201, 0]
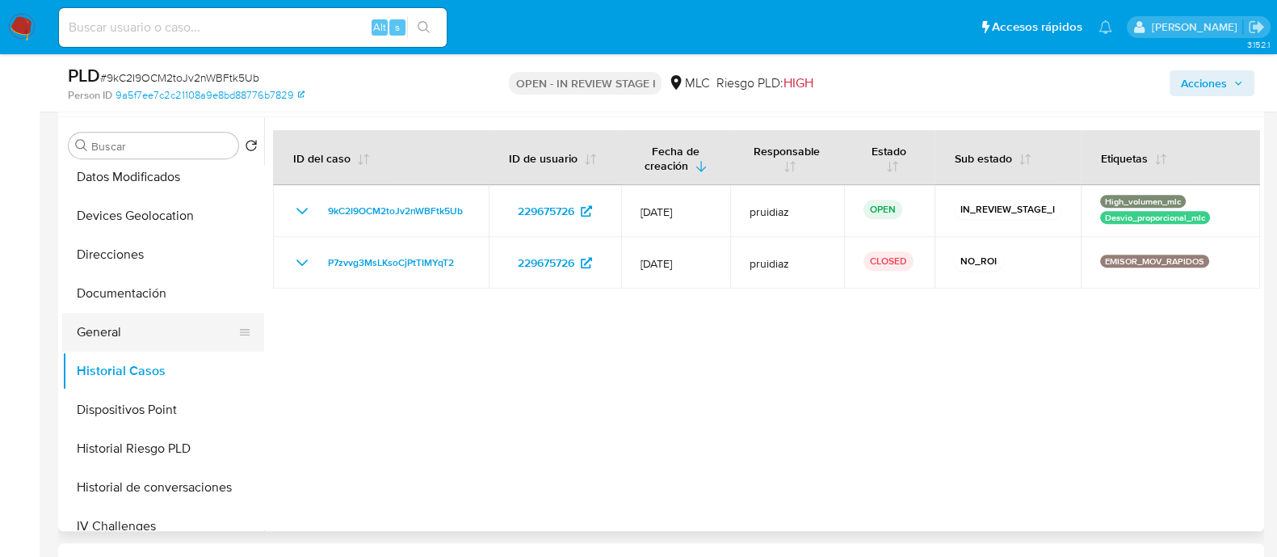
click at [123, 341] on button "General" at bounding box center [156, 332] width 189 height 39
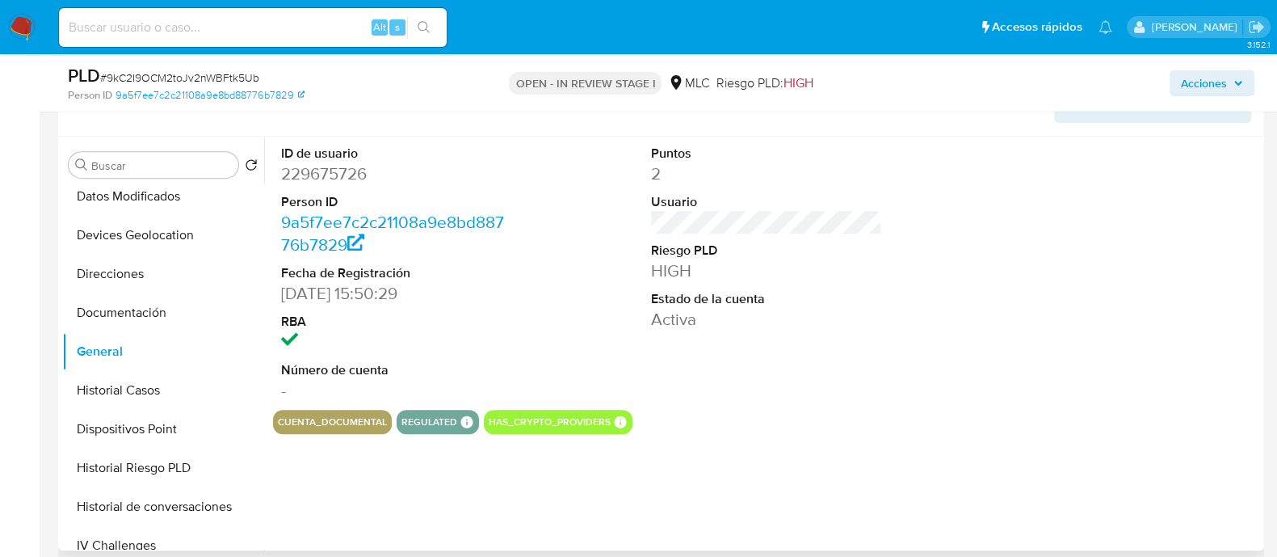
click at [359, 162] on dd "229675726" at bounding box center [396, 173] width 231 height 23
copy dd "229675726"
click at [327, 179] on dd "229675726" at bounding box center [396, 173] width 231 height 23
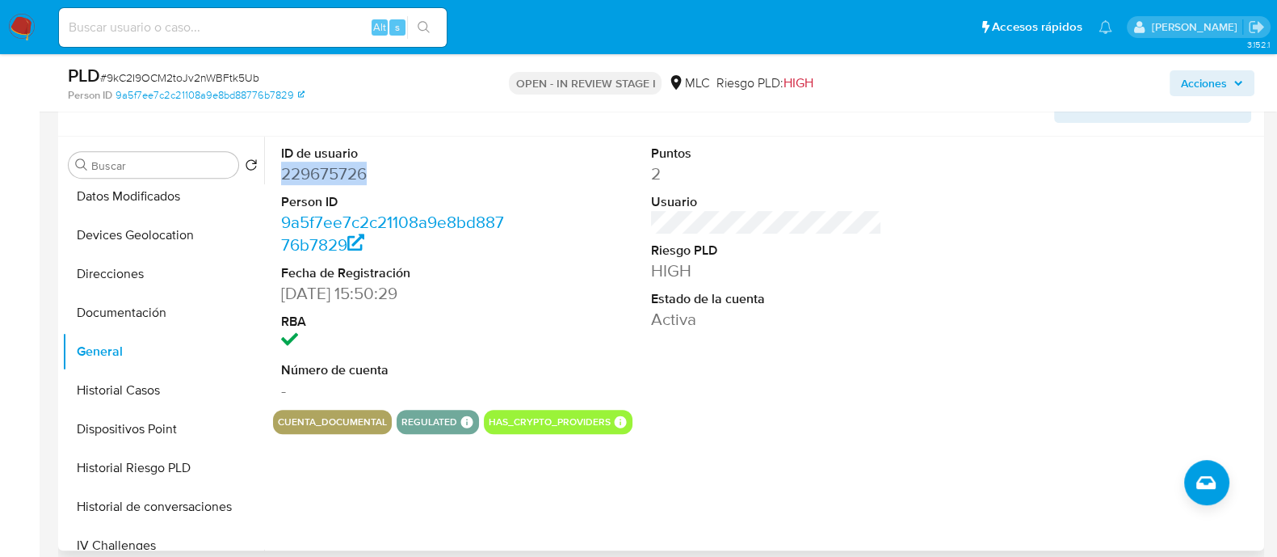
click at [327, 179] on dd "229675726" at bounding box center [396, 173] width 231 height 23
click at [223, 71] on span "# 9kC2I9OCM2toJv2nWBFtk5Ub" at bounding box center [179, 77] width 159 height 16
copy span "9kC2I9OCM2toJv2nWBFtk5Ub"
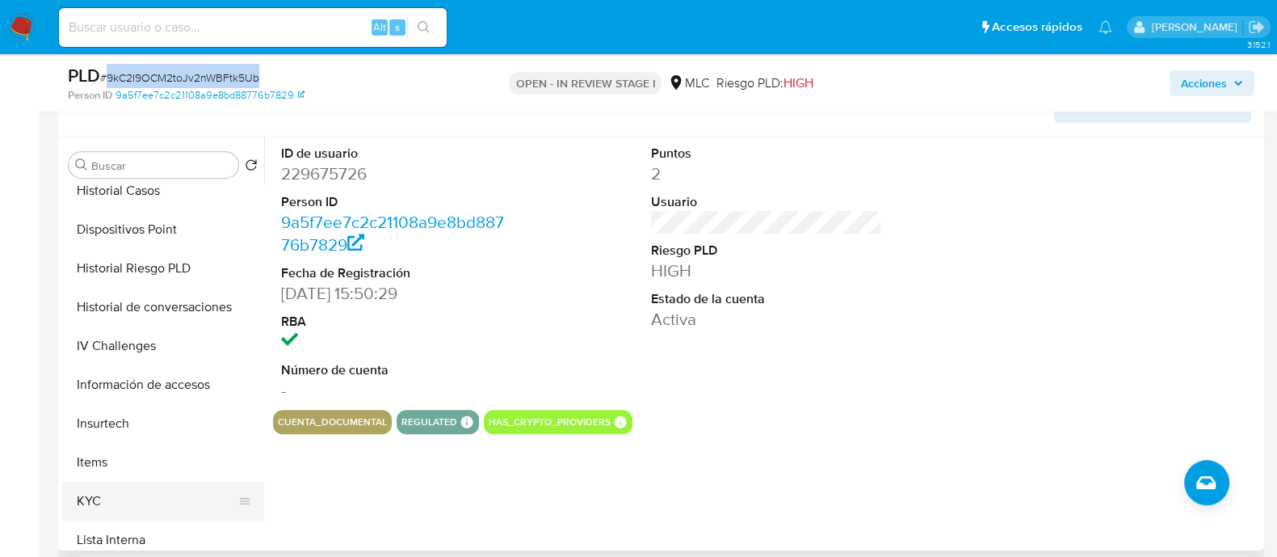
scroll to position [605, 0]
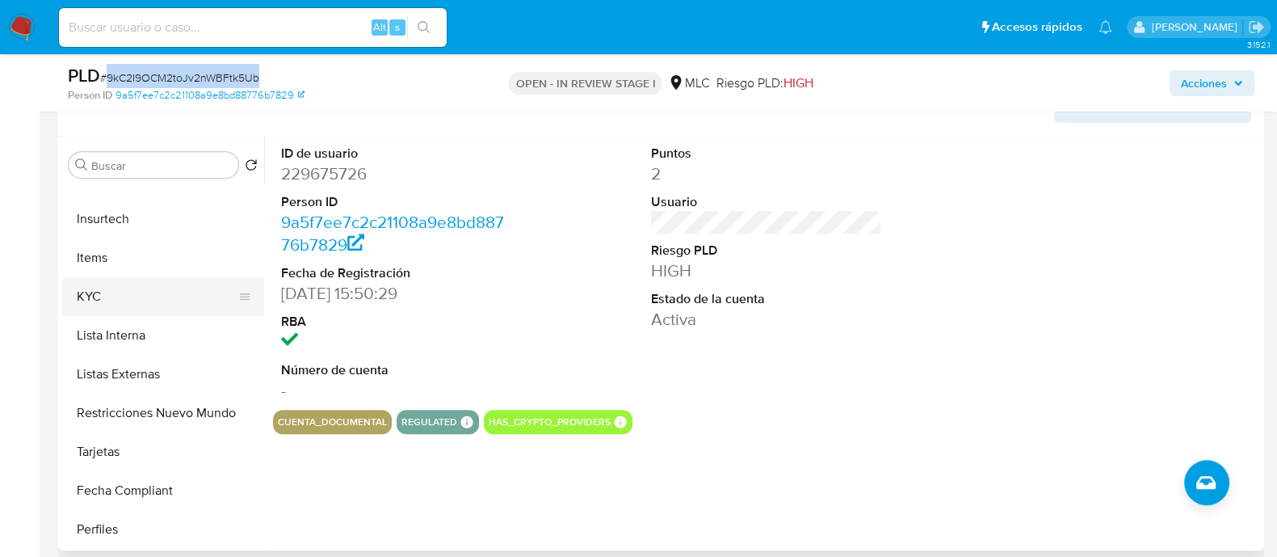
click at [121, 296] on button "KYC" at bounding box center [156, 296] width 189 height 39
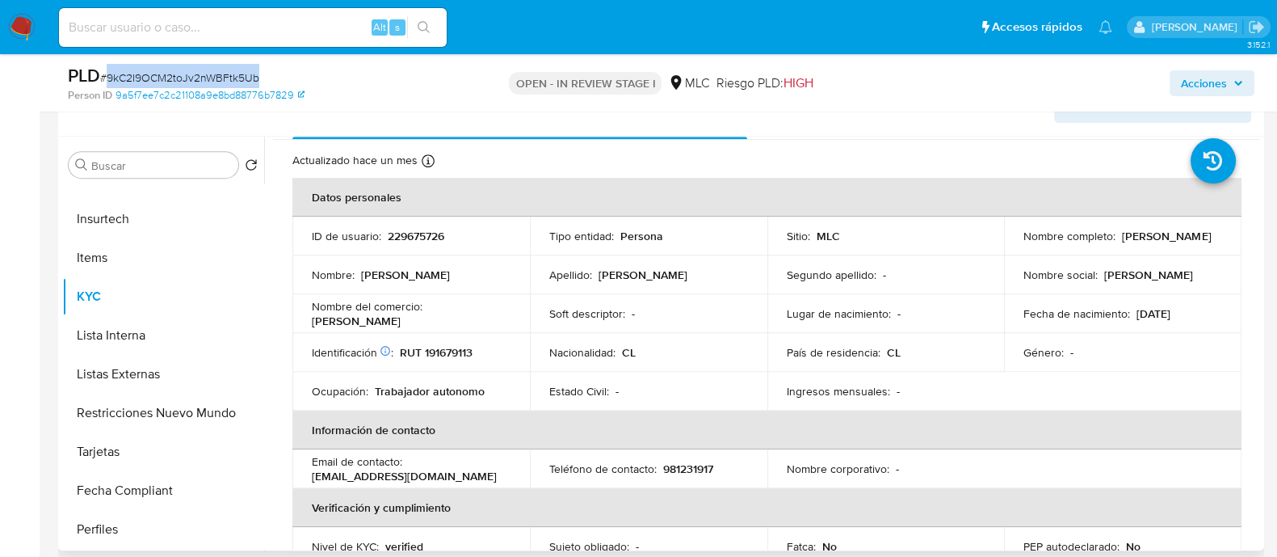
scroll to position [0, 0]
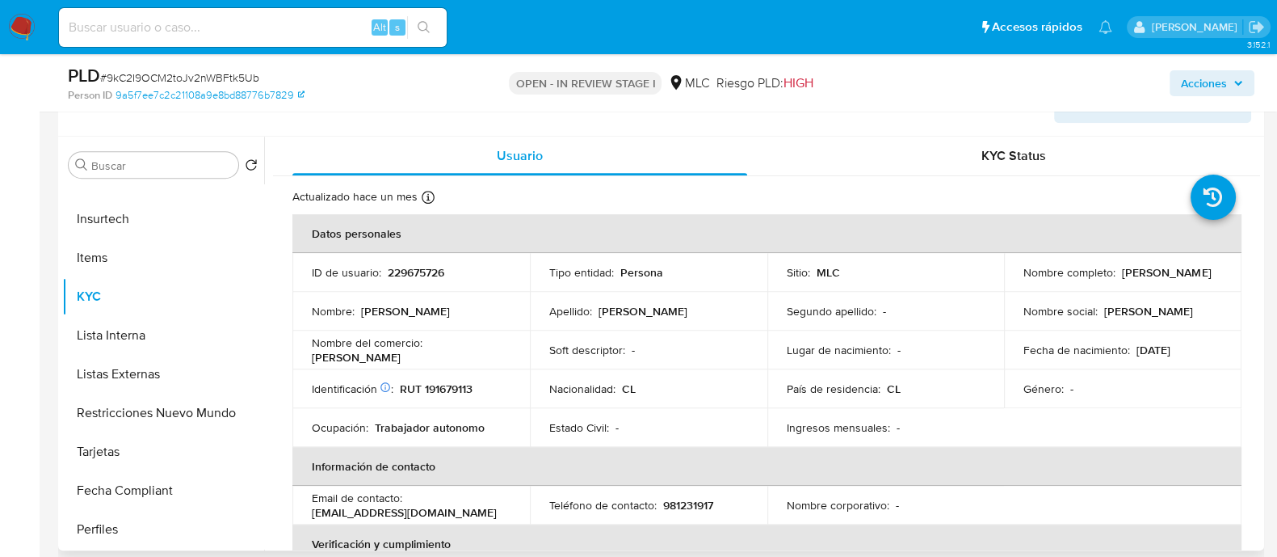
click at [461, 385] on p "RUT 191679113" at bounding box center [436, 388] width 73 height 15
copy p "191679113"
click at [455, 389] on p "RUT 191679113" at bounding box center [436, 388] width 73 height 15
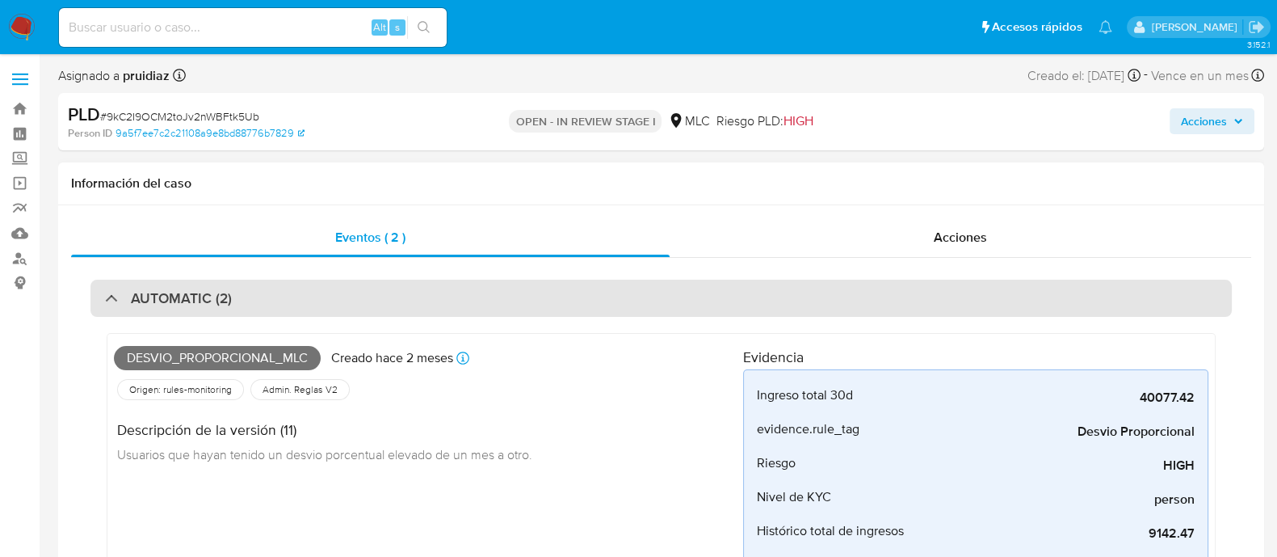
click at [204, 291] on h3 "AUTOMATIC (2)" at bounding box center [181, 298] width 101 height 18
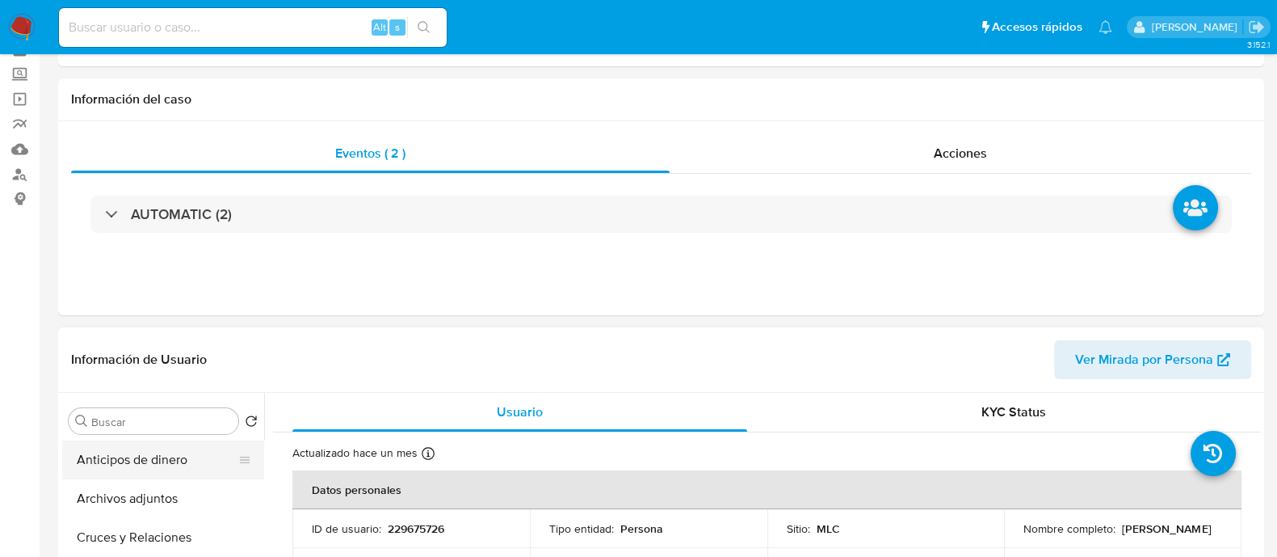
scroll to position [201, 0]
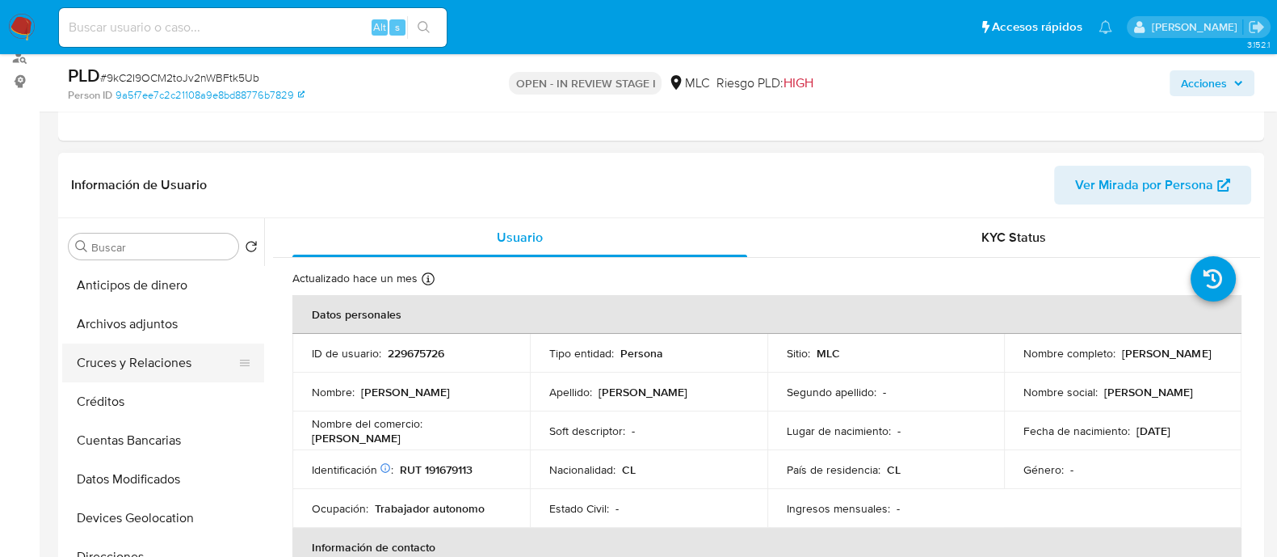
click at [133, 362] on button "Cruces y Relaciones" at bounding box center [156, 362] width 189 height 39
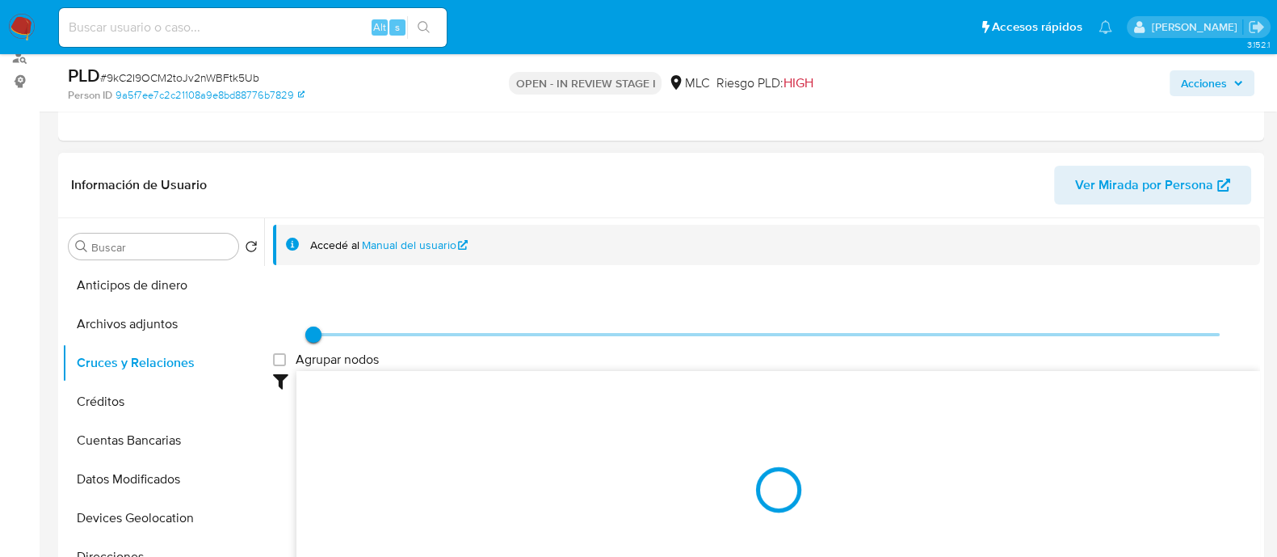
scroll to position [303, 0]
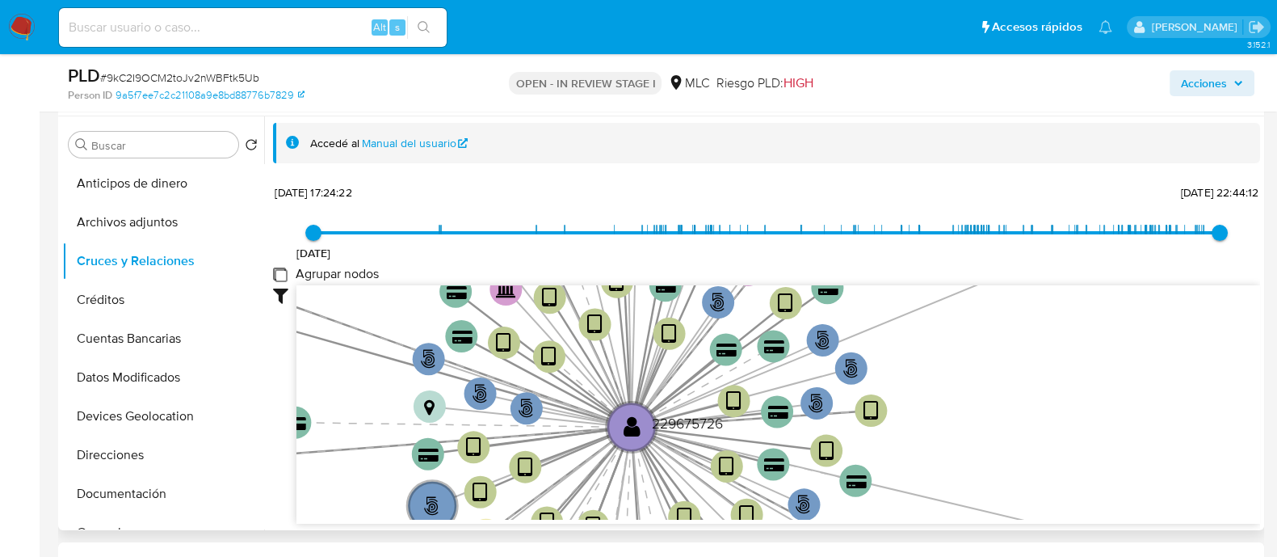
click at [283, 272] on group_nodes "Agrupar nodos" at bounding box center [279, 273] width 13 height 13
checkbox group_nodes "true"
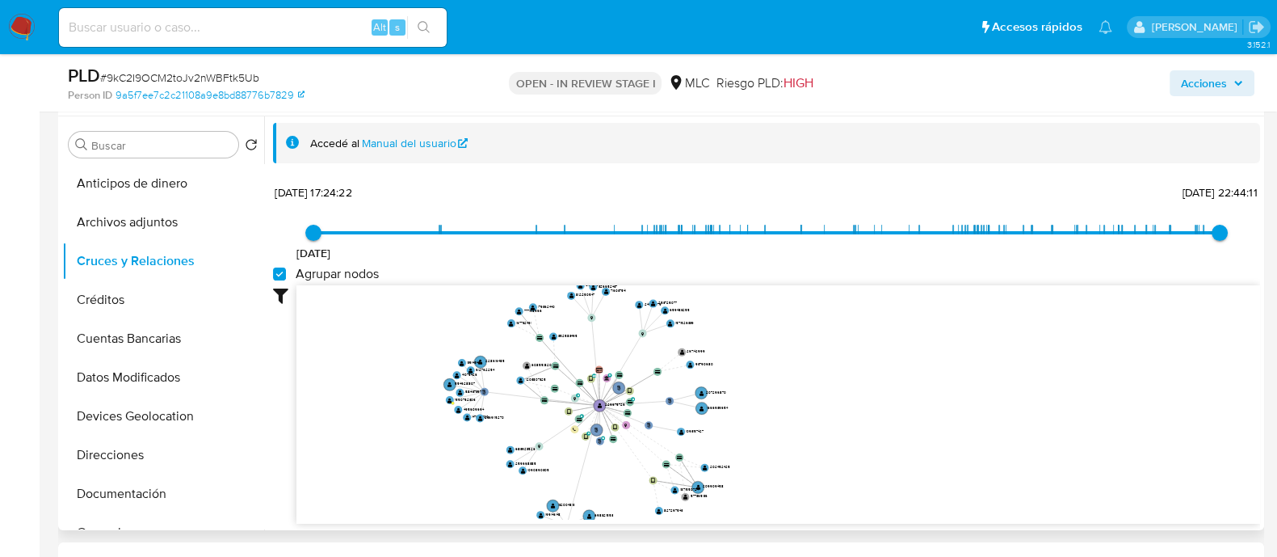
drag, startPoint x: 775, startPoint y: 363, endPoint x: 805, endPoint y: 438, distance: 81.2
click at [805, 445] on icon "user-229675726  229675726 phone-f796f07c62fe2d8e8e90e79bdb5705e2  person-9a5f…" at bounding box center [779, 402] width 964 height 234
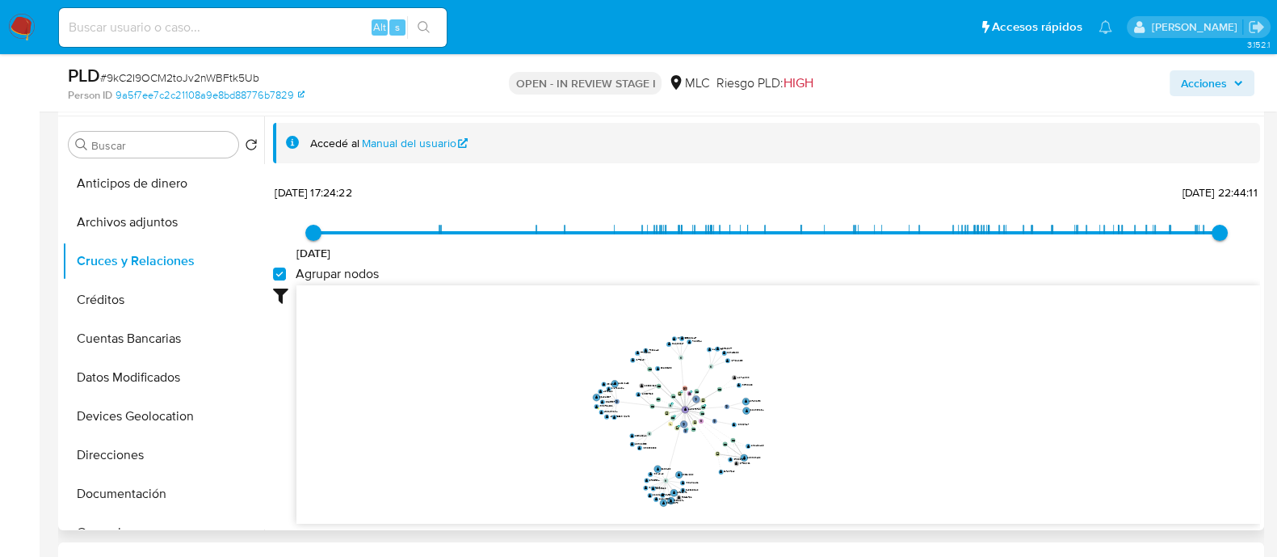
drag, startPoint x: 810, startPoint y: 393, endPoint x: 804, endPoint y: 322, distance: 71.4
click at [811, 391] on icon "user-229675726  229675726 phone-f796f07c62fe2d8e8e90e79bdb5705e2  person-9a5f…" at bounding box center [779, 402] width 964 height 234
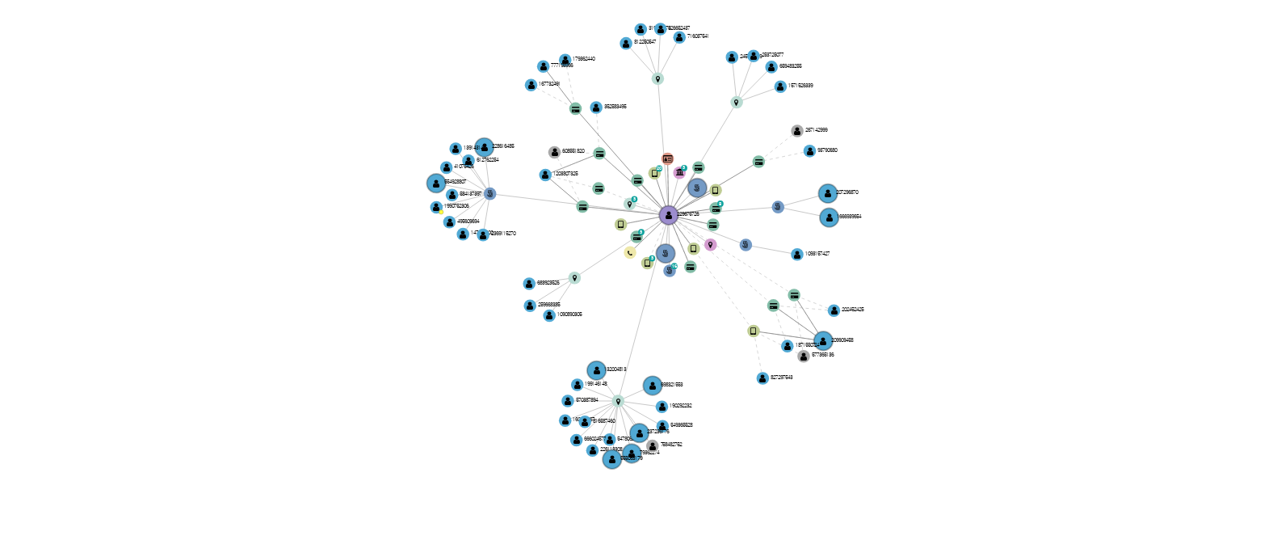
drag, startPoint x: 773, startPoint y: 400, endPoint x: 759, endPoint y: 421, distance: 25.5
click at [759, 421] on icon "user-229675726  229675726 phone-f796f07c62fe2d8e8e90e79bdb5705e2  person-9a5f…" at bounding box center [779, 400] width 964 height 234
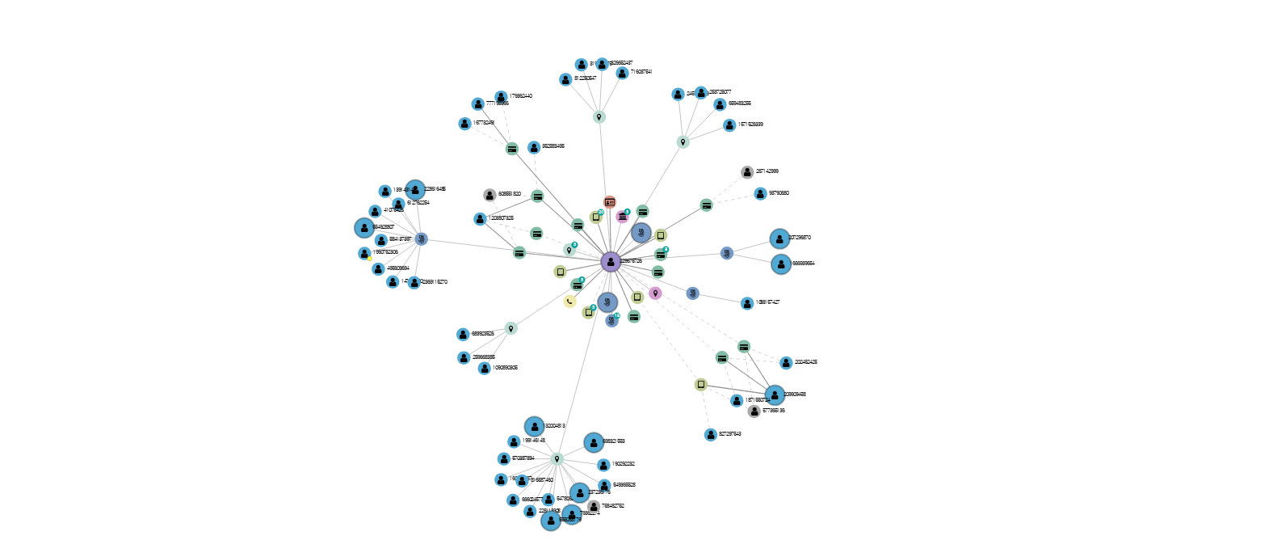
drag, startPoint x: 759, startPoint y: 421, endPoint x: 755, endPoint y: 413, distance: 8.7
click at [755, 413] on icon "user-229675726  229675726 phone-f796f07c62fe2d8e8e90e79bdb5705e2  person-9a5f…" at bounding box center [779, 400] width 964 height 234
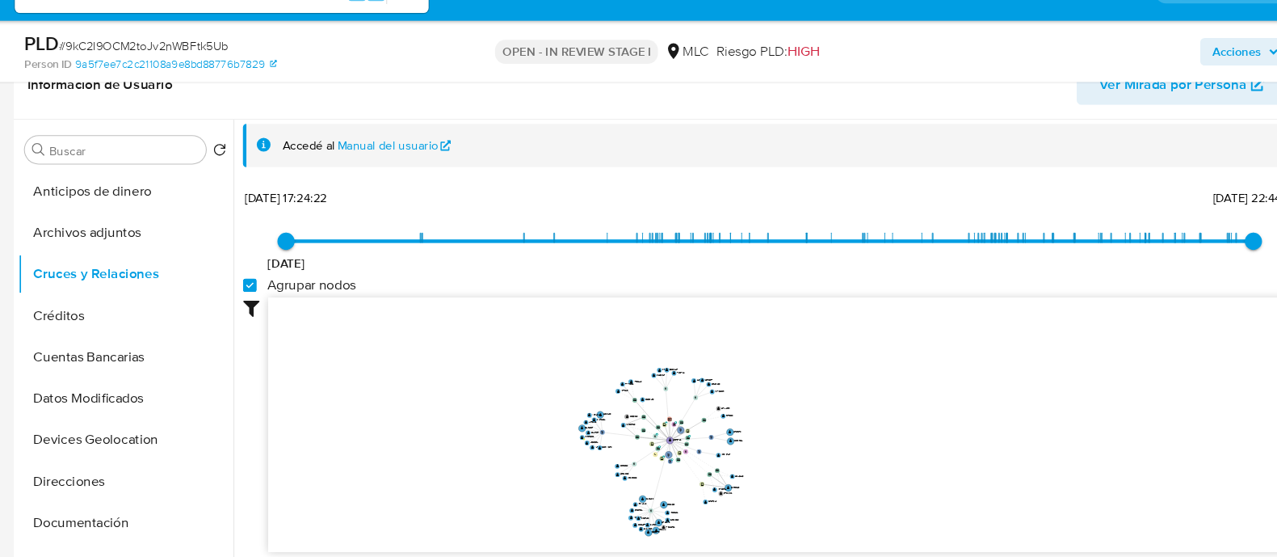
scroll to position [450, 0]
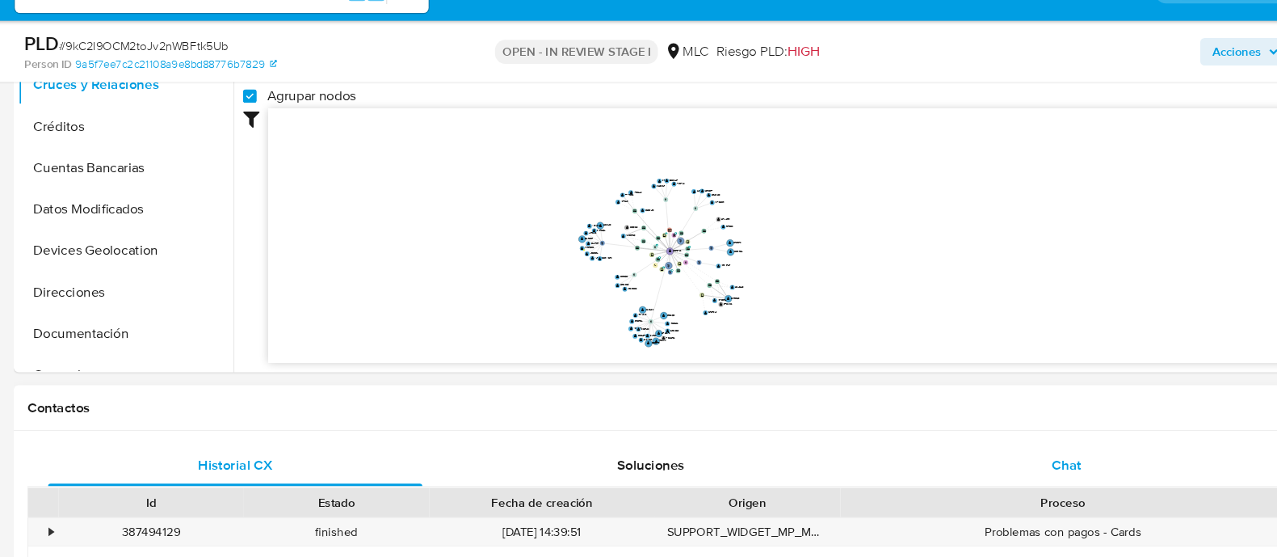
click at [1054, 472] on span "Chat" at bounding box center [1044, 470] width 27 height 19
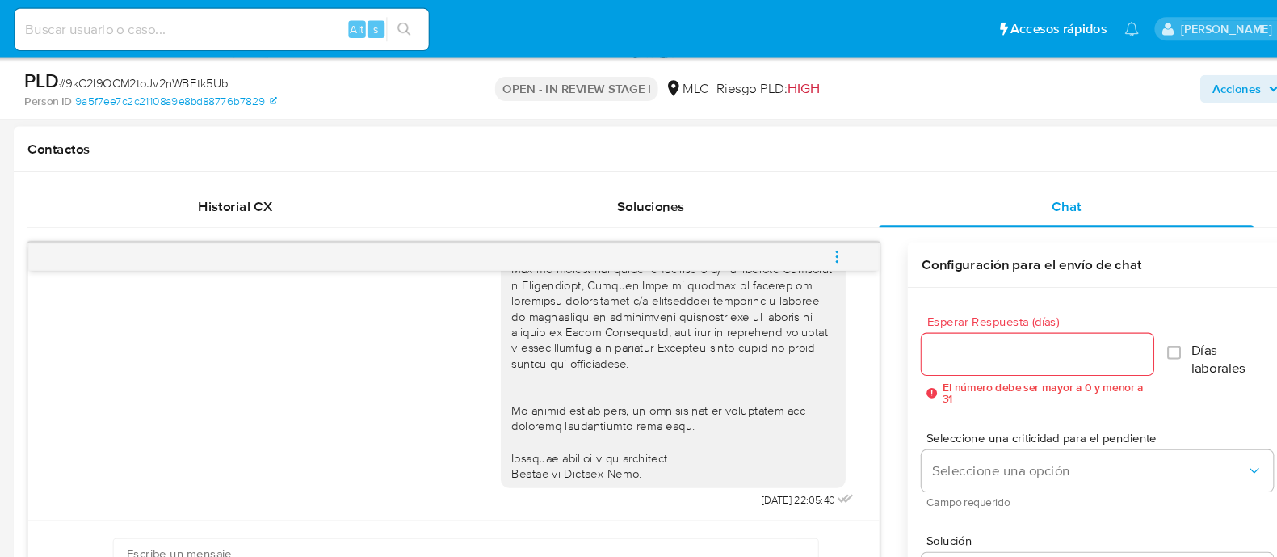
scroll to position [726, 0]
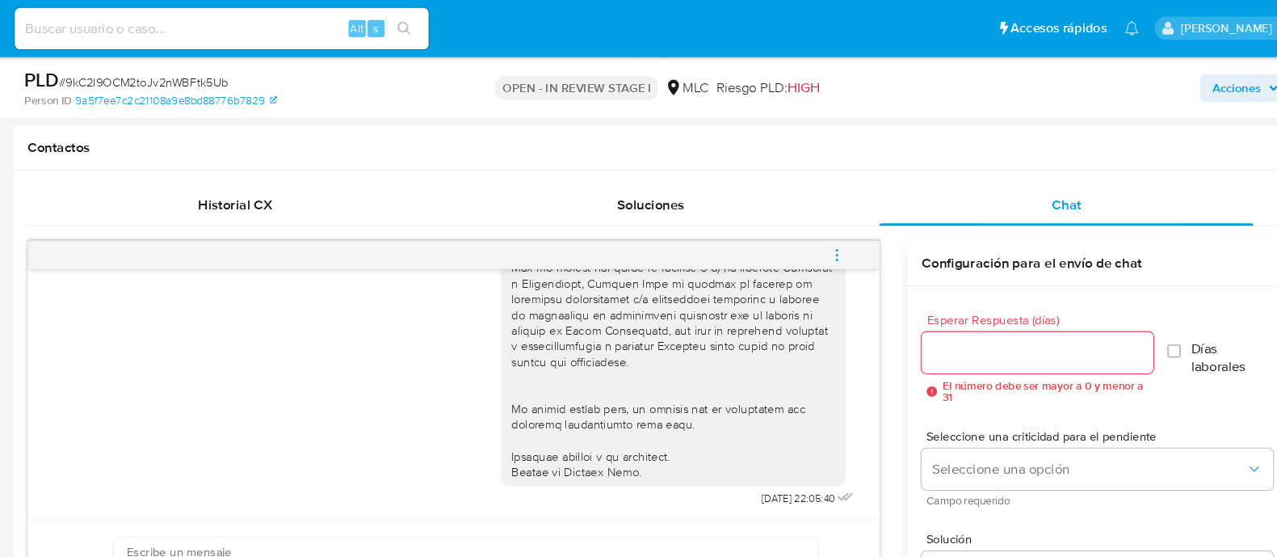
click at [217, 76] on span "# 9kC2I9OCM2toJv2nWBFtk5Ub" at bounding box center [179, 77] width 159 height 16
copy span "9kC2I9OCM2toJv2nWBFtk5Ub"
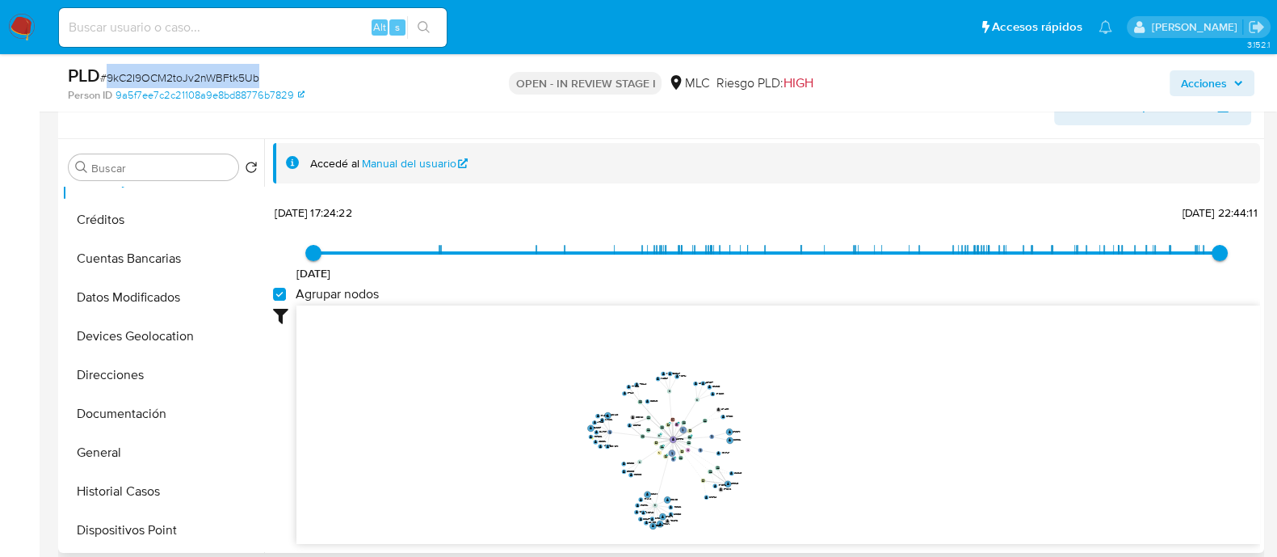
scroll to position [201, 0]
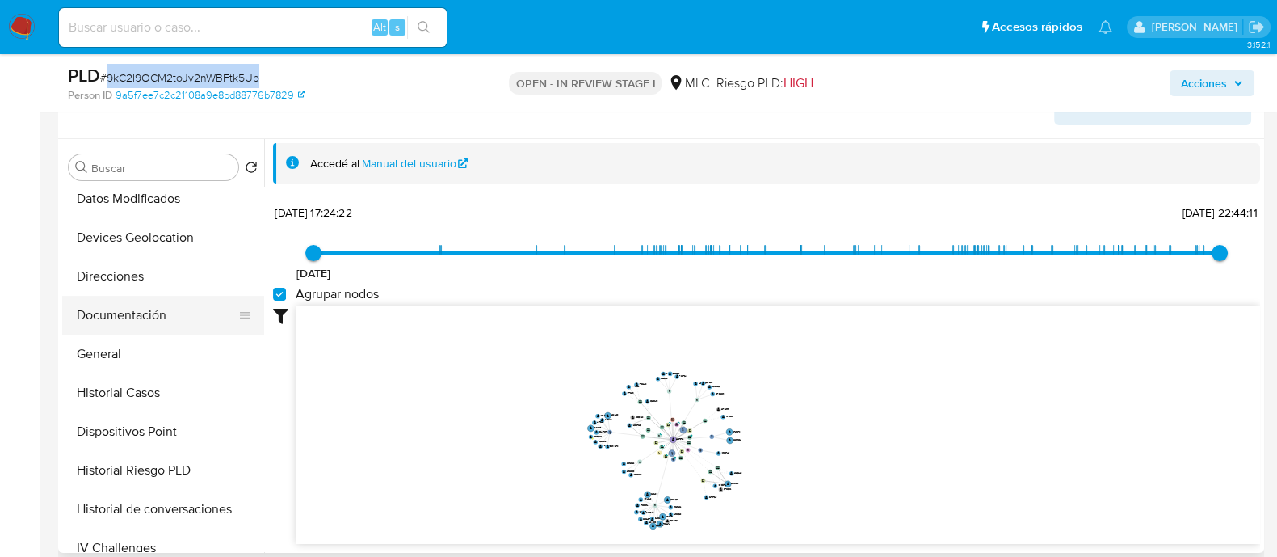
click at [166, 311] on button "Documentación" at bounding box center [156, 315] width 189 height 39
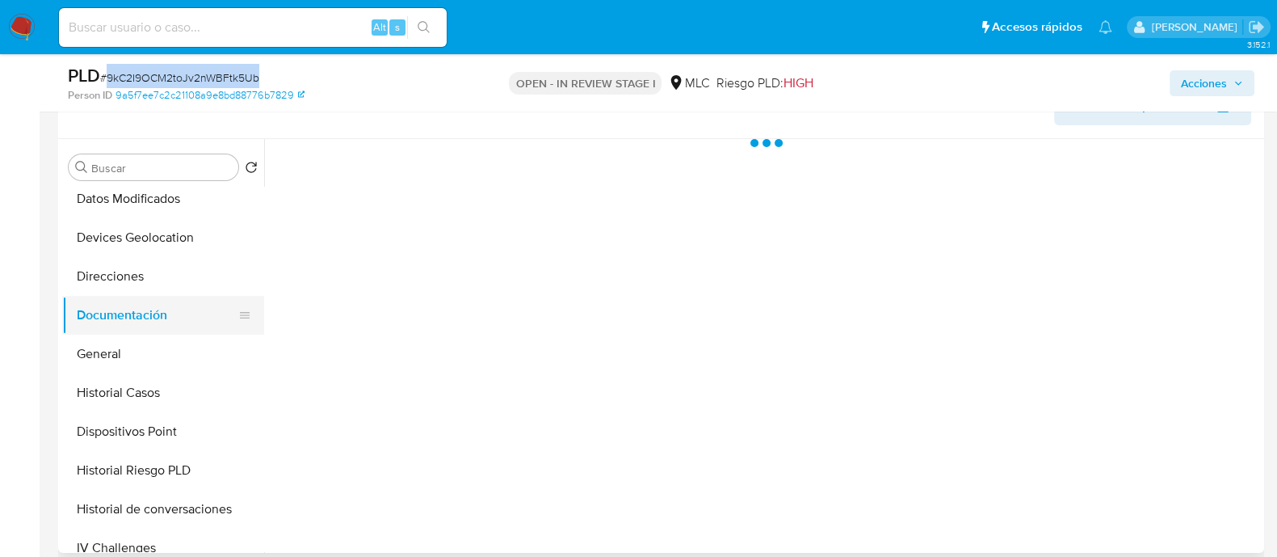
scroll to position [0, 0]
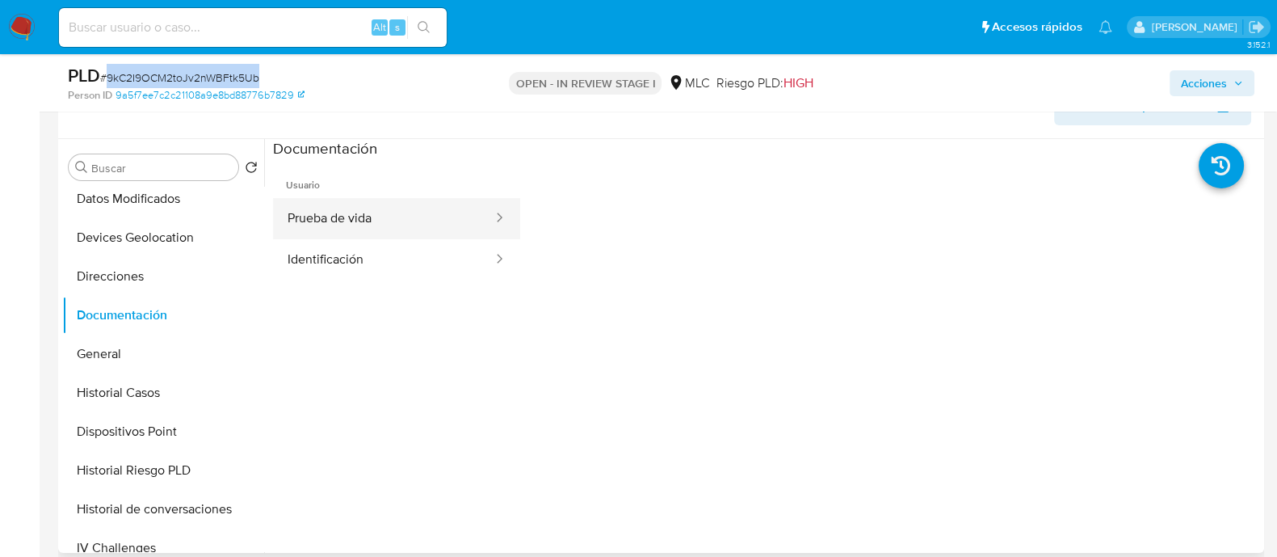
click at [378, 217] on button "Prueba de vida" at bounding box center [383, 218] width 221 height 41
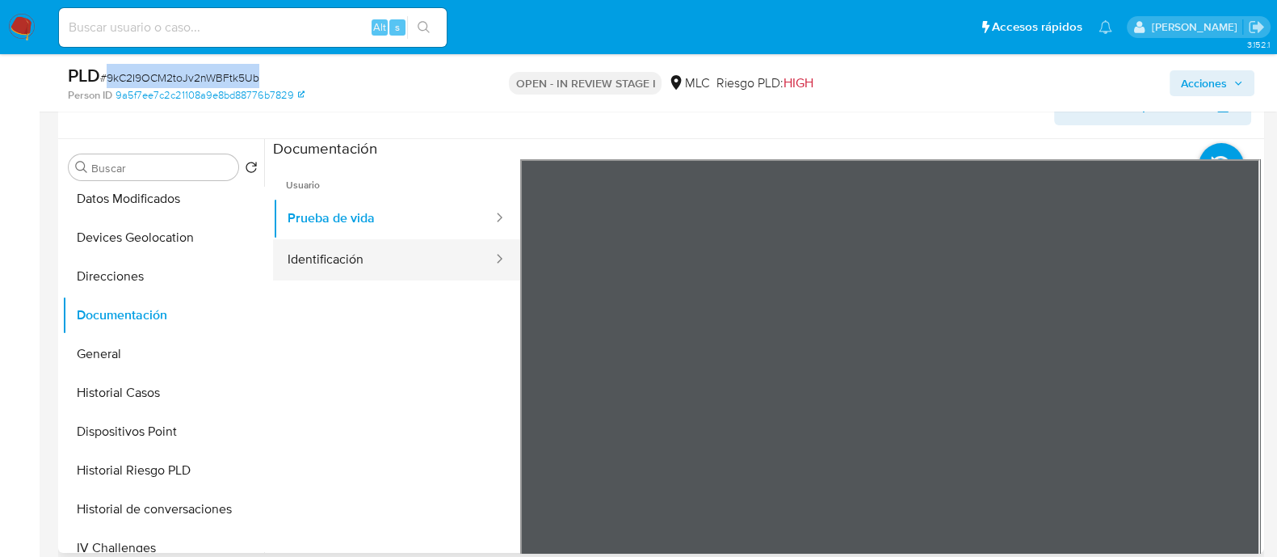
click at [355, 263] on button "Identificación" at bounding box center [383, 259] width 221 height 41
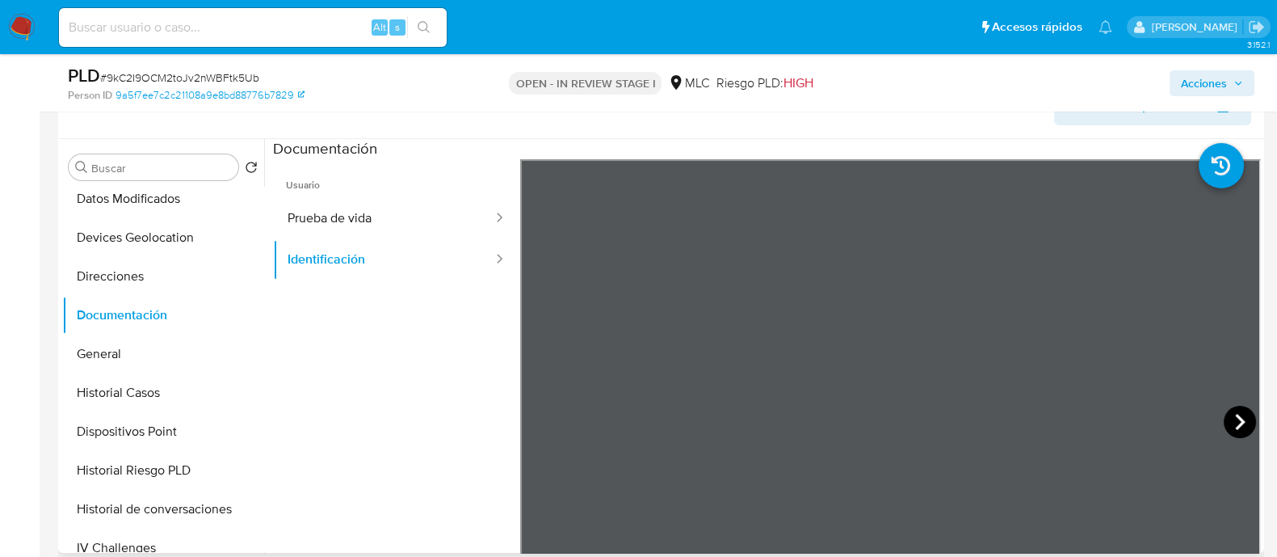
click at [1235, 418] on icon at bounding box center [1240, 422] width 10 height 16
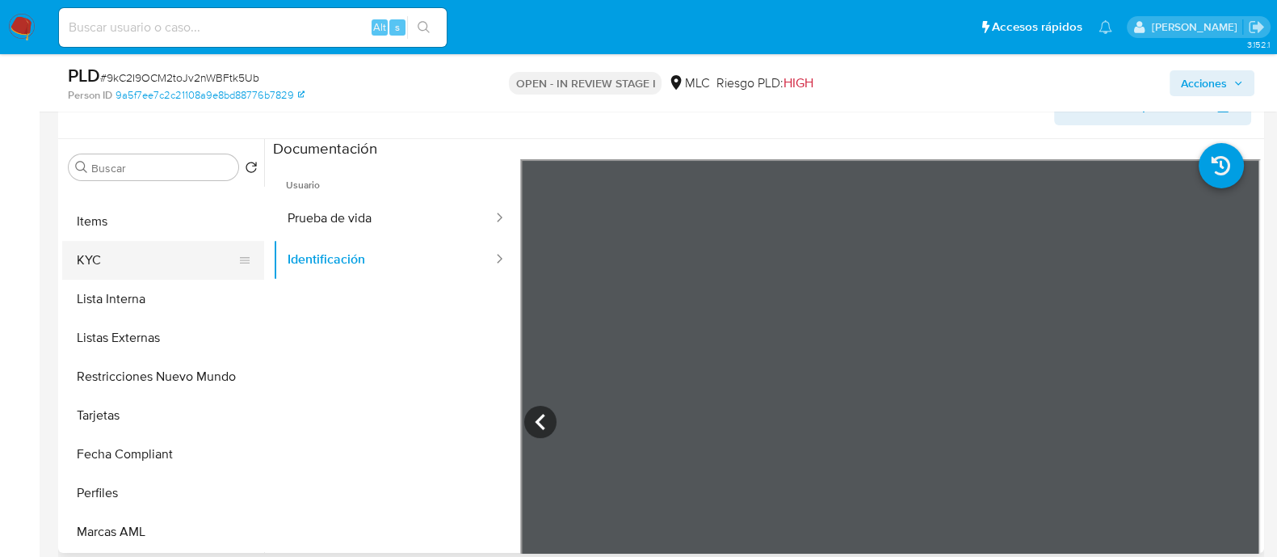
click at [134, 260] on button "KYC" at bounding box center [156, 260] width 189 height 39
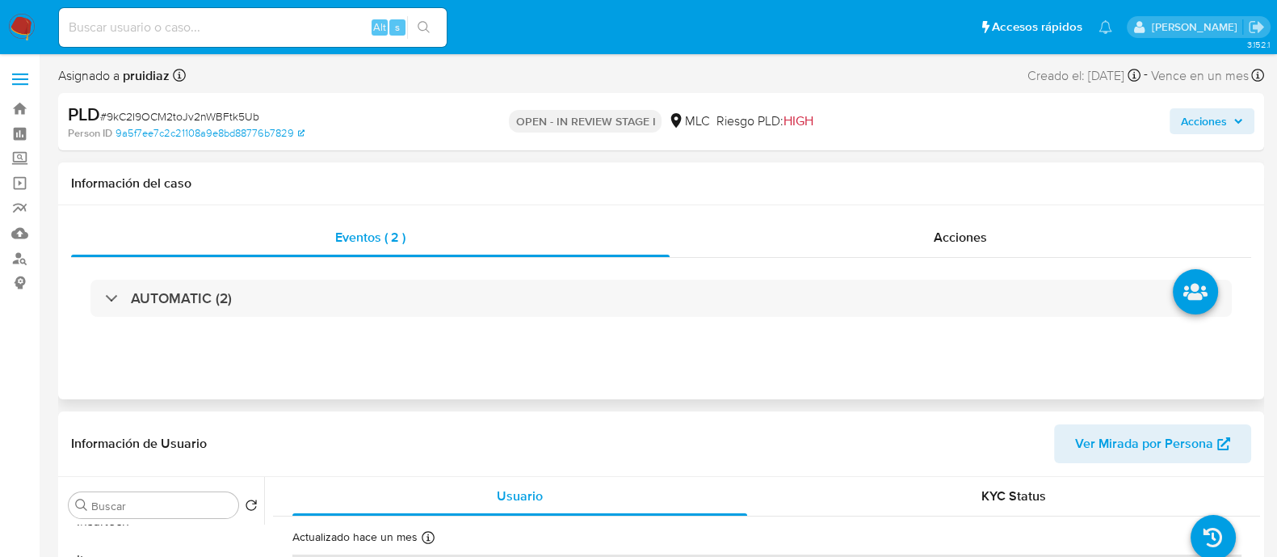
scroll to position [201, 0]
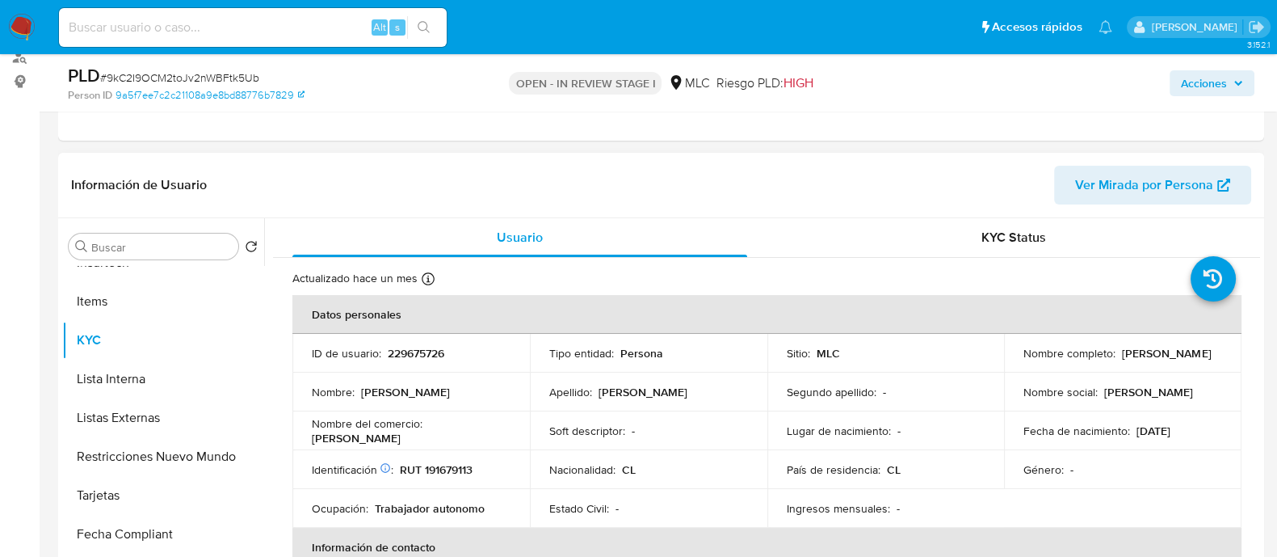
drag, startPoint x: 1180, startPoint y: 361, endPoint x: 1014, endPoint y: 365, distance: 165.7
click at [1014, 365] on td "Nombre completo : Daniel Sebastián Bernal Gallardo" at bounding box center [1123, 353] width 238 height 39
copy p "Daniel Sebastián Bernal Gallardo"
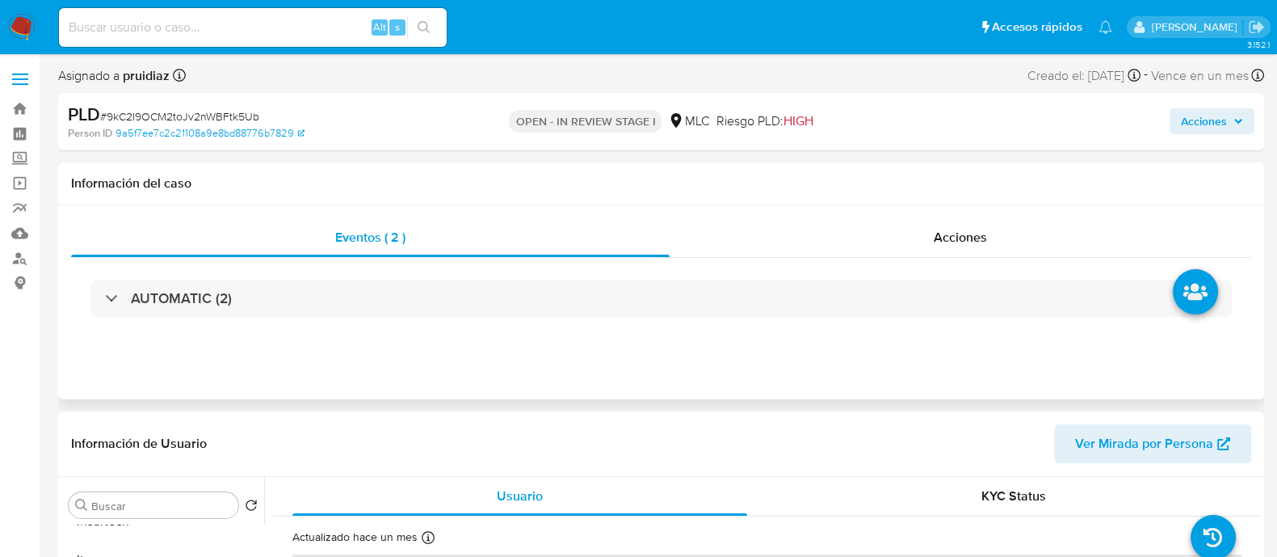
click at [188, 321] on div "AUTOMATIC (2)" at bounding box center [661, 298] width 1180 height 81
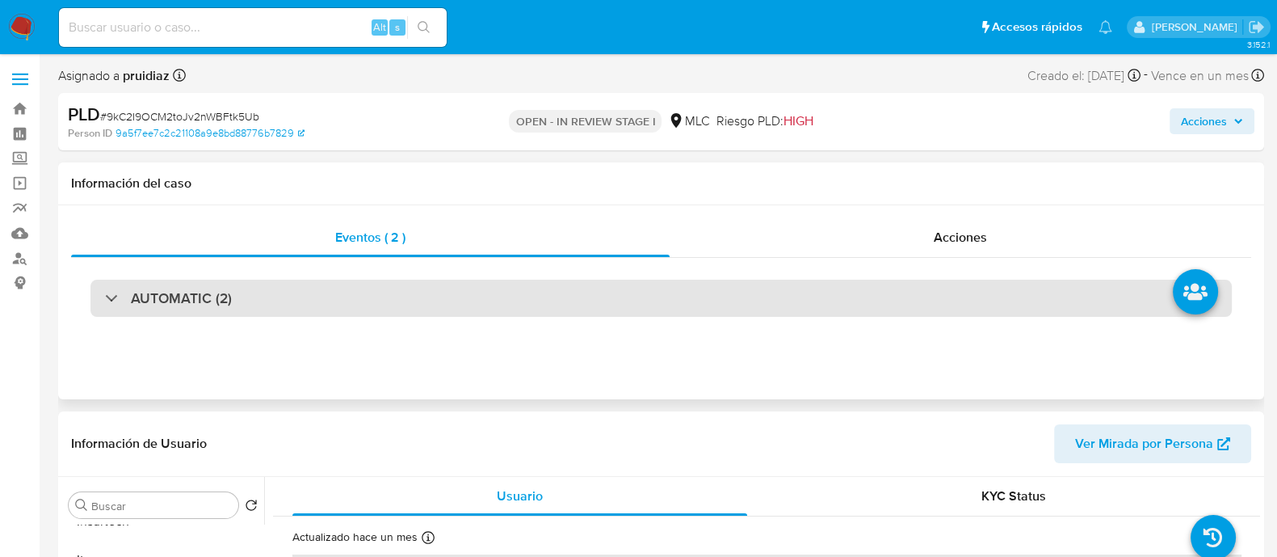
click at [209, 293] on h3 "AUTOMATIC (2)" at bounding box center [181, 298] width 101 height 18
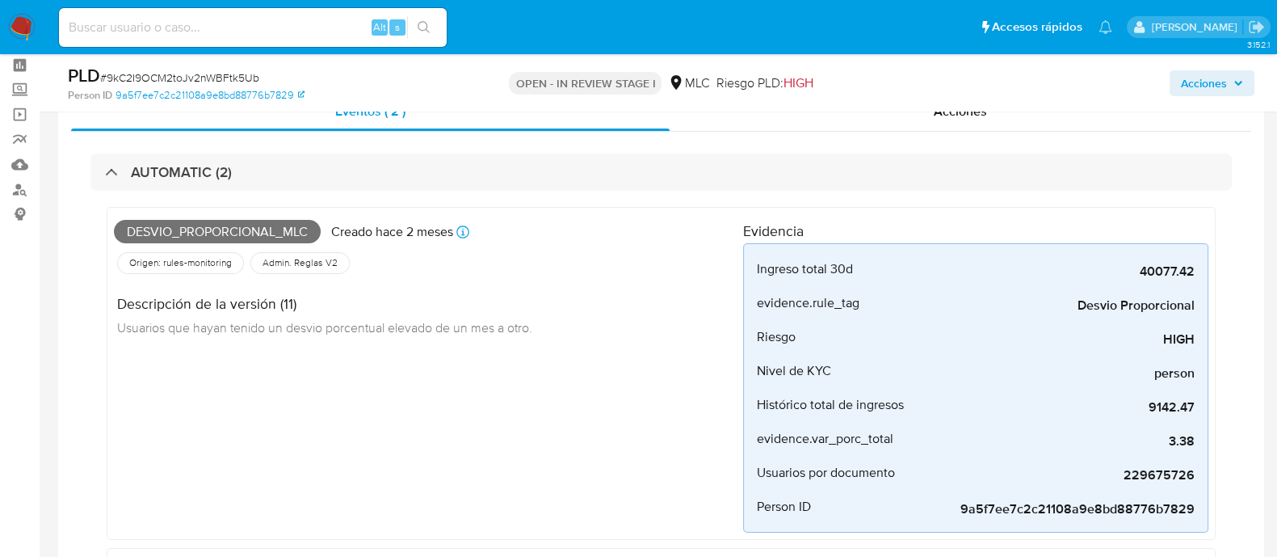
scroll to position [100, 0]
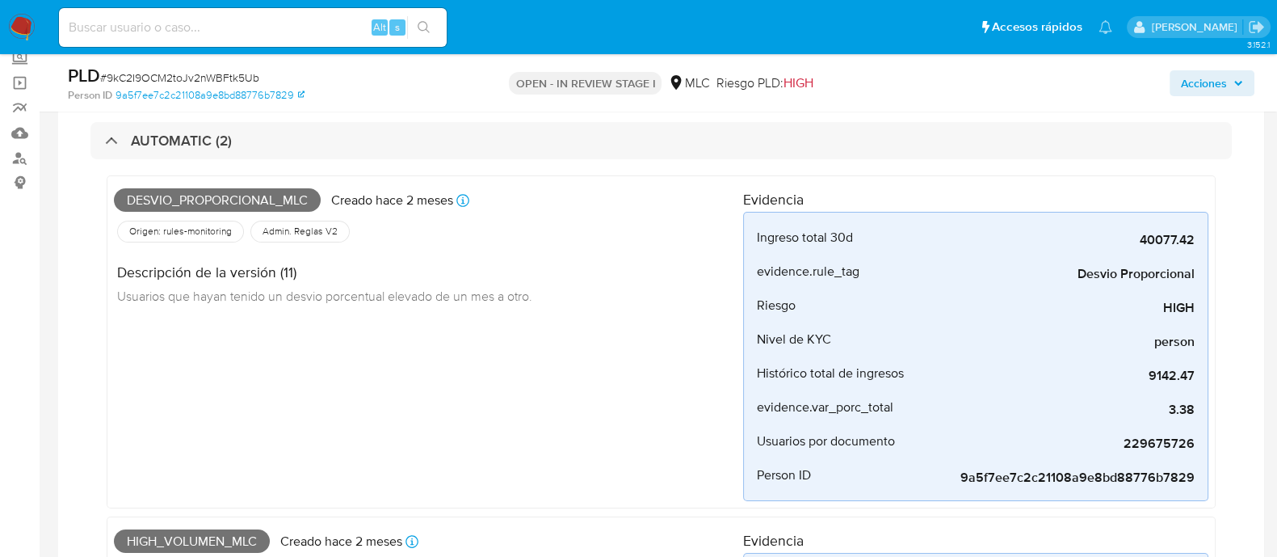
click at [216, 202] on span "Desvio_proporcional_mlc" at bounding box center [217, 200] width 207 height 24
copy span "Desvio_proporcional_mlc"
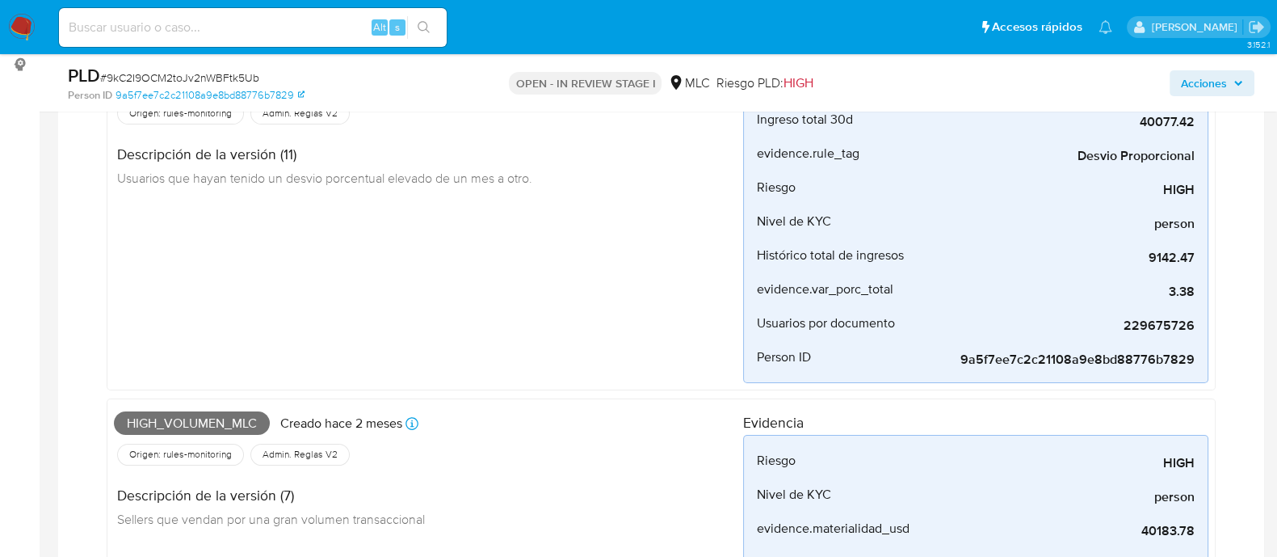
scroll to position [303, 0]
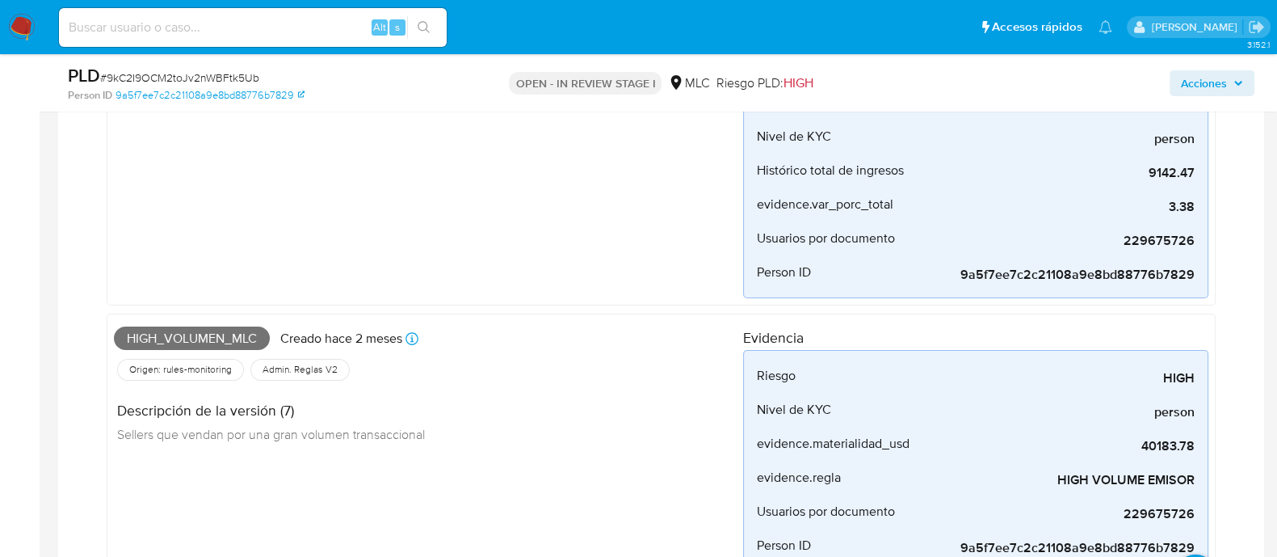
click at [196, 333] on span "High_volumen_mlc" at bounding box center [192, 338] width 156 height 24
copy span "High_volumen_mlc"
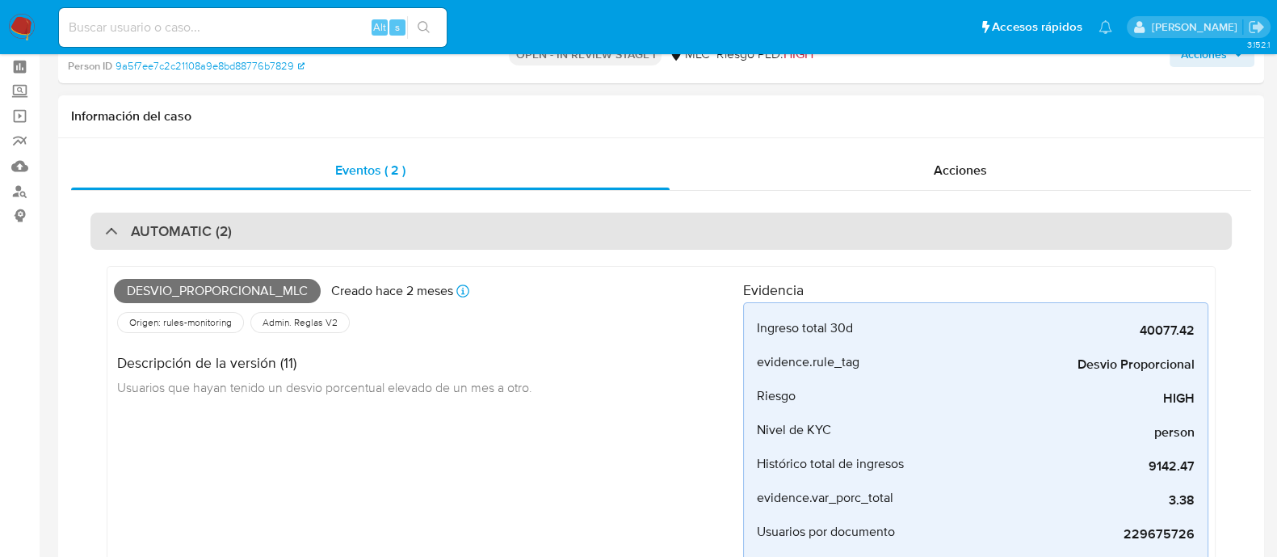
scroll to position [0, 0]
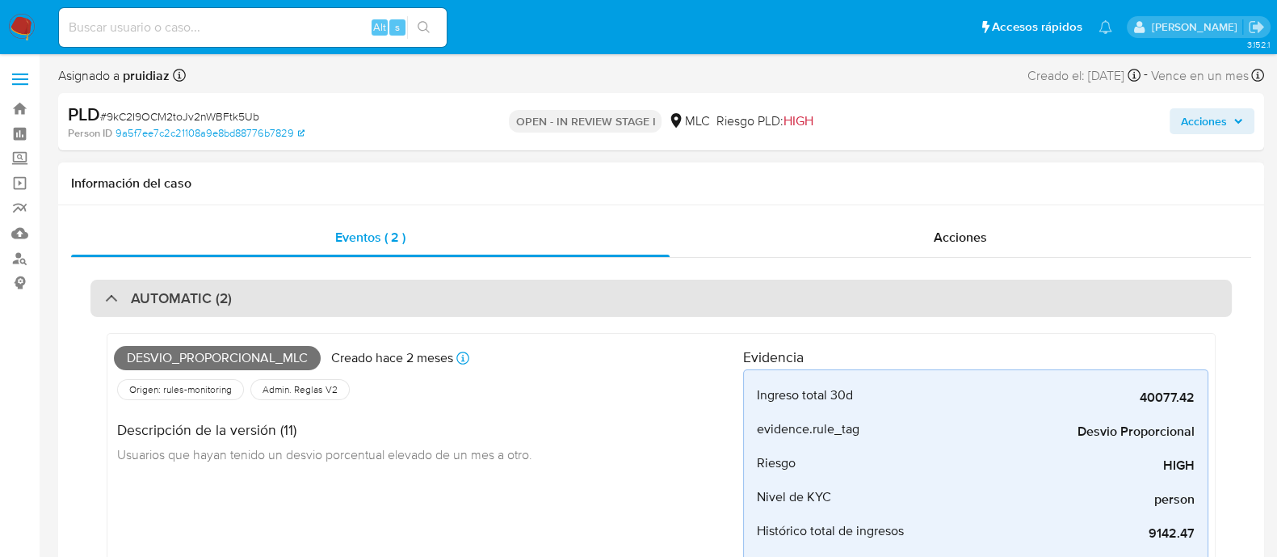
click at [264, 312] on div "AUTOMATIC (2)" at bounding box center [661, 298] width 1142 height 37
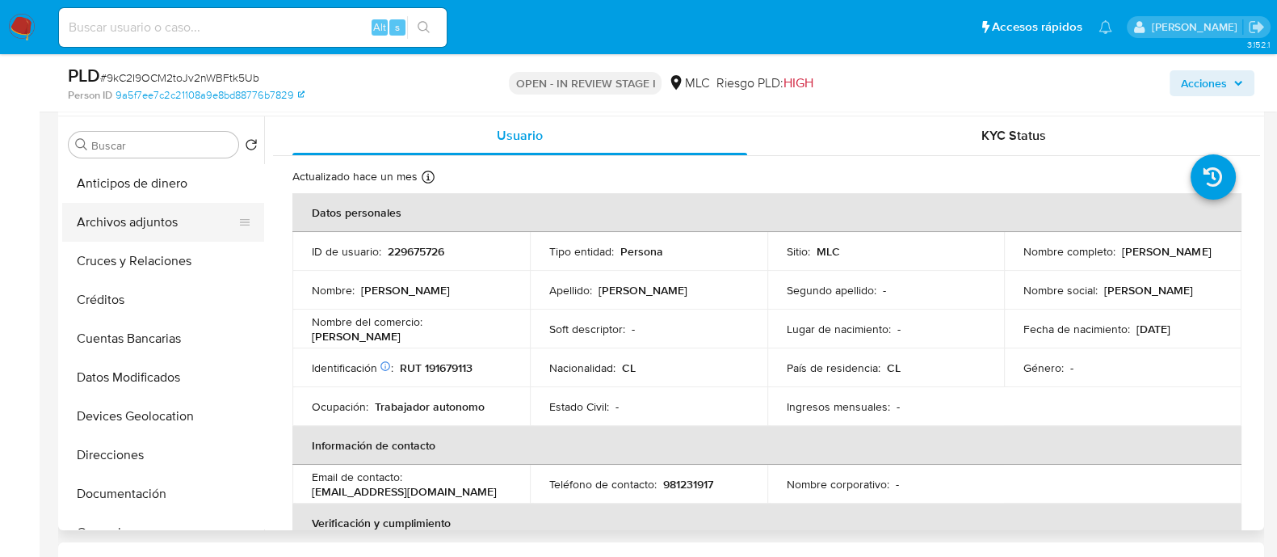
click at [147, 212] on button "Archivos adjuntos" at bounding box center [156, 222] width 189 height 39
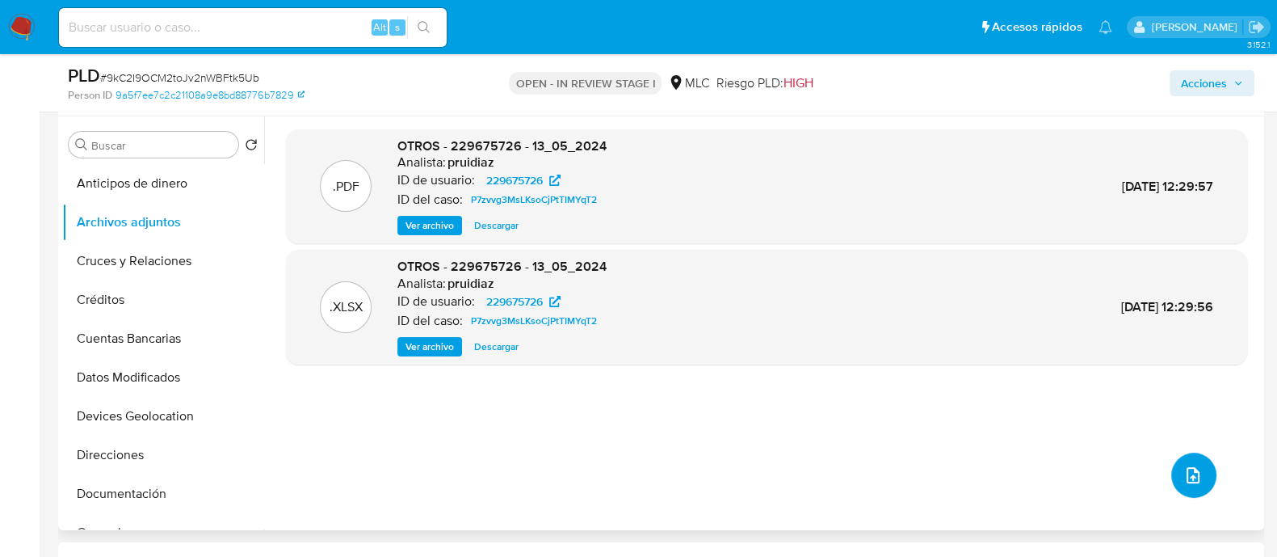
click at [1187, 476] on icon "upload-file" at bounding box center [1193, 475] width 13 height 16
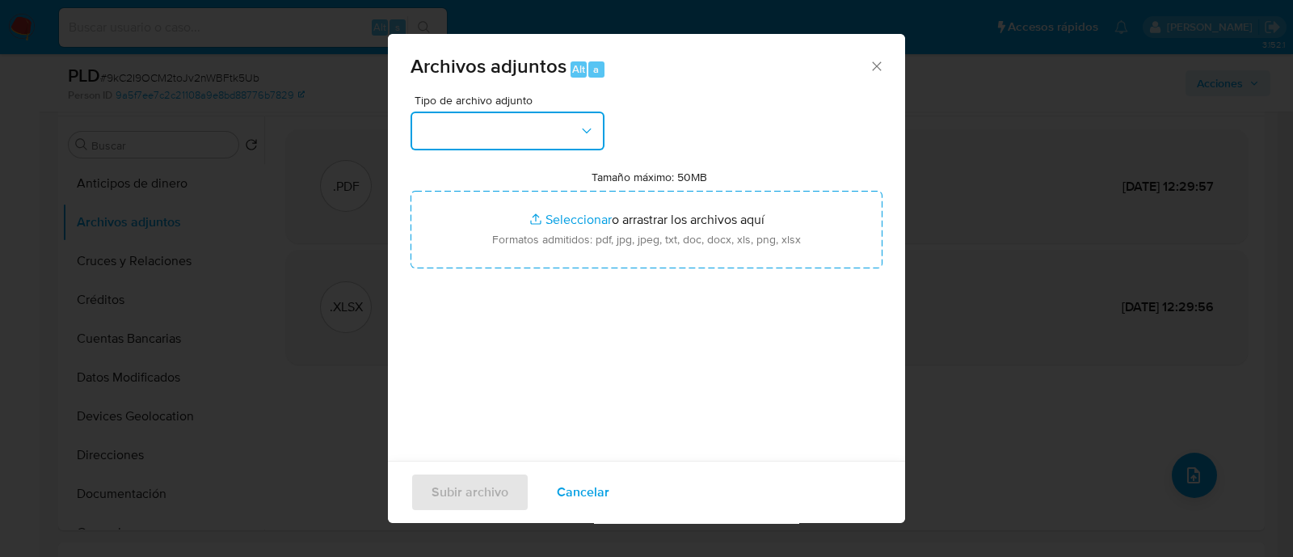
drag, startPoint x: 527, startPoint y: 123, endPoint x: 535, endPoint y: 149, distance: 27.1
click at [527, 121] on button "button" at bounding box center [507, 130] width 194 height 39
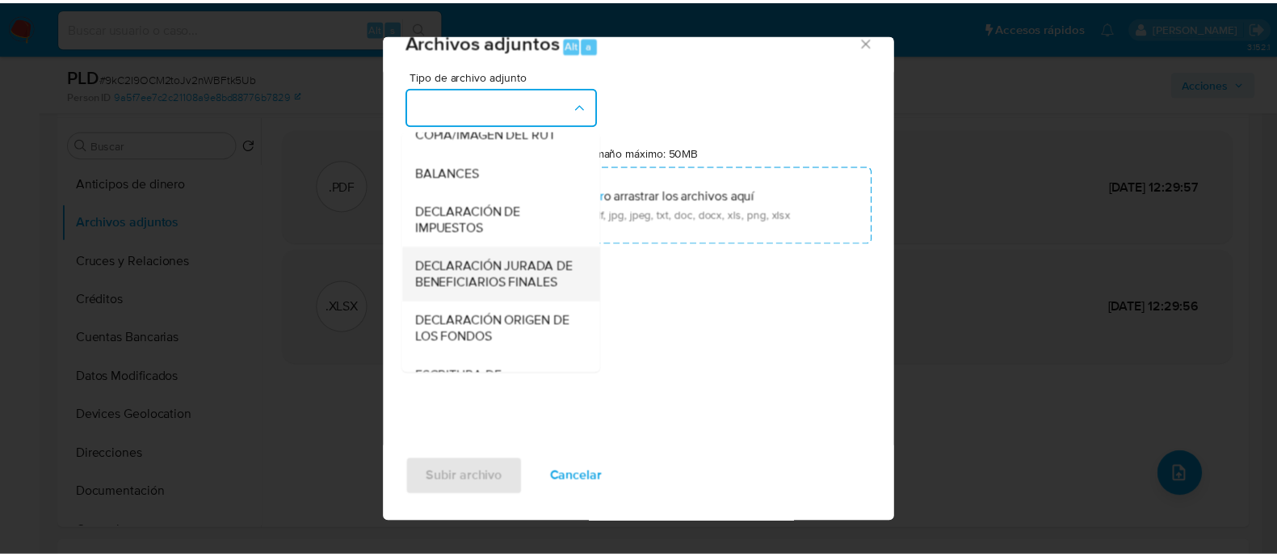
scroll to position [267, 0]
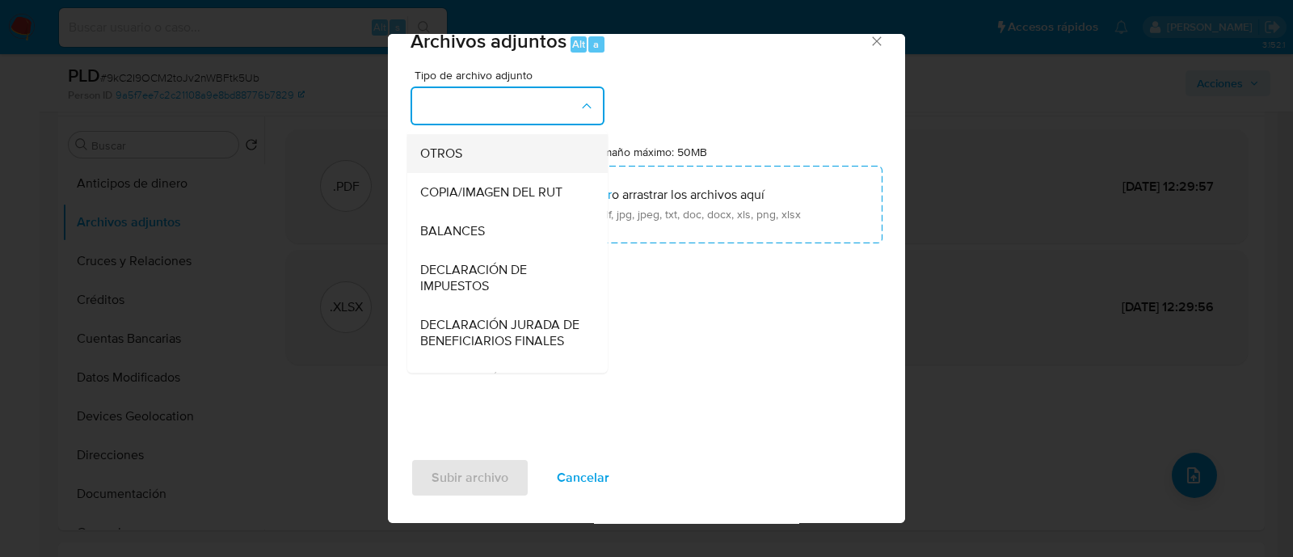
click at [436, 162] on span "OTROS" at bounding box center [441, 153] width 42 height 16
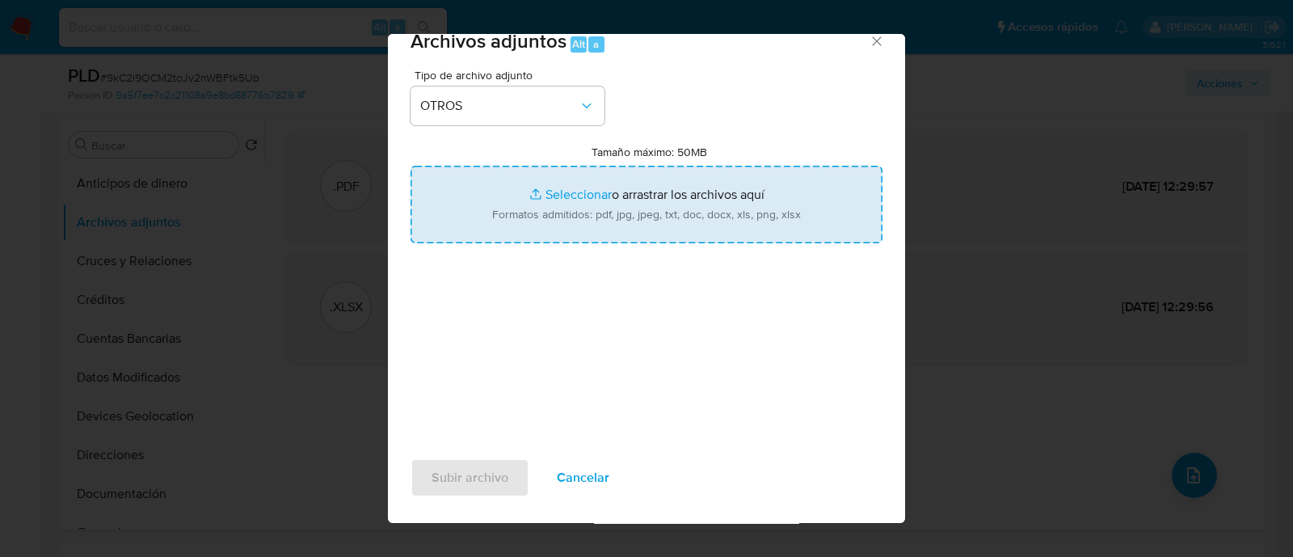
click at [550, 183] on input "Tamaño máximo: 50MB Seleccionar archivos" at bounding box center [646, 205] width 472 height 78
type input "C:\fakepath\229675726 - 13_08_2025.xlsx"
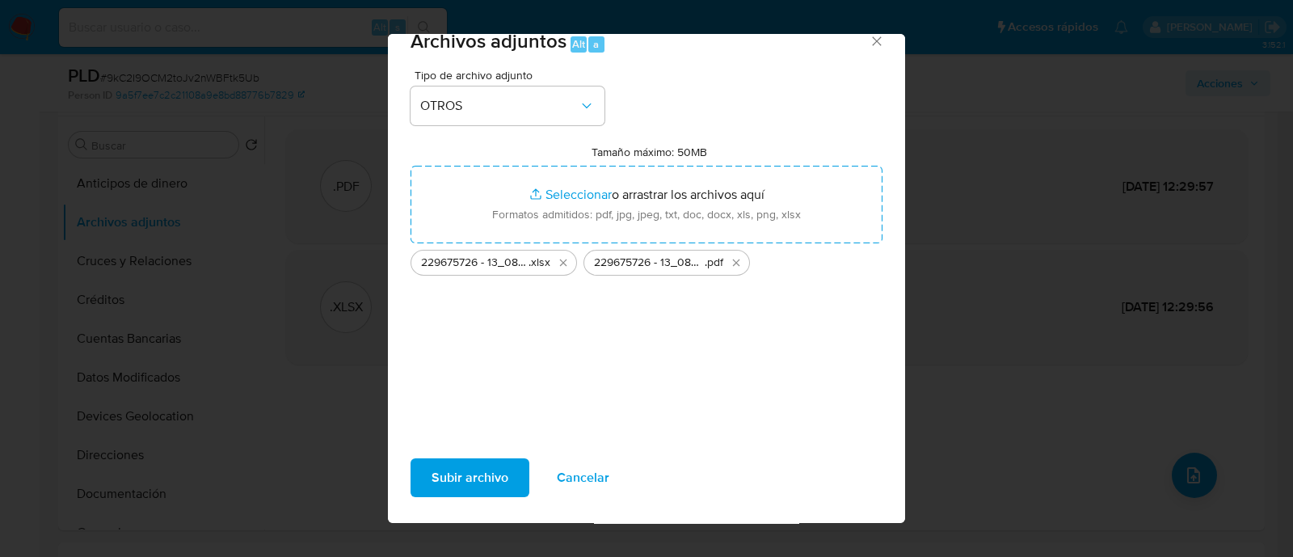
click at [494, 486] on span "Subir archivo" at bounding box center [469, 478] width 77 height 36
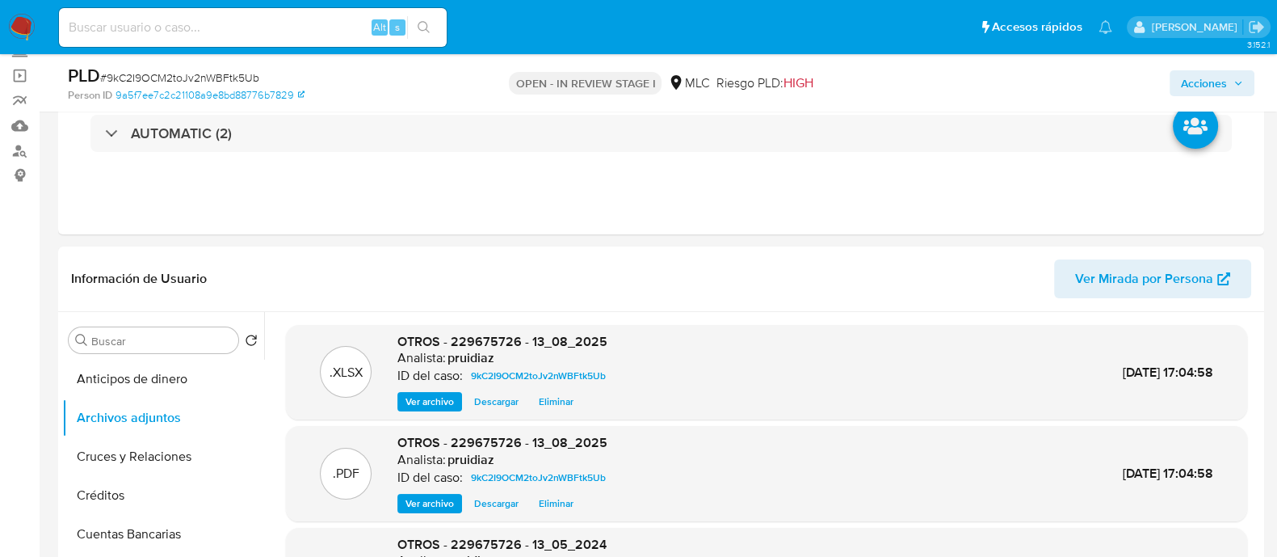
scroll to position [0, 0]
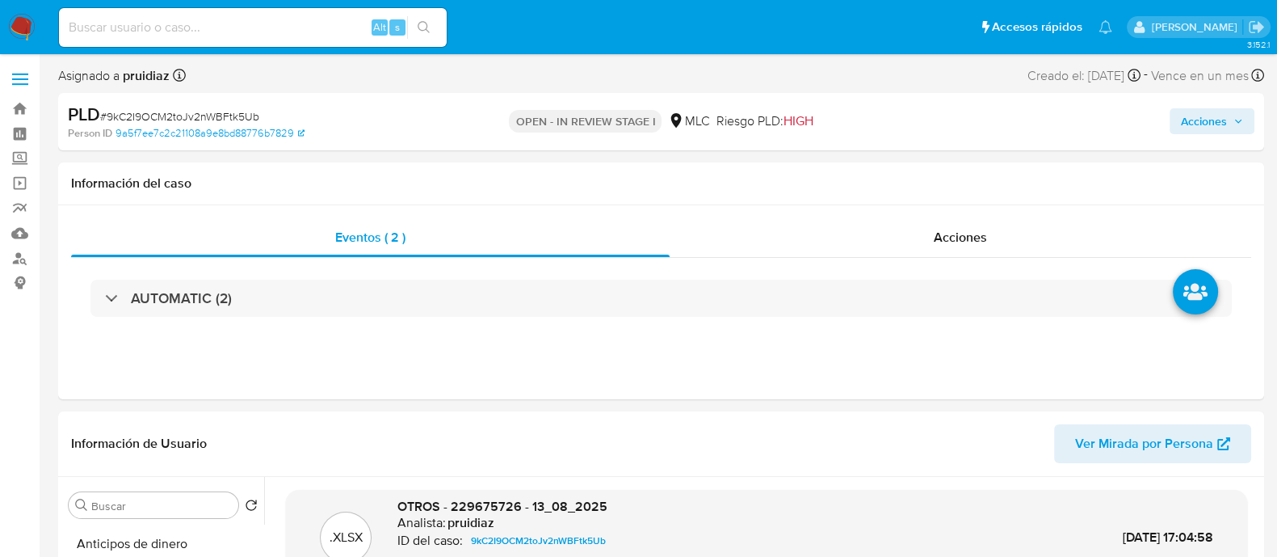
click at [1199, 119] on span "Acciones" at bounding box center [1204, 121] width 46 height 26
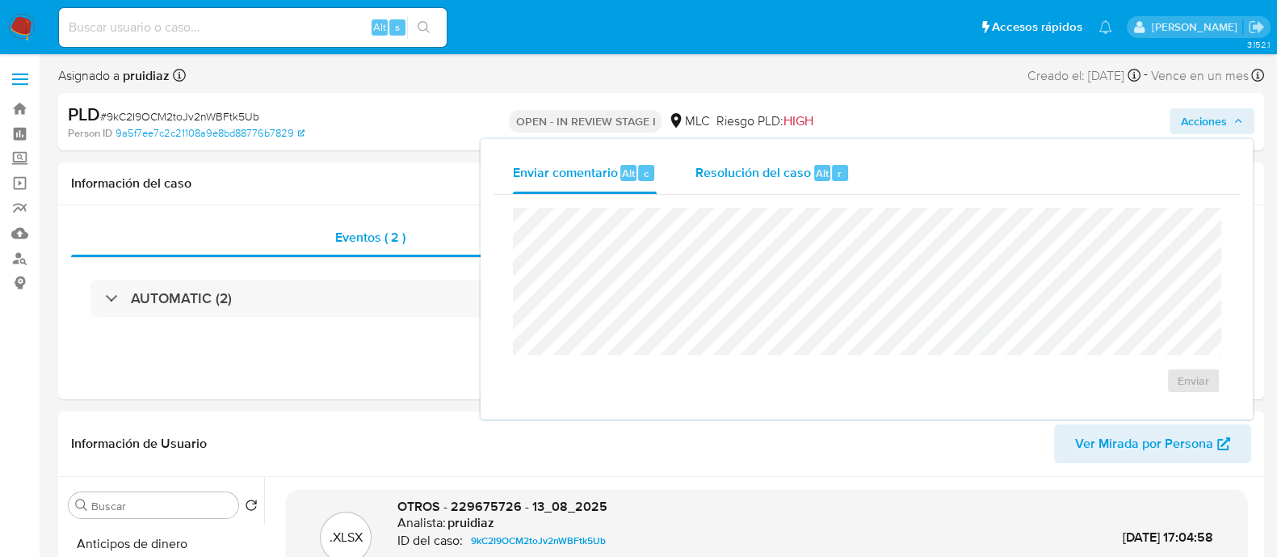
click at [790, 175] on span "Resolución del caso" at bounding box center [754, 172] width 116 height 19
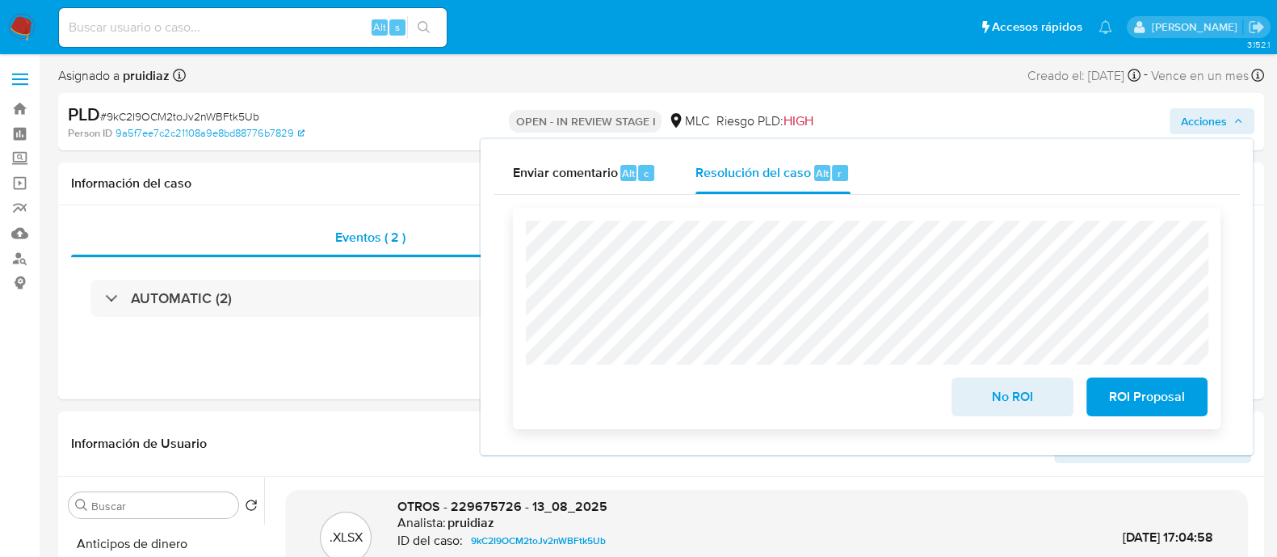
click at [1011, 414] on span "No ROI" at bounding box center [1012, 397] width 79 height 36
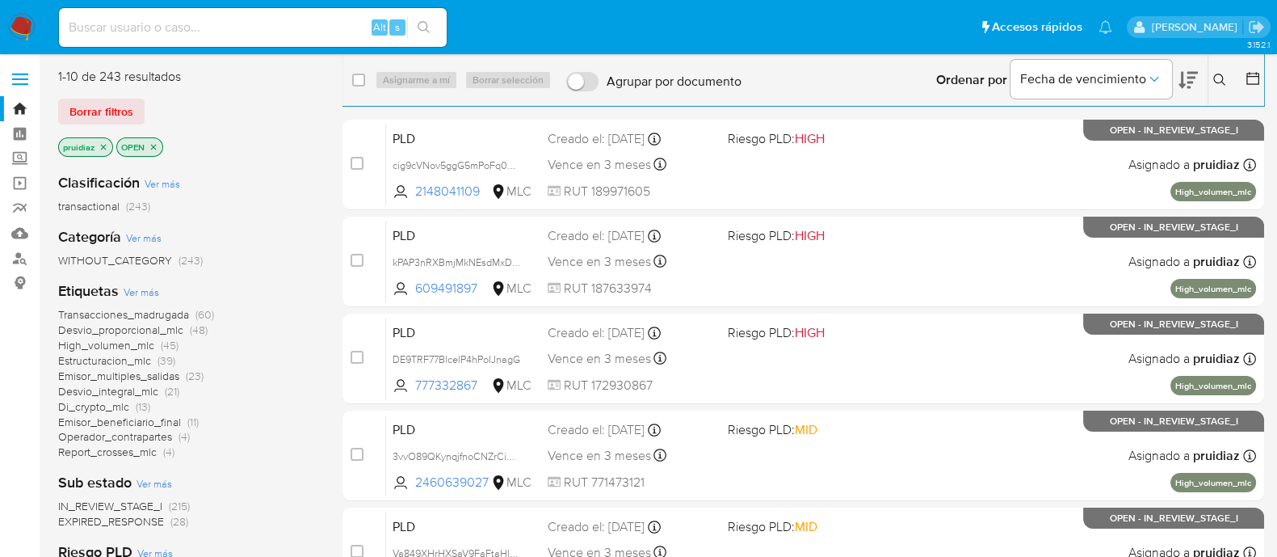
click at [27, 18] on img at bounding box center [21, 27] width 27 height 27
click at [36, 27] on nav "Pausado Ver notificaciones Alt s Accesos rápidos Presiona las siguientes teclas…" at bounding box center [638, 27] width 1277 height 54
click at [26, 27] on img at bounding box center [21, 27] width 27 height 27
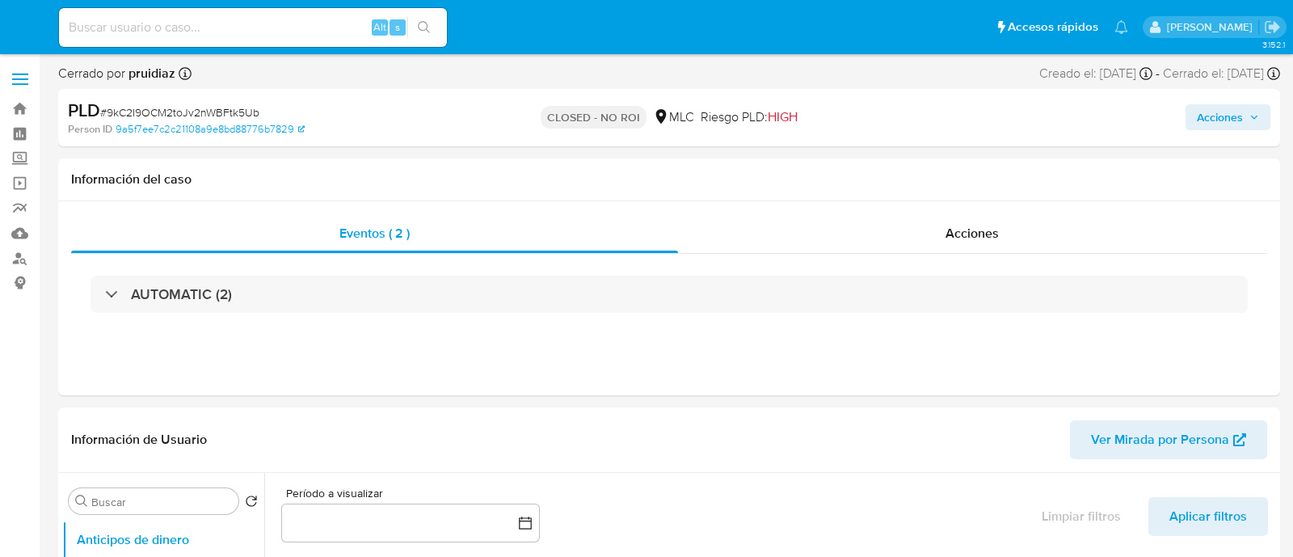
select select "10"
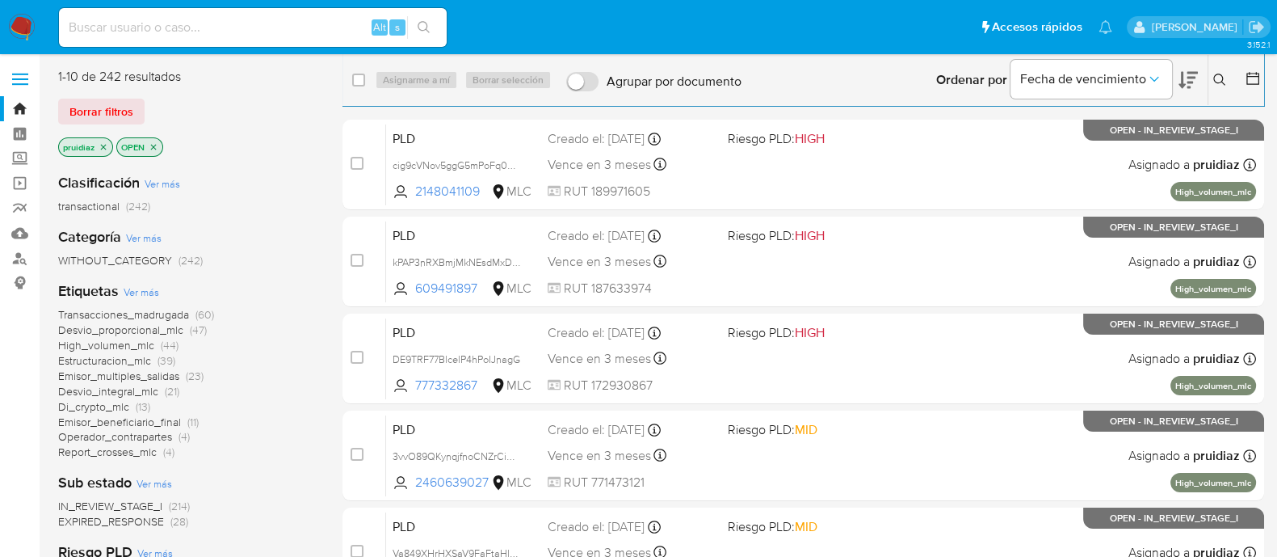
click at [20, 29] on img at bounding box center [21, 27] width 27 height 27
click at [1184, 85] on icon at bounding box center [1188, 80] width 19 height 17
